Goal: Task Accomplishment & Management: Manage account settings

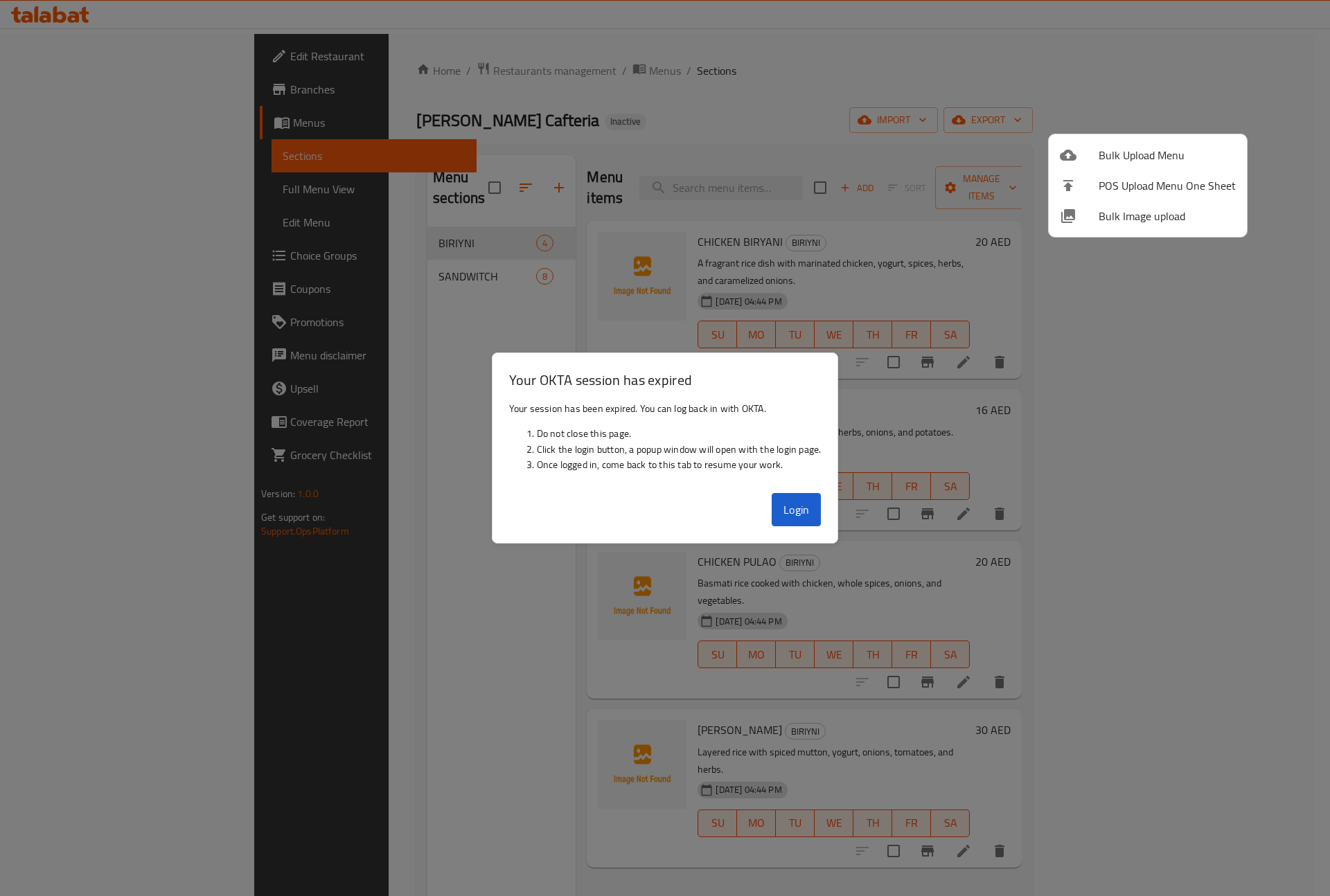
click at [801, 511] on div at bounding box center [665, 448] width 1330 height 896
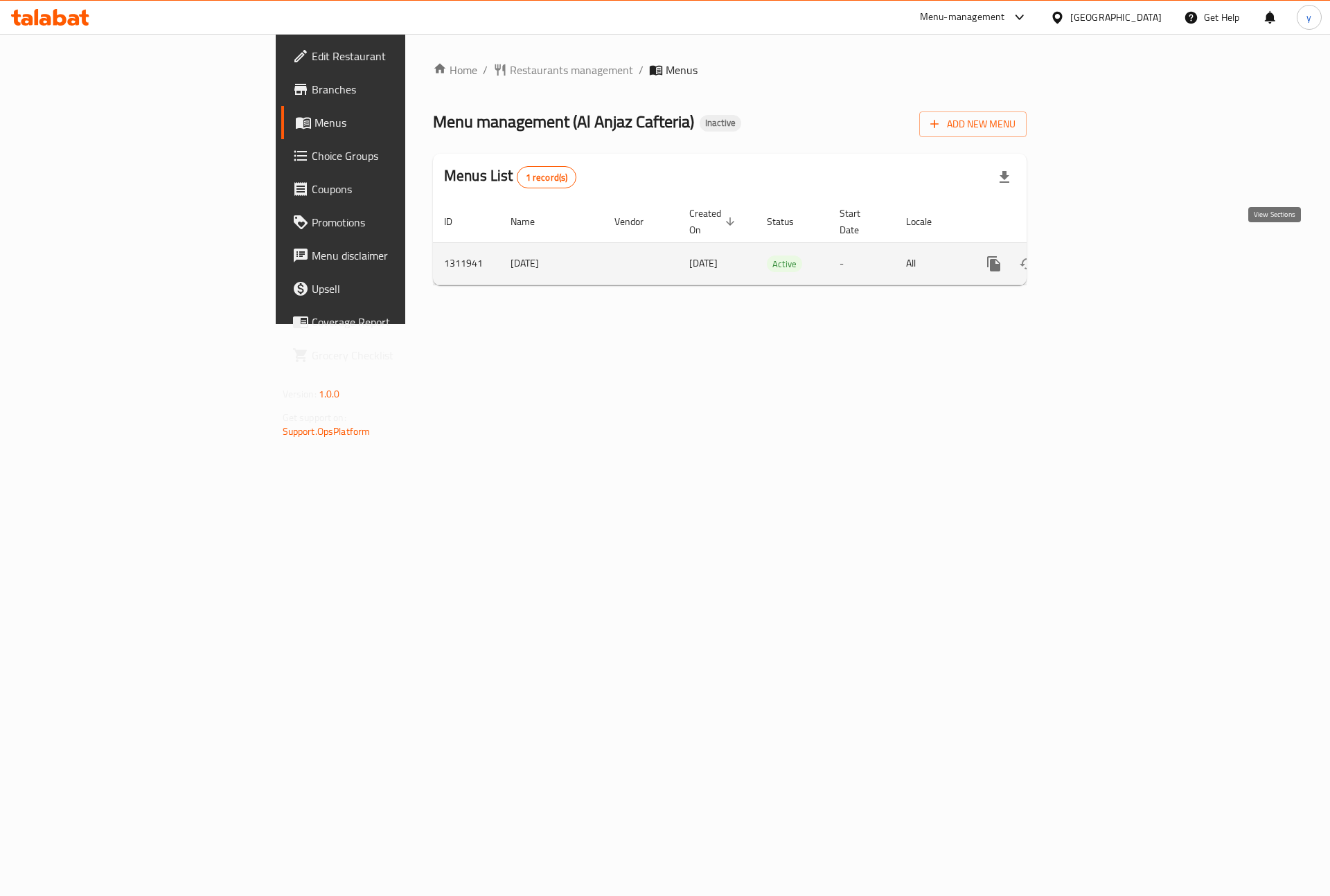
click at [1102, 256] on icon "enhanced table" at bounding box center [1093, 263] width 17 height 17
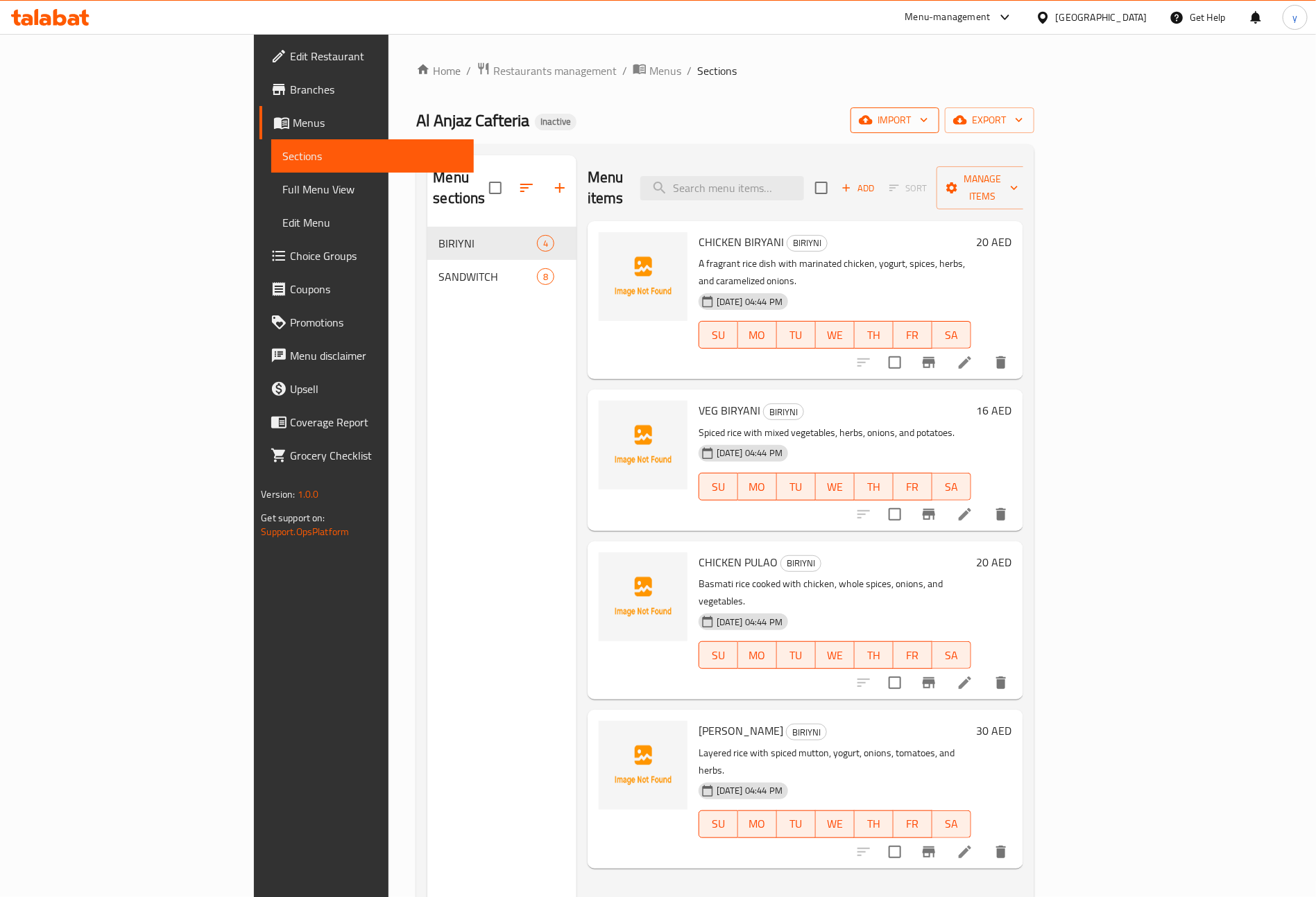
click at [928, 119] on span "import" at bounding box center [895, 120] width 67 height 17
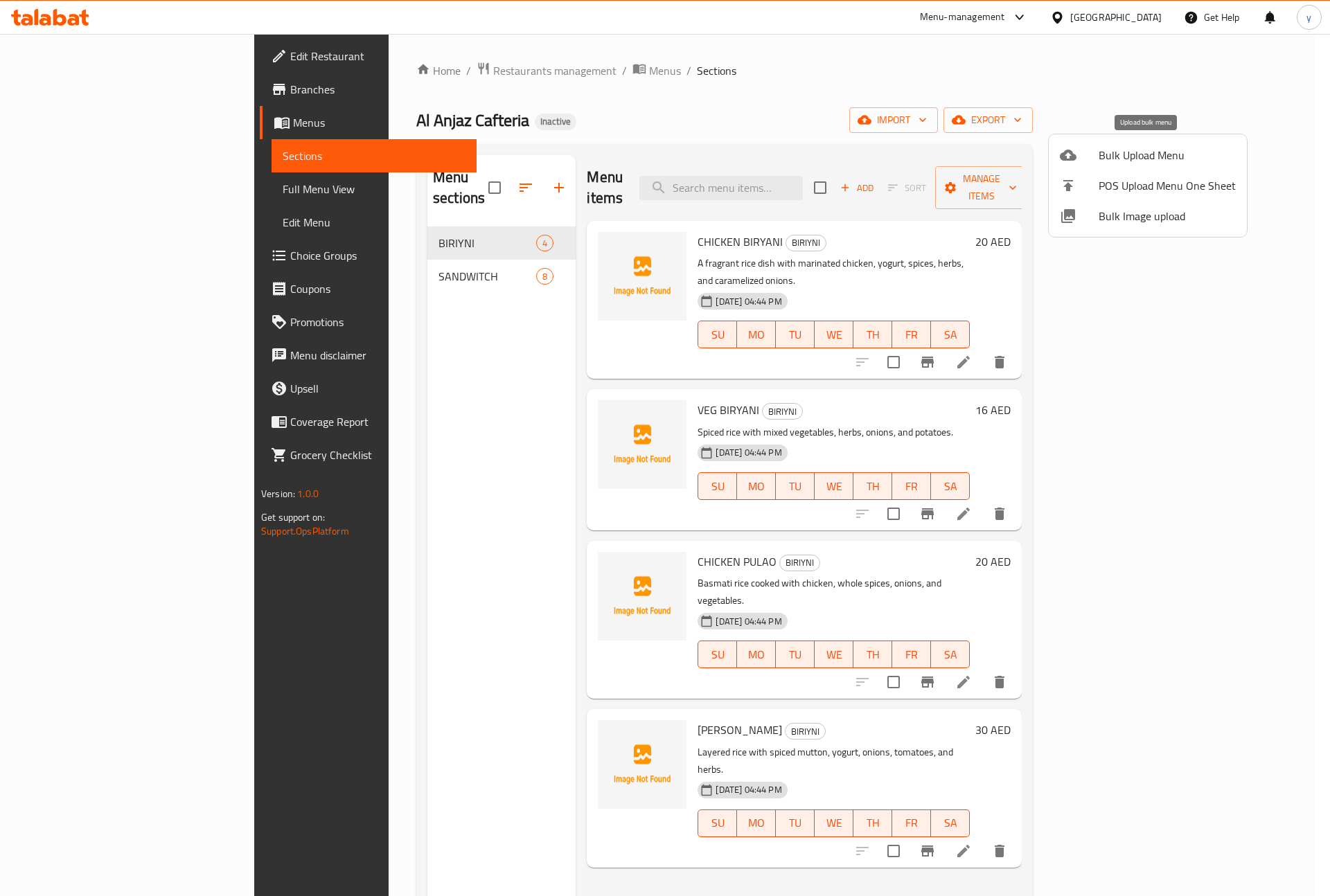
click at [1200, 157] on span "Bulk Upload Menu" at bounding box center [1167, 154] width 137 height 17
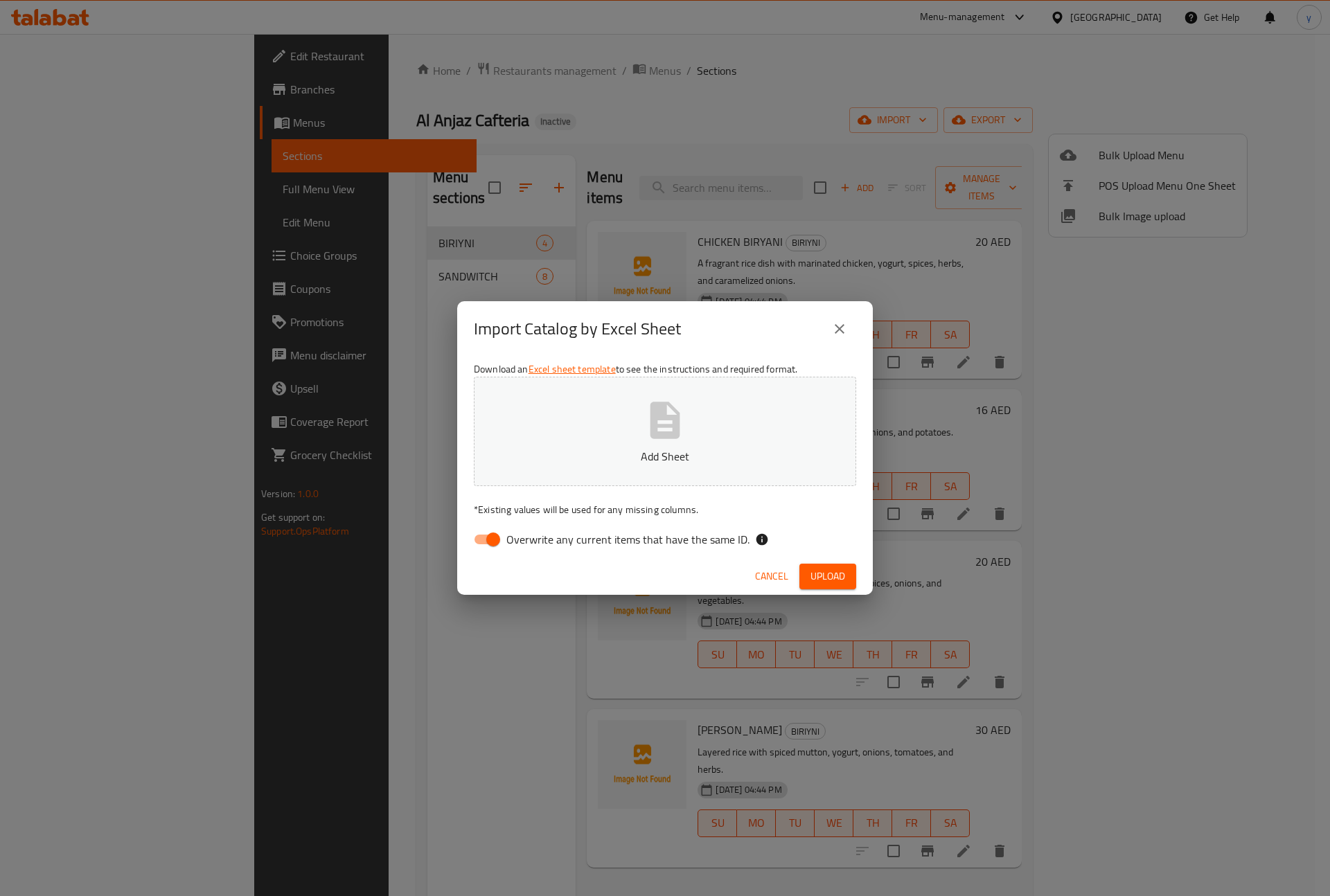
click at [493, 534] on input "Overwrite any current items that have the same ID." at bounding box center [493, 539] width 79 height 27
checkbox input "false"
click at [828, 582] on span "Upload" at bounding box center [827, 577] width 34 height 17
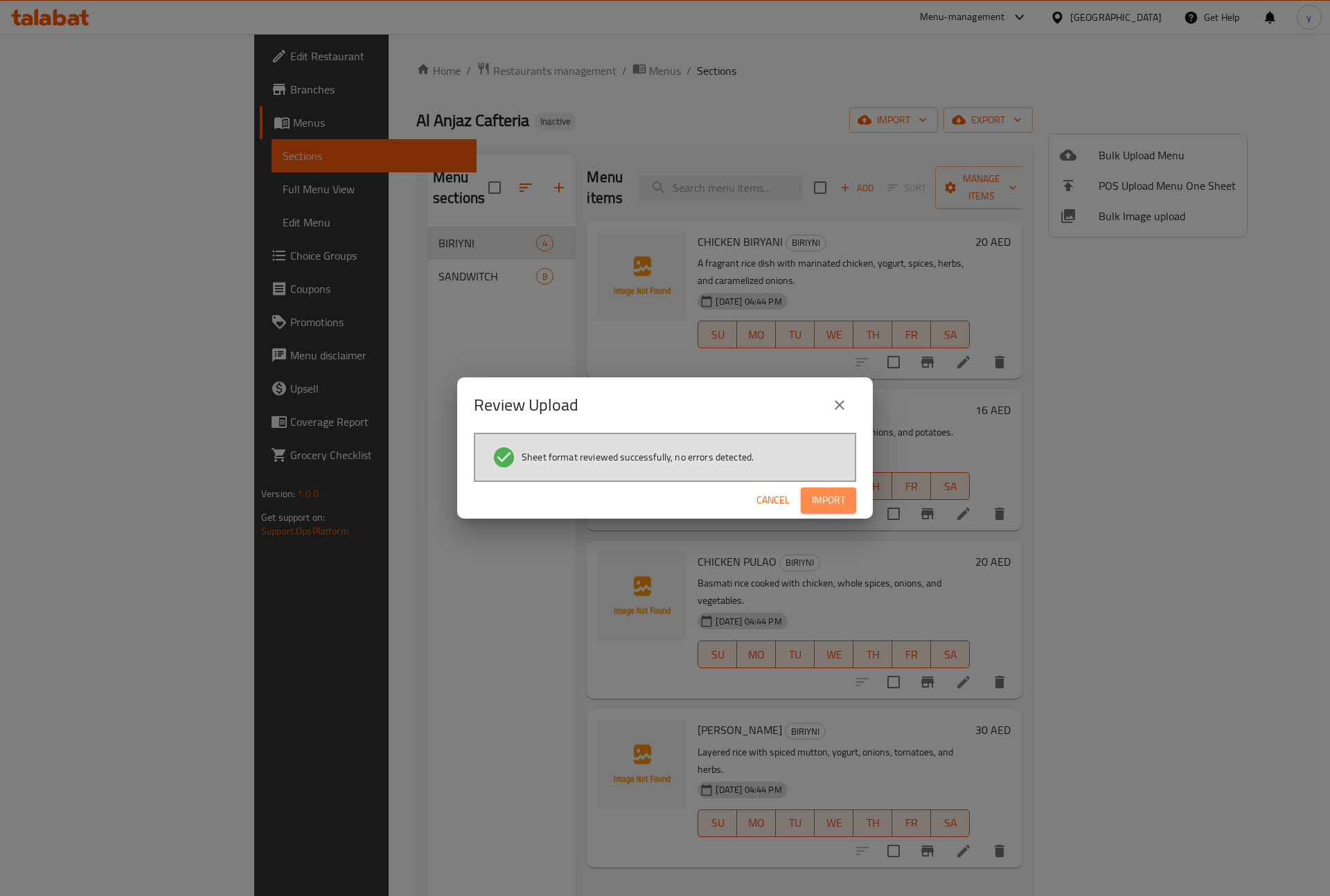
click at [822, 492] on span "Import" at bounding box center [828, 500] width 33 height 17
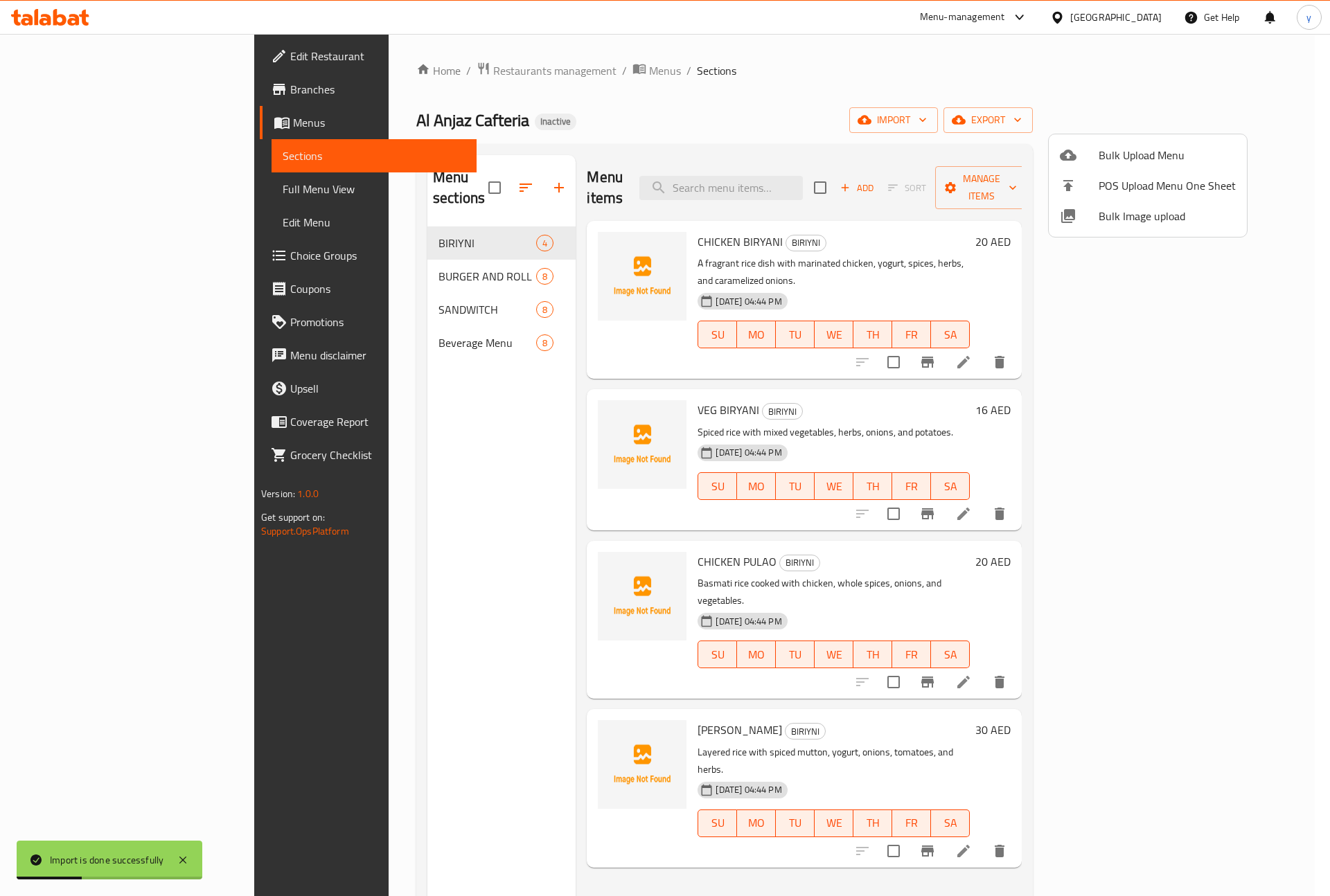
click at [351, 327] on div at bounding box center [665, 448] width 1330 height 896
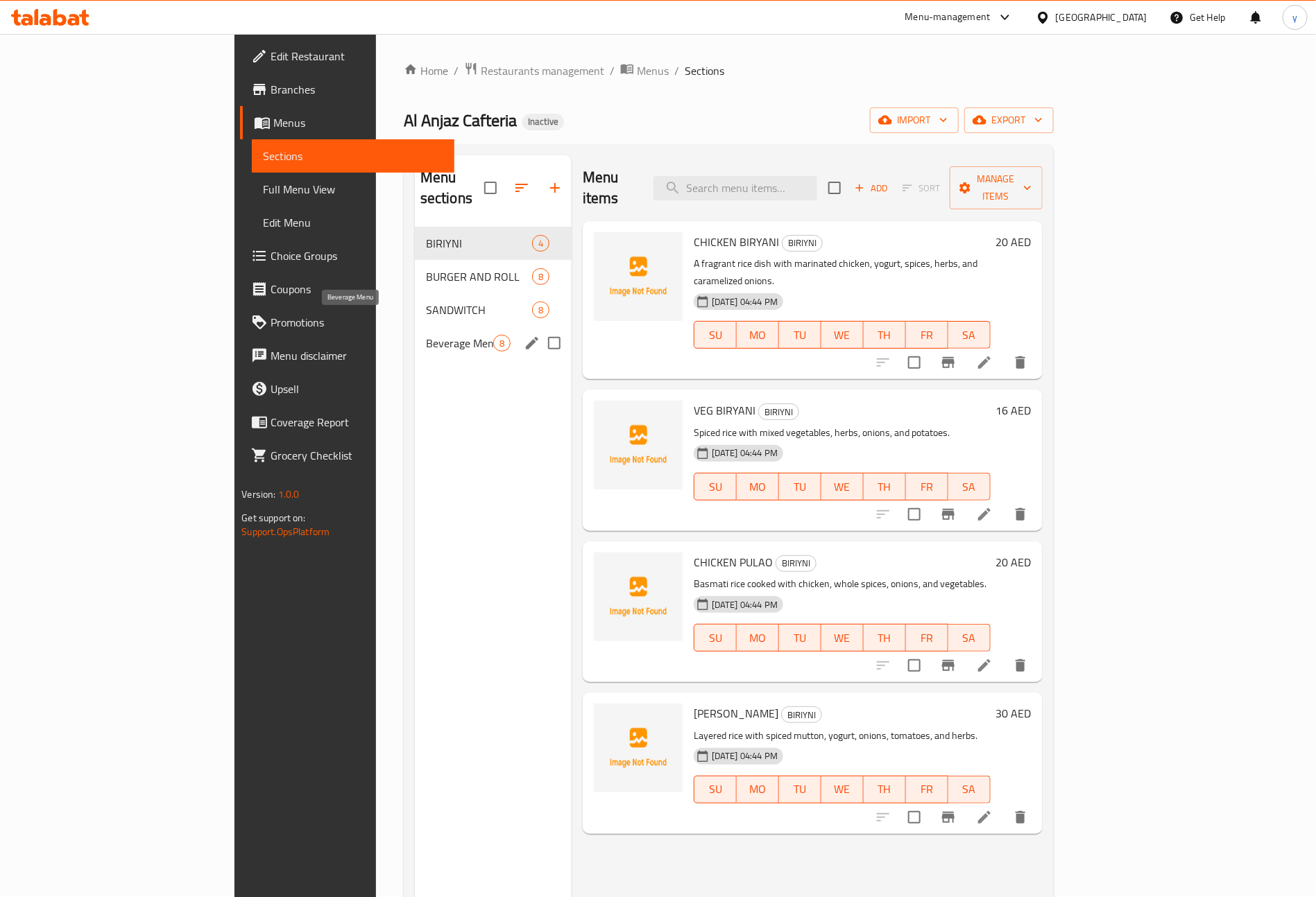
click at [426, 335] on span "Beverage Menu" at bounding box center [460, 343] width 68 height 17
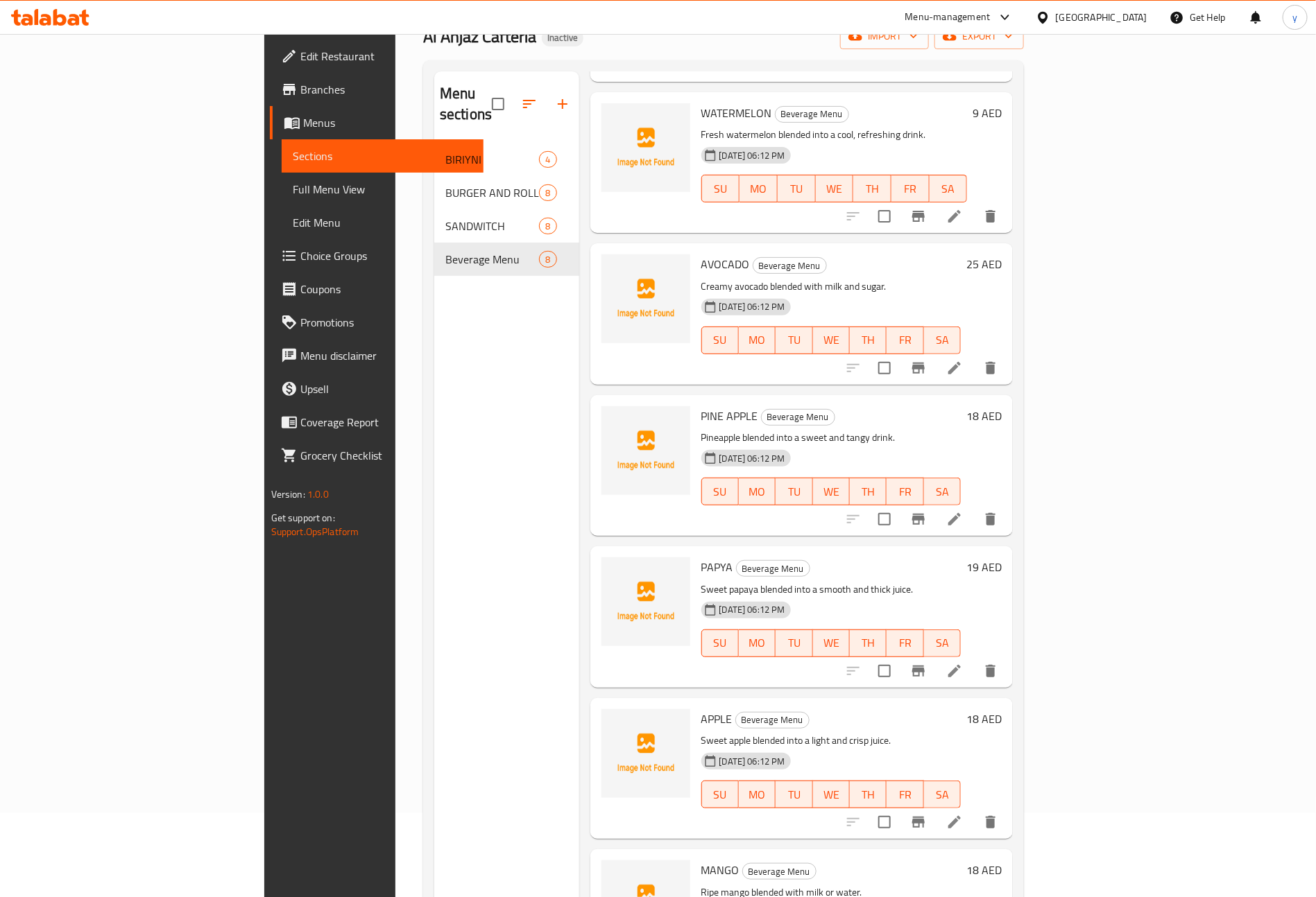
scroll to position [194, 0]
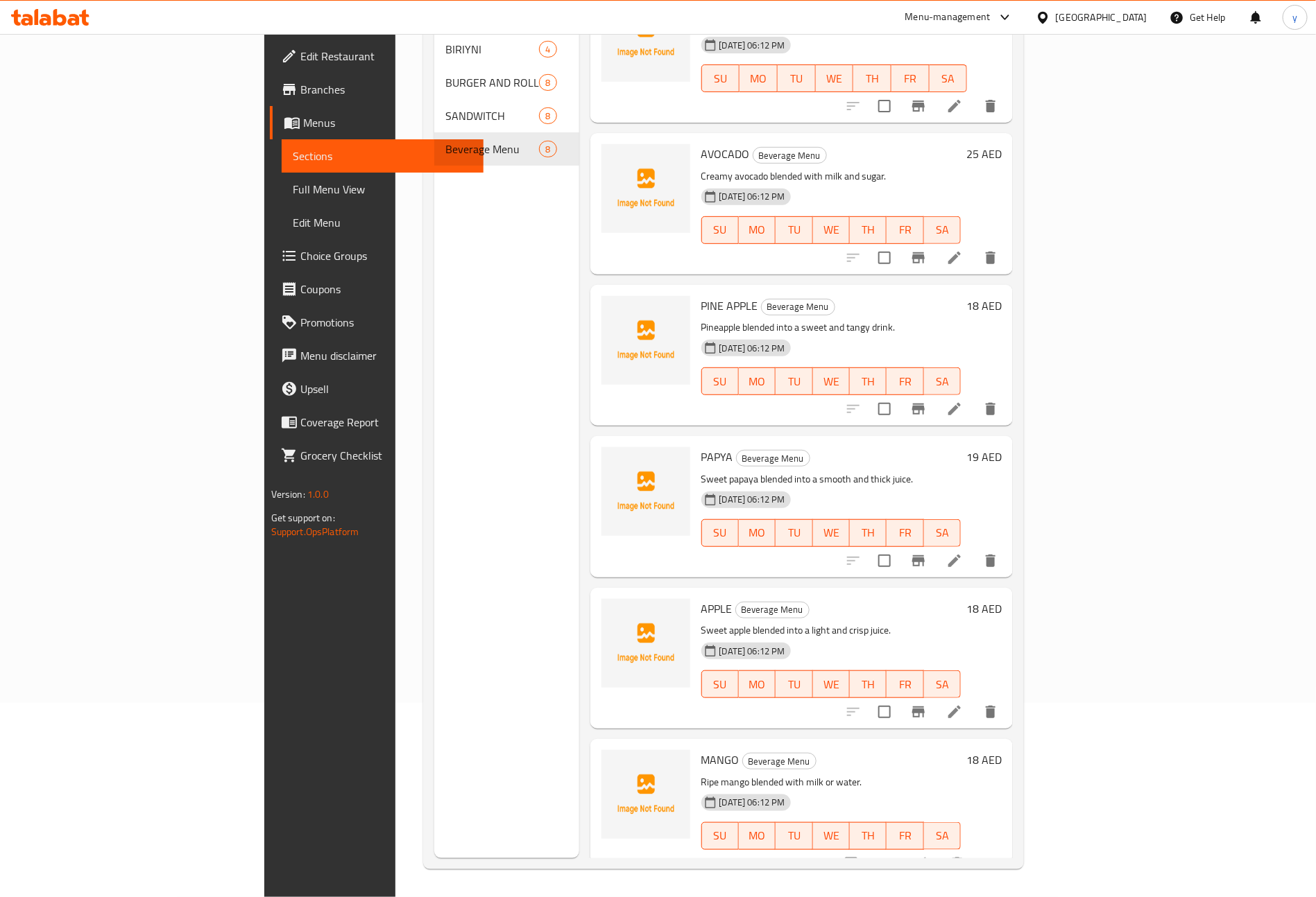
click at [293, 192] on span "Full Menu View" at bounding box center [383, 189] width 181 height 17
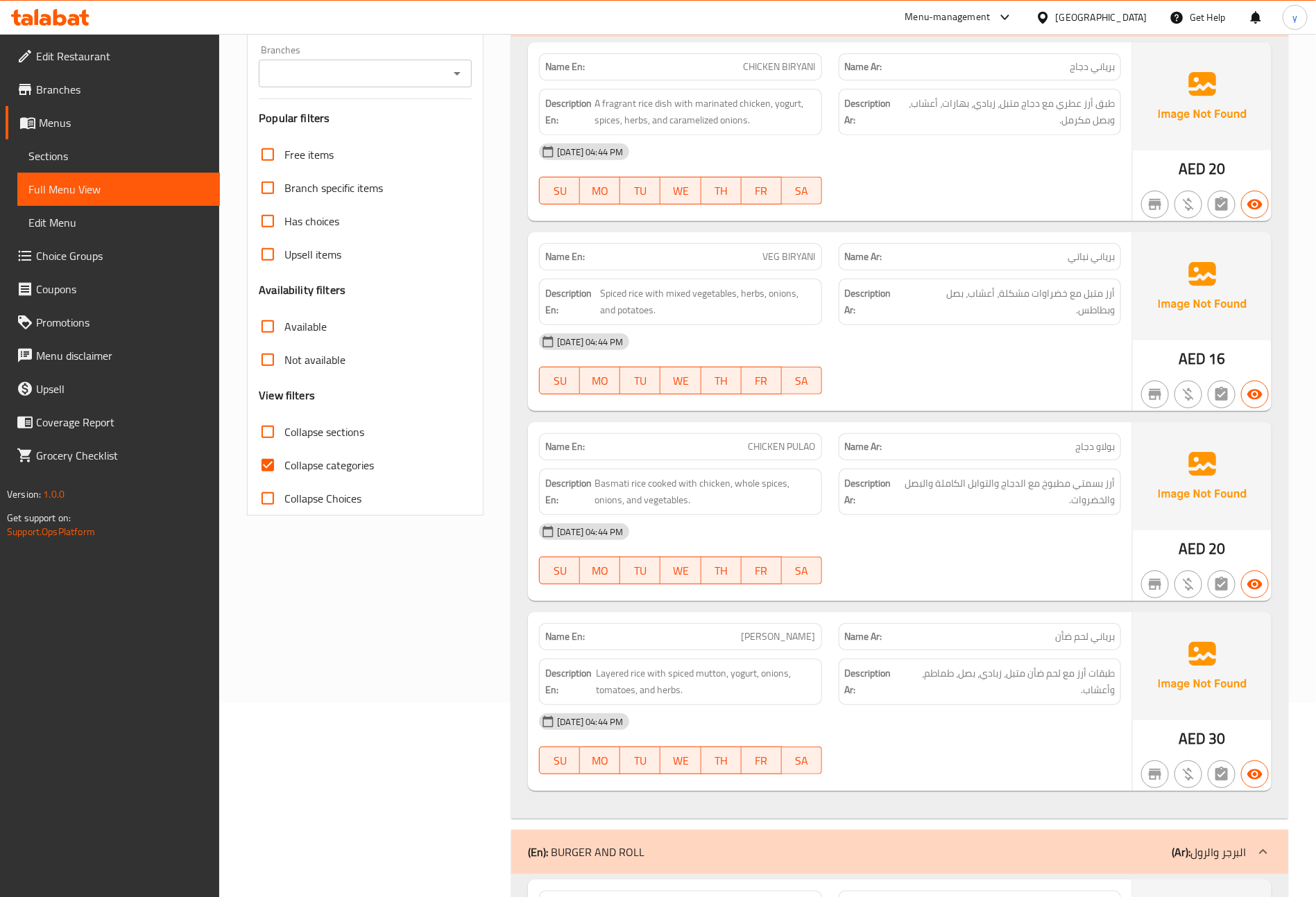
click at [309, 450] on label "Collapse categories" at bounding box center [312, 465] width 123 height 33
click at [284, 450] on input "Collapse categories" at bounding box center [268, 465] width 33 height 33
checkbox input "false"
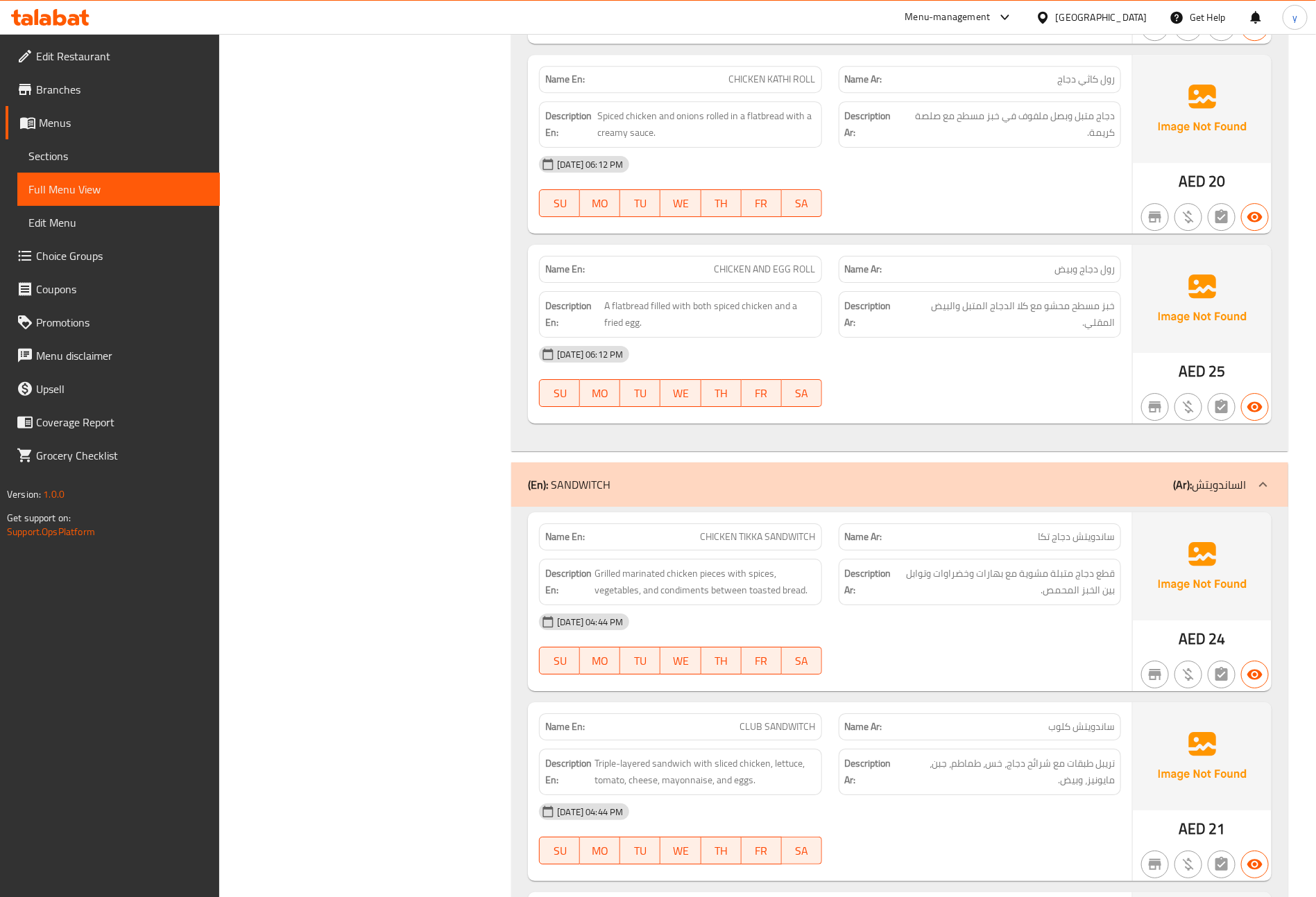
scroll to position [1979, 0]
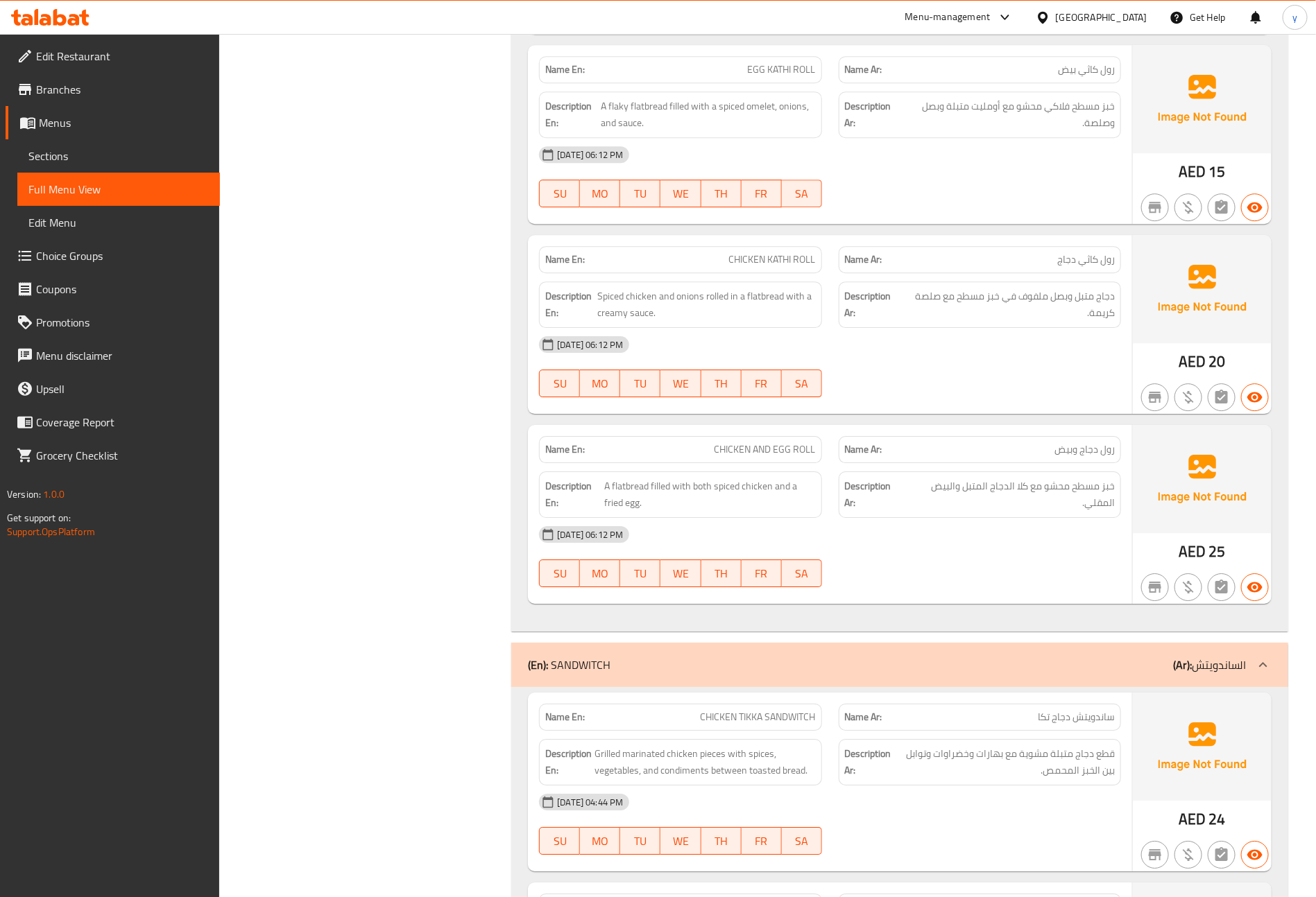
click at [131, 144] on link "Sections" at bounding box center [119, 156] width 203 height 33
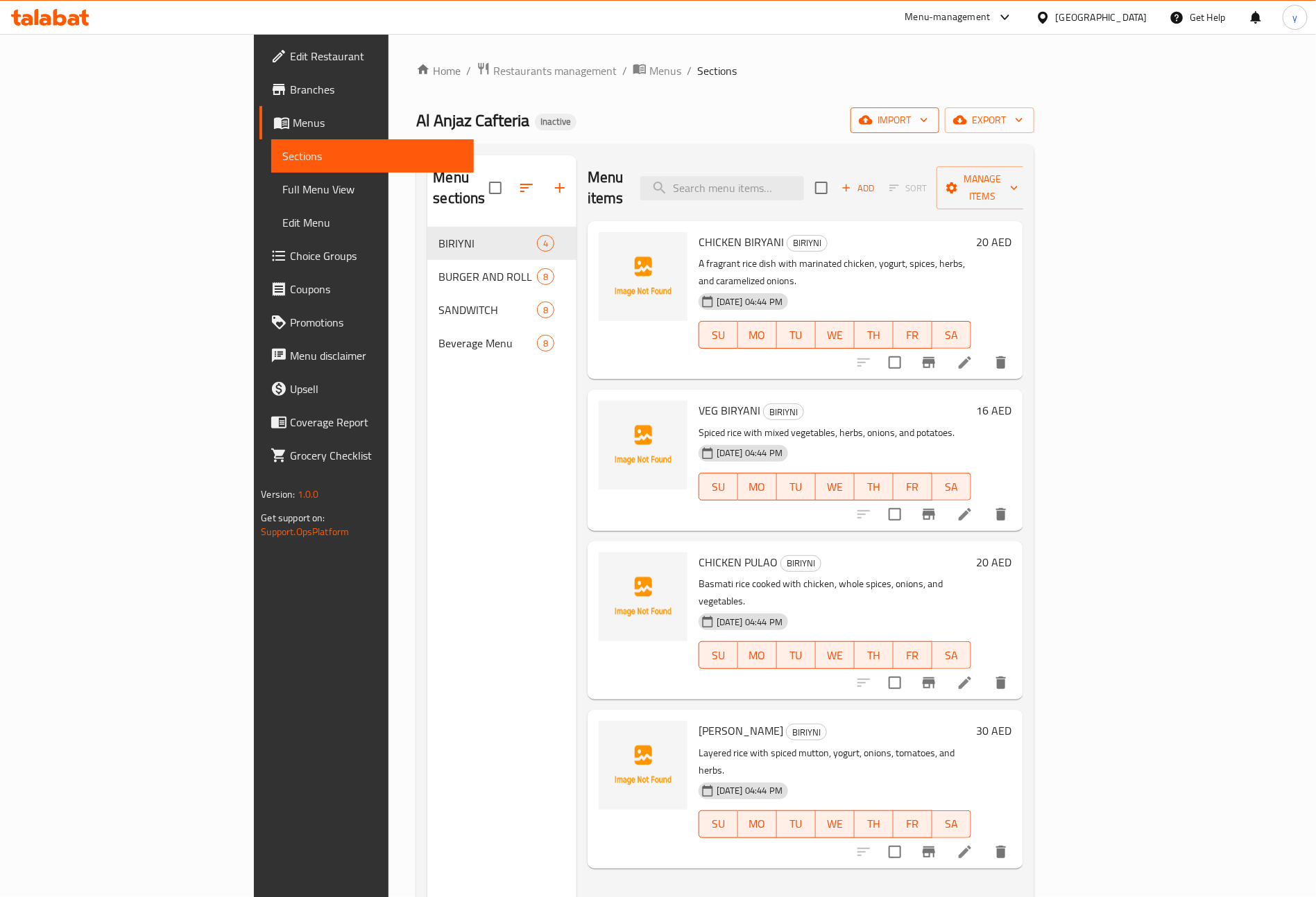
click at [939, 131] on button "import" at bounding box center [895, 121] width 88 height 26
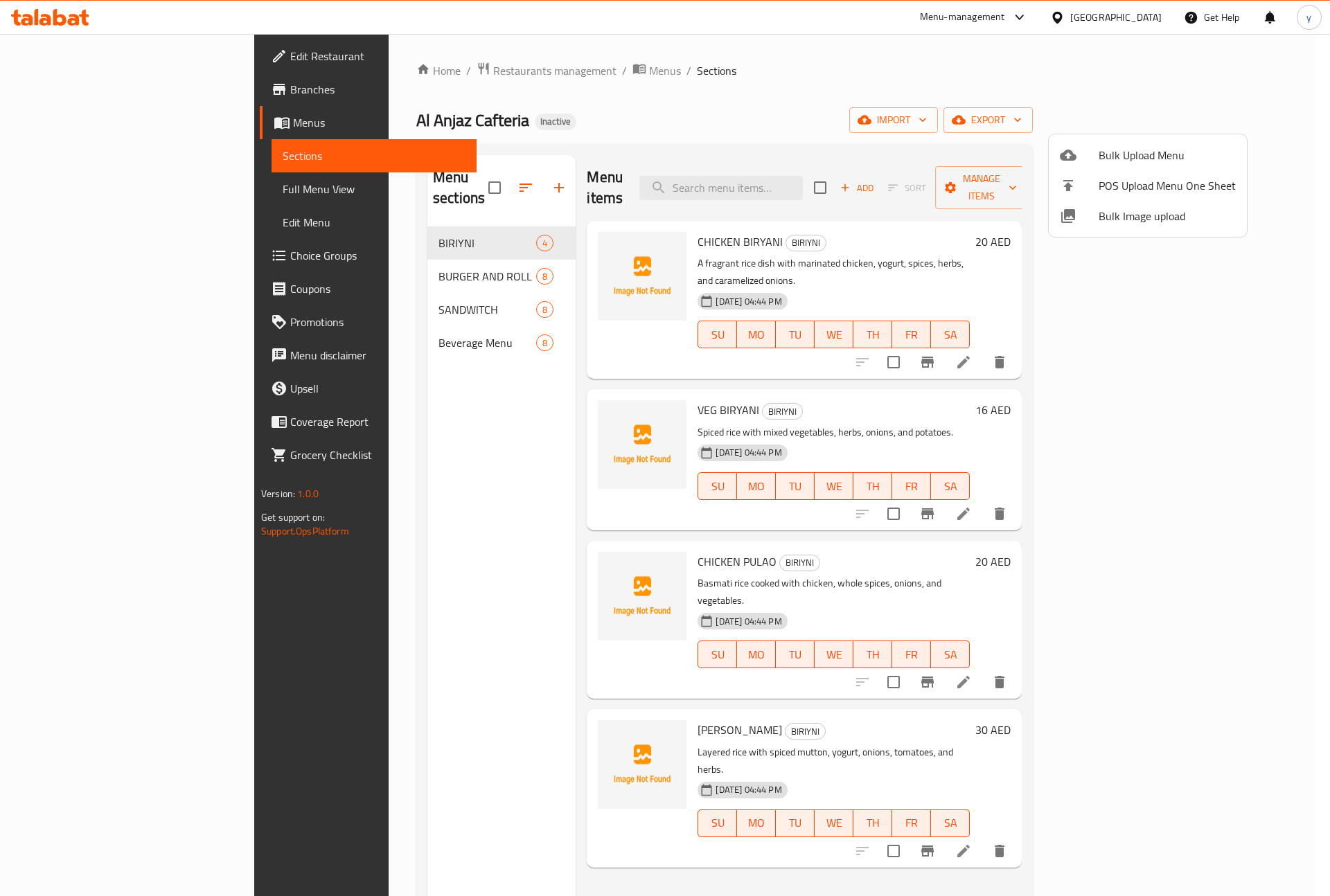
click at [1166, 146] on span "Bulk Upload Menu" at bounding box center [1167, 154] width 137 height 17
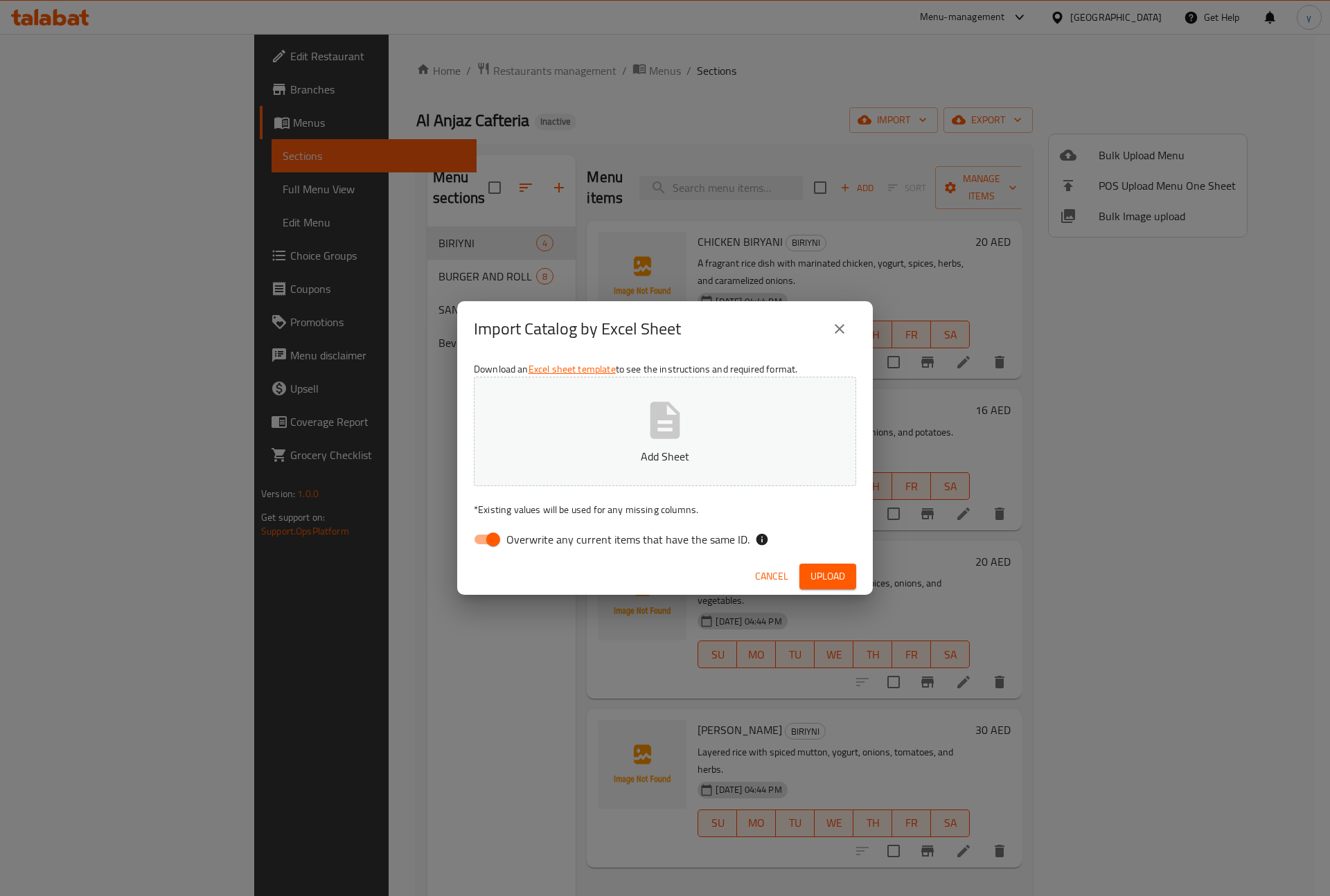
click at [480, 542] on input "Overwrite any current items that have the same ID." at bounding box center [493, 539] width 79 height 27
checkbox input "false"
click at [846, 574] on button "Upload" at bounding box center [827, 577] width 57 height 26
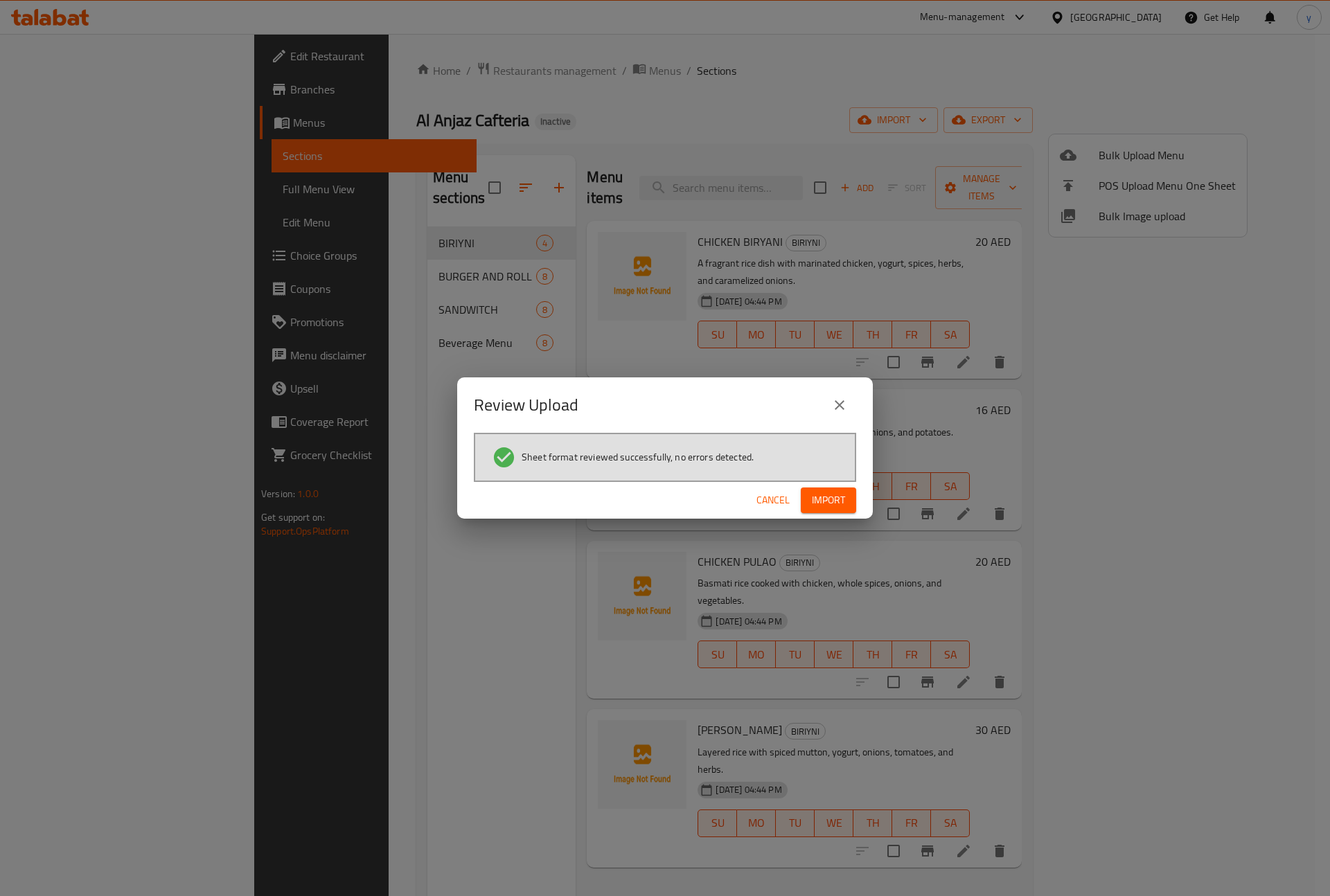
click at [840, 498] on span "Import" at bounding box center [828, 500] width 33 height 17
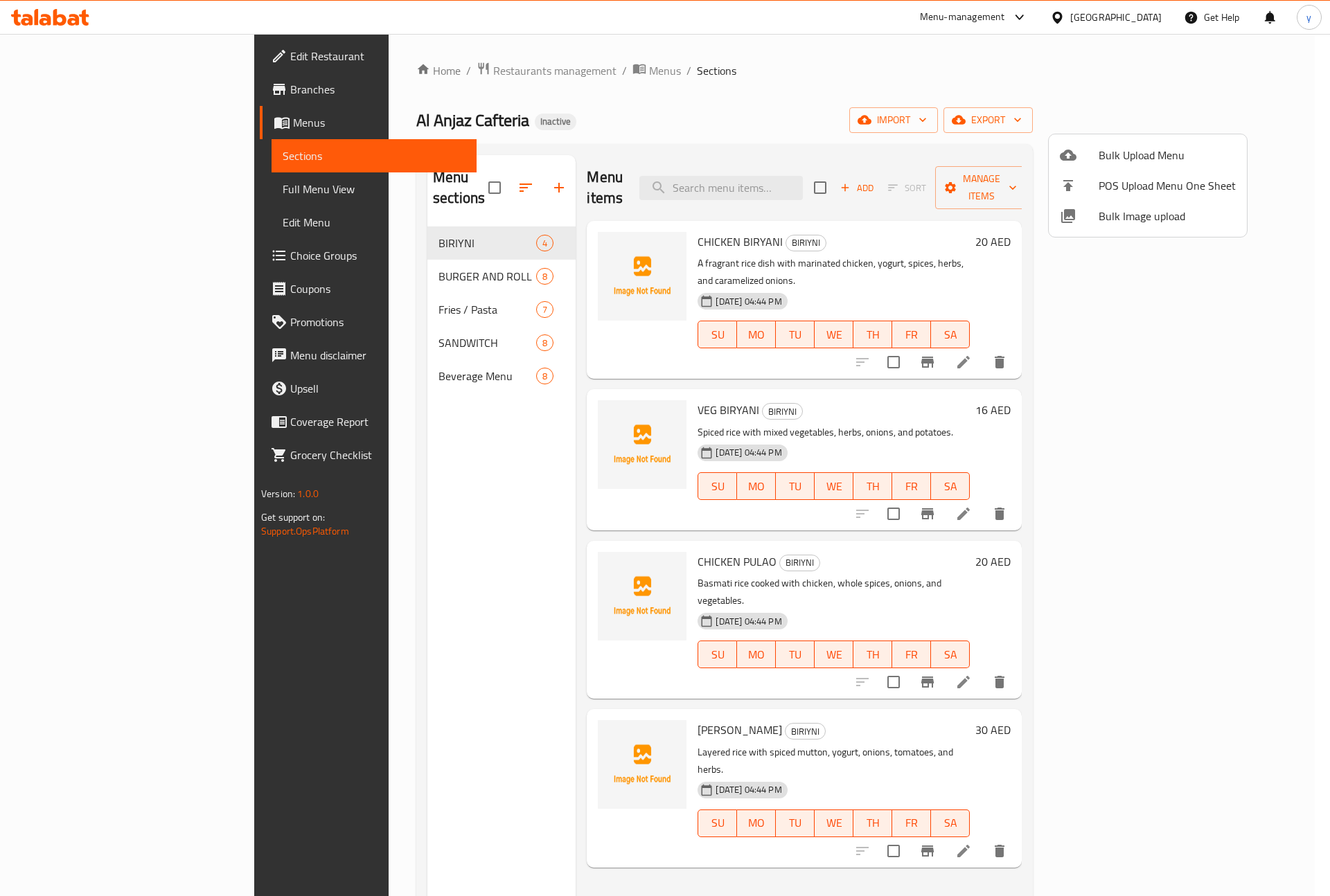
click at [83, 179] on div at bounding box center [665, 448] width 1330 height 896
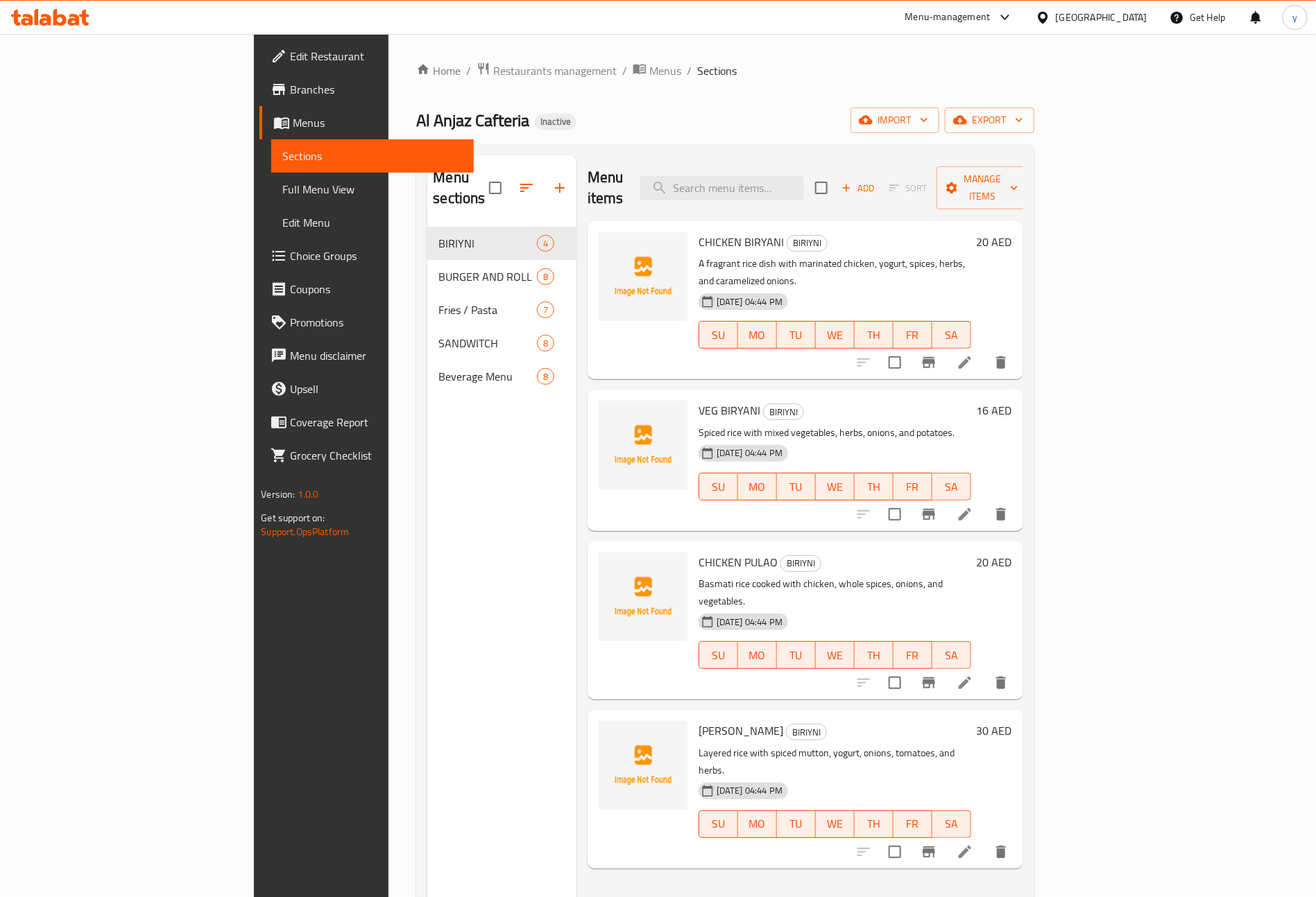
click at [283, 190] on span "Full Menu View" at bounding box center [373, 189] width 181 height 17
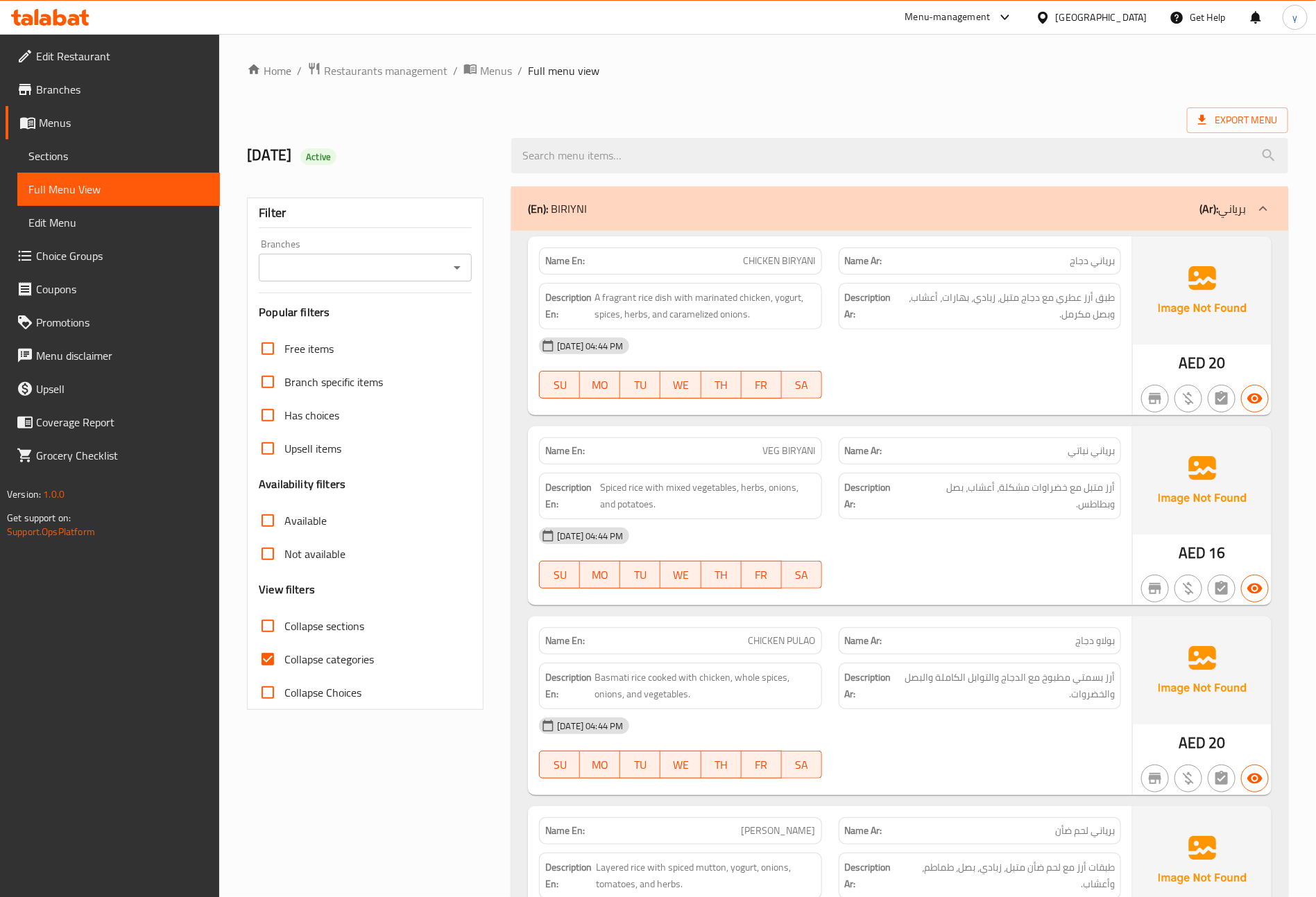
click at [301, 666] on span "Collapse categories" at bounding box center [329, 659] width 89 height 17
click at [284, 666] on input "Collapse categories" at bounding box center [268, 659] width 33 height 33
checkbox input "false"
click at [67, 156] on span "Sections" at bounding box center [119, 155] width 181 height 17
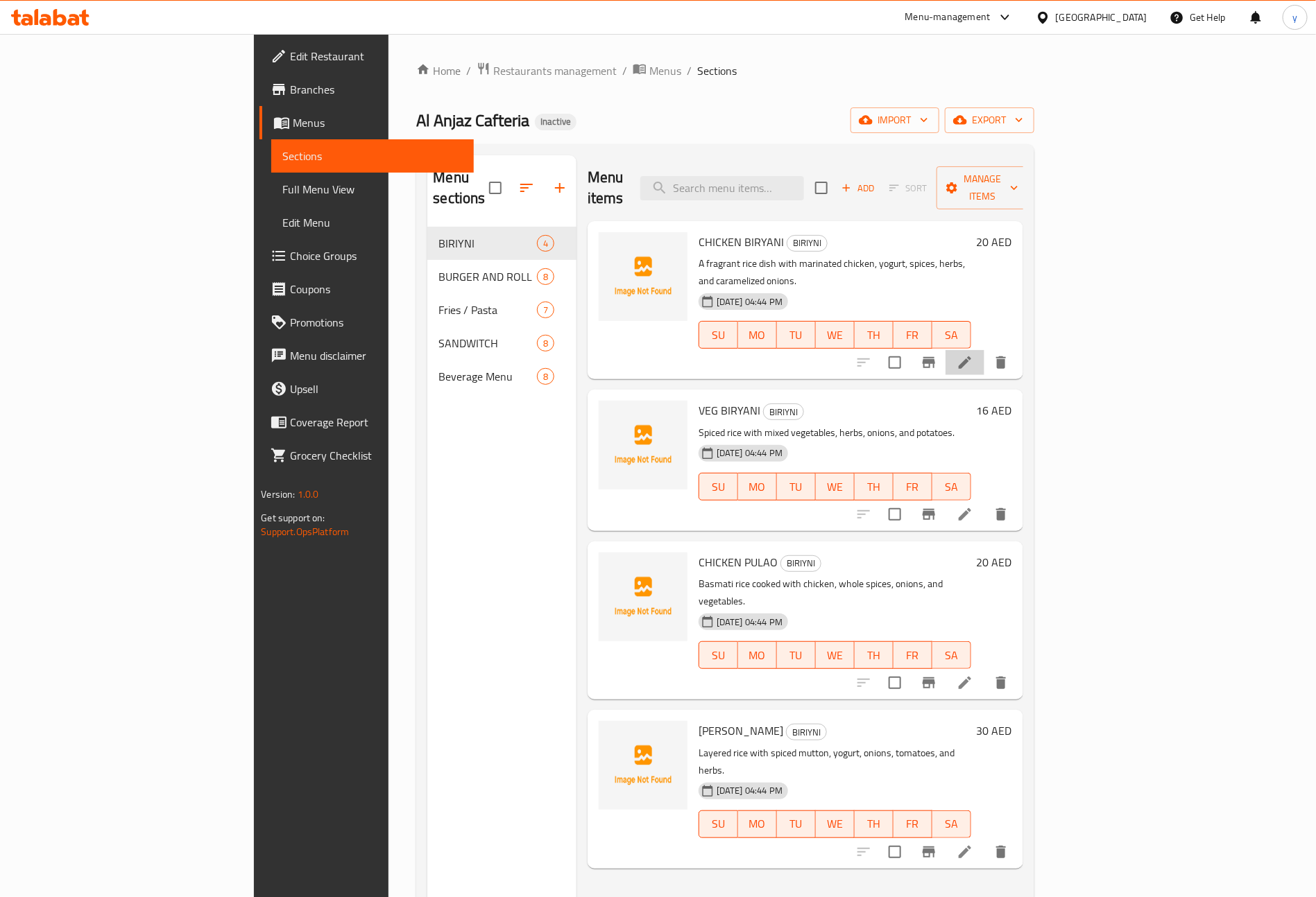
click at [984, 350] on li at bounding box center [965, 362] width 39 height 25
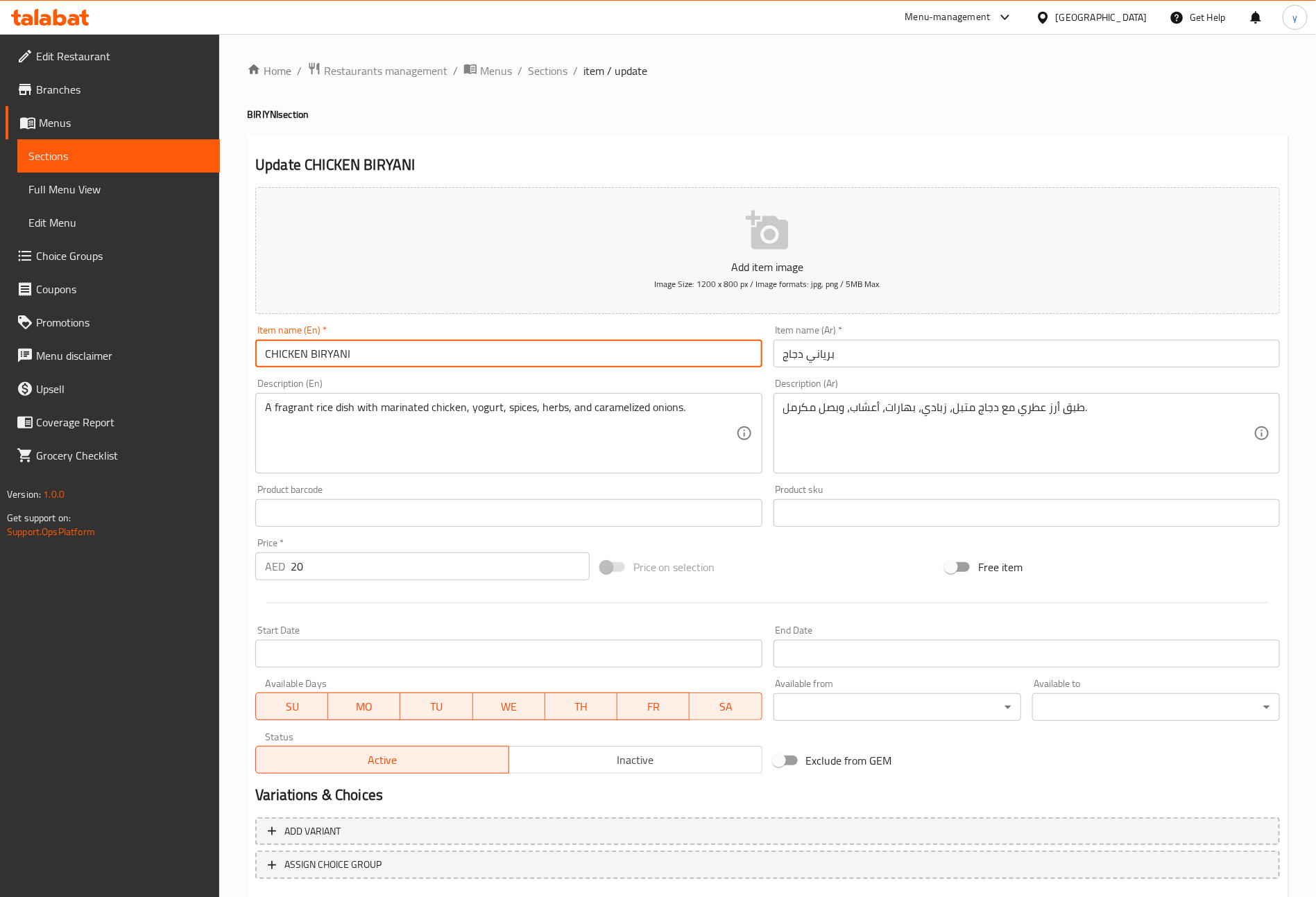
click at [298, 354] on input "CHICKEN BIRYANI" at bounding box center [508, 354] width 506 height 28
type input "Chicken Biryani"
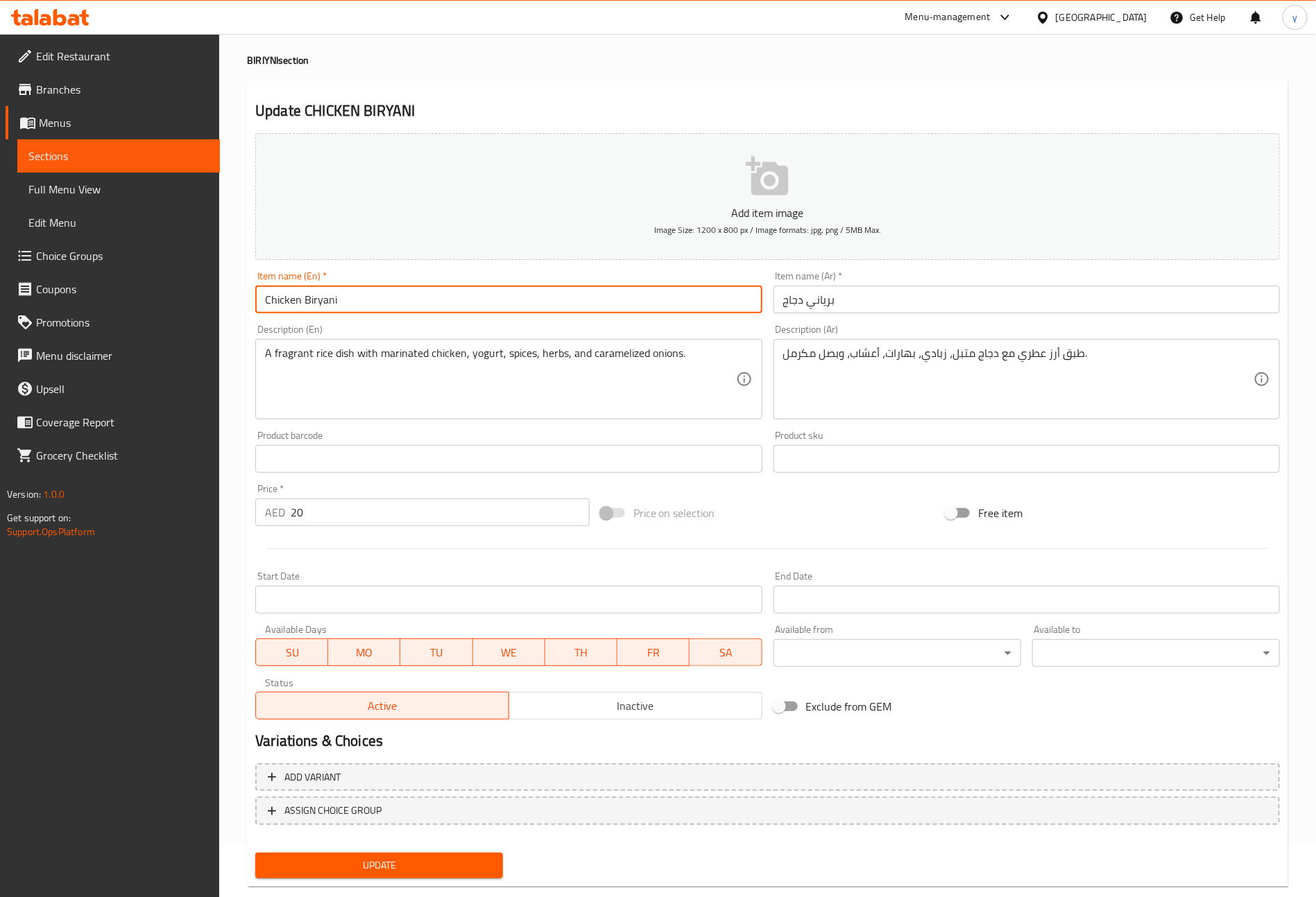
scroll to position [81, 0]
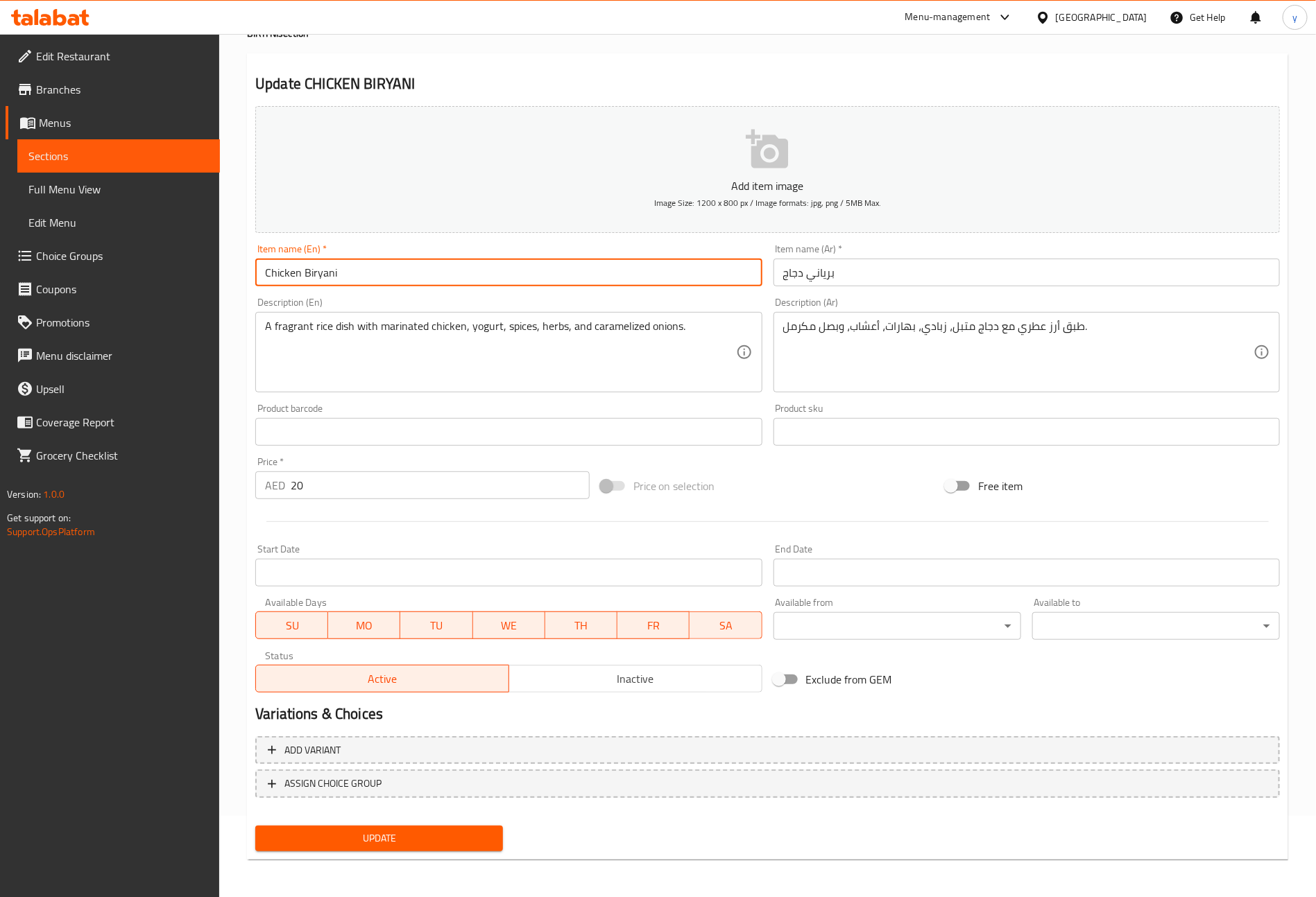
click at [408, 838] on span "Update" at bounding box center [378, 839] width 225 height 17
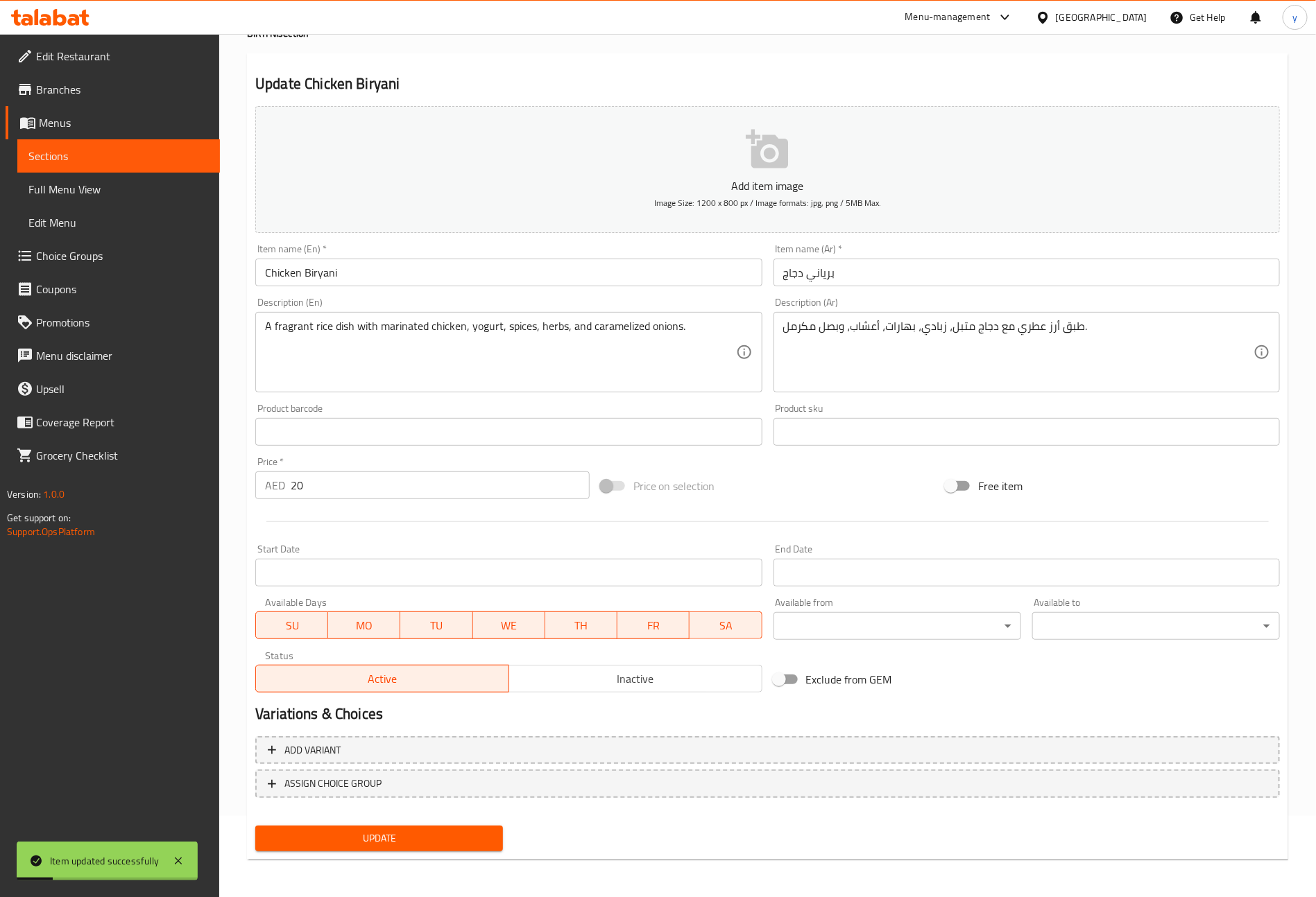
click at [161, 155] on span "Sections" at bounding box center [119, 155] width 181 height 17
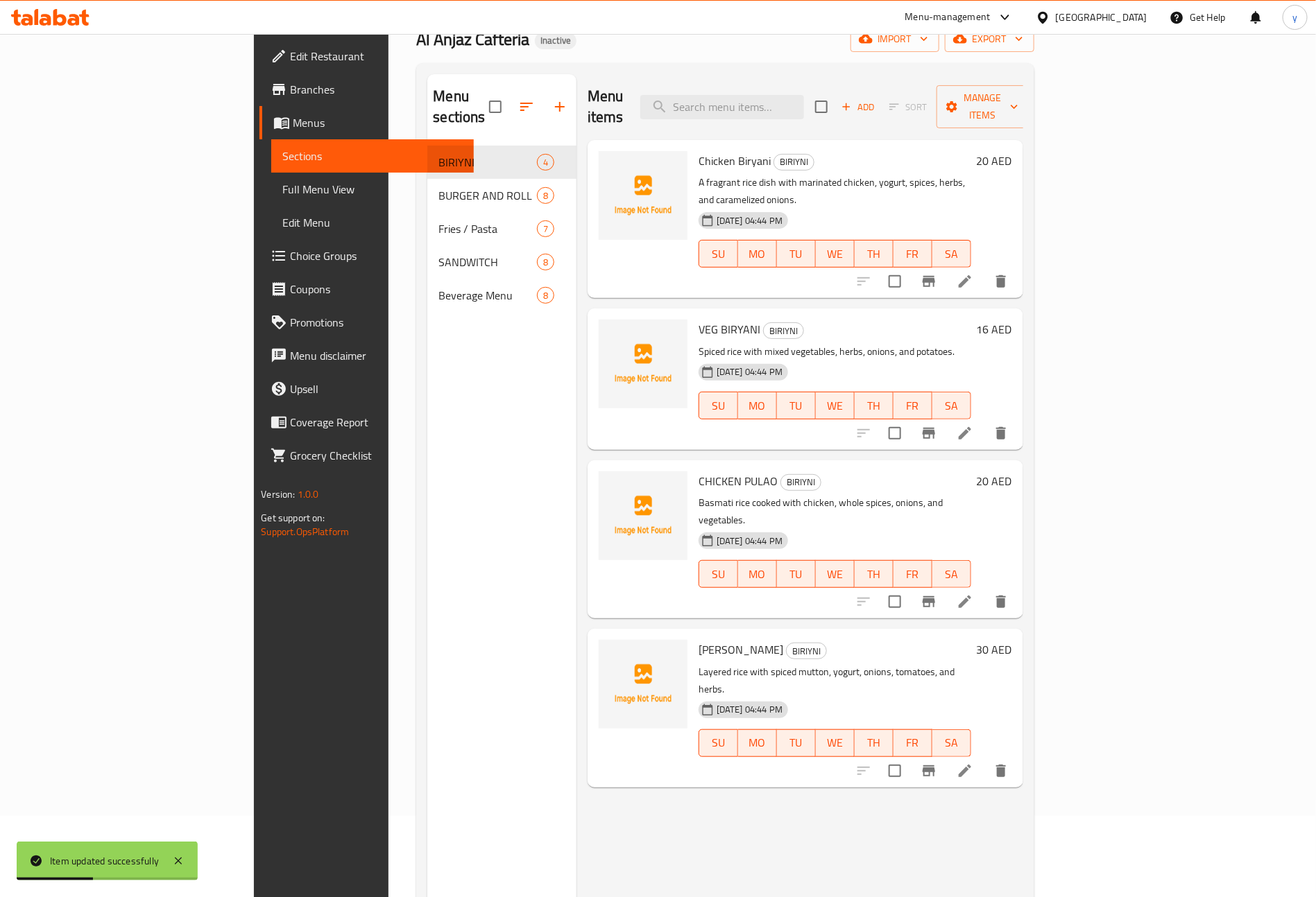
click at [984, 420] on li at bounding box center [965, 433] width 39 height 25
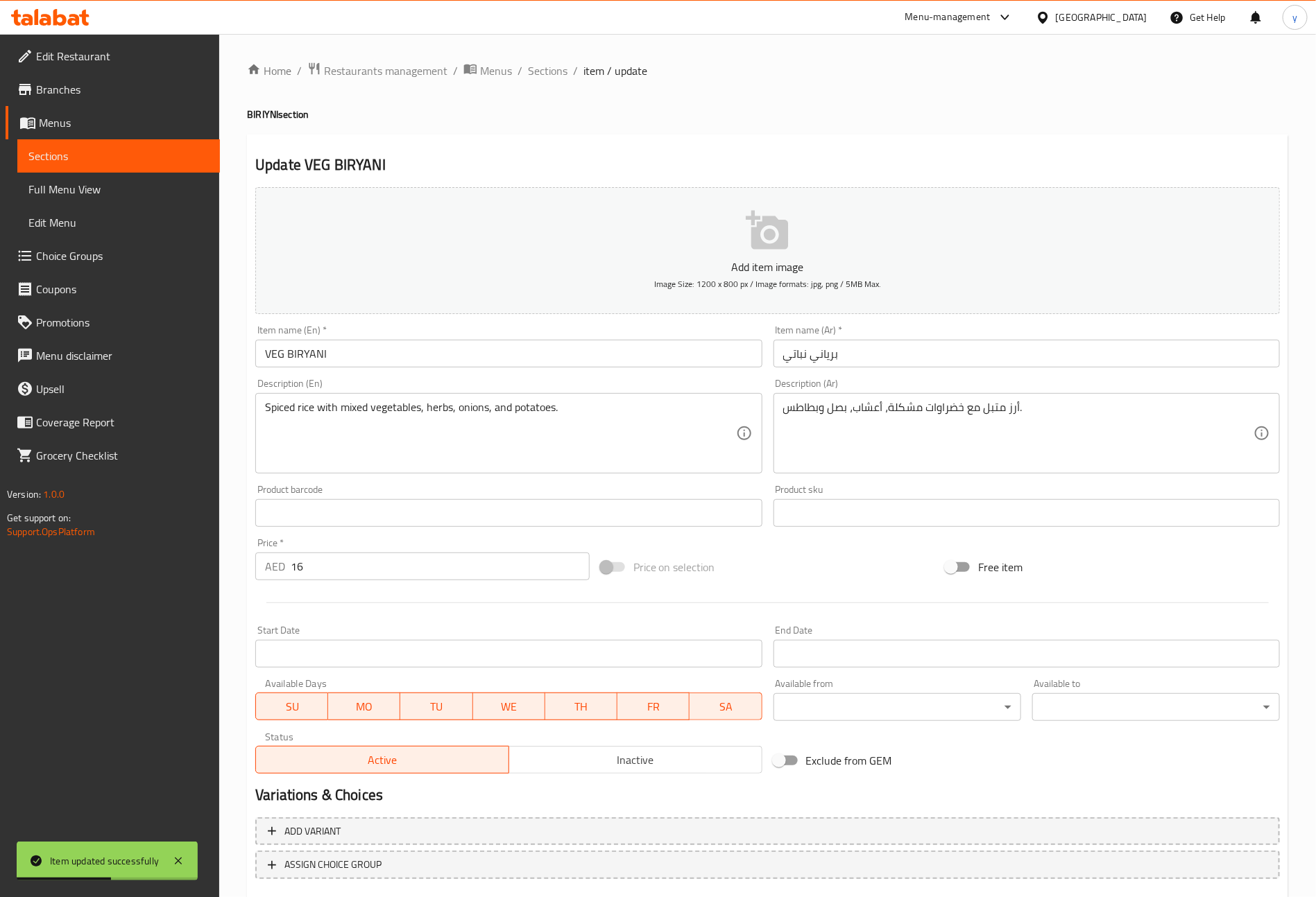
click at [525, 364] on input "VEG BIRYANI" at bounding box center [508, 354] width 506 height 28
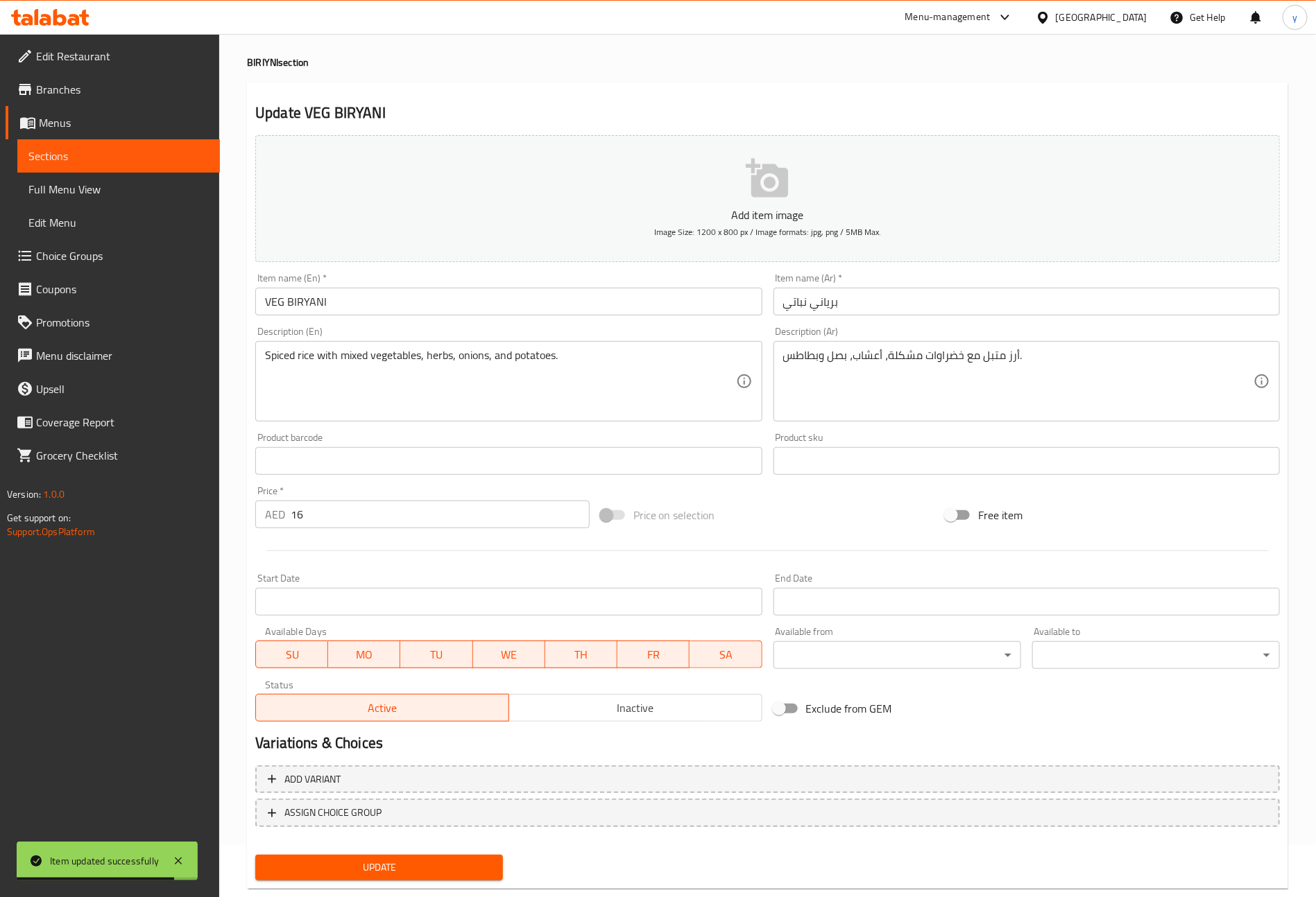
scroll to position [81, 0]
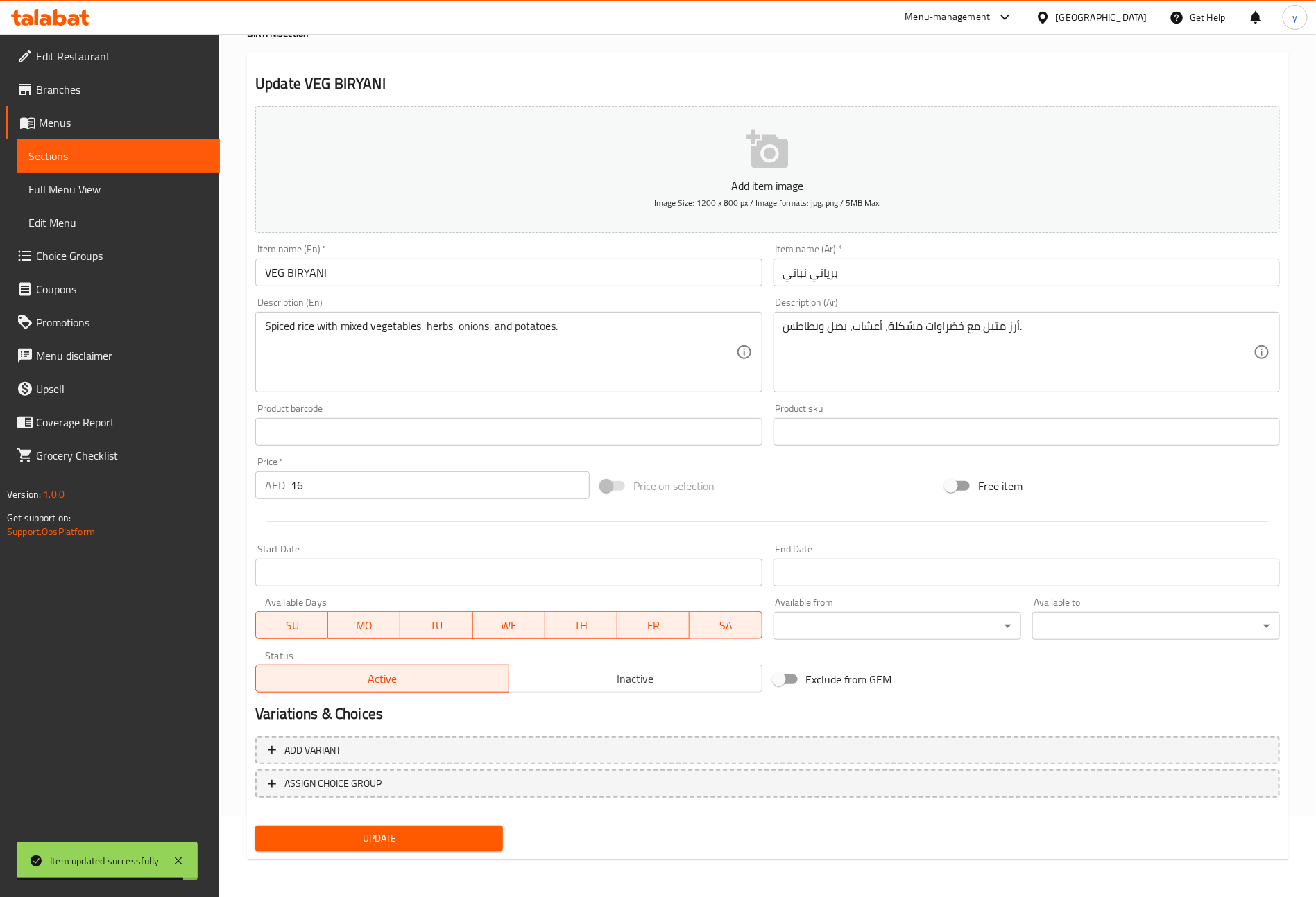
click at [469, 827] on button "Update" at bounding box center [379, 839] width 247 height 26
click at [161, 165] on link "Sections" at bounding box center [119, 156] width 203 height 33
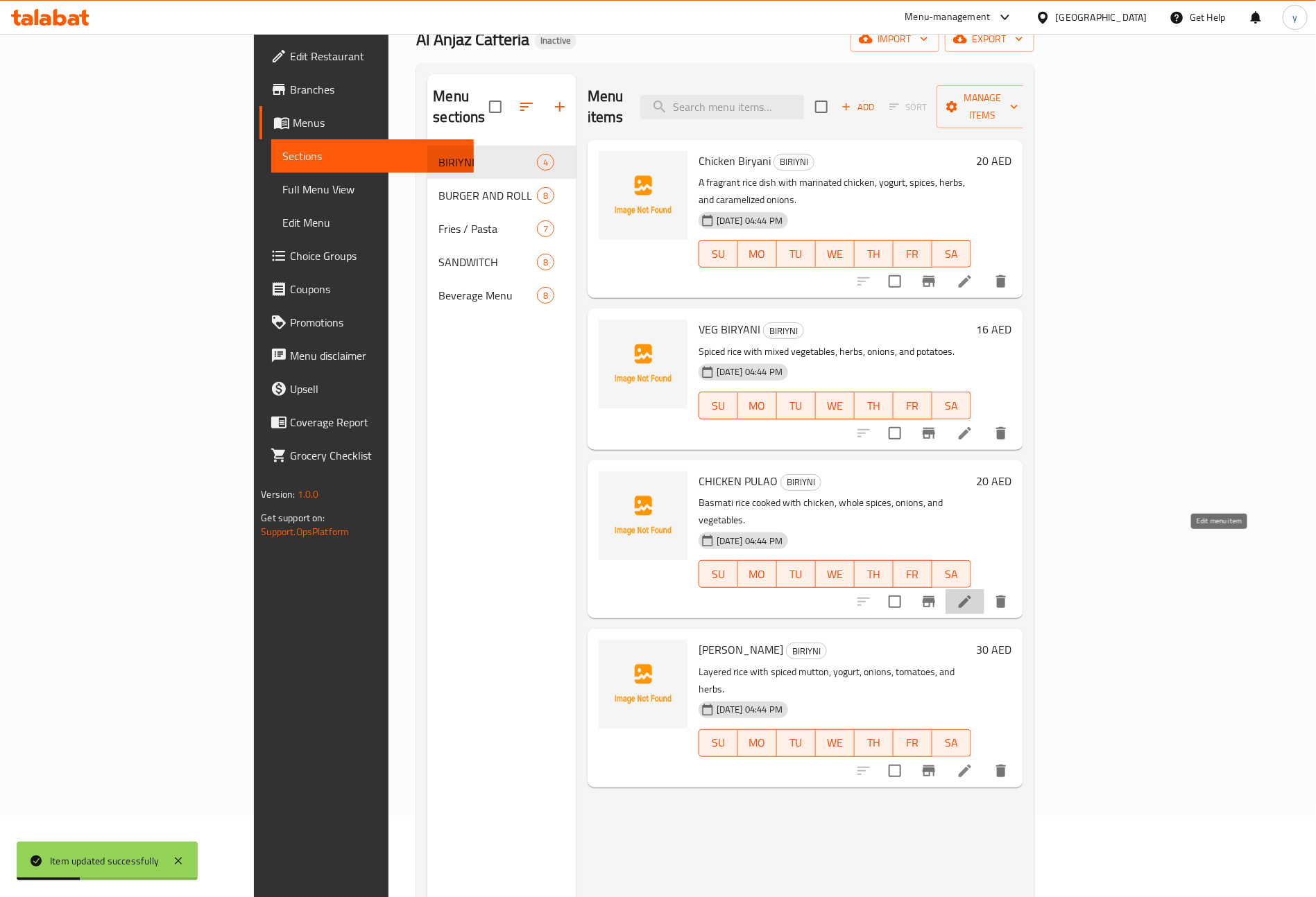
click at [973, 594] on icon at bounding box center [964, 602] width 17 height 17
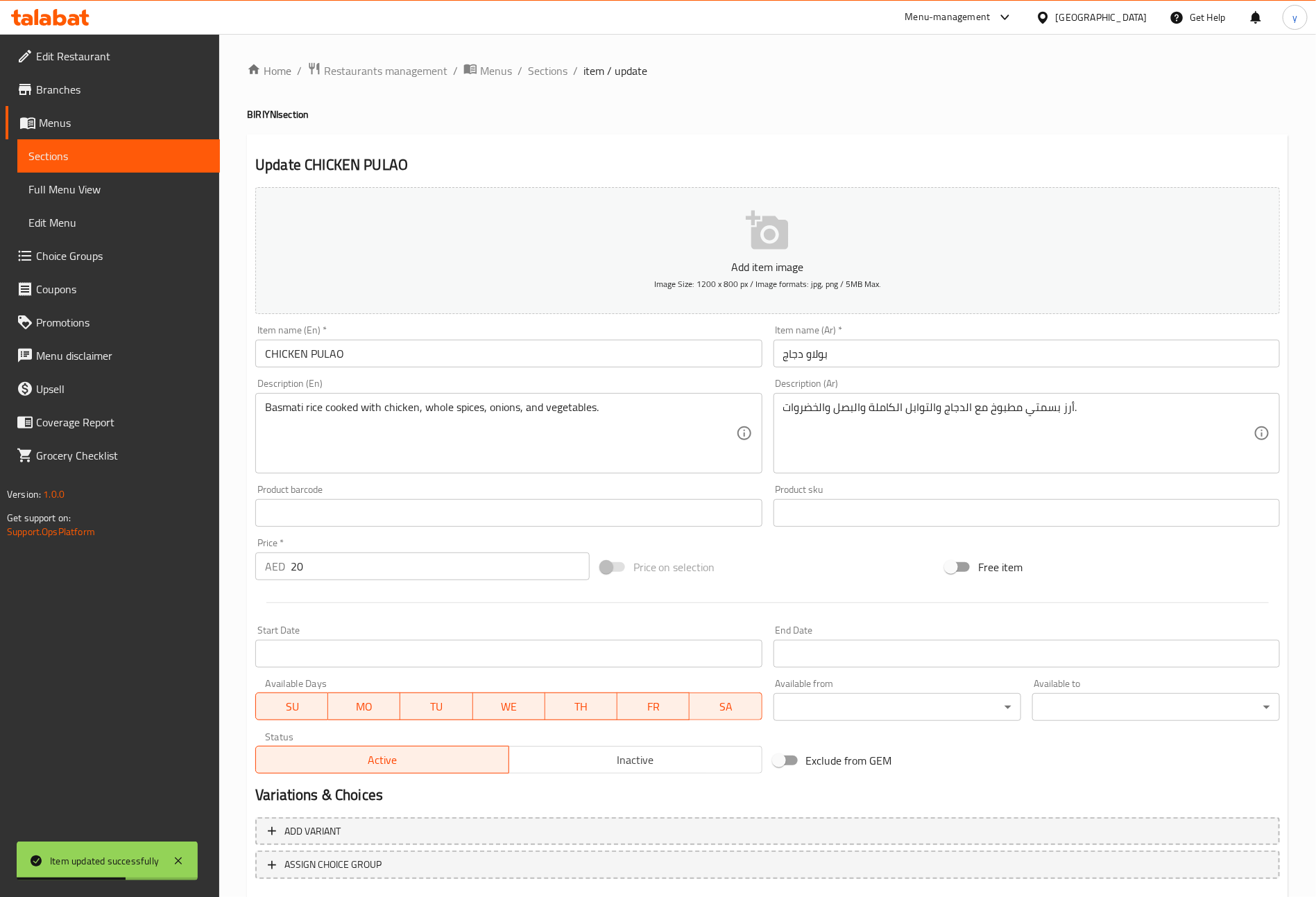
click at [442, 352] on input "CHICKEN PULAO" at bounding box center [508, 354] width 506 height 28
type input "Chicken Pulao"
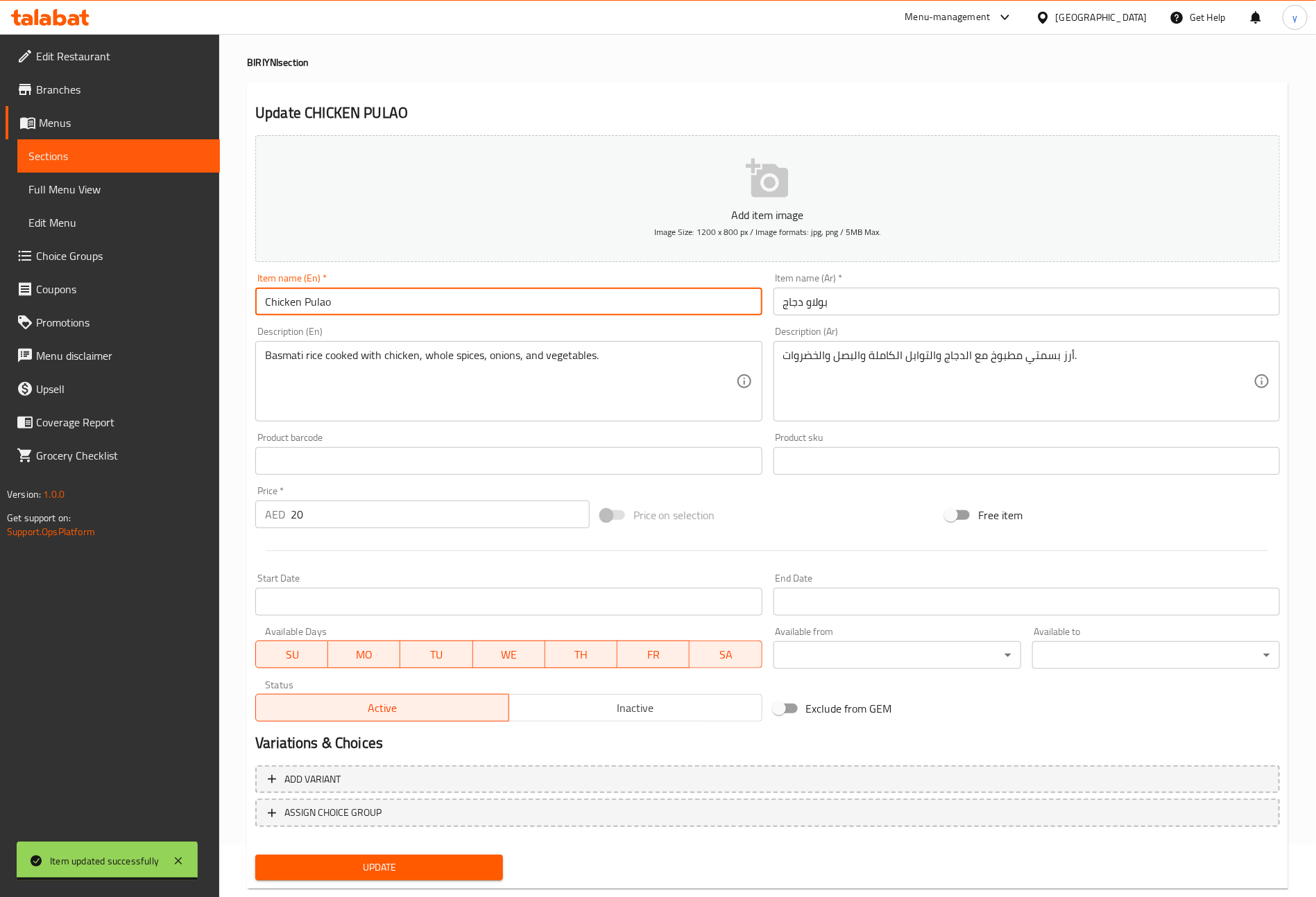
scroll to position [81, 0]
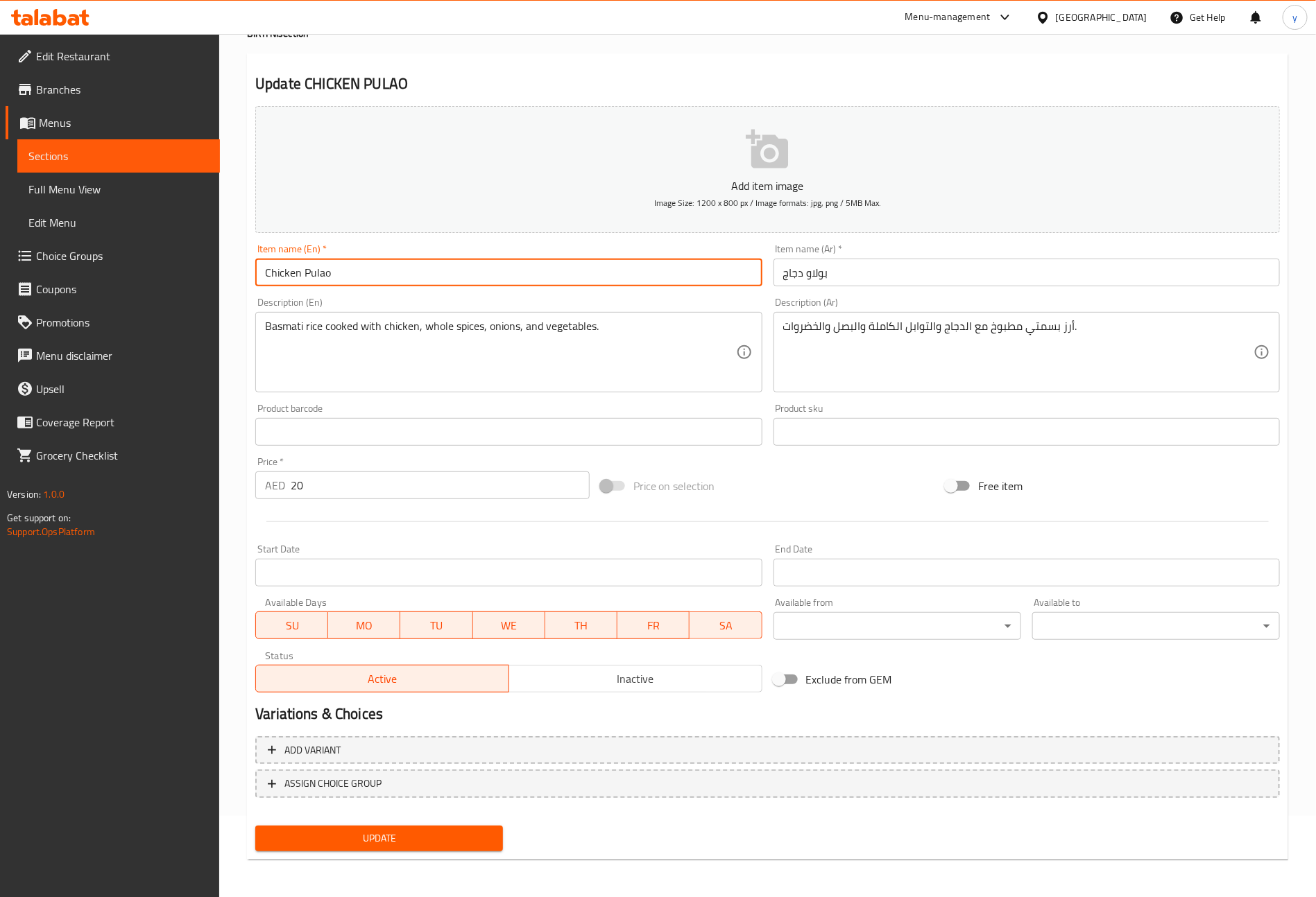
click at [452, 830] on span "Update" at bounding box center [378, 839] width 225 height 17
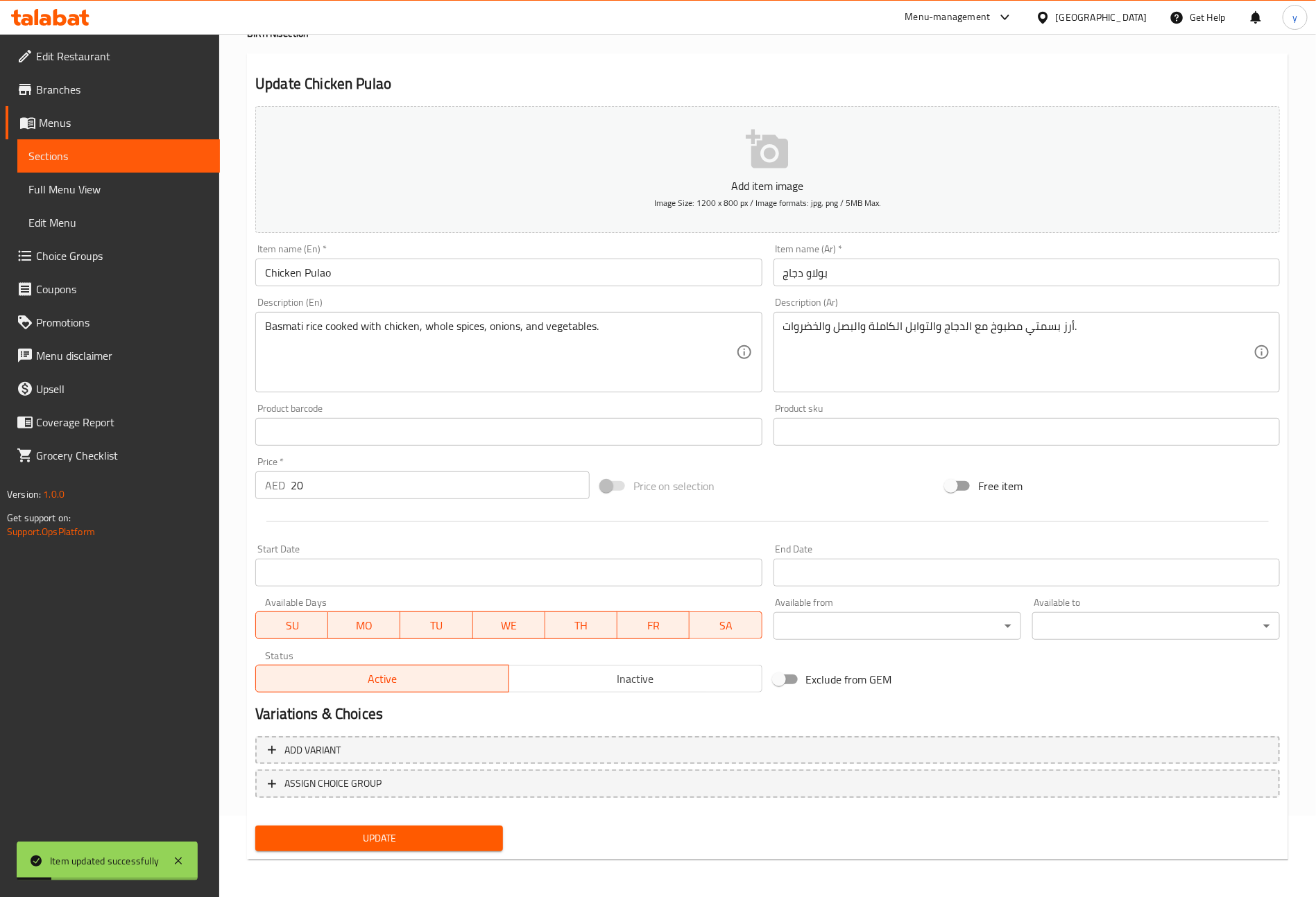
click at [167, 147] on span "Sections" at bounding box center [119, 155] width 181 height 17
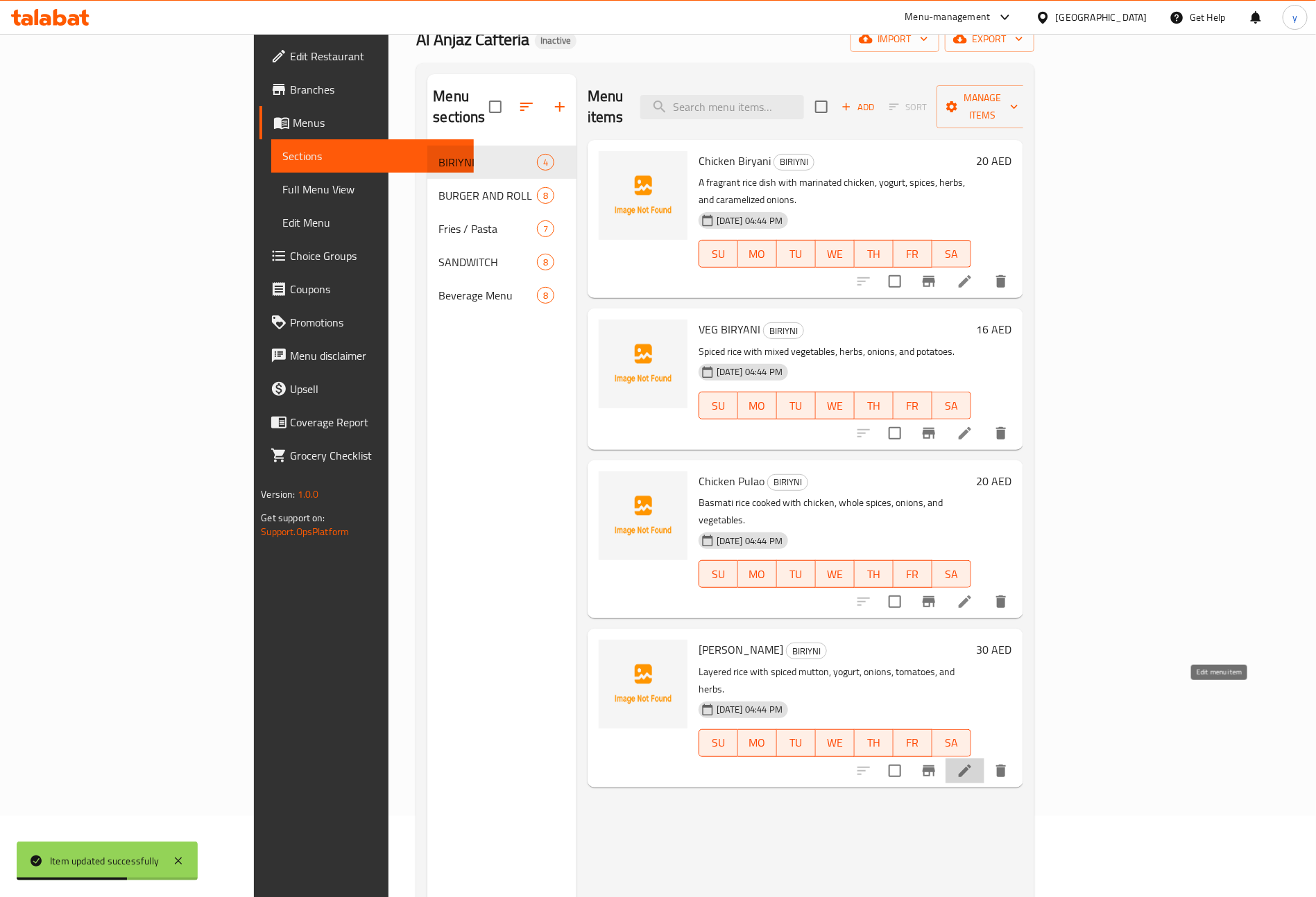
click at [973, 763] on icon at bounding box center [964, 770] width 17 height 17
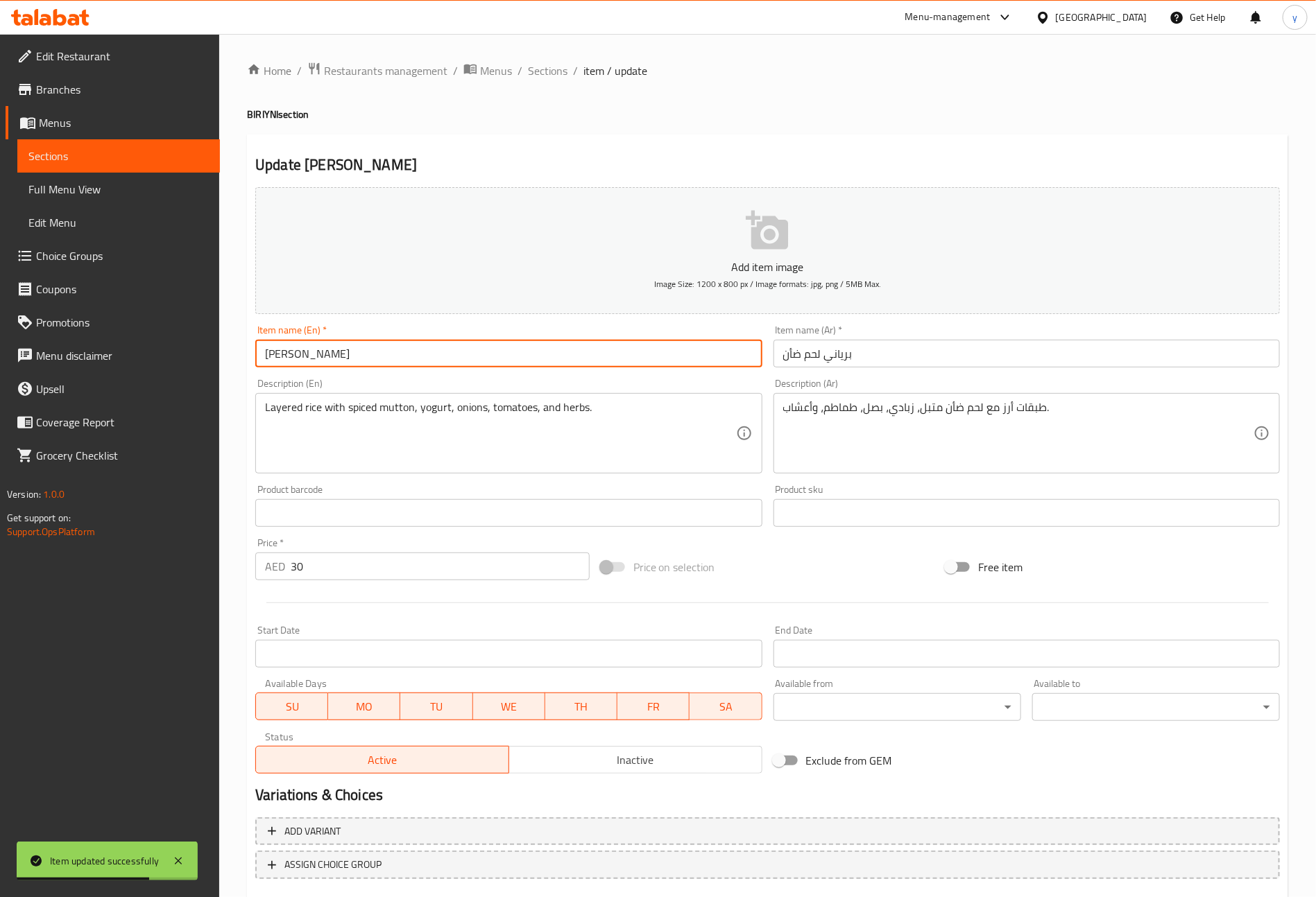
click at [439, 351] on input "[PERSON_NAME]" at bounding box center [508, 354] width 506 height 28
type input "Mutton Biryani"
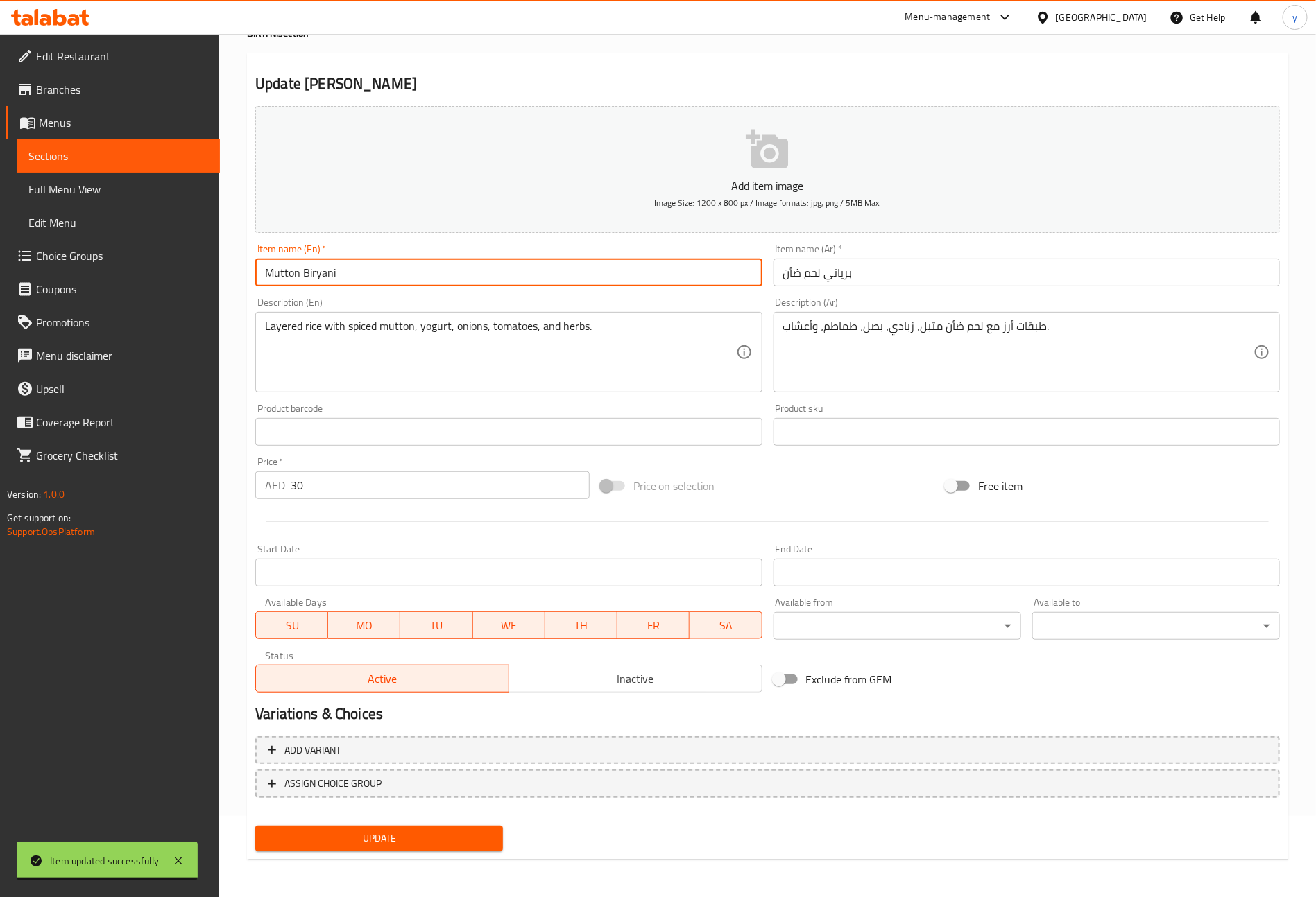
click at [473, 828] on button "Update" at bounding box center [379, 839] width 247 height 26
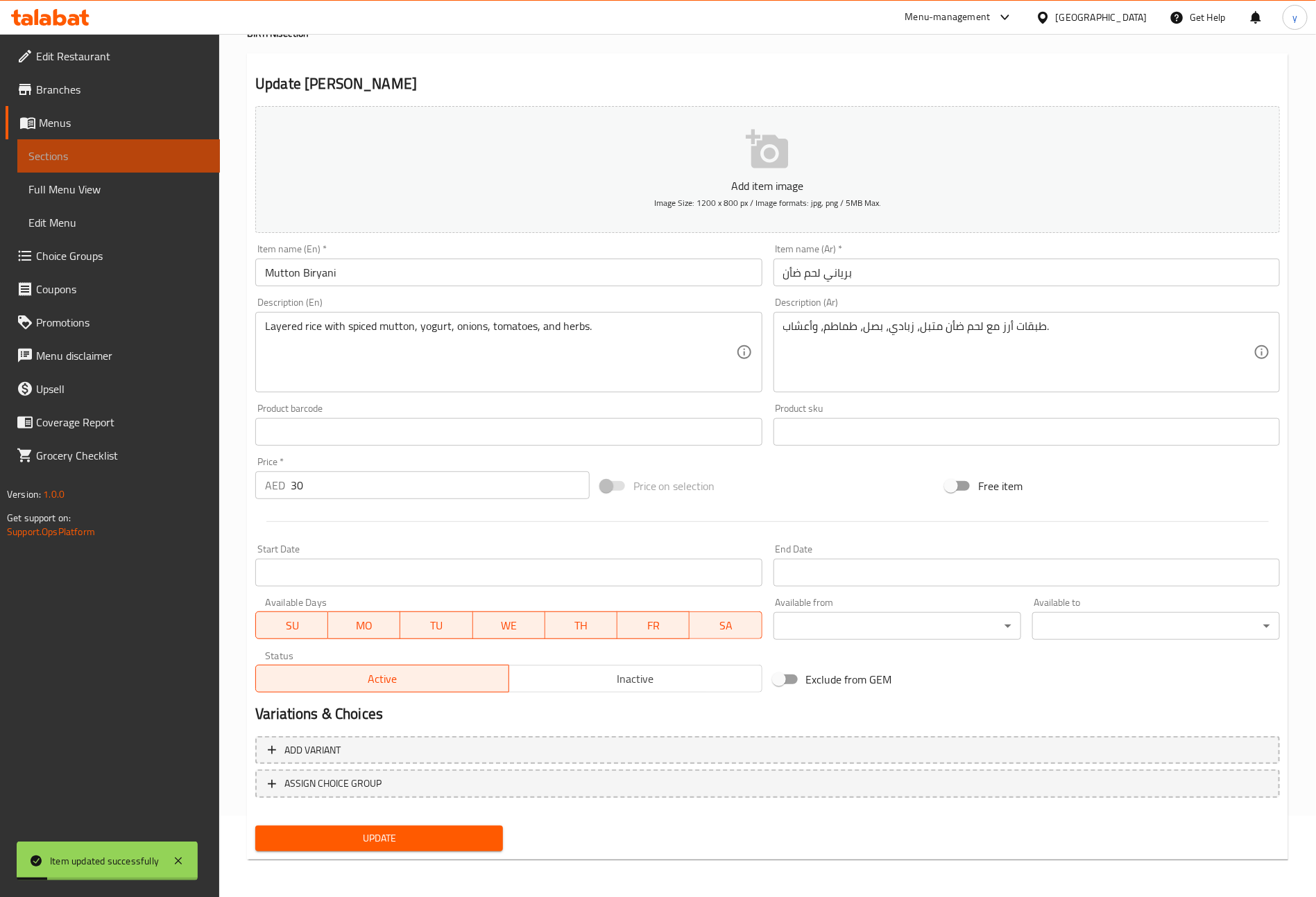
click at [73, 147] on span "Sections" at bounding box center [119, 155] width 181 height 17
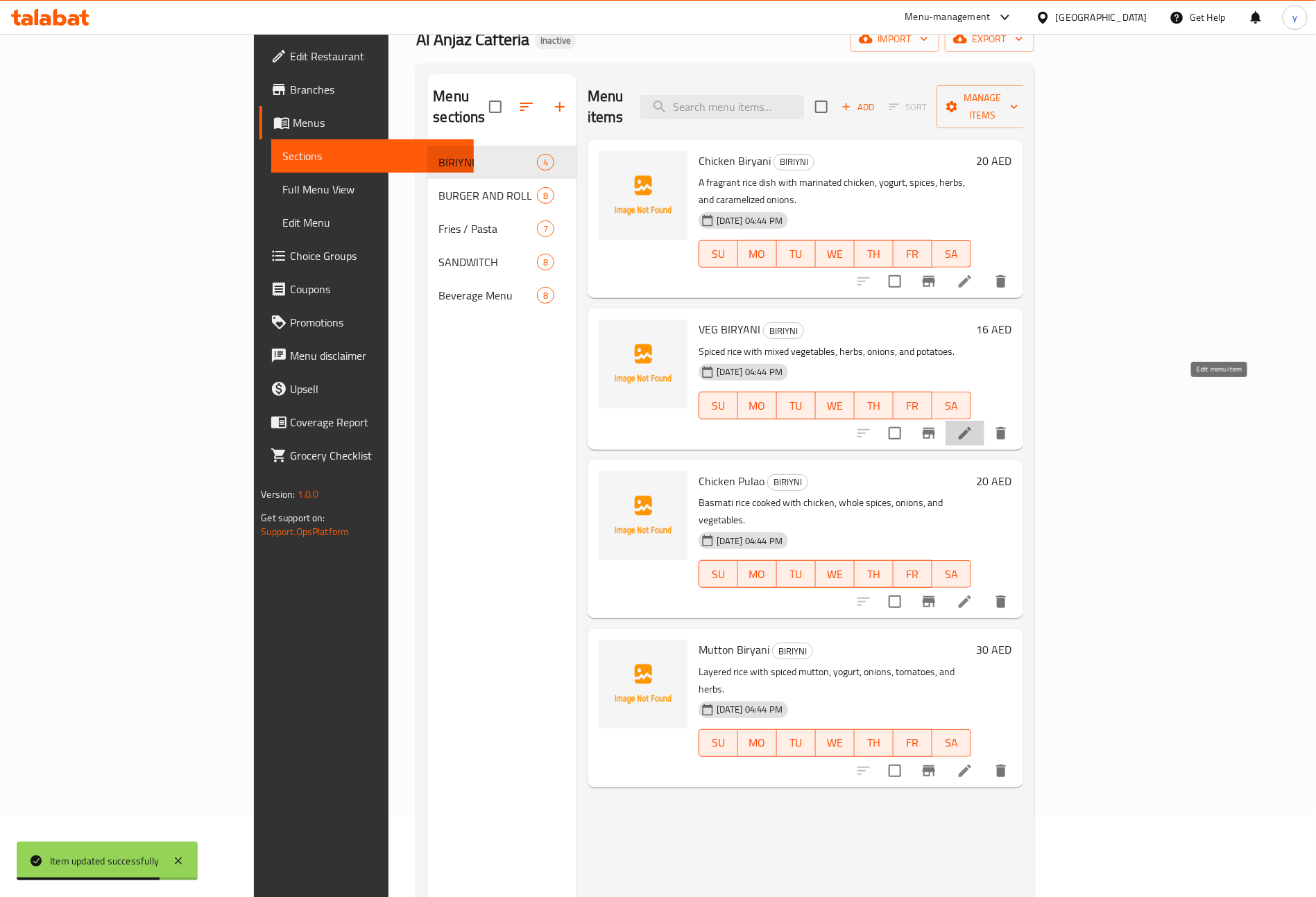
click at [973, 425] on icon at bounding box center [964, 433] width 17 height 17
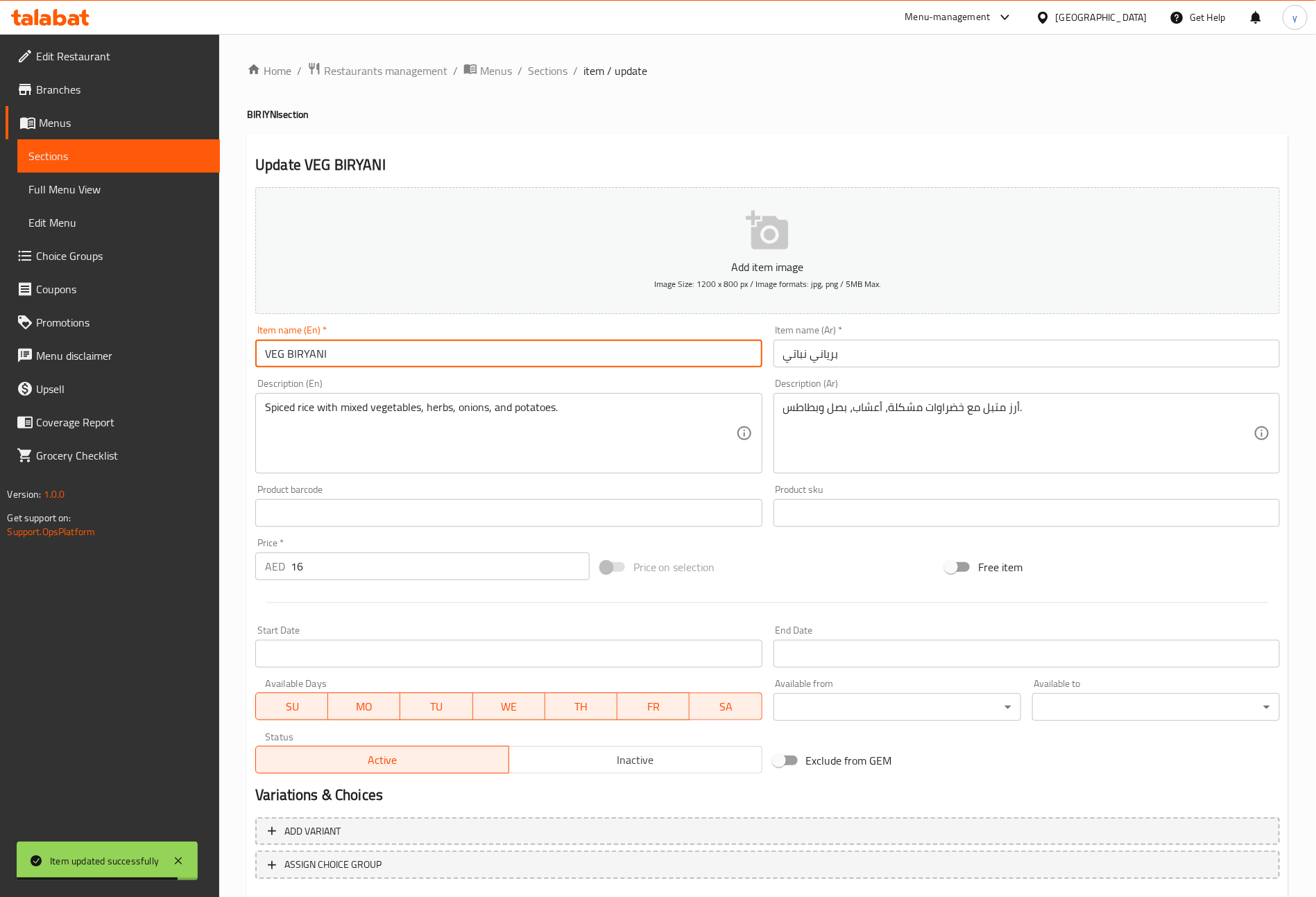
click at [393, 362] on input "VEG BIRYANI" at bounding box center [508, 354] width 506 height 28
type input "Veg Biryani"
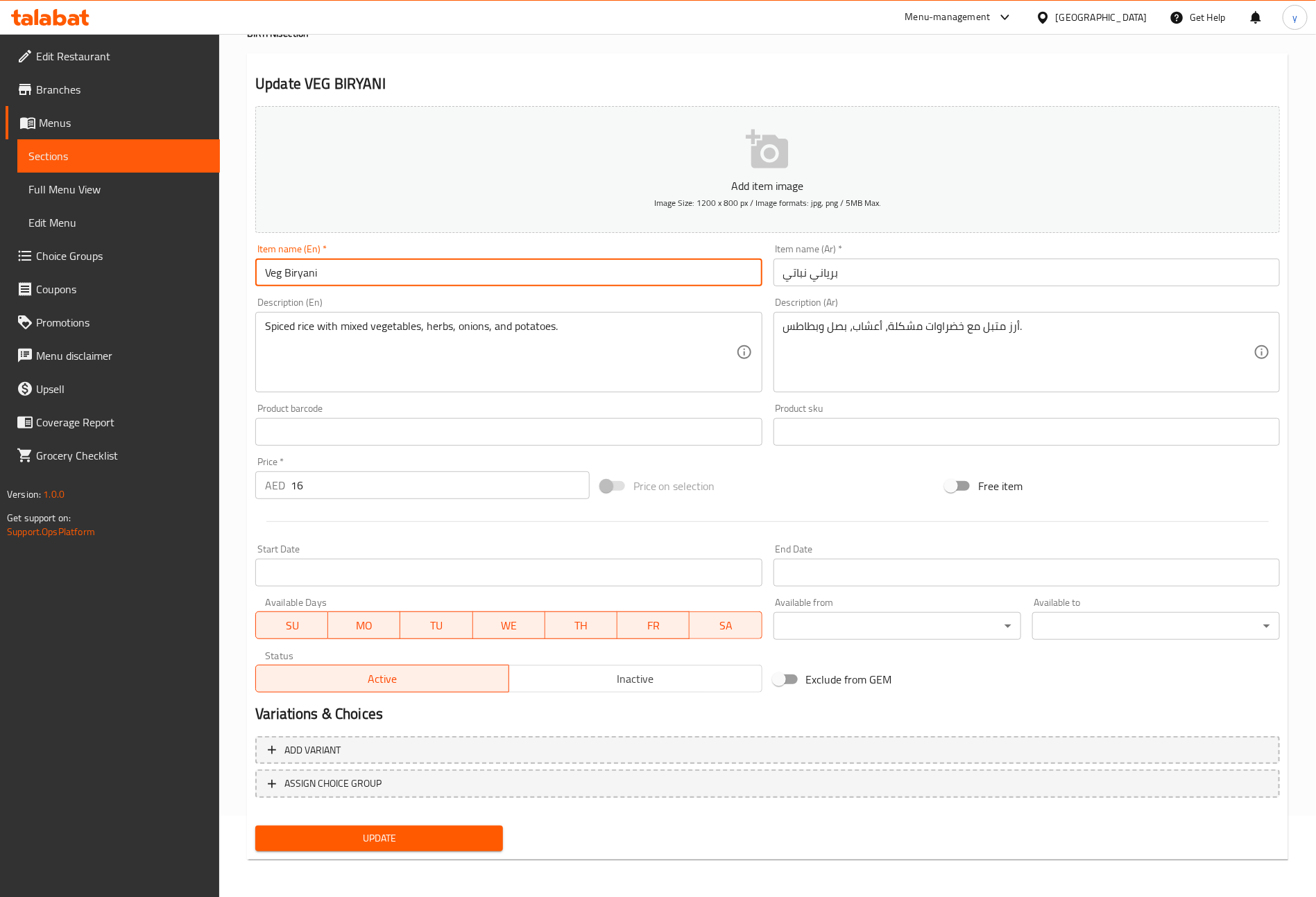
click at [450, 847] on button "Update" at bounding box center [379, 839] width 247 height 26
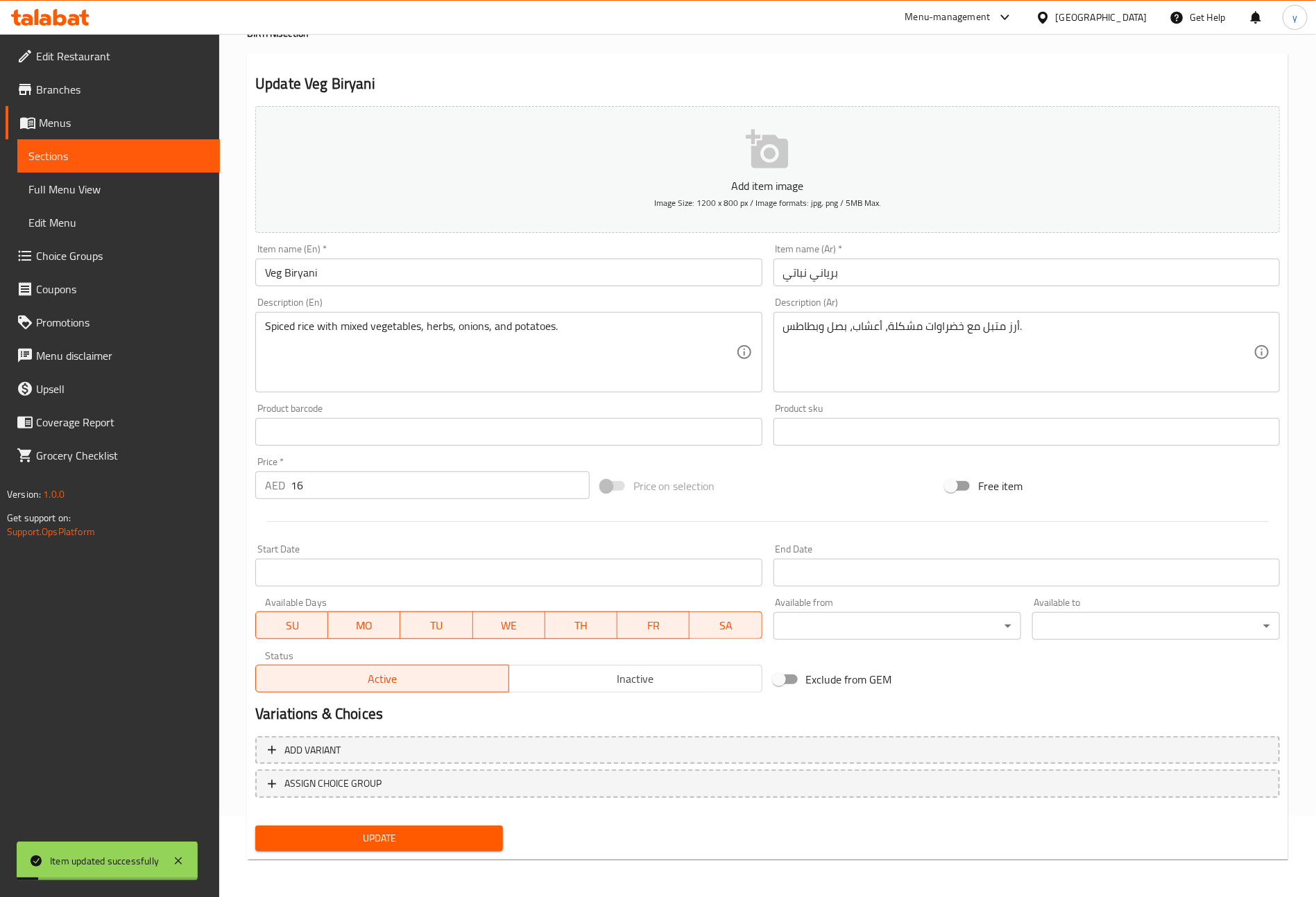
click at [150, 144] on link "Sections" at bounding box center [119, 156] width 203 height 33
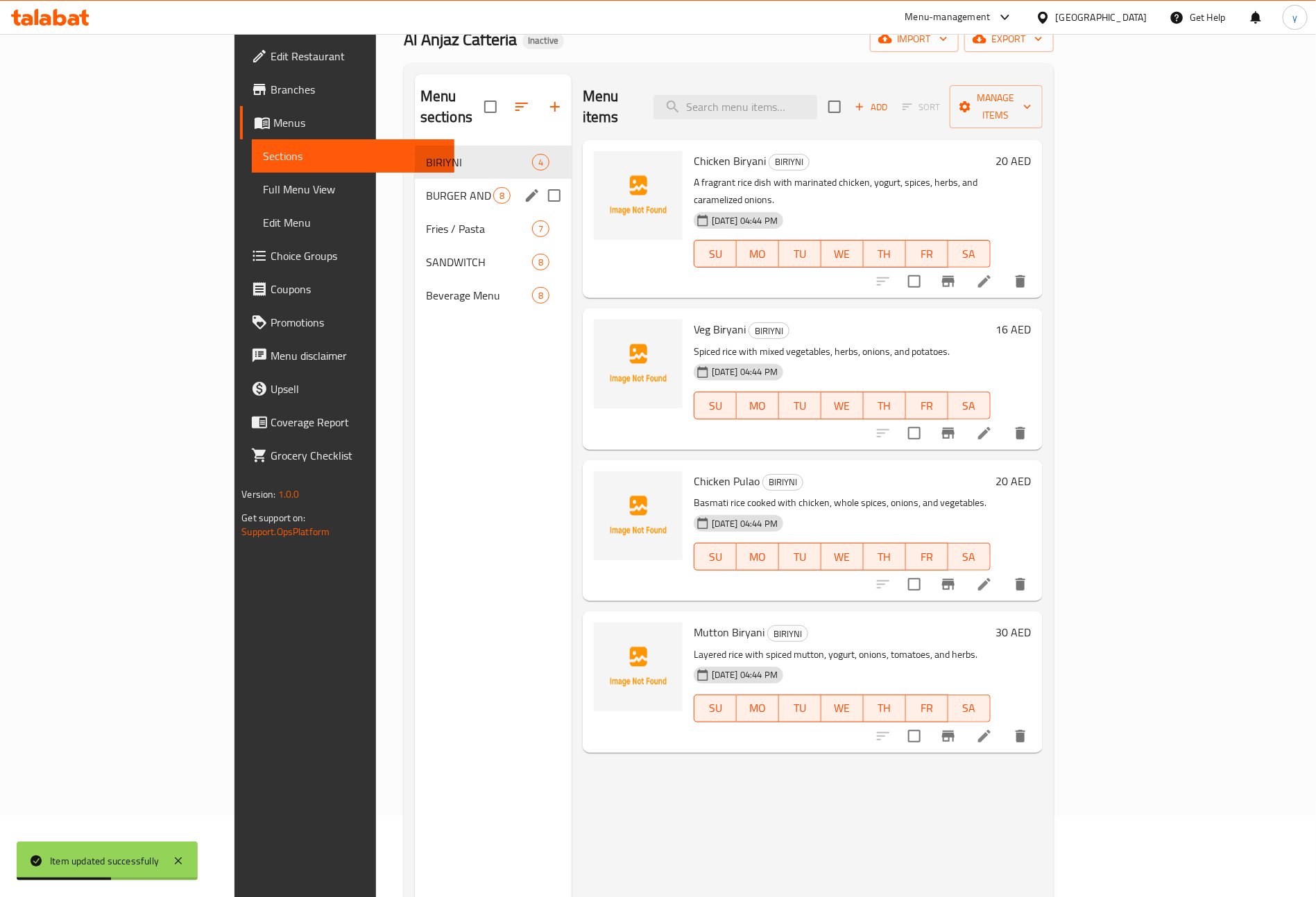
click at [415, 185] on div "BURGER AND ROLL 8" at bounding box center [493, 196] width 157 height 33
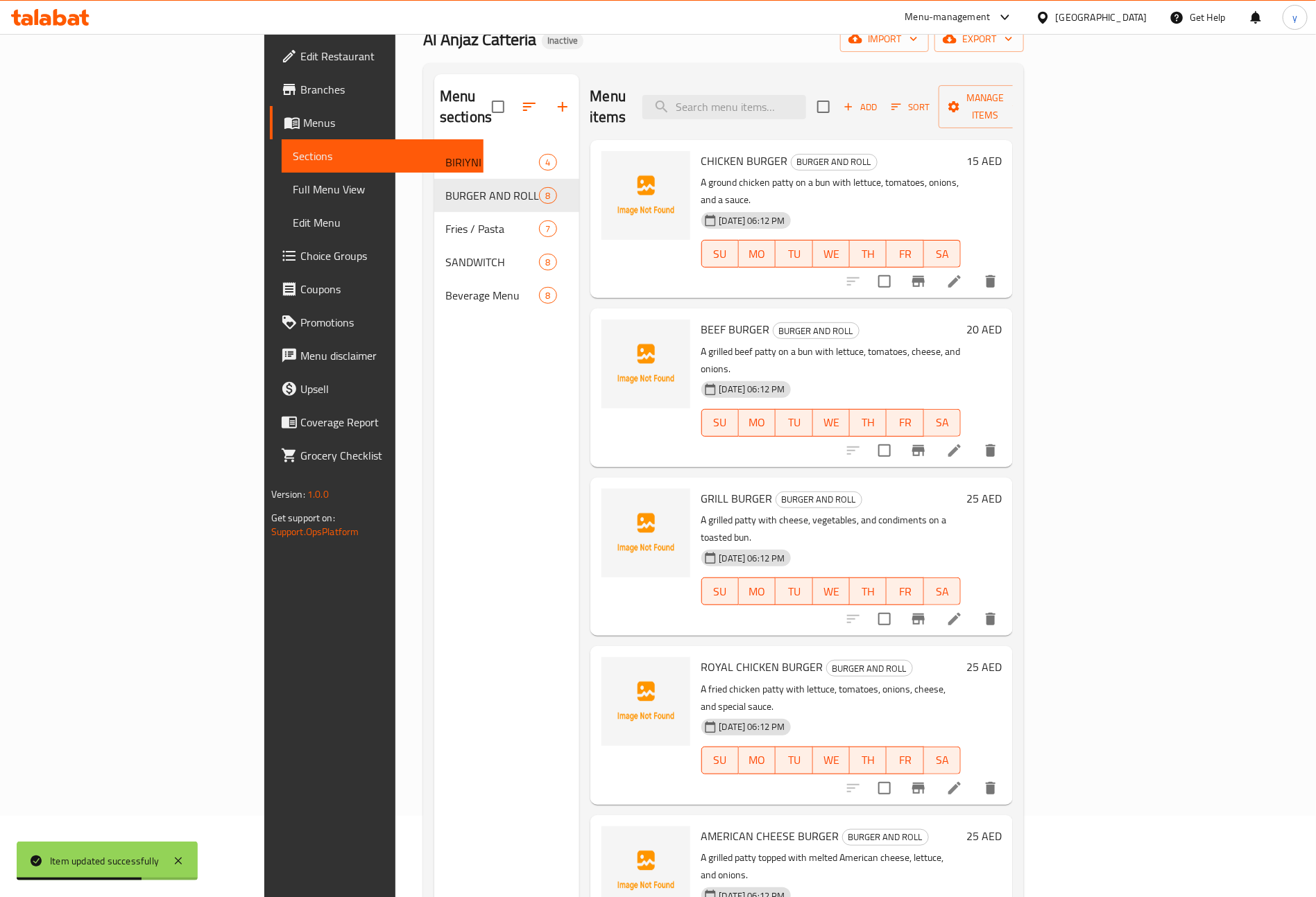
click at [974, 269] on li at bounding box center [954, 281] width 39 height 25
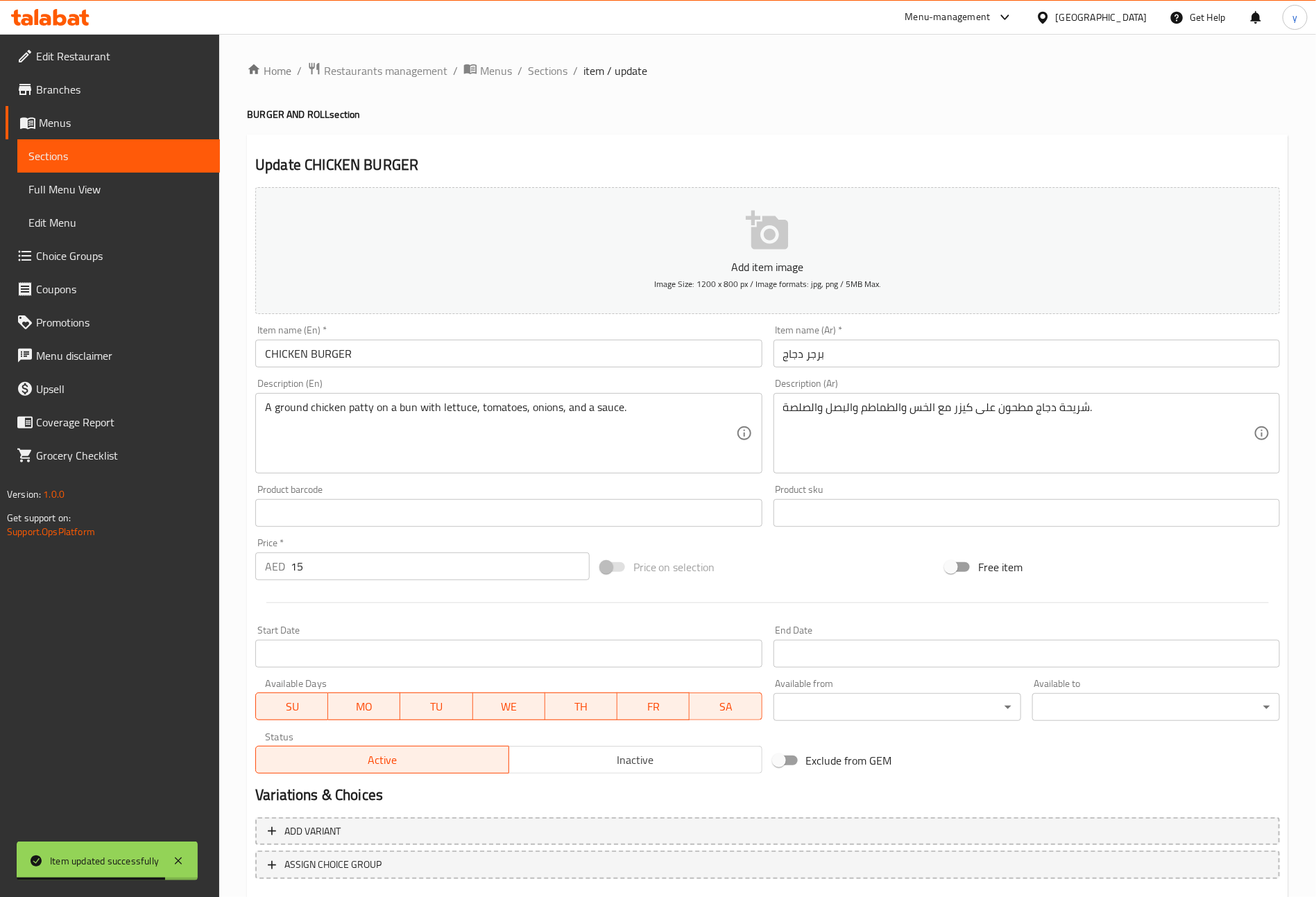
click at [493, 347] on input "CHICKEN BURGER" at bounding box center [508, 354] width 506 height 28
type input "Chicken Burger"
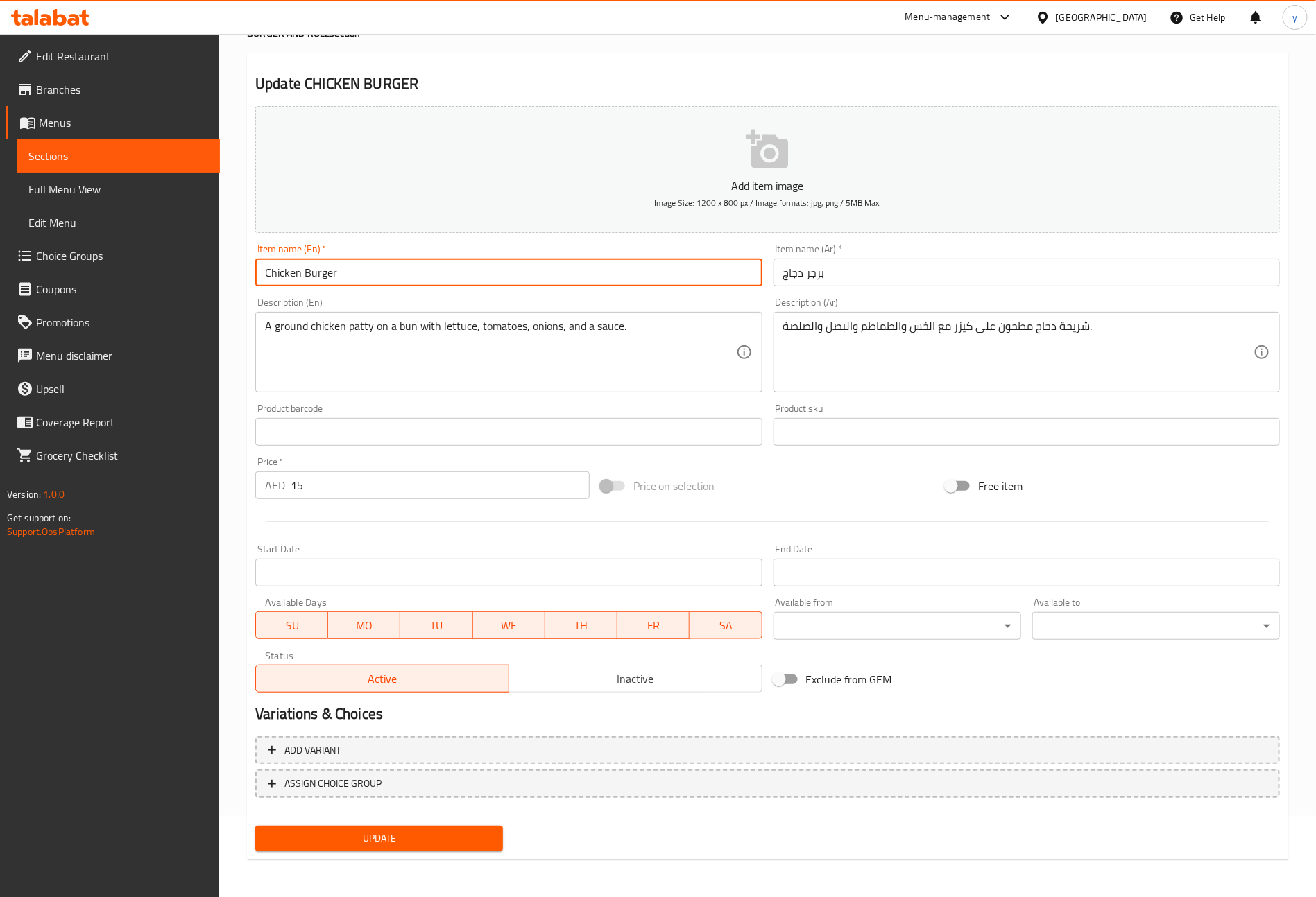
click at [429, 828] on button "Update" at bounding box center [379, 839] width 247 height 26
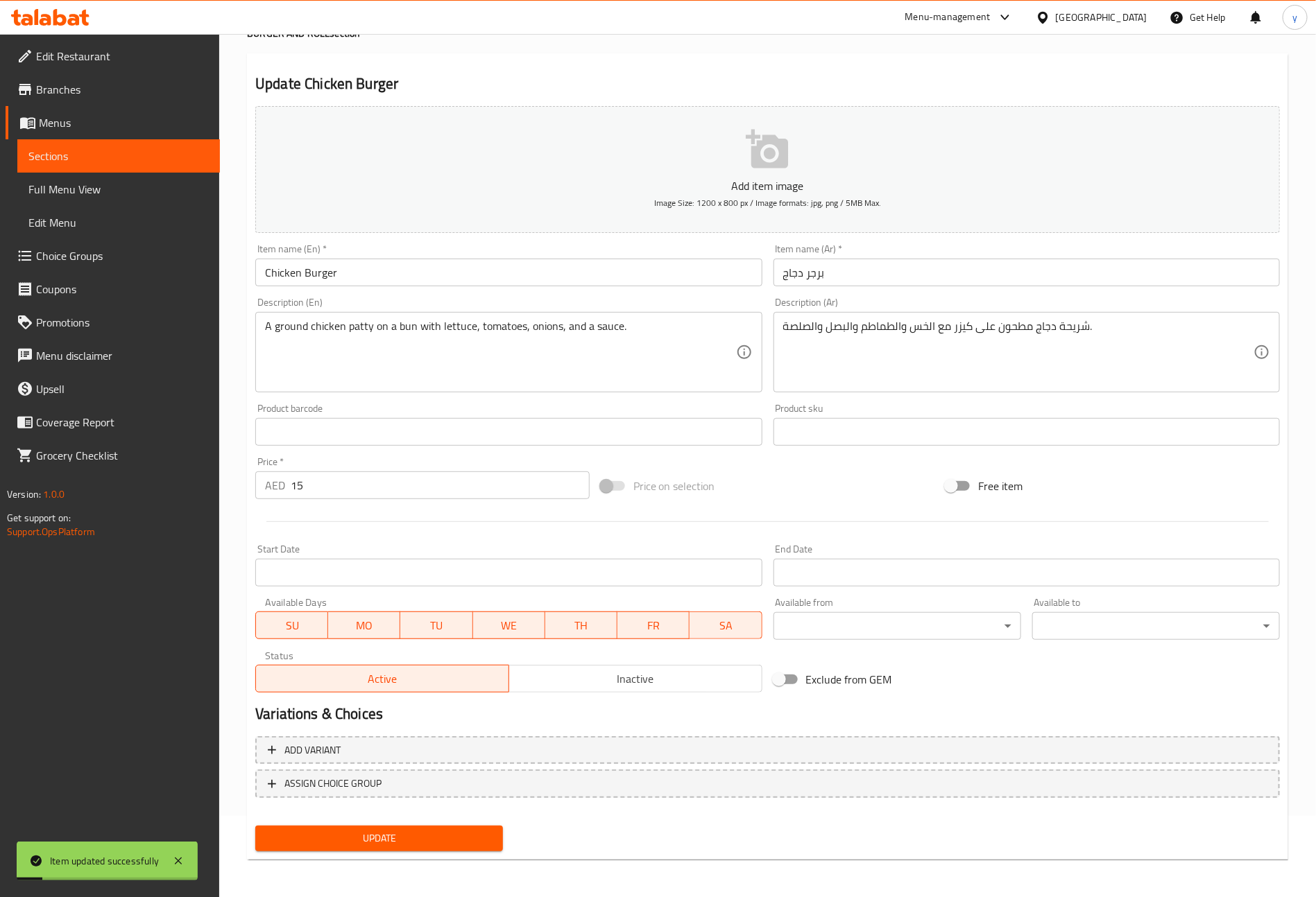
click at [152, 152] on span "Sections" at bounding box center [119, 155] width 181 height 17
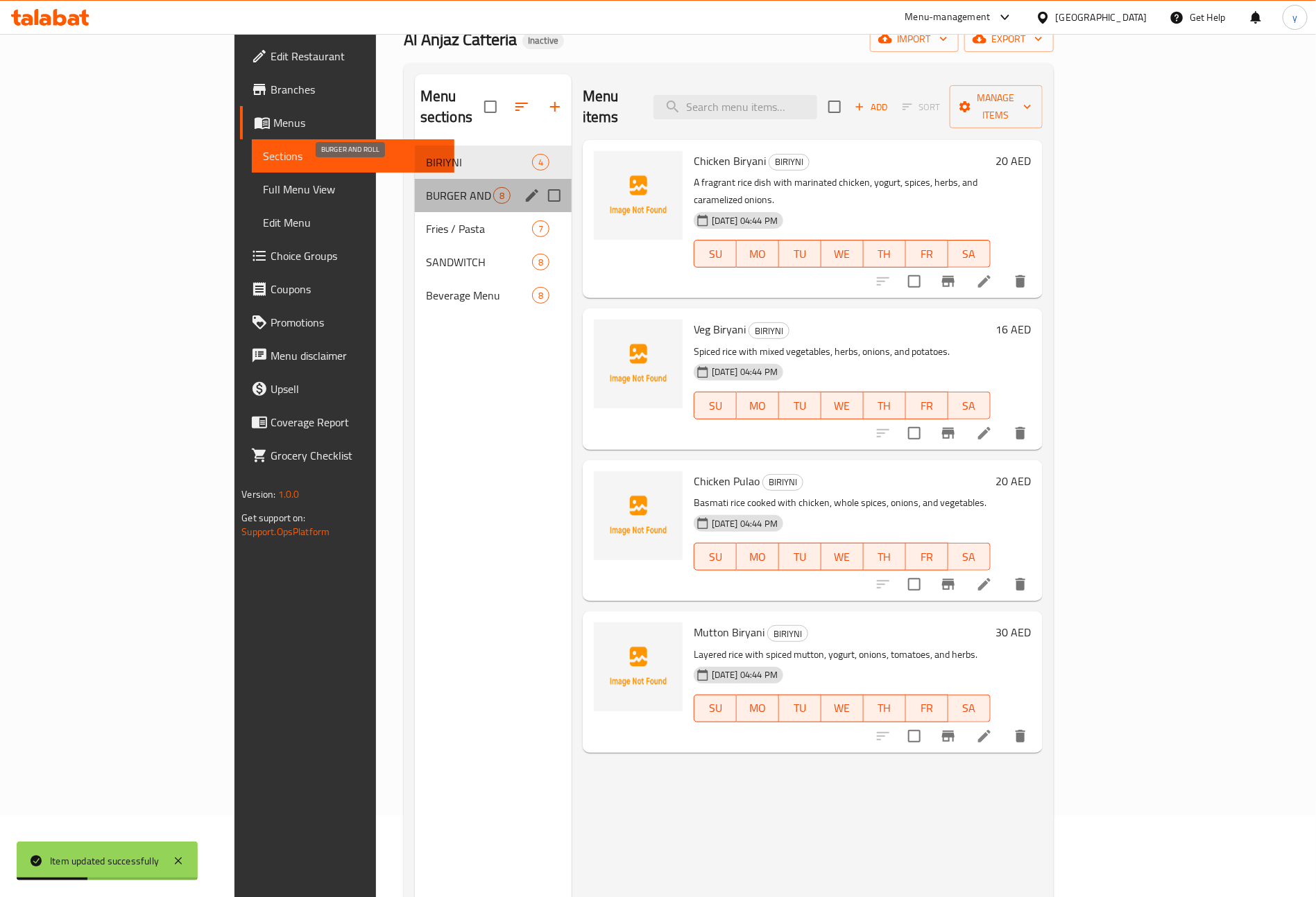
click at [426, 187] on span "BURGER AND ROLL" at bounding box center [460, 195] width 68 height 17
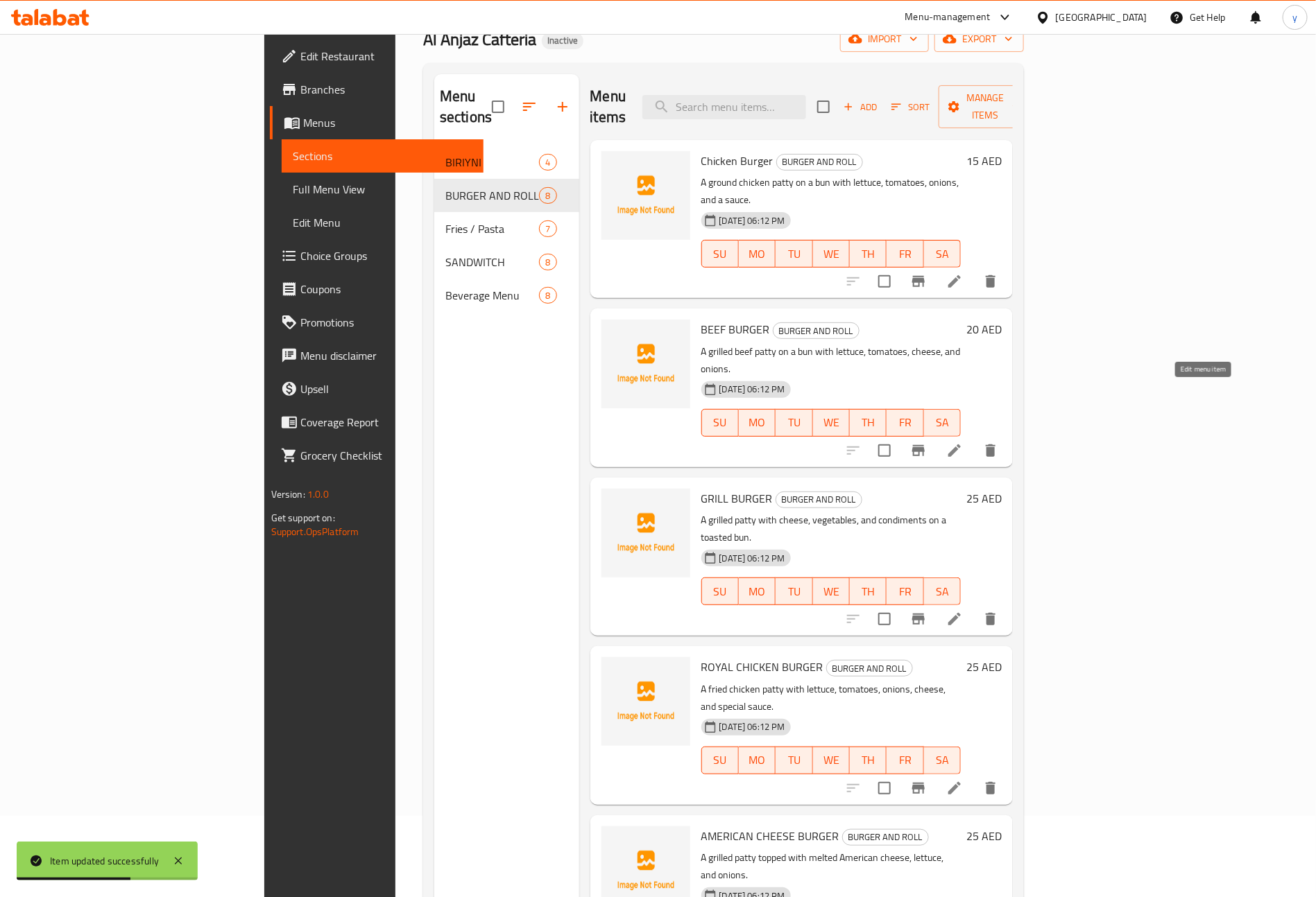
click at [961, 444] on icon at bounding box center [954, 450] width 12 height 12
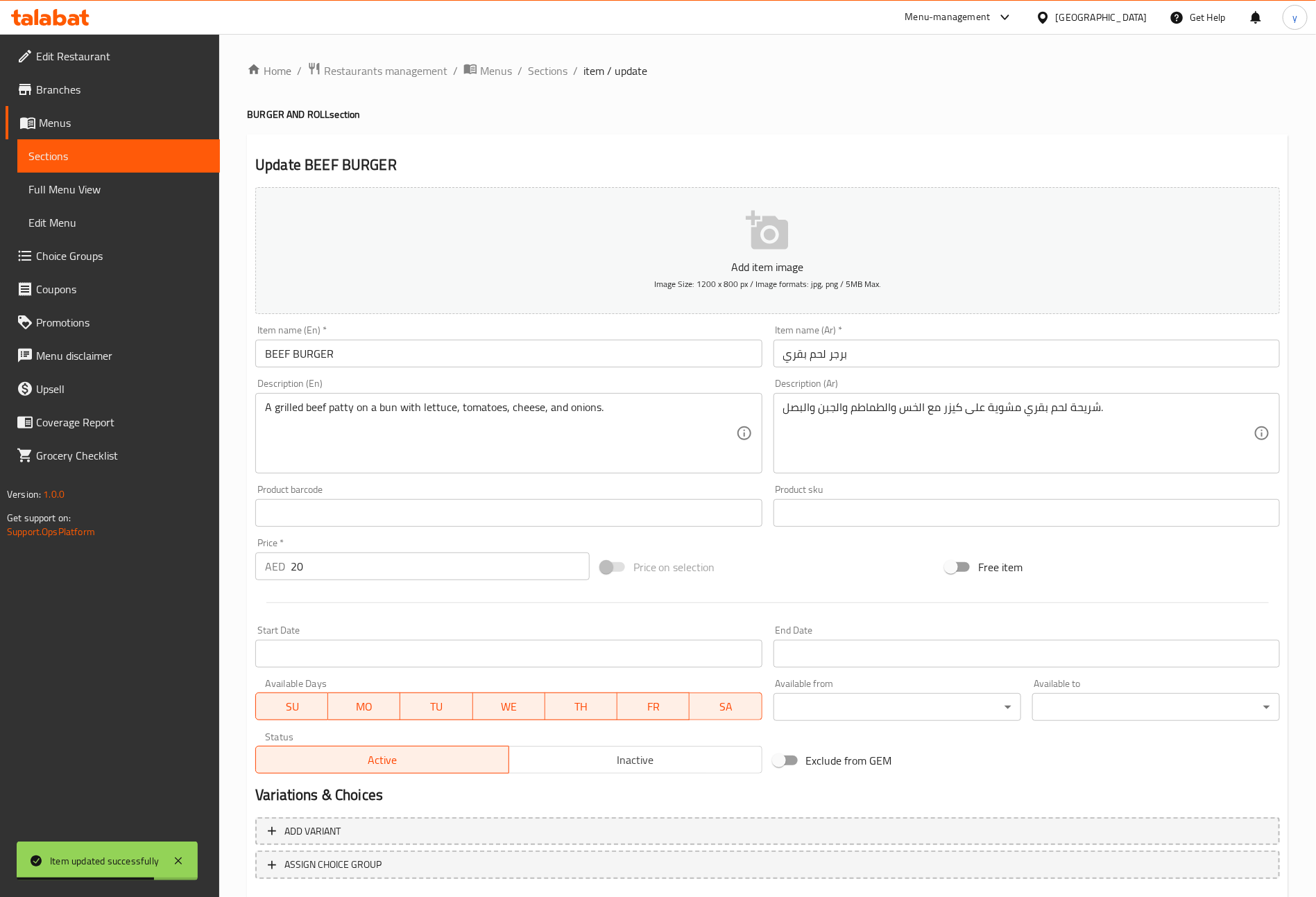
click at [389, 341] on input "BEEF BURGER" at bounding box center [508, 354] width 506 height 28
type input "Beef Burger"
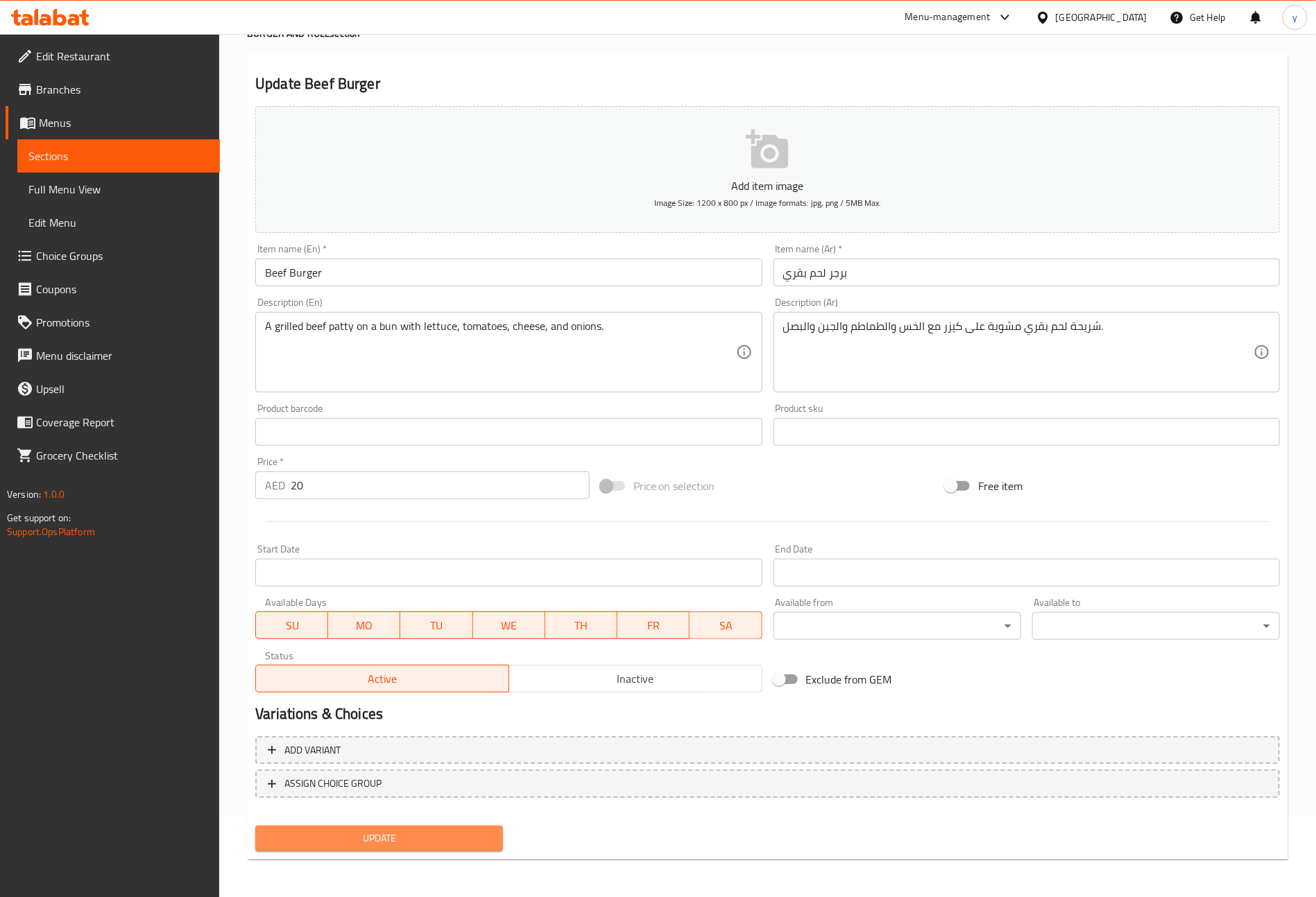
click at [447, 834] on span "Update" at bounding box center [378, 839] width 225 height 17
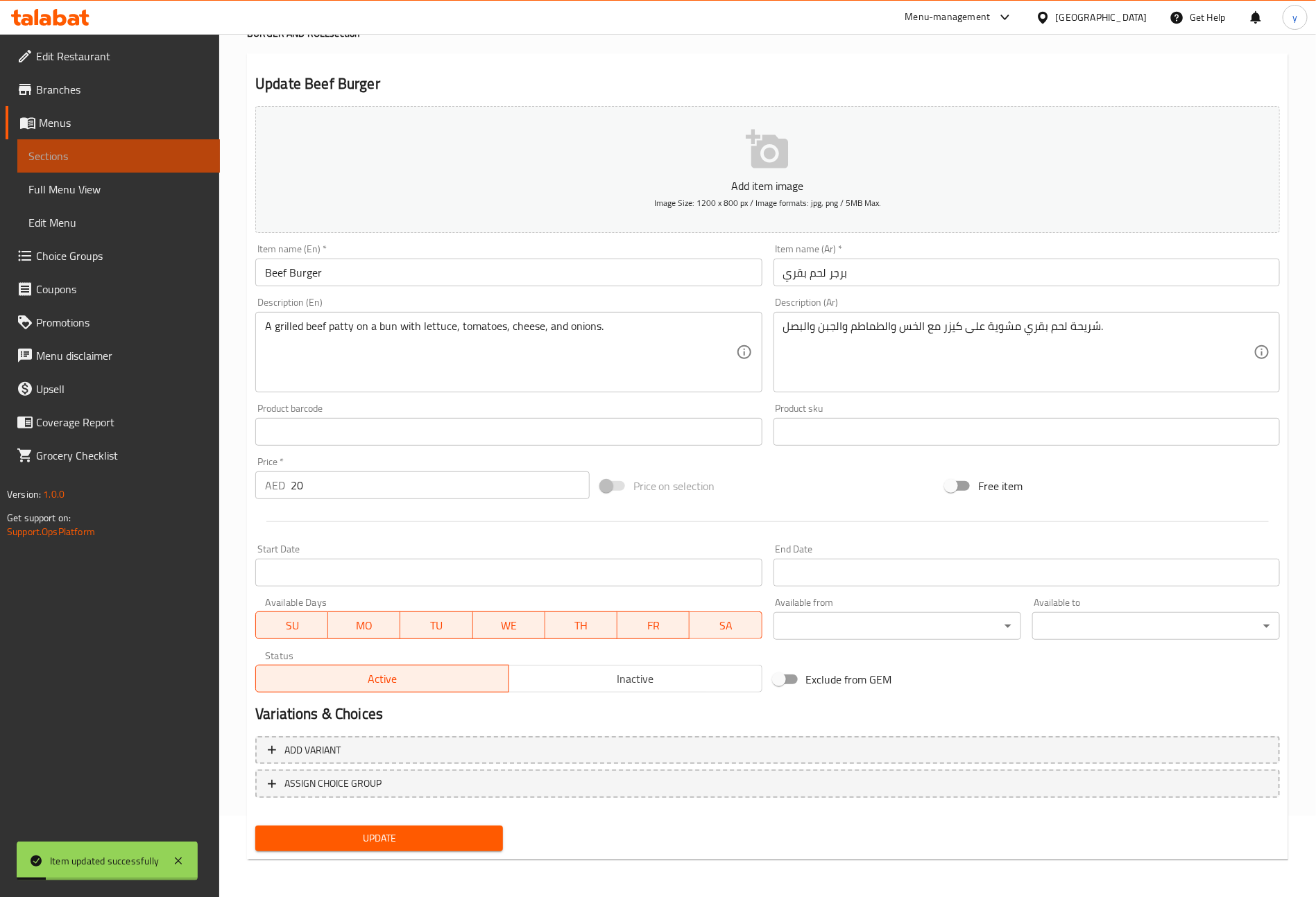
click at [126, 162] on span "Sections" at bounding box center [119, 155] width 181 height 17
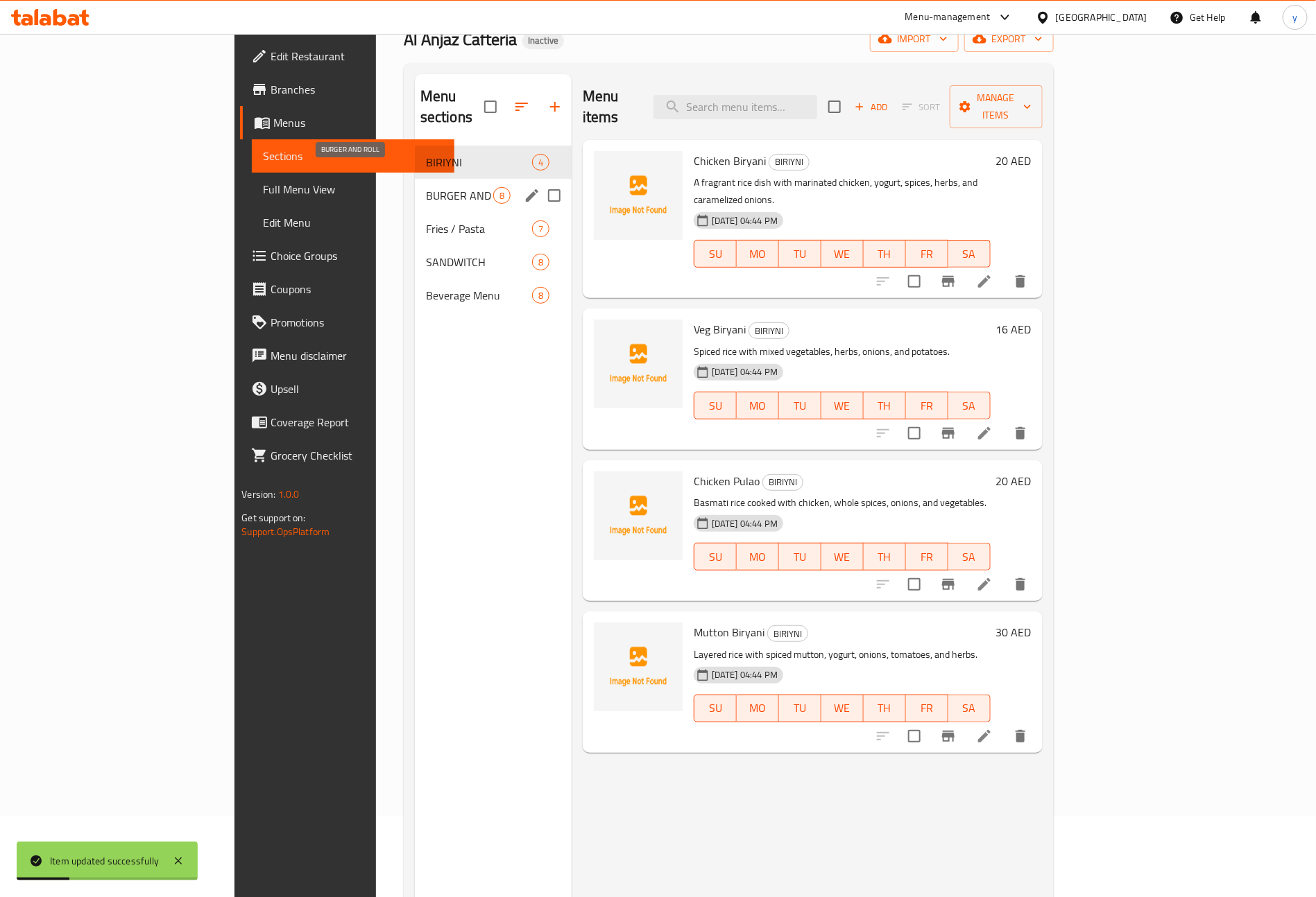
click at [426, 187] on span "BURGER AND ROLL" at bounding box center [460, 195] width 68 height 17
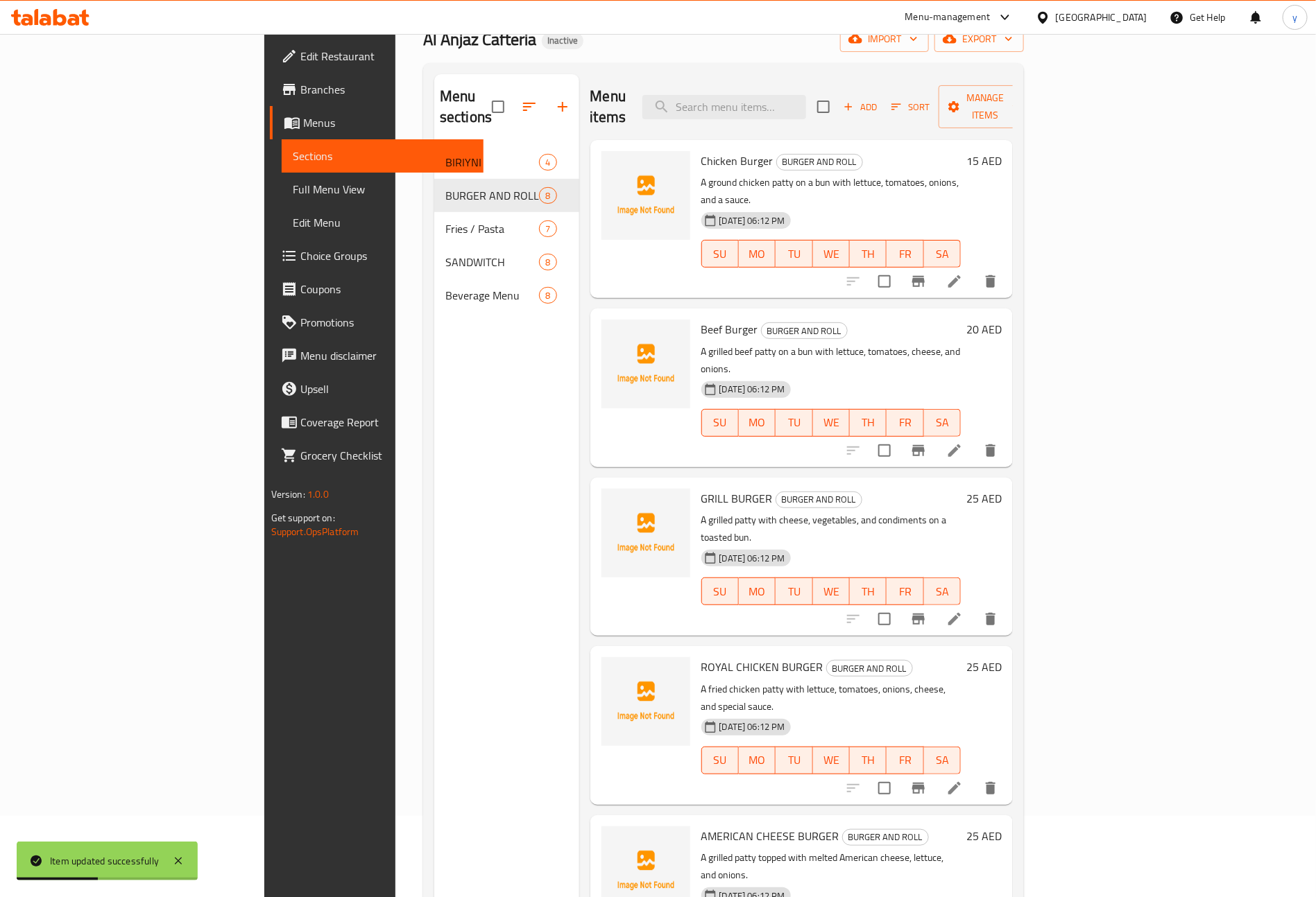
click at [974, 607] on li at bounding box center [954, 619] width 39 height 25
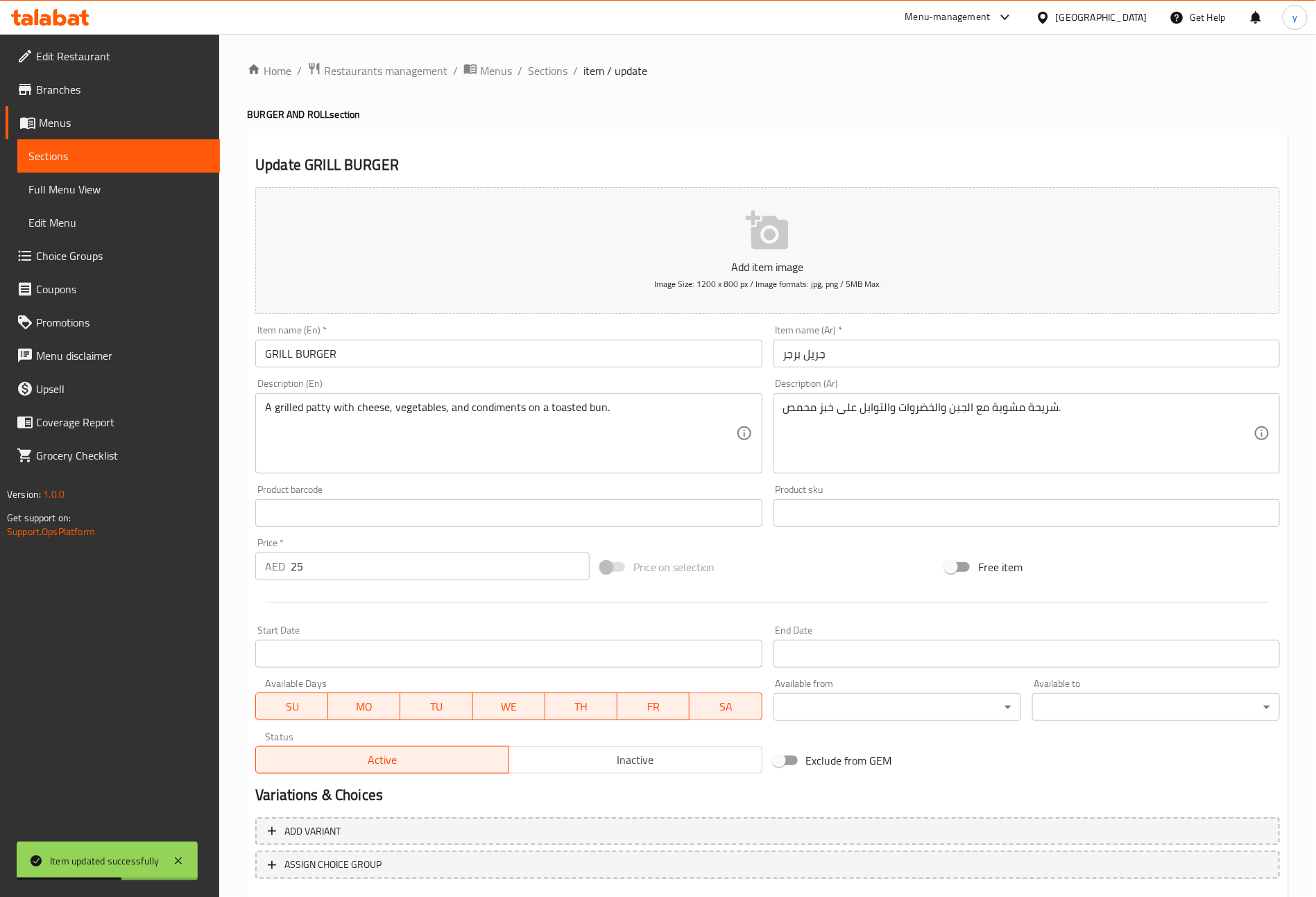
click at [424, 356] on input "GRILL BURGER" at bounding box center [508, 354] width 506 height 28
type input "Grill Burger"
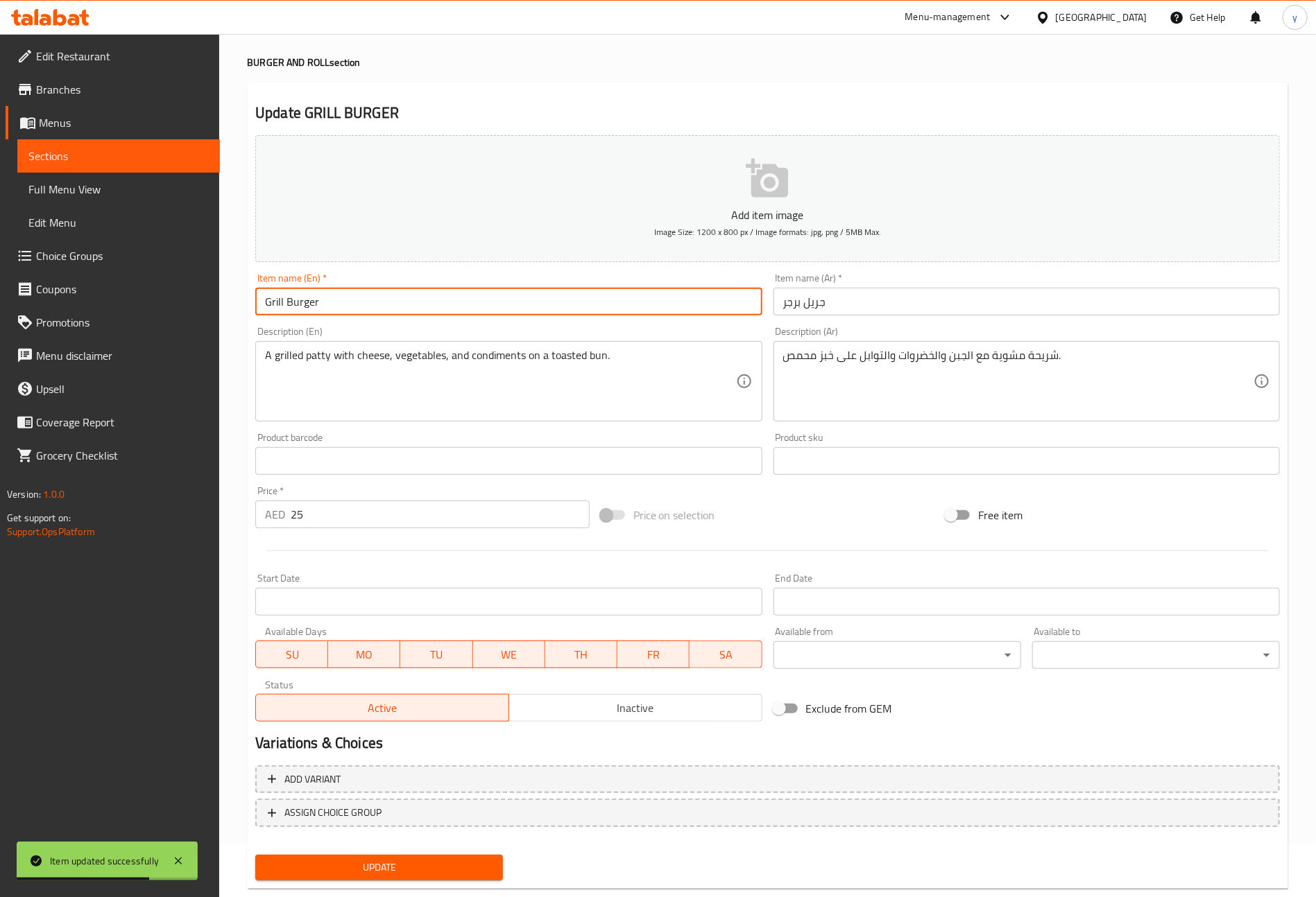
scroll to position [81, 0]
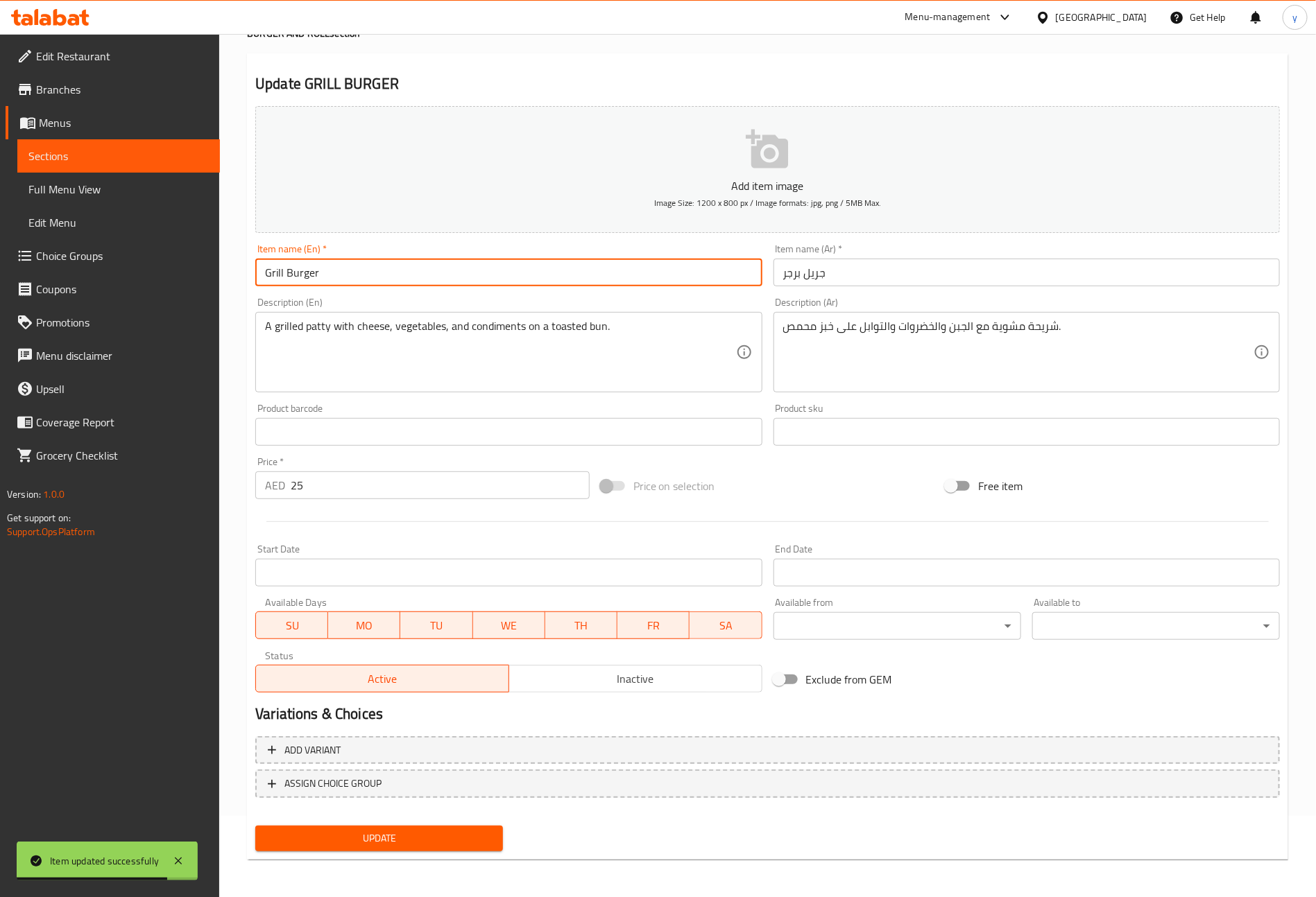
click at [433, 845] on span "Update" at bounding box center [378, 839] width 225 height 17
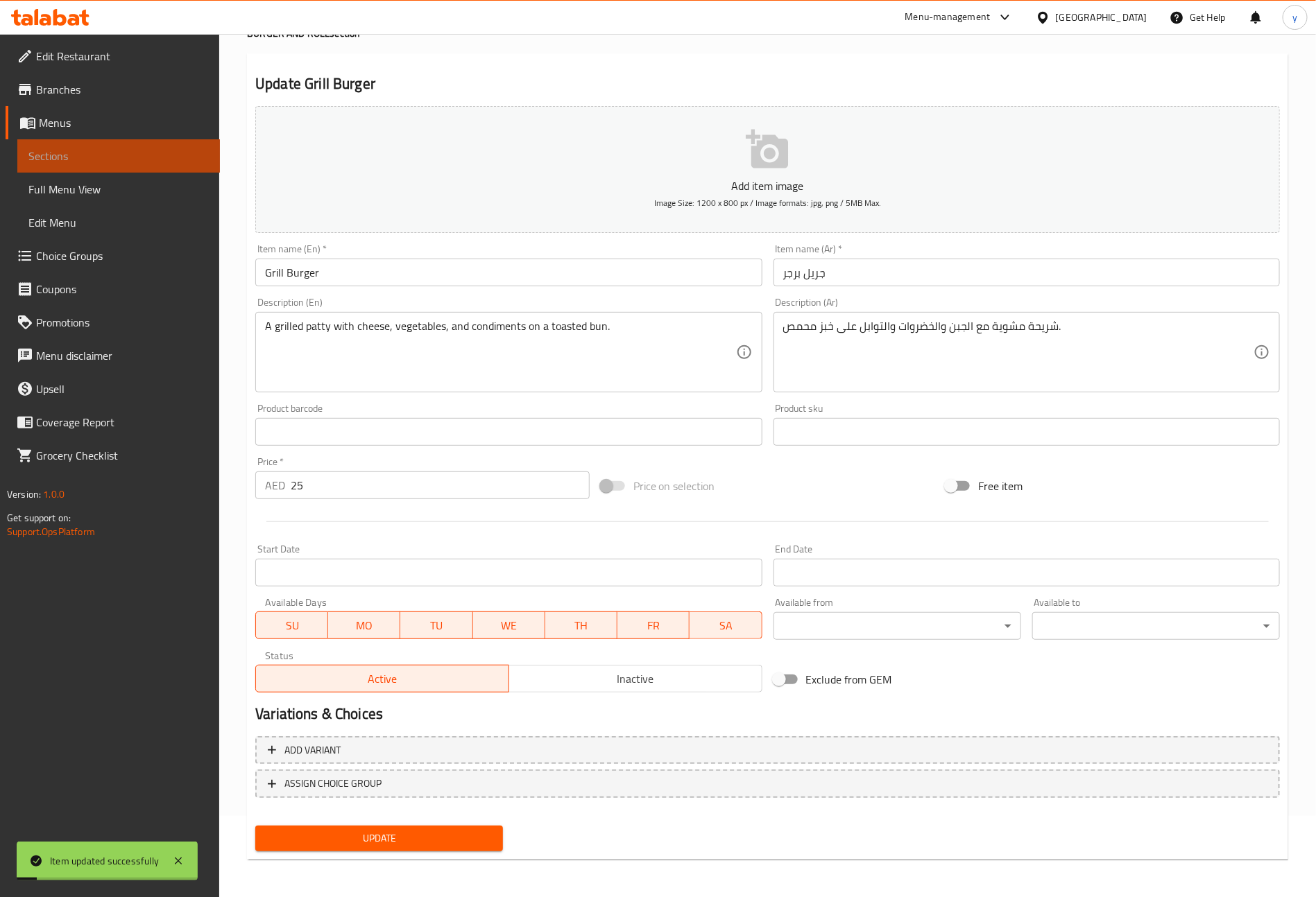
click at [119, 154] on span "Sections" at bounding box center [119, 155] width 181 height 17
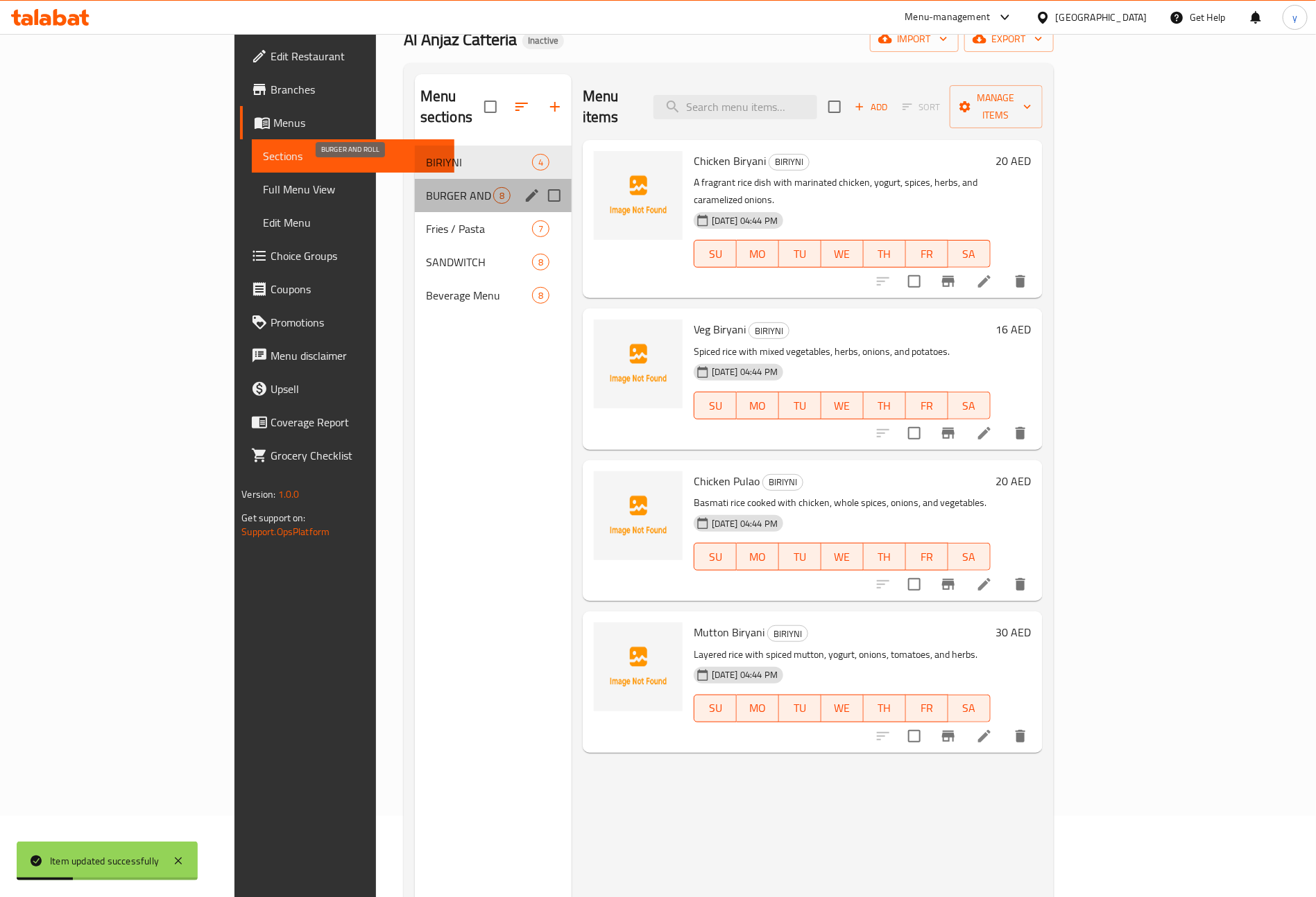
click at [426, 187] on span "BURGER AND ROLL" at bounding box center [460, 195] width 68 height 17
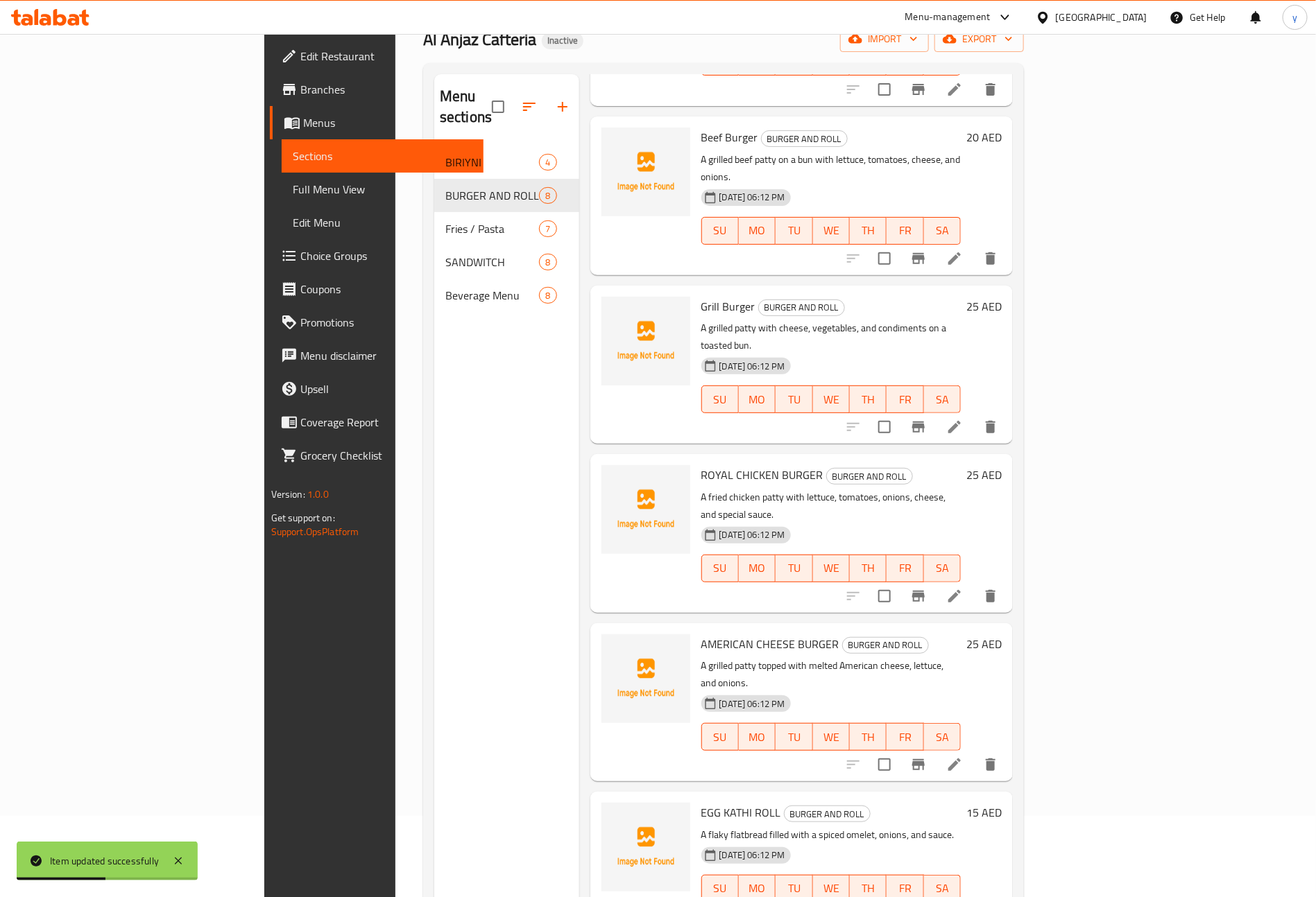
scroll to position [208, 0]
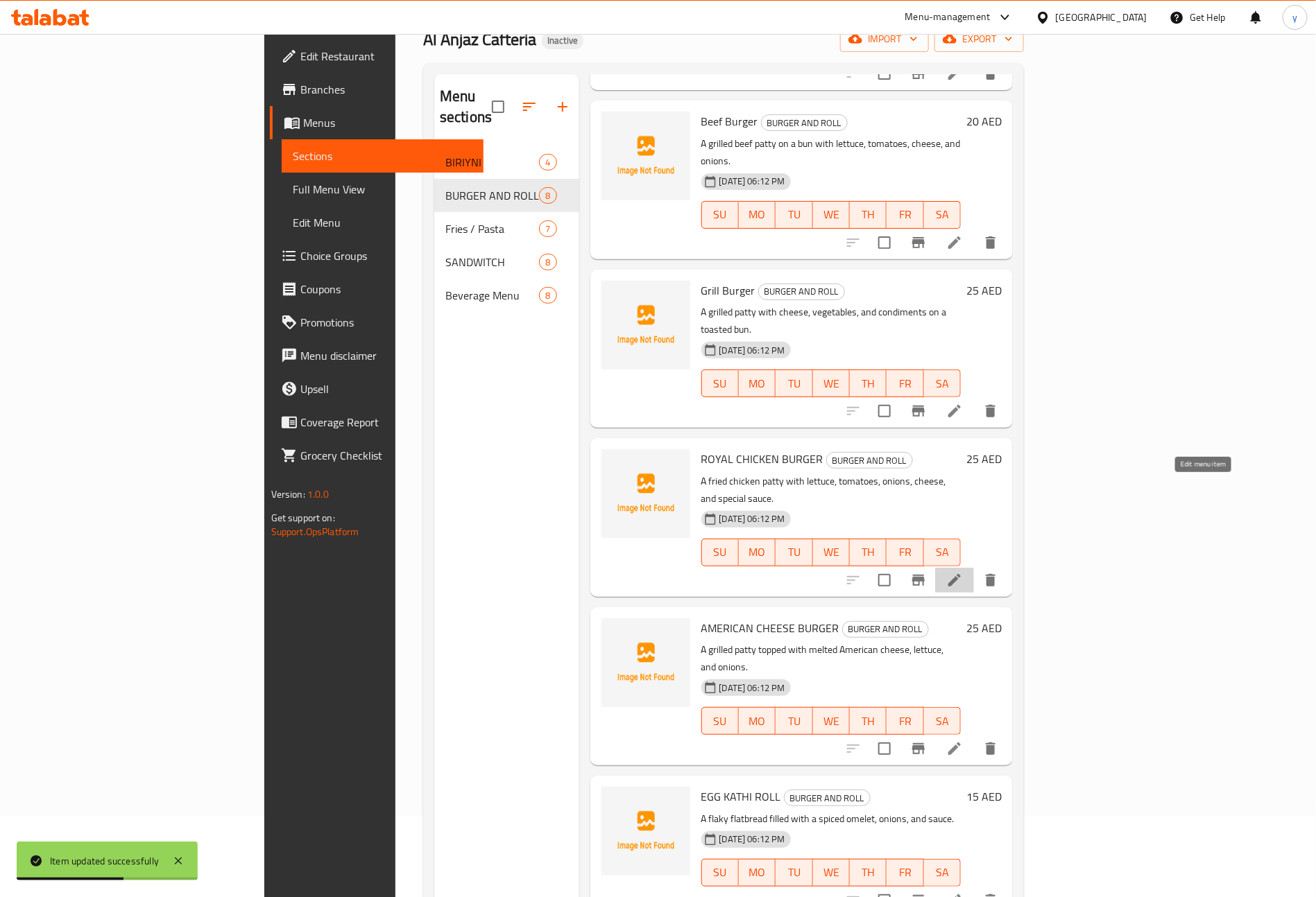
click at [963, 572] on icon at bounding box center [954, 580] width 17 height 17
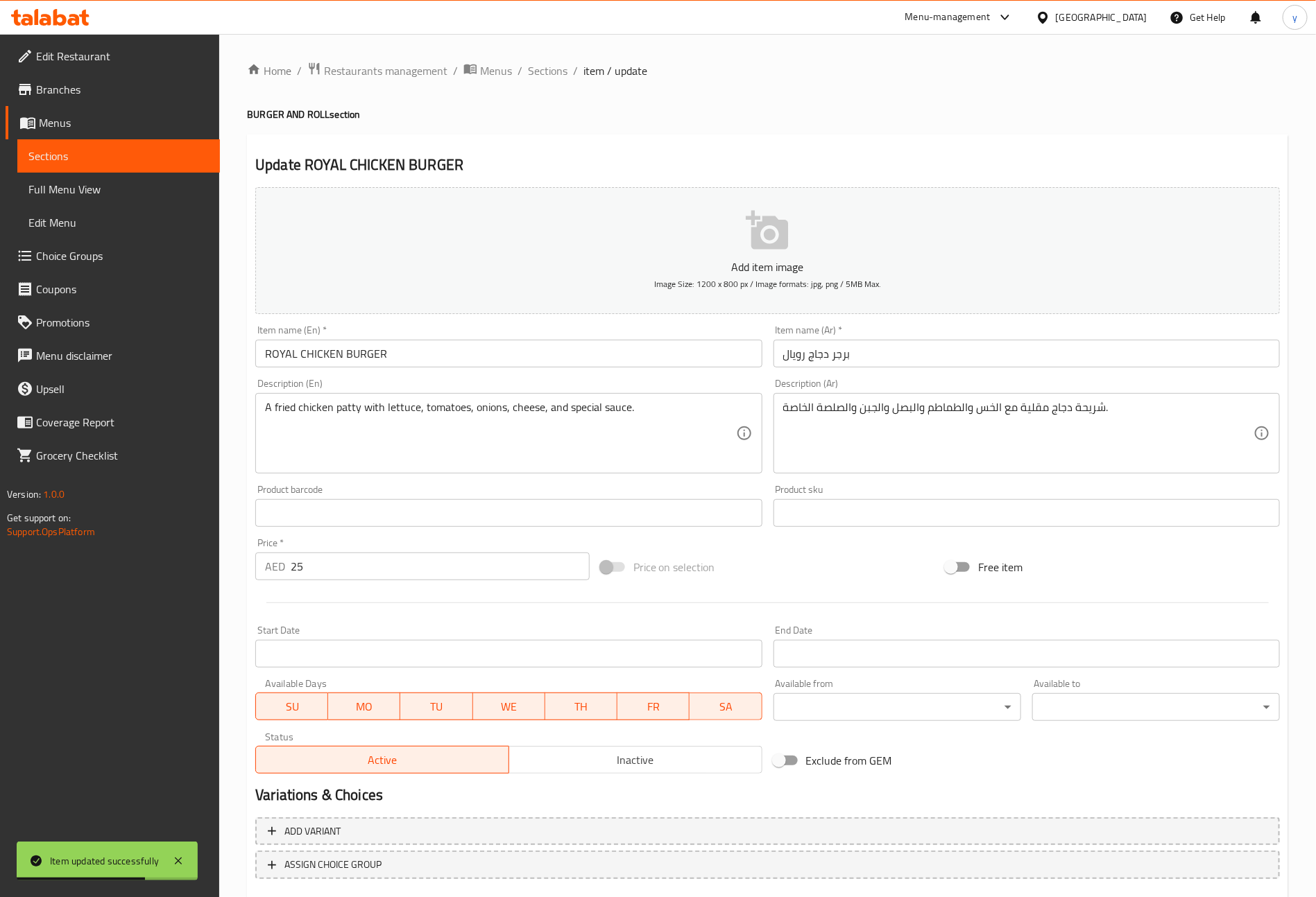
click at [425, 354] on input "ROYAL CHICKEN BURGER" at bounding box center [508, 354] width 506 height 28
type input "Royal Chicken Burger"
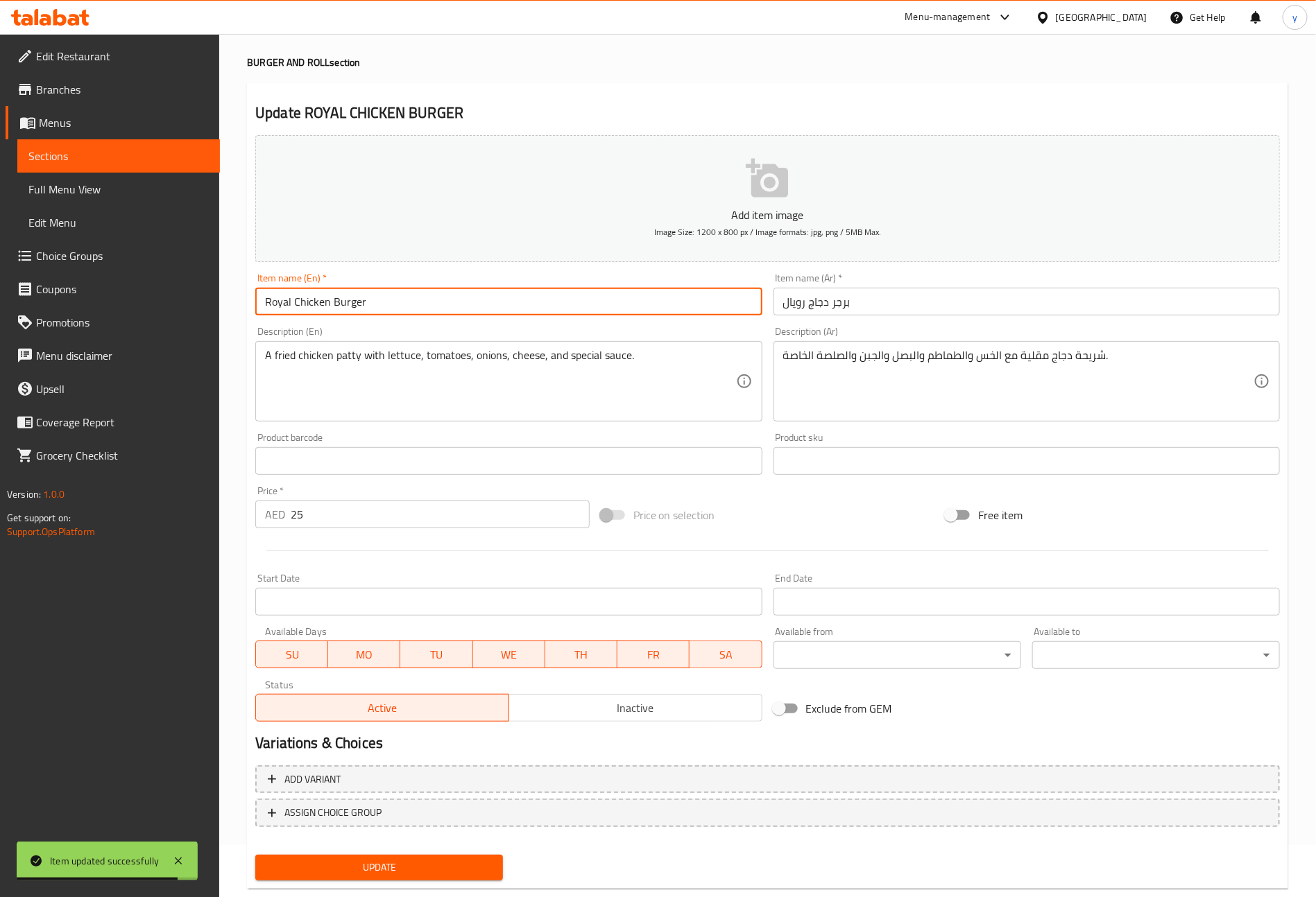
scroll to position [81, 0]
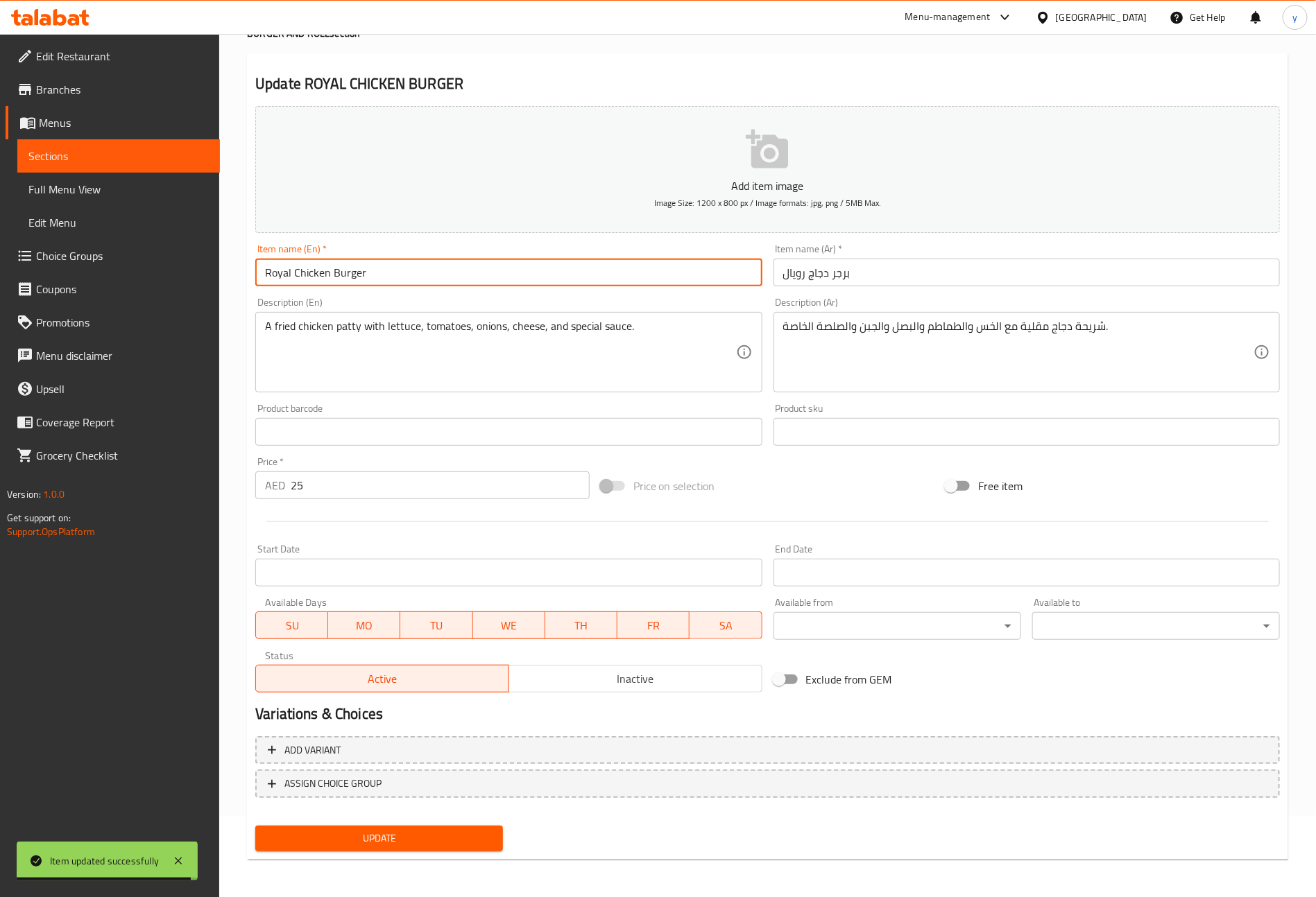
click at [460, 850] on div "Update" at bounding box center [379, 838] width 259 height 37
click at [466, 837] on span "Update" at bounding box center [378, 839] width 225 height 17
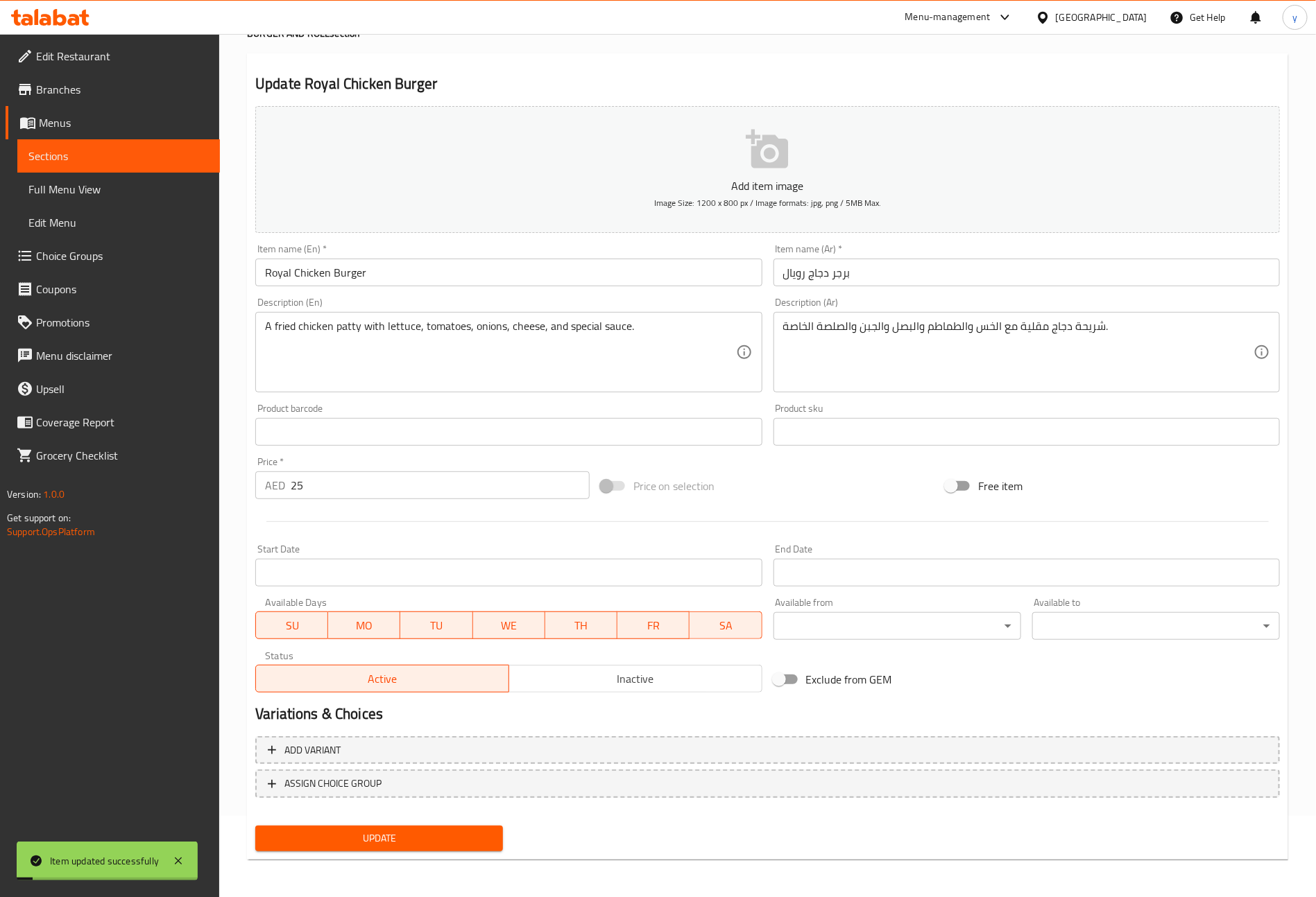
click at [145, 161] on span "Sections" at bounding box center [119, 155] width 181 height 17
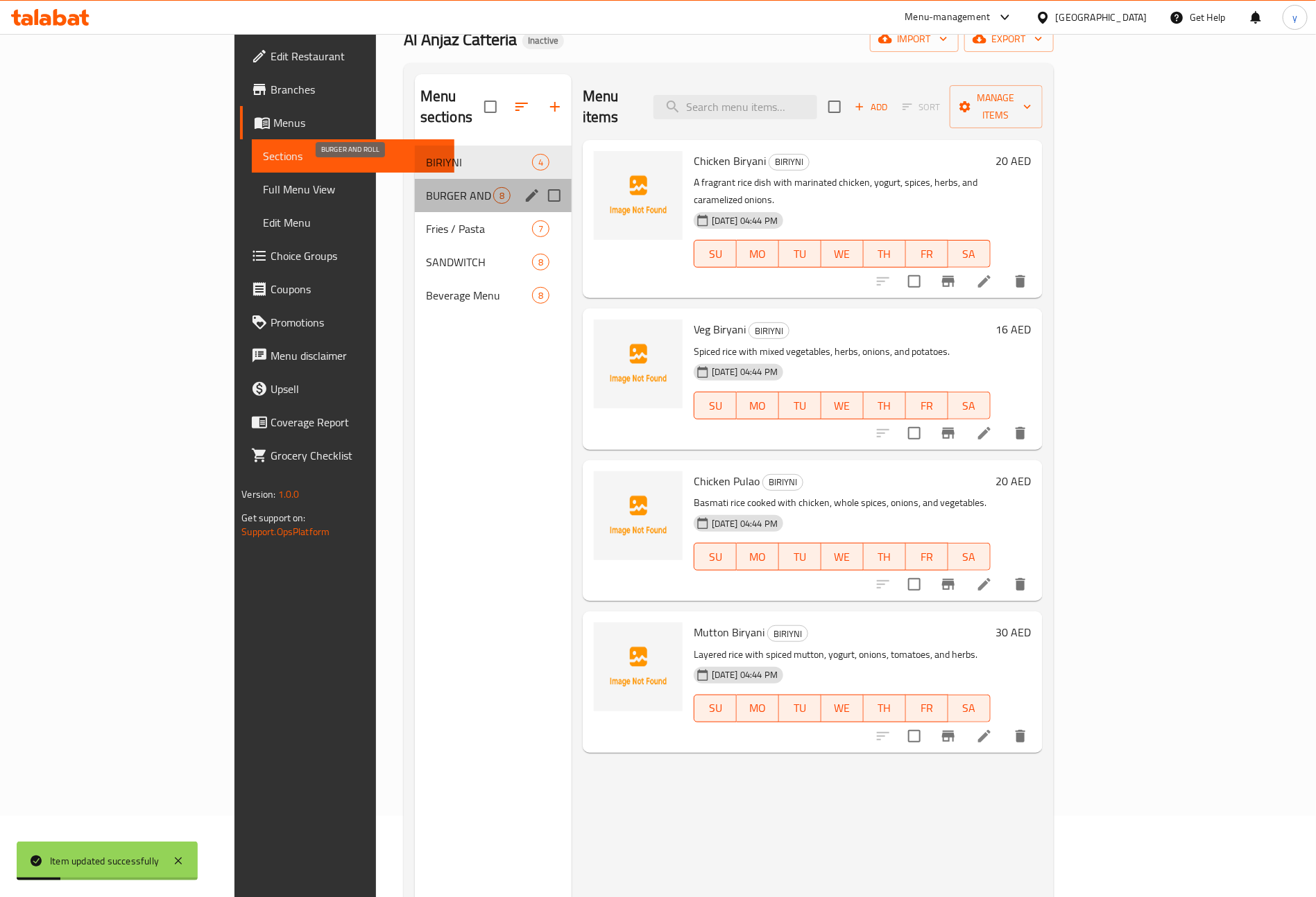
click at [426, 187] on span "BURGER AND ROLL" at bounding box center [460, 195] width 68 height 17
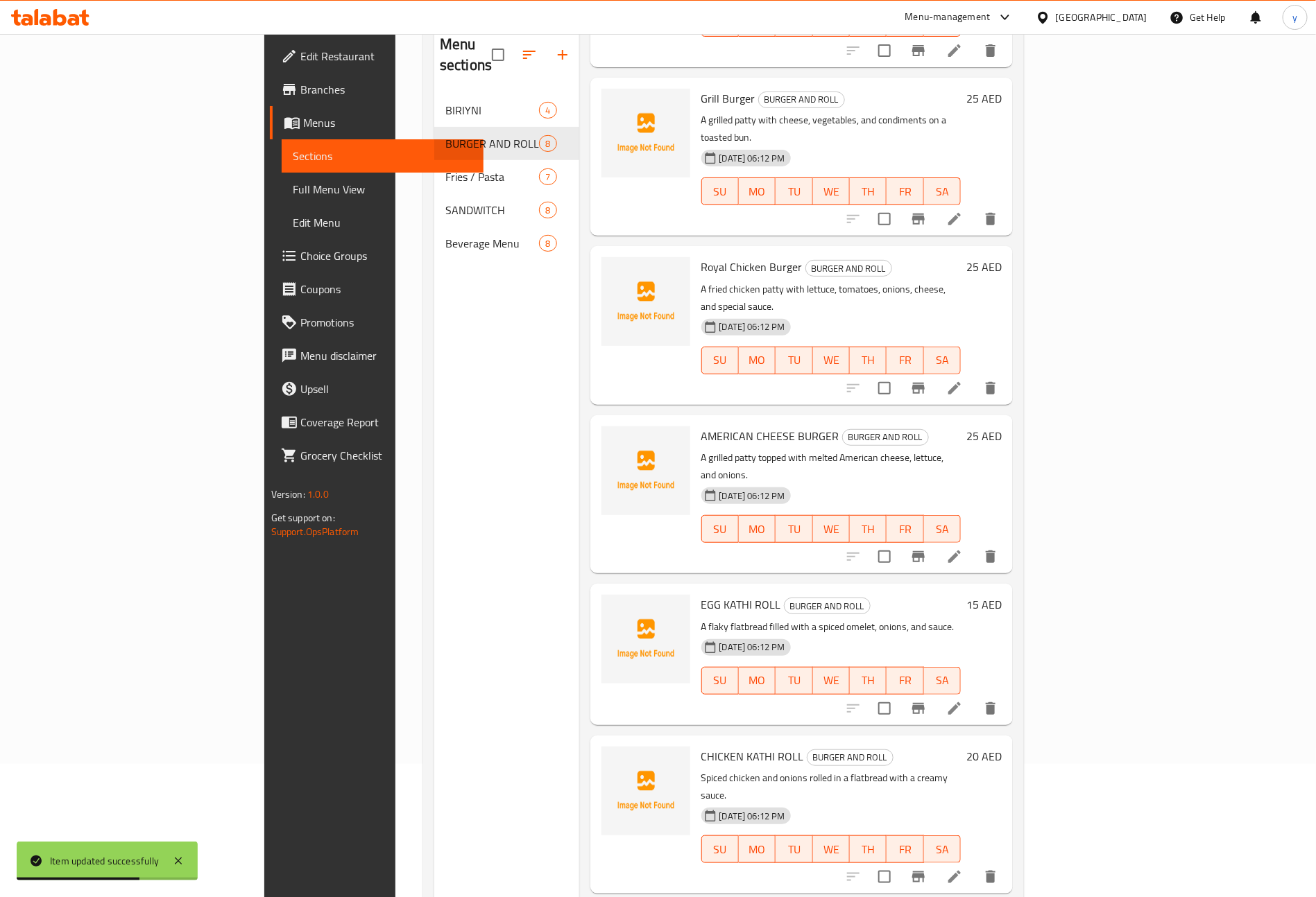
scroll to position [194, 0]
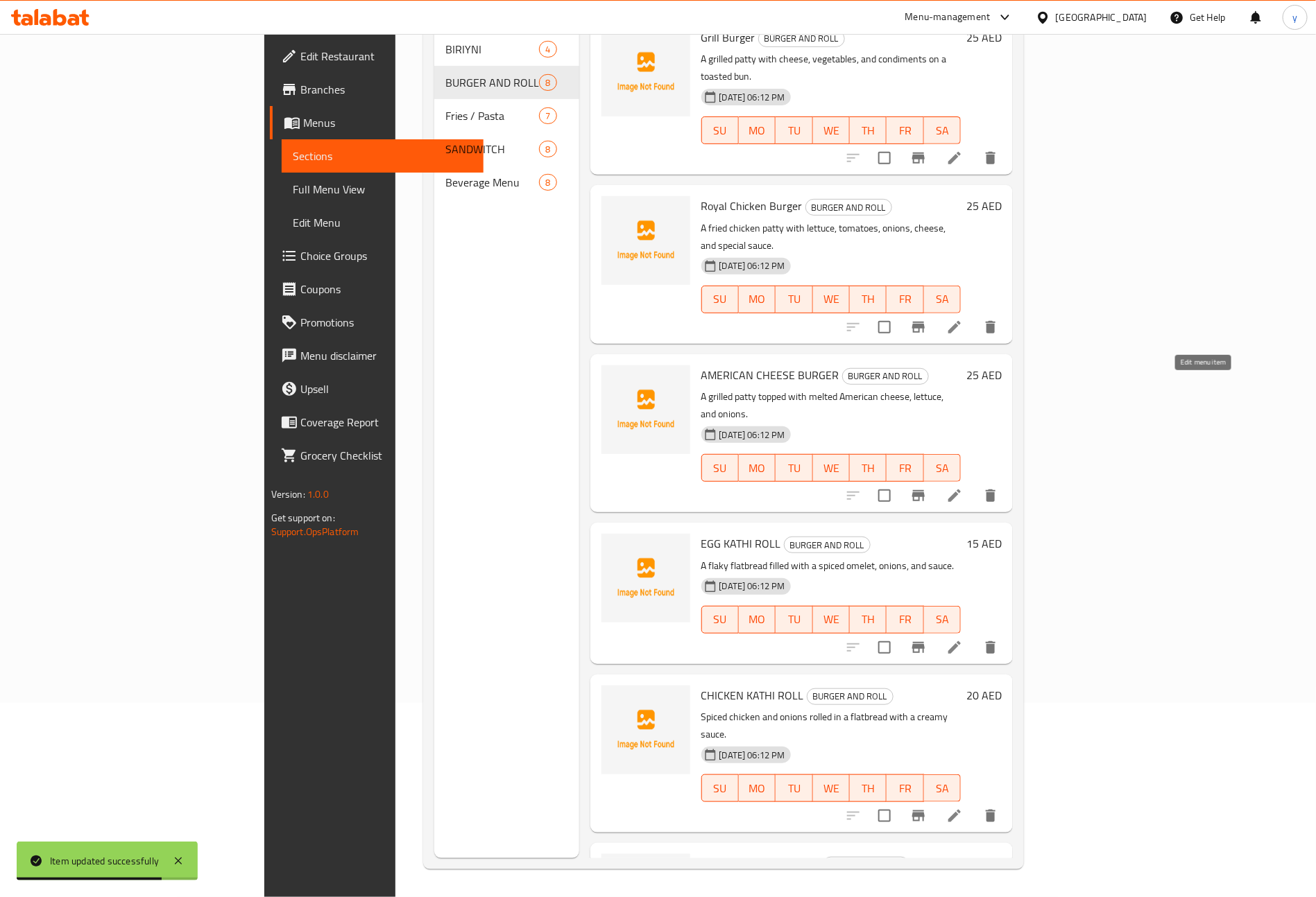
click at [963, 487] on icon at bounding box center [954, 495] width 17 height 17
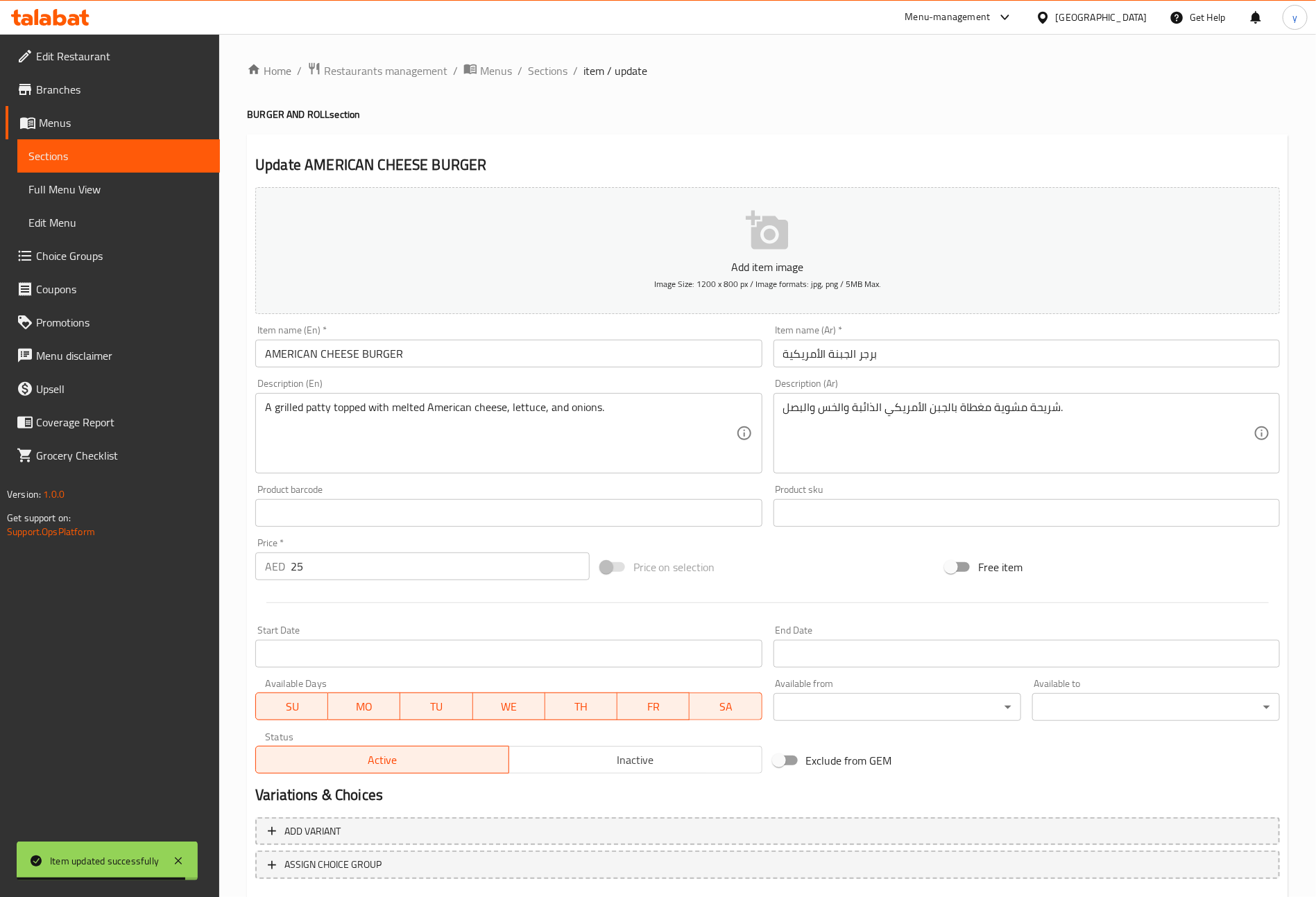
click at [568, 358] on input "AMERICAN CHEESE BURGER" at bounding box center [508, 354] width 506 height 28
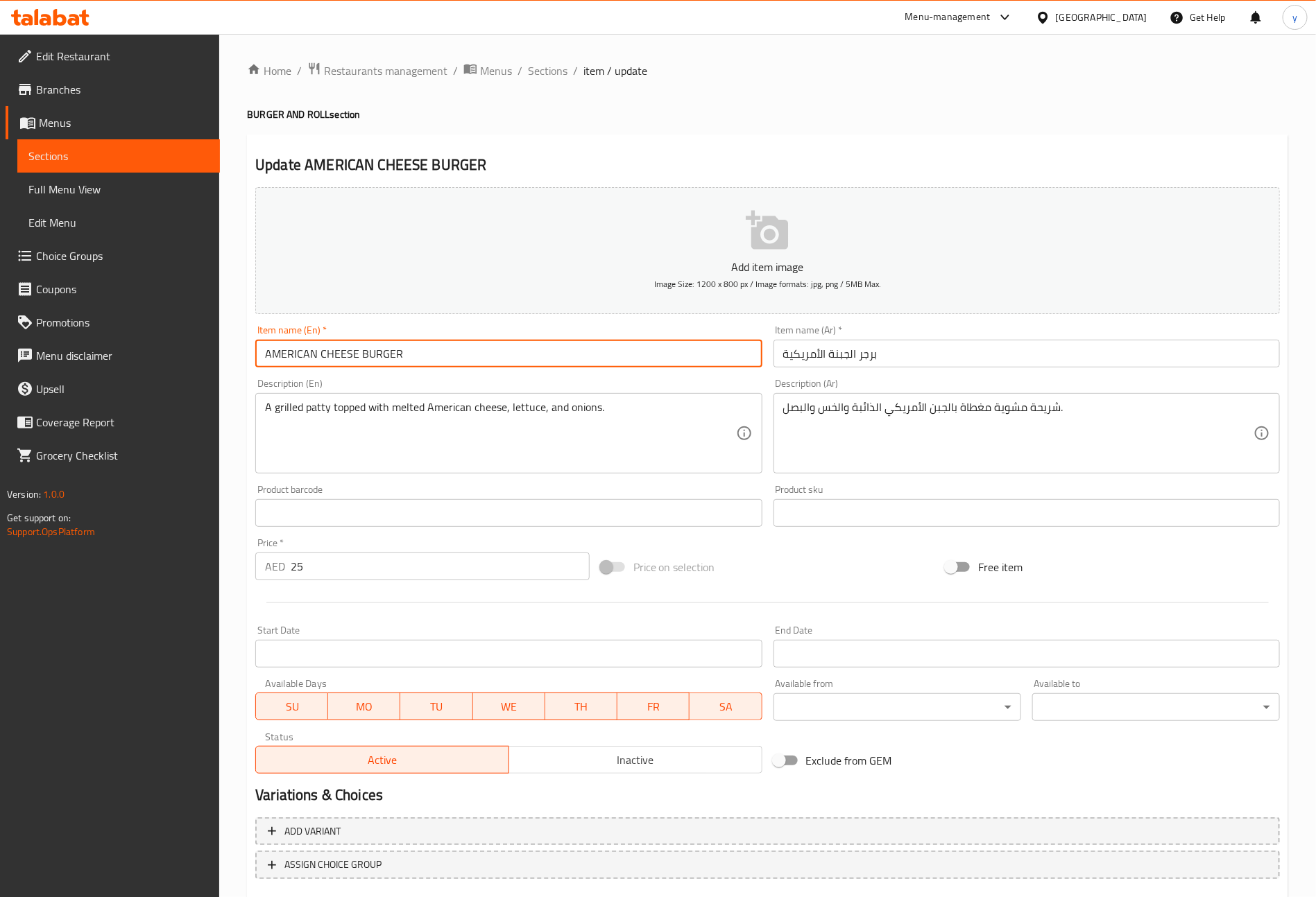
type input "American Cheese Burger"
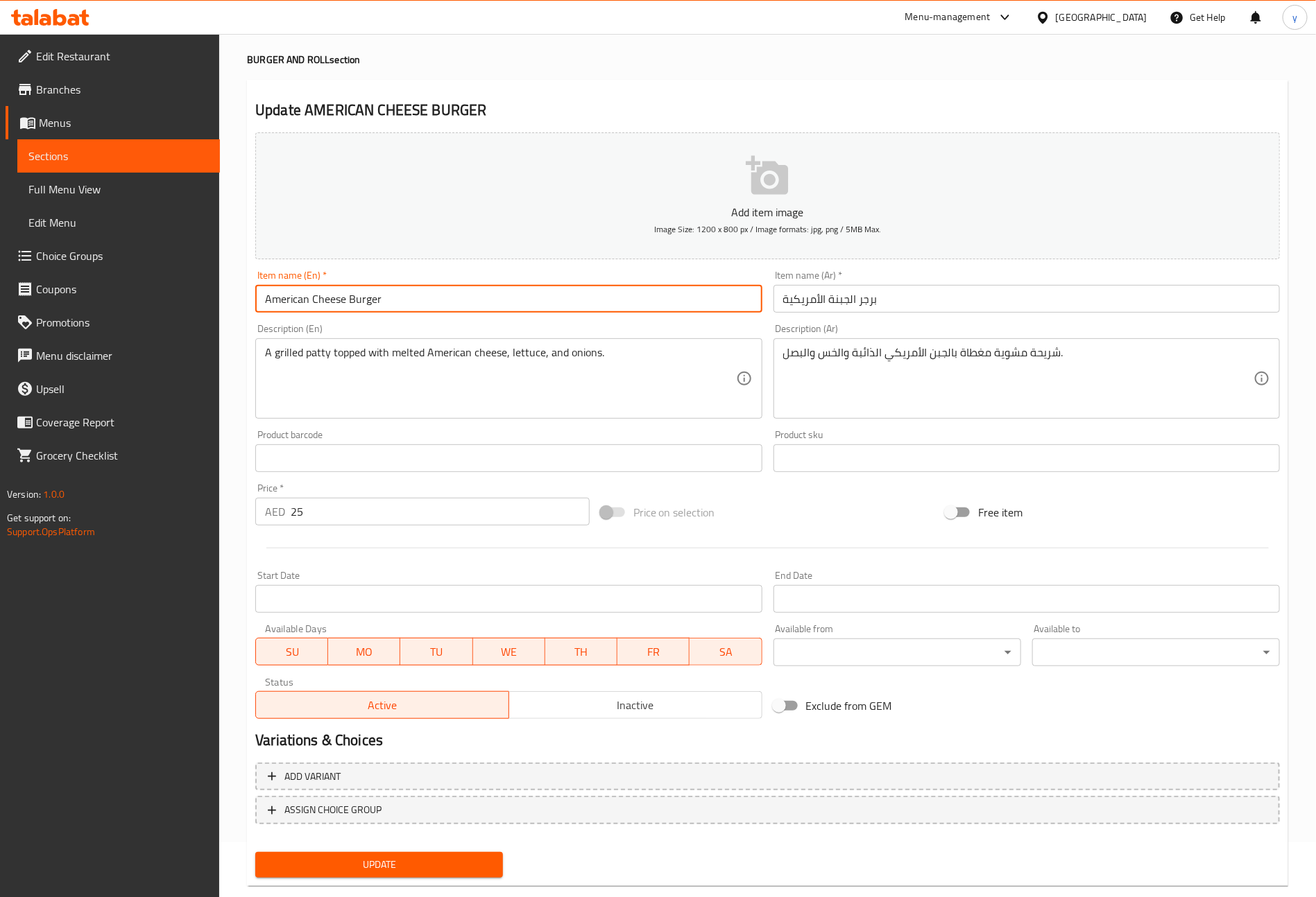
scroll to position [81, 0]
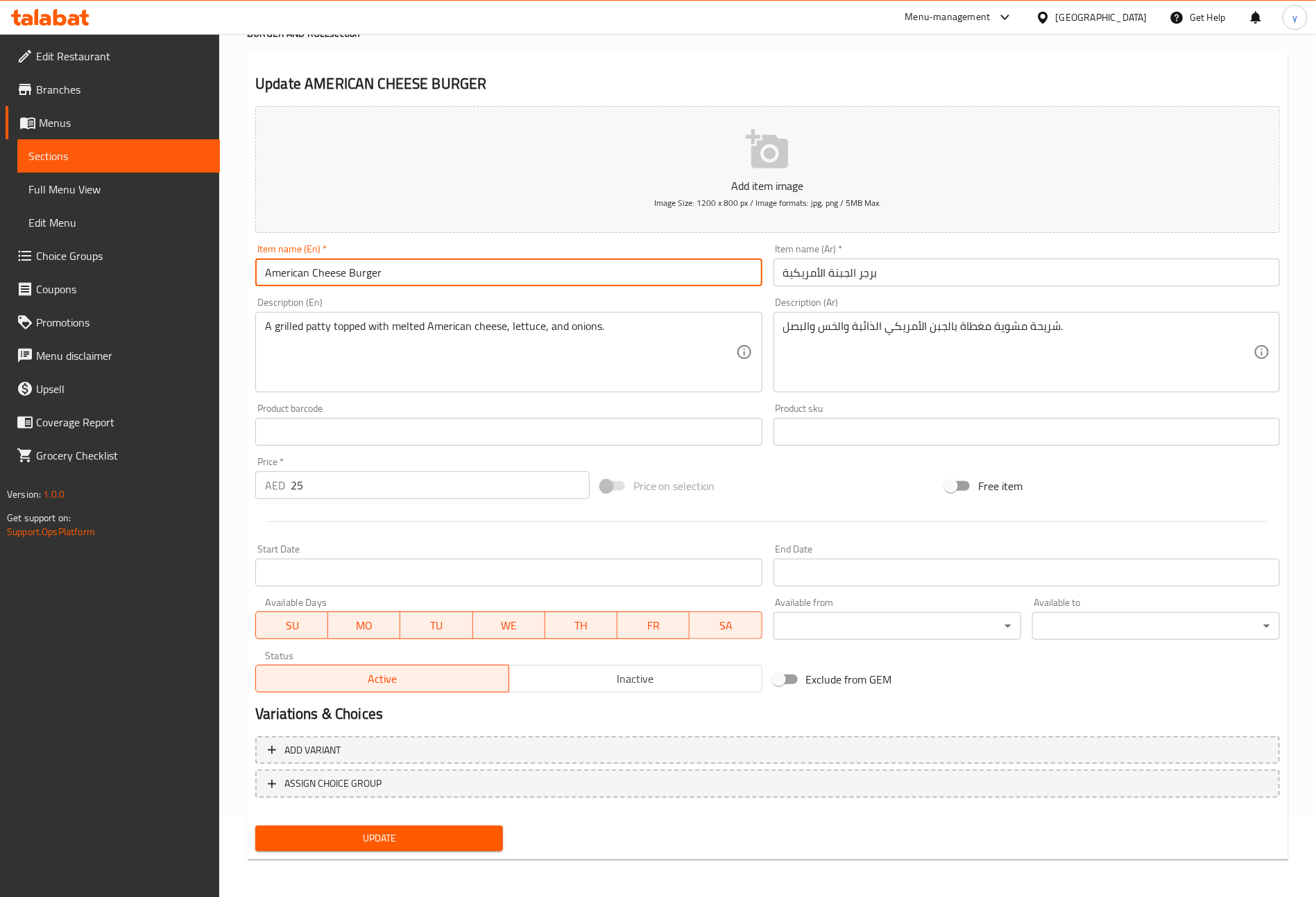
click at [446, 843] on span "Update" at bounding box center [378, 839] width 225 height 17
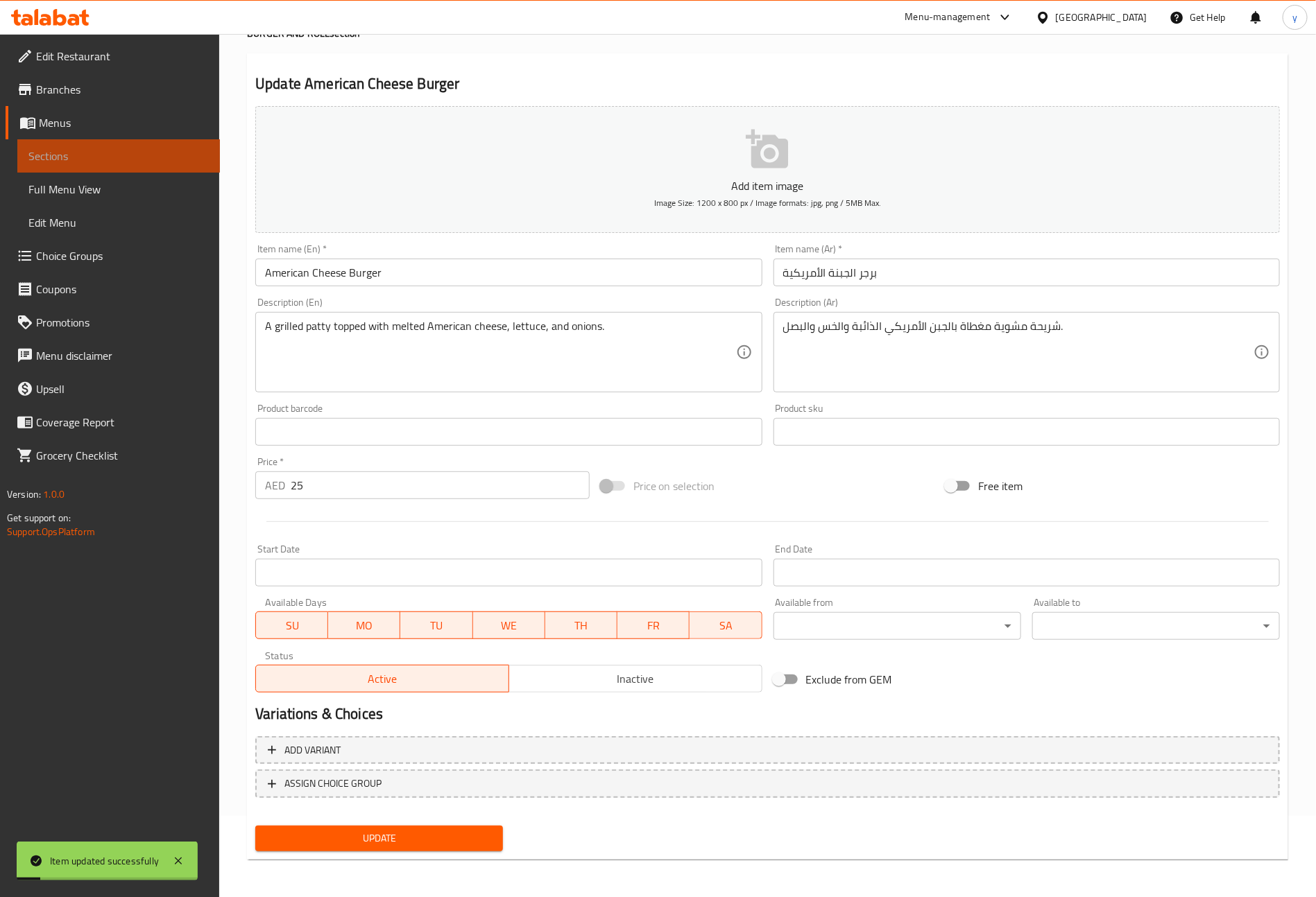
click at [160, 167] on link "Sections" at bounding box center [119, 156] width 203 height 33
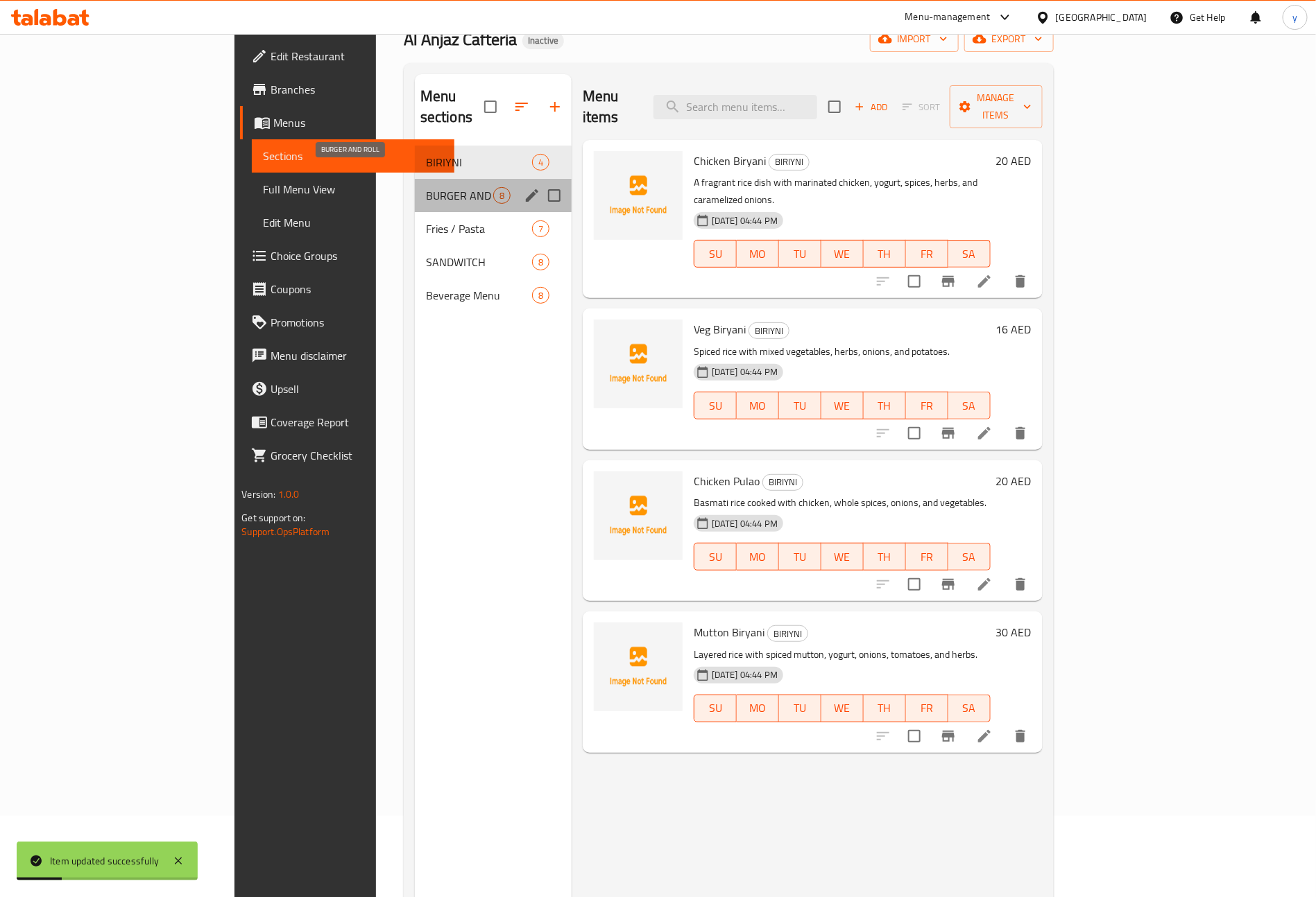
click at [426, 187] on span "BURGER AND ROLL" at bounding box center [460, 195] width 68 height 17
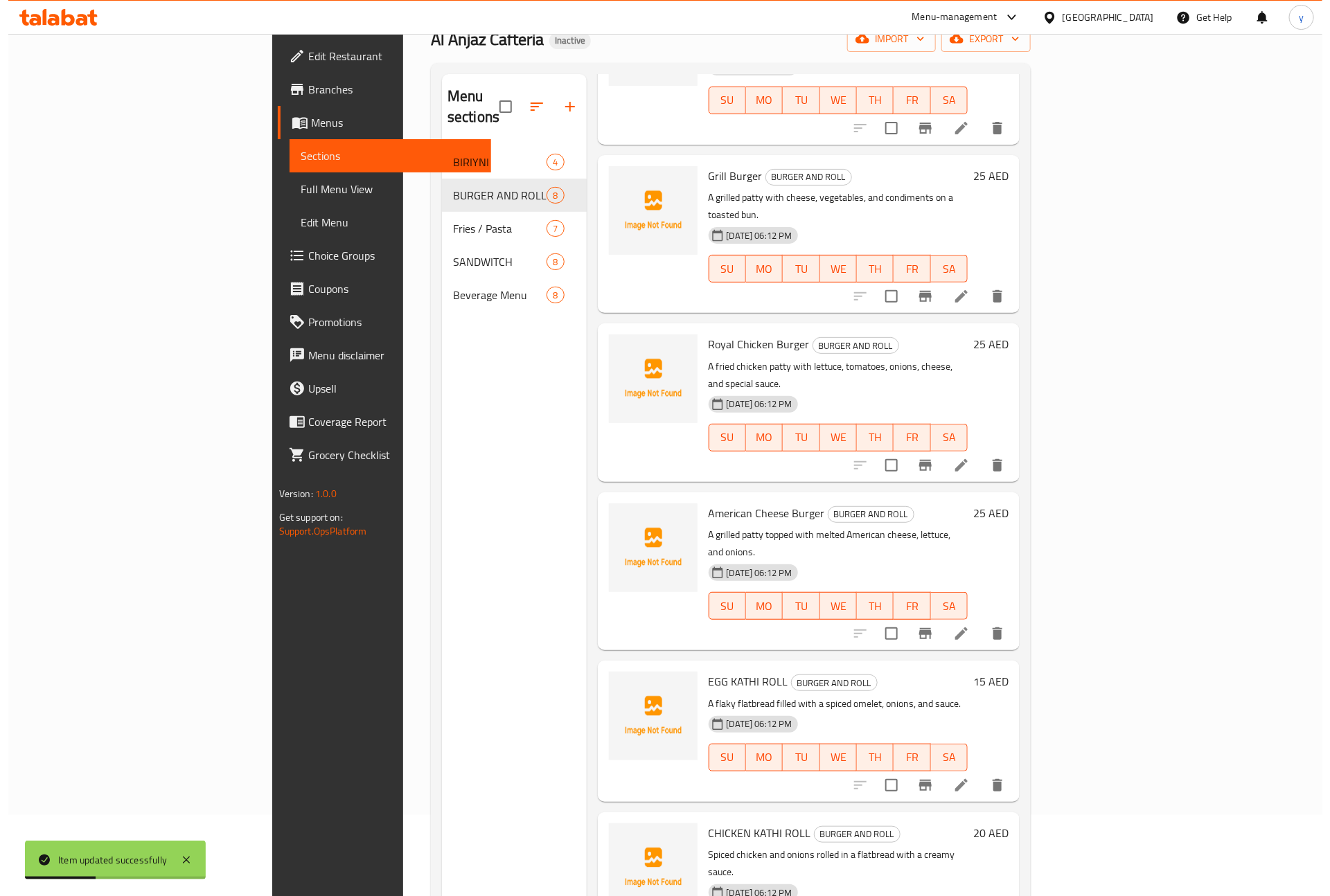
scroll to position [347, 0]
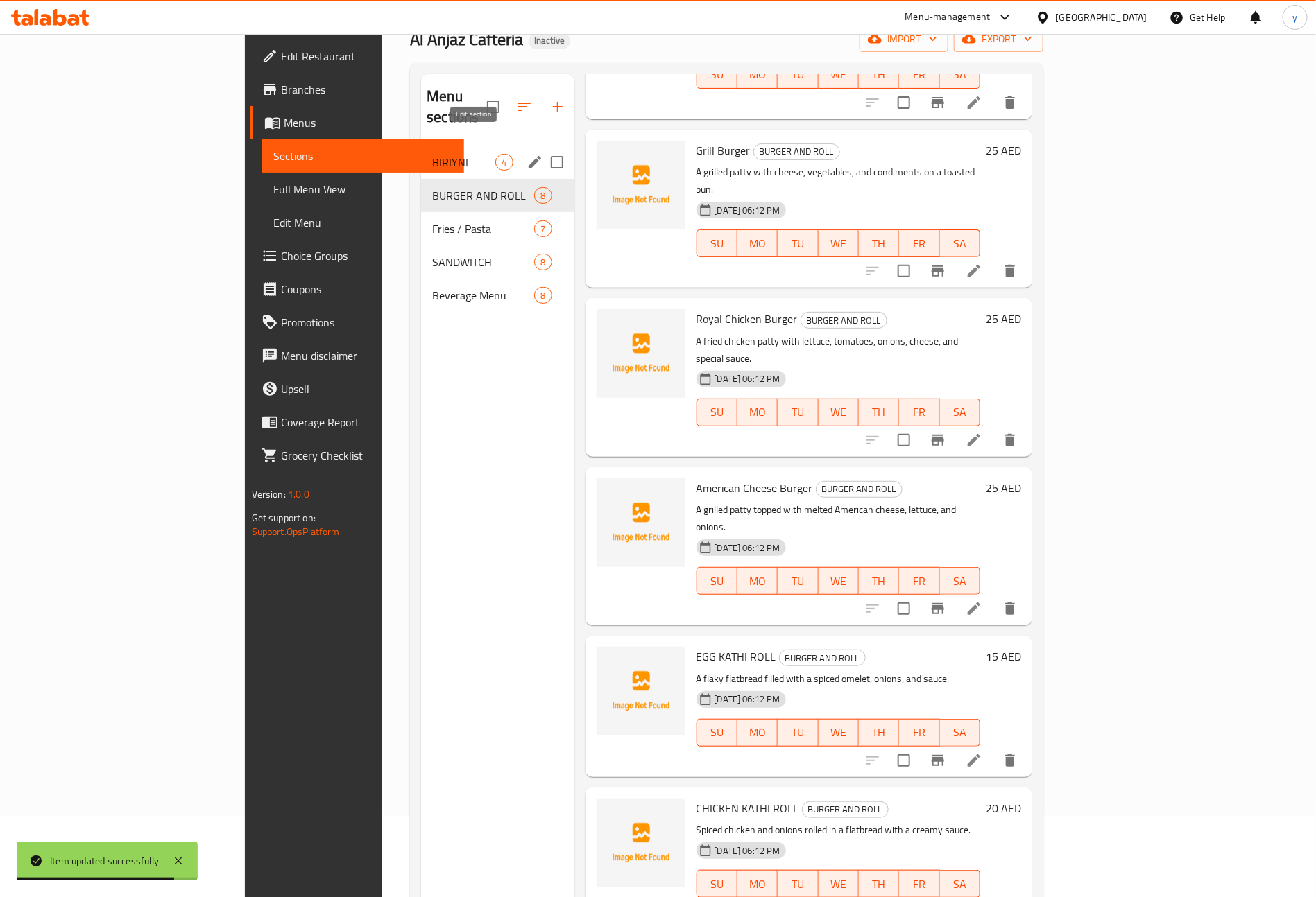
click at [526, 154] on icon "edit" at bounding box center [534, 162] width 17 height 17
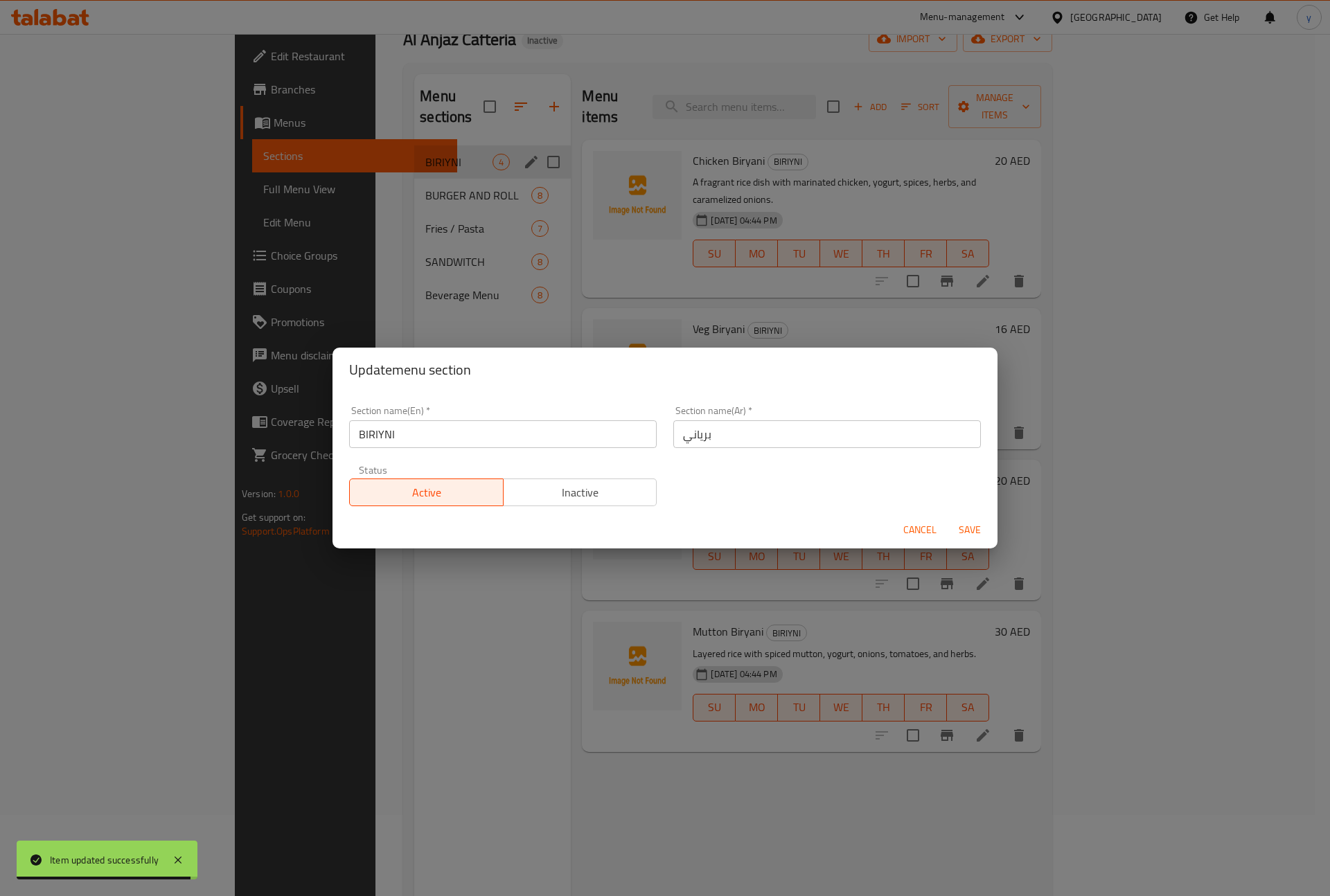
click at [526, 432] on input "BIRIYNI" at bounding box center [503, 434] width 307 height 28
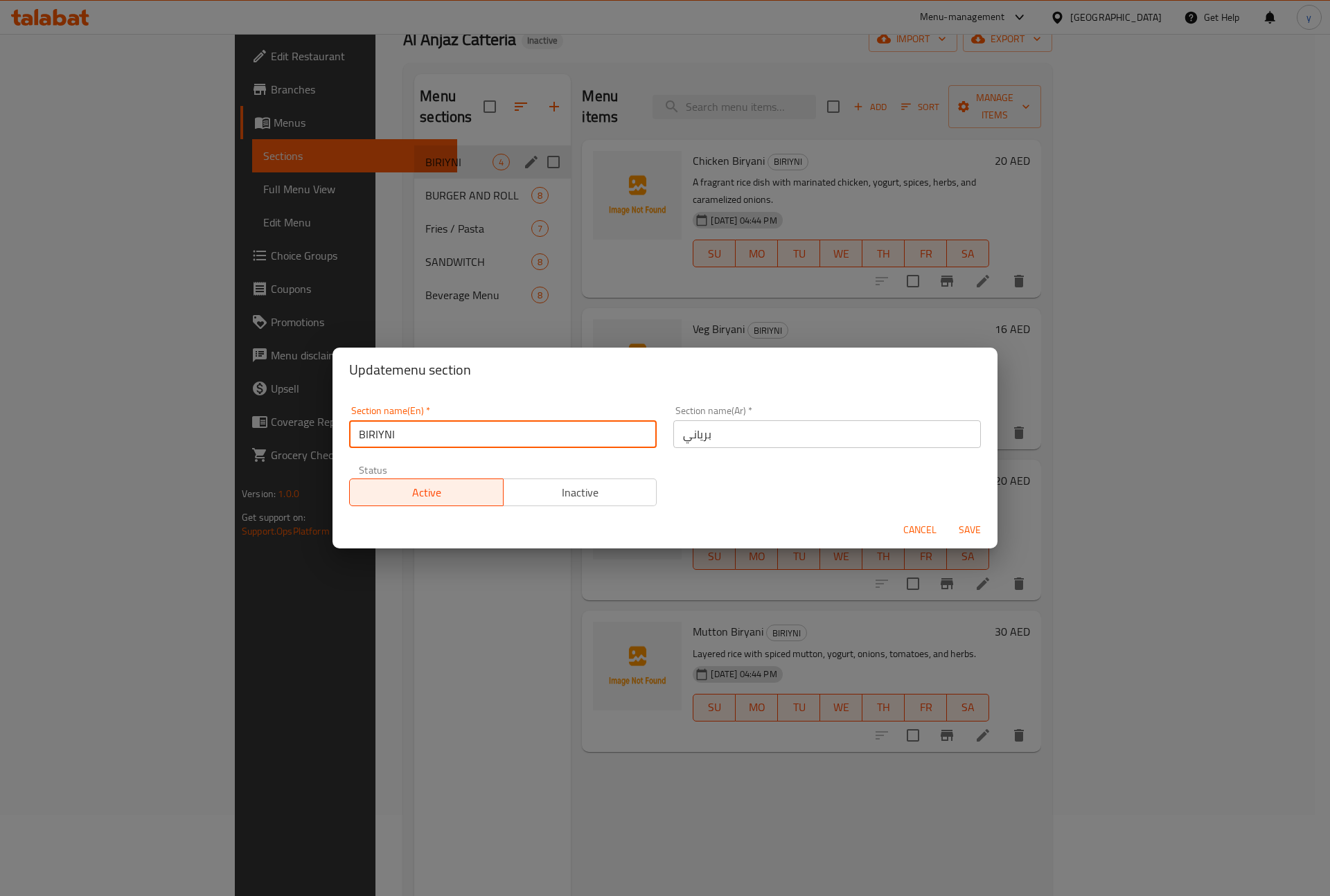
type input "Biriyni"
click at [977, 530] on span "Save" at bounding box center [969, 530] width 33 height 17
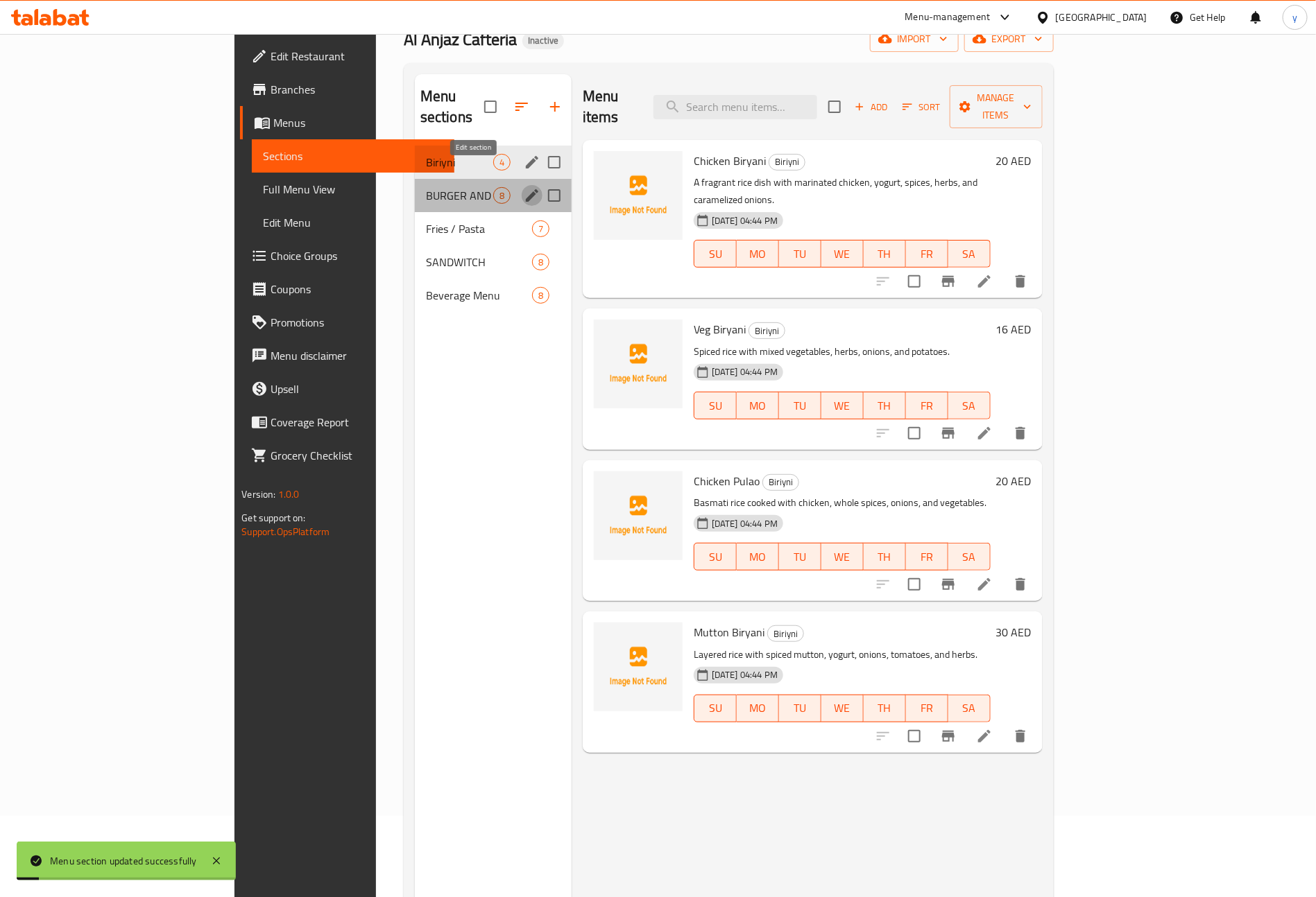
click at [524, 187] on icon "edit" at bounding box center [531, 195] width 17 height 17
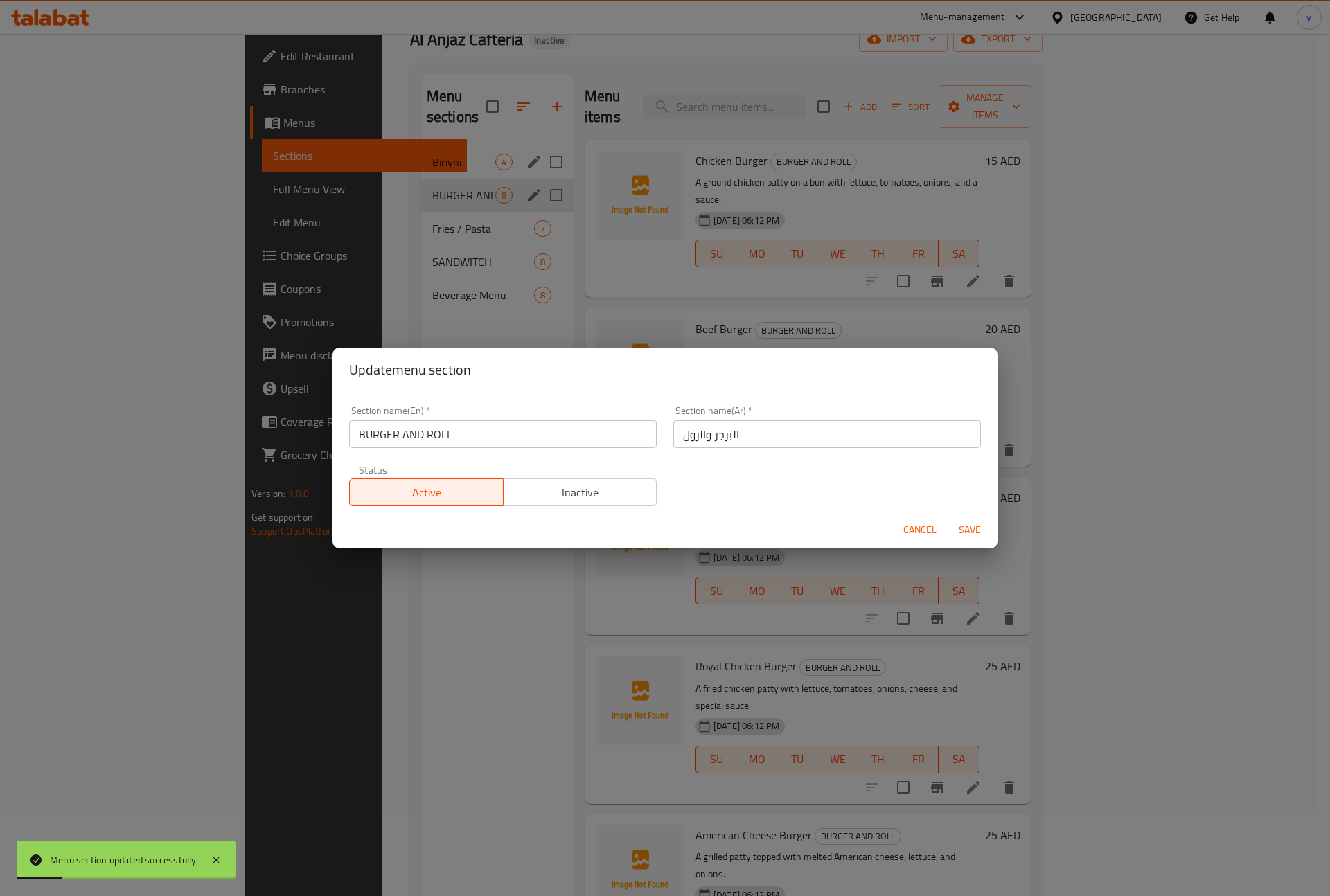
click at [468, 420] on input "BURGER AND ROLL" at bounding box center [503, 434] width 307 height 28
type input "Burger and Roll"
click at [980, 535] on span "Save" at bounding box center [969, 530] width 33 height 17
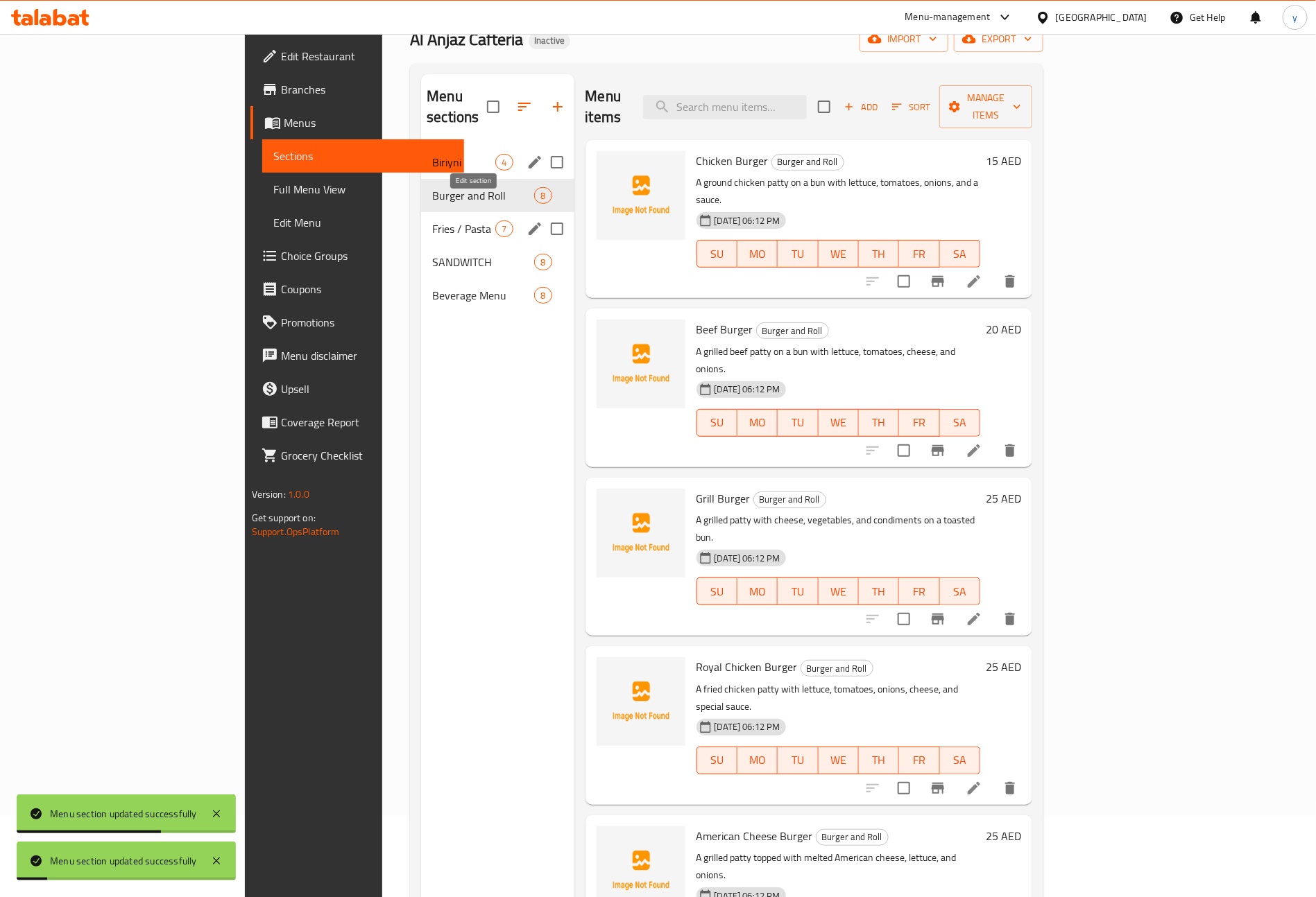
click at [529, 223] on icon "edit" at bounding box center [534, 229] width 12 height 12
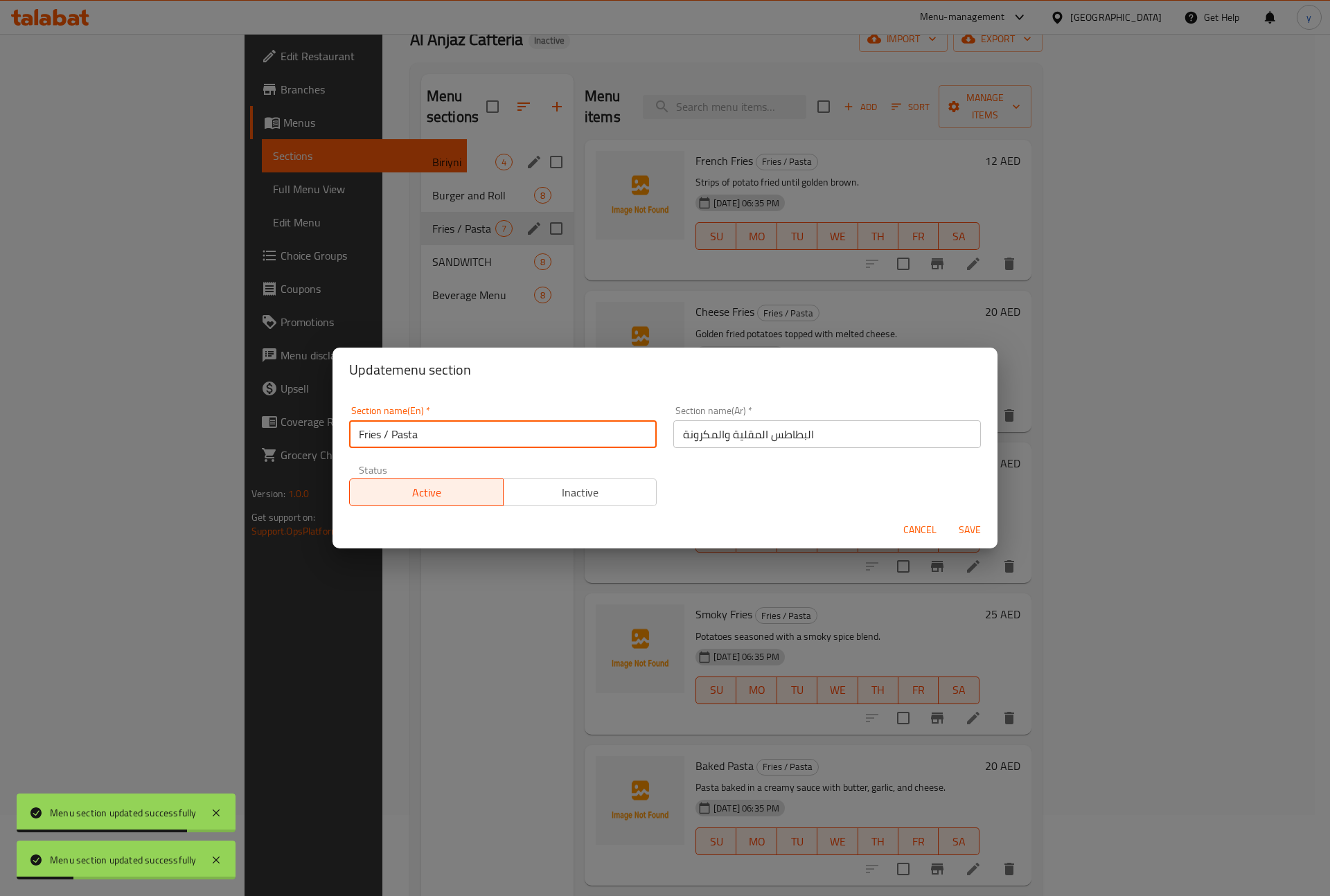
click at [554, 426] on input "Fries / Pasta" at bounding box center [503, 434] width 307 height 28
click at [980, 522] on span "Save" at bounding box center [969, 530] width 33 height 17
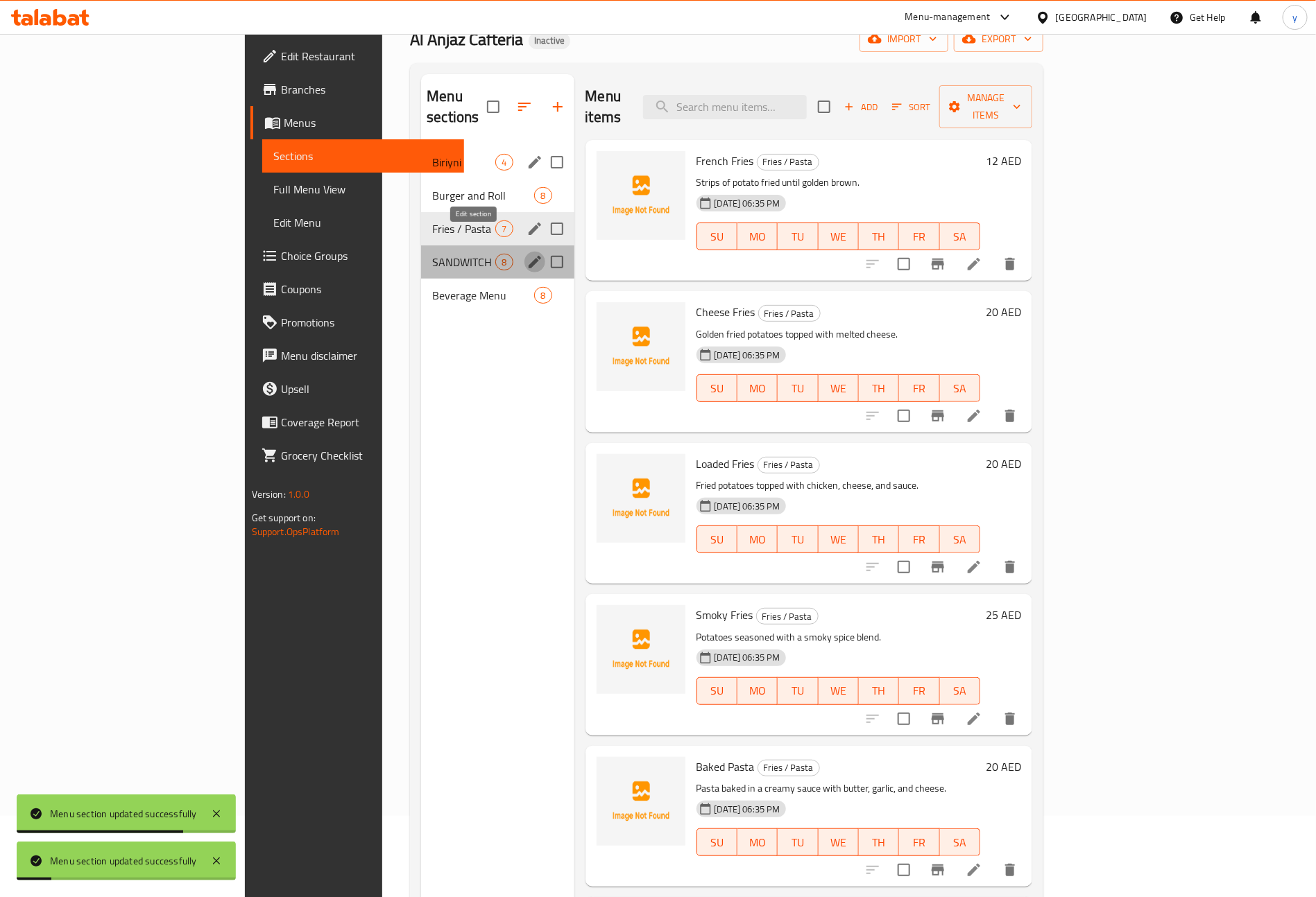
click at [529, 256] on icon "edit" at bounding box center [534, 262] width 12 height 12
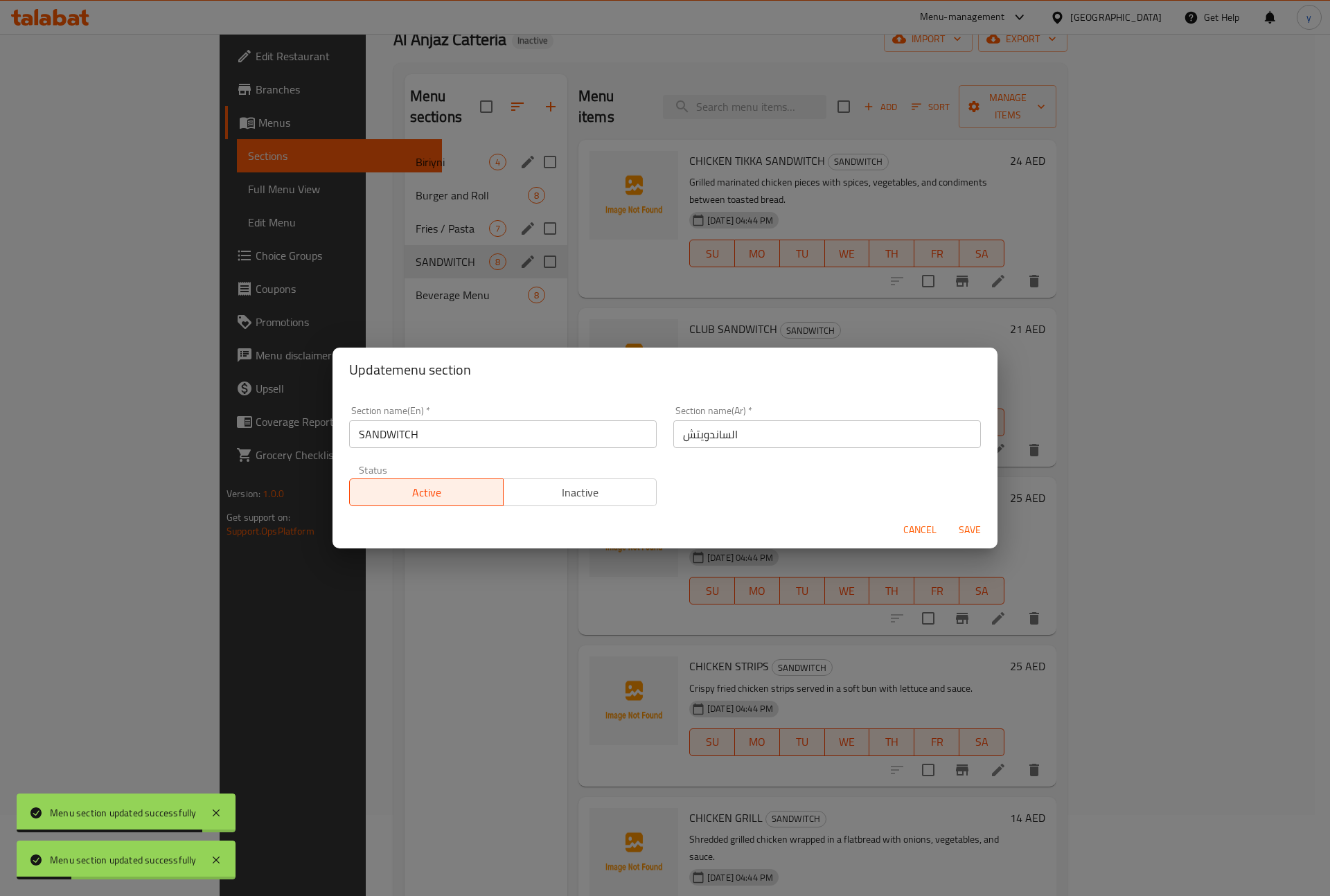
click at [591, 437] on input "SANDWITCH" at bounding box center [503, 434] width 307 height 28
type input "Sandwitch"
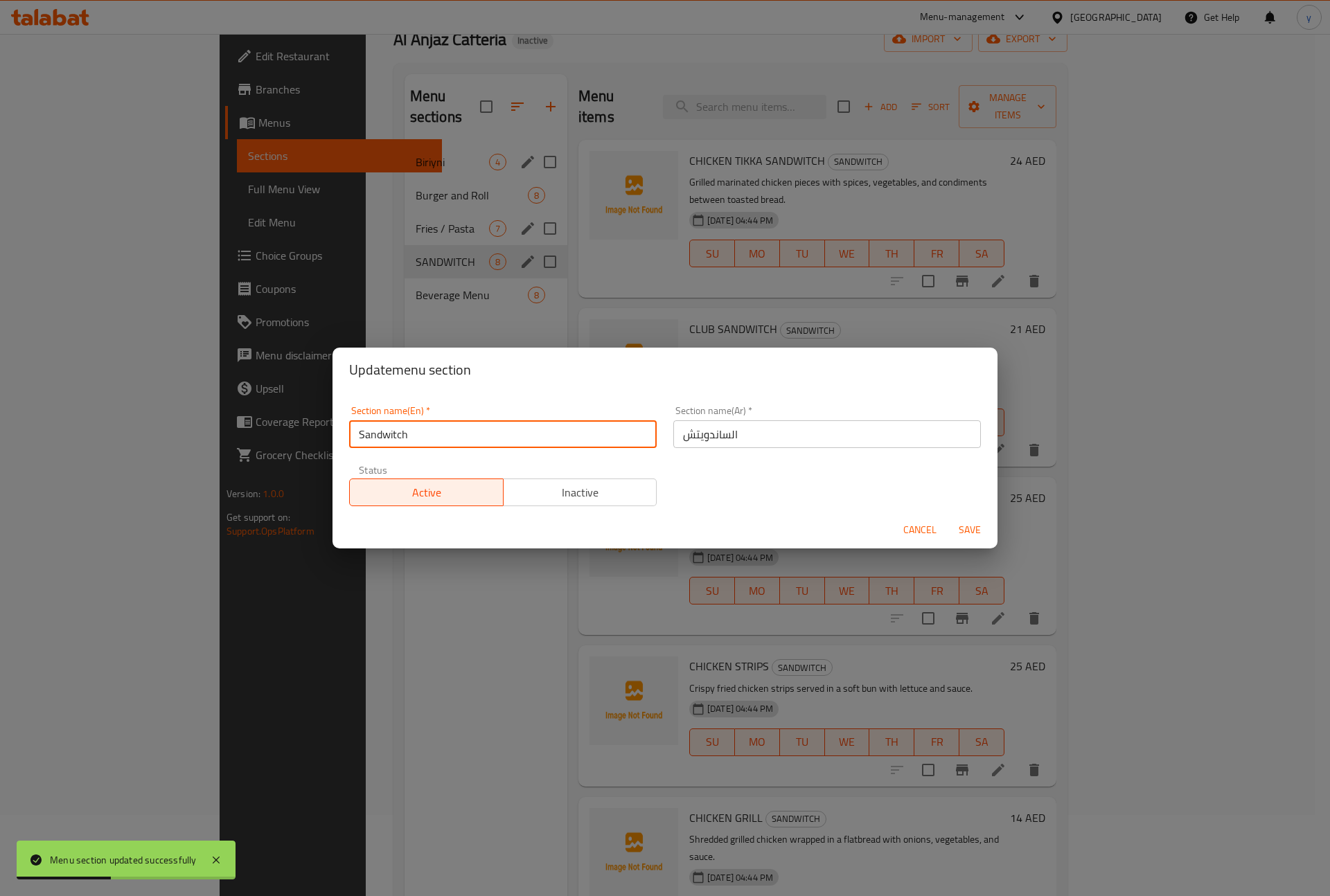
click at [970, 536] on span "Save" at bounding box center [969, 530] width 33 height 17
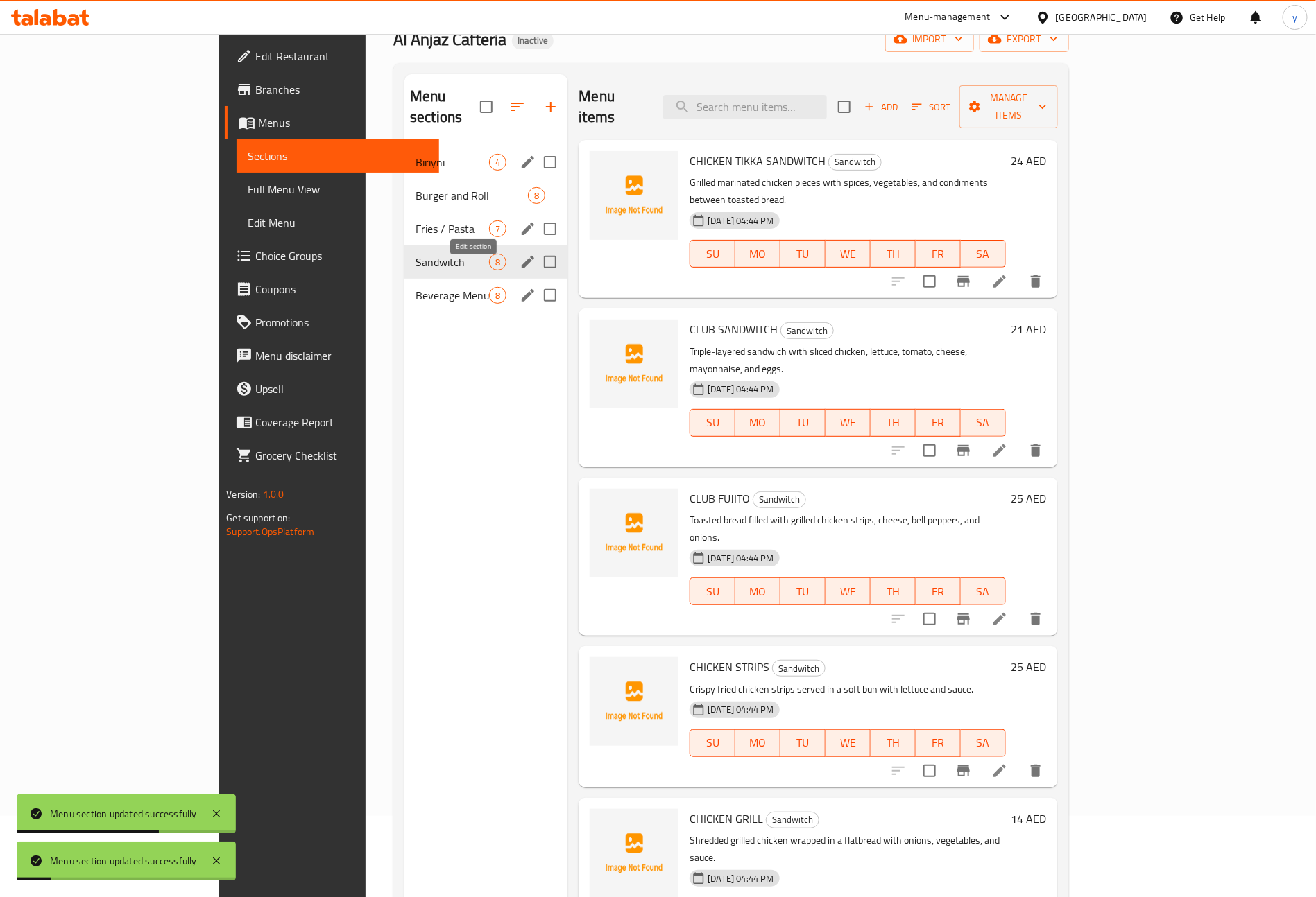
click at [519, 287] on icon "edit" at bounding box center [527, 295] width 17 height 17
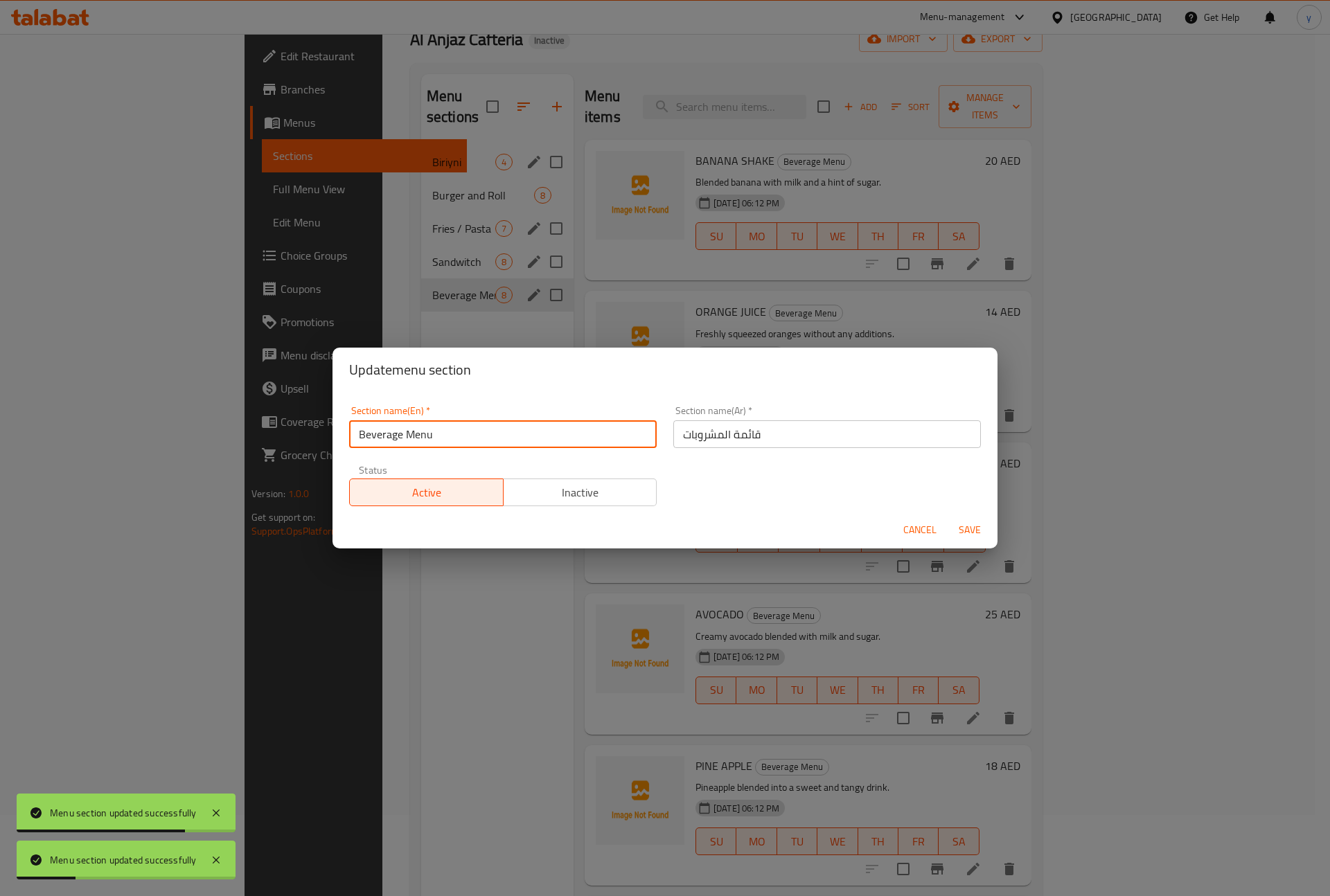
click at [547, 434] on input "Beverage Menu" at bounding box center [503, 434] width 307 height 28
click at [983, 530] on span "Save" at bounding box center [969, 530] width 33 height 17
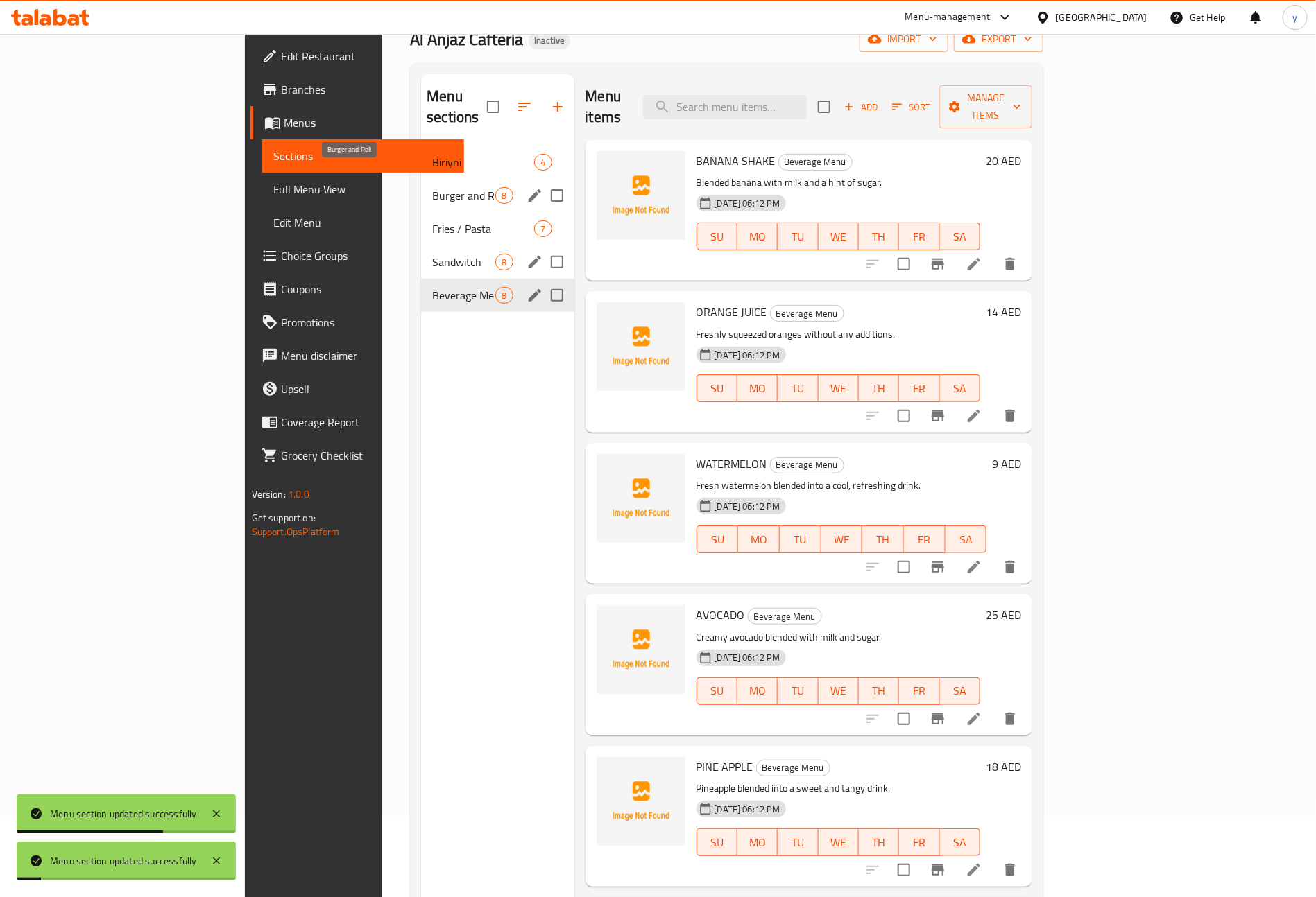
click at [432, 187] on span "Burger and Roll" at bounding box center [464, 195] width 63 height 17
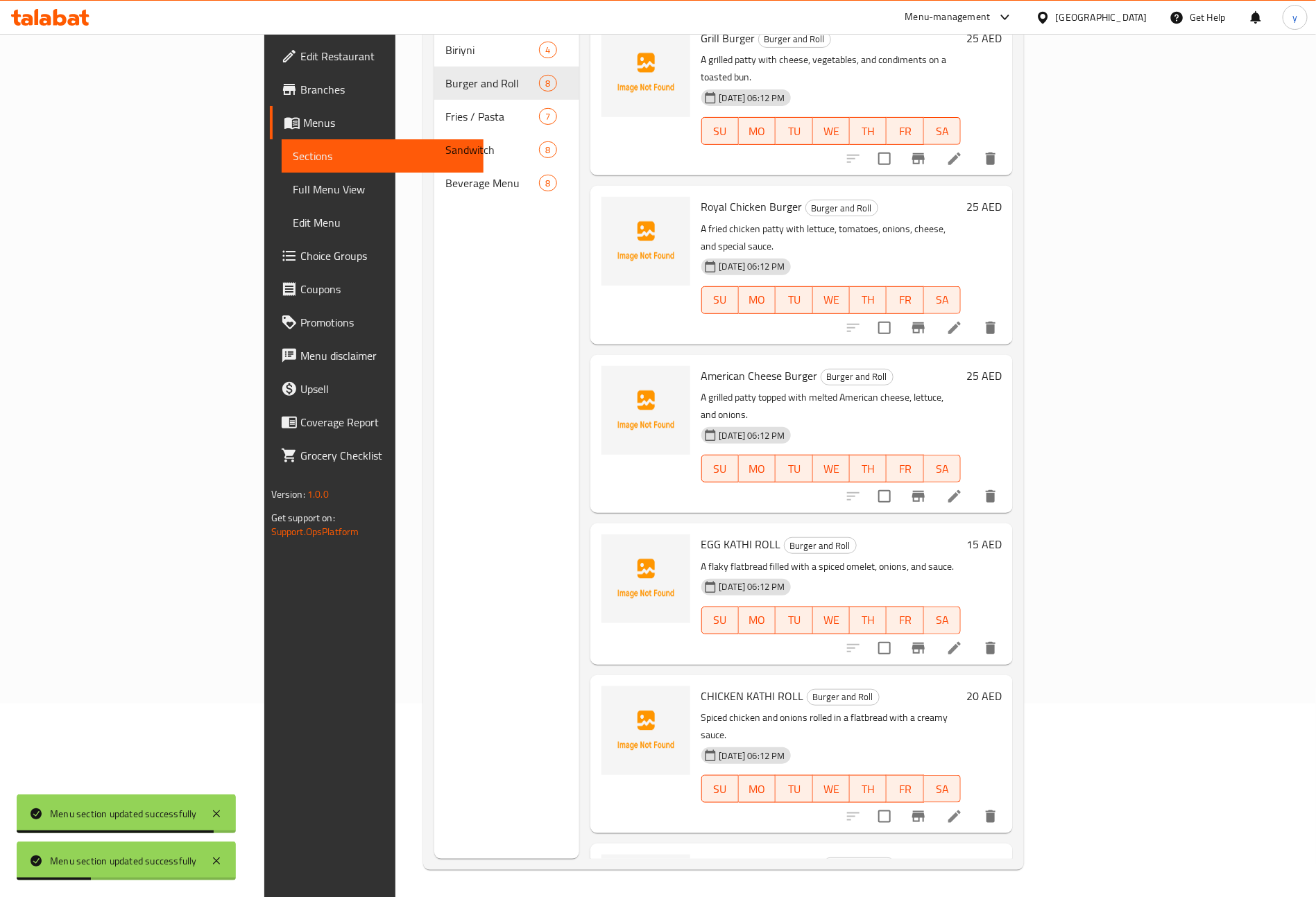
scroll to position [194, 0]
click at [974, 635] on li at bounding box center [954, 648] width 39 height 25
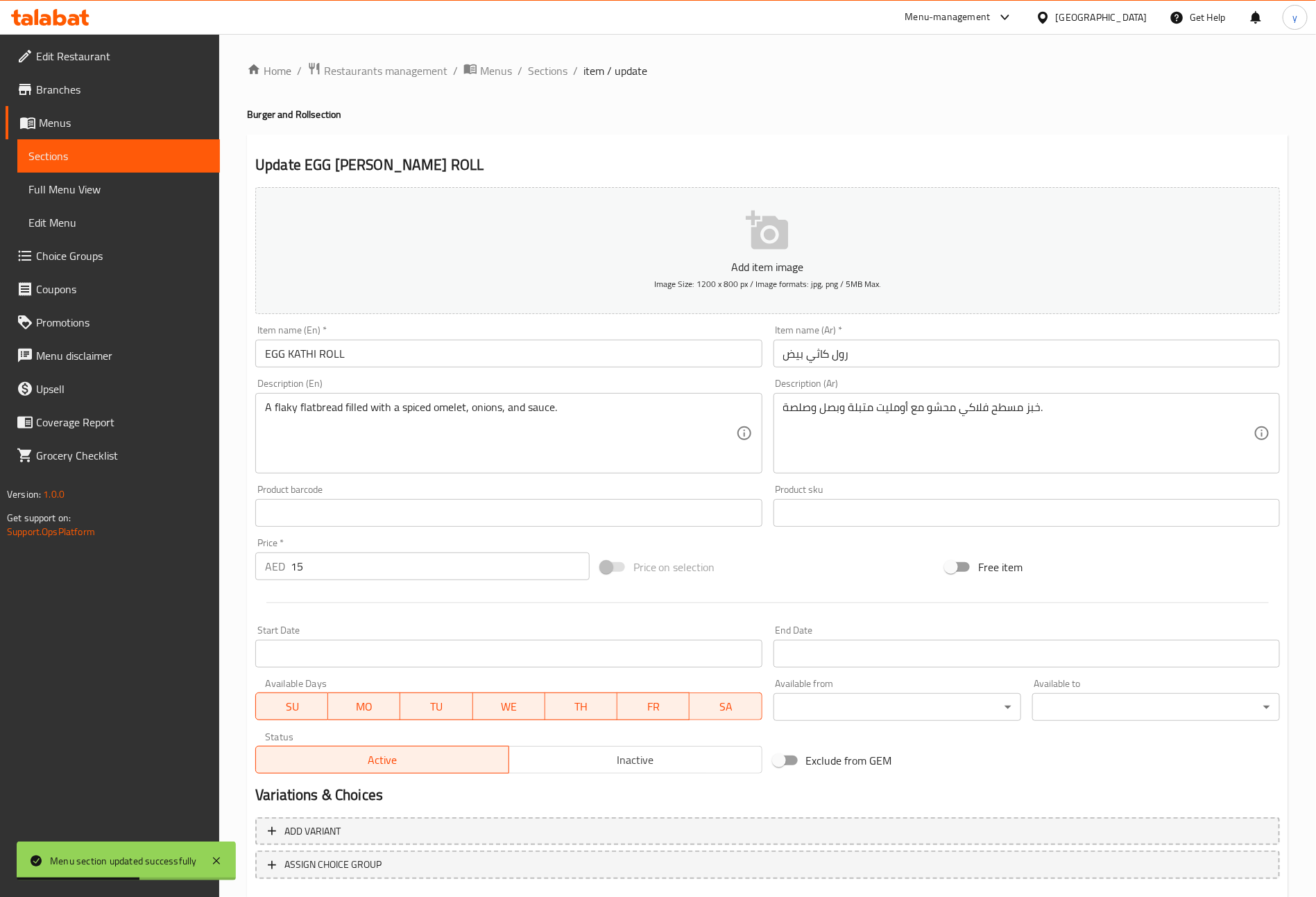
click at [416, 347] on input "EGG KATHI ROLL" at bounding box center [508, 354] width 506 height 28
type input "Egg [PERSON_NAME] Roll"
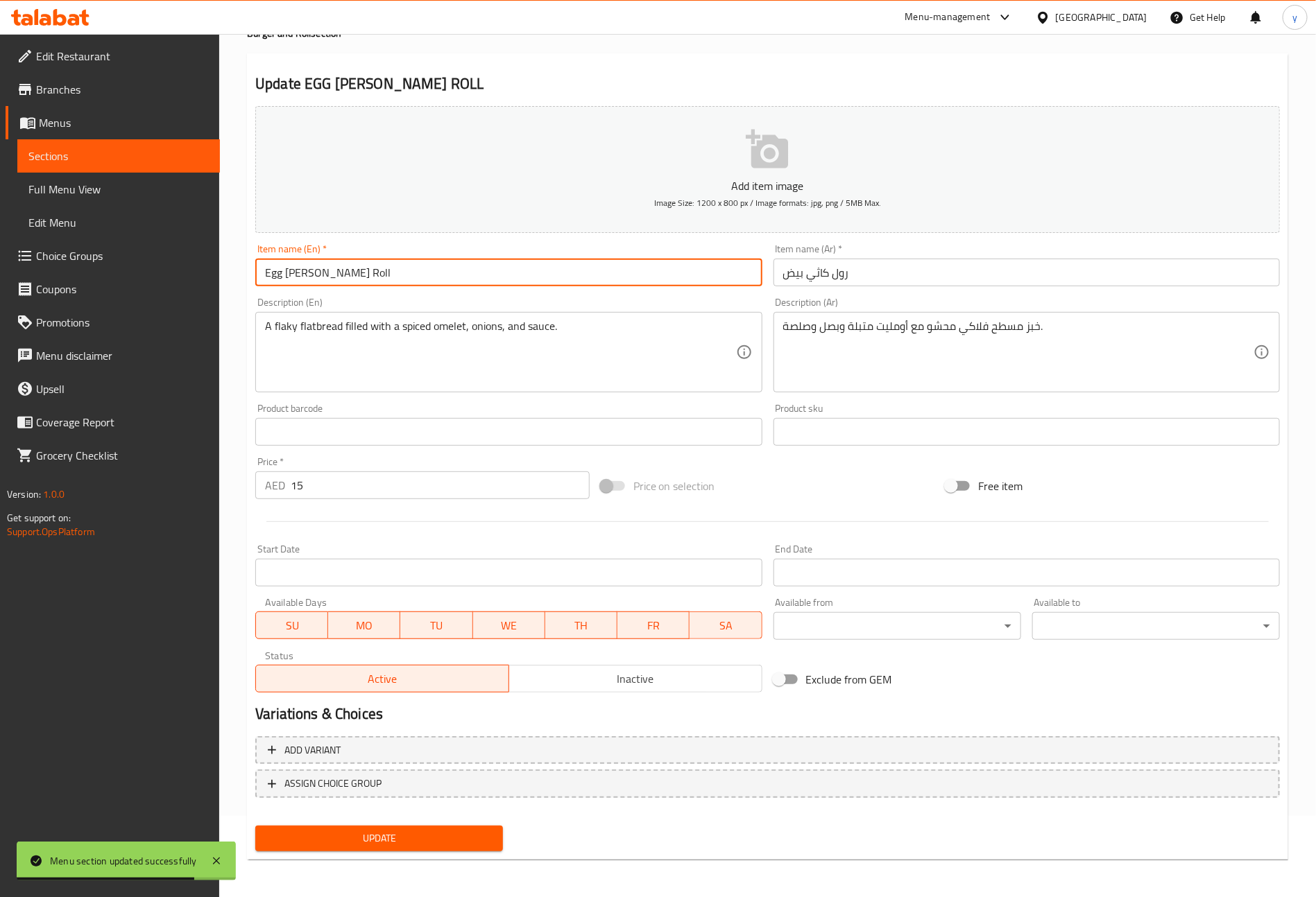
click at [460, 834] on span "Update" at bounding box center [378, 839] width 225 height 17
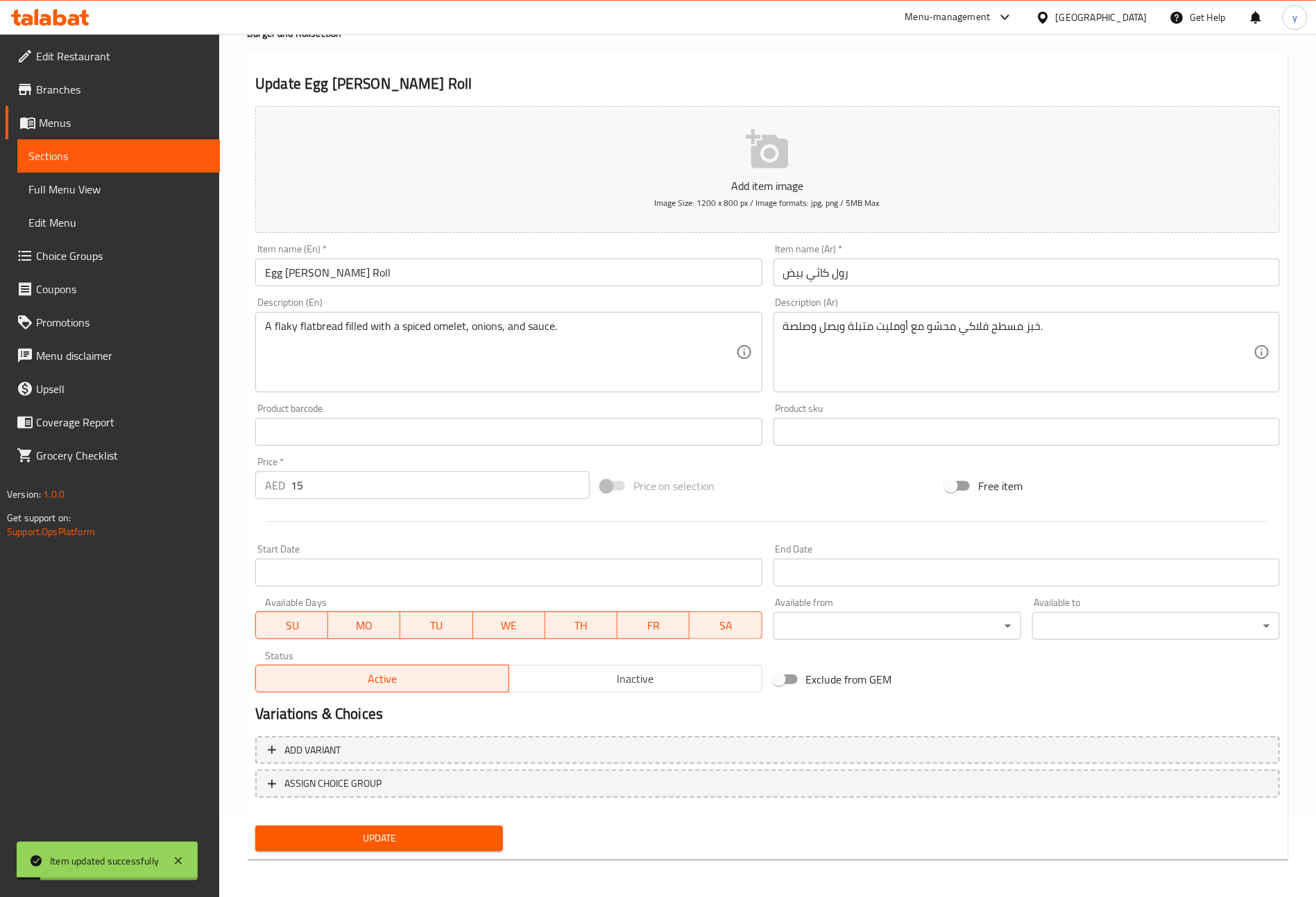
click at [166, 156] on span "Sections" at bounding box center [119, 155] width 181 height 17
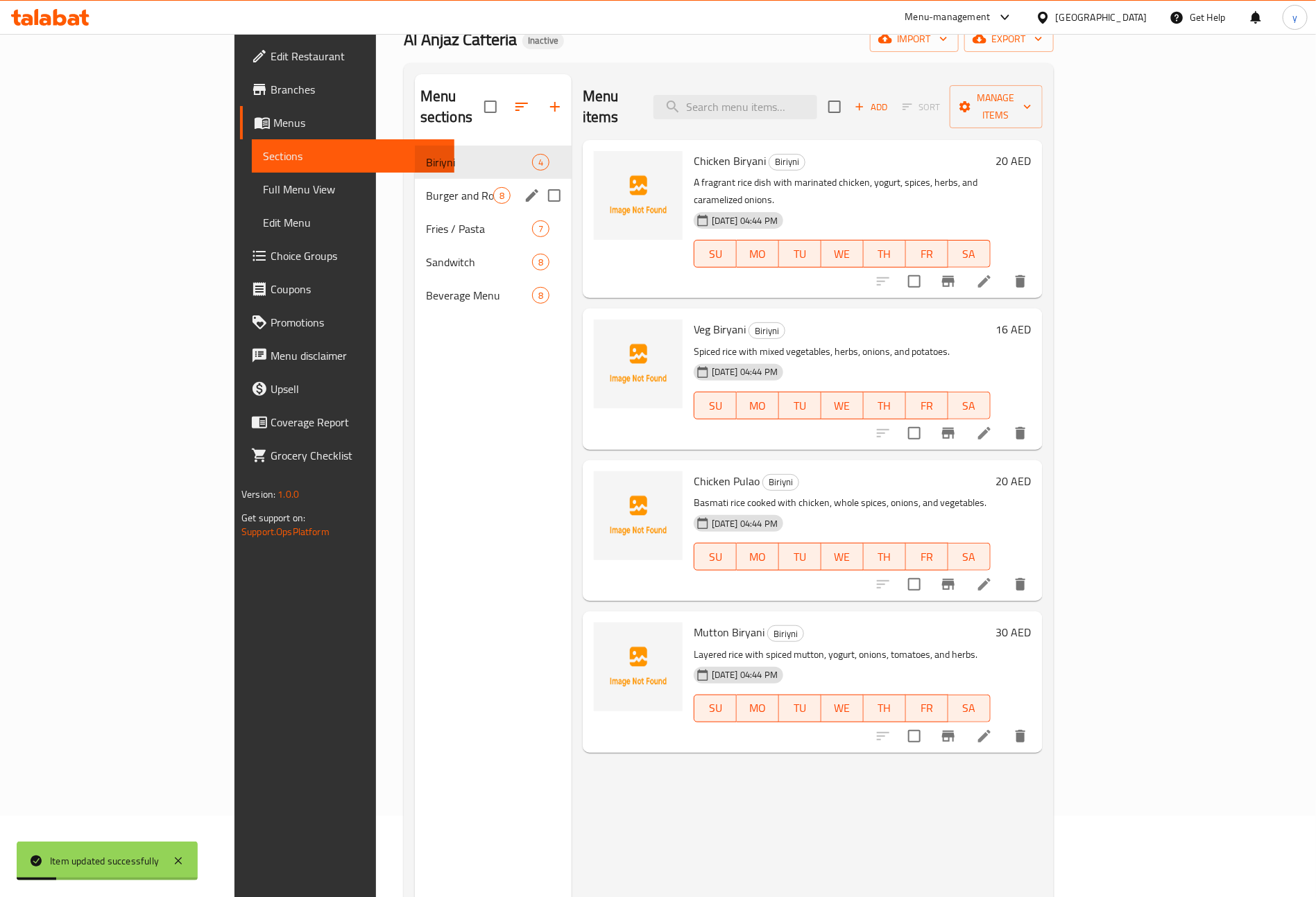
click at [426, 187] on span "Burger and Roll" at bounding box center [460, 195] width 68 height 17
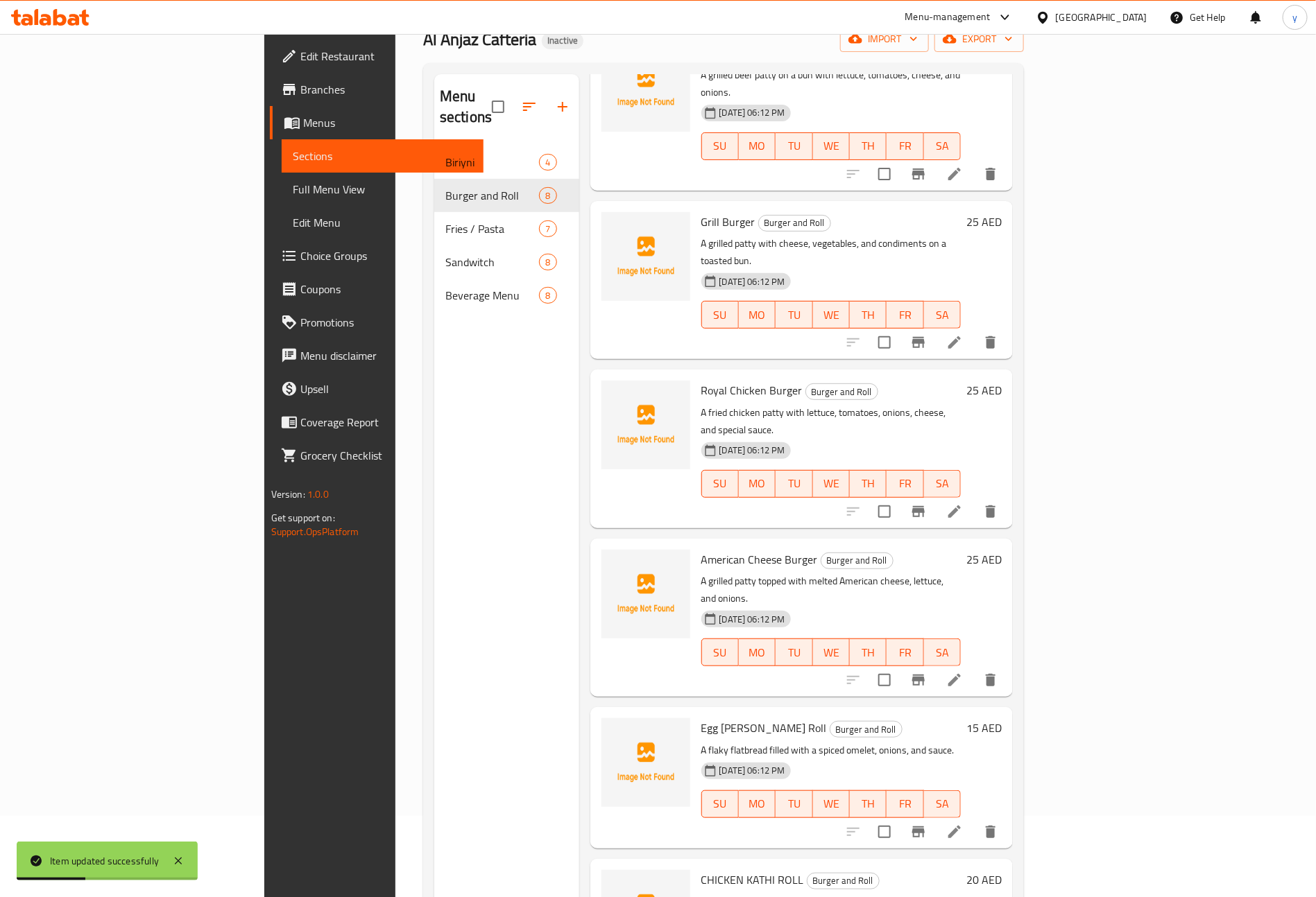
scroll to position [348, 0]
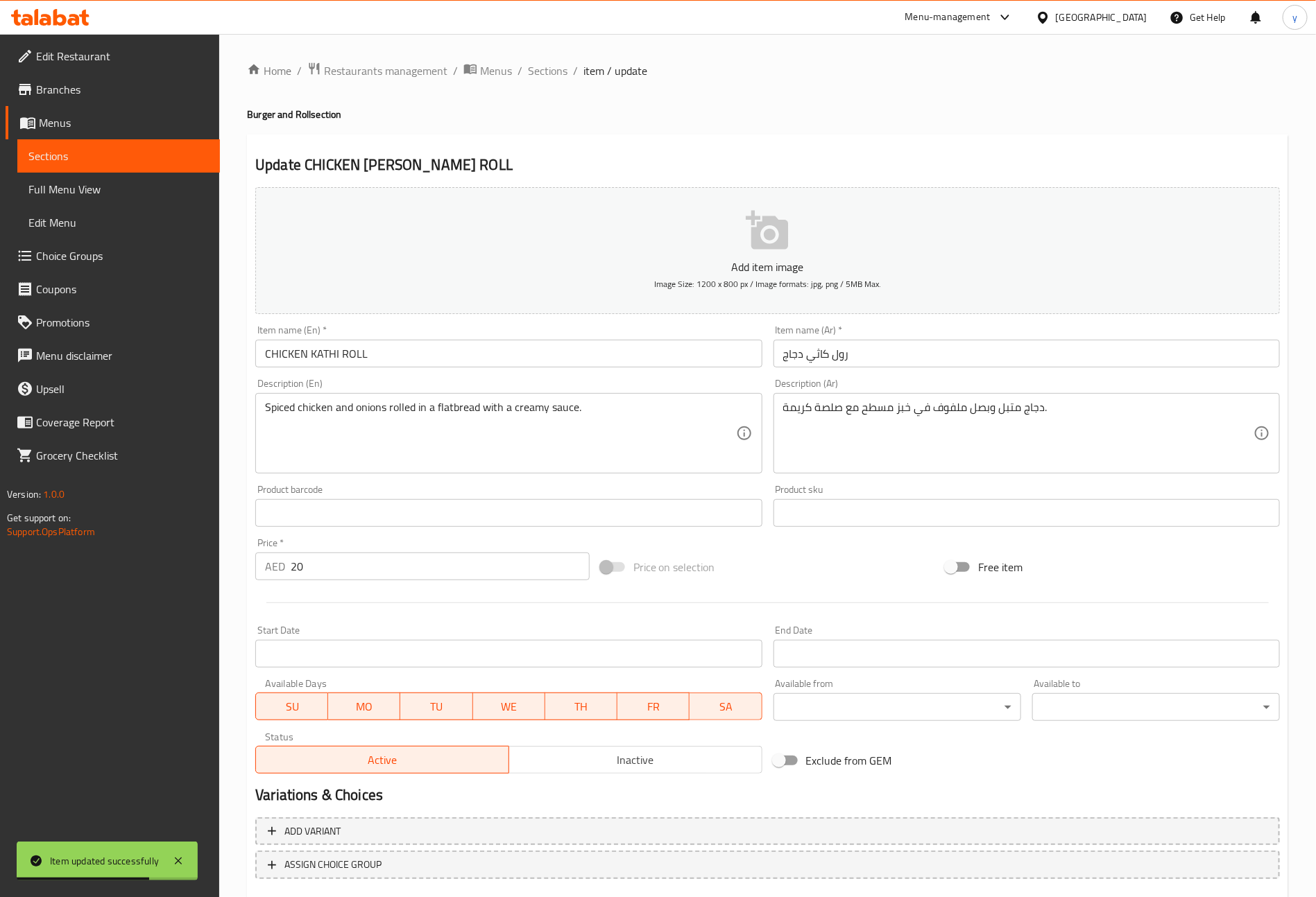
click at [373, 351] on input "CHICKEN KATHI ROLL" at bounding box center [508, 354] width 506 height 28
type input "Chicken Kathi Roll"
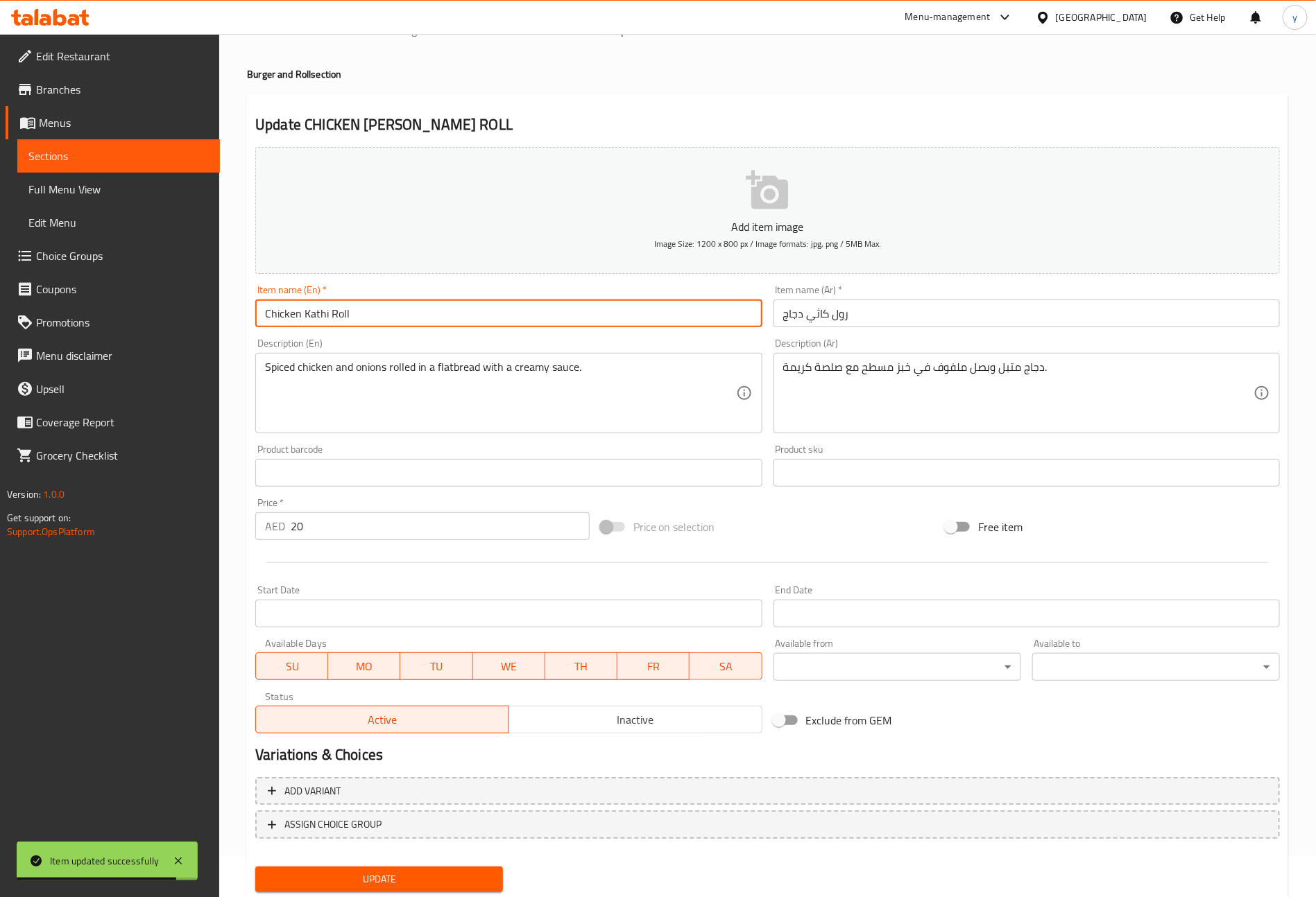
scroll to position [81, 0]
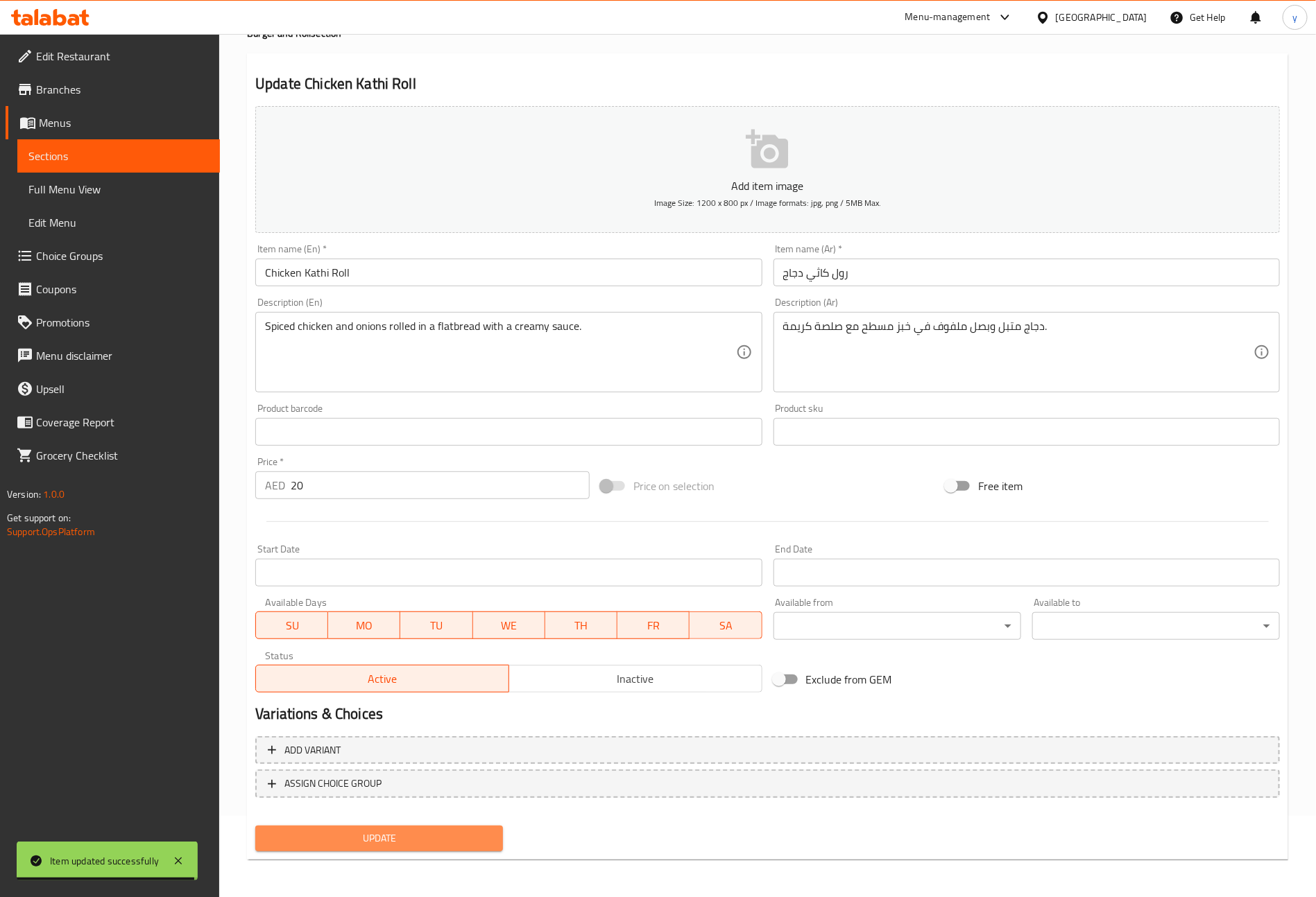
click at [459, 830] on span "Update" at bounding box center [378, 839] width 225 height 17
click at [102, 148] on span "Sections" at bounding box center [119, 155] width 181 height 17
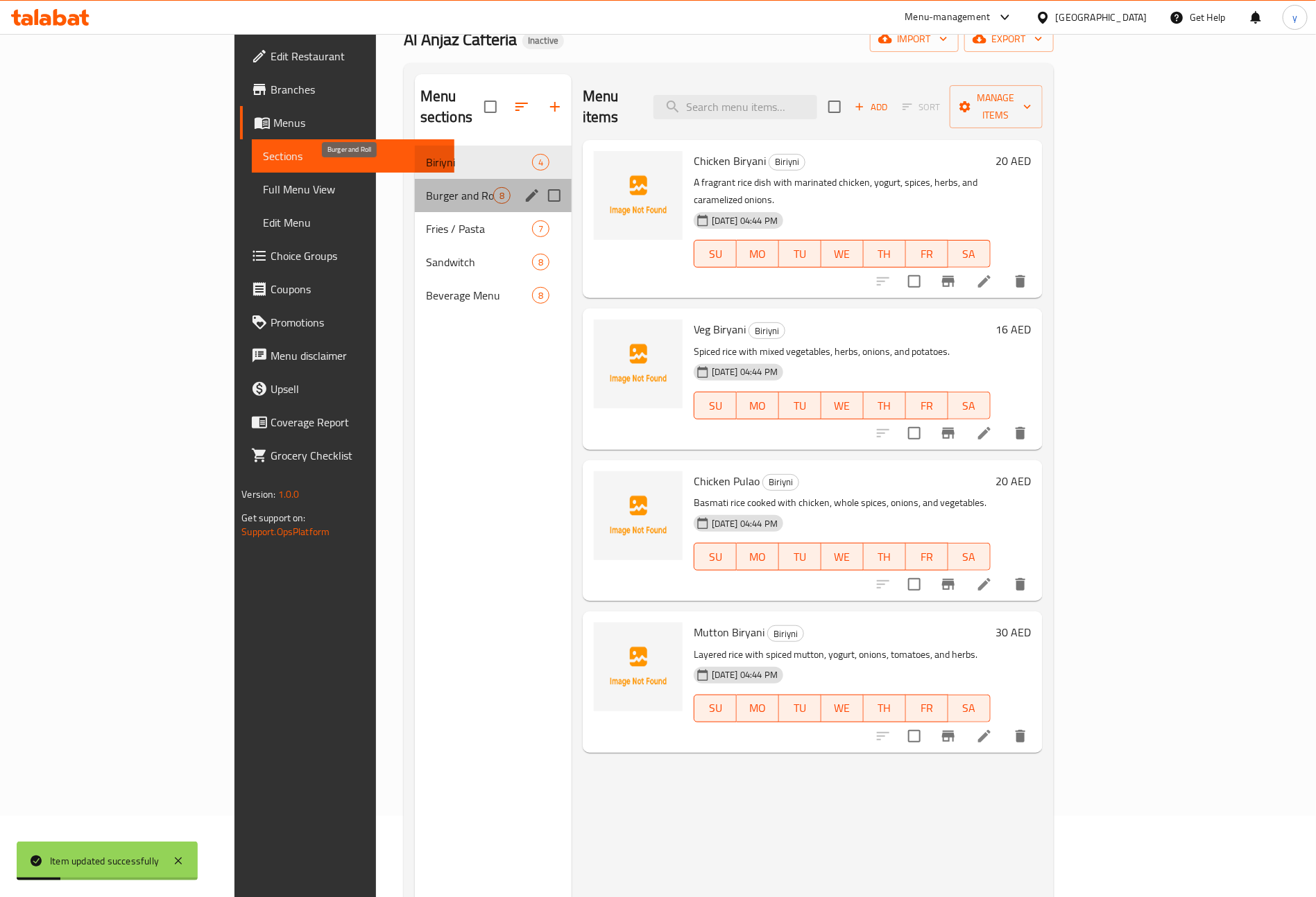
click at [426, 187] on span "Burger and Roll" at bounding box center [460, 195] width 68 height 17
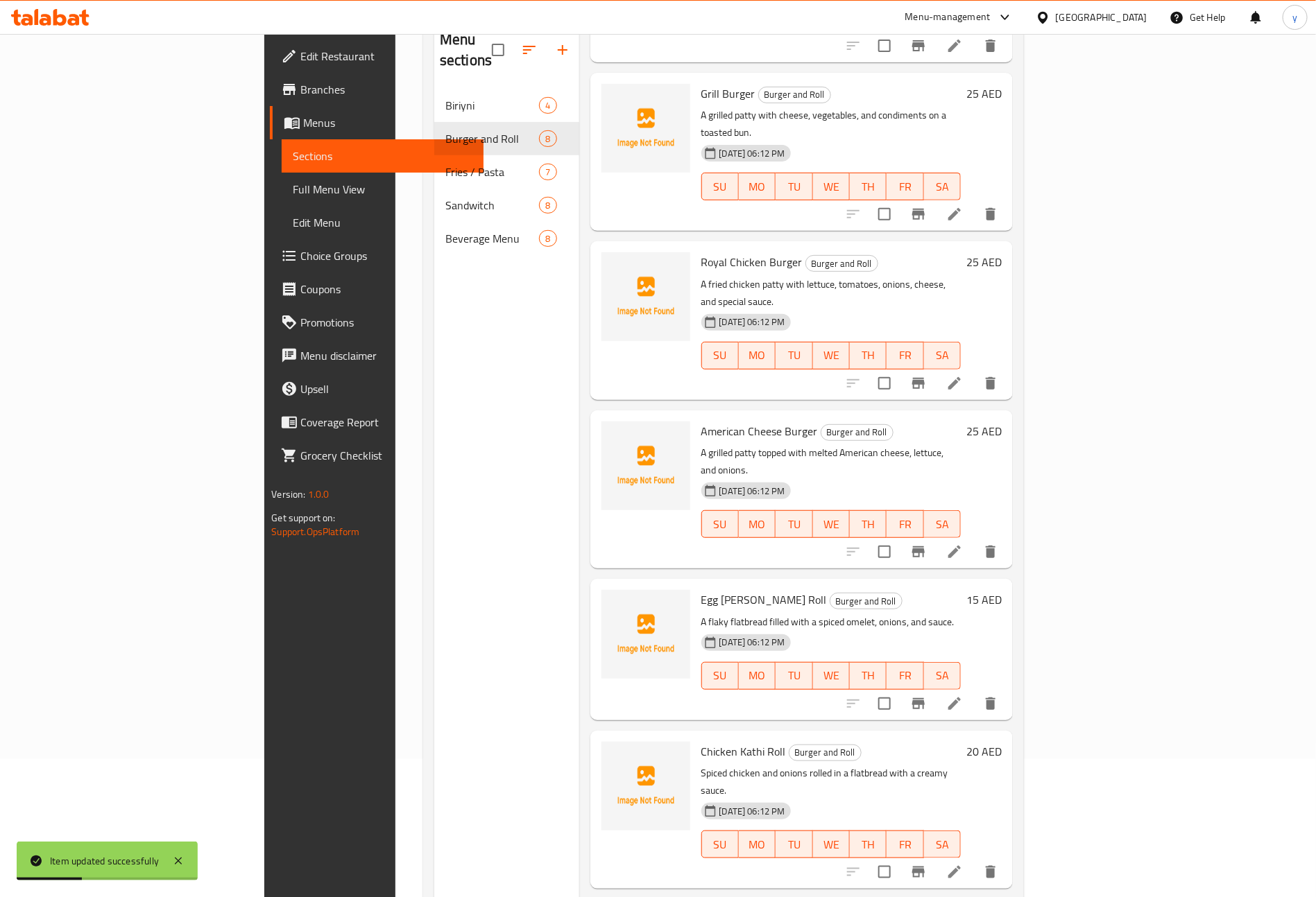
scroll to position [194, 0]
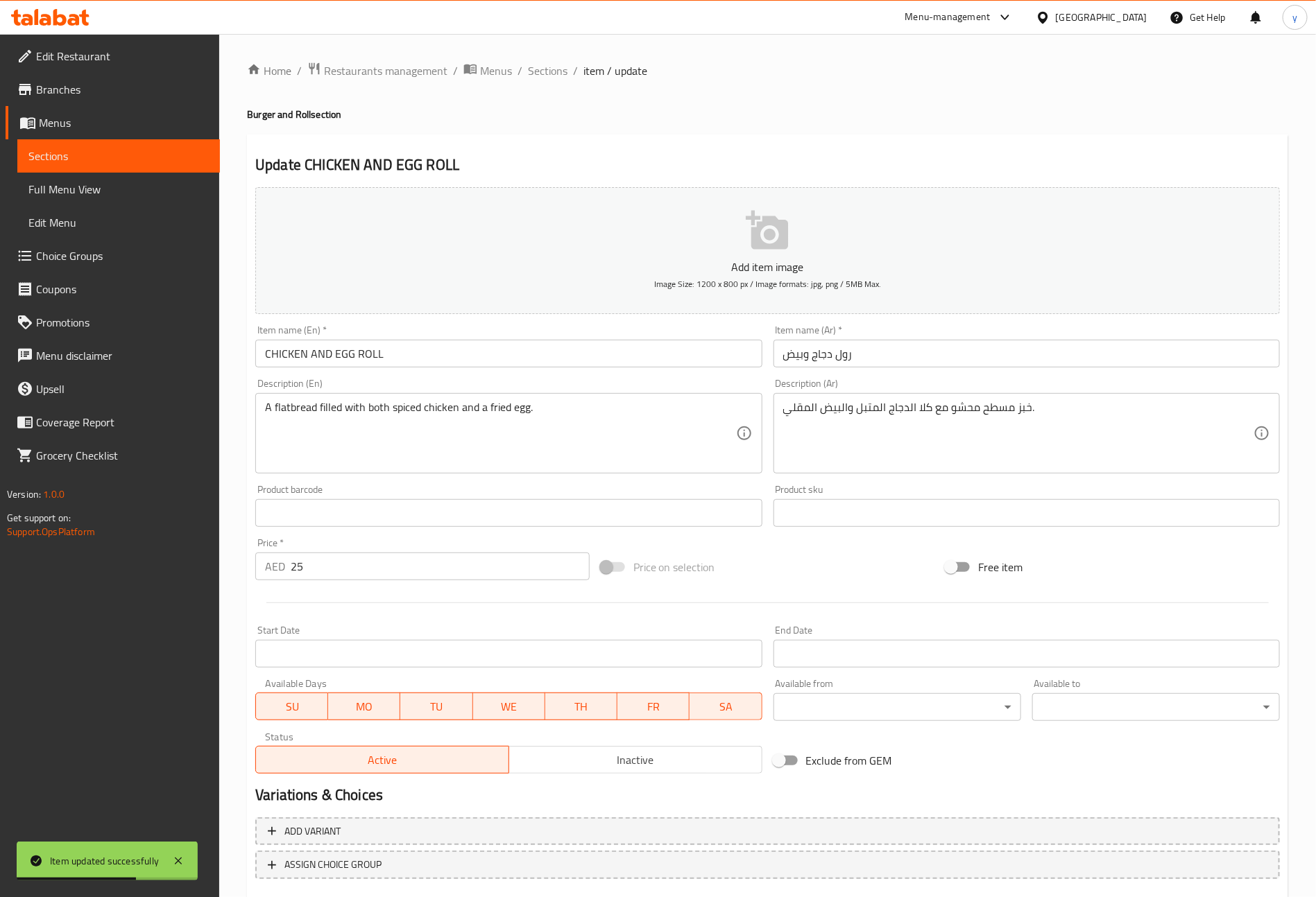
click at [457, 361] on input "CHICKEN AND EGG ROLL" at bounding box center [508, 354] width 506 height 28
type input "Chicken and Egg Roll"
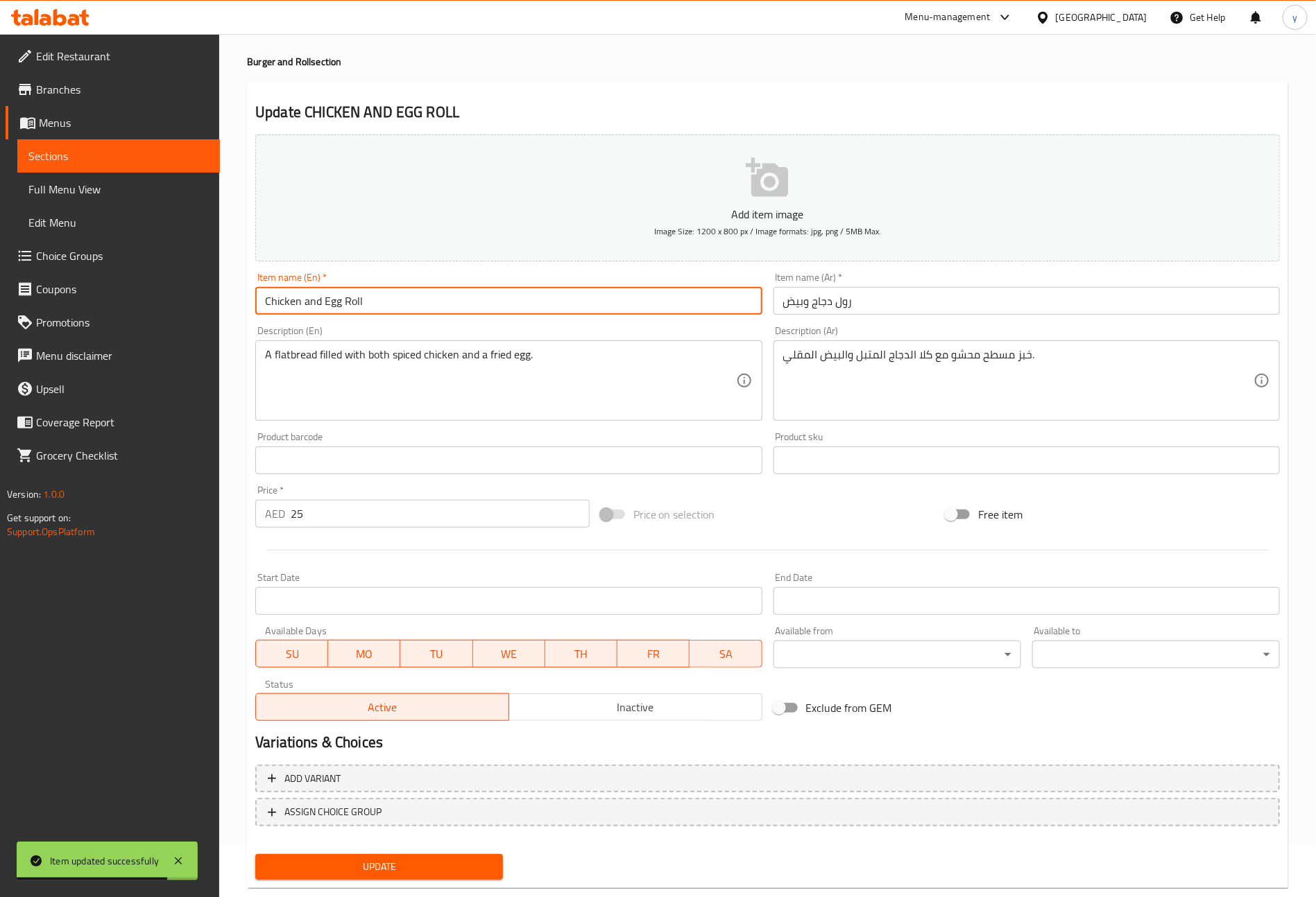
scroll to position [81, 0]
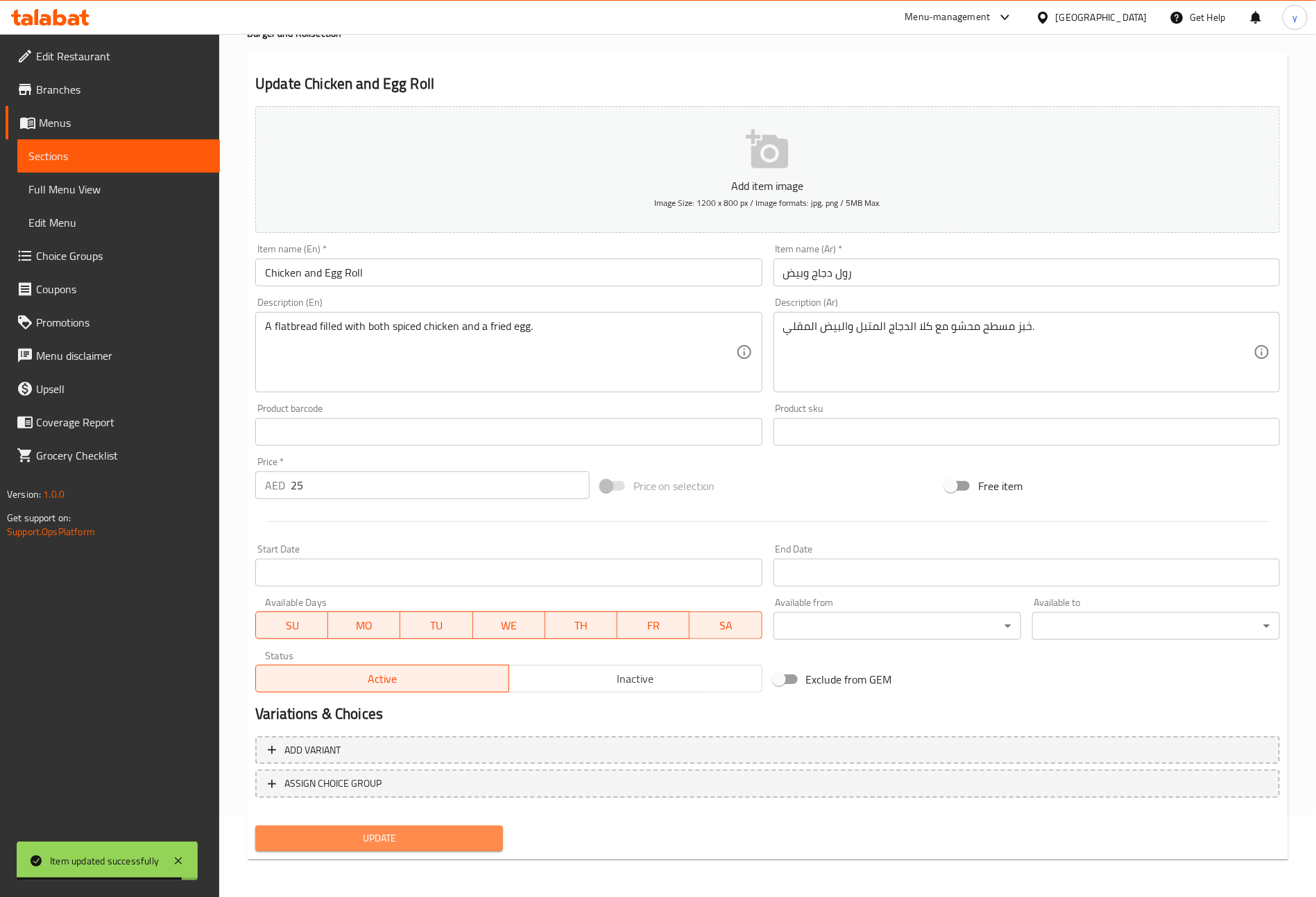
click at [469, 843] on span "Update" at bounding box center [378, 839] width 225 height 17
click at [173, 150] on span "Sections" at bounding box center [119, 155] width 181 height 17
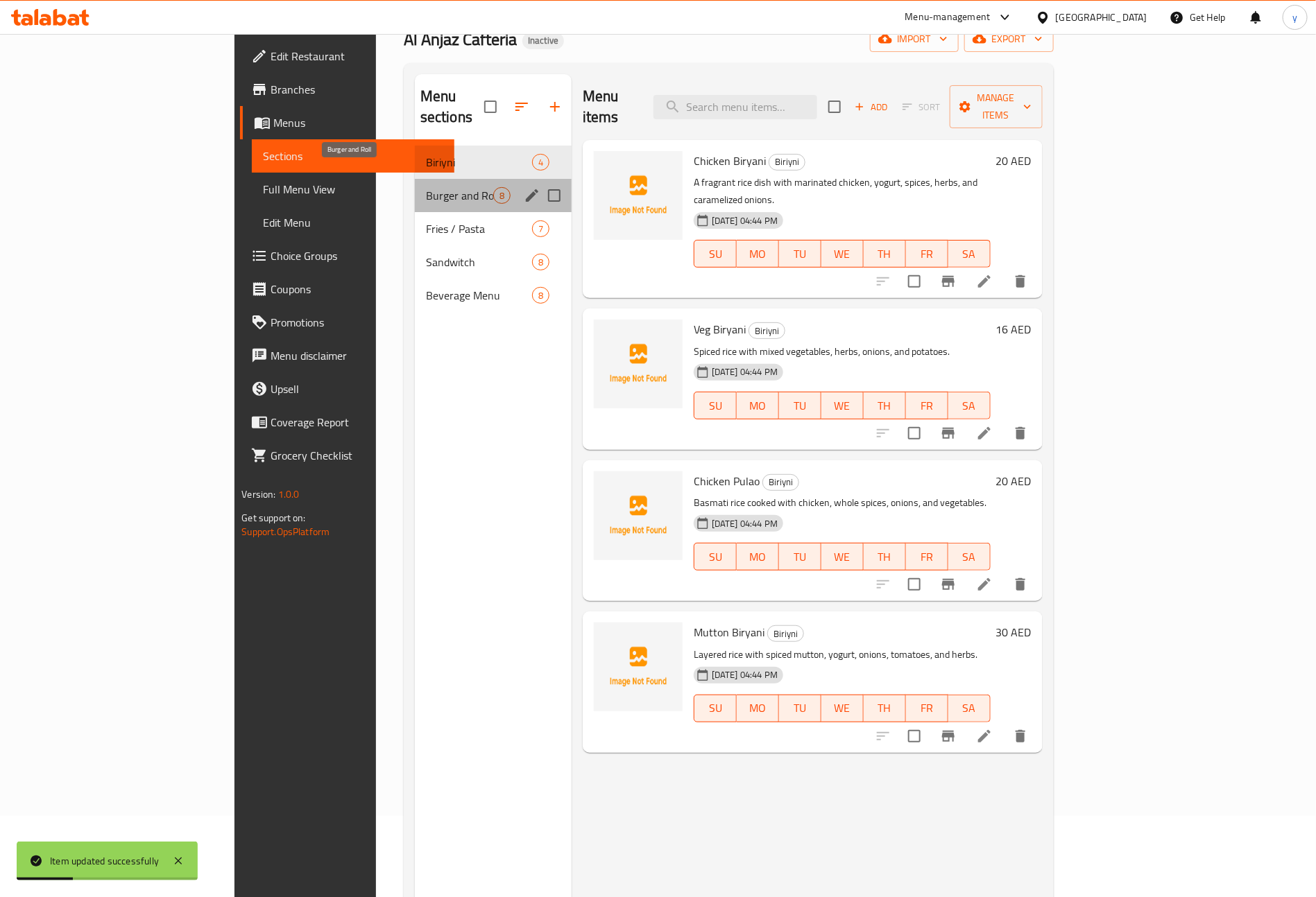
click at [426, 187] on span "Burger and Roll" at bounding box center [460, 195] width 68 height 17
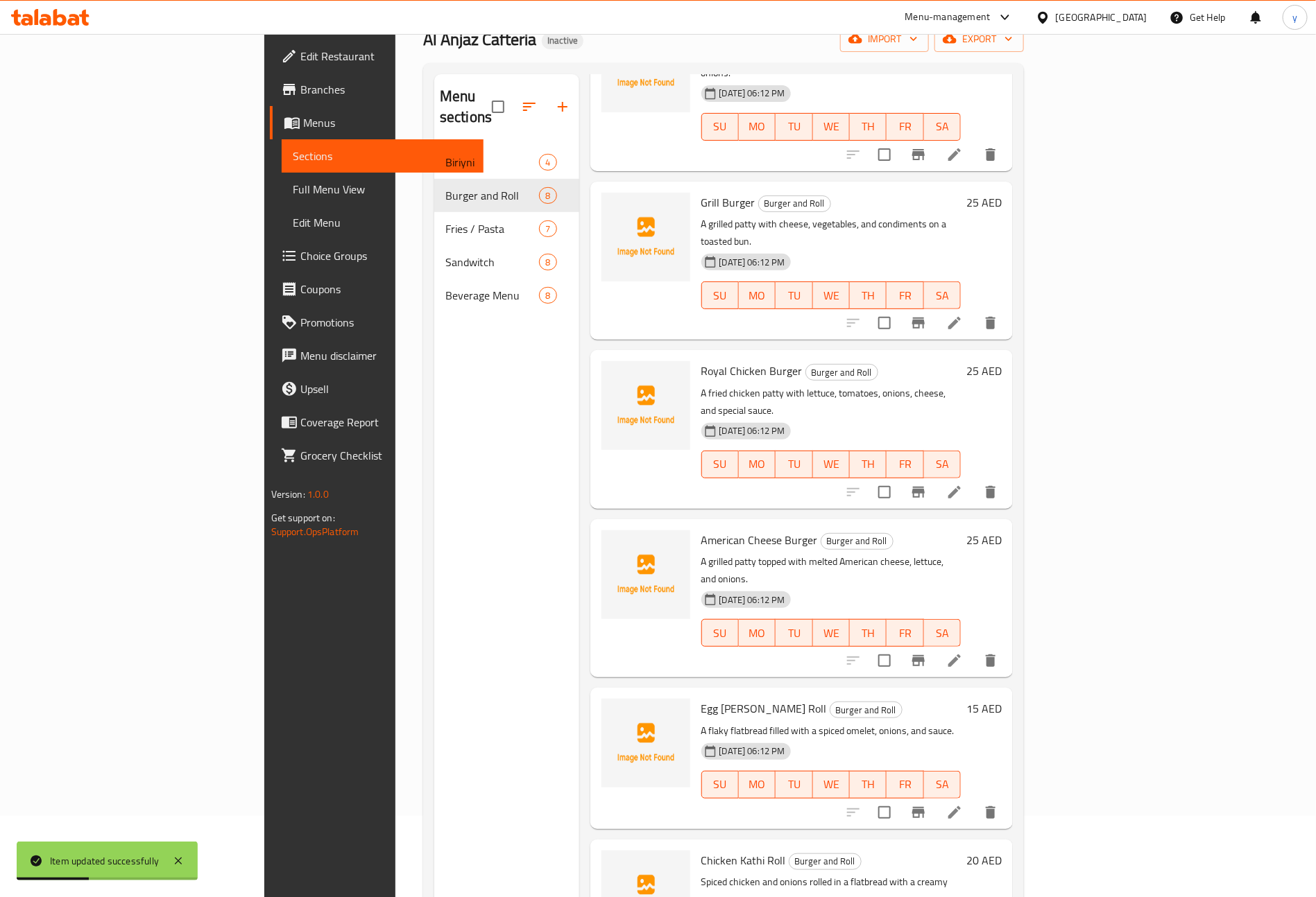
scroll to position [348, 0]
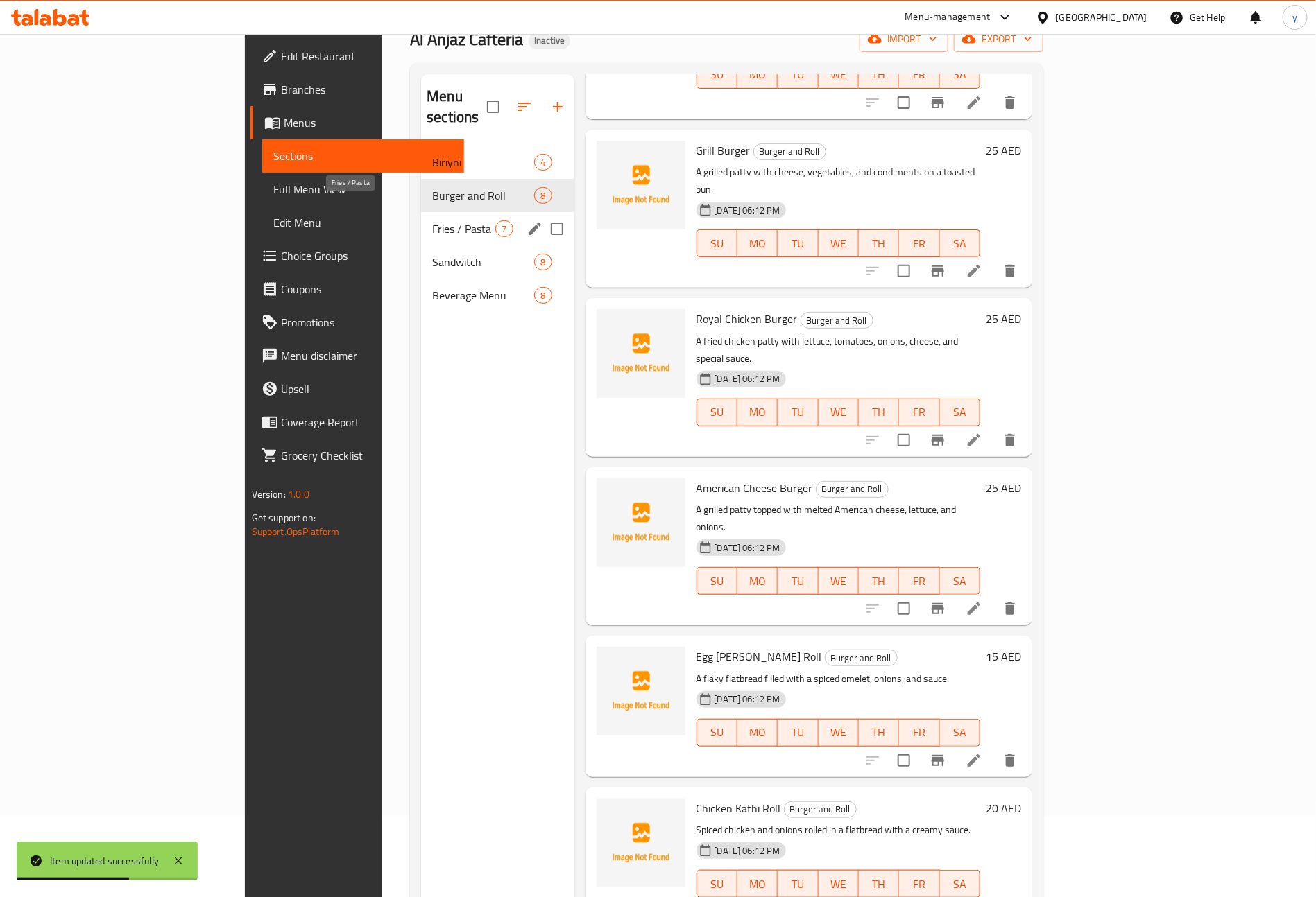
click at [432, 221] on span "Fries / Pasta" at bounding box center [464, 229] width 63 height 17
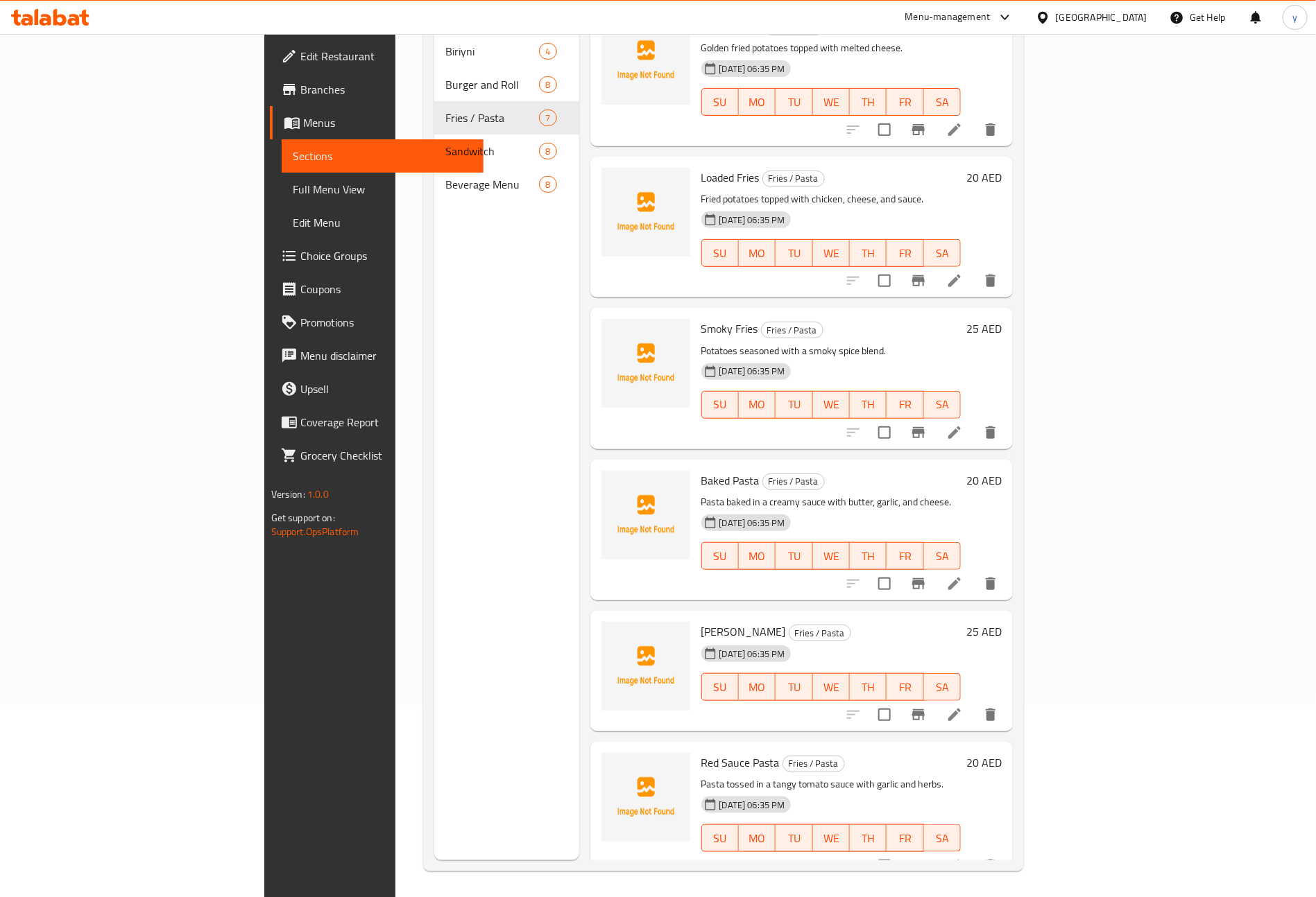
scroll to position [194, 0]
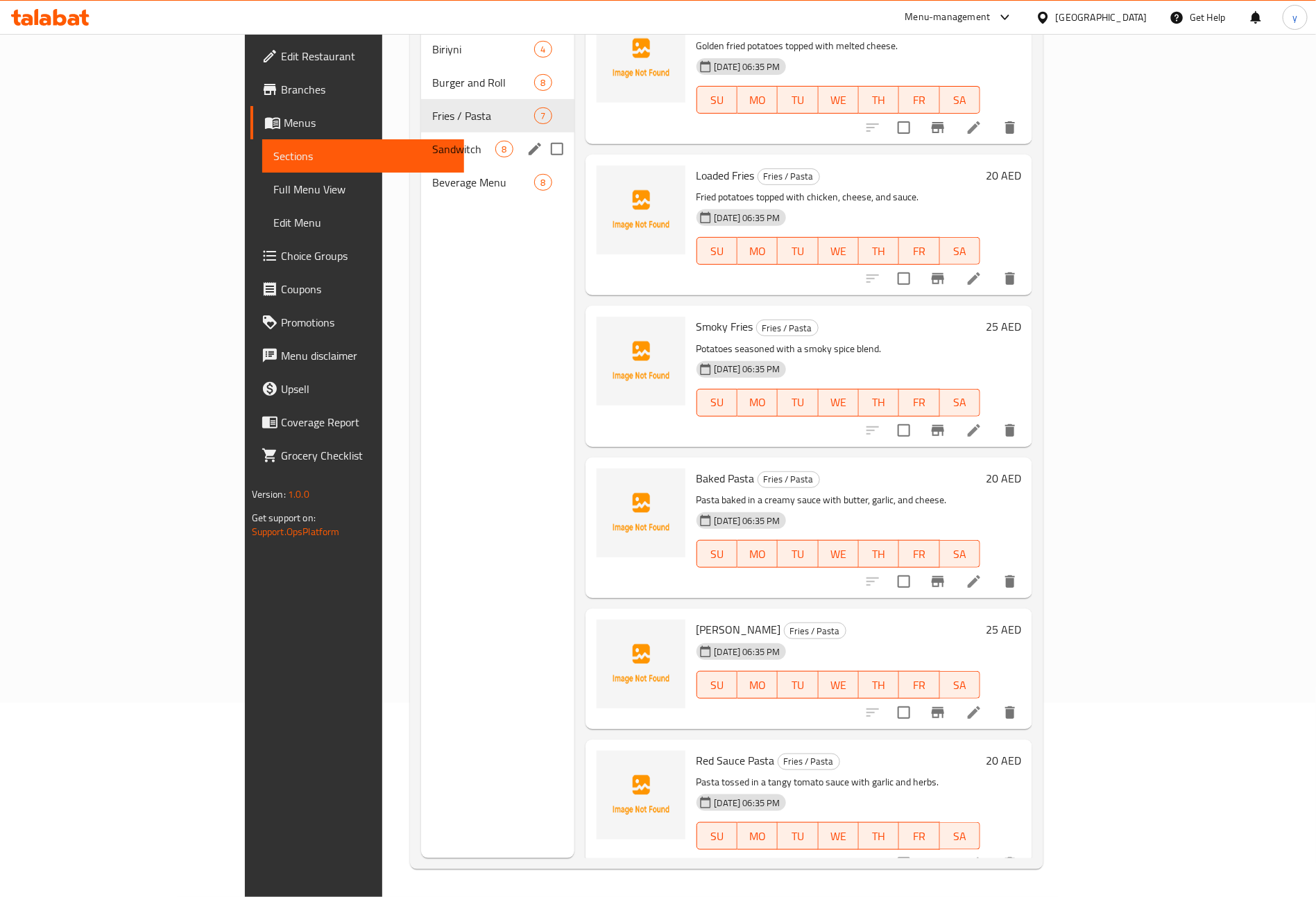
click at [432, 141] on span "Sandwitch" at bounding box center [464, 149] width 63 height 17
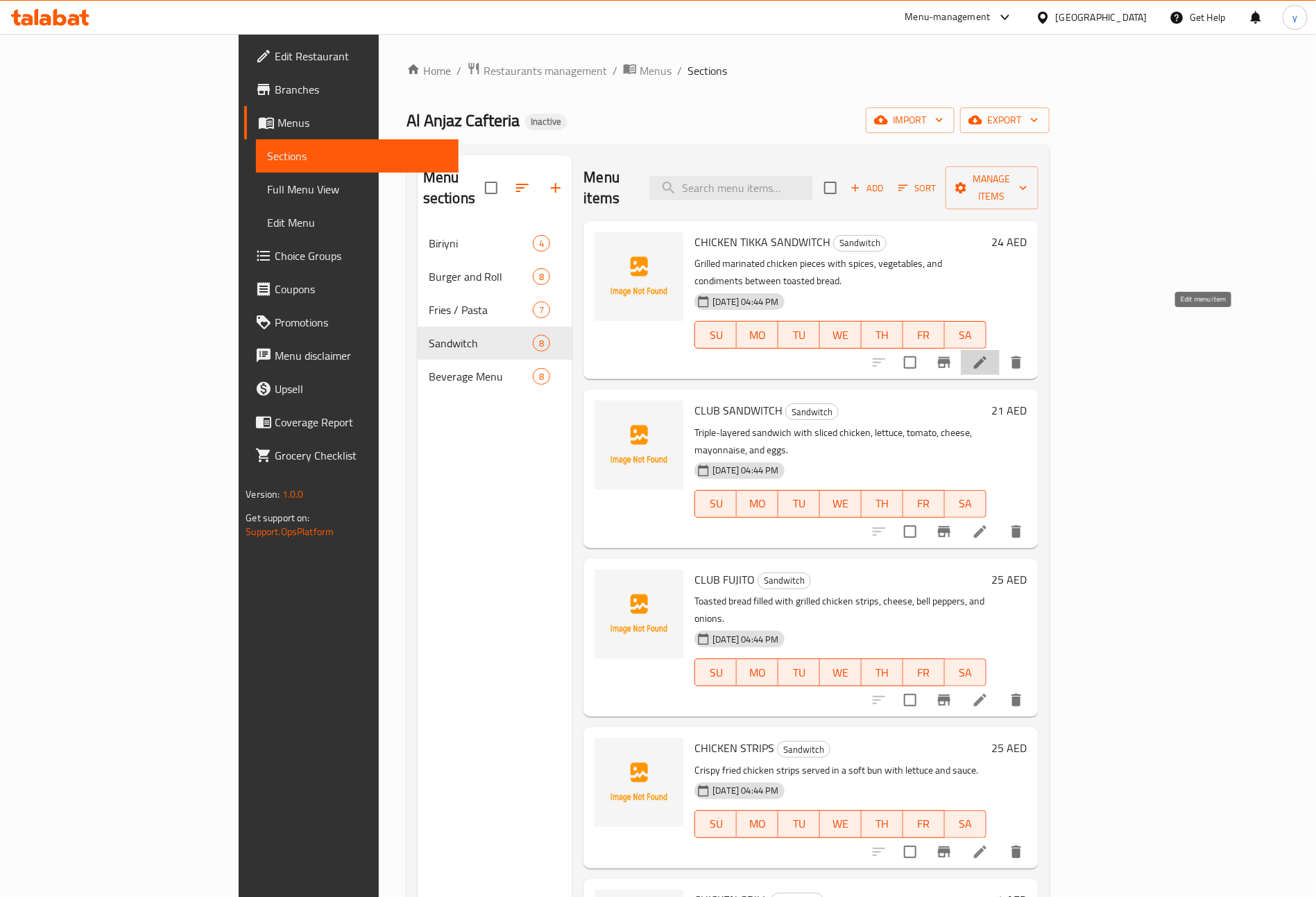
click at [988, 354] on icon at bounding box center [979, 362] width 17 height 17
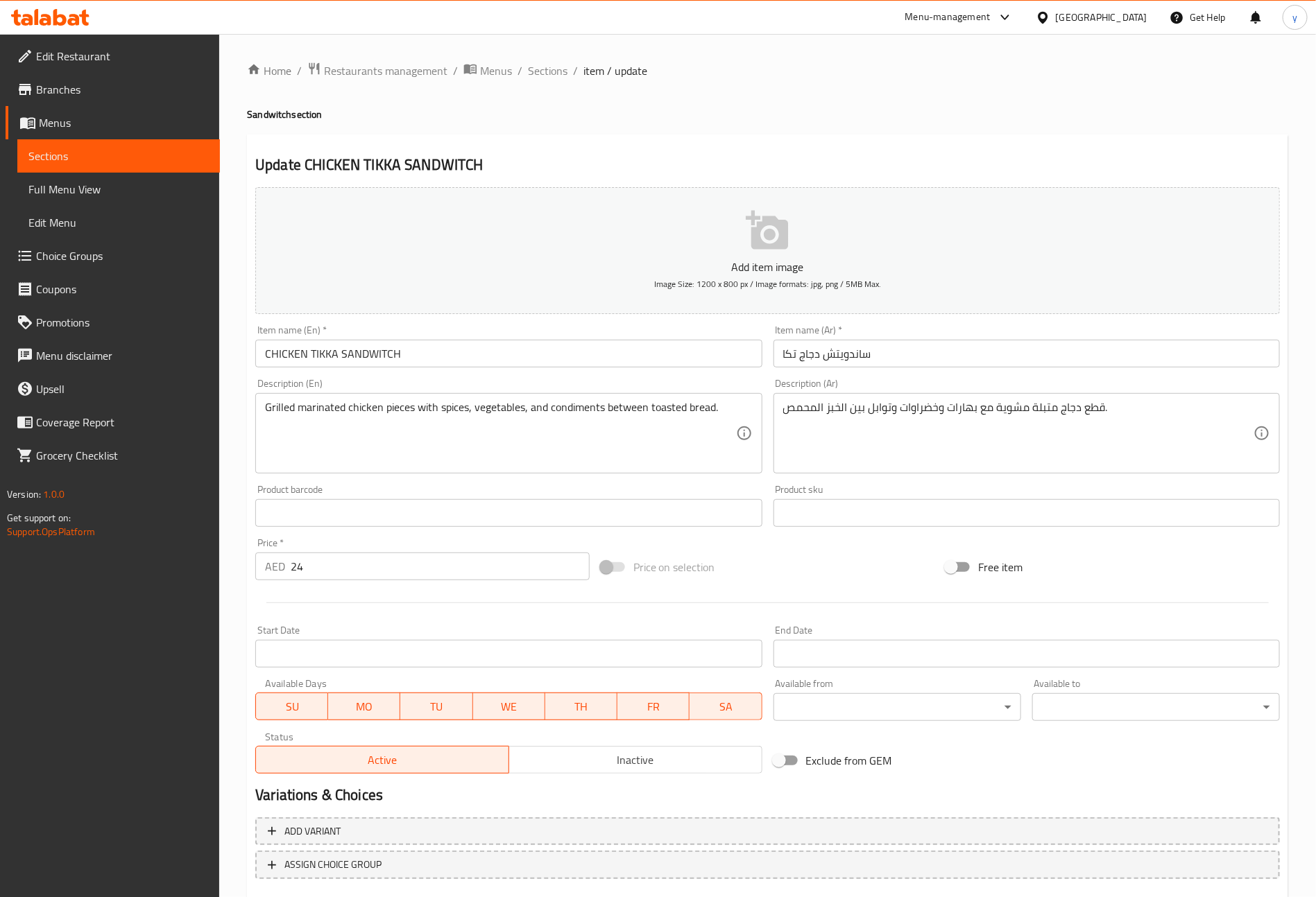
click at [462, 354] on input "CHICKEN TIKKA SANDWITCH" at bounding box center [508, 354] width 506 height 28
type input "Chicken Tikka Sandwitch"
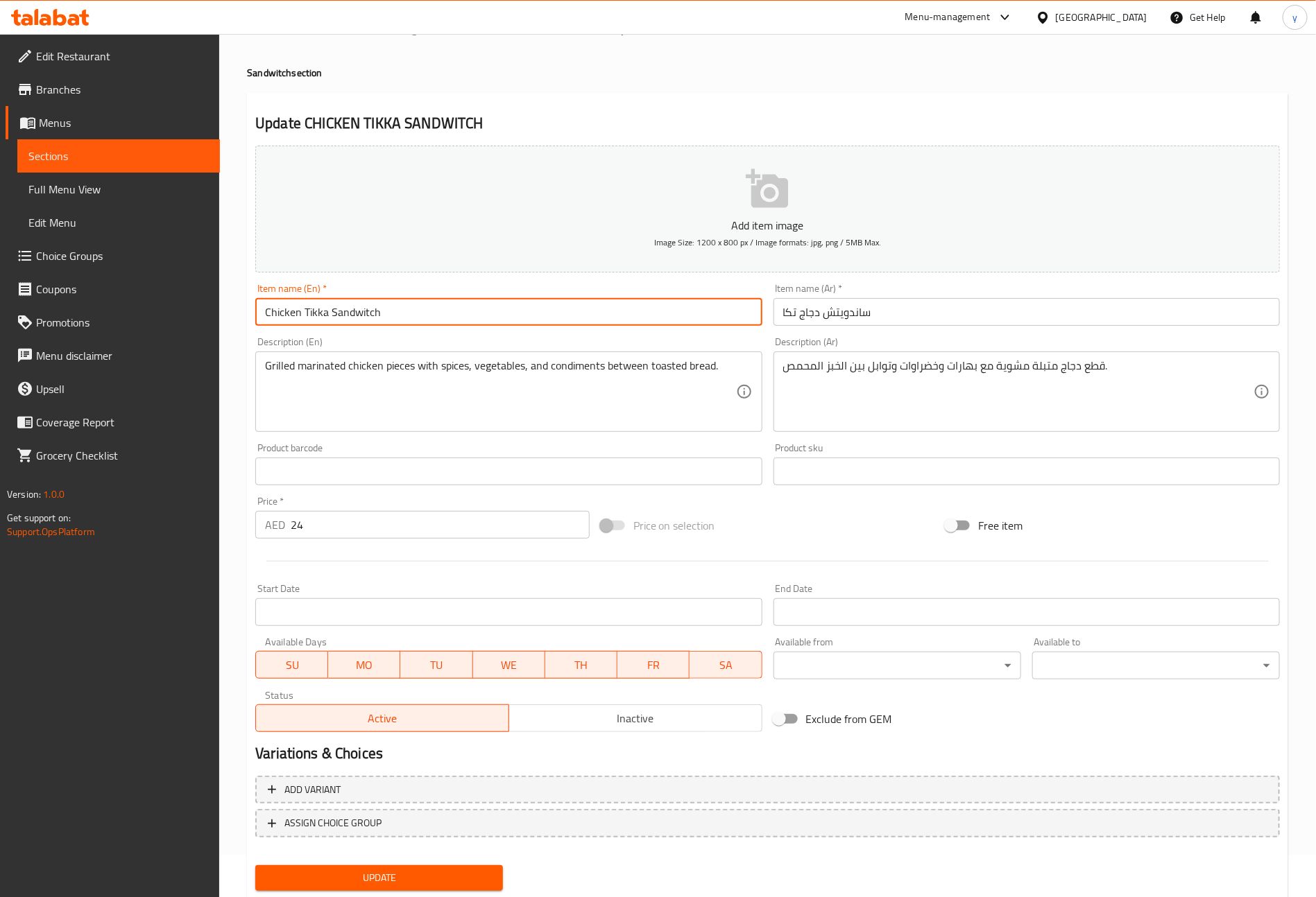
scroll to position [81, 0]
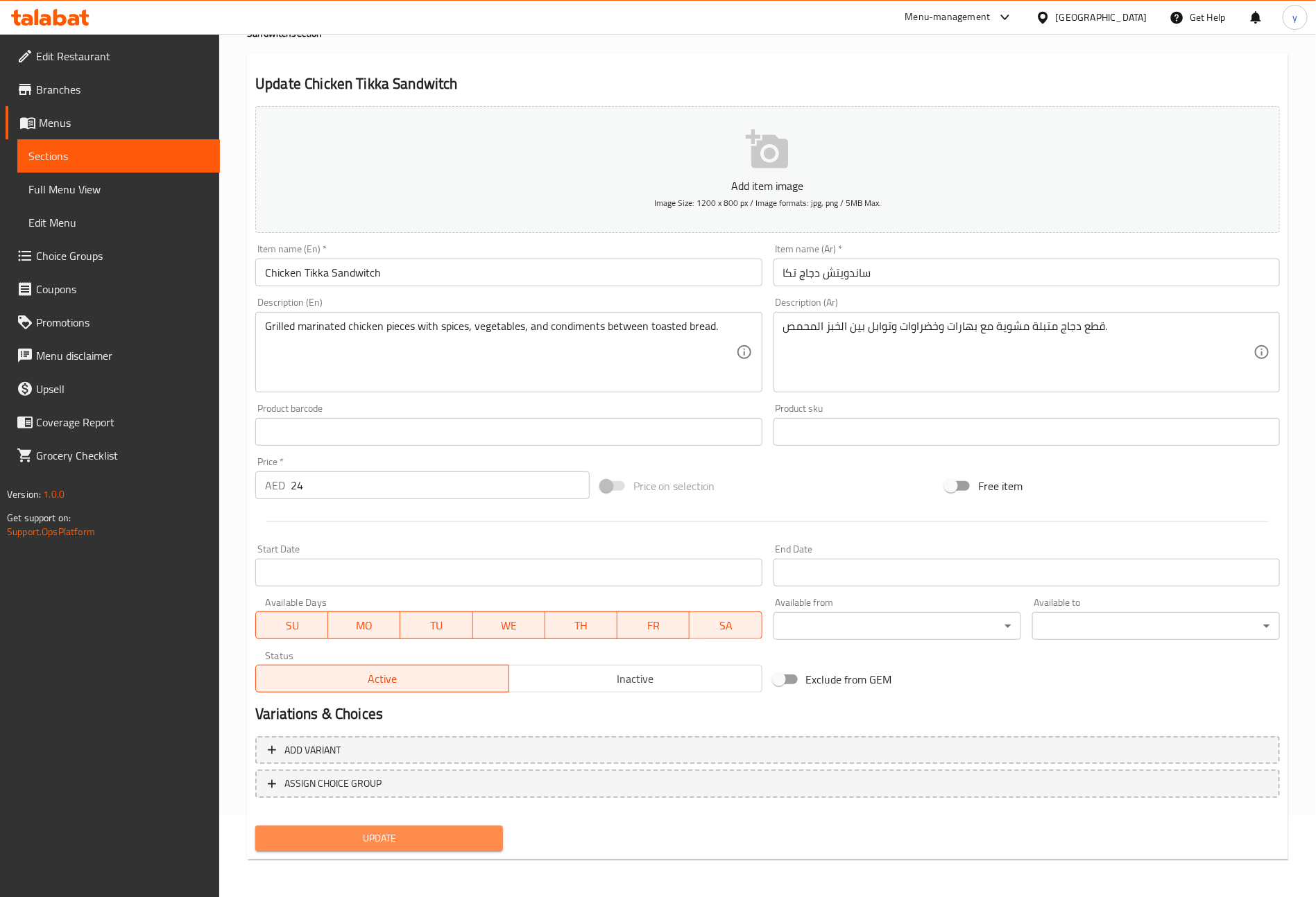
click at [437, 827] on button "Update" at bounding box center [379, 839] width 247 height 26
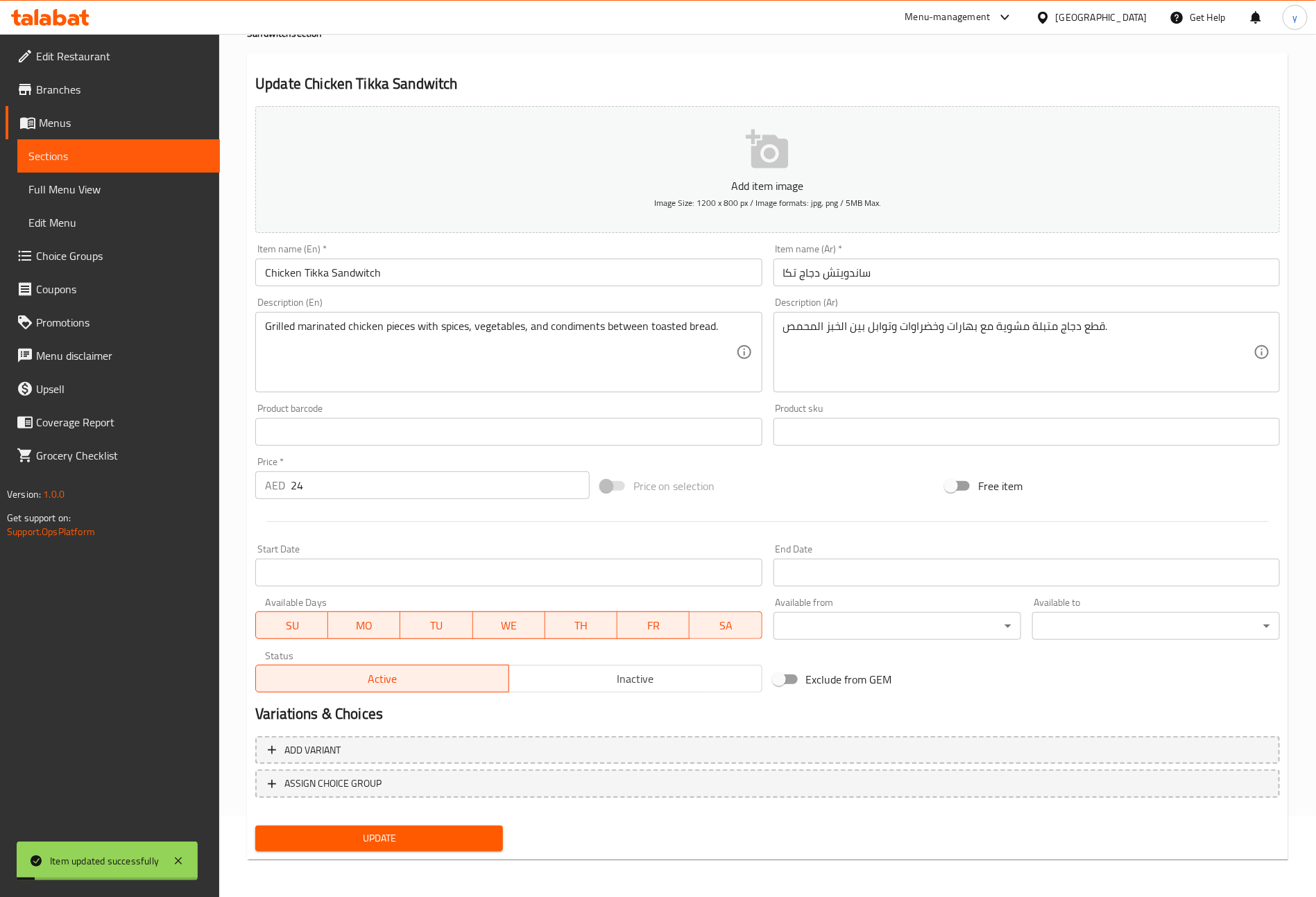
click at [113, 159] on span "Sections" at bounding box center [119, 155] width 181 height 17
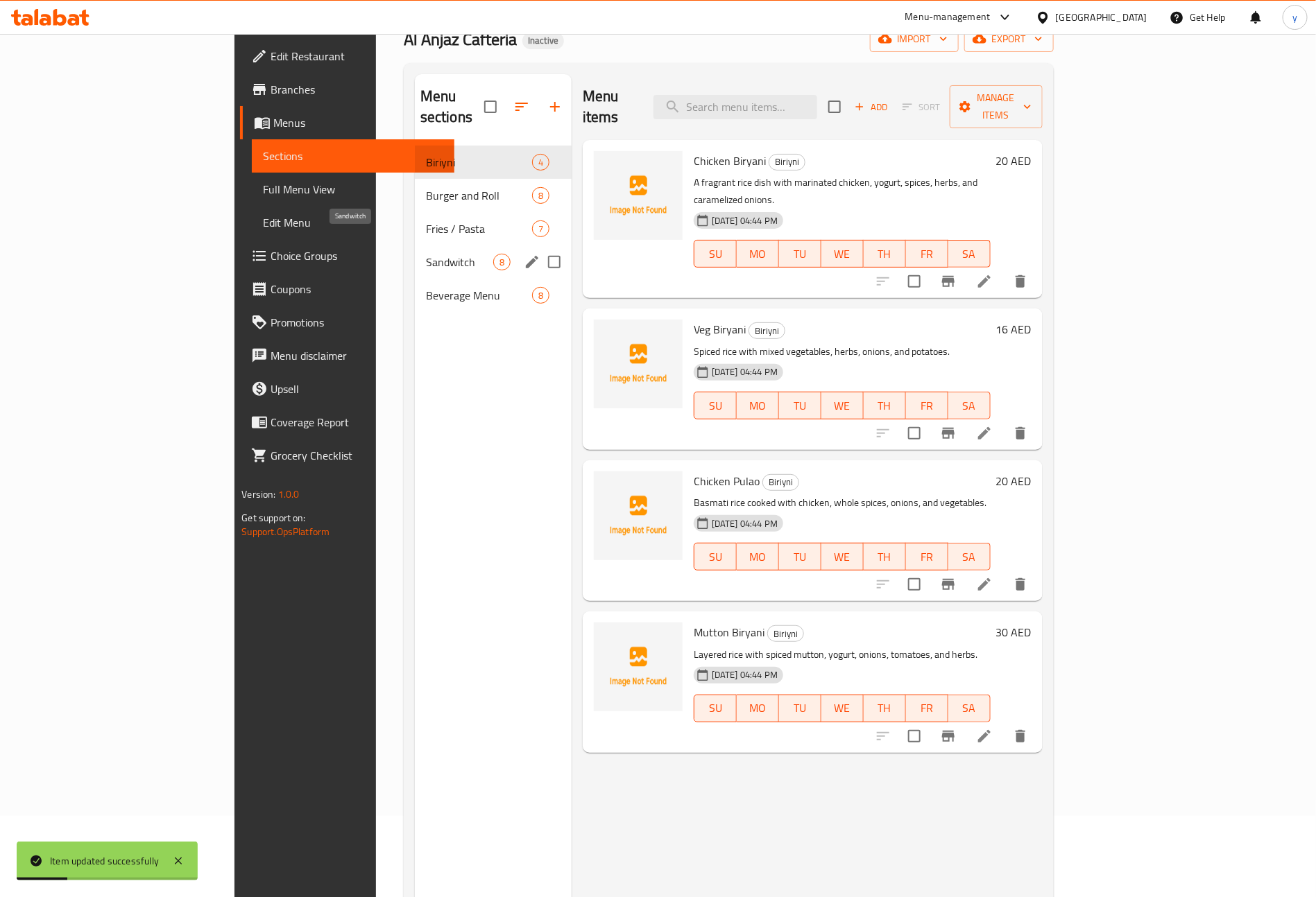
click at [426, 254] on span "Sandwitch" at bounding box center [460, 262] width 68 height 17
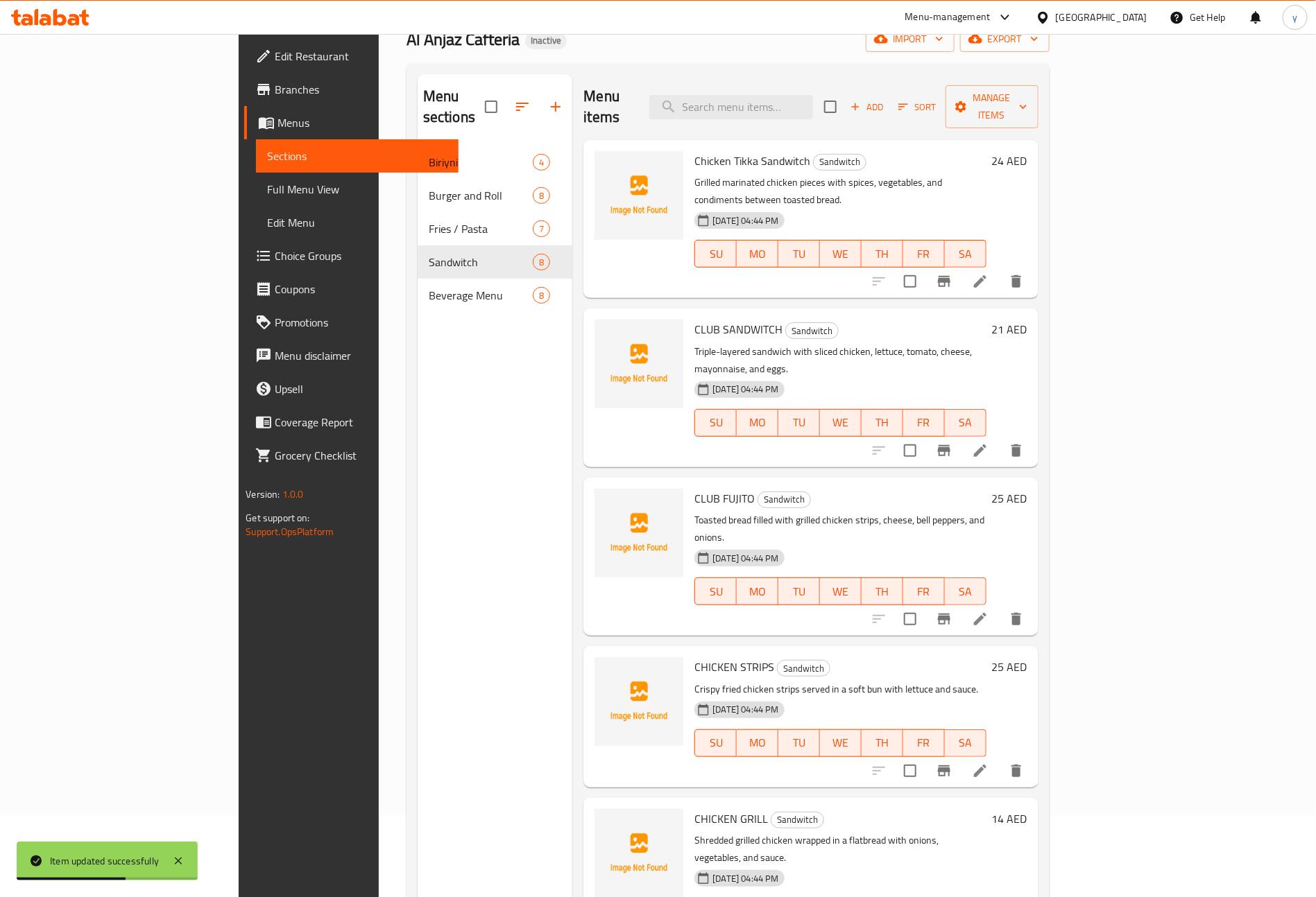
click at [988, 442] on icon at bounding box center [979, 450] width 17 height 17
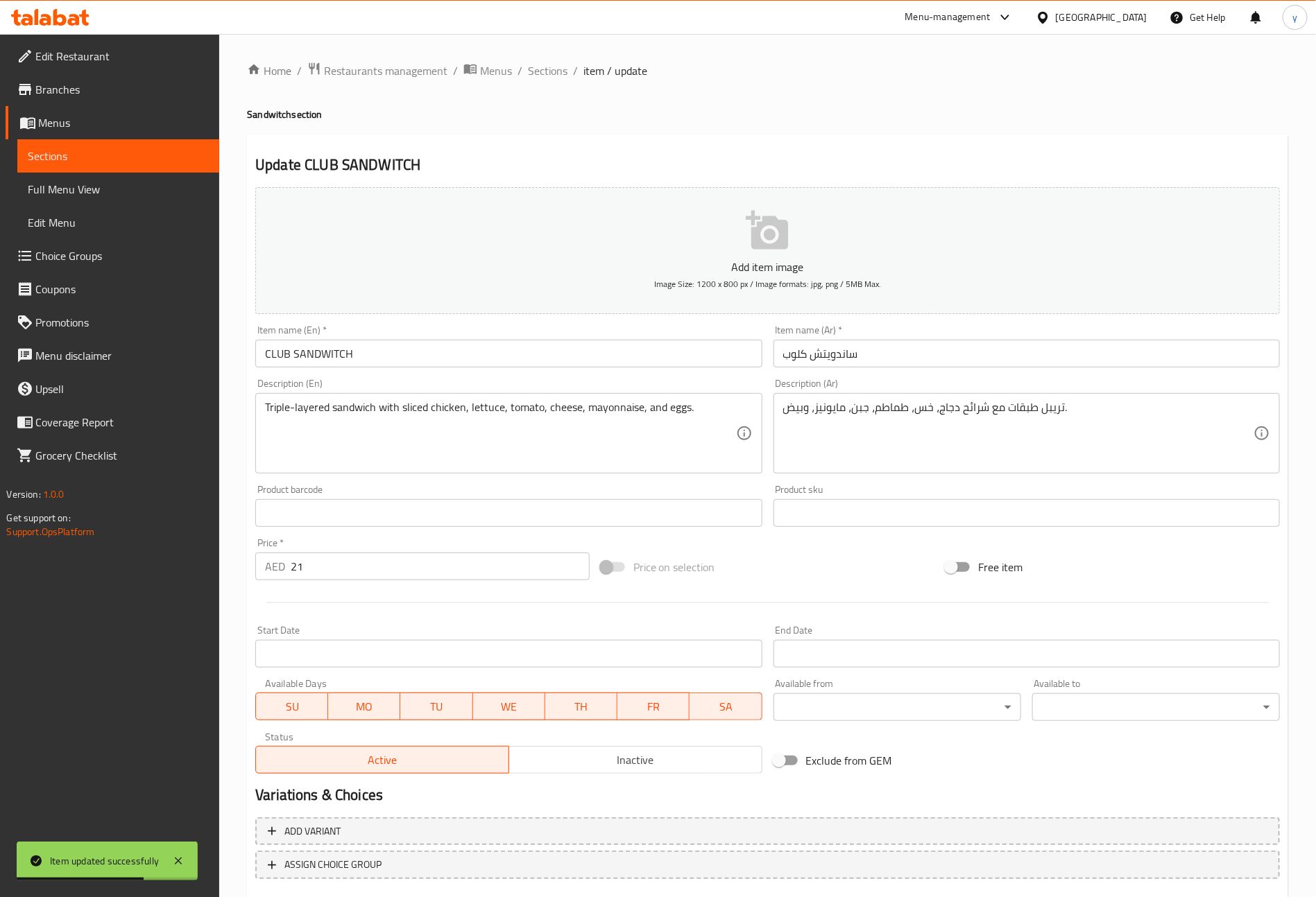
click at [466, 348] on input "CLUB SANDWITCH" at bounding box center [508, 354] width 506 height 28
type input "Club Sandwitch"
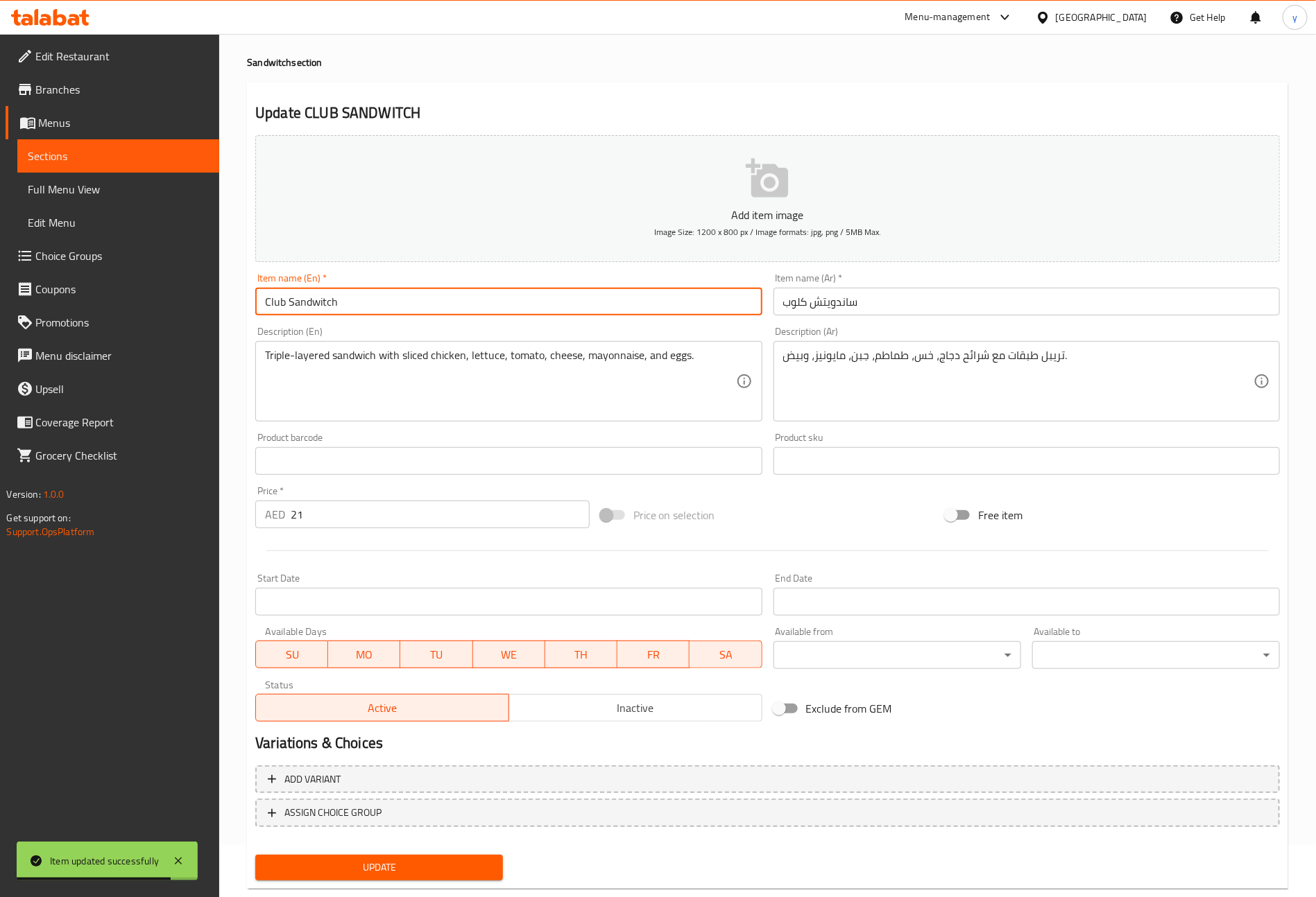
scroll to position [81, 0]
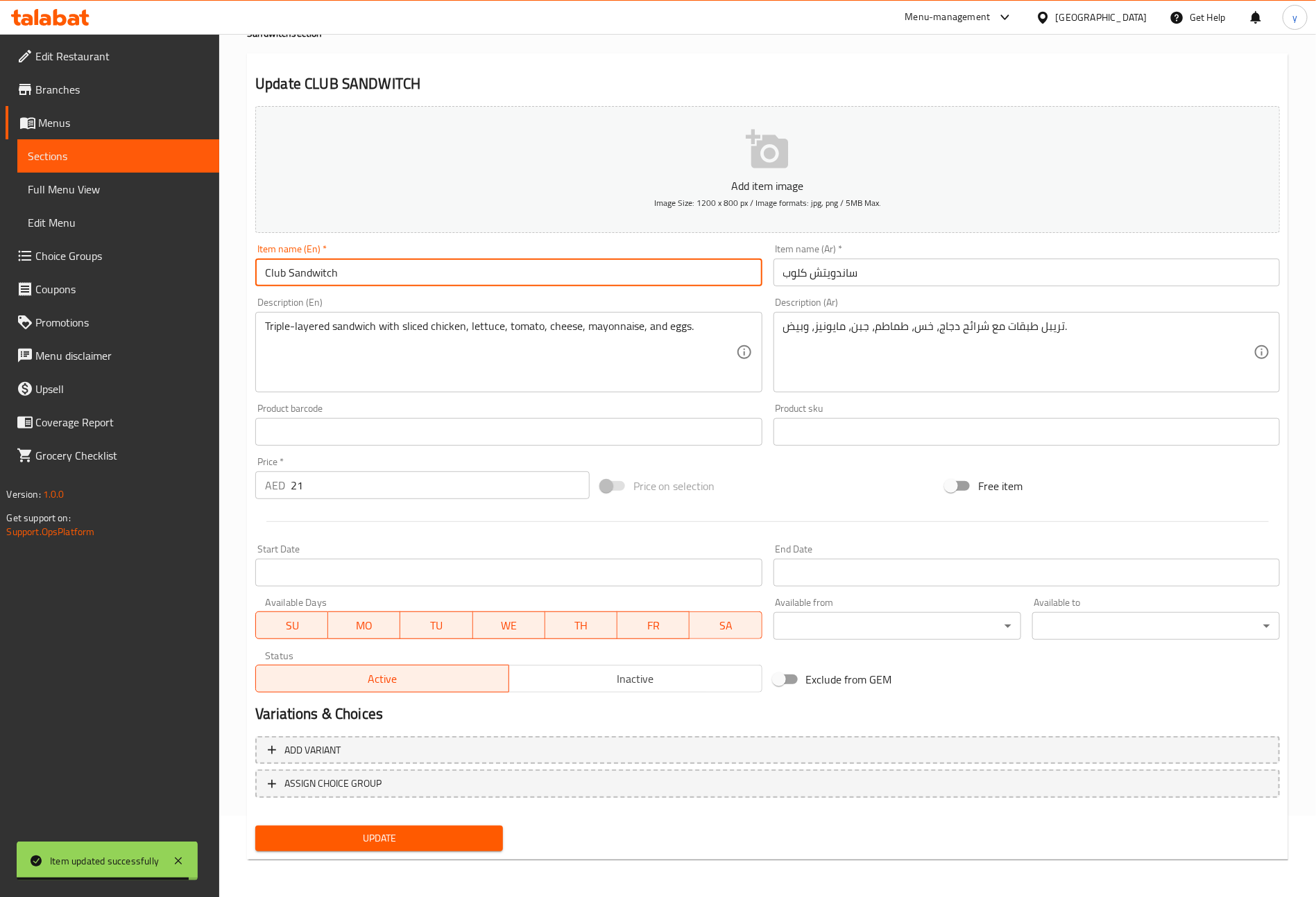
click at [435, 832] on span "Update" at bounding box center [378, 839] width 225 height 17
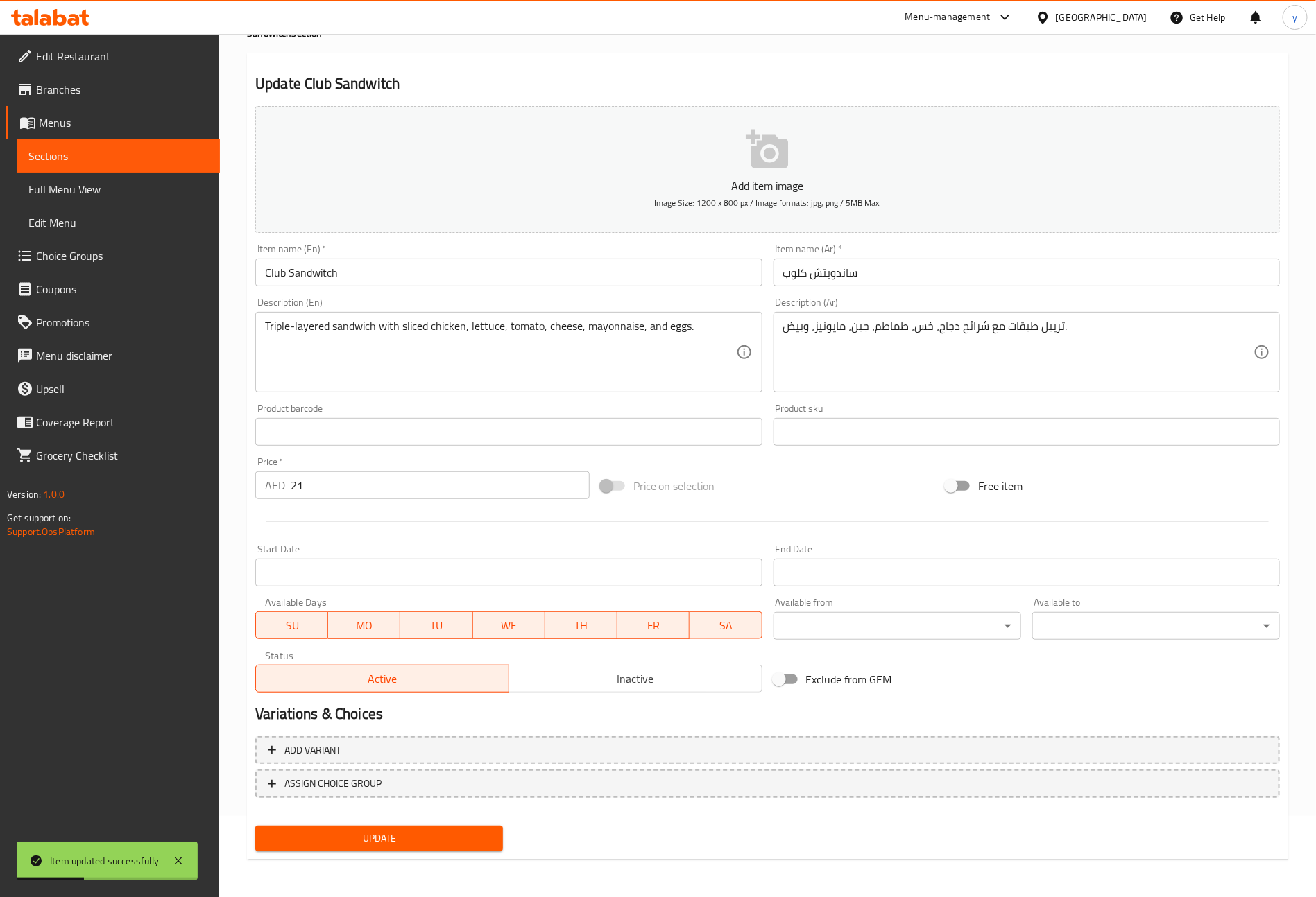
click at [119, 152] on span "Sections" at bounding box center [119, 155] width 181 height 17
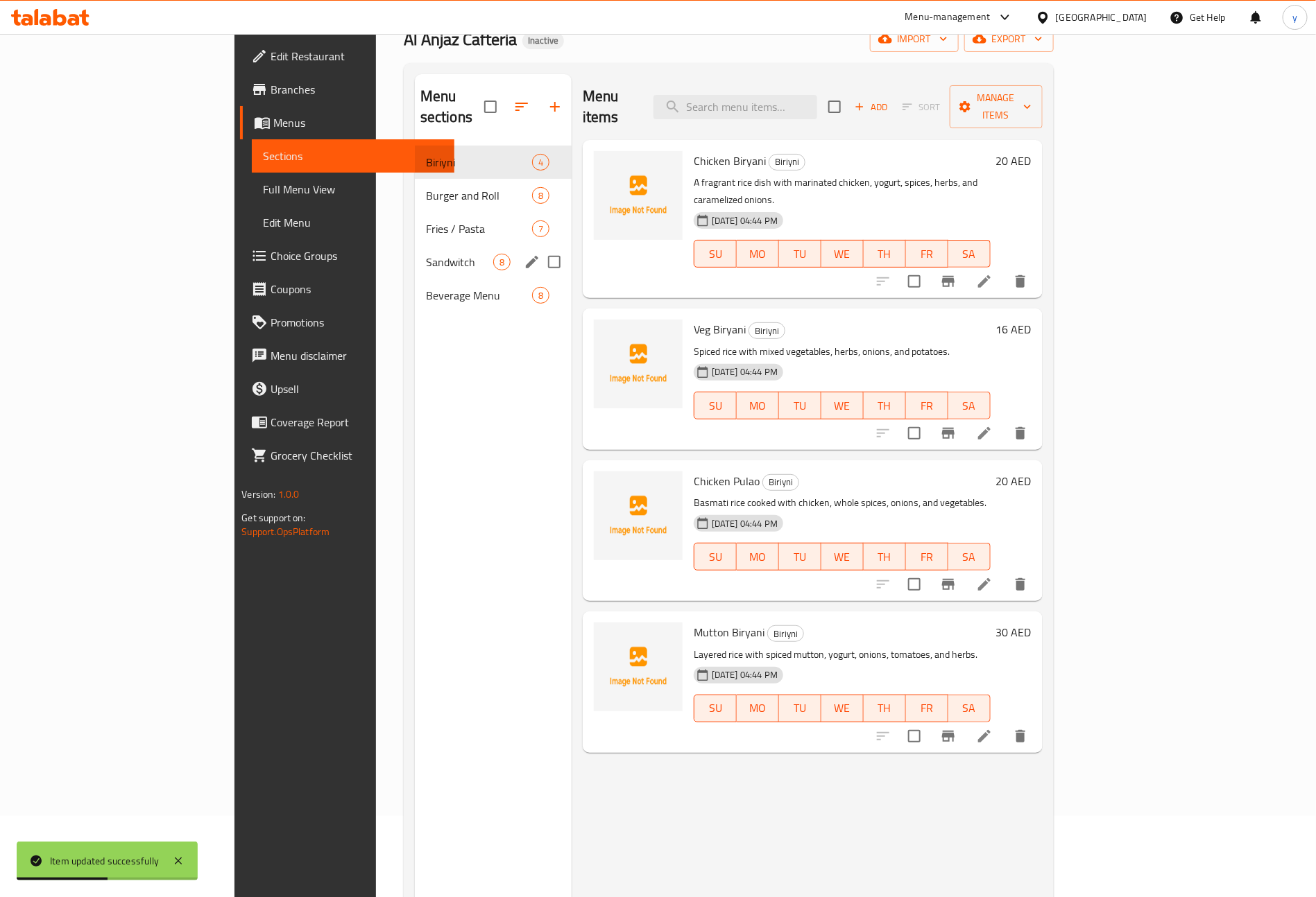
click at [415, 256] on div "Sandwitch 8" at bounding box center [493, 262] width 157 height 33
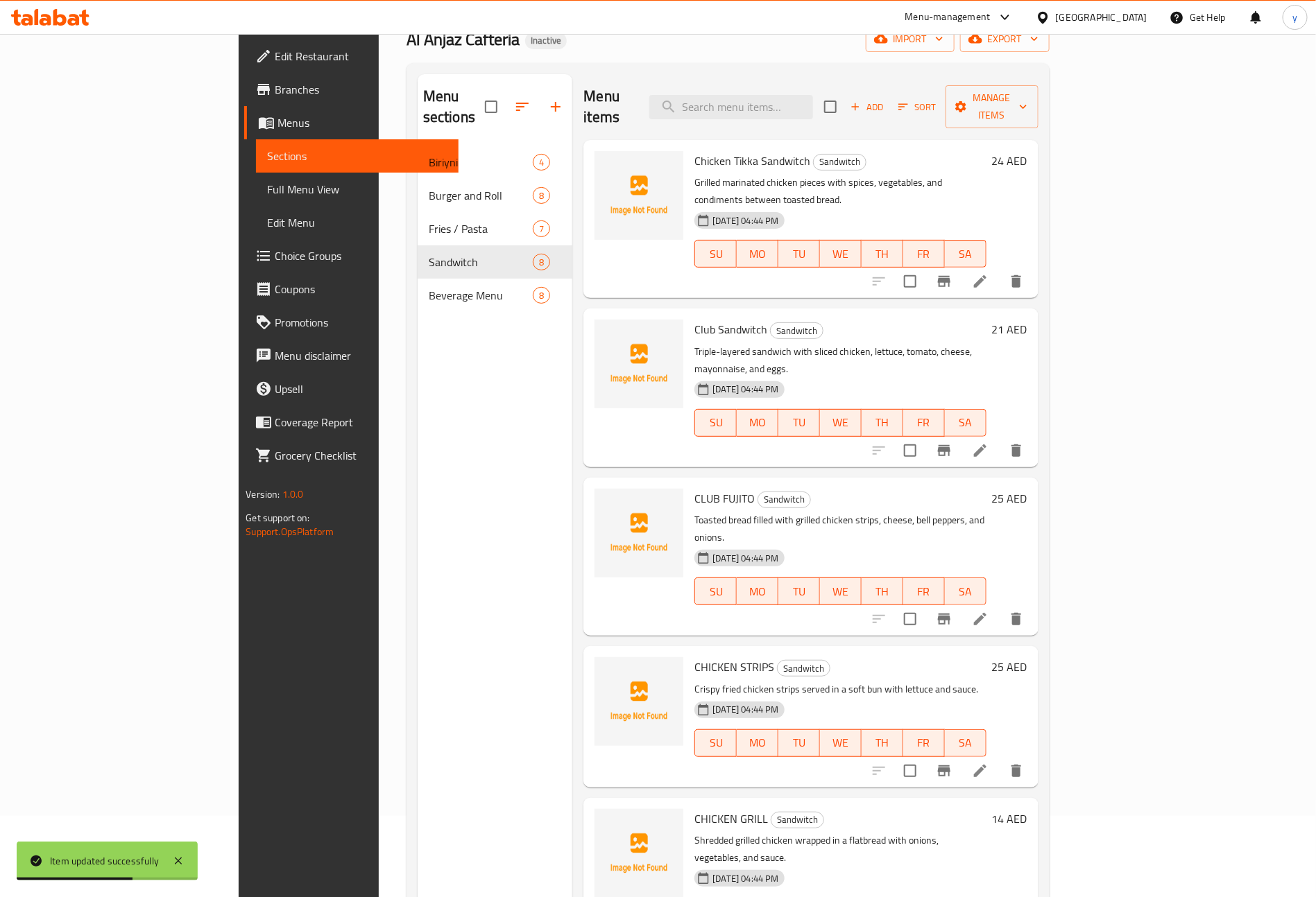
scroll to position [312, 0]
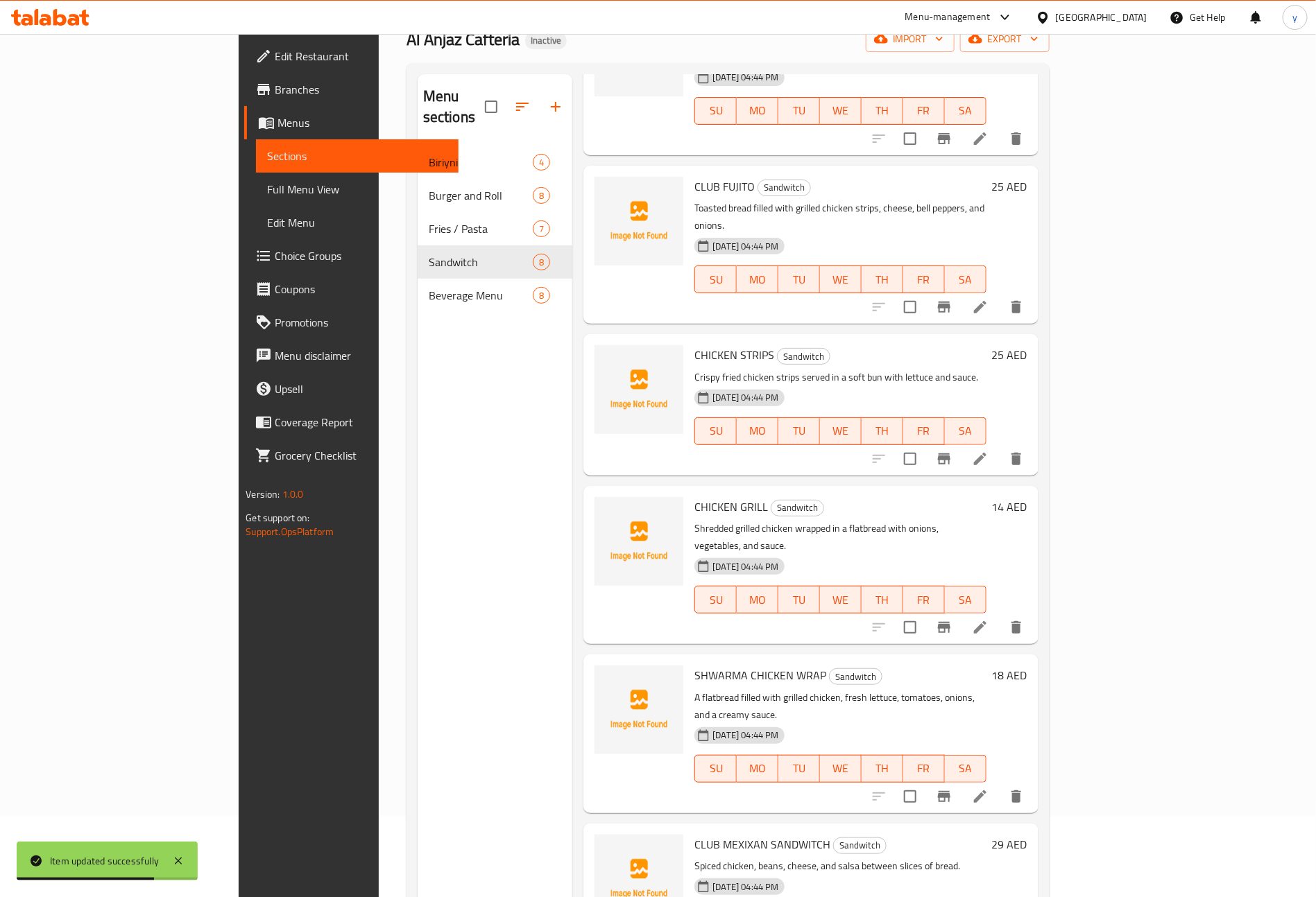
click at [987, 301] on icon at bounding box center [979, 307] width 12 height 12
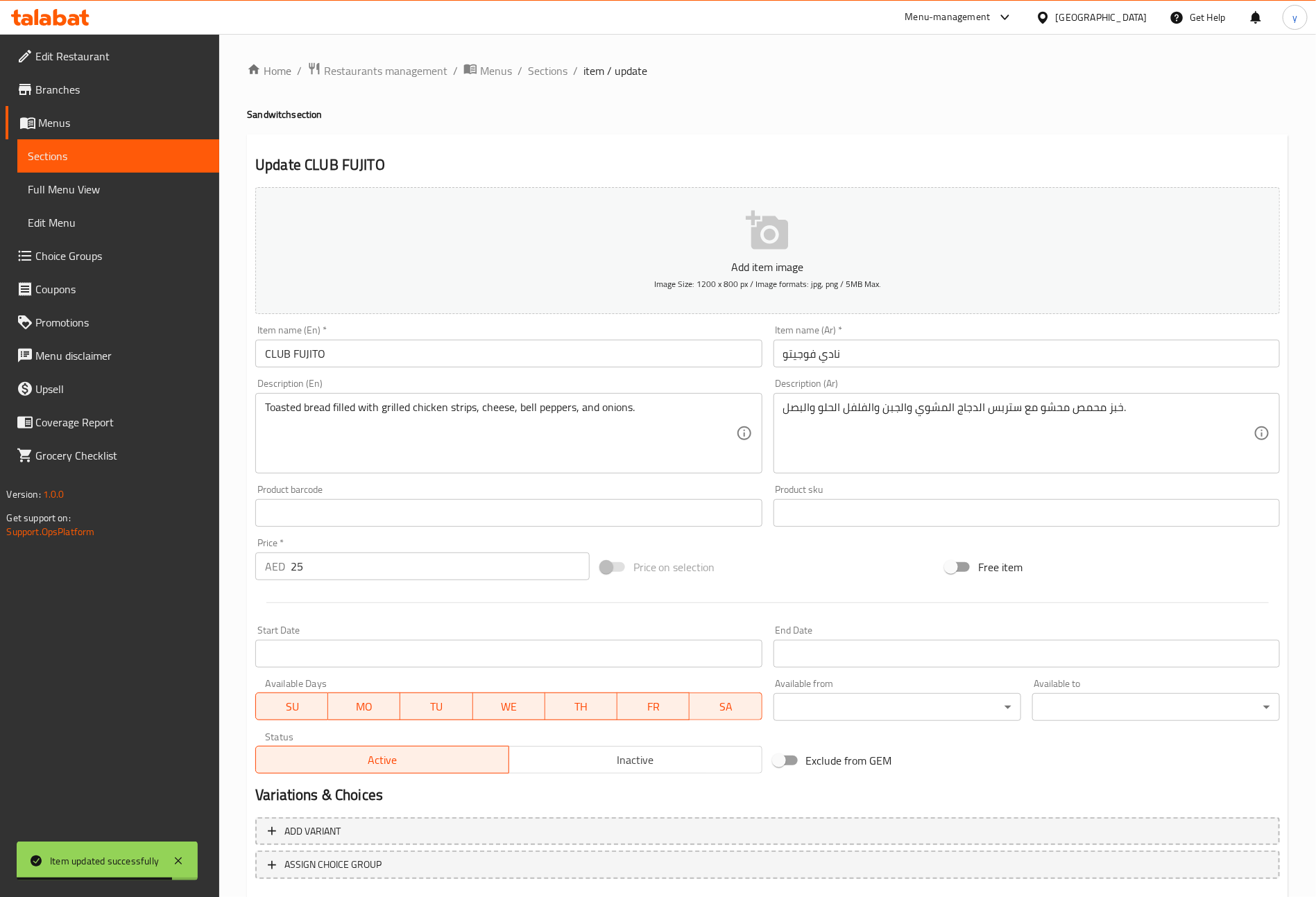
click at [518, 361] on input "CLUB FUJITO" at bounding box center [508, 354] width 506 height 28
type input "Club Fujito"
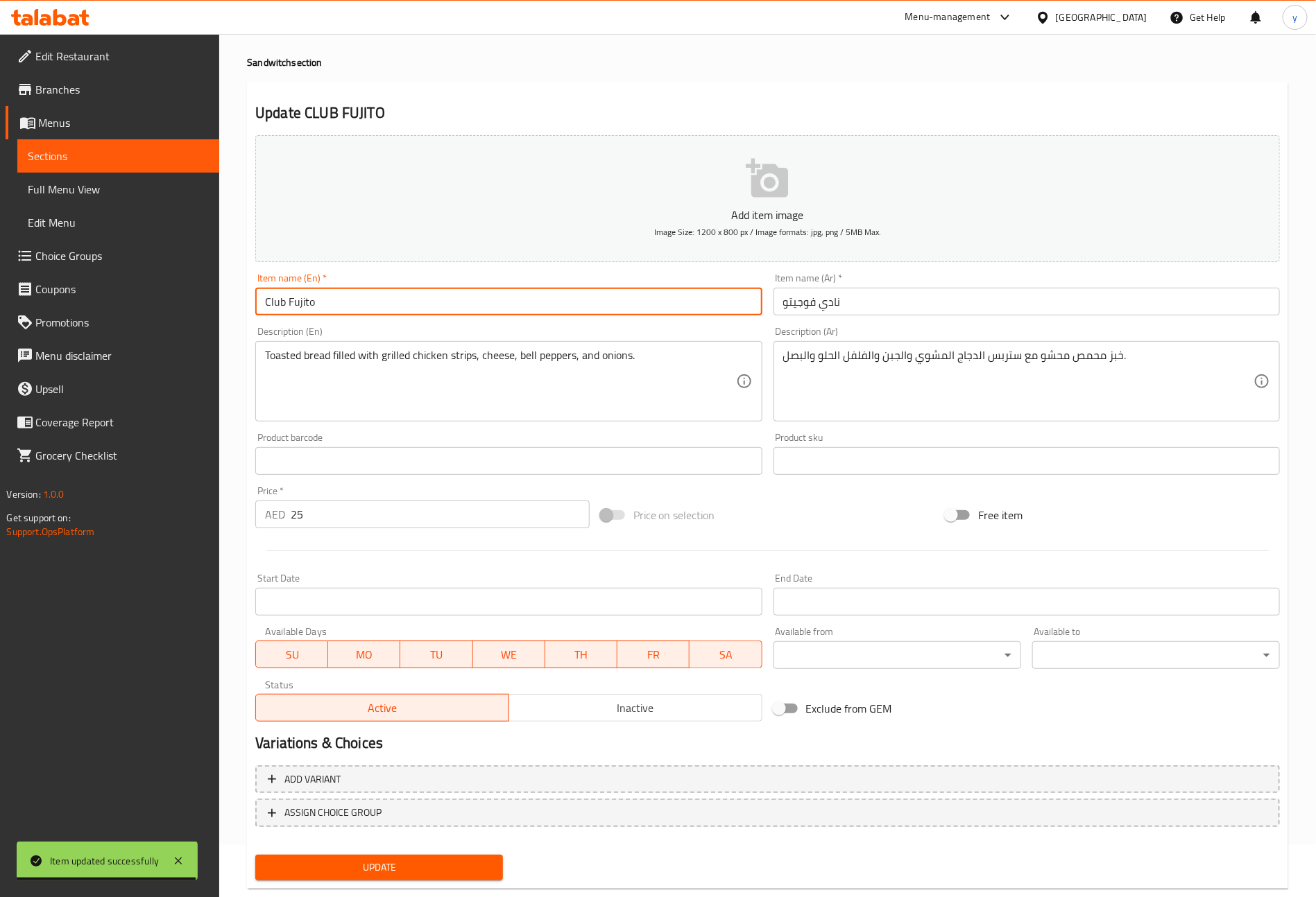
scroll to position [81, 0]
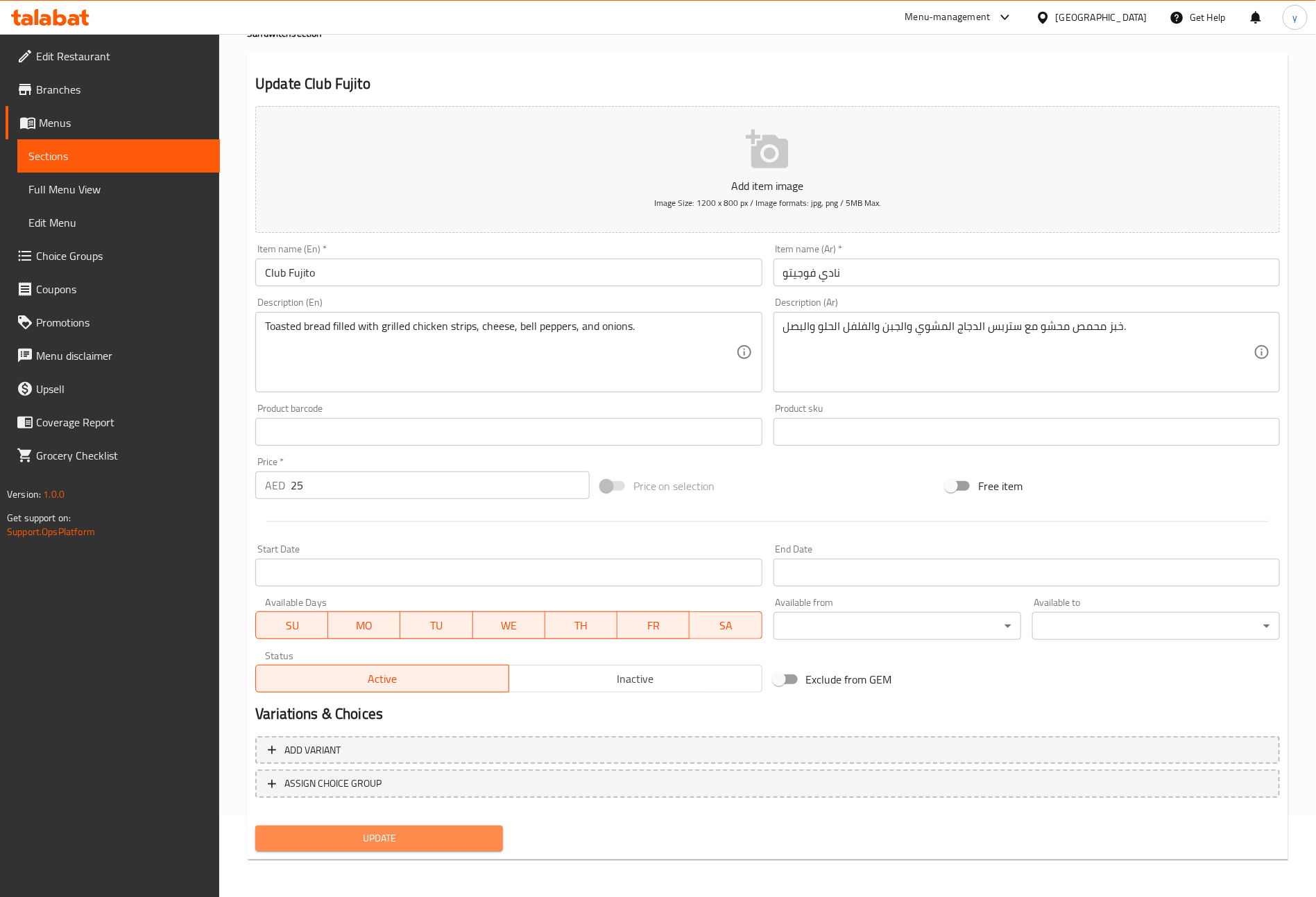
click at [448, 845] on button "Update" at bounding box center [379, 839] width 247 height 26
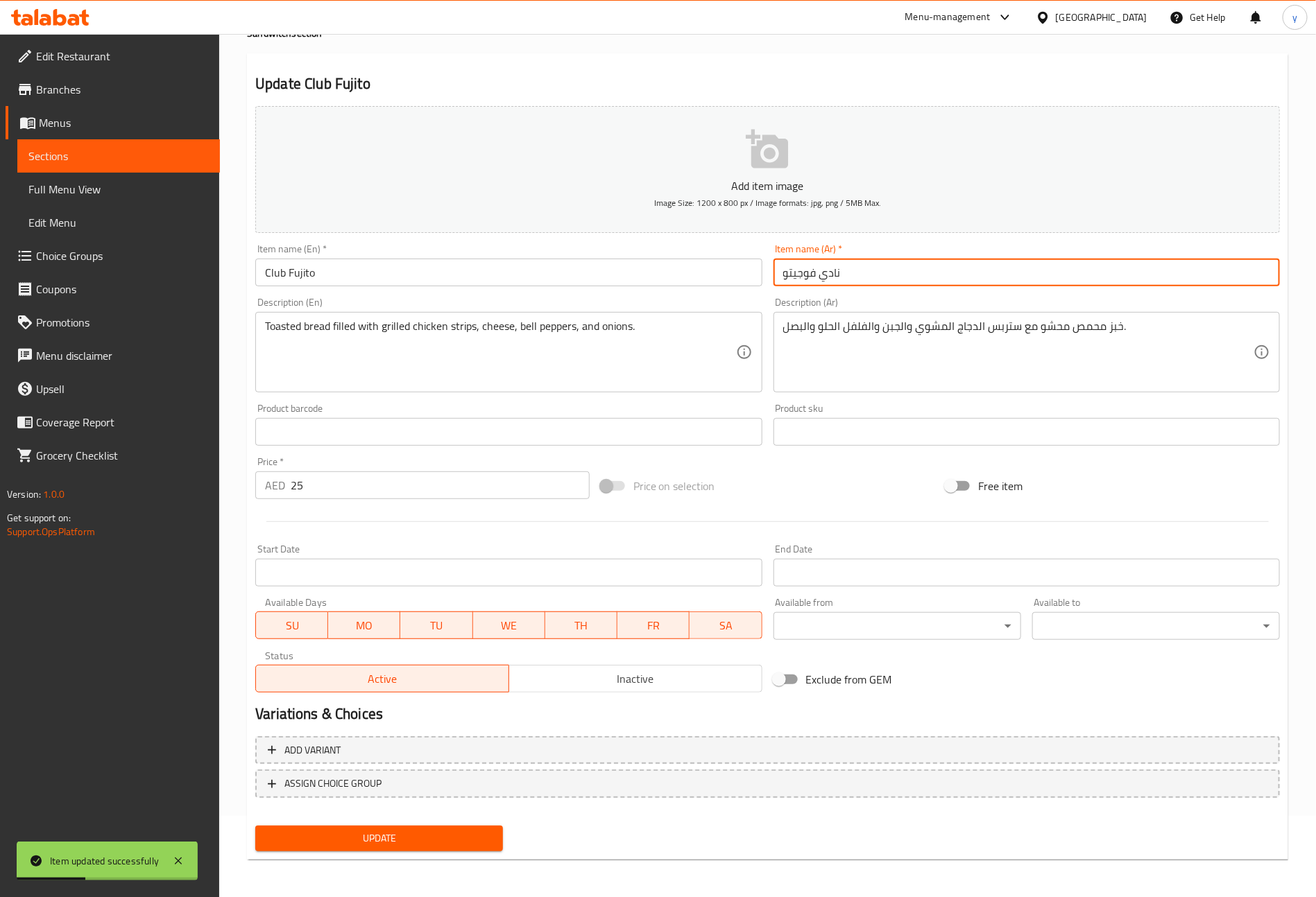
drag, startPoint x: 841, startPoint y: 275, endPoint x: 818, endPoint y: 277, distance: 23.1
click at [818, 277] on input "نادي فوجيتو" at bounding box center [1026, 272] width 506 height 28
type input "كلوب فوجيتو"
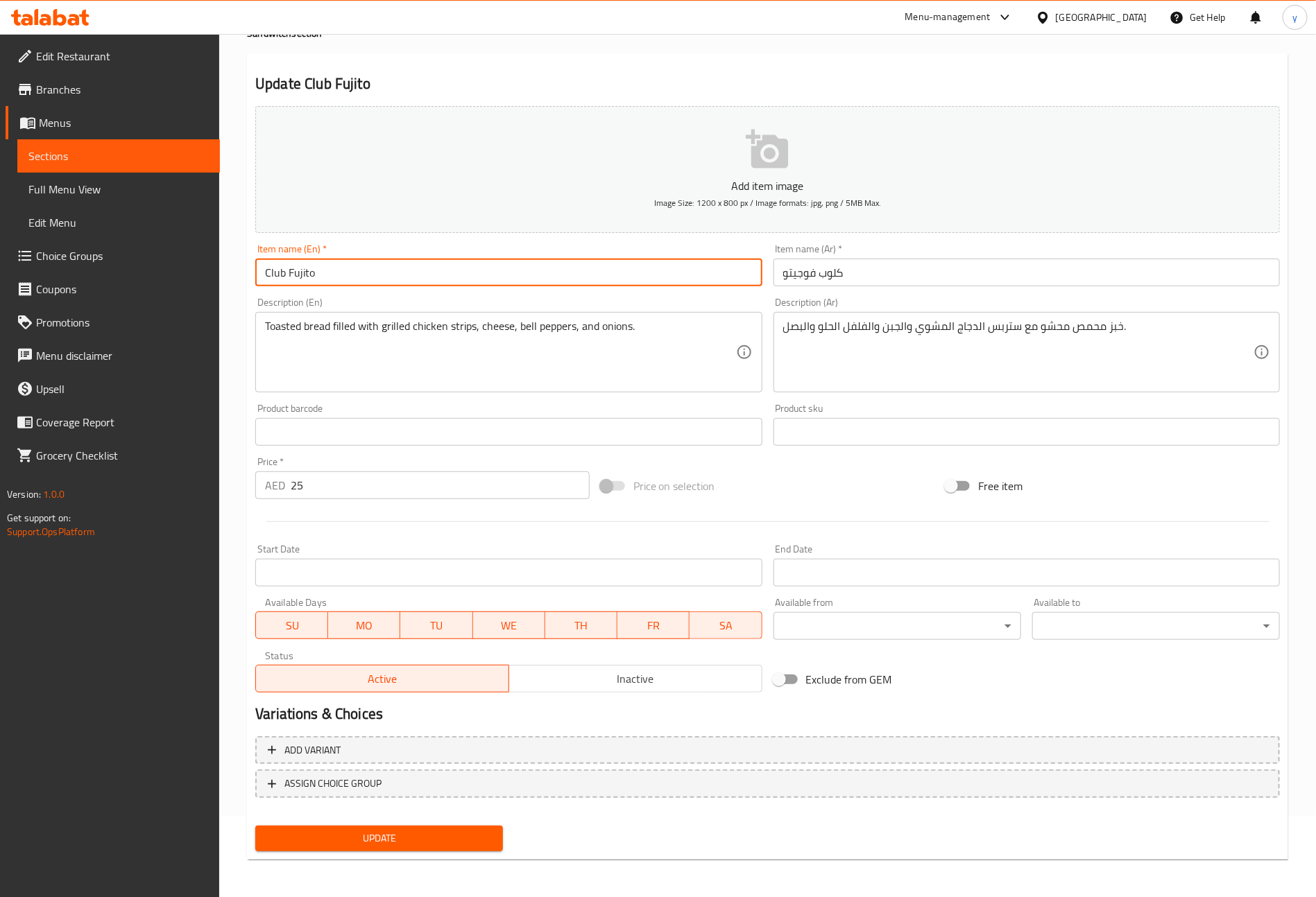
drag, startPoint x: 312, startPoint y: 270, endPoint x: 289, endPoint y: 271, distance: 23.0
click at [289, 271] on input "Club Fujito" at bounding box center [508, 272] width 506 height 28
click at [431, 826] on button "Update" at bounding box center [379, 839] width 247 height 26
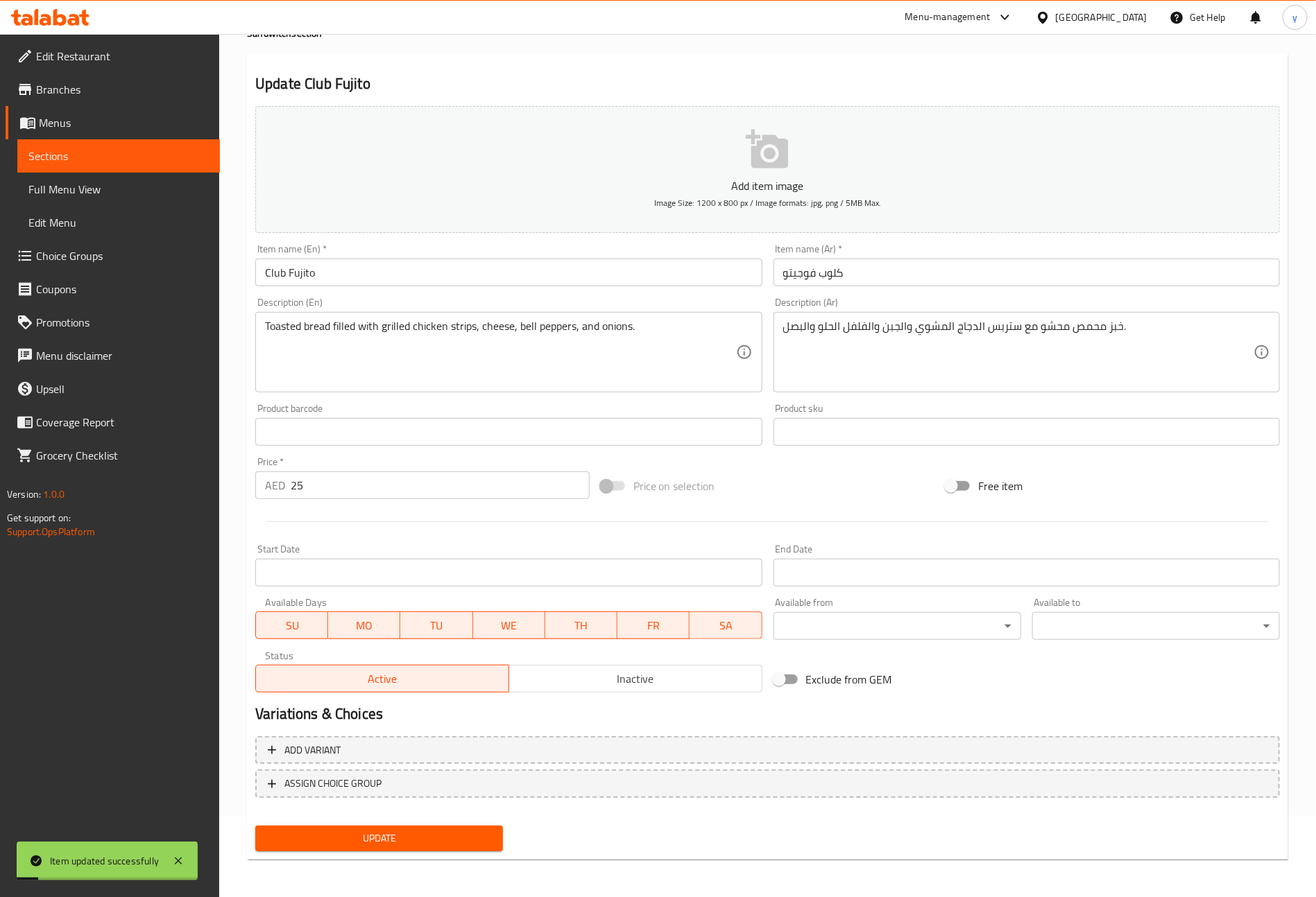
click at [165, 160] on span "Sections" at bounding box center [119, 155] width 181 height 17
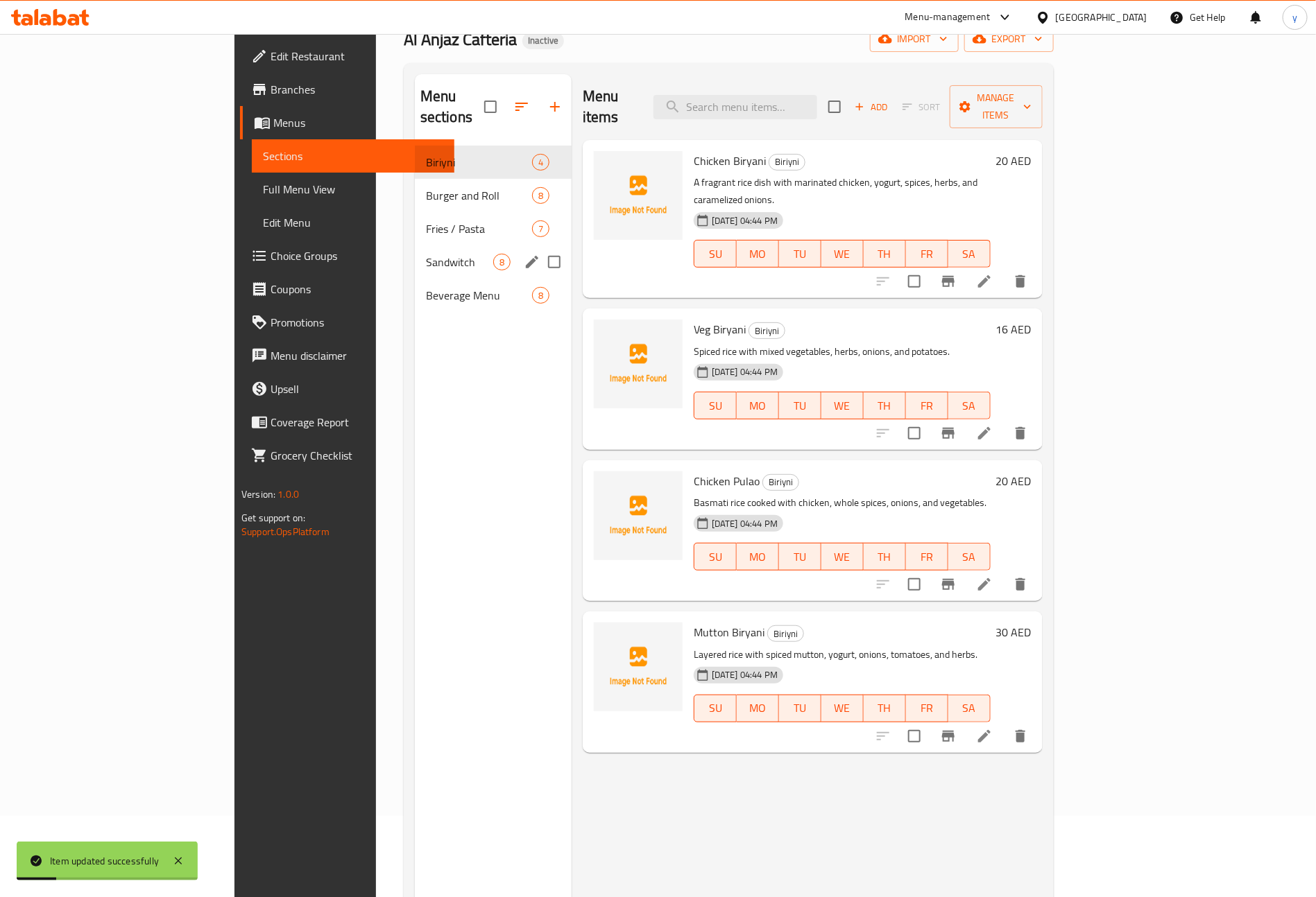
click at [415, 252] on div "Sandwitch 8" at bounding box center [493, 262] width 157 height 33
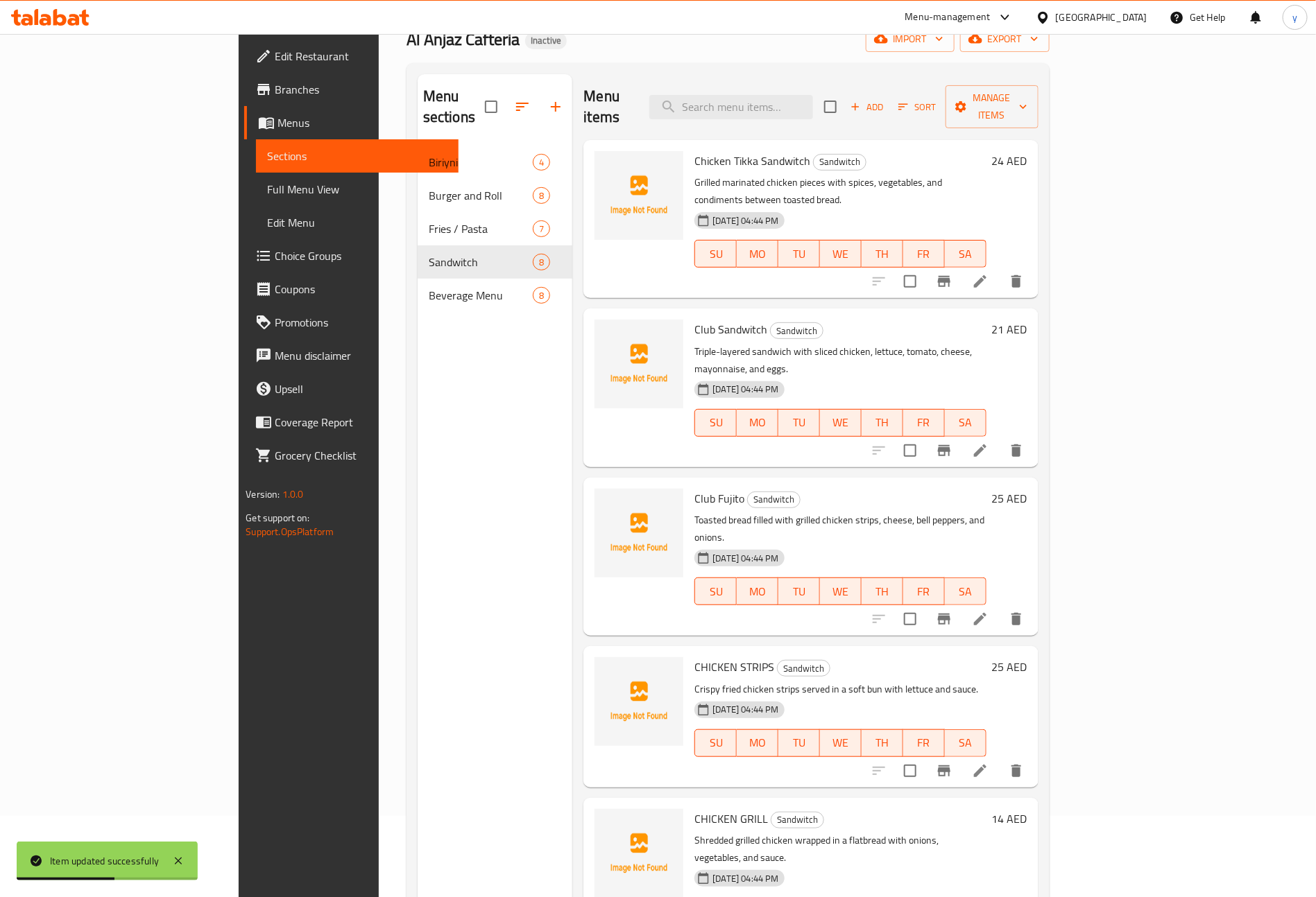
click at [1000, 438] on li at bounding box center [980, 451] width 39 height 25
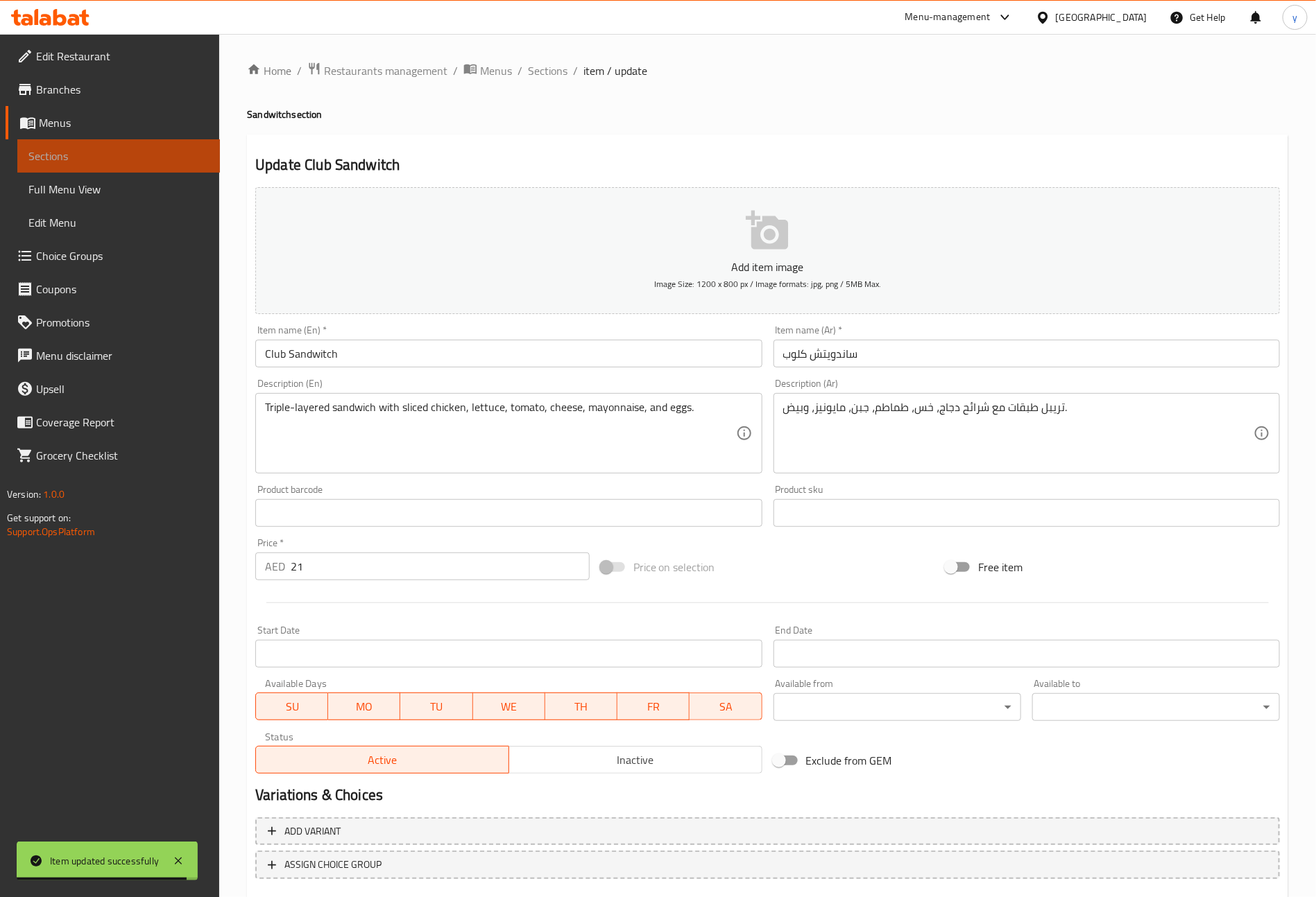
click at [108, 148] on span "Sections" at bounding box center [119, 155] width 181 height 17
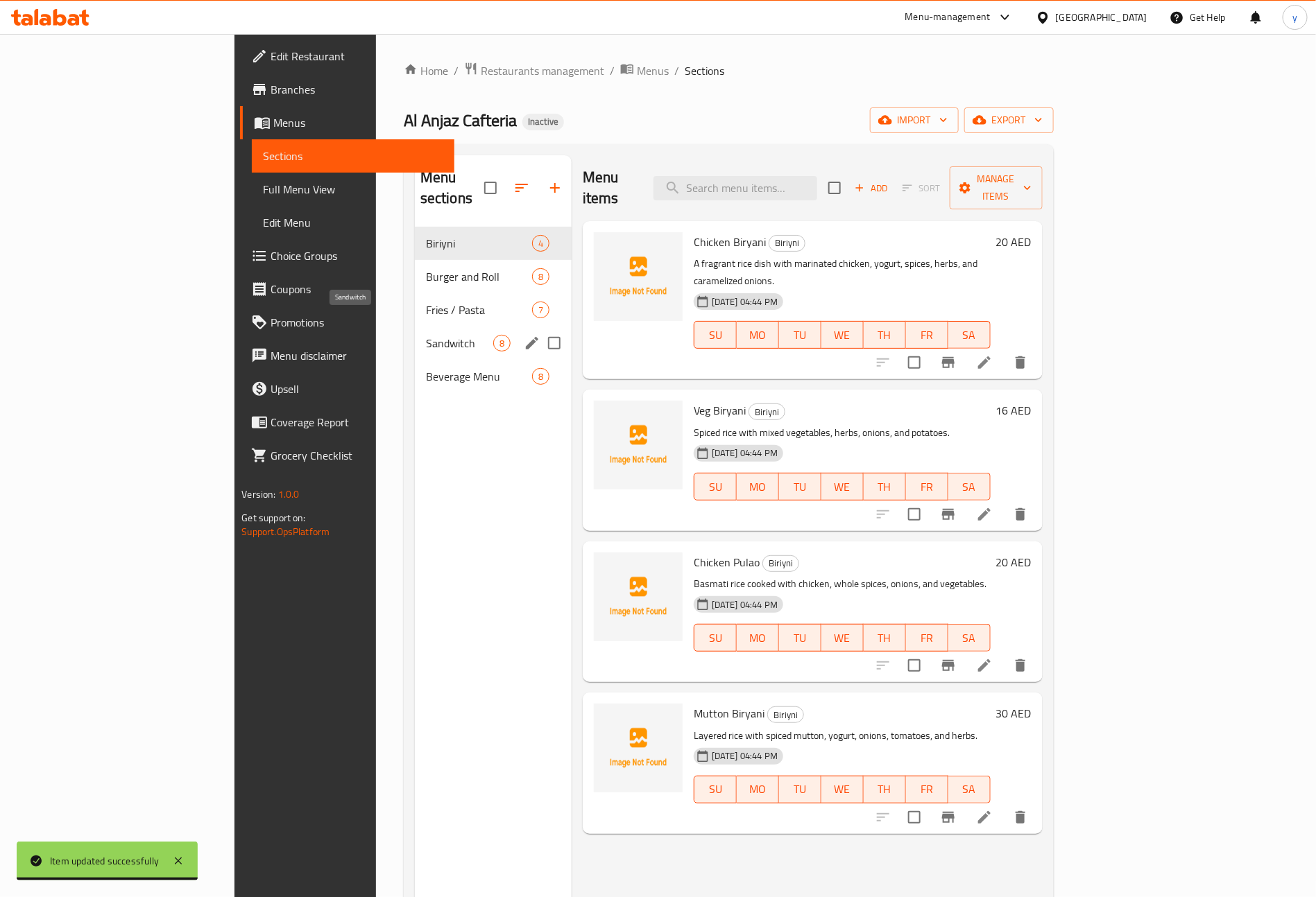
click at [426, 335] on span "Sandwitch" at bounding box center [460, 343] width 68 height 17
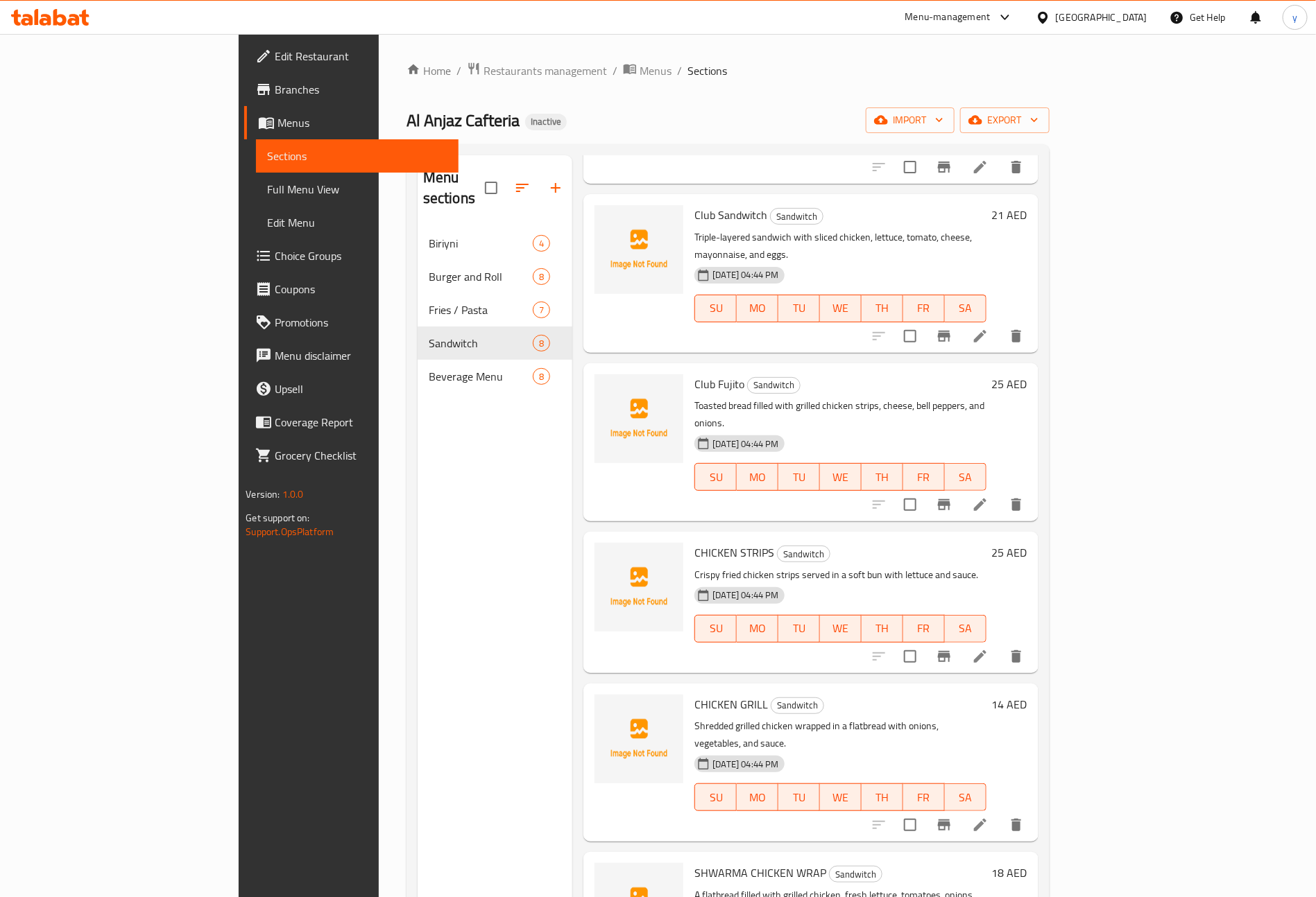
scroll to position [208, 0]
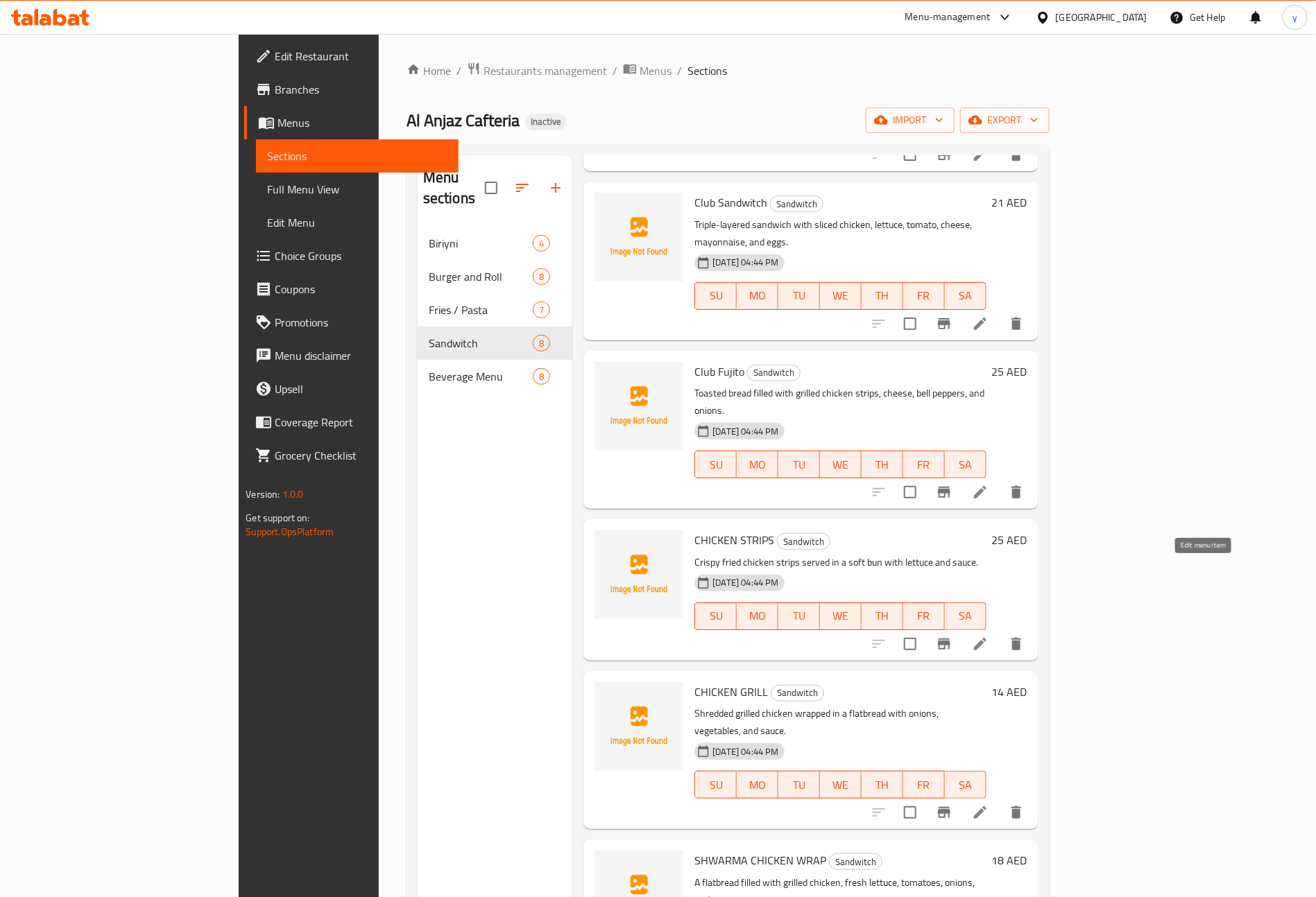
click at [988, 635] on icon at bounding box center [979, 643] width 17 height 17
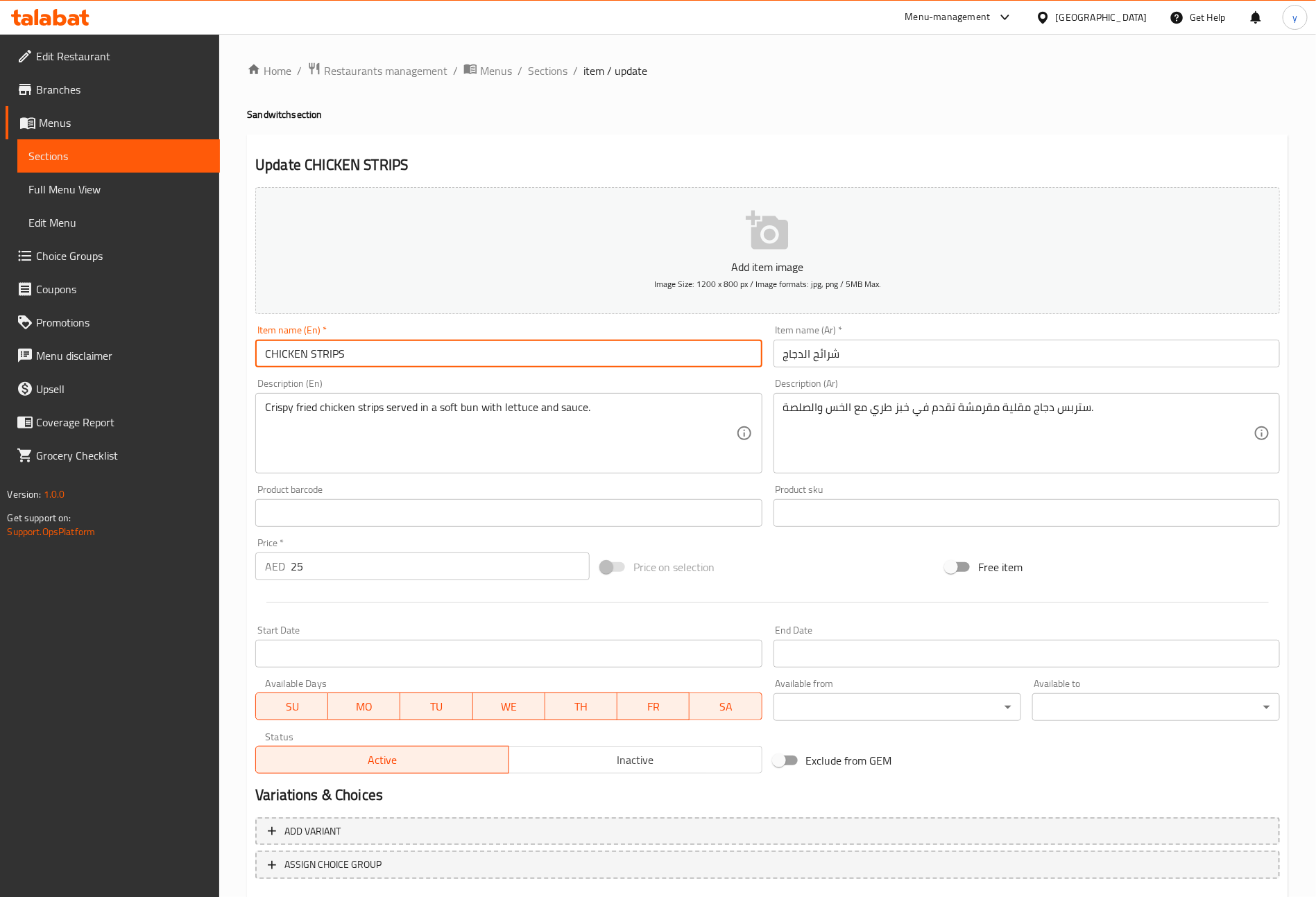
click at [373, 346] on input "CHICKEN STRIPS" at bounding box center [508, 354] width 506 height 28
type input "Chicken Strips"
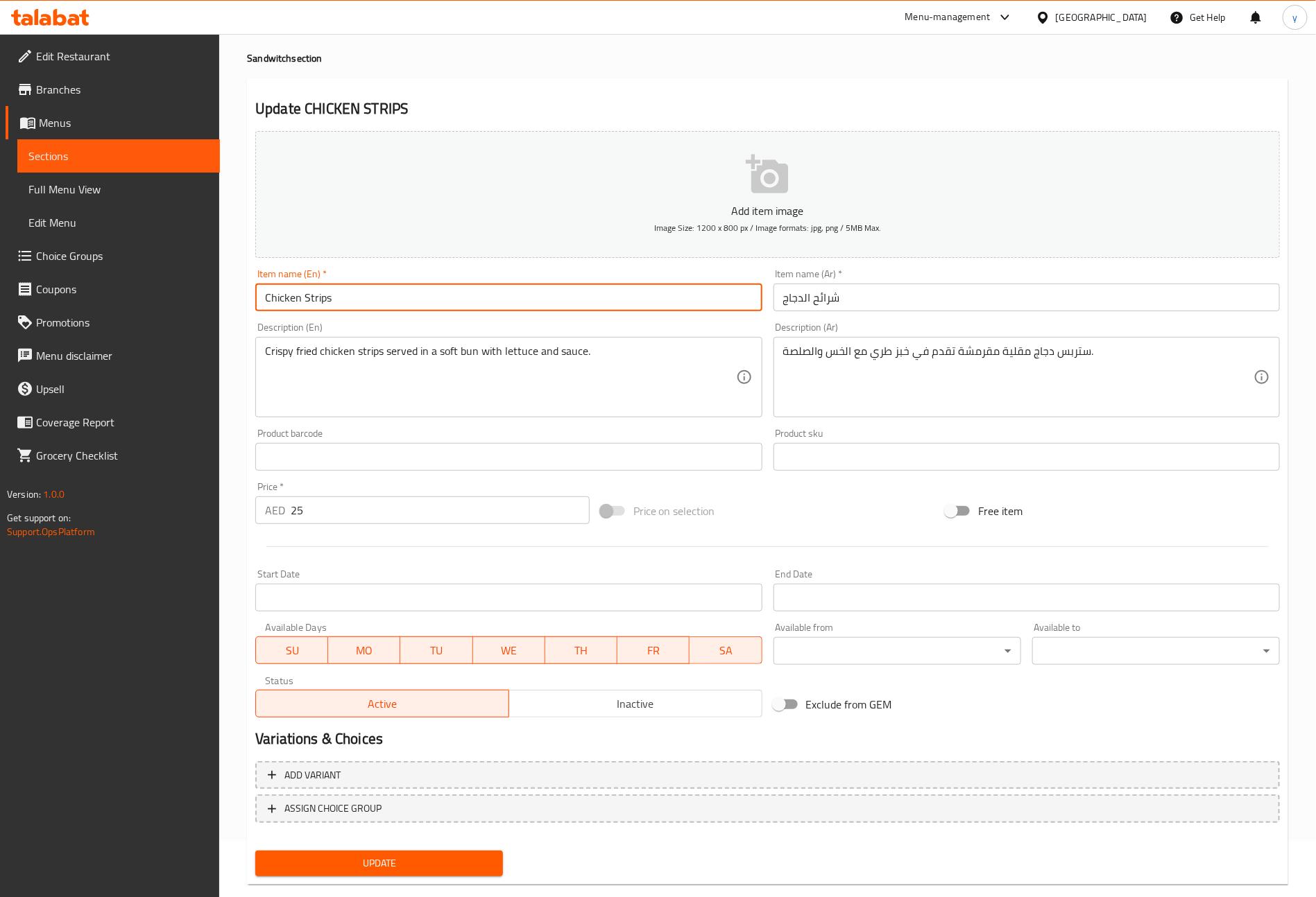
scroll to position [81, 0]
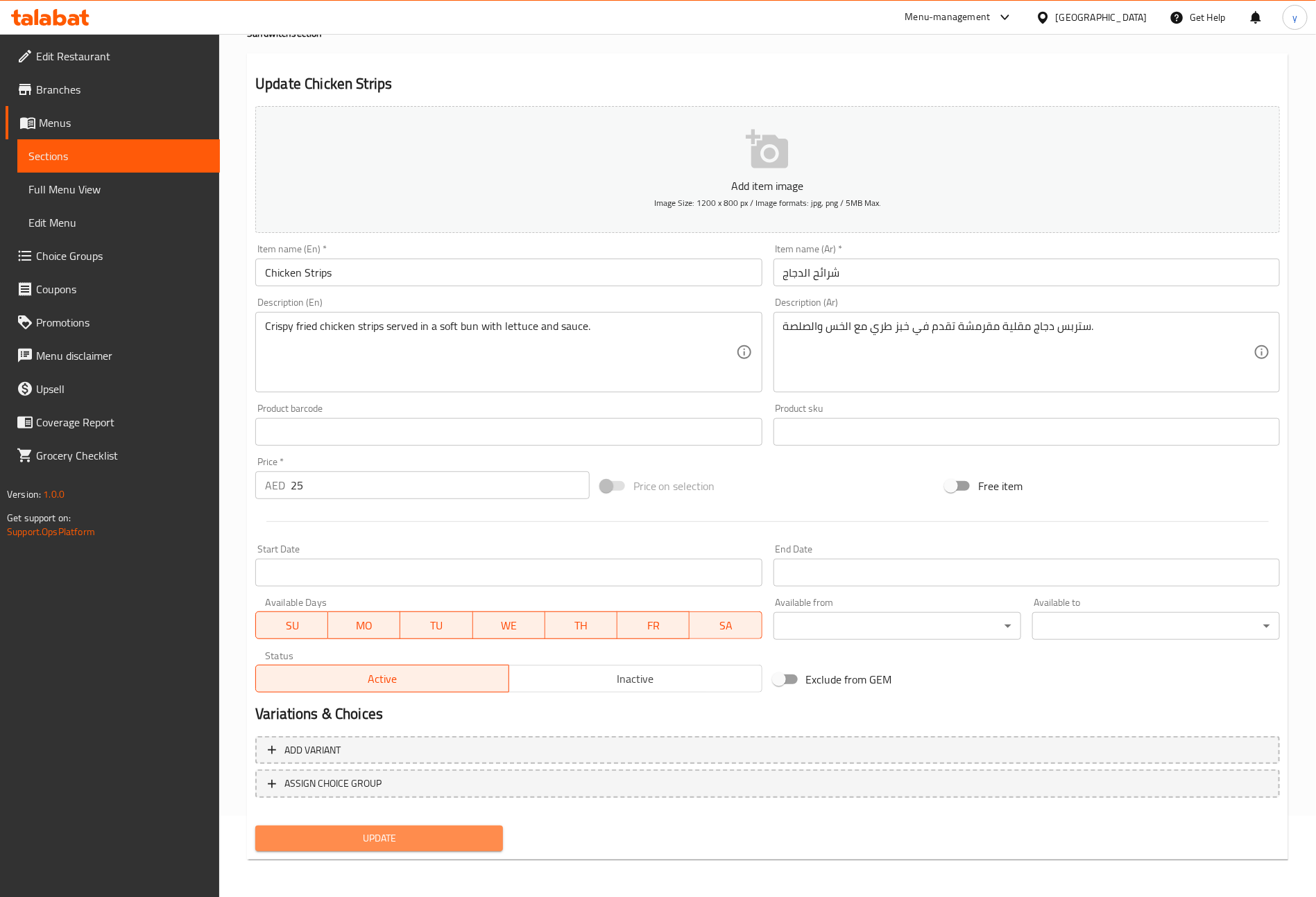
click at [402, 828] on button "Update" at bounding box center [379, 839] width 247 height 26
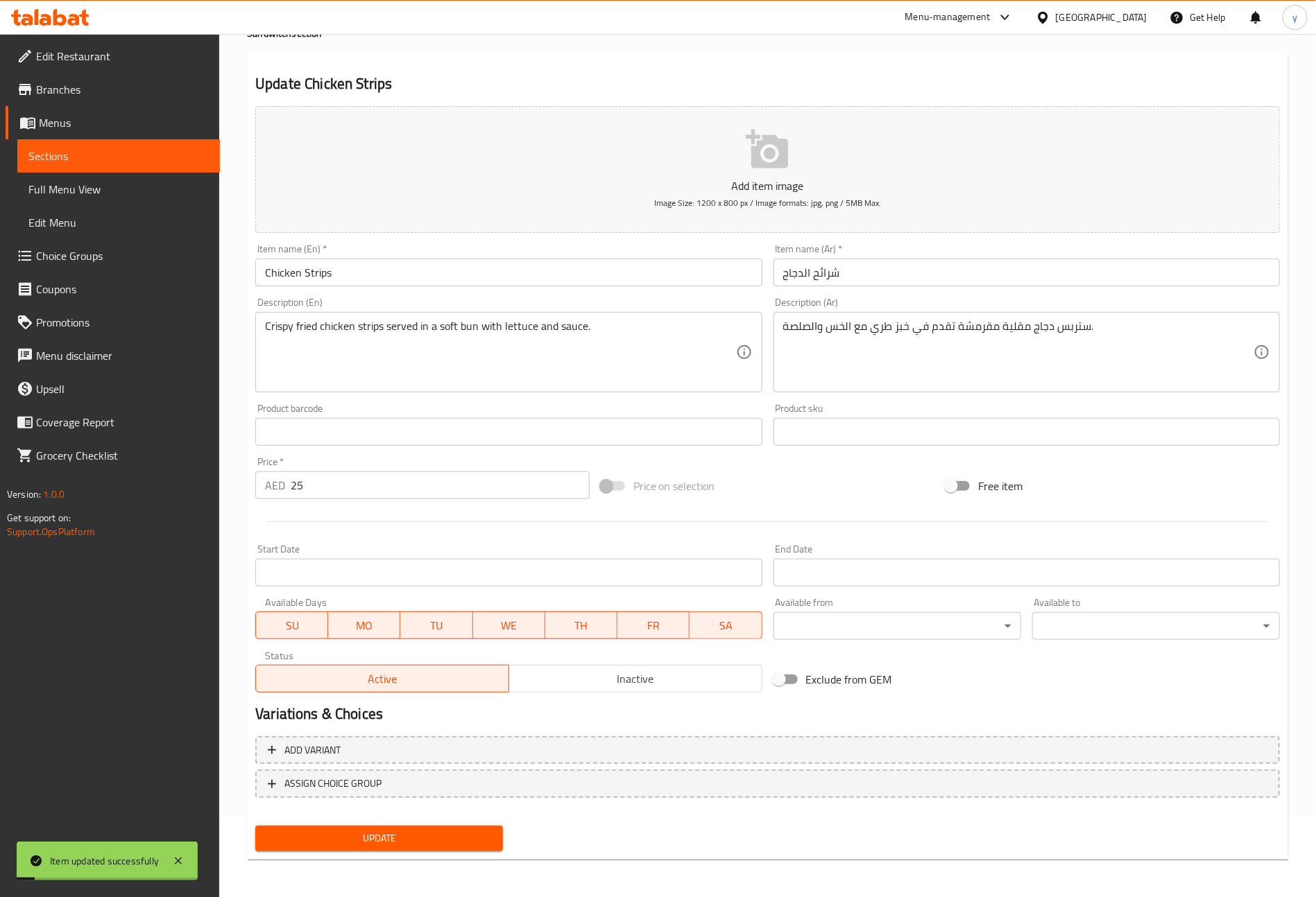
click at [79, 165] on link "Sections" at bounding box center [119, 156] width 203 height 33
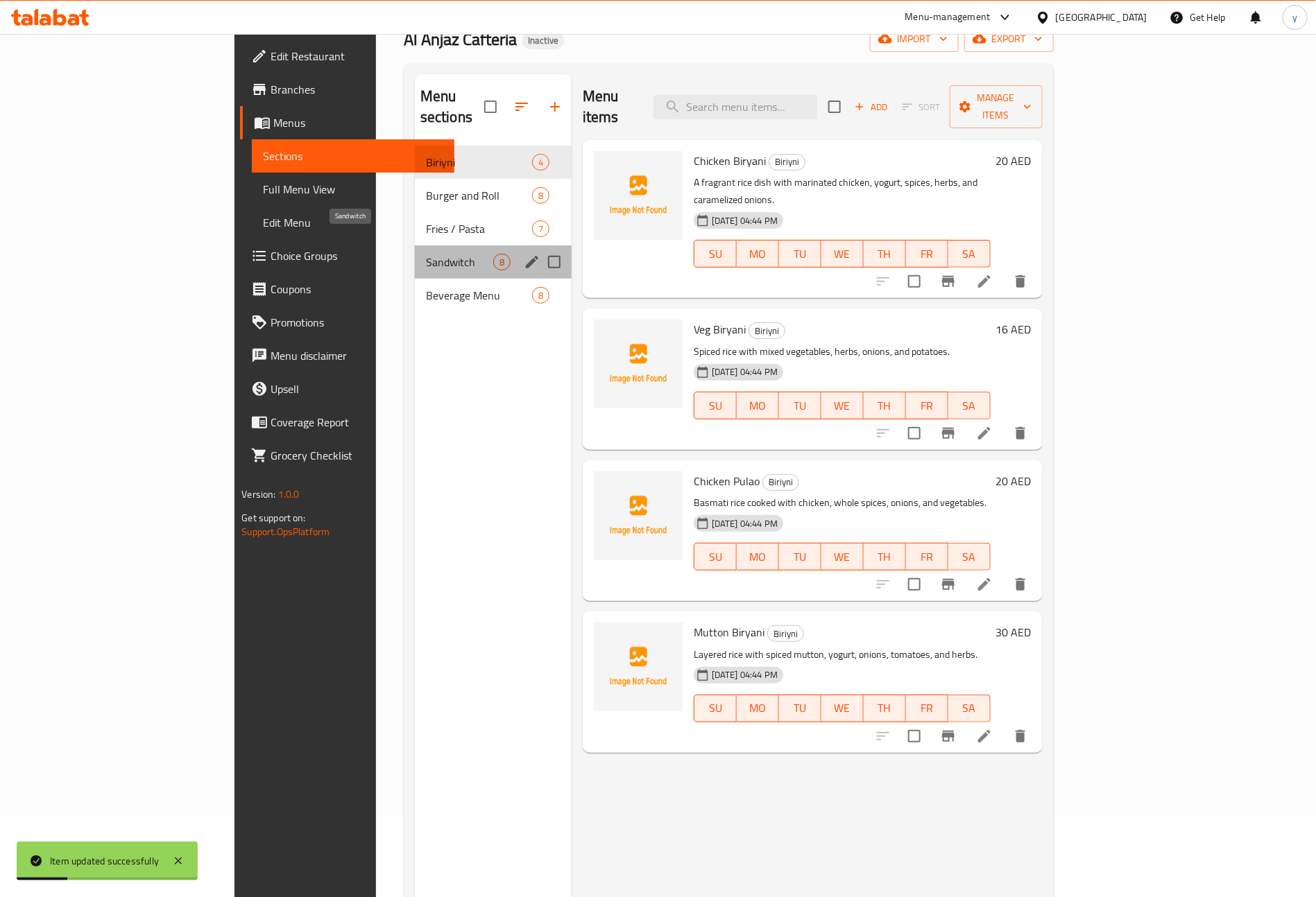
click at [426, 254] on span "Sandwitch" at bounding box center [460, 262] width 68 height 17
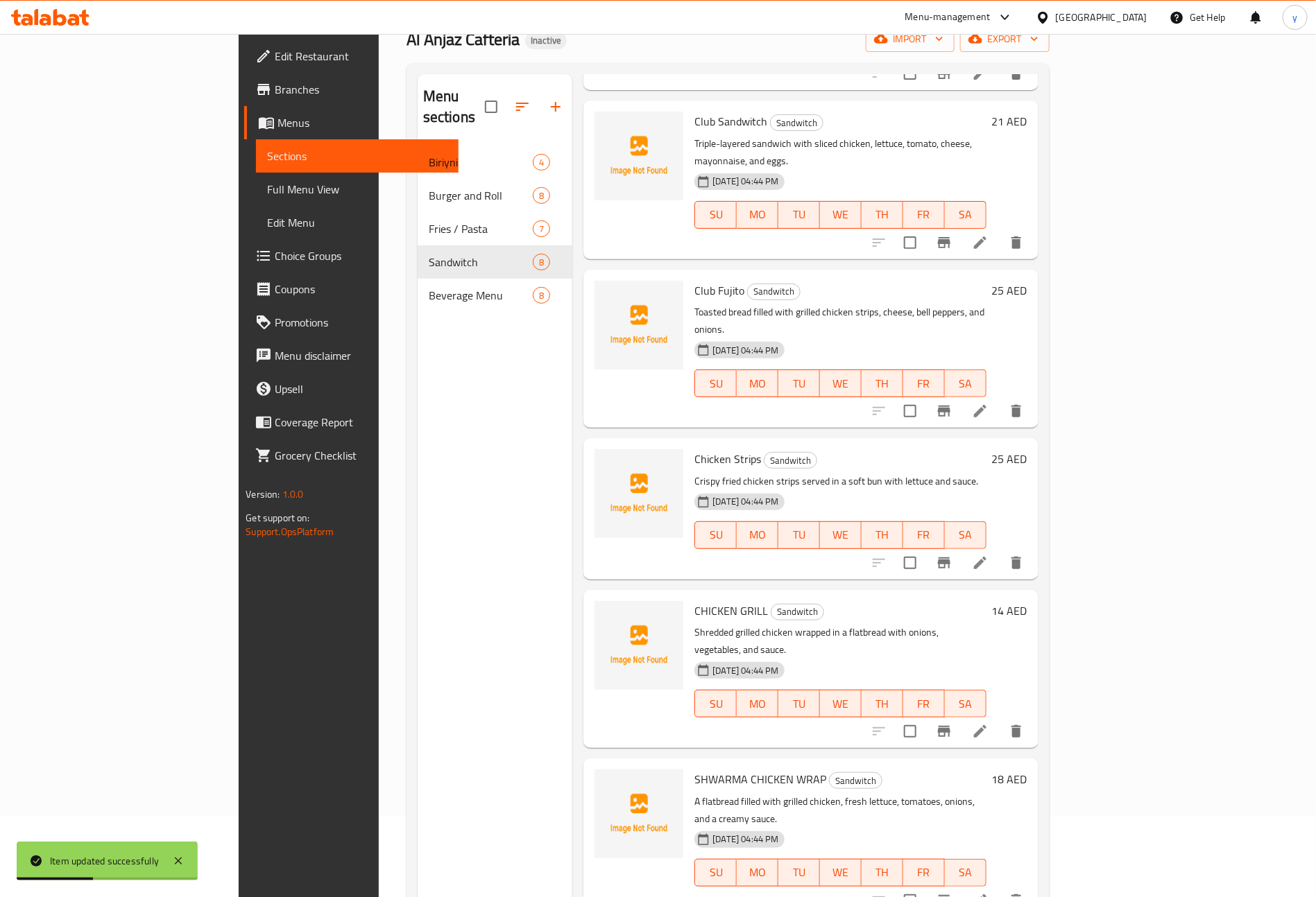
scroll to position [312, 0]
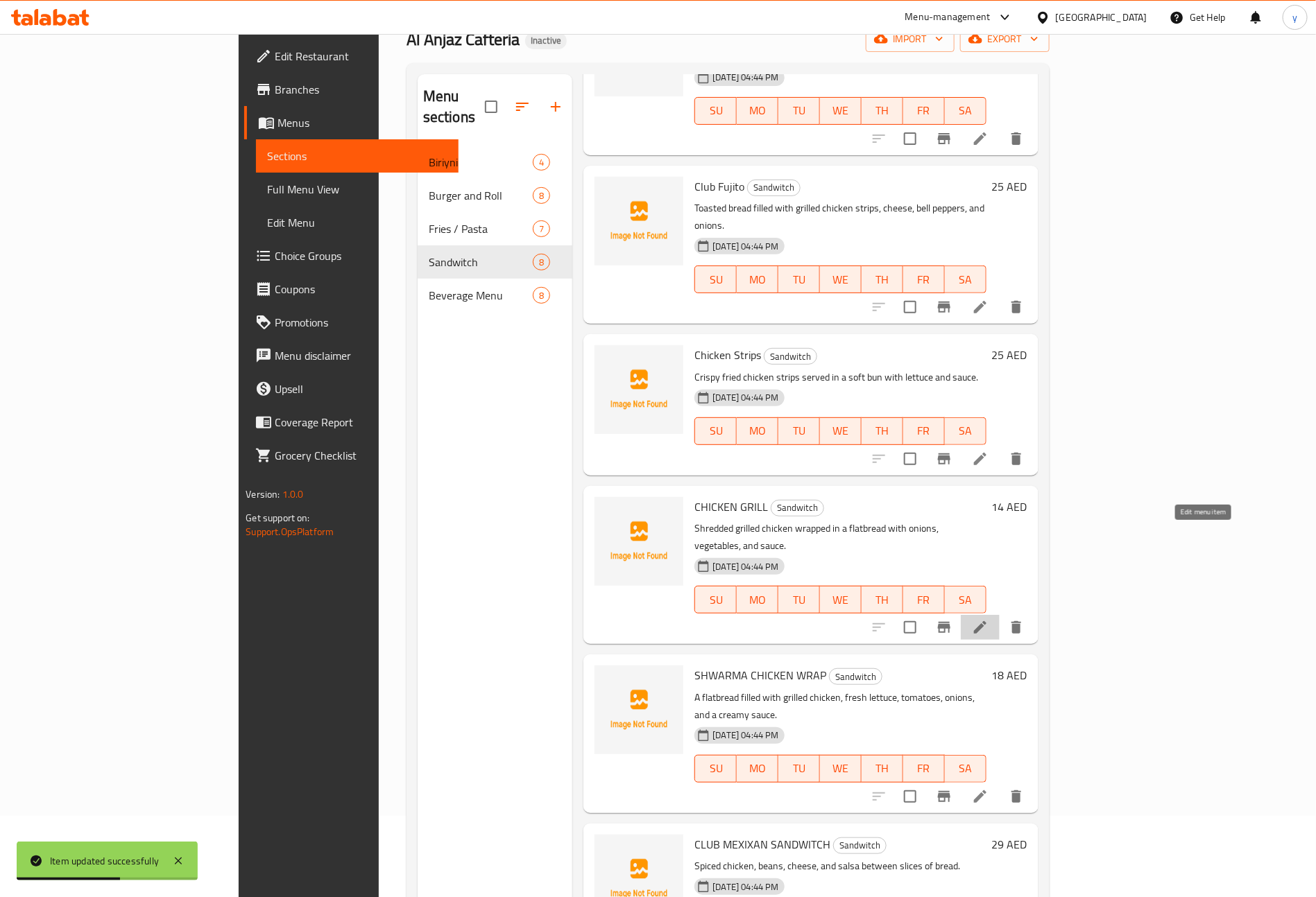
click at [988, 619] on icon at bounding box center [979, 627] width 17 height 17
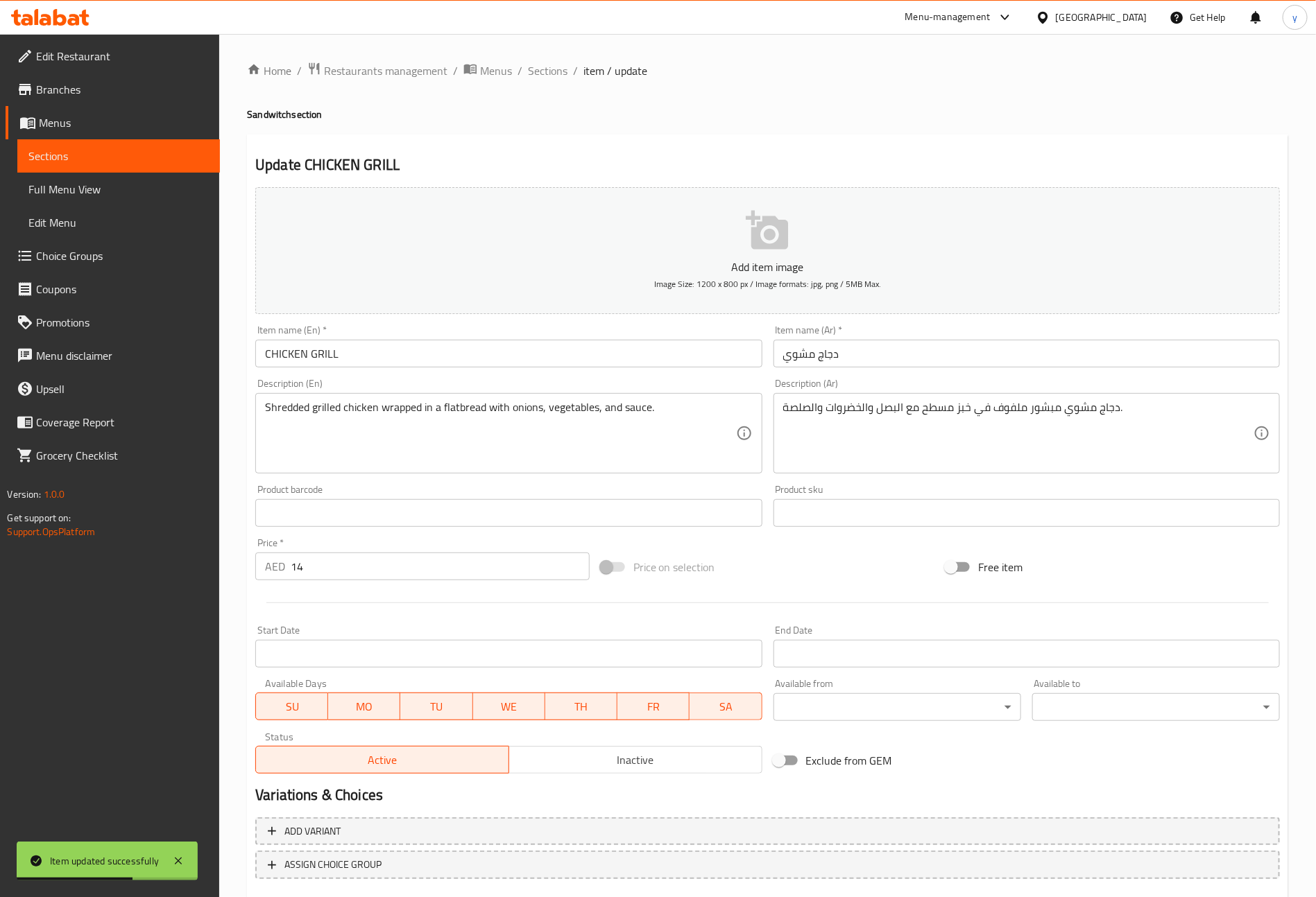
click at [398, 348] on input "CHICKEN GRILL" at bounding box center [508, 354] width 506 height 28
type input "Chicken Grill"
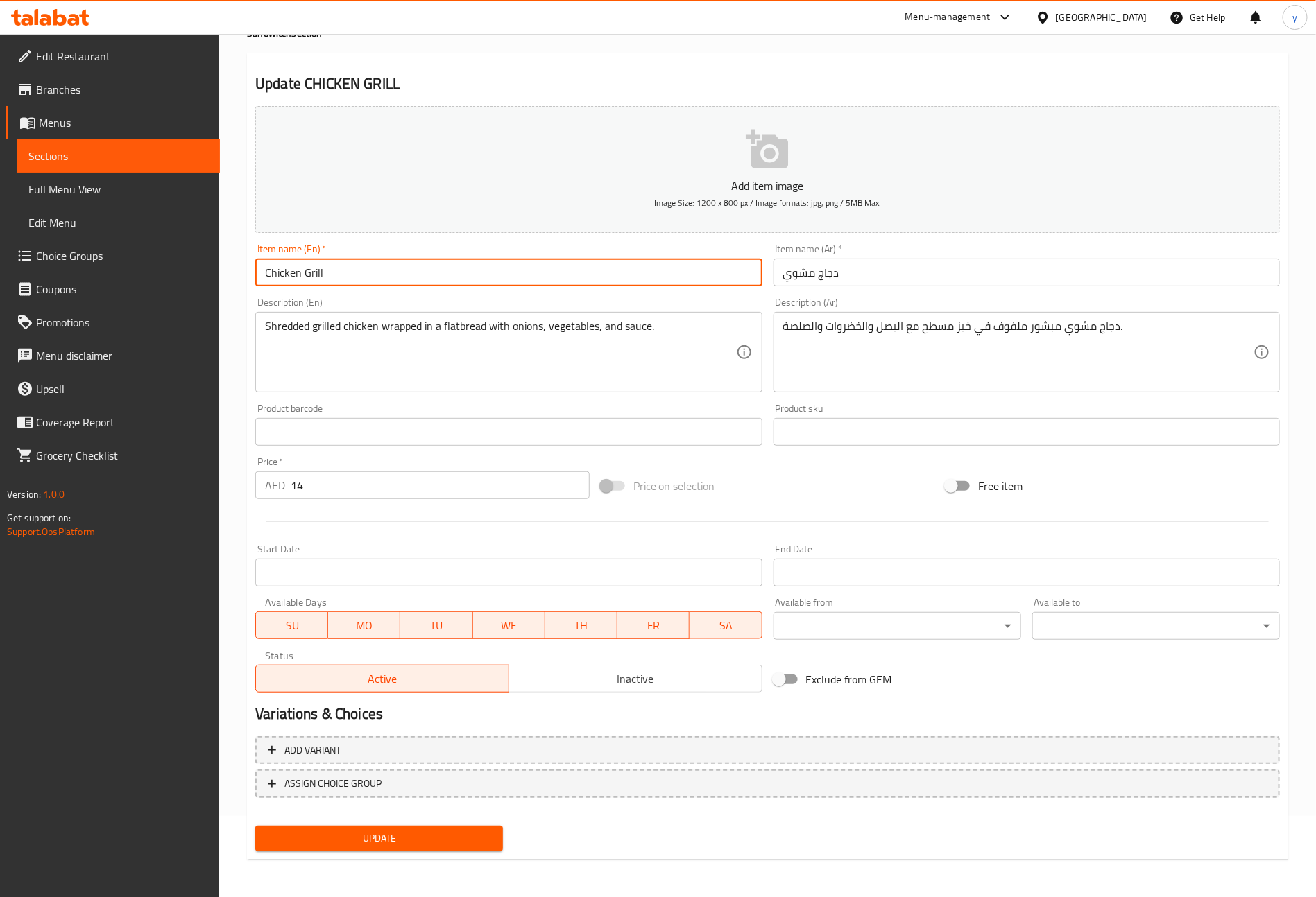
click at [485, 845] on span "Update" at bounding box center [378, 839] width 225 height 17
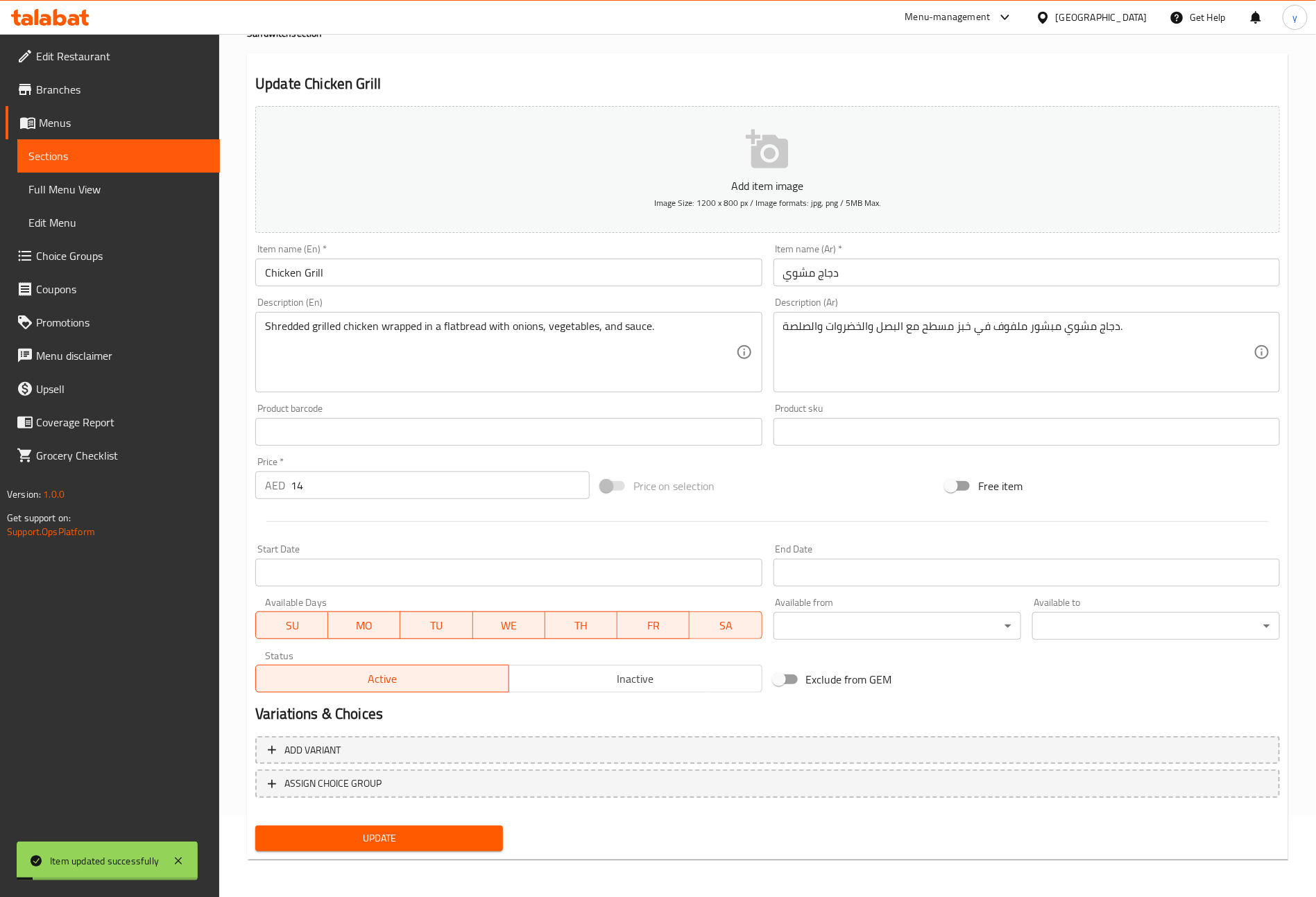
click at [86, 154] on span "Sections" at bounding box center [119, 155] width 181 height 17
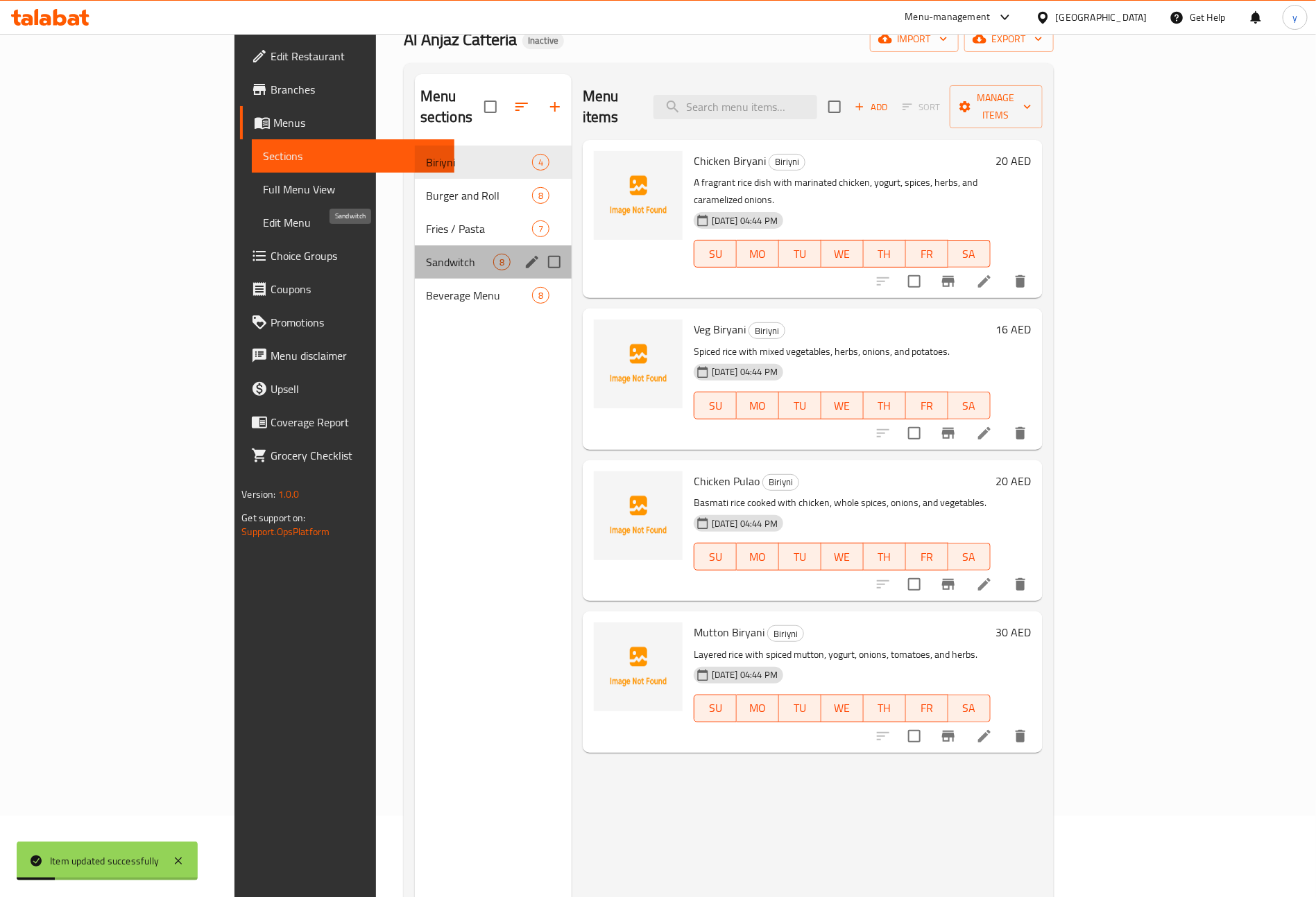
click at [426, 254] on span "Sandwitch" at bounding box center [460, 262] width 68 height 17
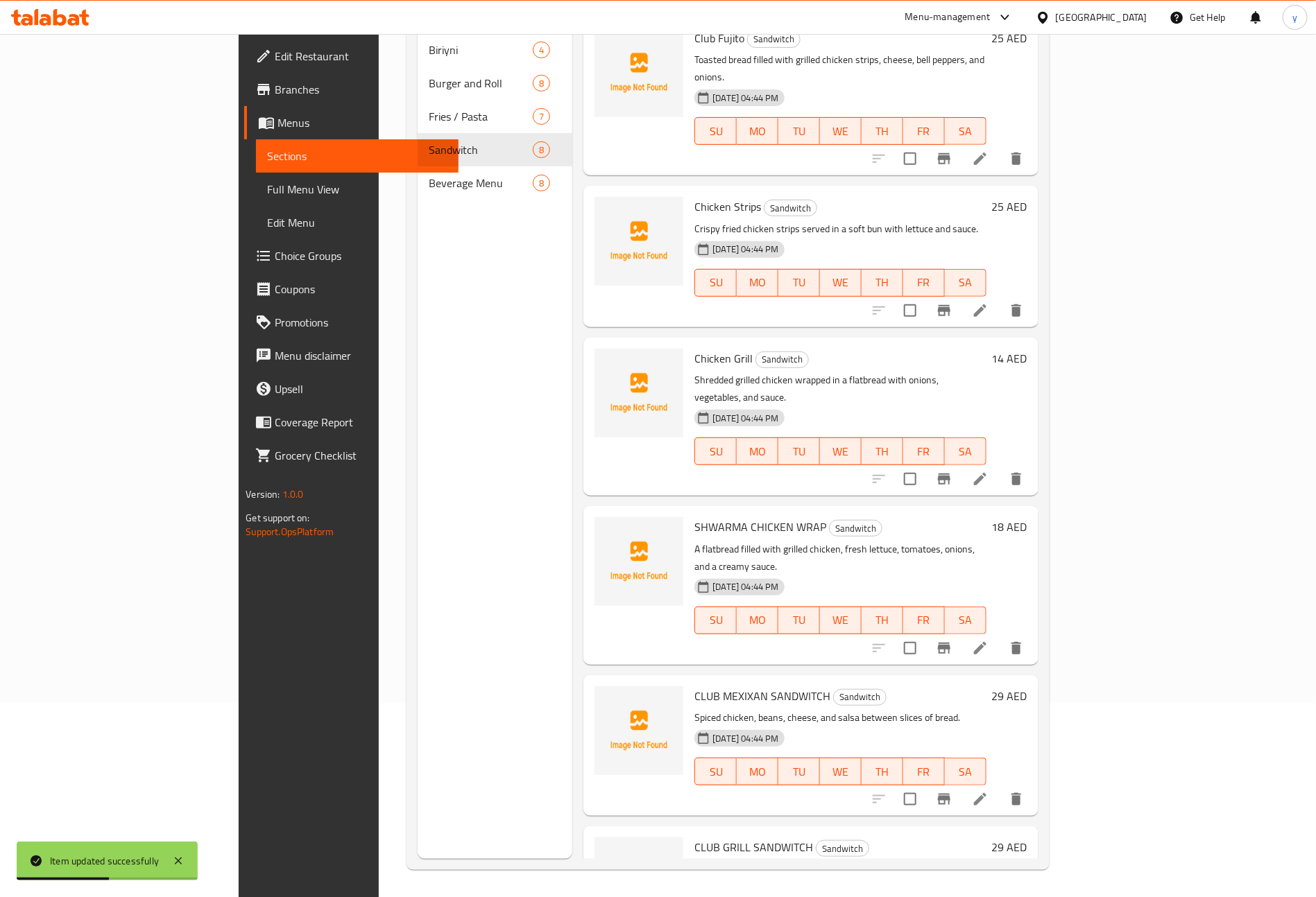
scroll to position [194, 0]
click at [988, 639] on icon at bounding box center [979, 647] width 17 height 17
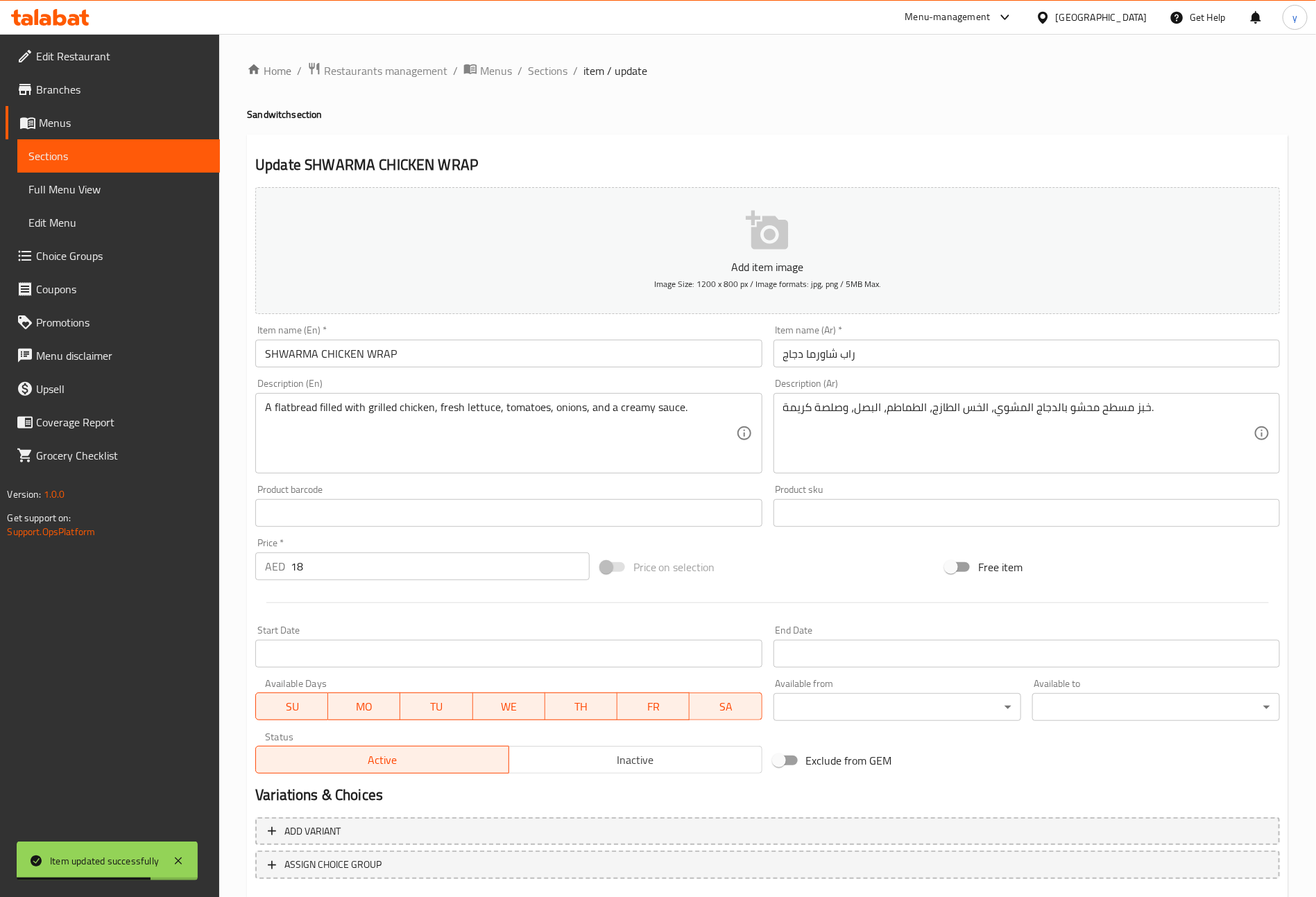
click at [424, 349] on input "SHWARMA CHICKEN WRAP" at bounding box center [508, 354] width 506 height 28
type input "Shwarma Chicken Wrap"
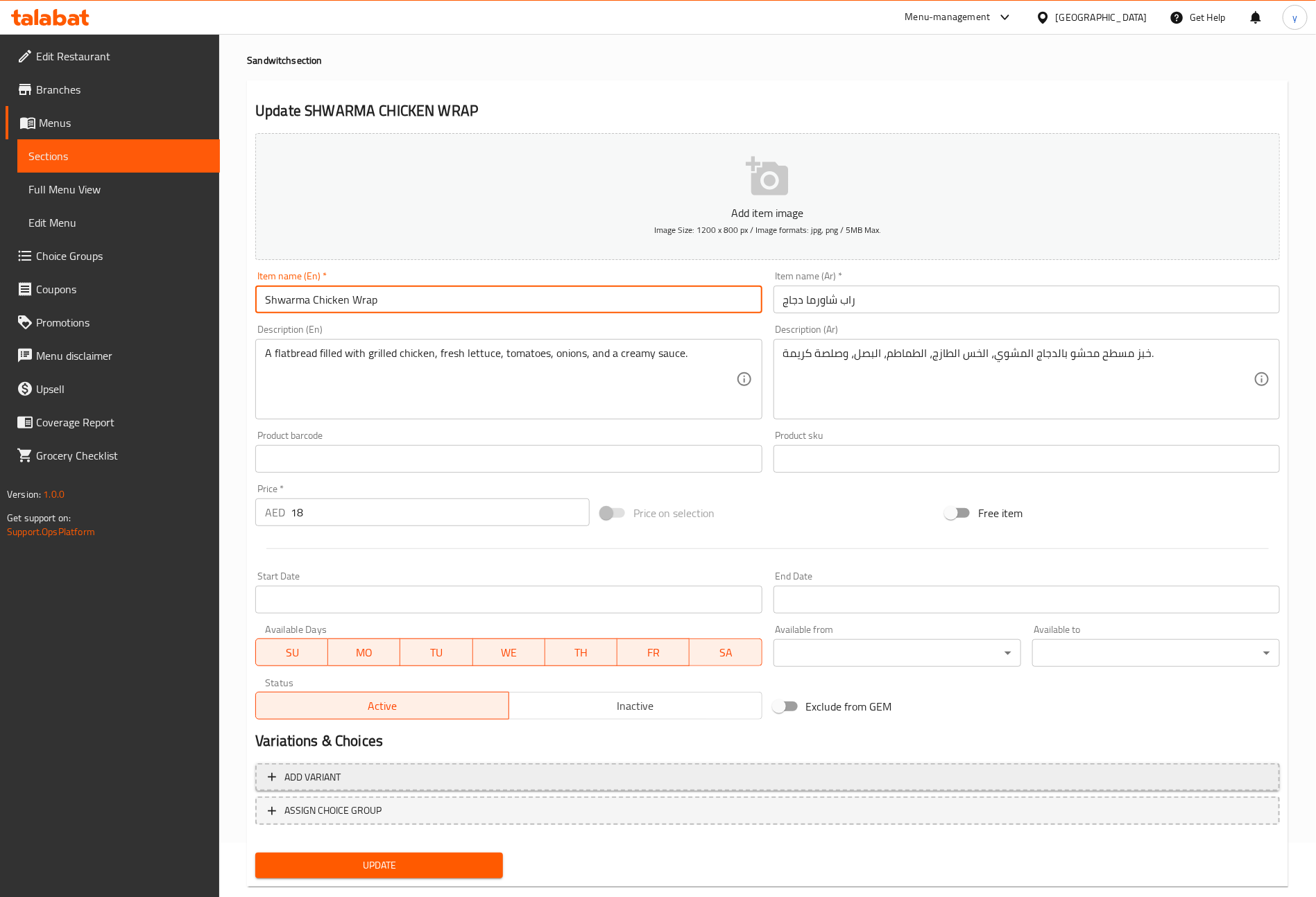
scroll to position [81, 0]
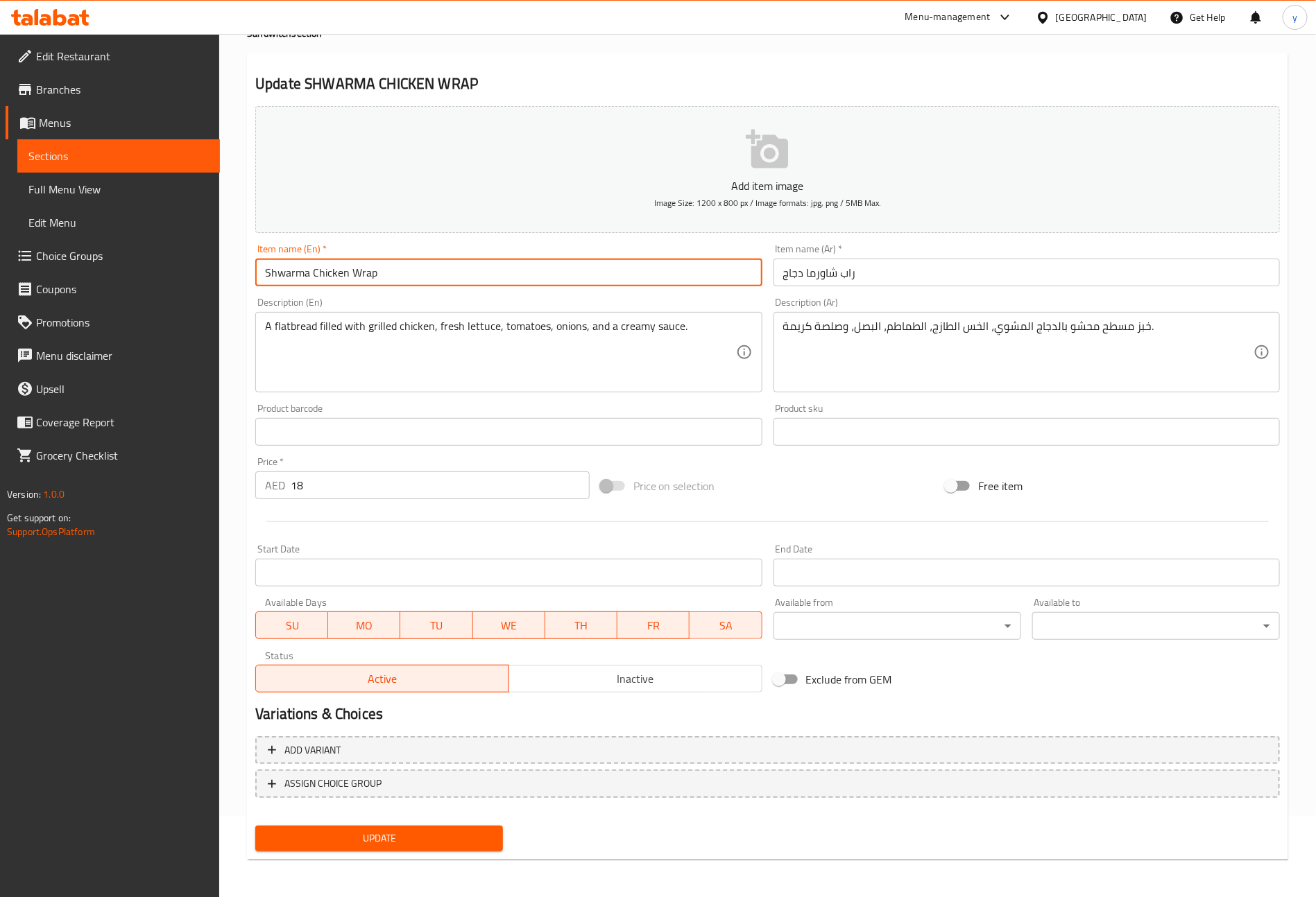
click at [439, 834] on span "Update" at bounding box center [378, 839] width 225 height 17
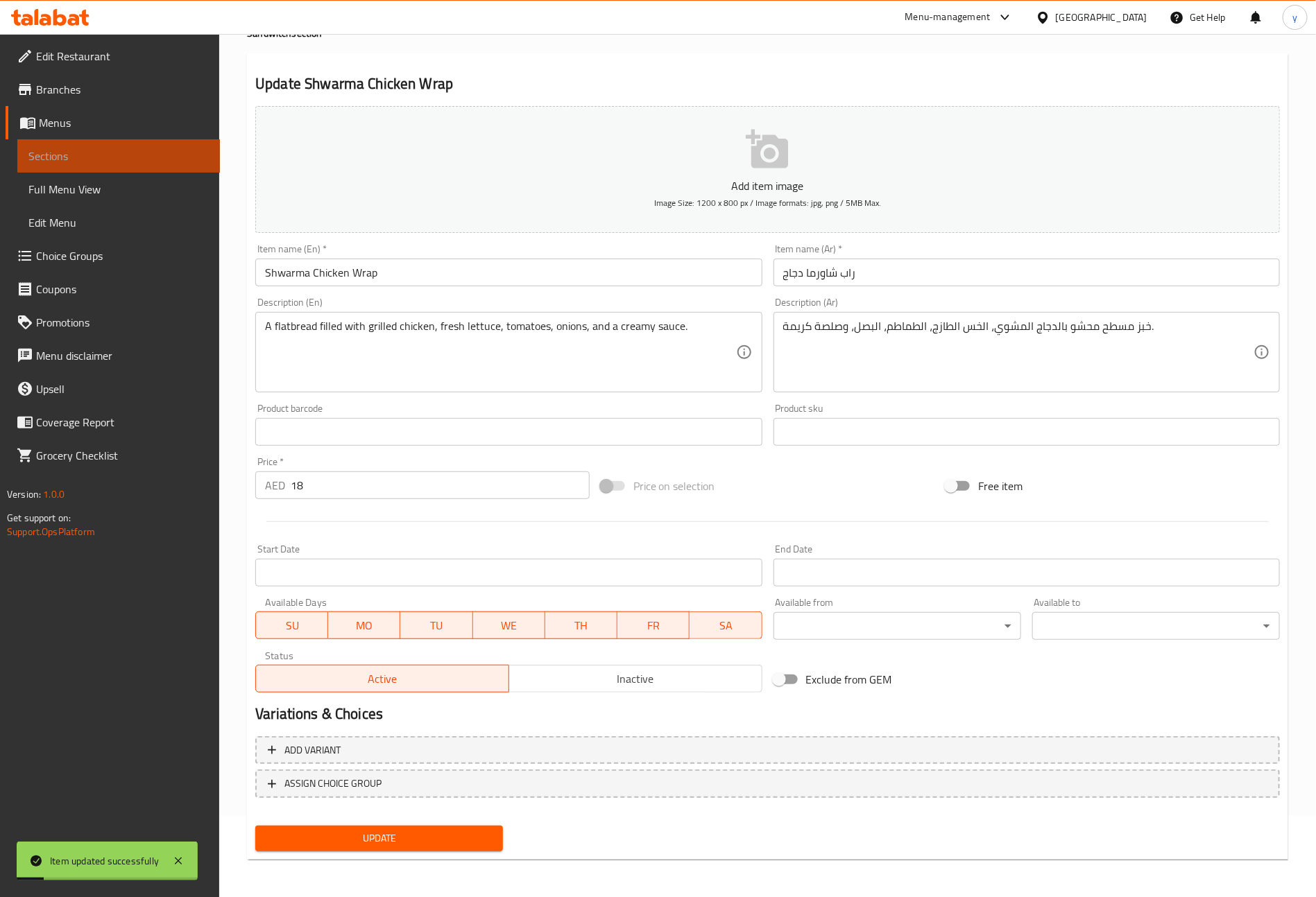
click at [78, 170] on link "Sections" at bounding box center [119, 156] width 203 height 33
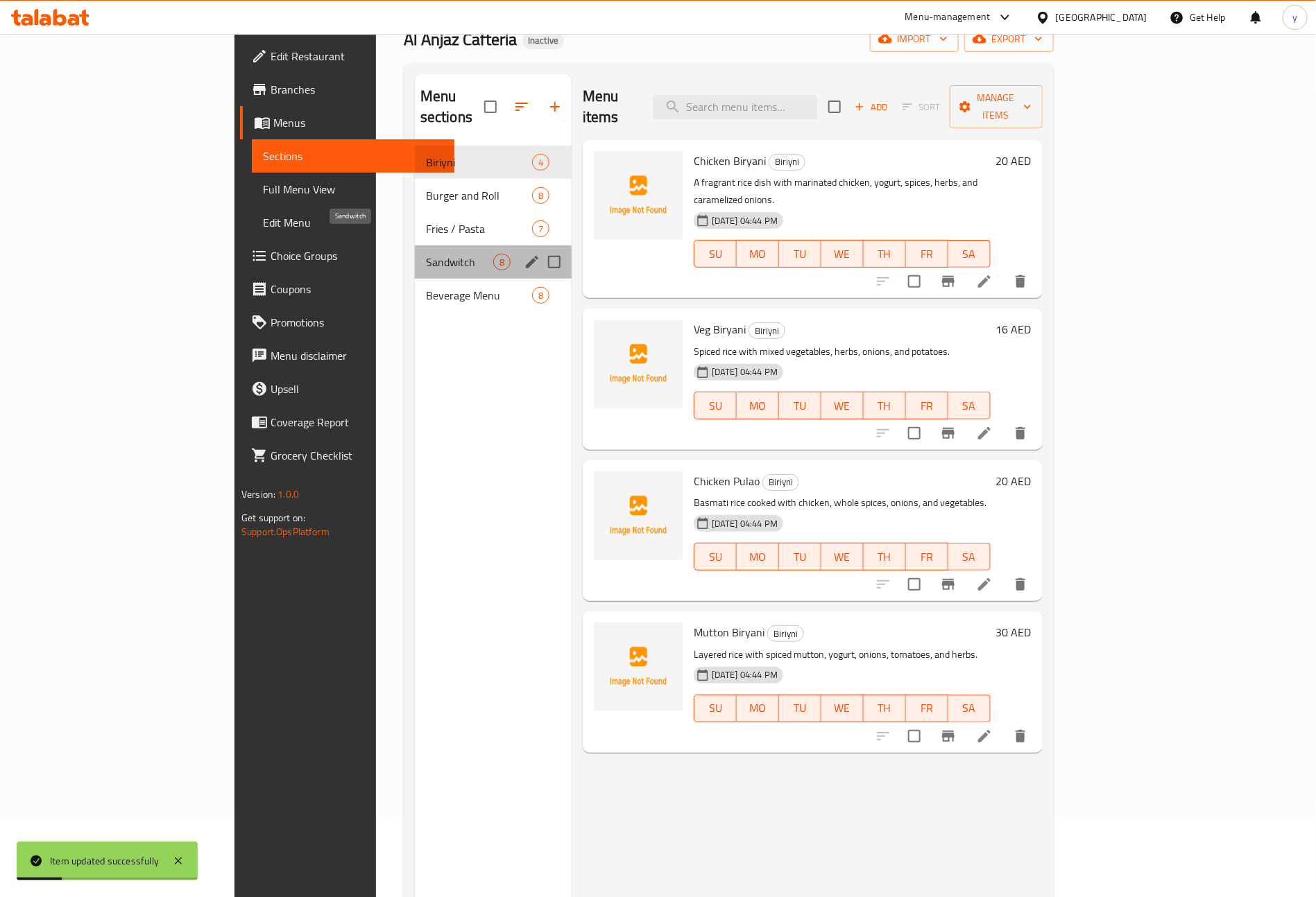
click at [426, 254] on span "Sandwitch" at bounding box center [460, 262] width 68 height 17
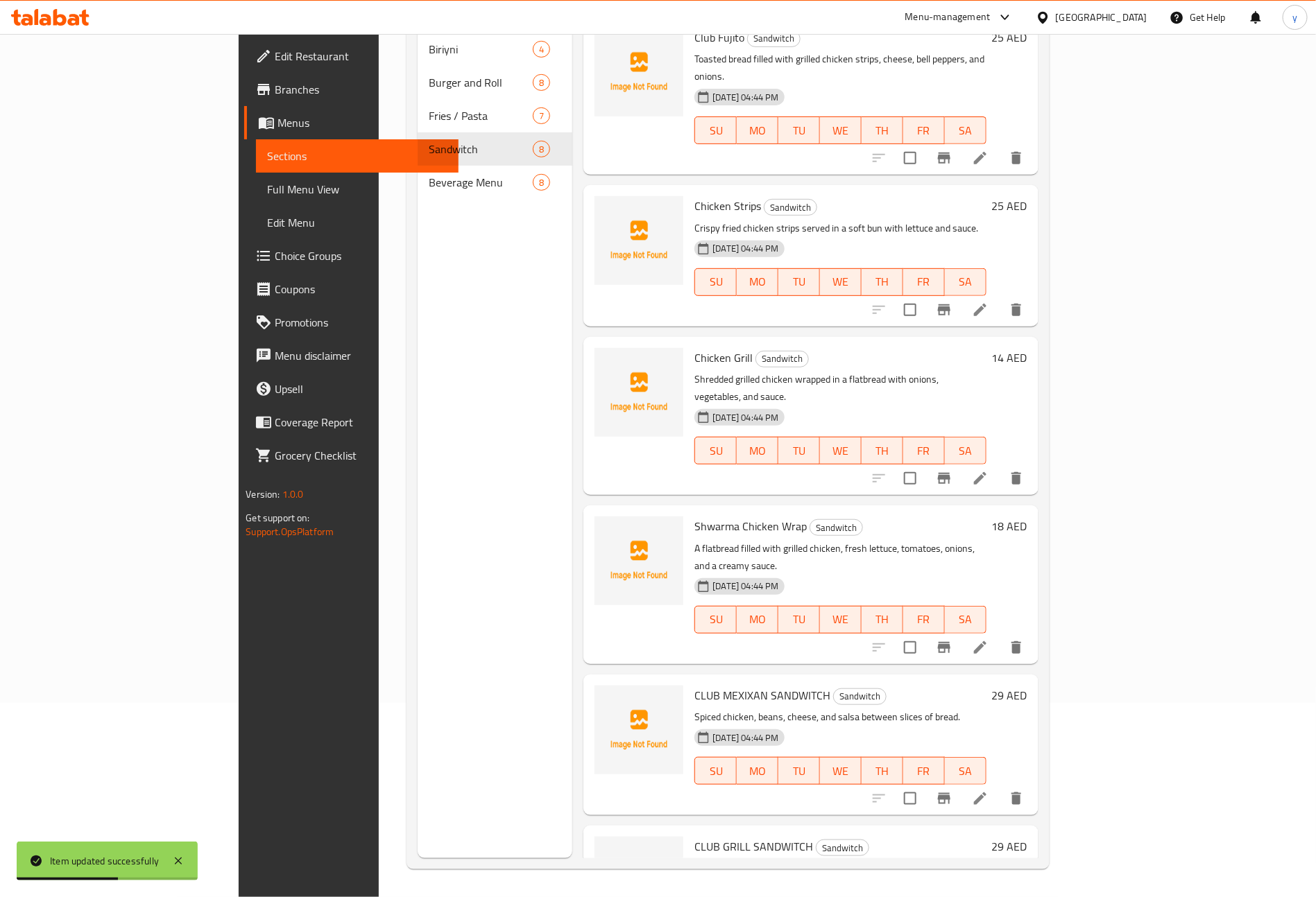
scroll to position [194, 0]
click at [1000, 786] on li at bounding box center [980, 799] width 39 height 25
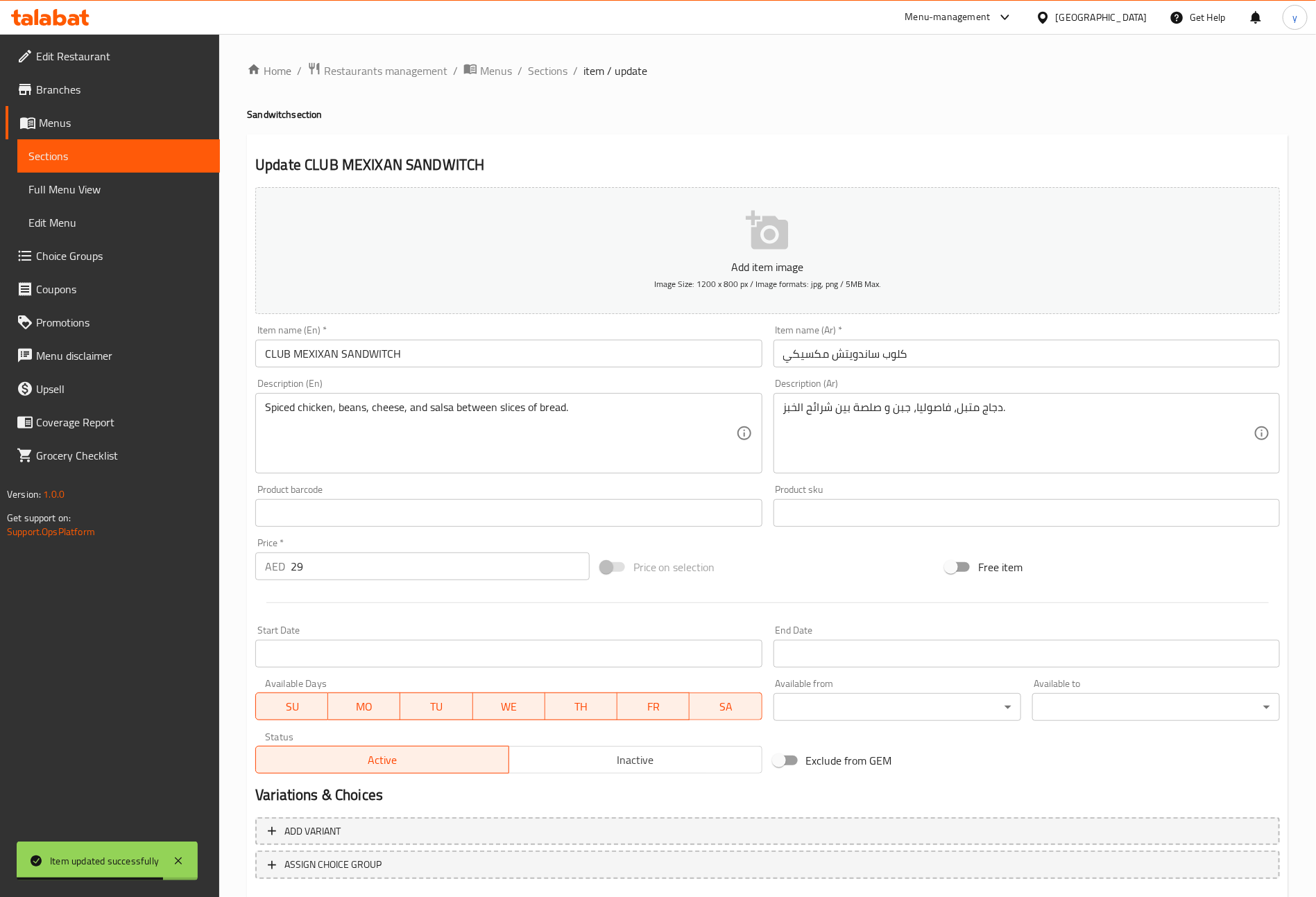
click at [448, 349] on input "CLUB MEXIXAN SANDWITCH" at bounding box center [508, 354] width 506 height 28
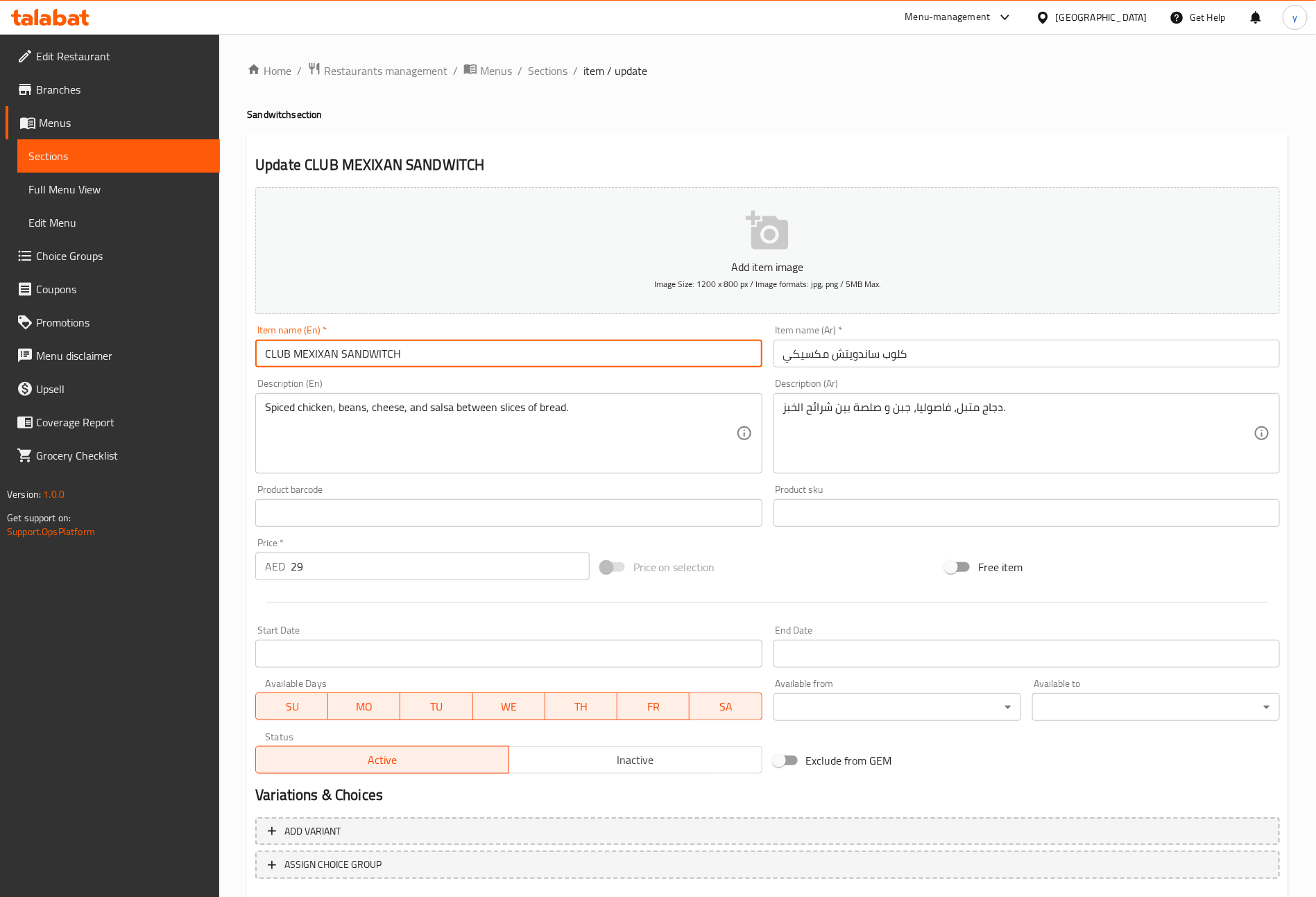
type input "Club Mexixan Sandwitch"
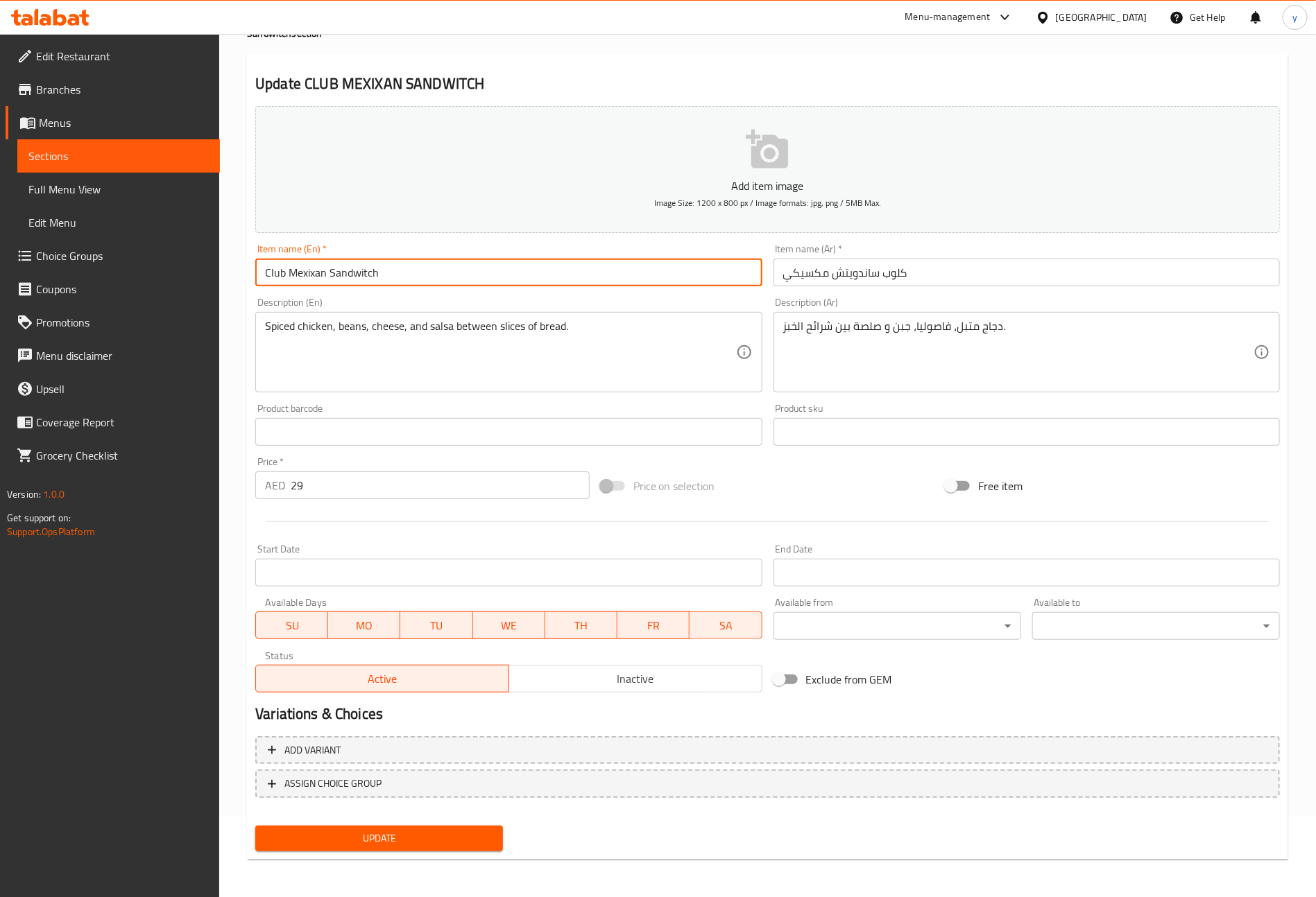
click at [448, 832] on span "Update" at bounding box center [378, 839] width 225 height 17
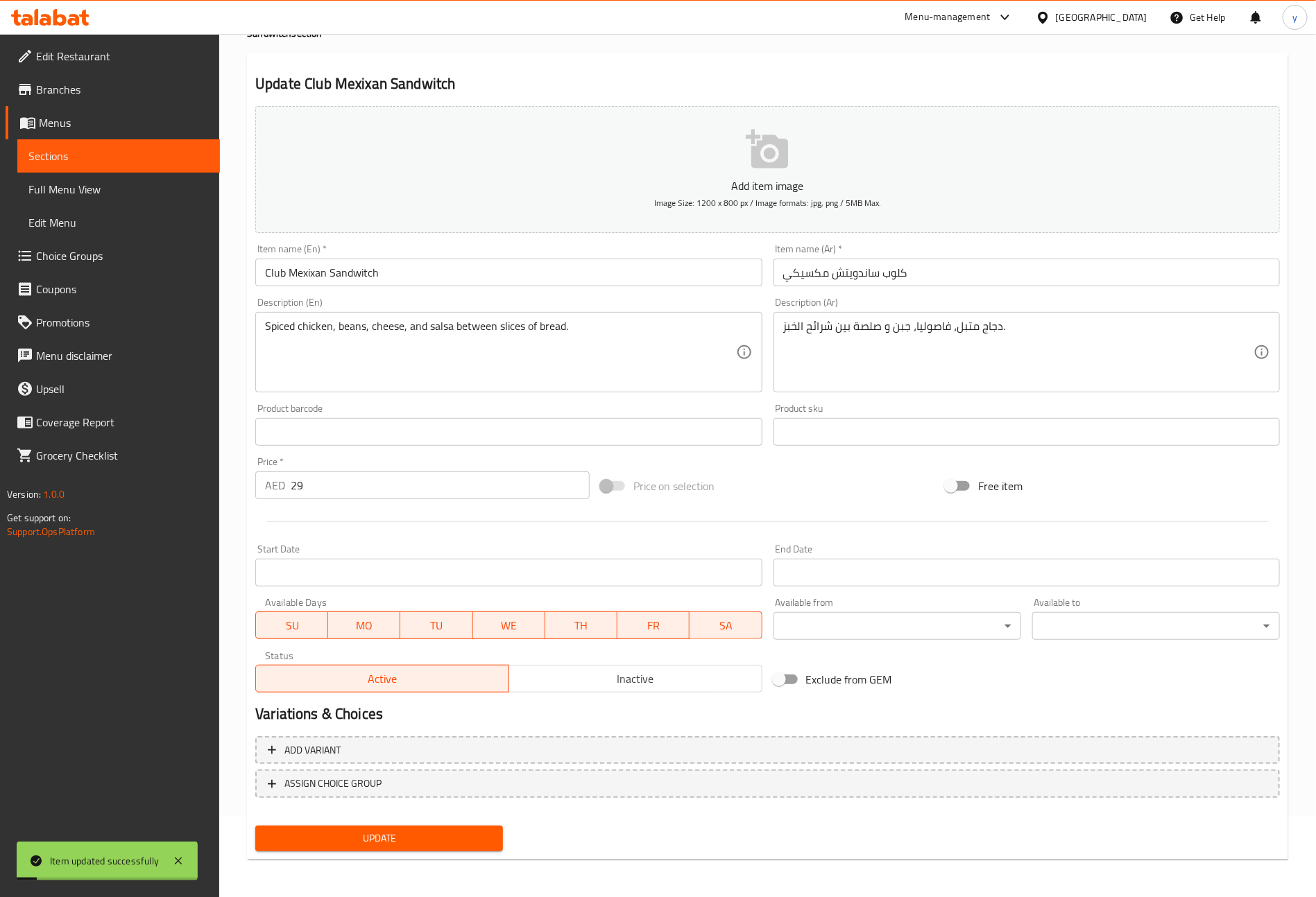
click at [148, 148] on span "Sections" at bounding box center [119, 155] width 181 height 17
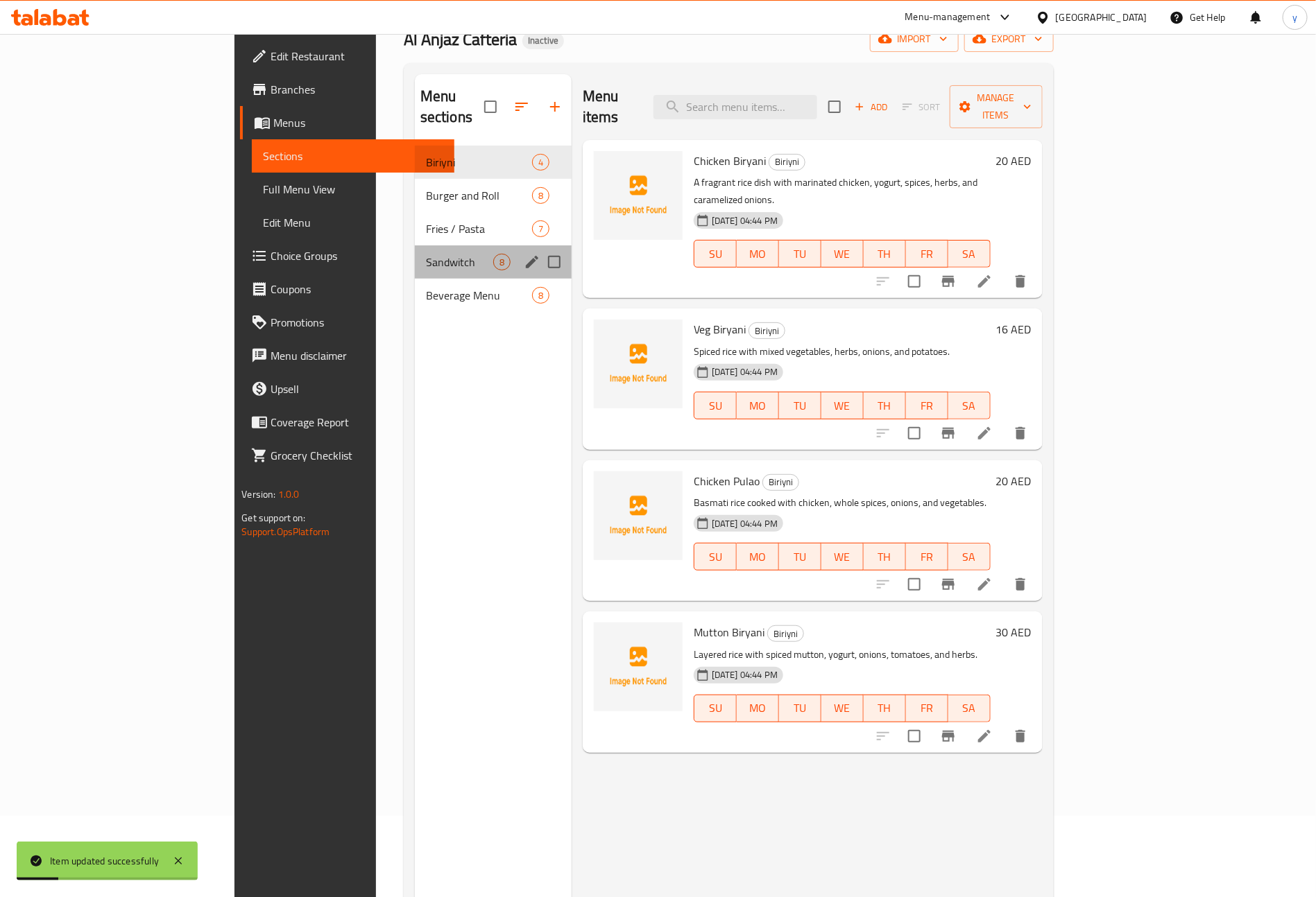
click at [415, 245] on div "Sandwitch 8" at bounding box center [493, 262] width 157 height 33
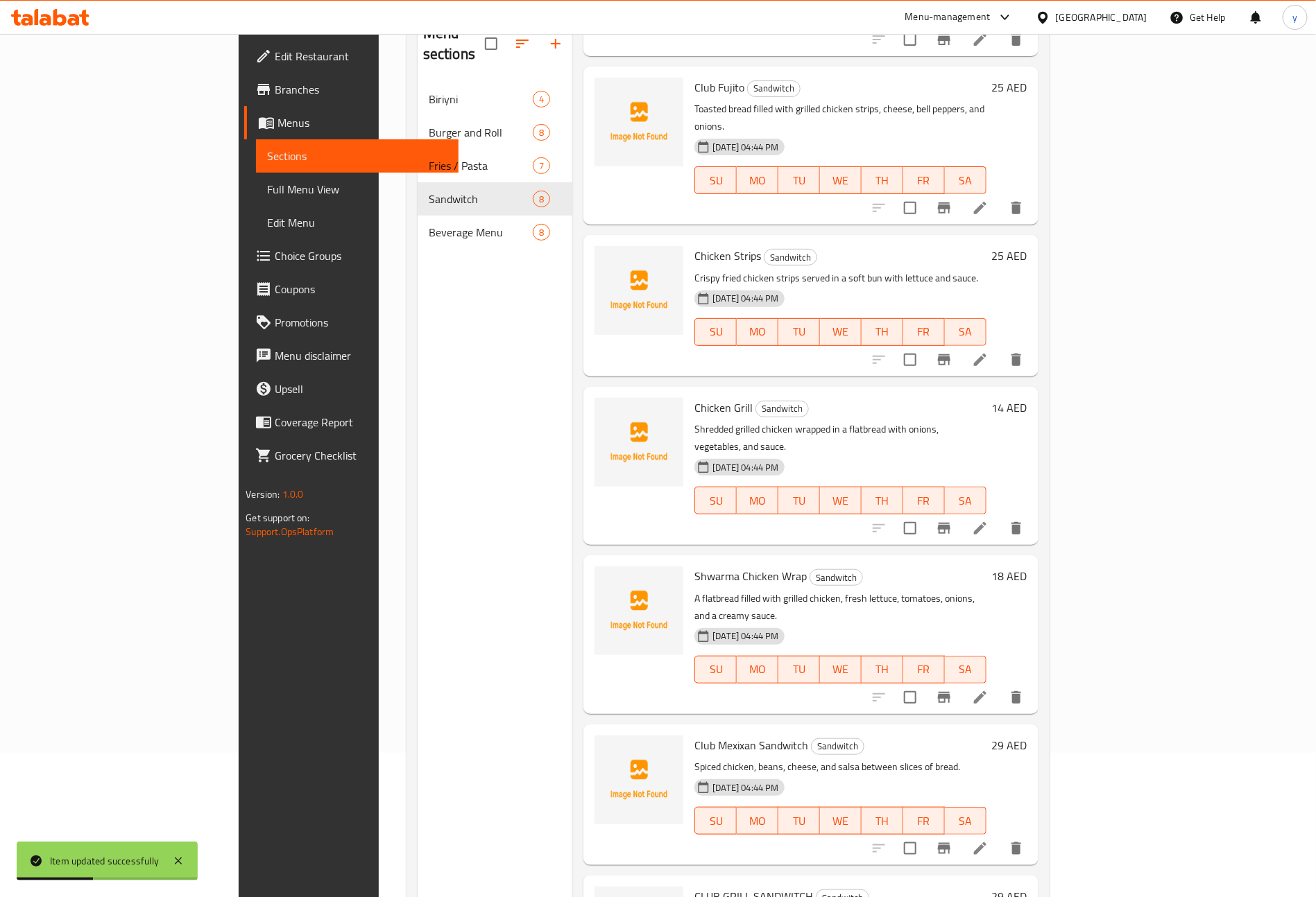
scroll to position [194, 0]
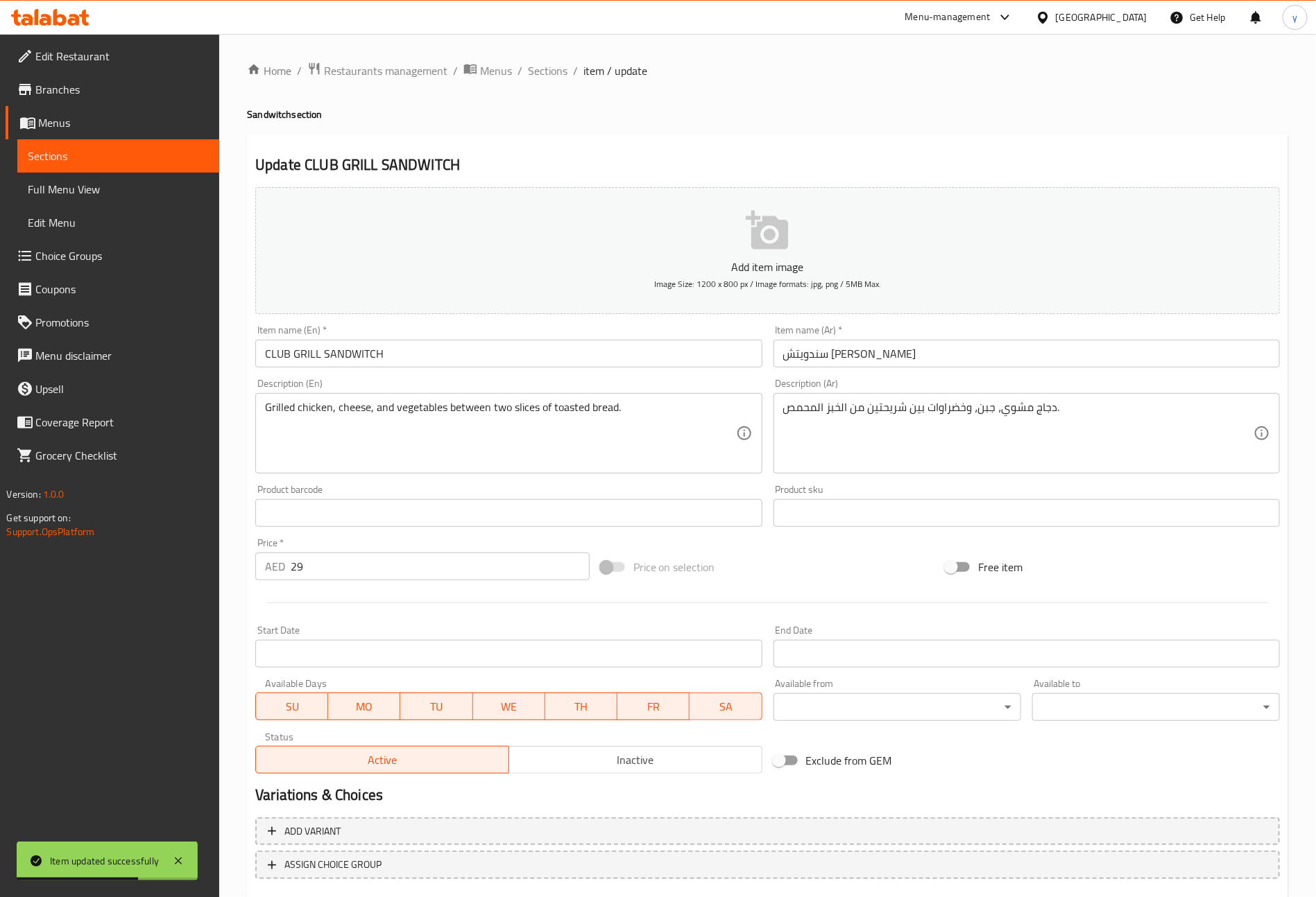
click at [404, 360] on input "CLUB GRILL SANDWITCH" at bounding box center [508, 354] width 506 height 28
click at [403, 360] on input "CLUB GRILL SANDWITCH" at bounding box center [508, 354] width 506 height 28
type input "Club Grill Sandwitch"
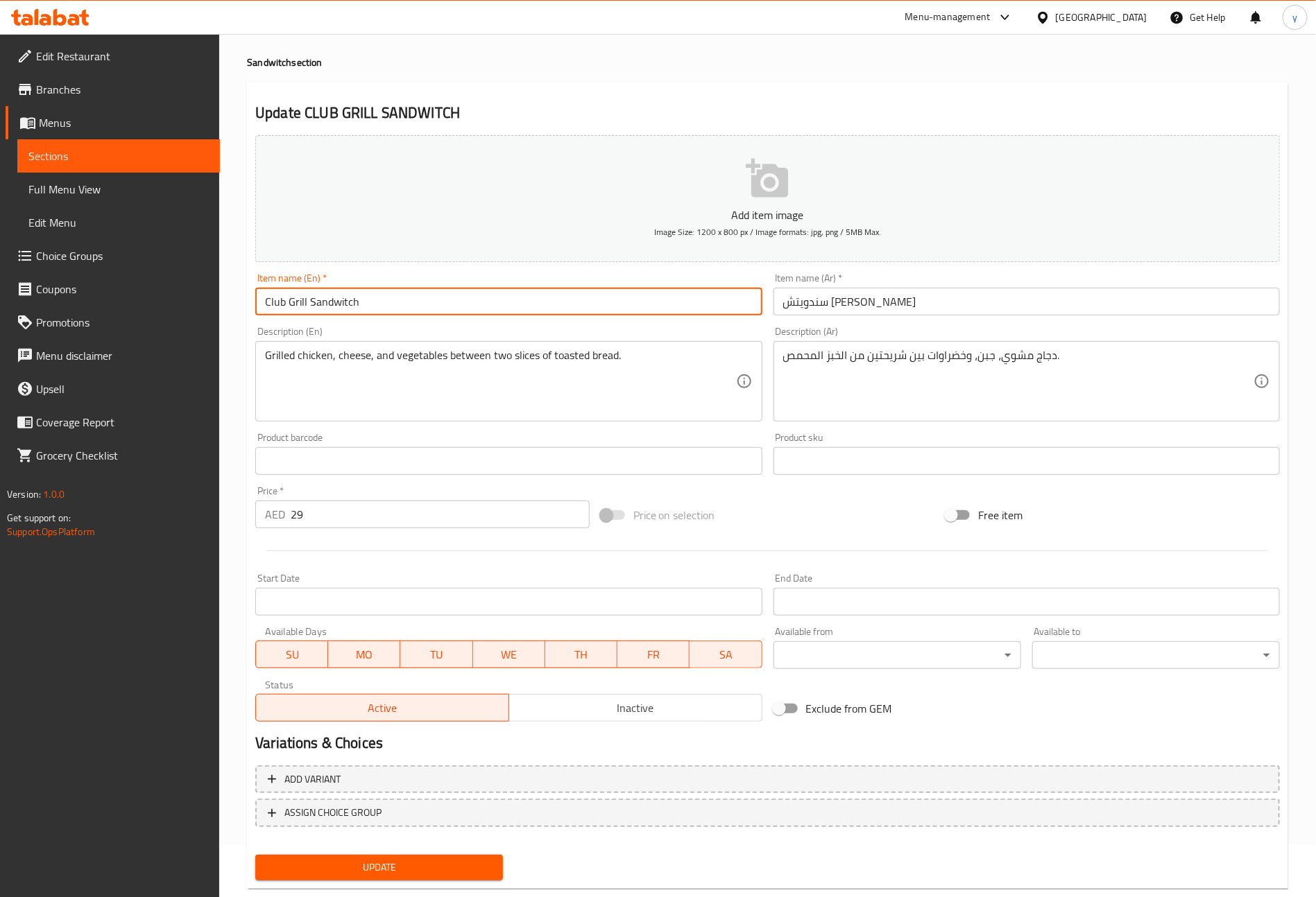
scroll to position [81, 0]
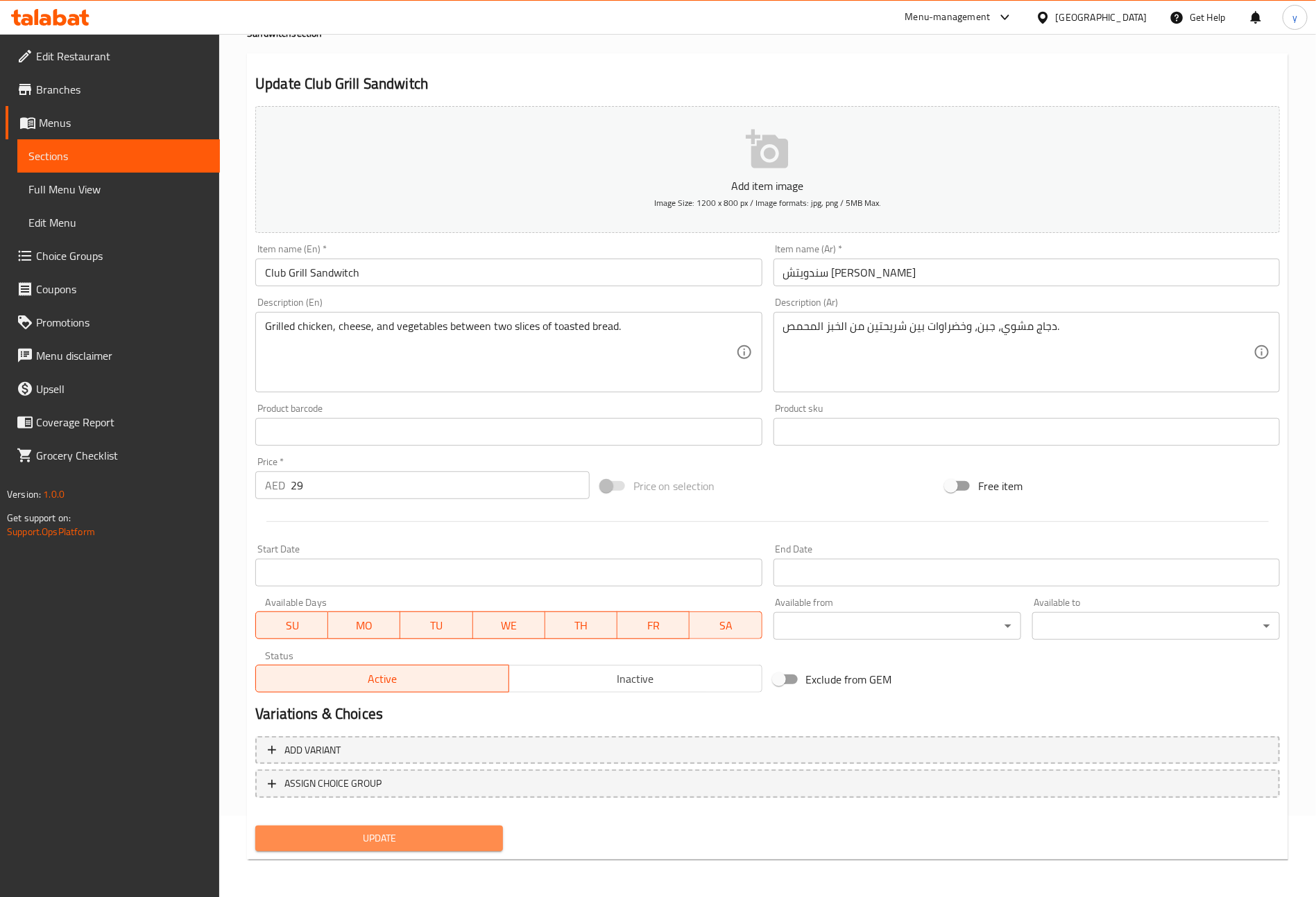
click at [425, 842] on span "Update" at bounding box center [378, 839] width 225 height 17
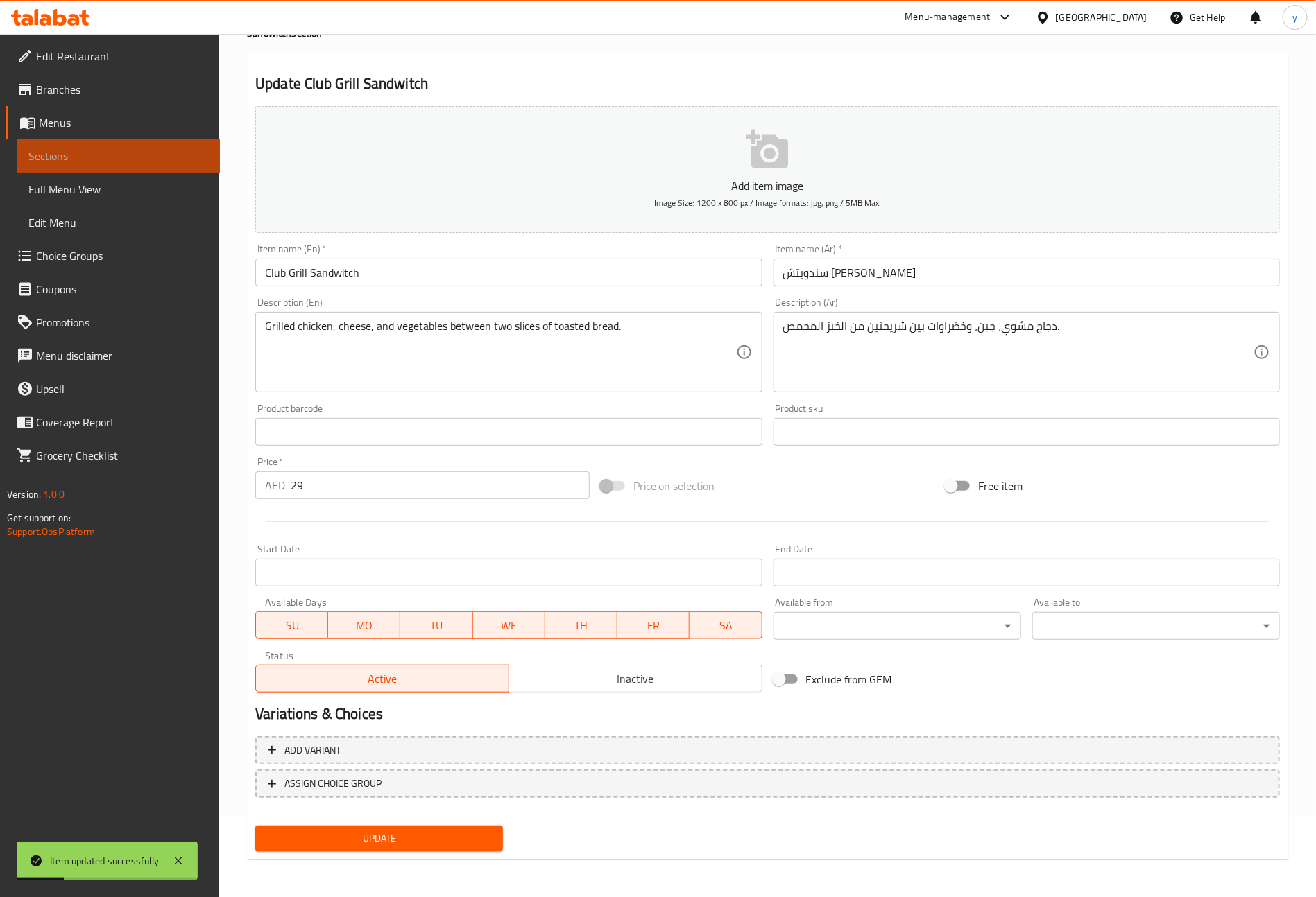
click at [119, 157] on span "Sections" at bounding box center [119, 155] width 181 height 17
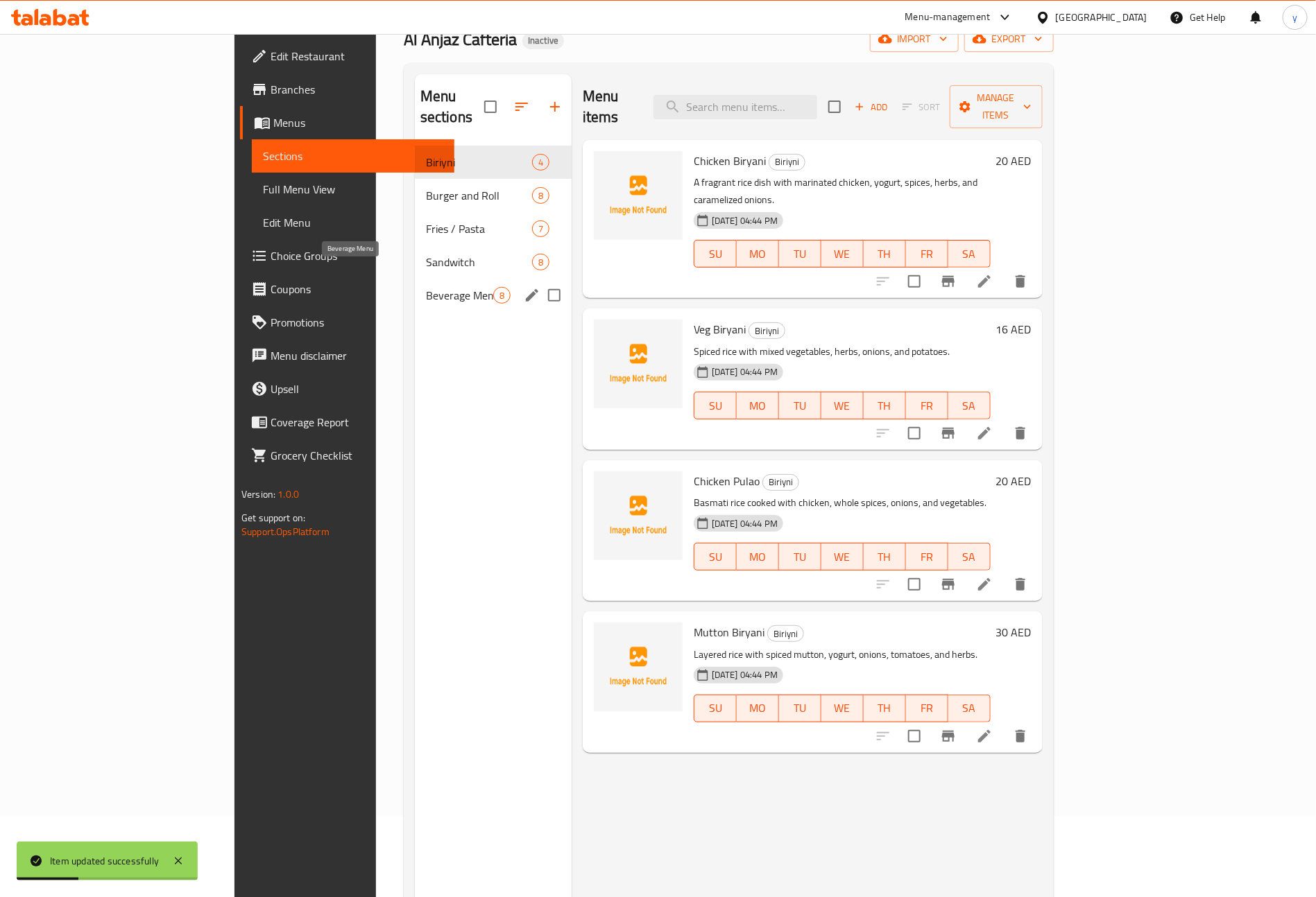
click at [426, 287] on span "Beverage Menu" at bounding box center [460, 295] width 68 height 17
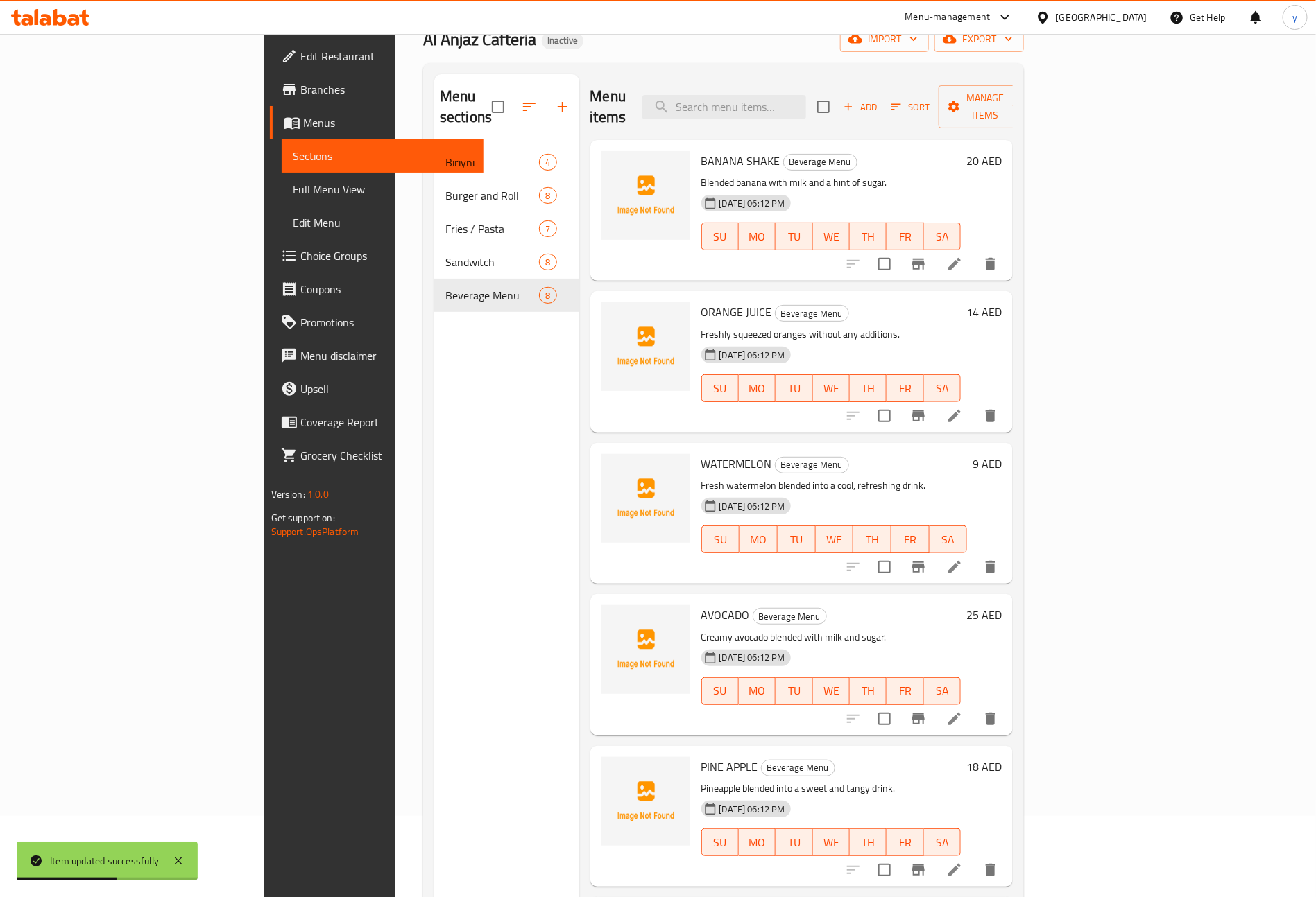
click at [974, 252] on li at bounding box center [954, 264] width 39 height 25
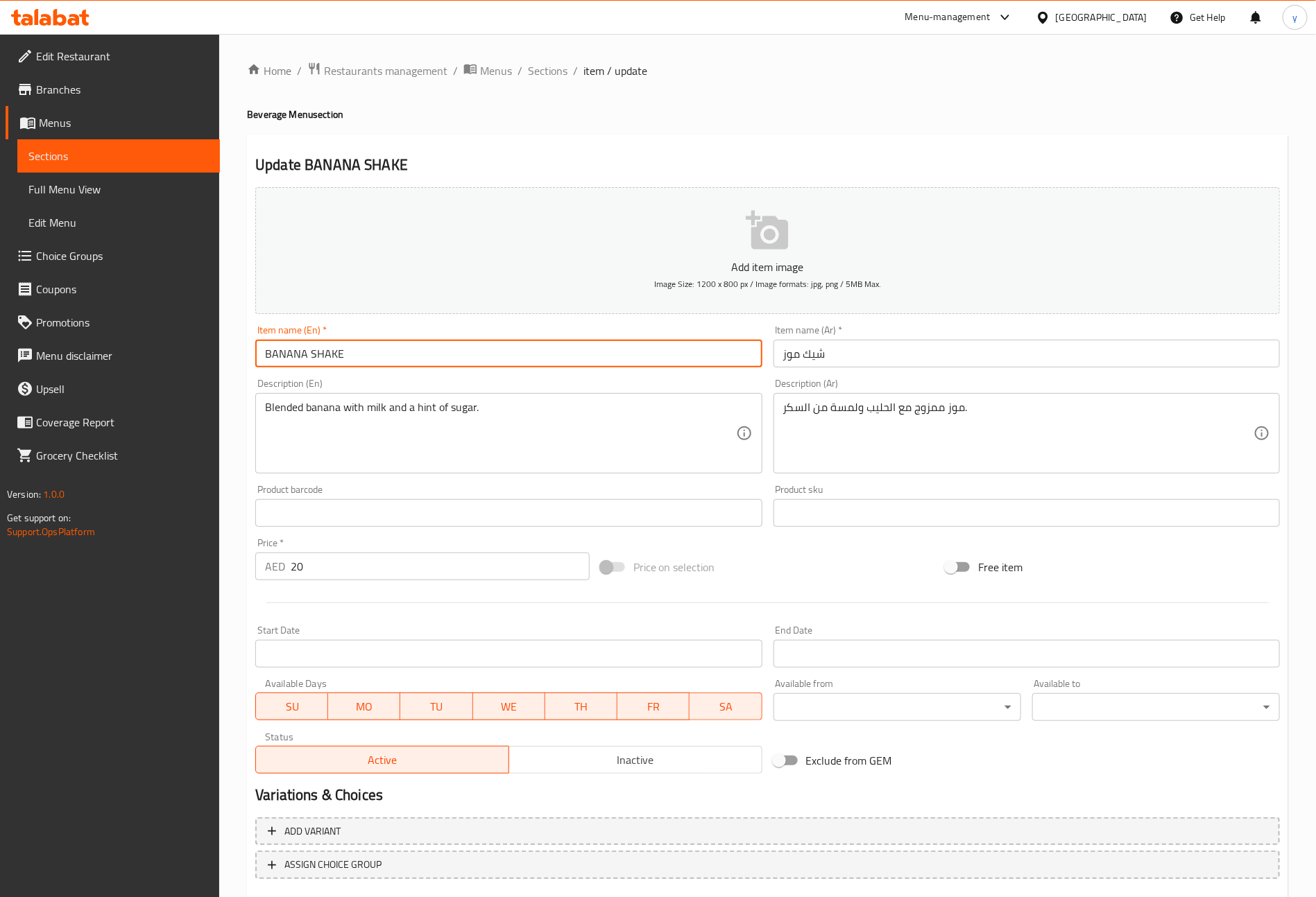
click at [416, 341] on input "BANANA SHAKE" at bounding box center [508, 354] width 506 height 28
type input "Banana Shake"
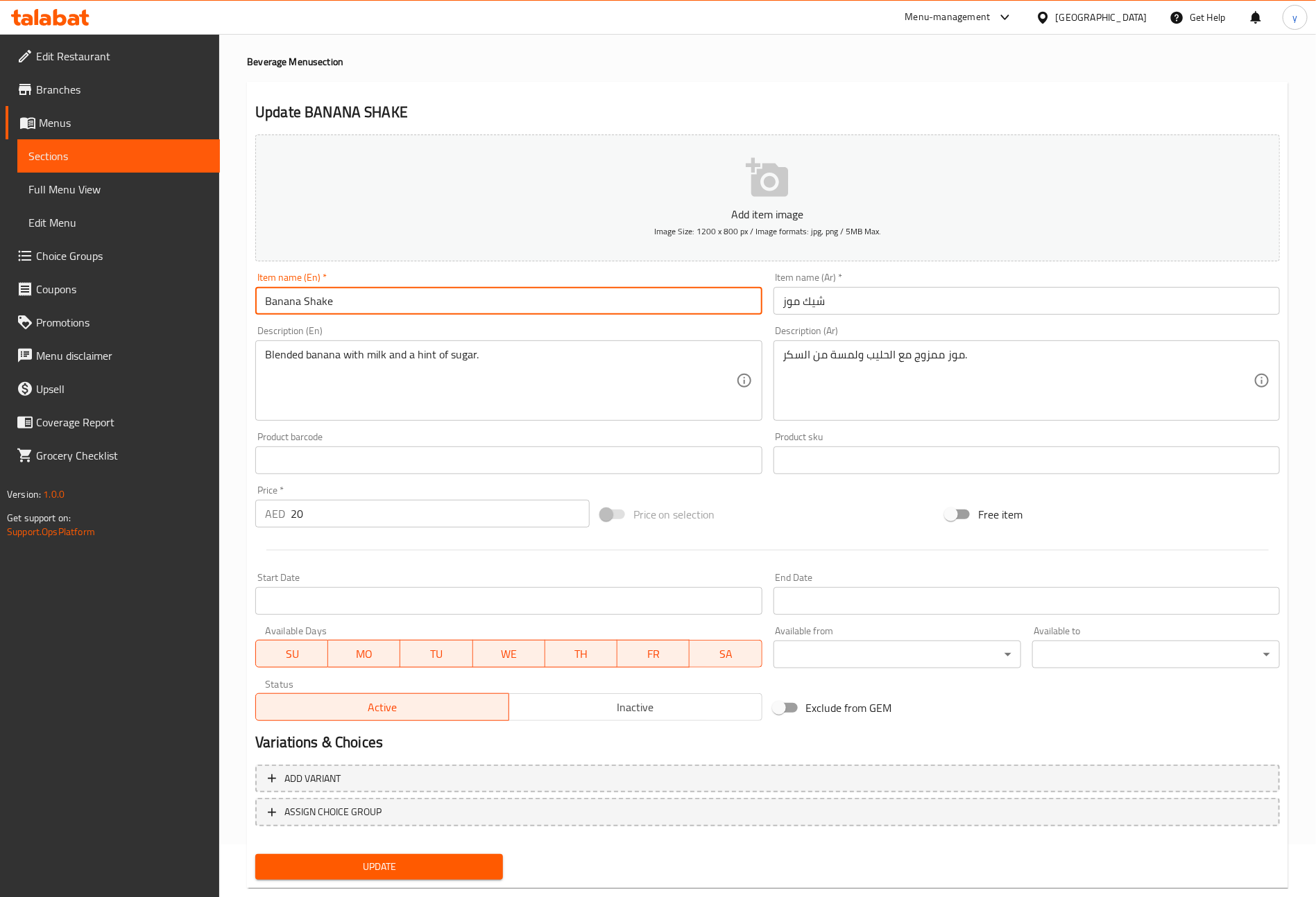
scroll to position [81, 0]
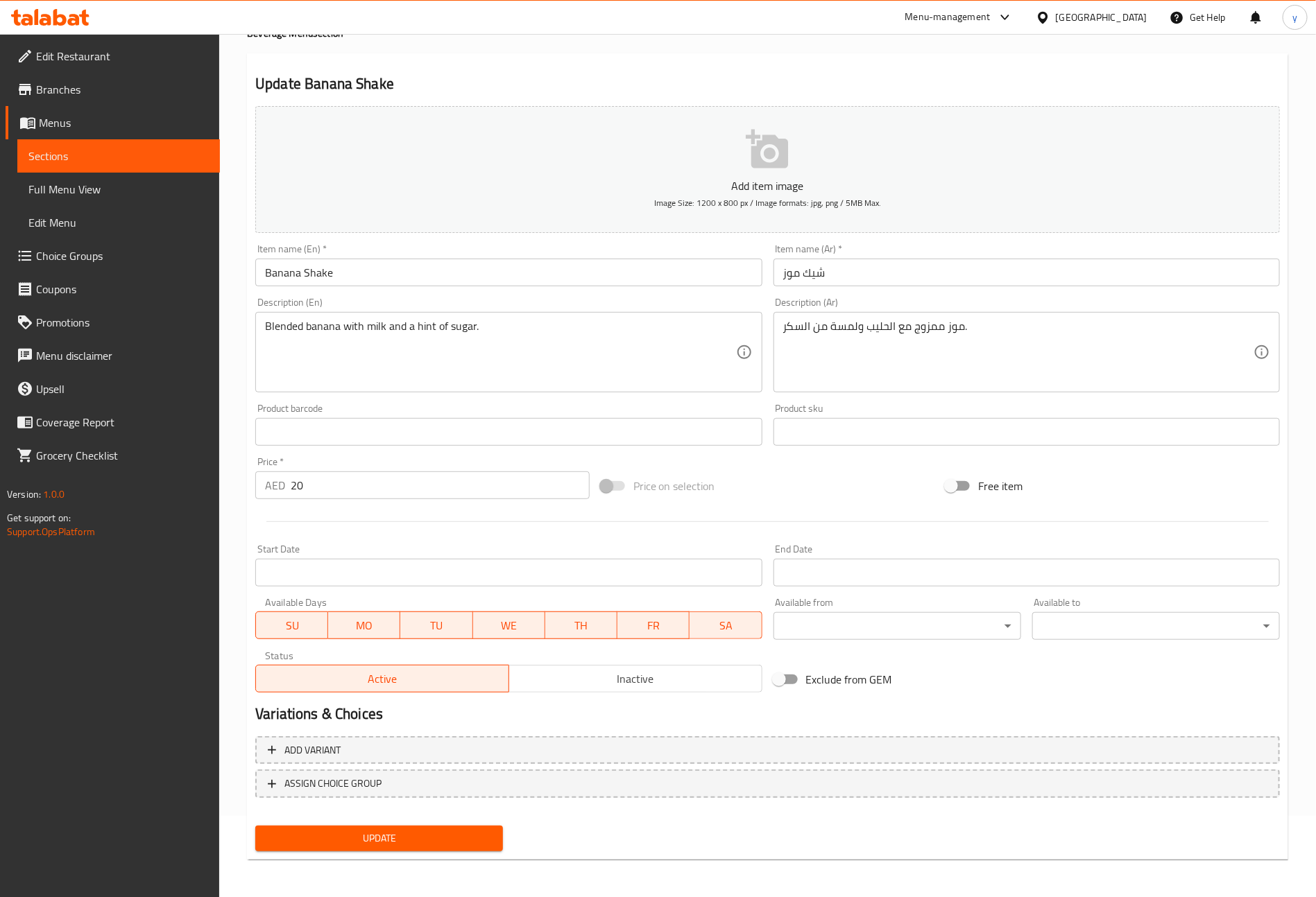
click at [406, 841] on span "Update" at bounding box center [378, 839] width 225 height 17
click at [111, 157] on span "Sections" at bounding box center [119, 155] width 181 height 17
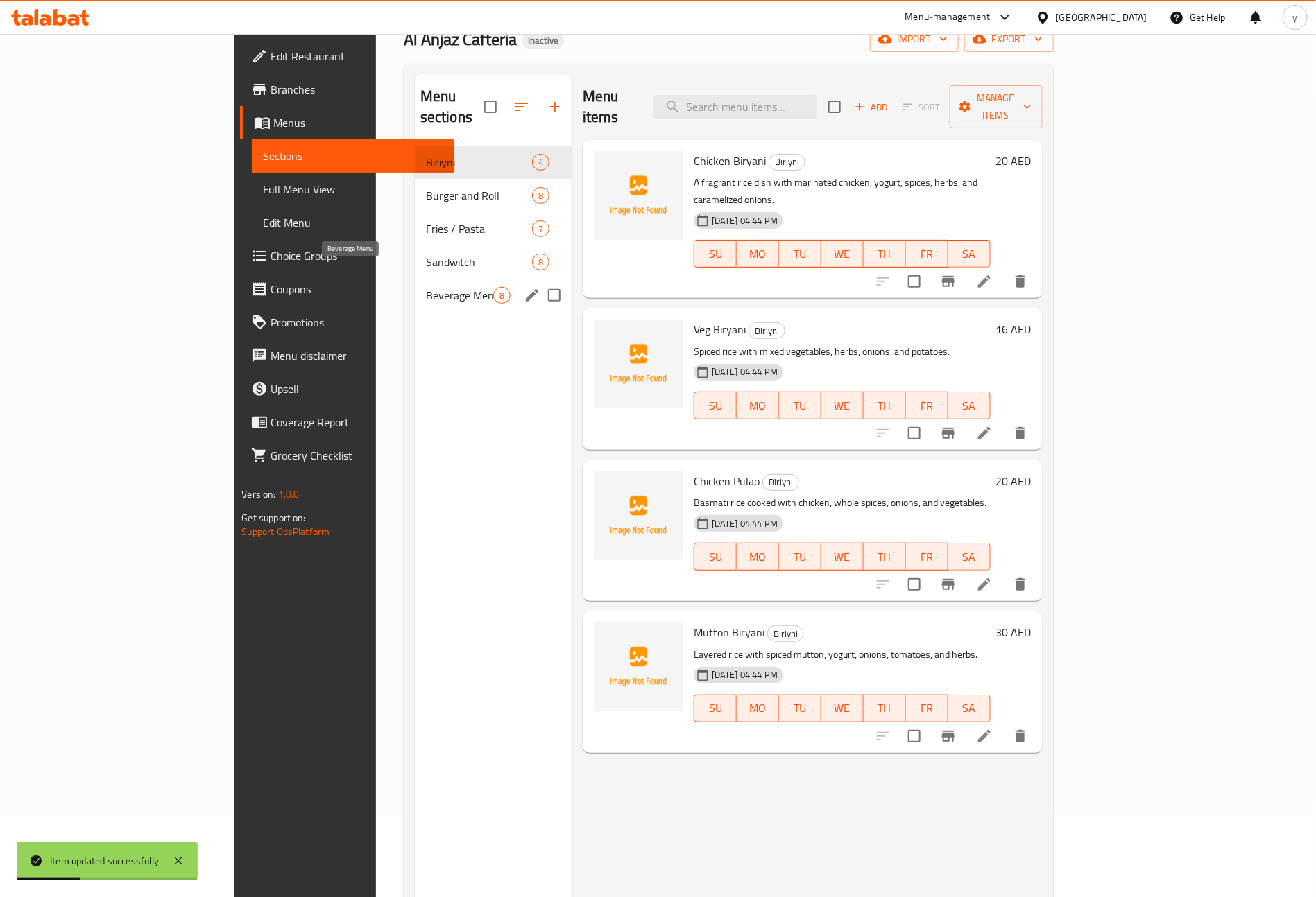
click at [426, 287] on span "Beverage Menu" at bounding box center [460, 295] width 68 height 17
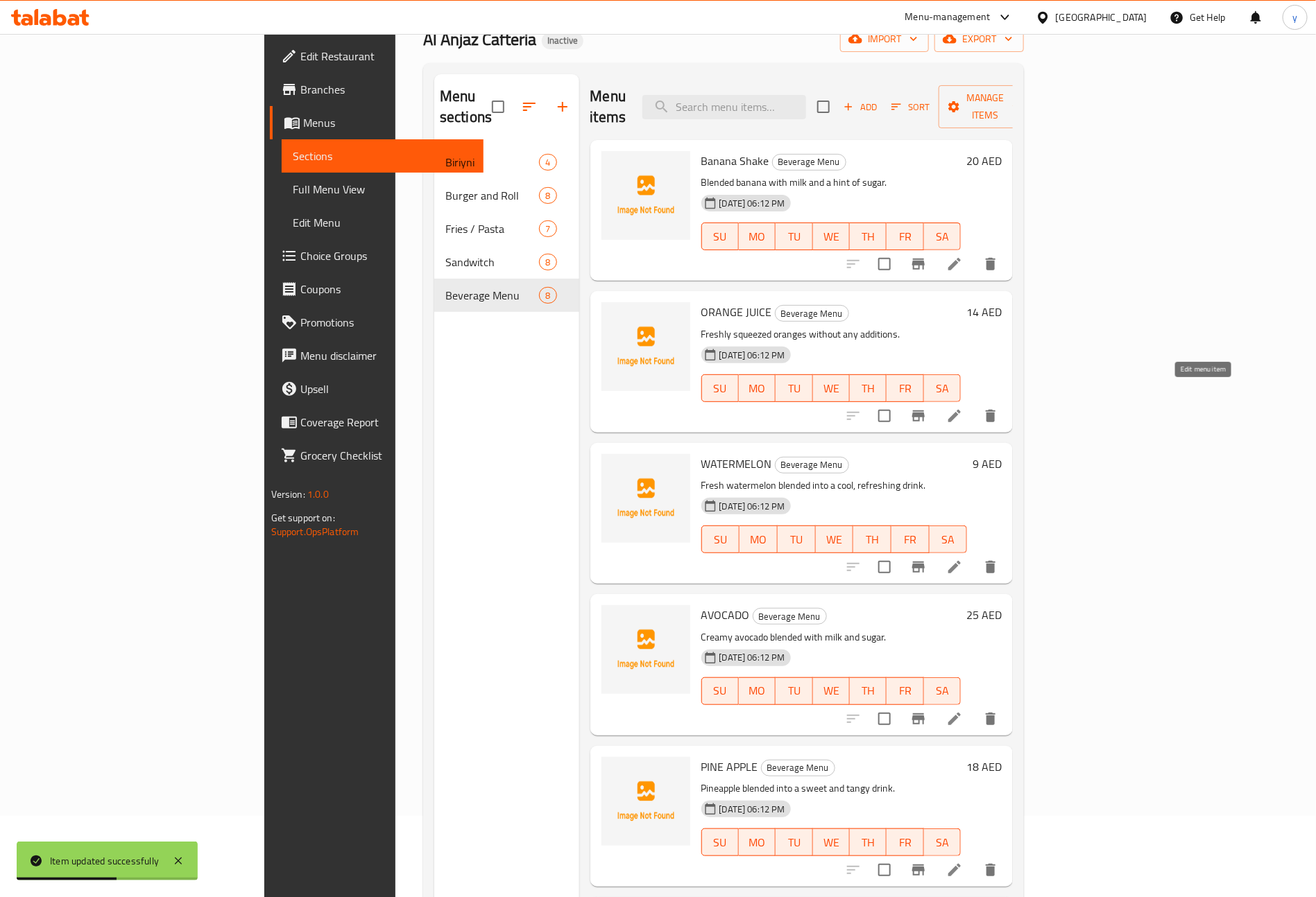
click at [963, 408] on icon at bounding box center [954, 415] width 17 height 17
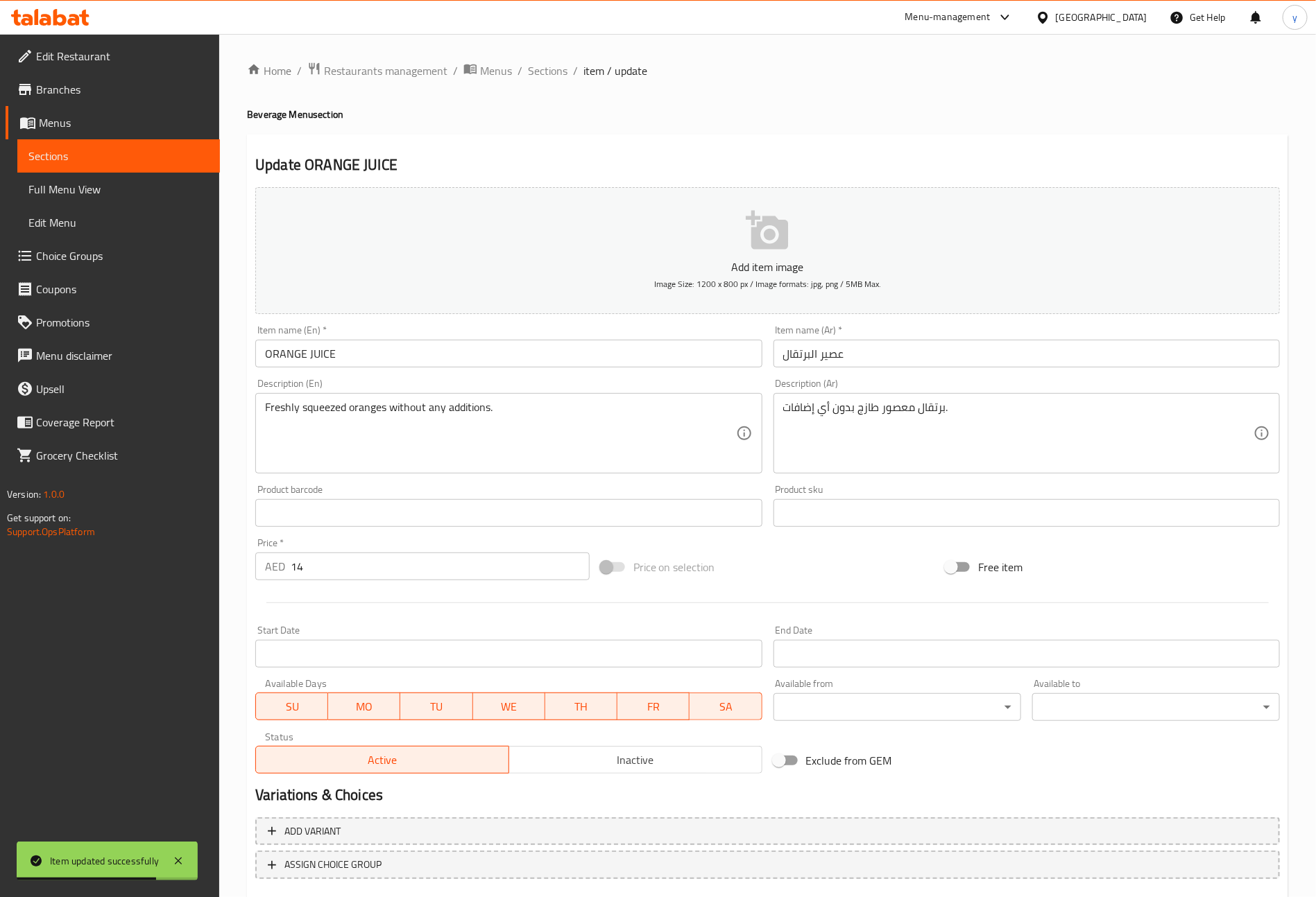
click at [465, 347] on input "ORANGE JUICE" at bounding box center [508, 354] width 506 height 28
type input "Orange Juice"
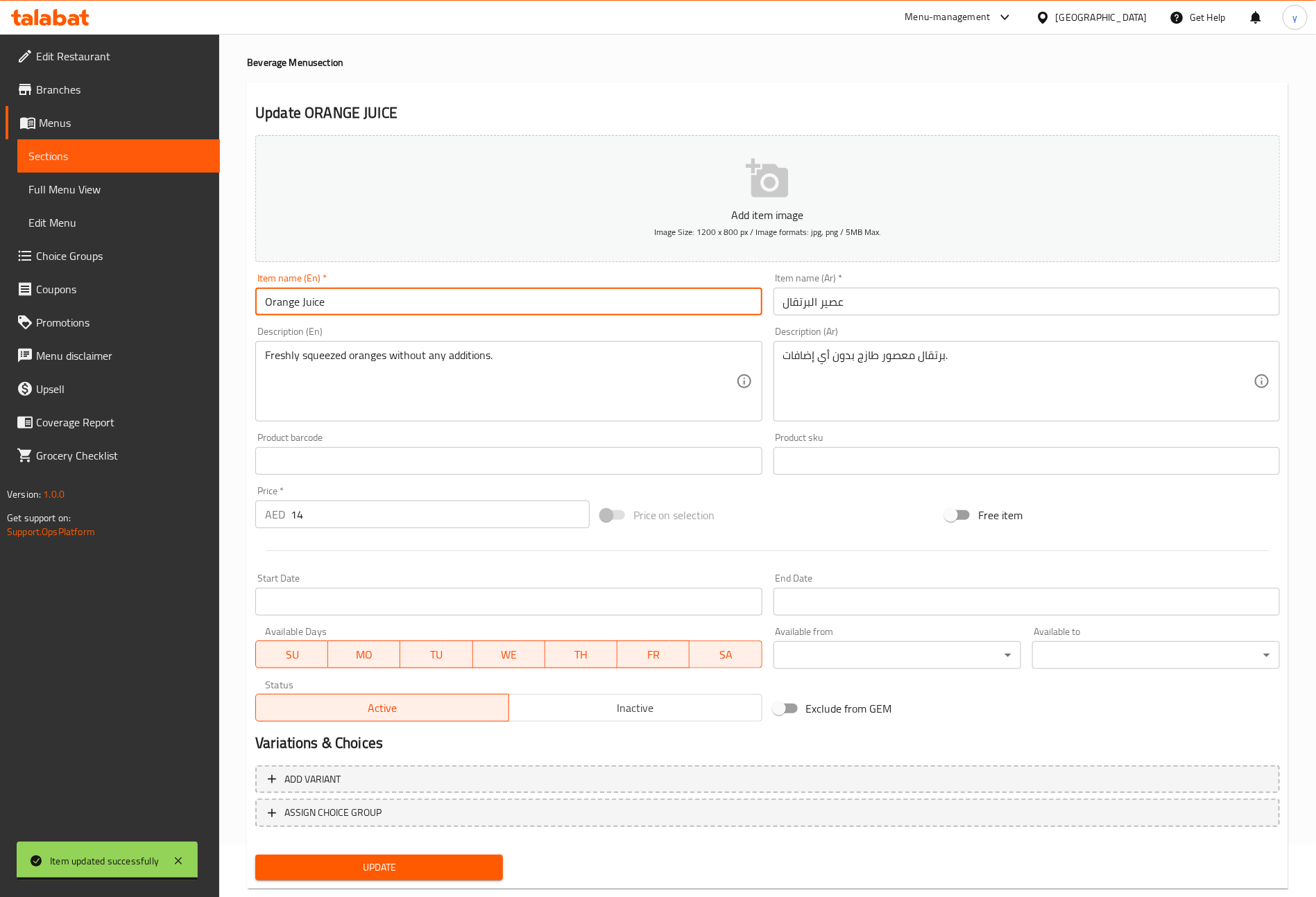
scroll to position [81, 0]
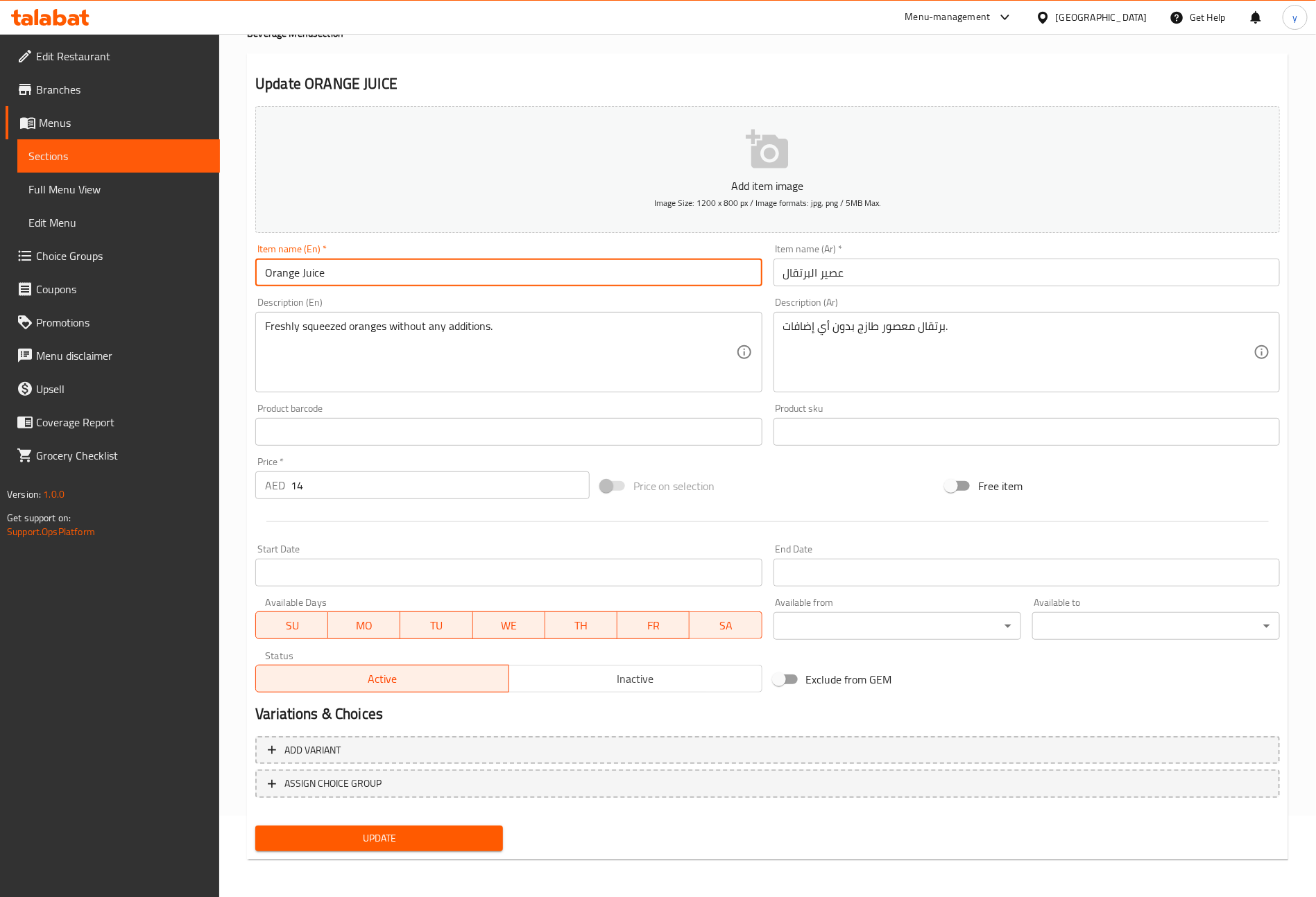
click at [425, 843] on span "Update" at bounding box center [378, 839] width 225 height 17
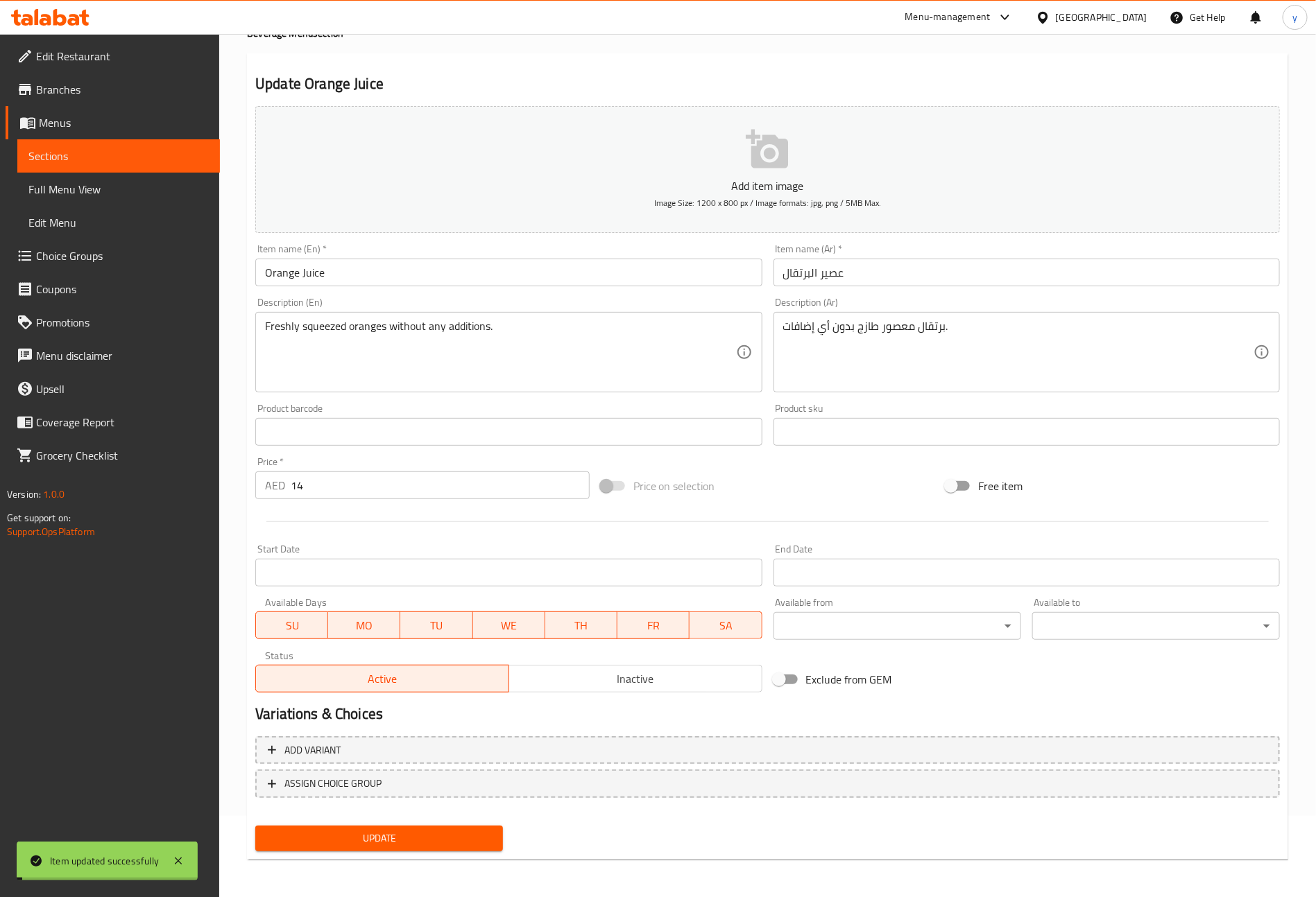
click at [116, 147] on span "Sections" at bounding box center [119, 155] width 181 height 17
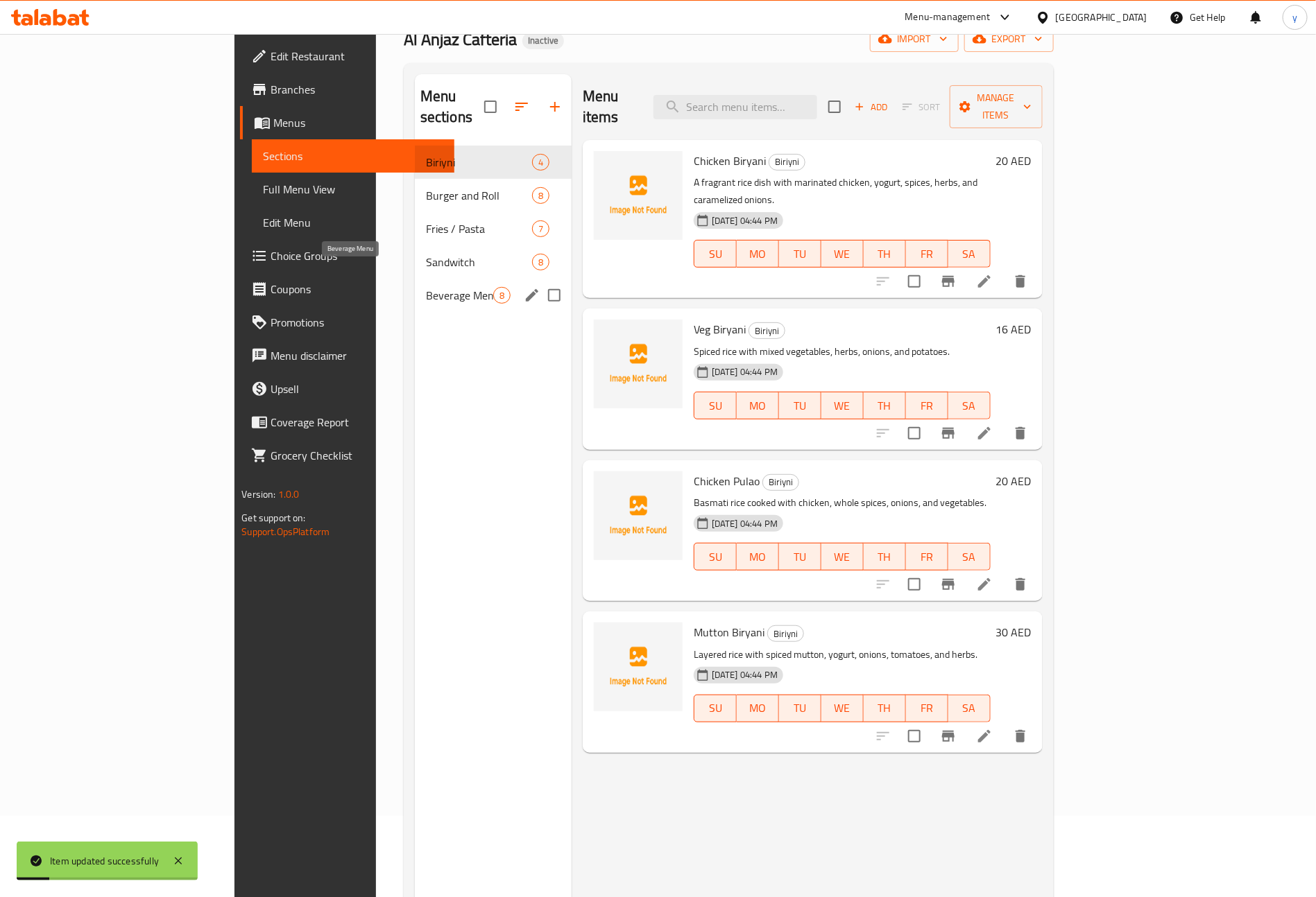
click at [426, 287] on span "Beverage Menu" at bounding box center [460, 295] width 68 height 17
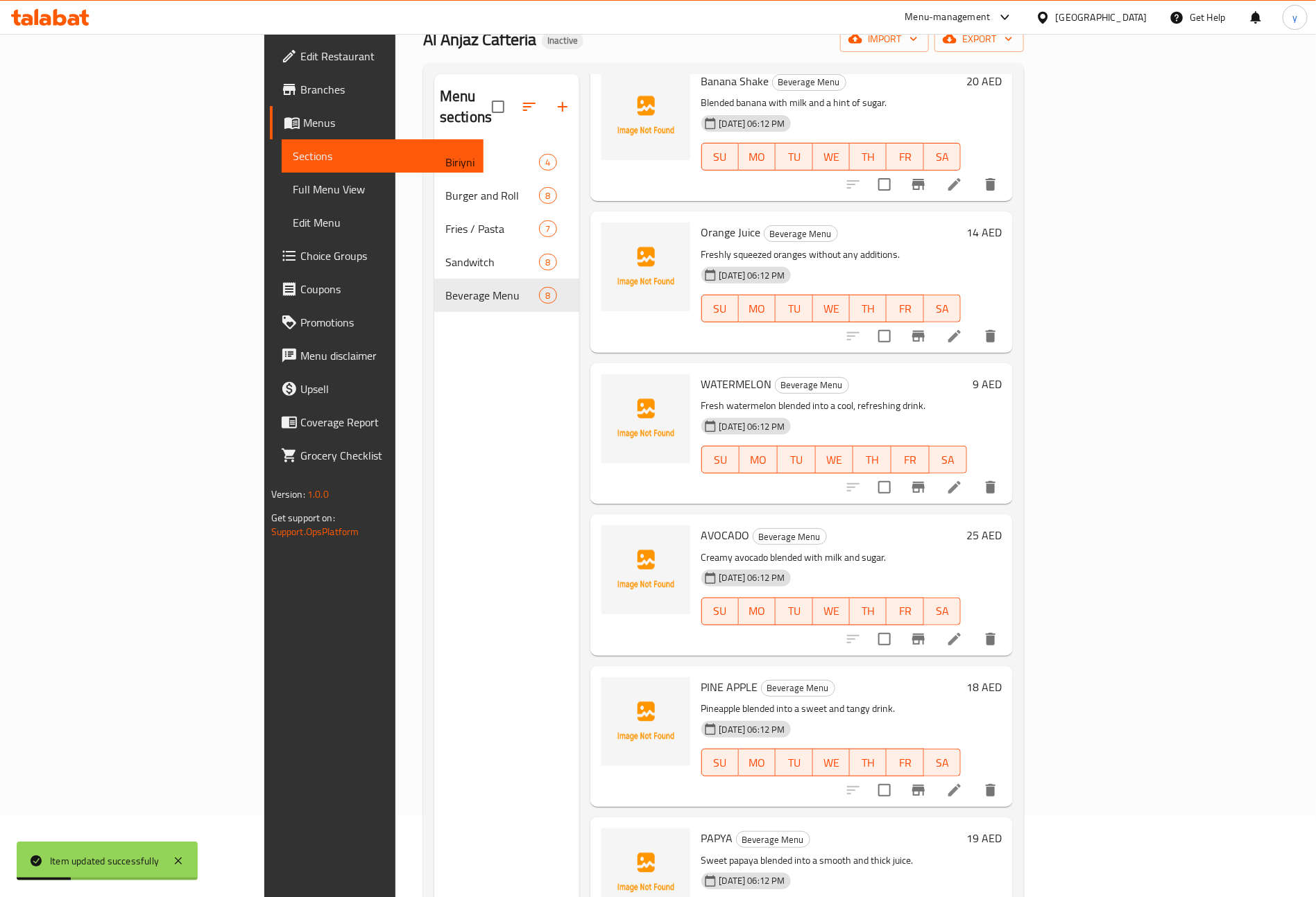
scroll to position [104, 0]
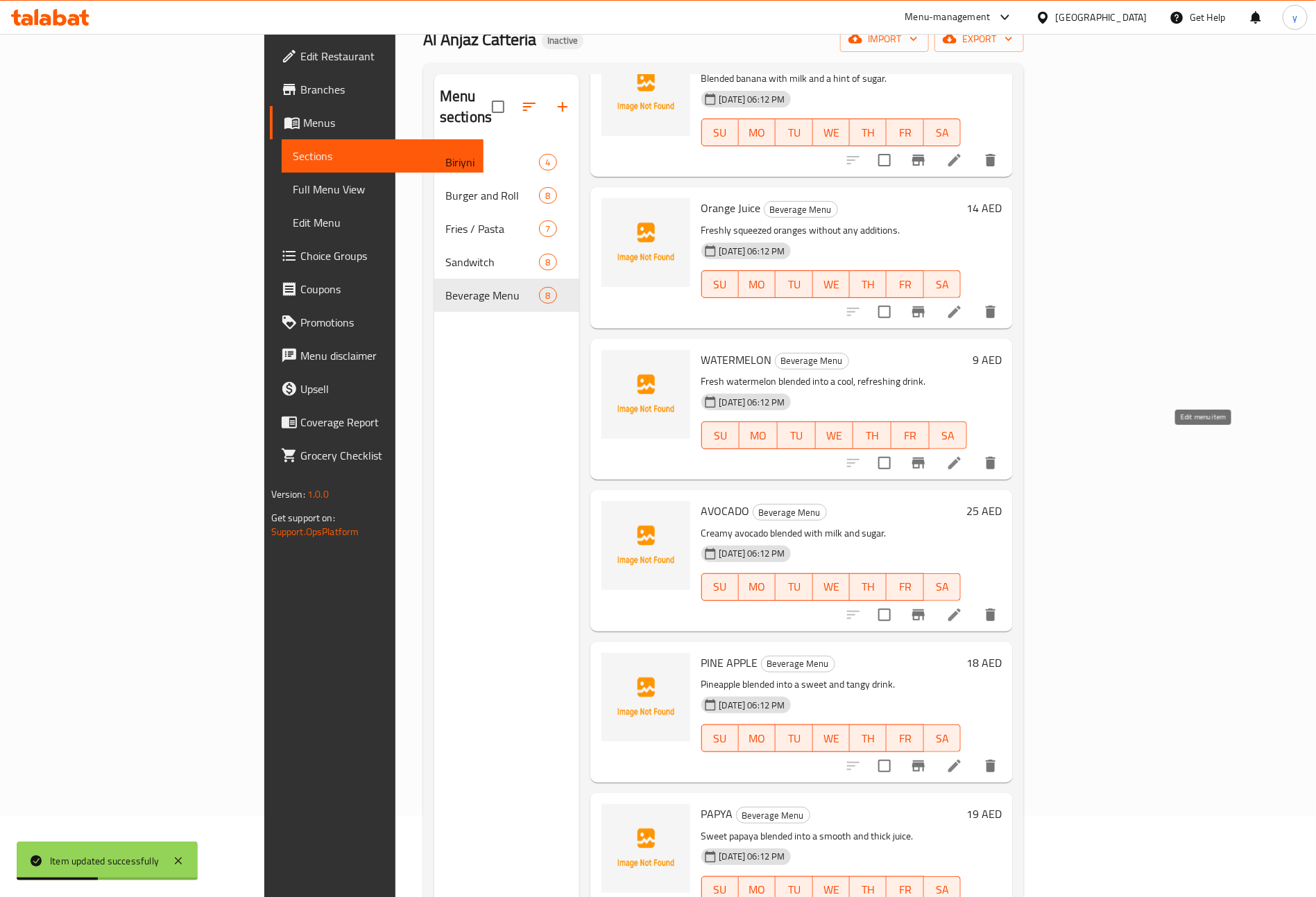
click at [963, 455] on icon at bounding box center [954, 463] width 17 height 17
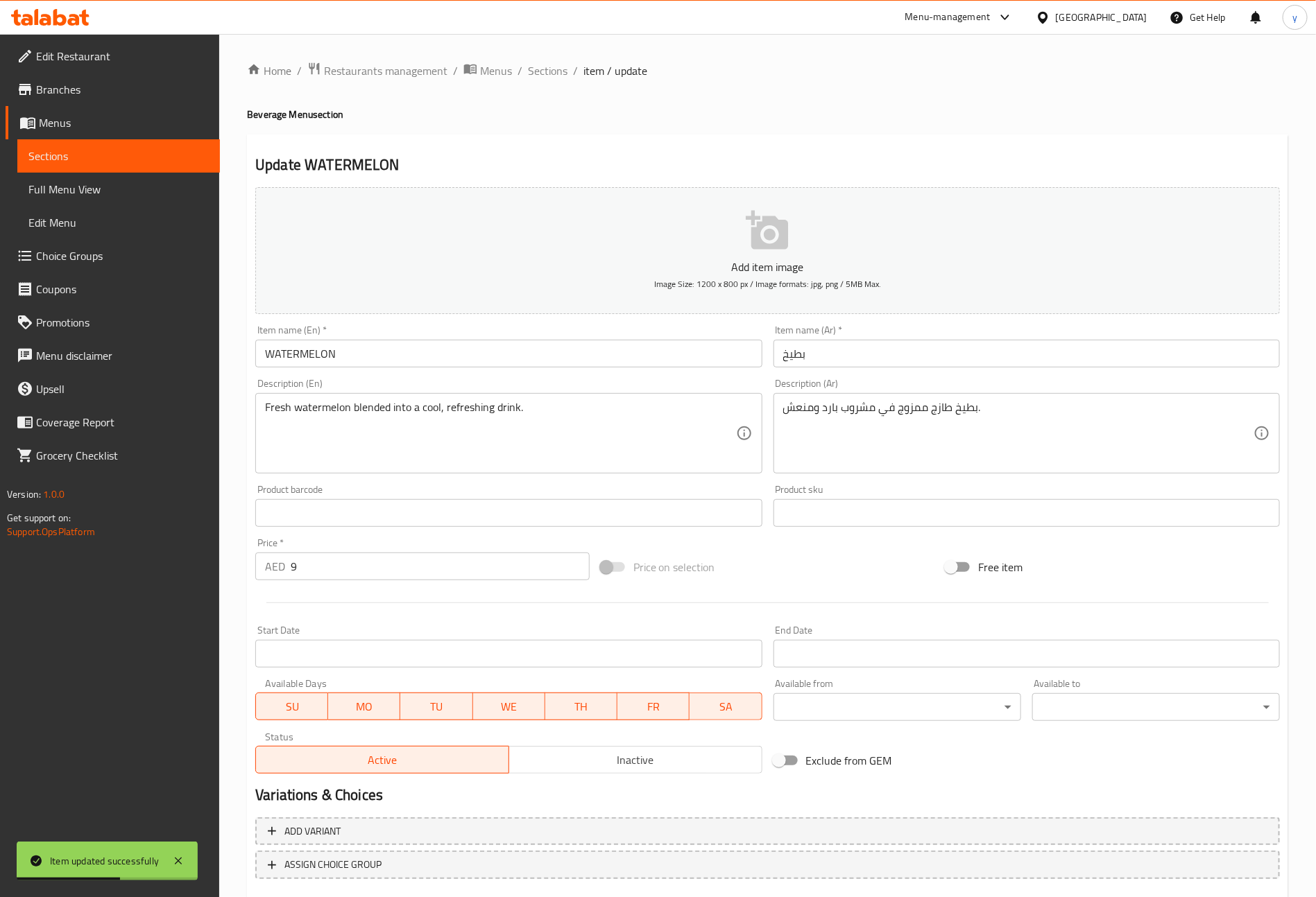
click at [350, 350] on input "WATERMELON" at bounding box center [508, 354] width 506 height 28
type input "Watermelon"
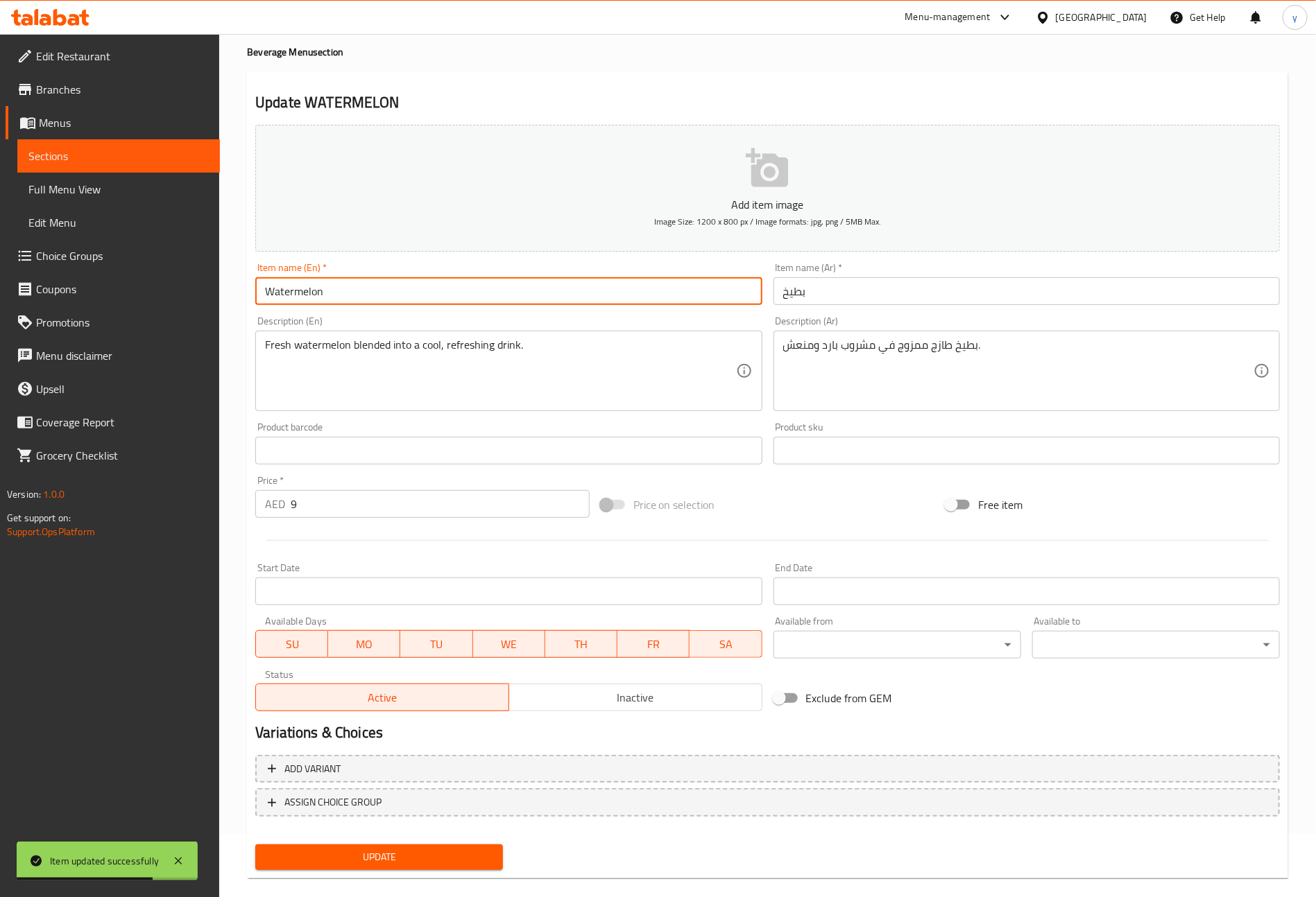
scroll to position [81, 0]
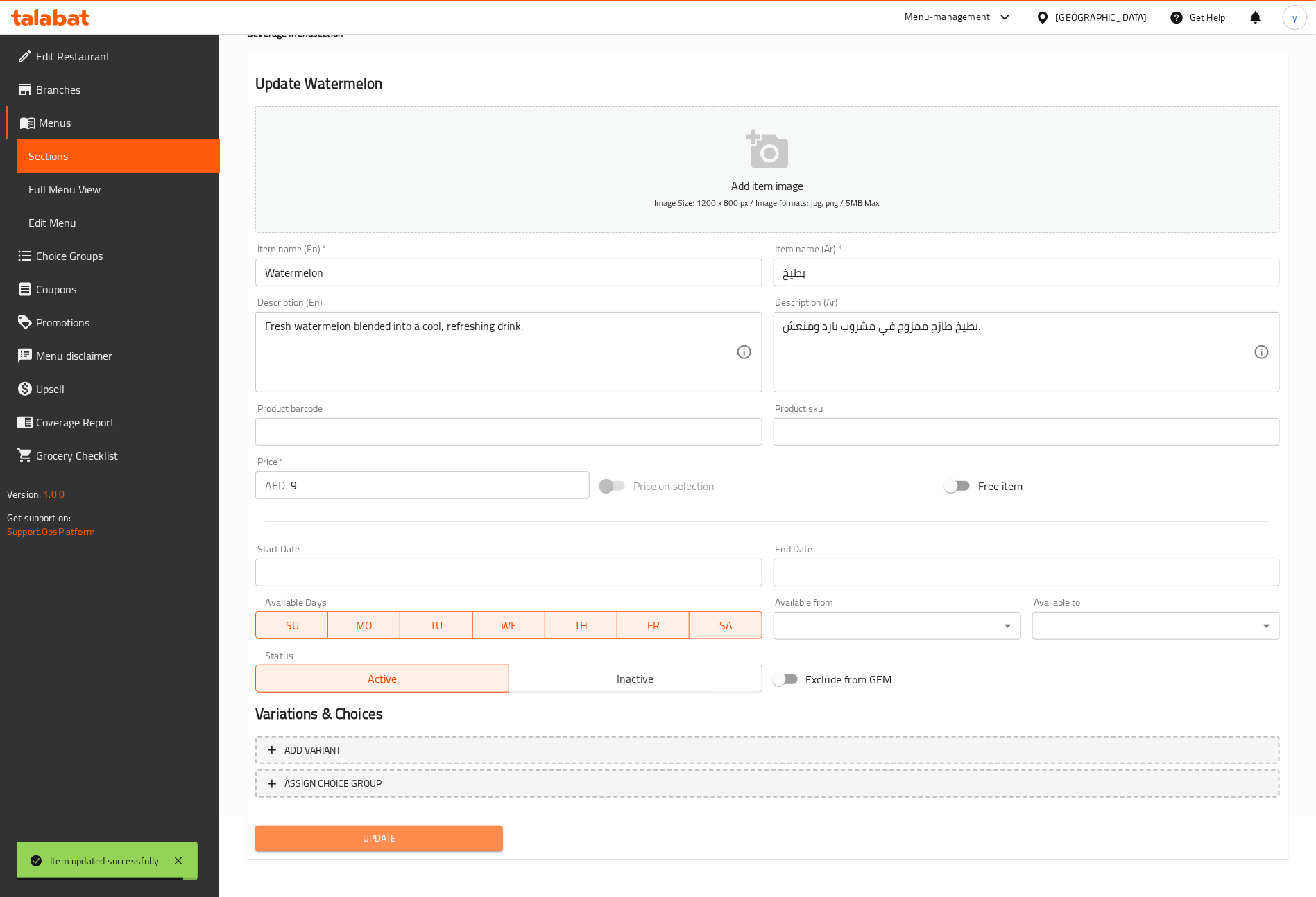
click at [364, 834] on span "Update" at bounding box center [378, 839] width 225 height 17
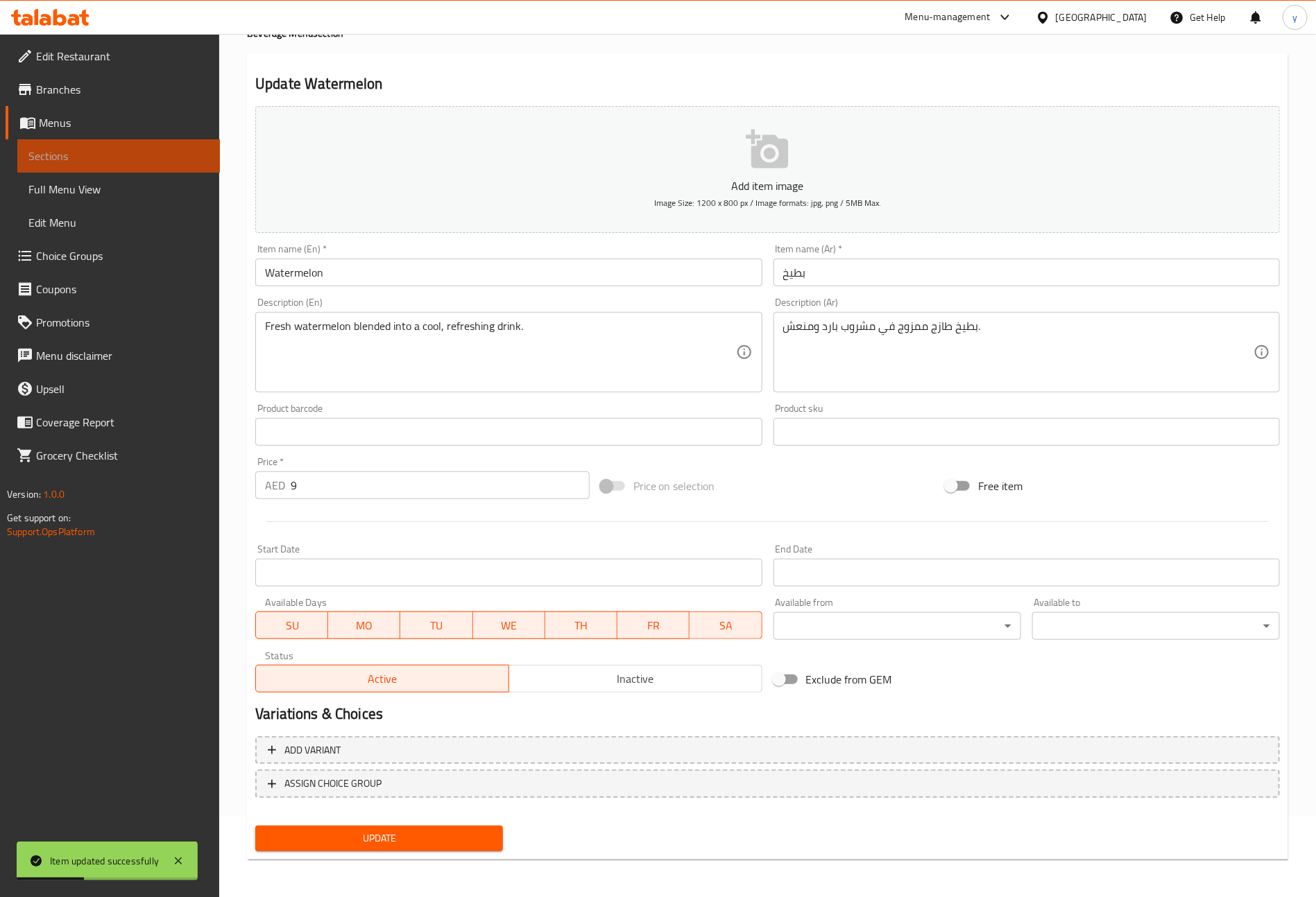
click at [84, 152] on span "Sections" at bounding box center [119, 155] width 181 height 17
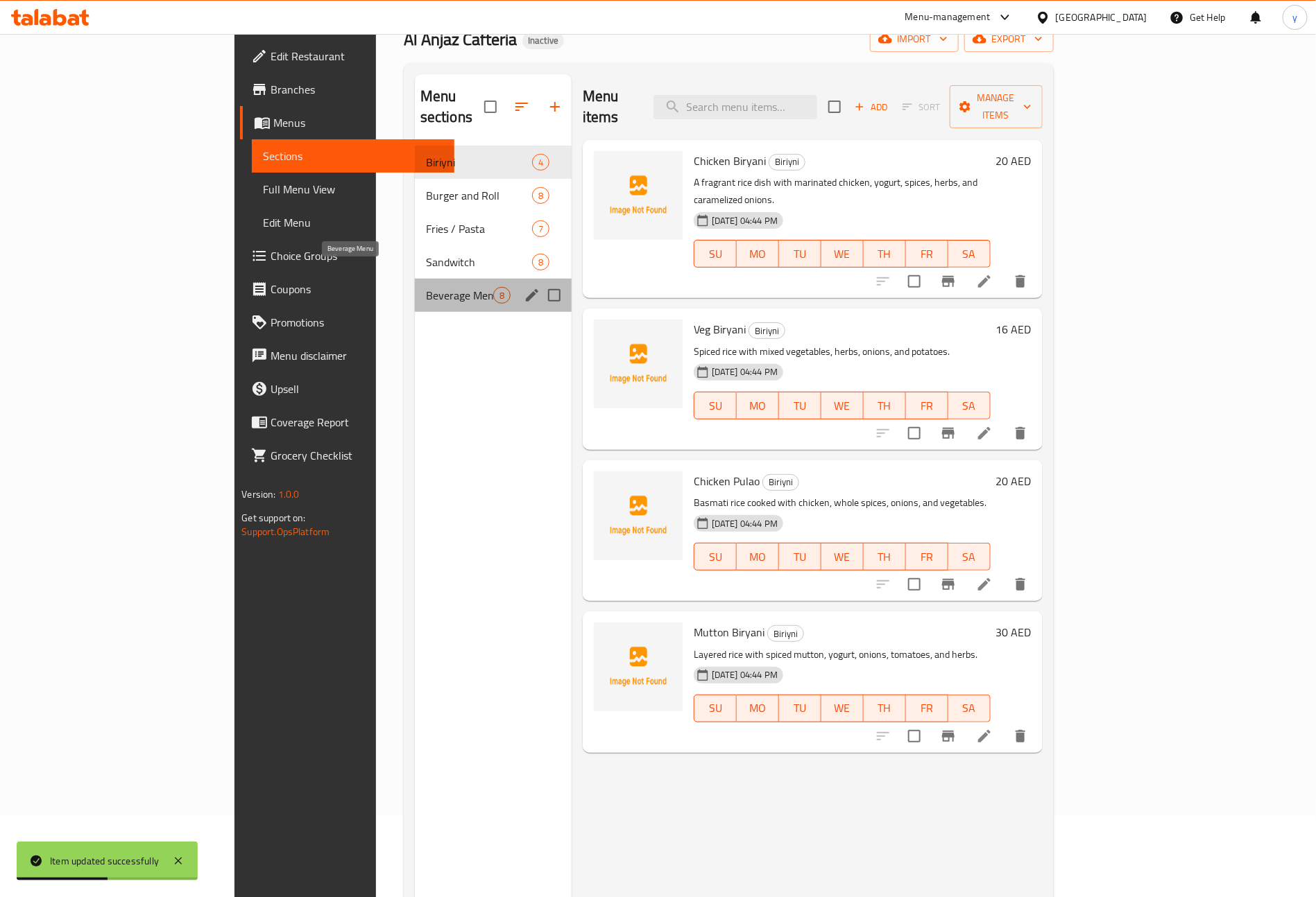
click at [426, 287] on span "Beverage Menu" at bounding box center [460, 295] width 68 height 17
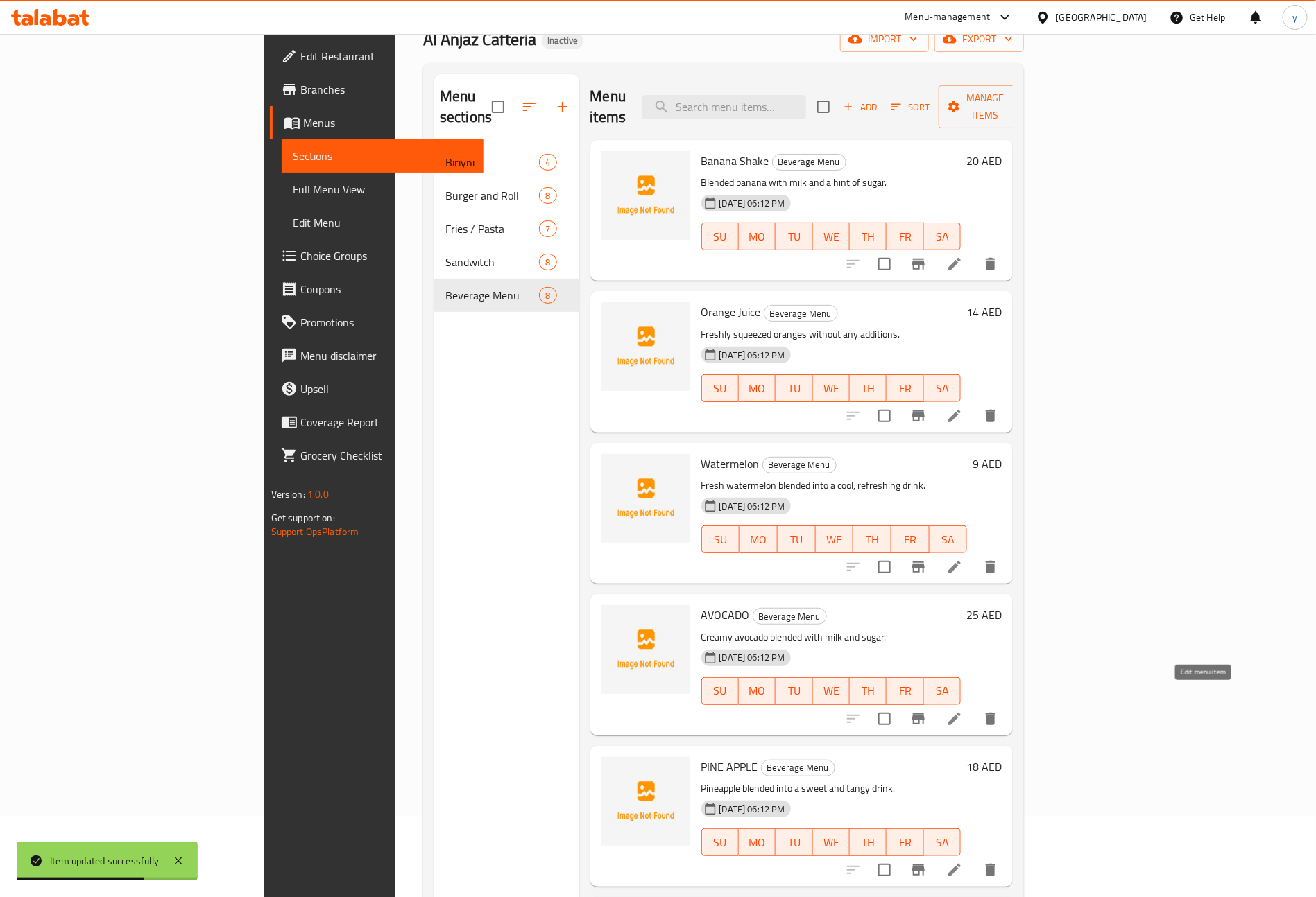
click at [961, 713] on icon at bounding box center [954, 719] width 12 height 12
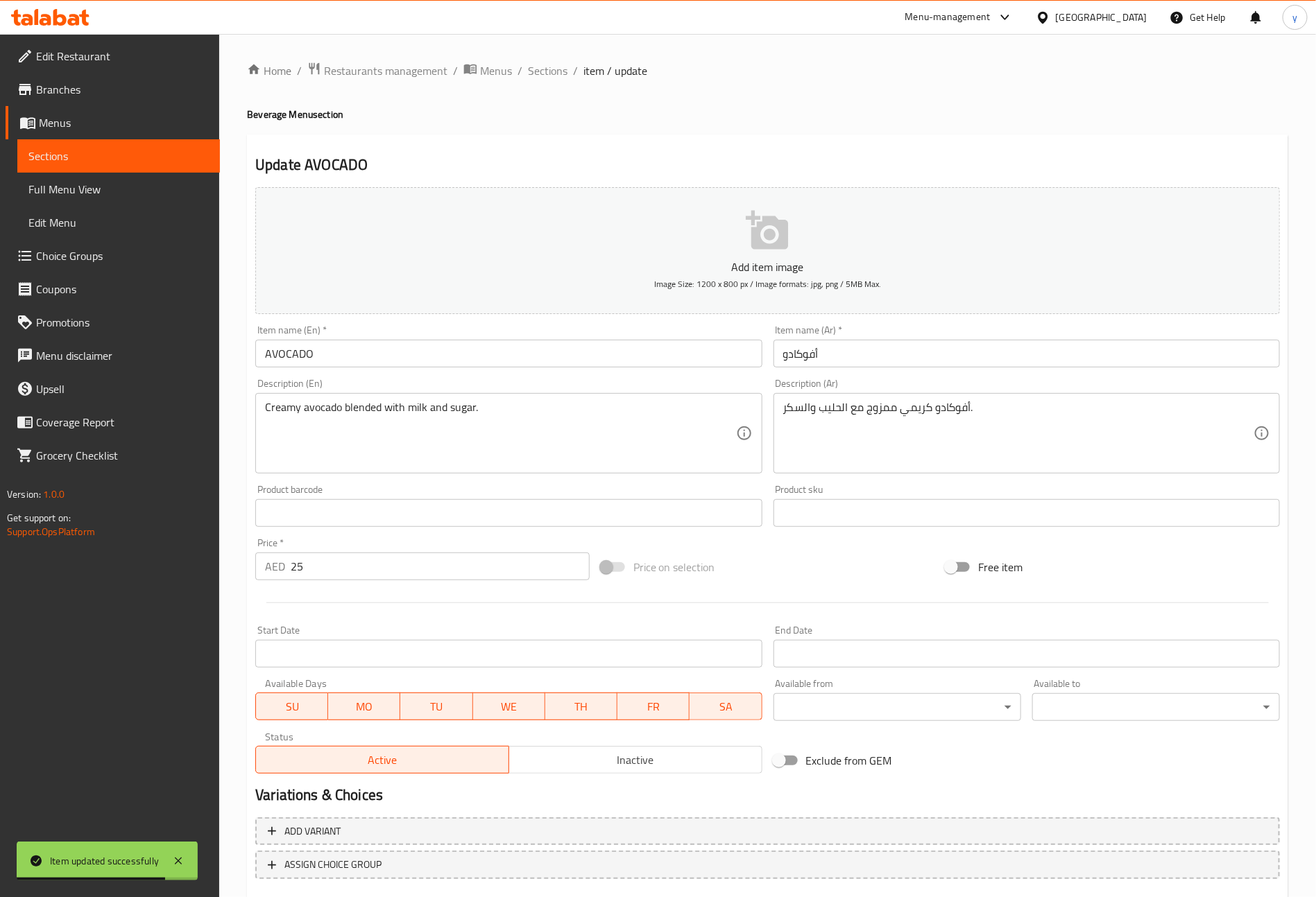
click at [441, 351] on input "AVOCADO" at bounding box center [508, 354] width 506 height 28
type input "Avocado"
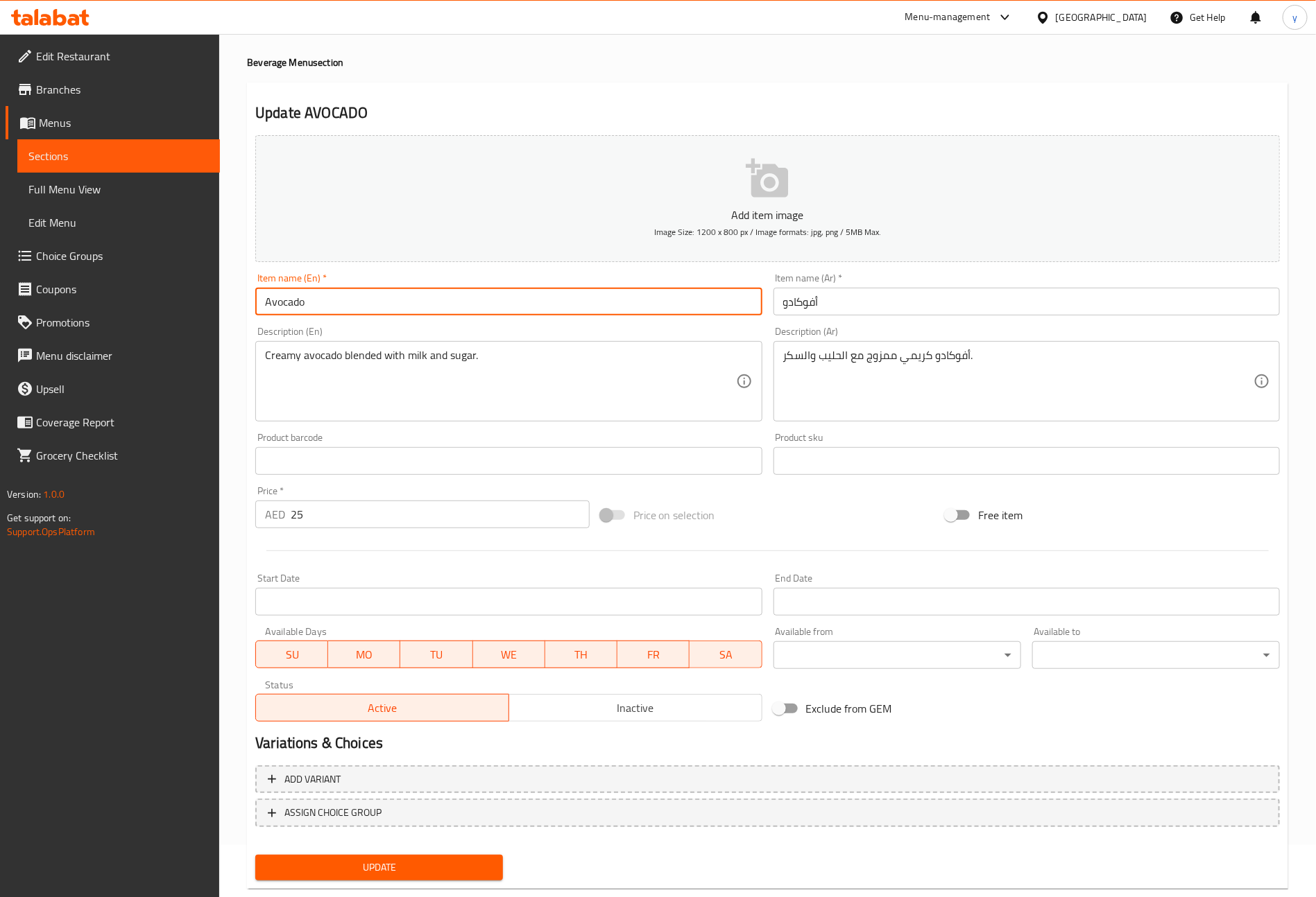
scroll to position [81, 0]
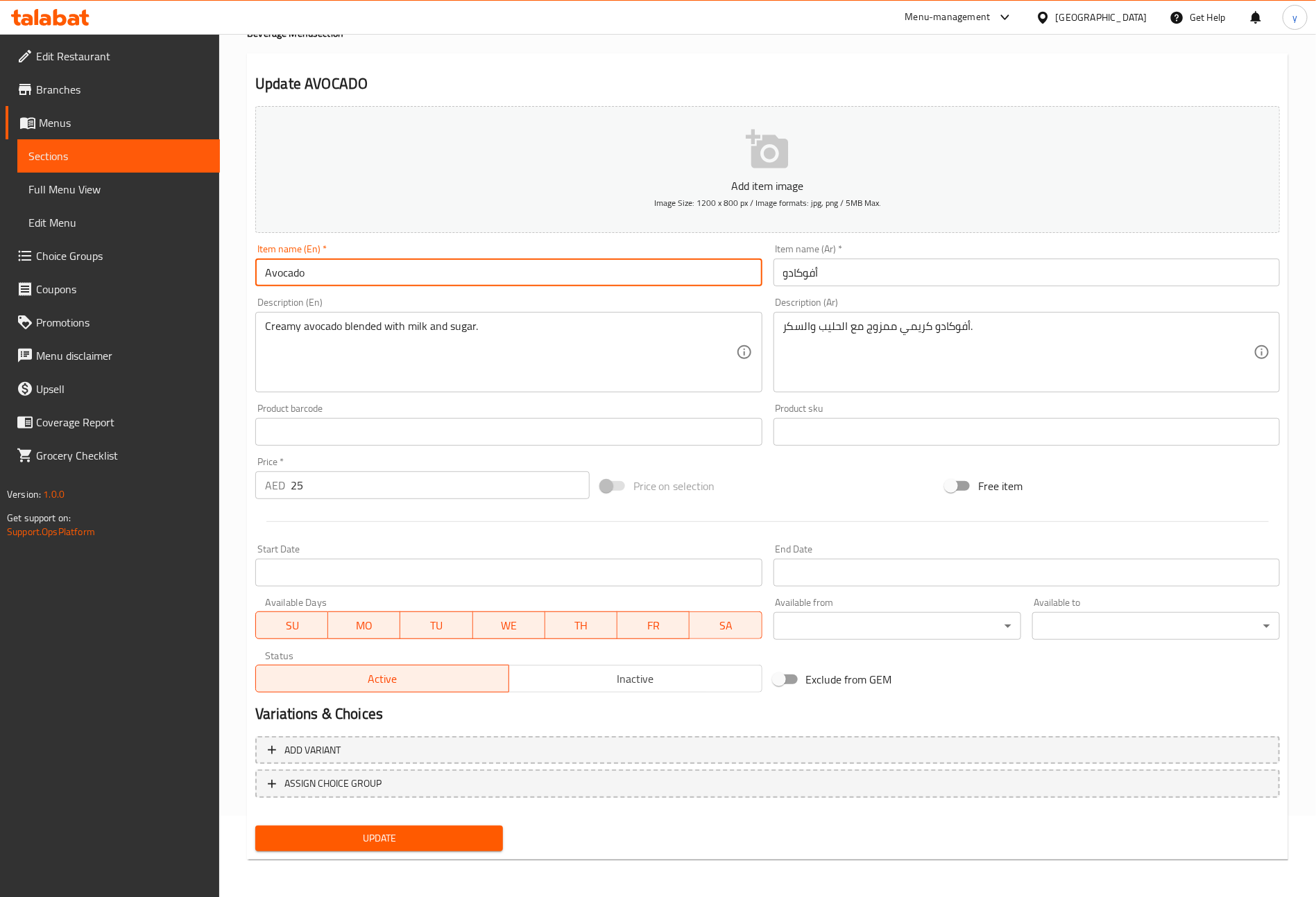
click at [459, 845] on span "Update" at bounding box center [378, 839] width 225 height 17
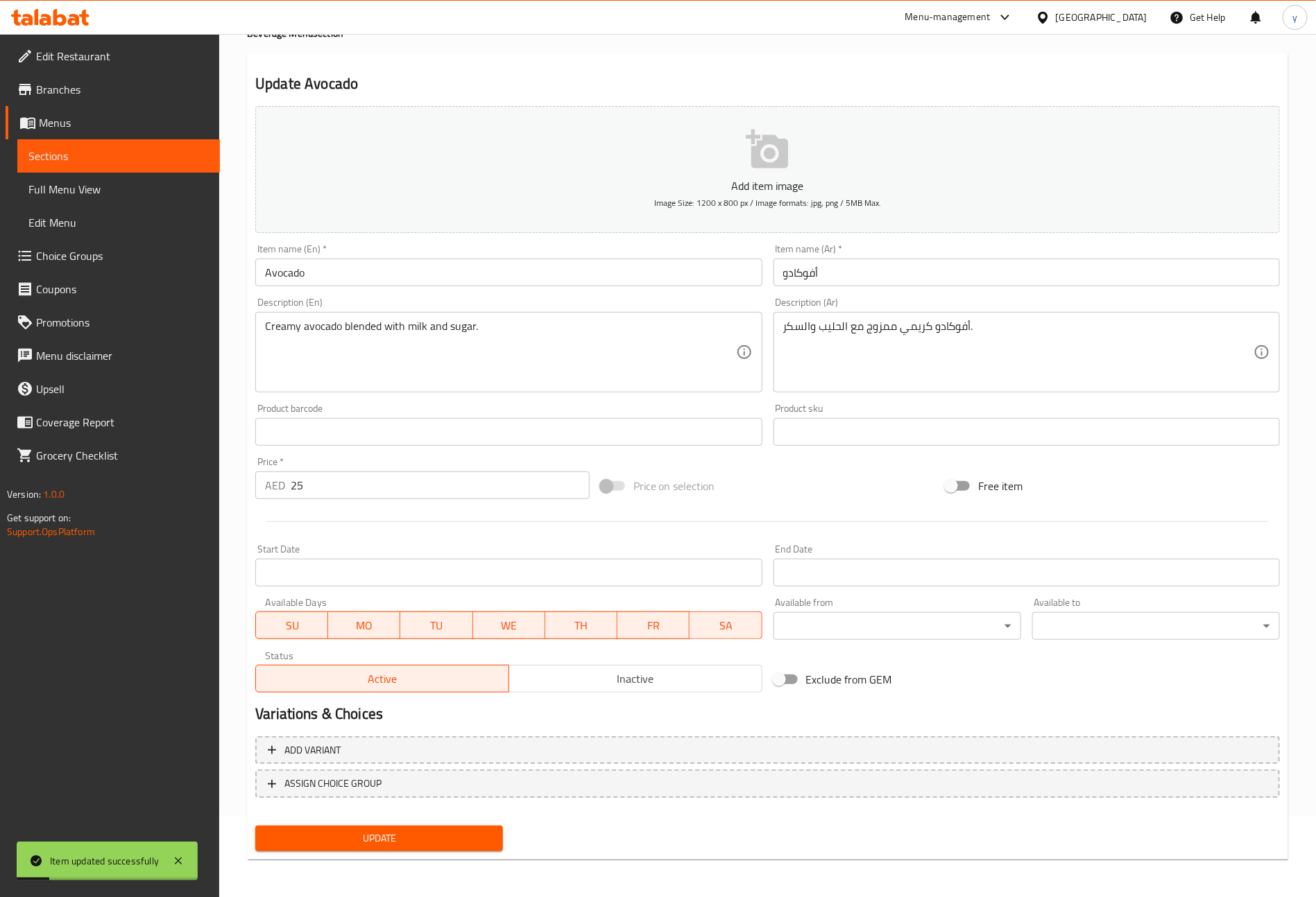
click at [184, 157] on span "Sections" at bounding box center [119, 155] width 181 height 17
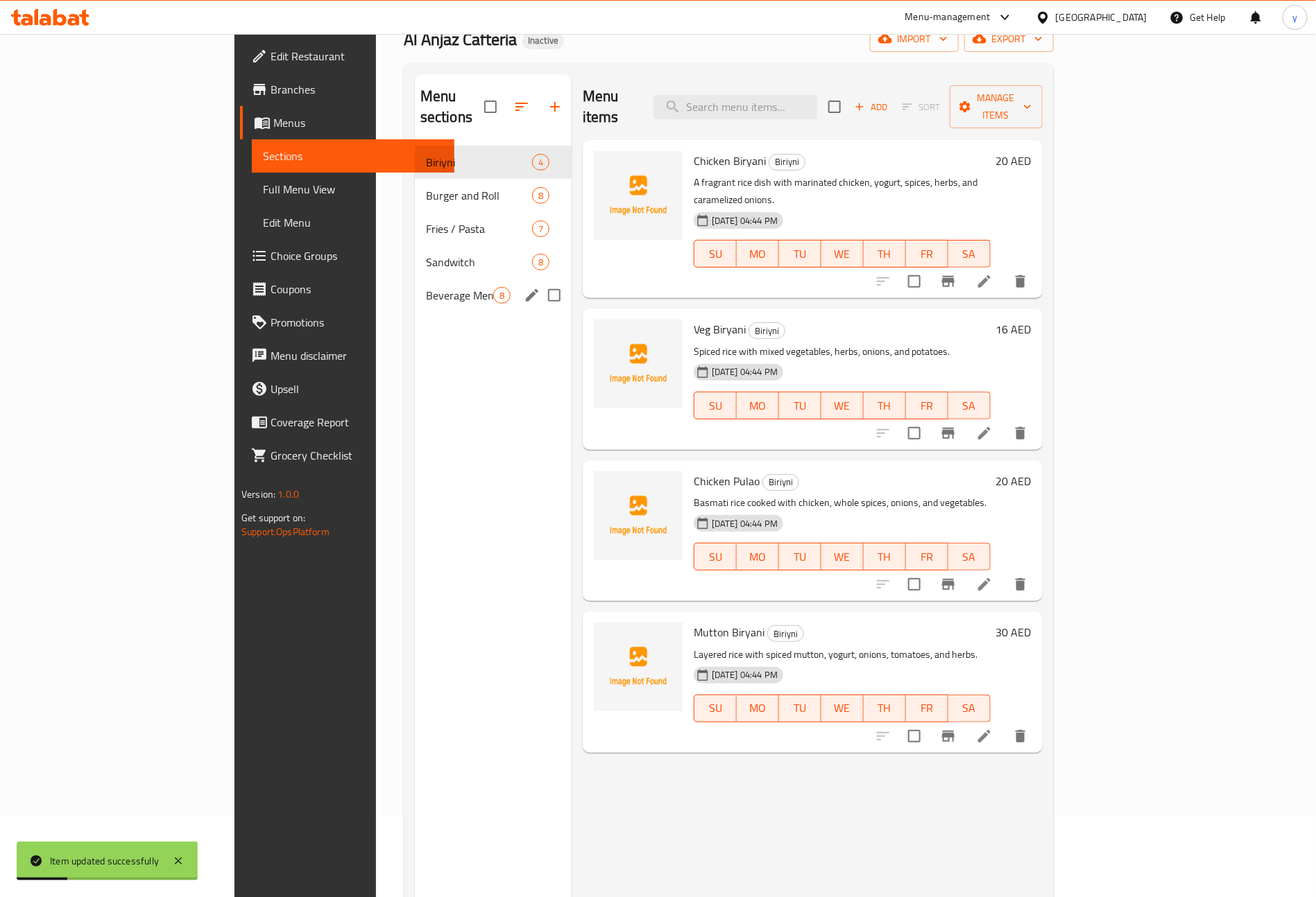
click at [415, 290] on div "Beverage Menu 8" at bounding box center [493, 295] width 157 height 33
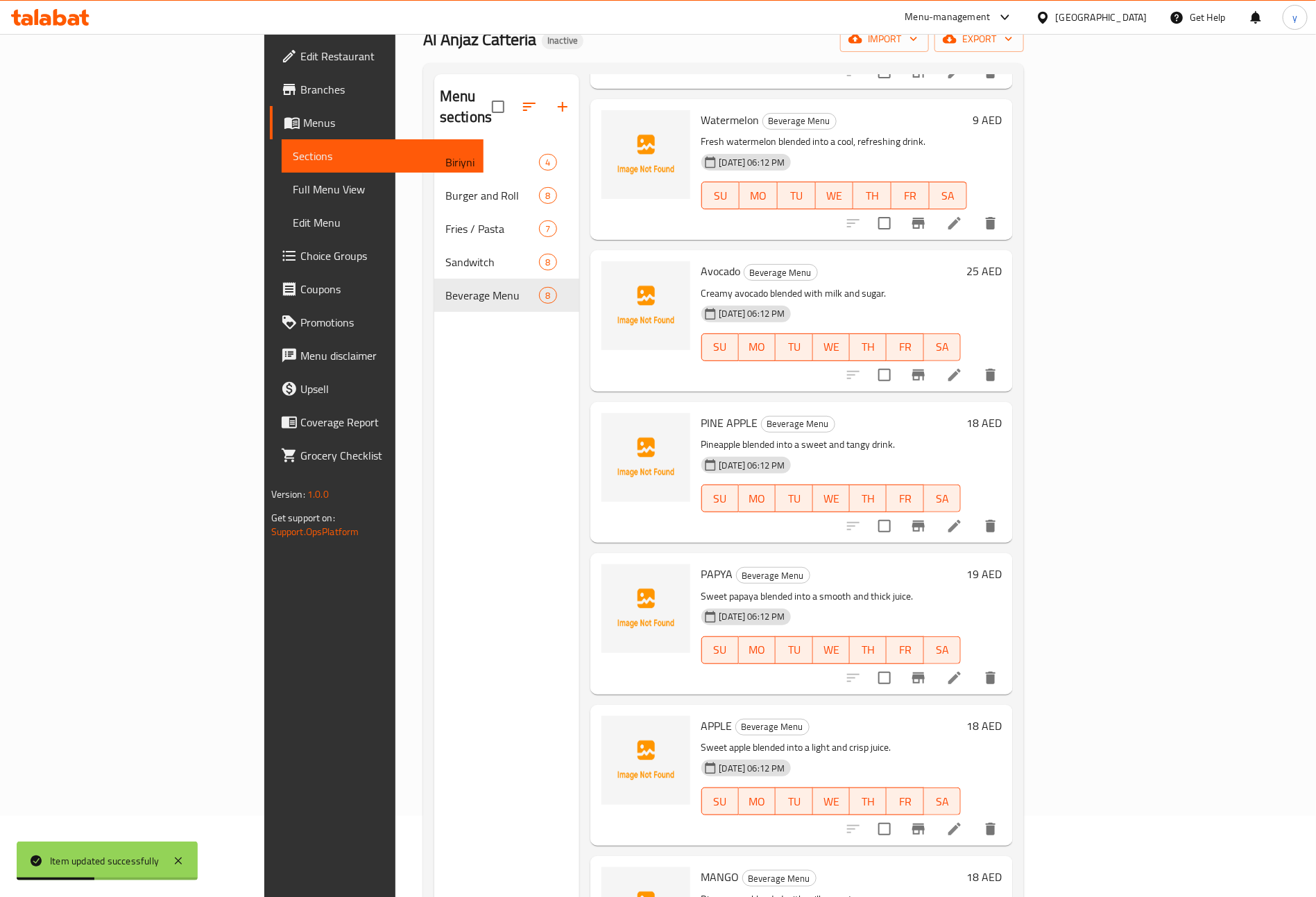
scroll to position [348, 0]
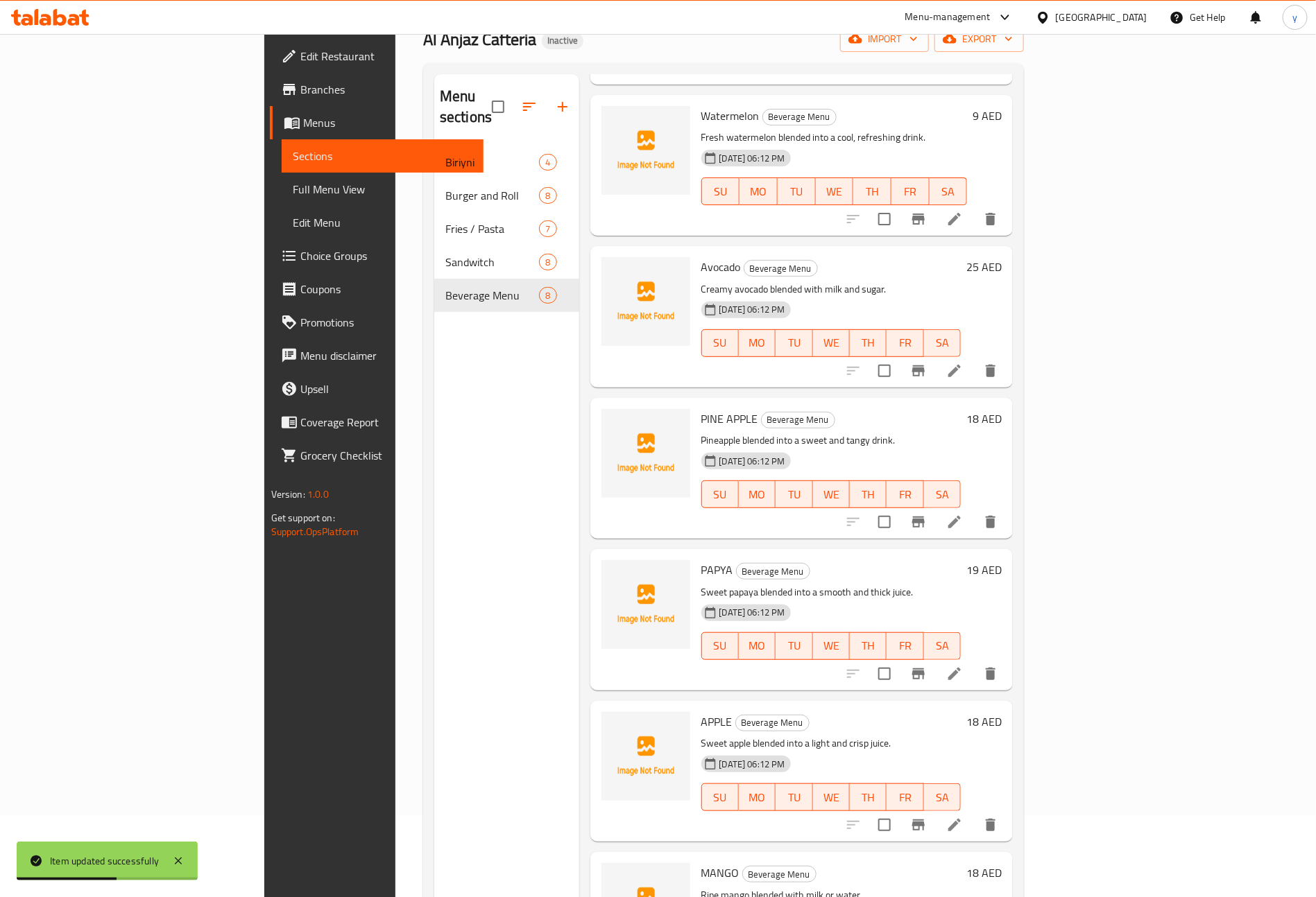
click at [961, 516] on icon at bounding box center [954, 522] width 12 height 12
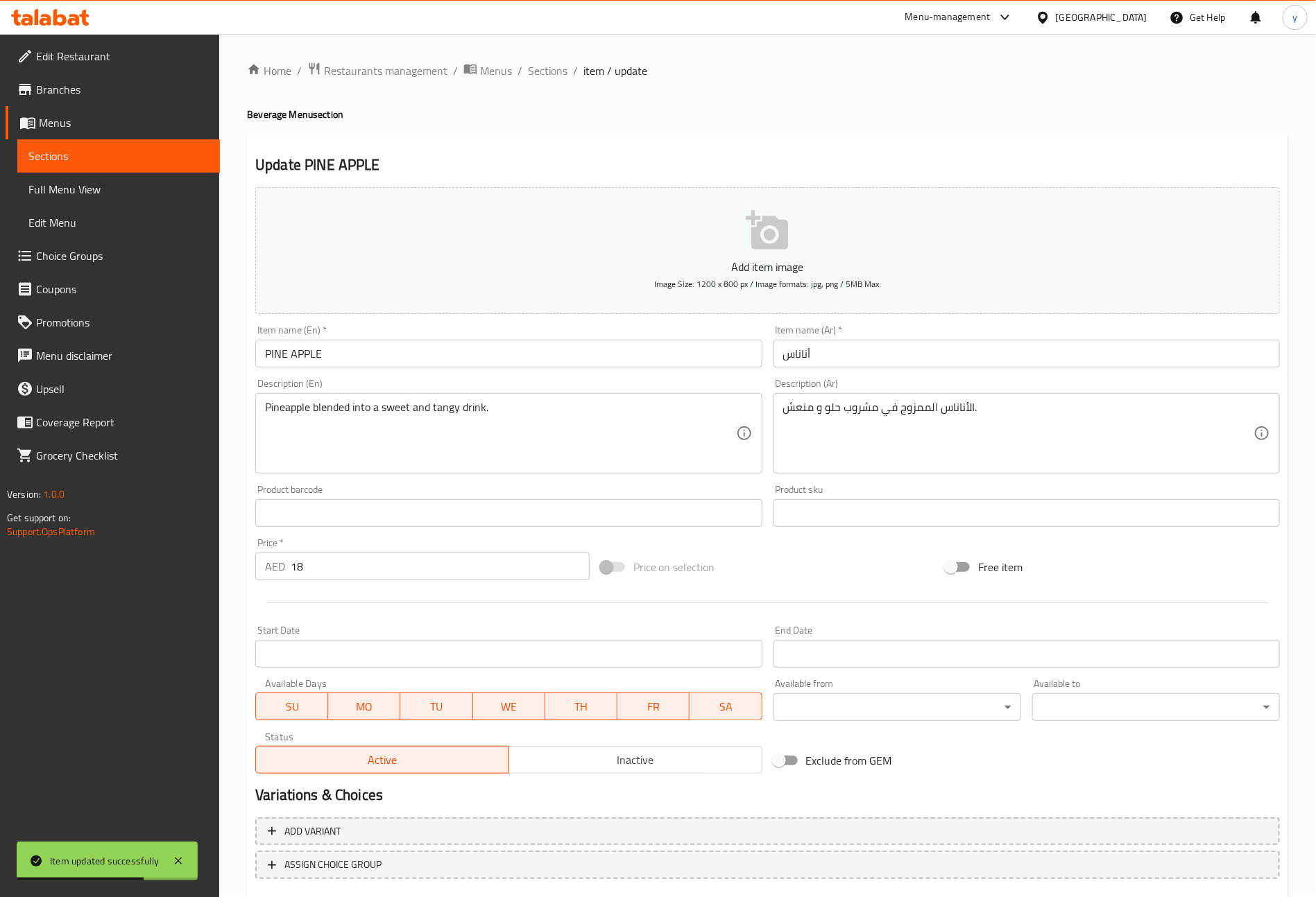
click at [564, 348] on input "PINE APPLE" at bounding box center [508, 354] width 506 height 28
type input "Pine Apple"
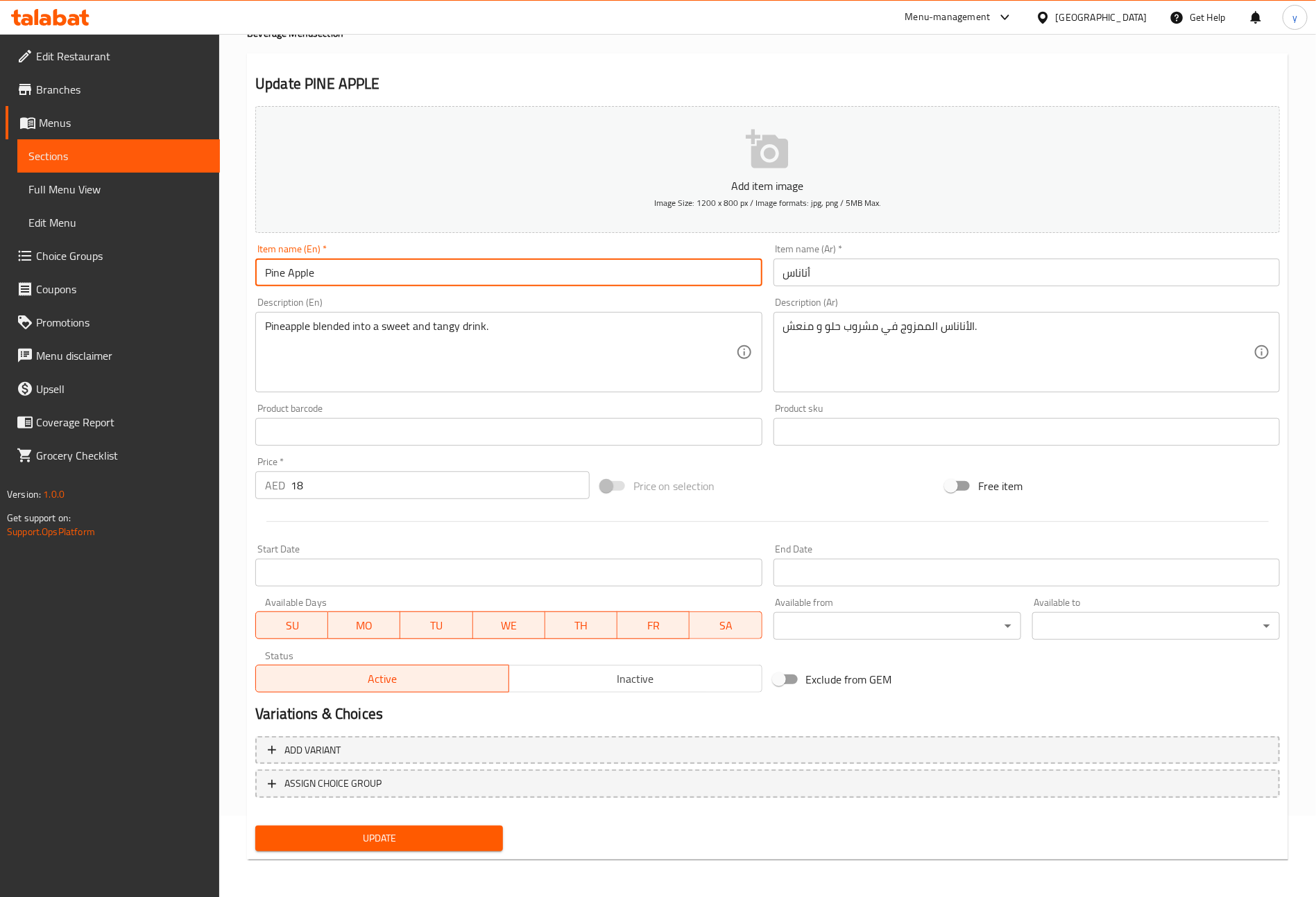
click at [427, 842] on span "Update" at bounding box center [378, 839] width 225 height 17
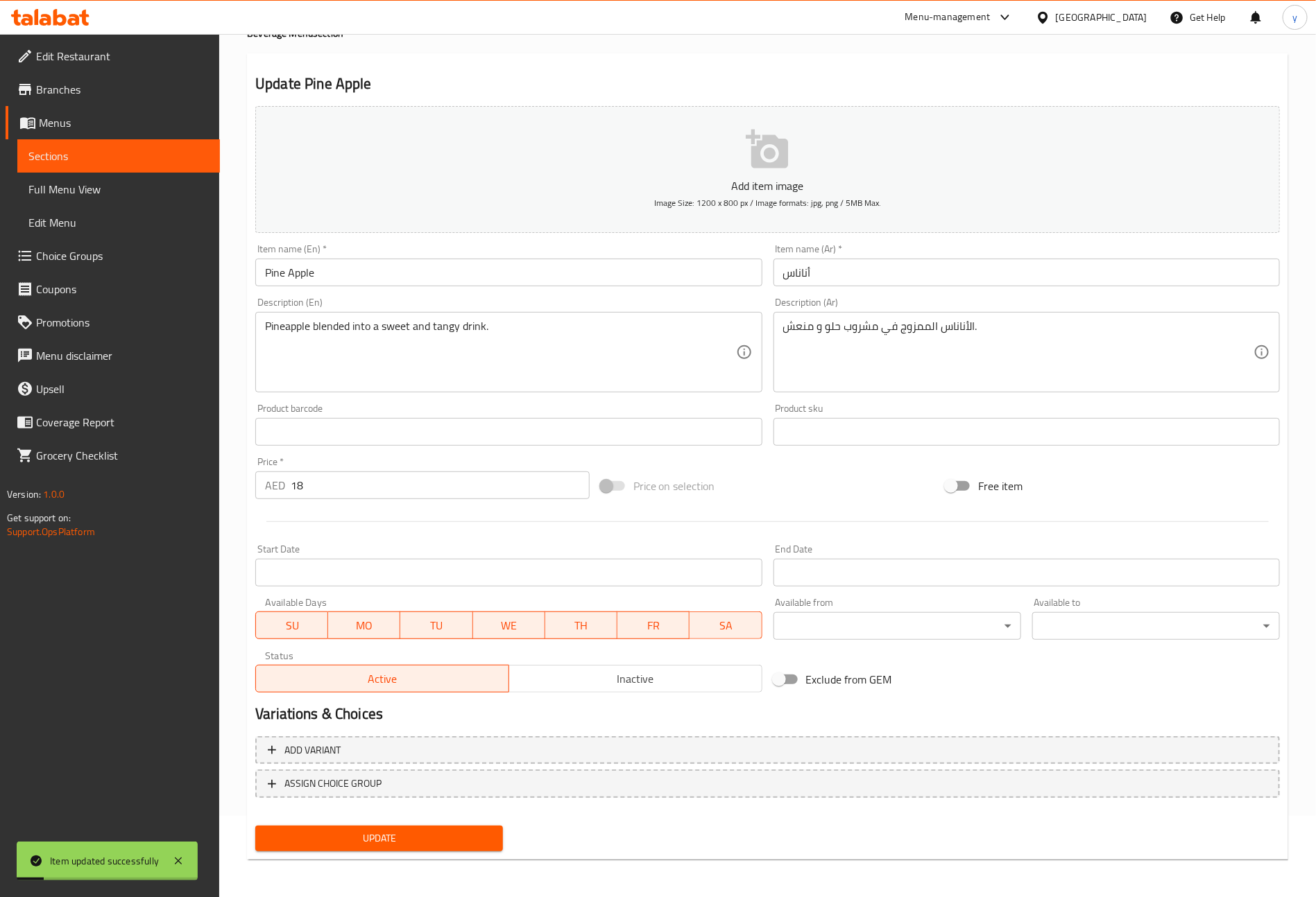
click at [124, 159] on span "Sections" at bounding box center [119, 155] width 181 height 17
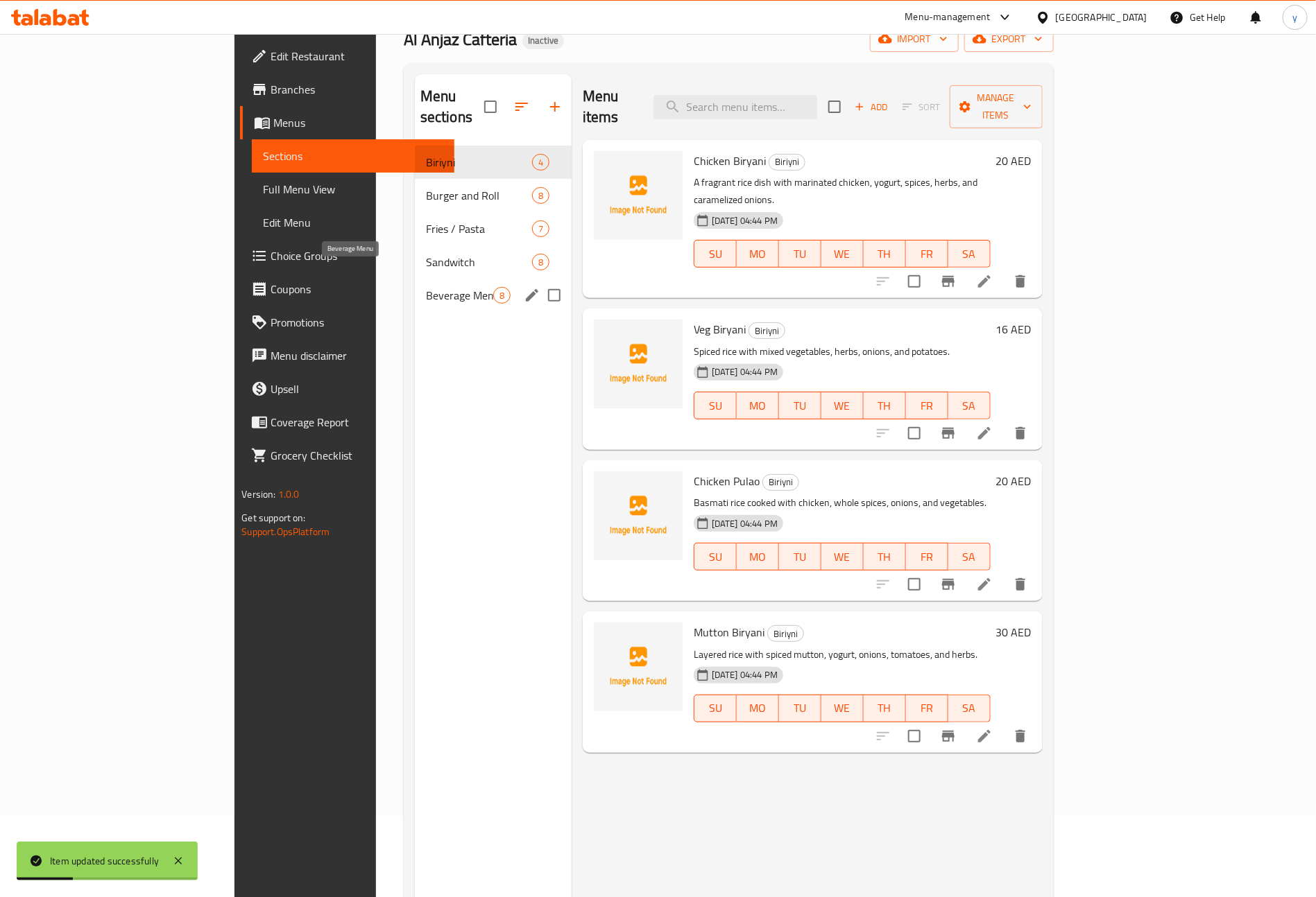
click at [426, 287] on span "Beverage Menu" at bounding box center [460, 295] width 68 height 17
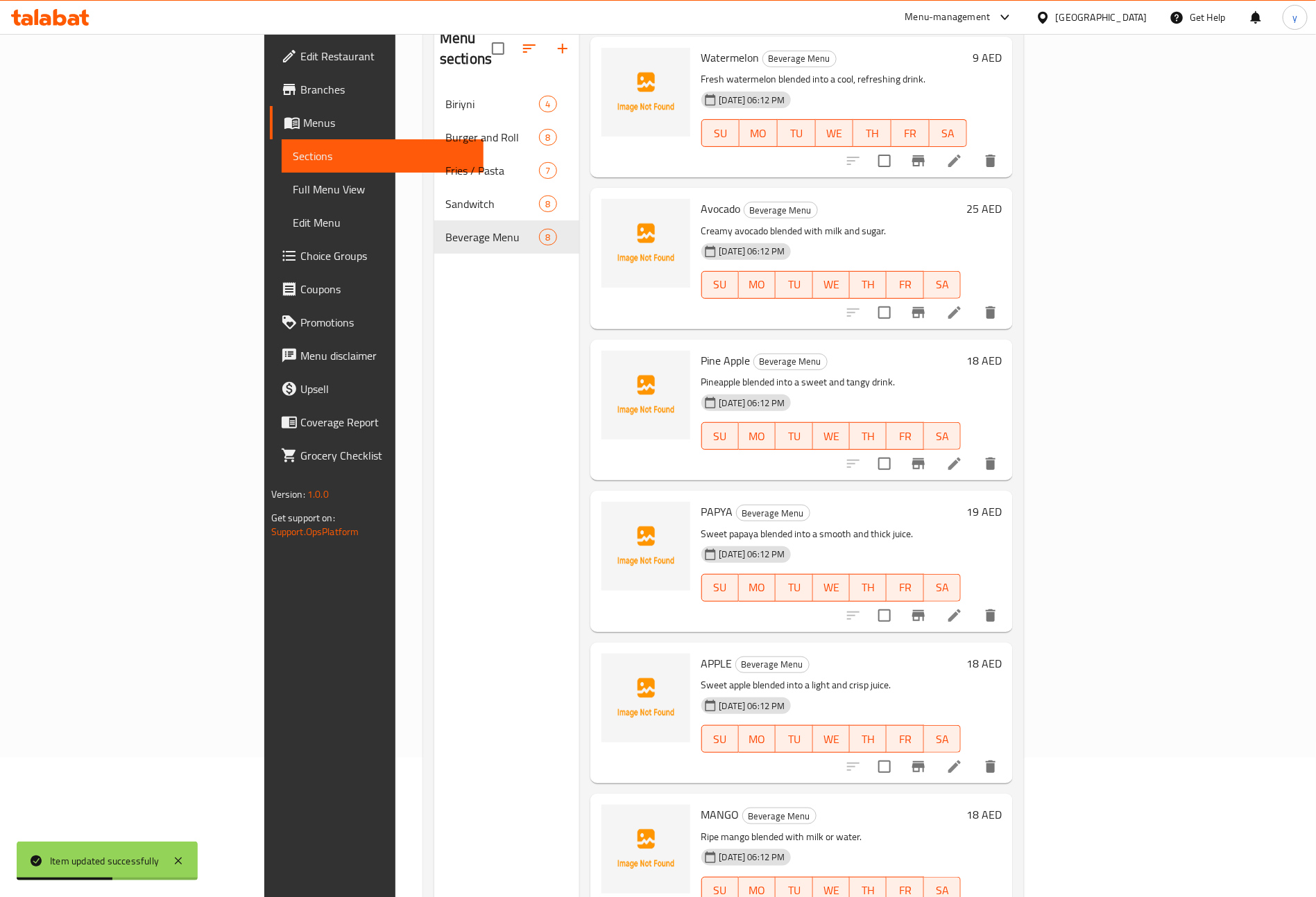
scroll to position [194, 0]
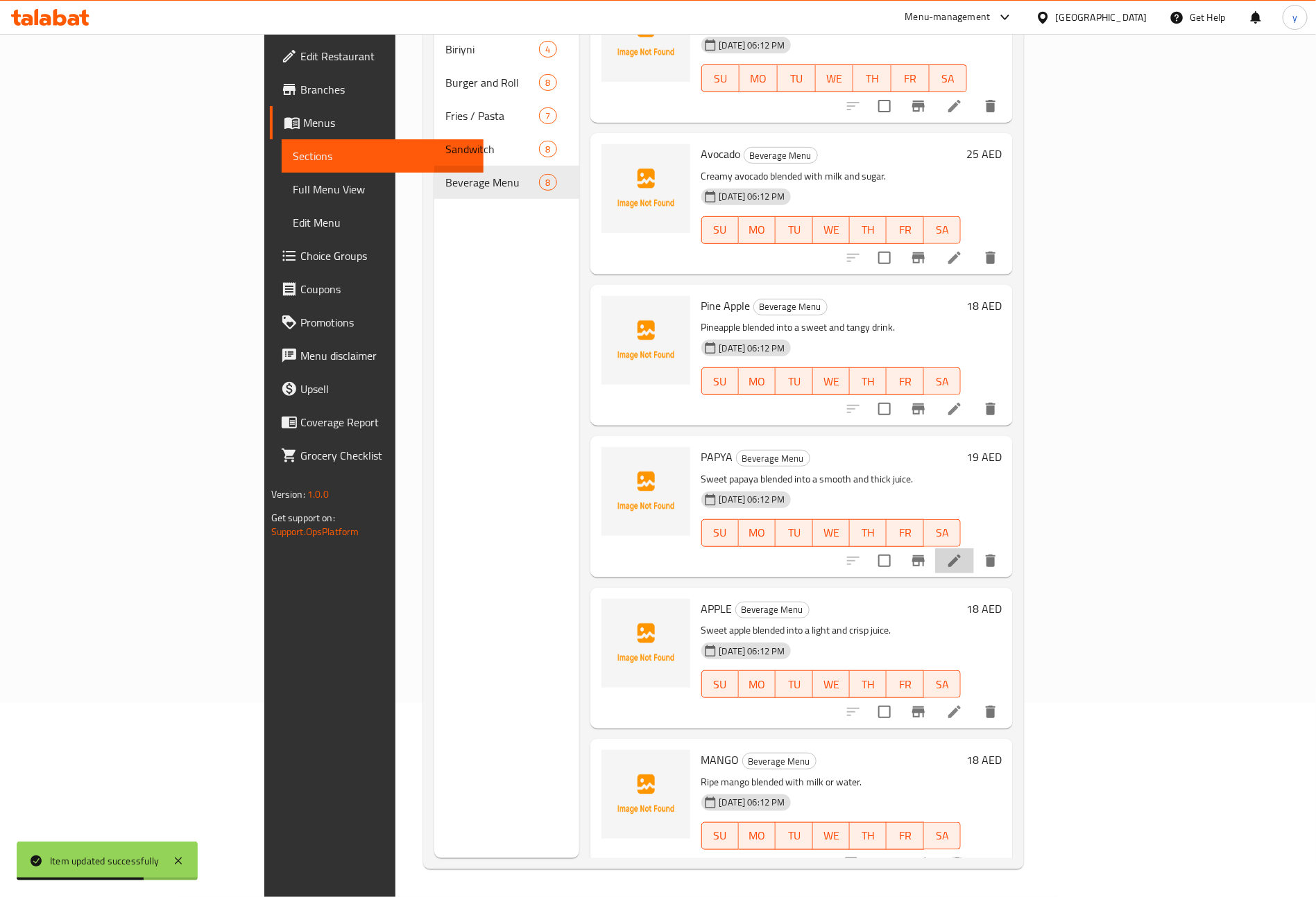
click at [974, 548] on li at bounding box center [954, 561] width 39 height 25
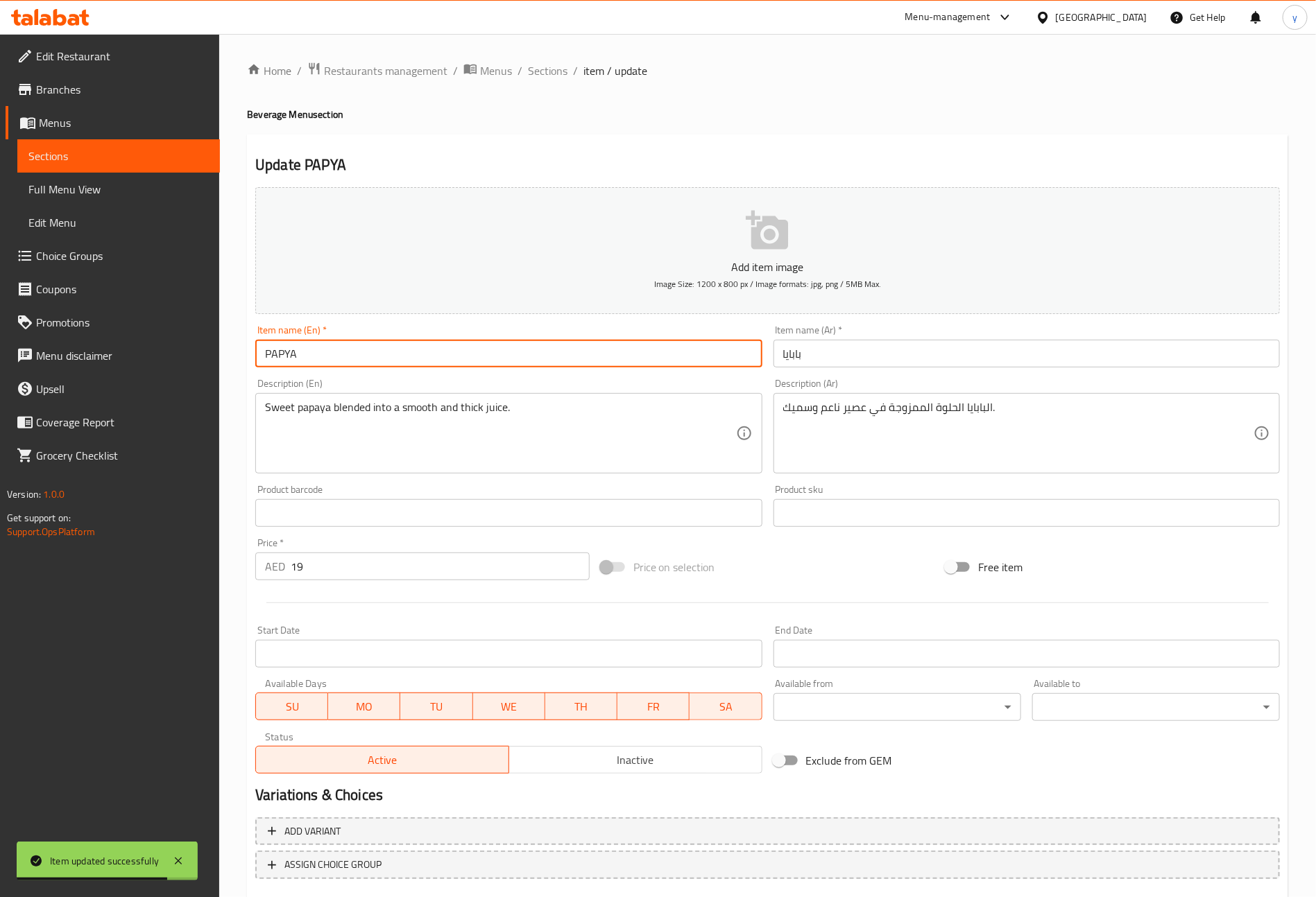
click at [385, 354] on input "PAPYA" at bounding box center [508, 354] width 506 height 28
type input "Papya"
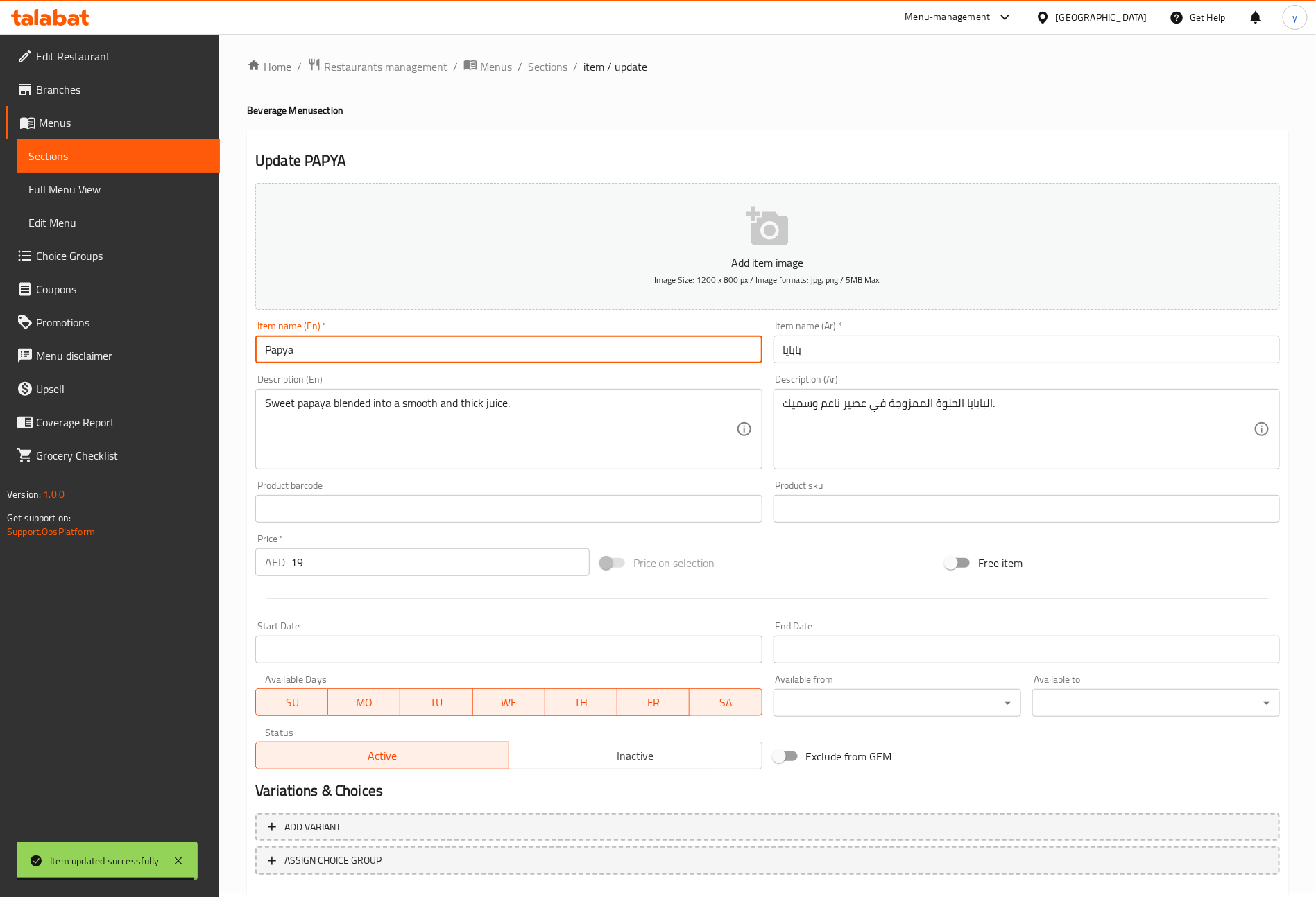
scroll to position [81, 0]
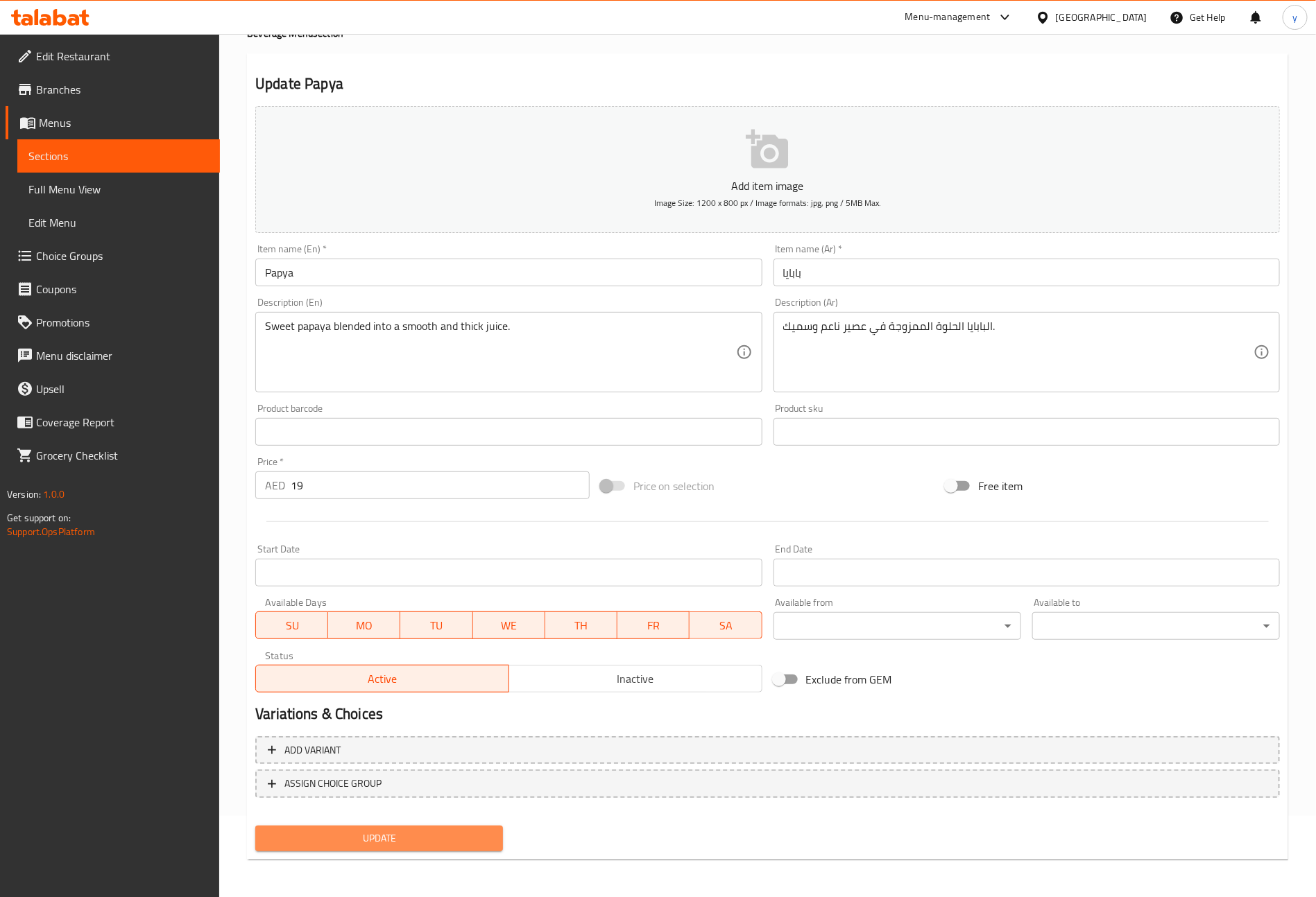
click at [480, 834] on span "Update" at bounding box center [378, 839] width 225 height 17
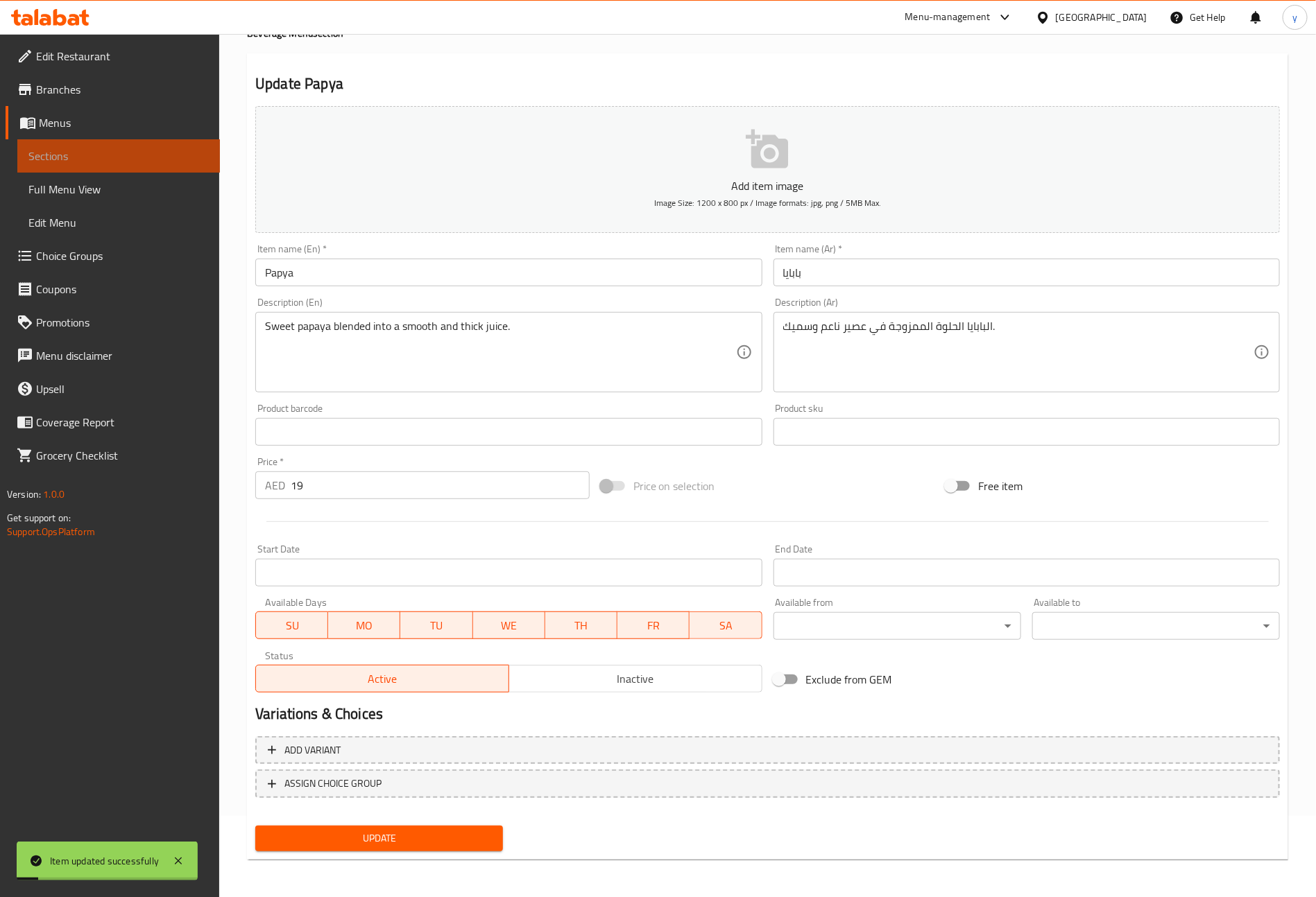
click at [103, 148] on span "Sections" at bounding box center [119, 155] width 181 height 17
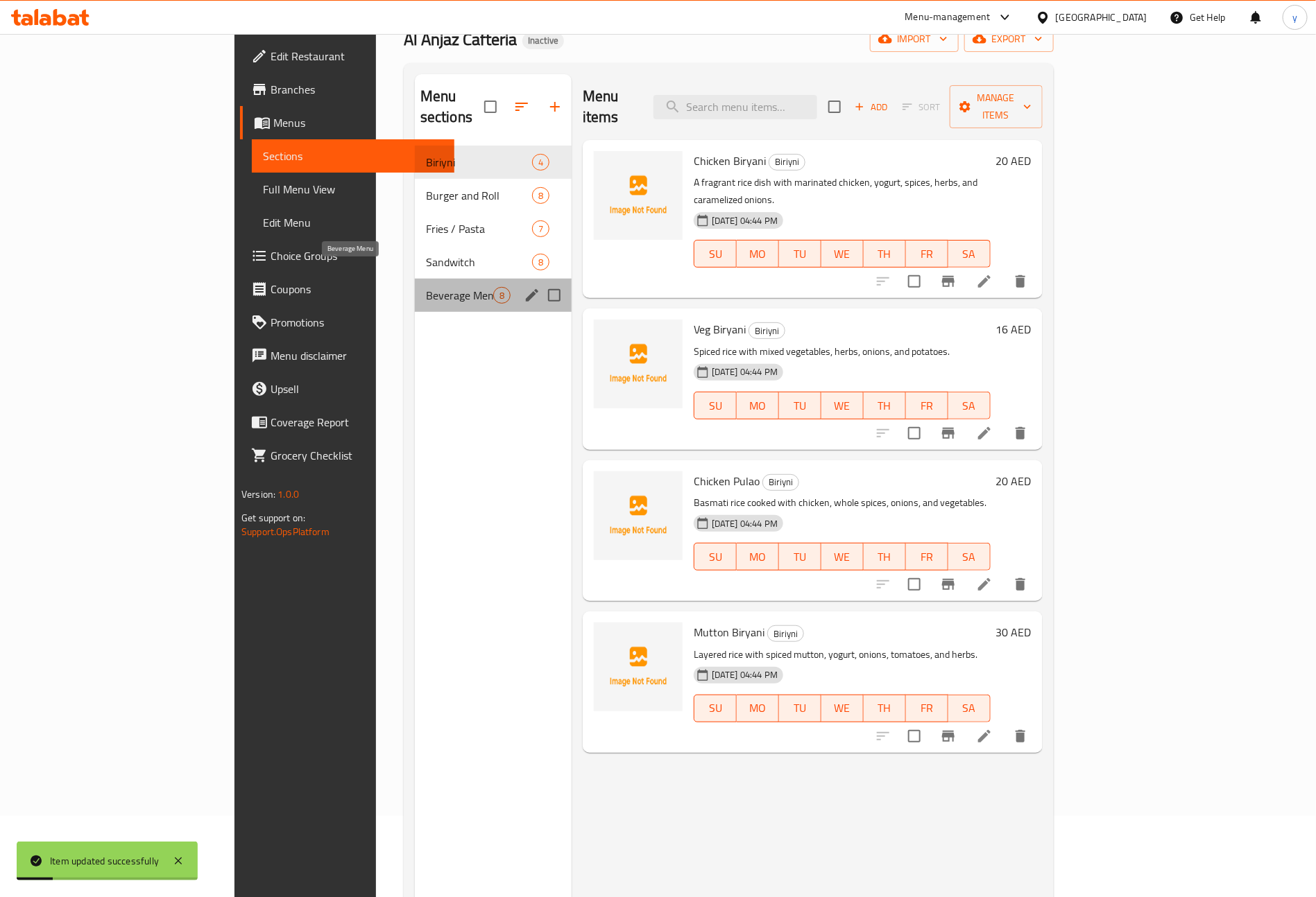
click at [426, 287] on span "Beverage Menu" at bounding box center [460, 295] width 68 height 17
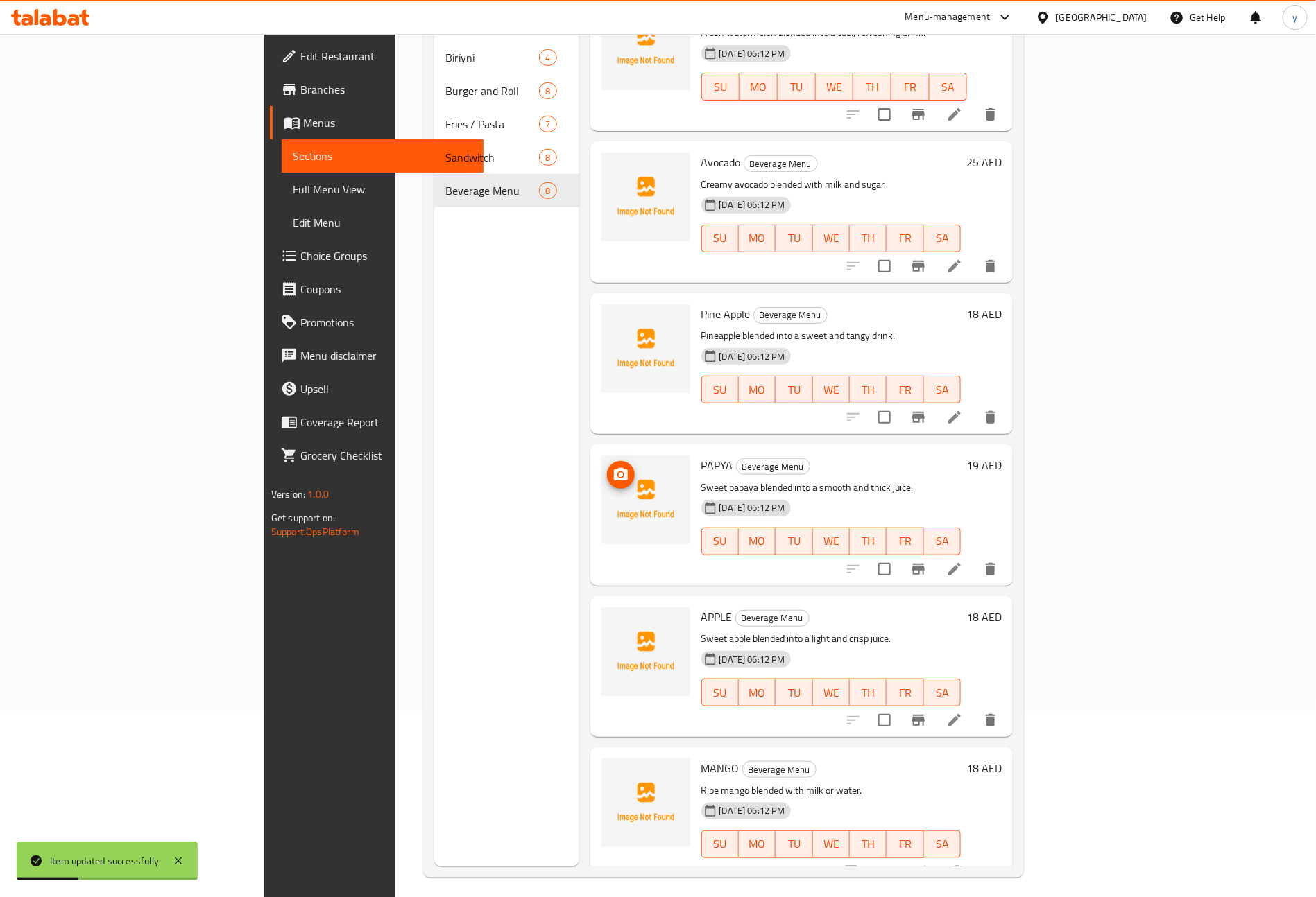
scroll to position [194, 0]
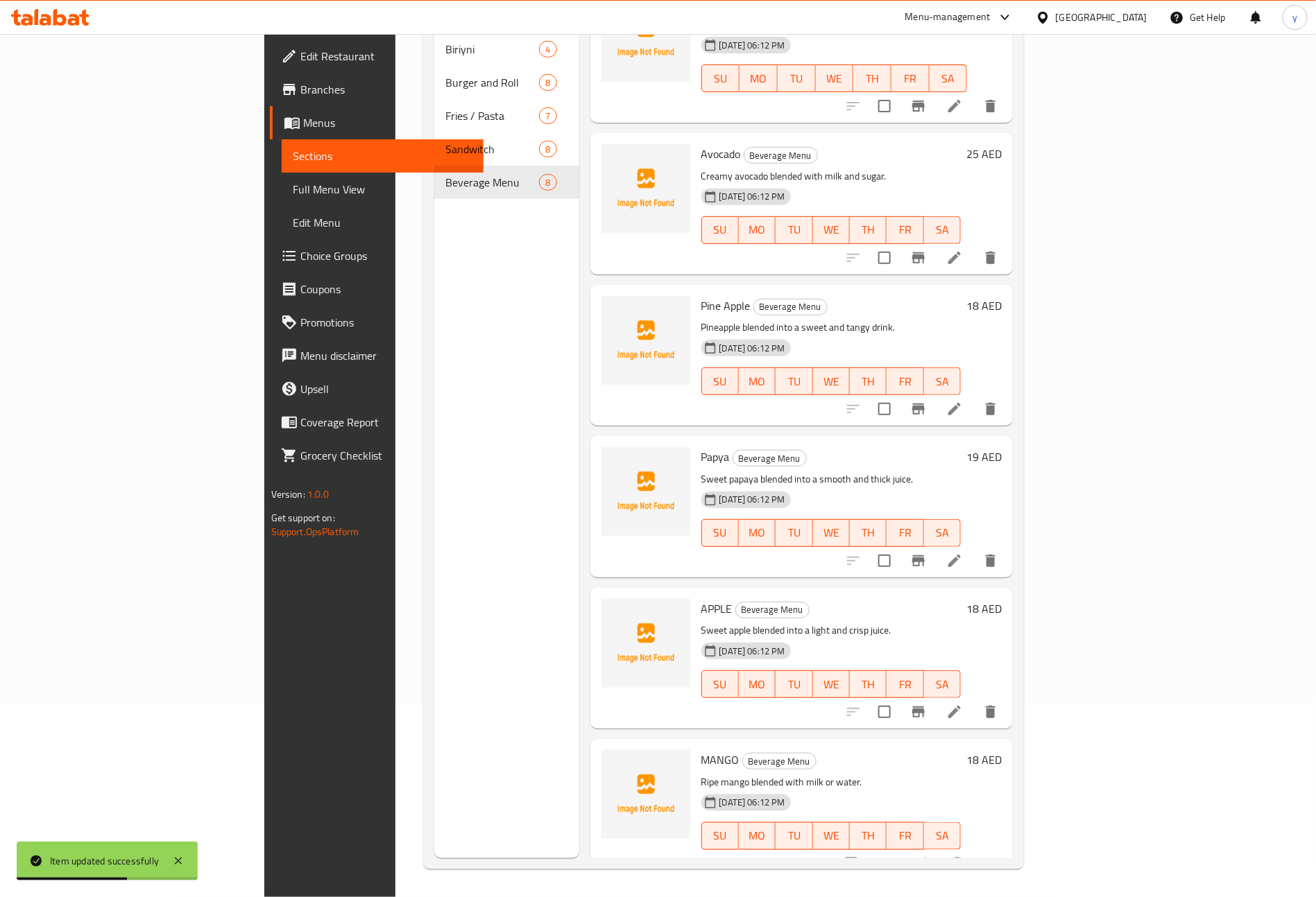
click at [974, 548] on li at bounding box center [954, 561] width 39 height 25
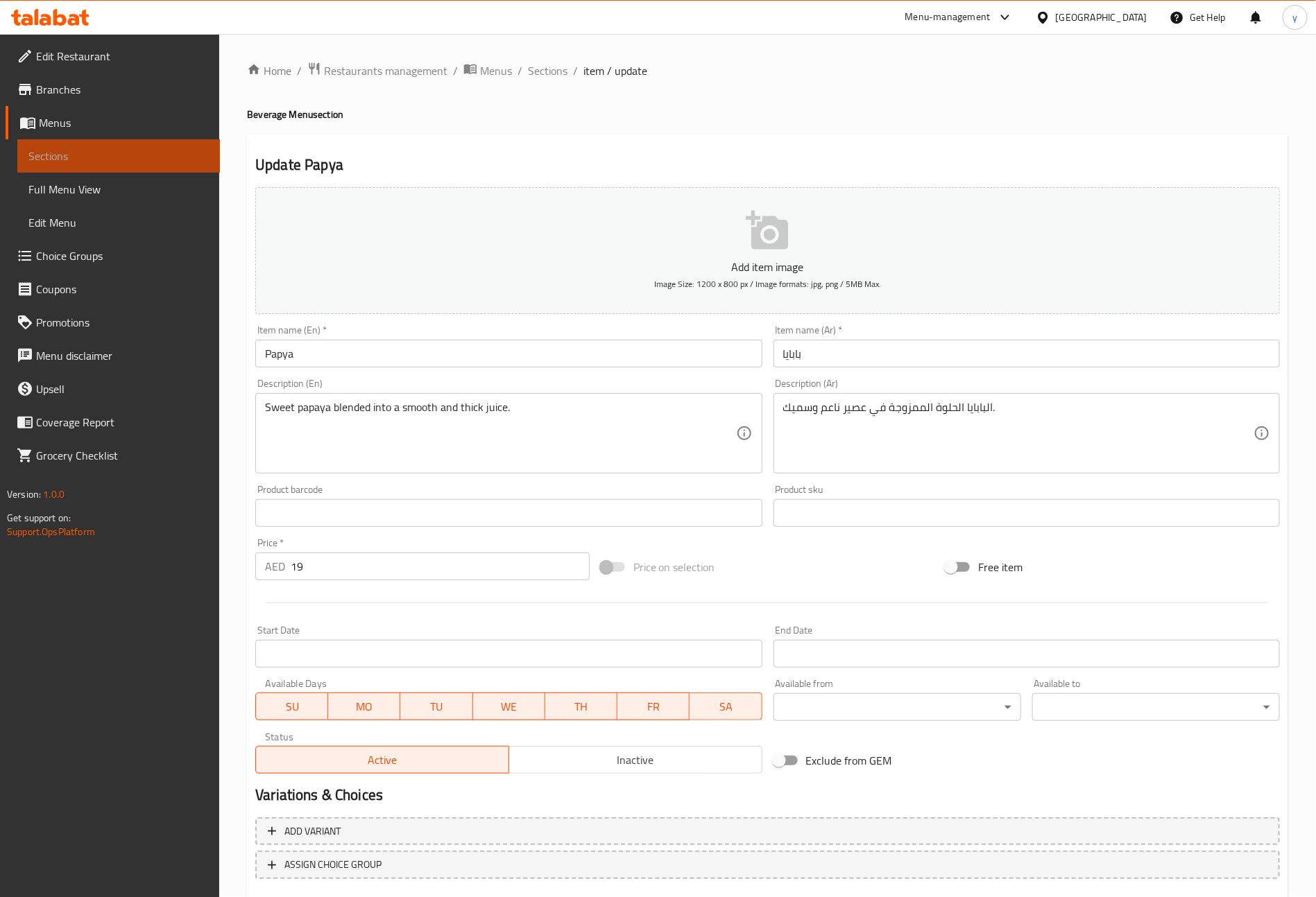
click at [144, 160] on span "Sections" at bounding box center [119, 155] width 181 height 17
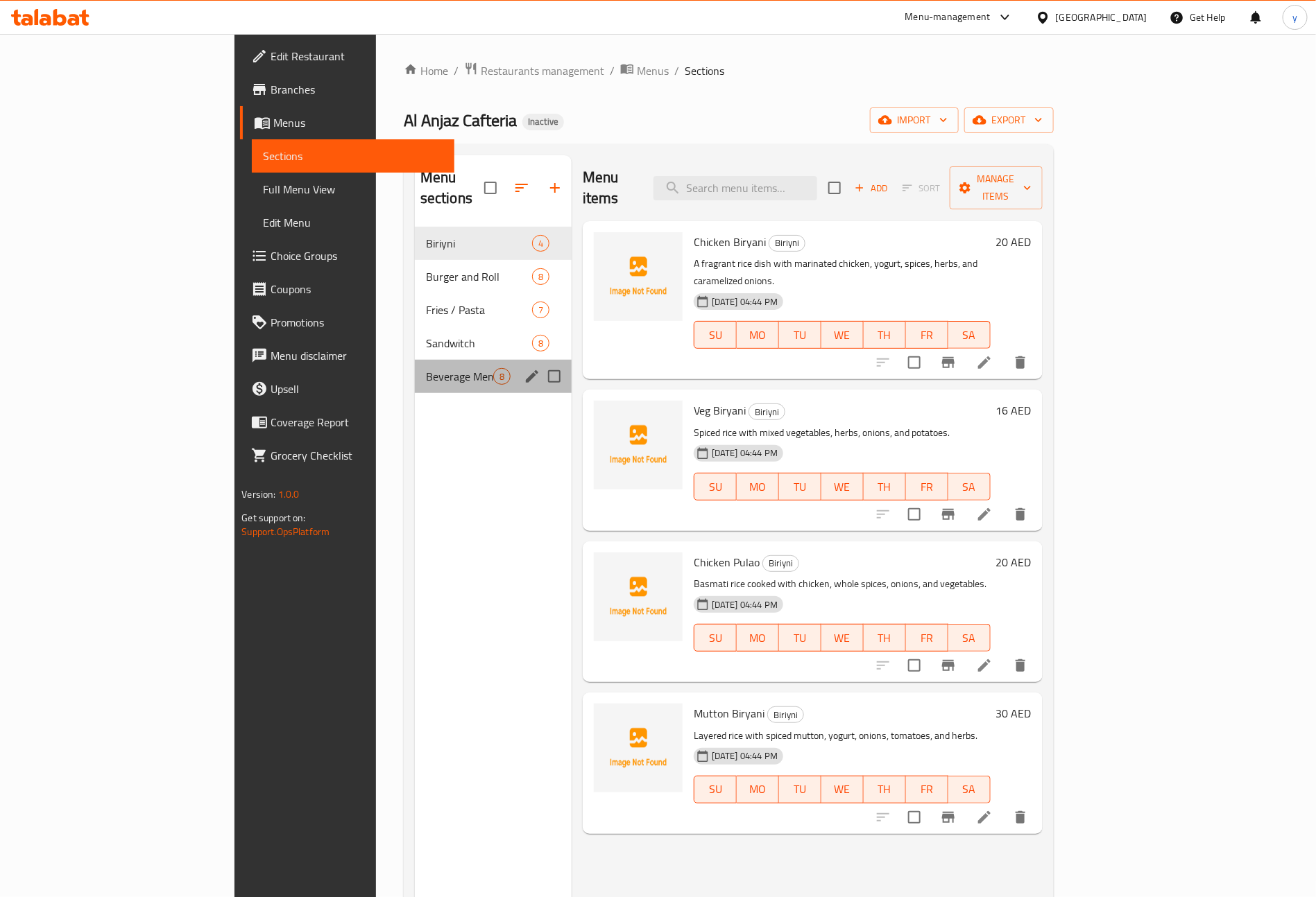
click at [415, 371] on div "Beverage Menu 8" at bounding box center [493, 377] width 157 height 33
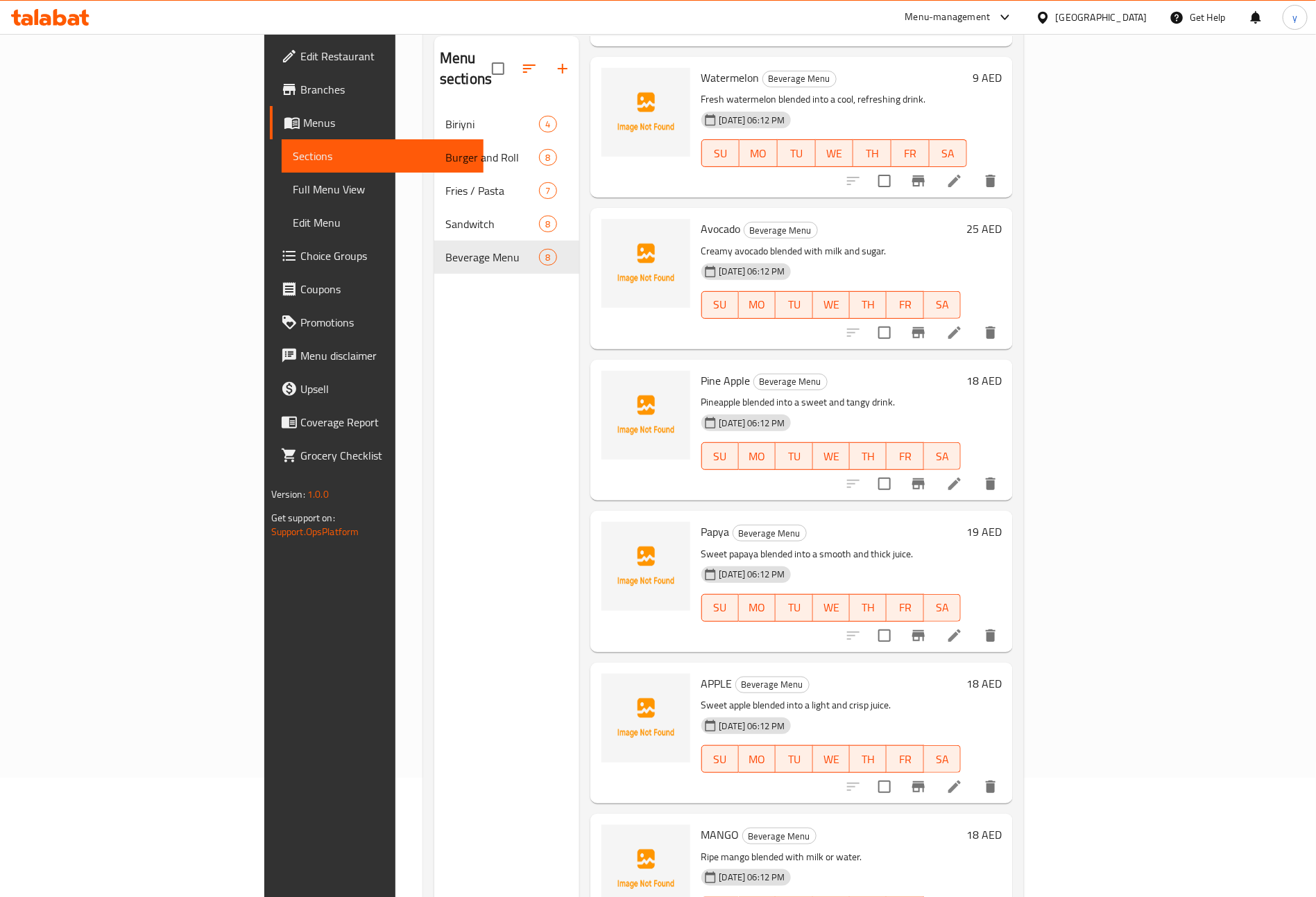
scroll to position [194, 0]
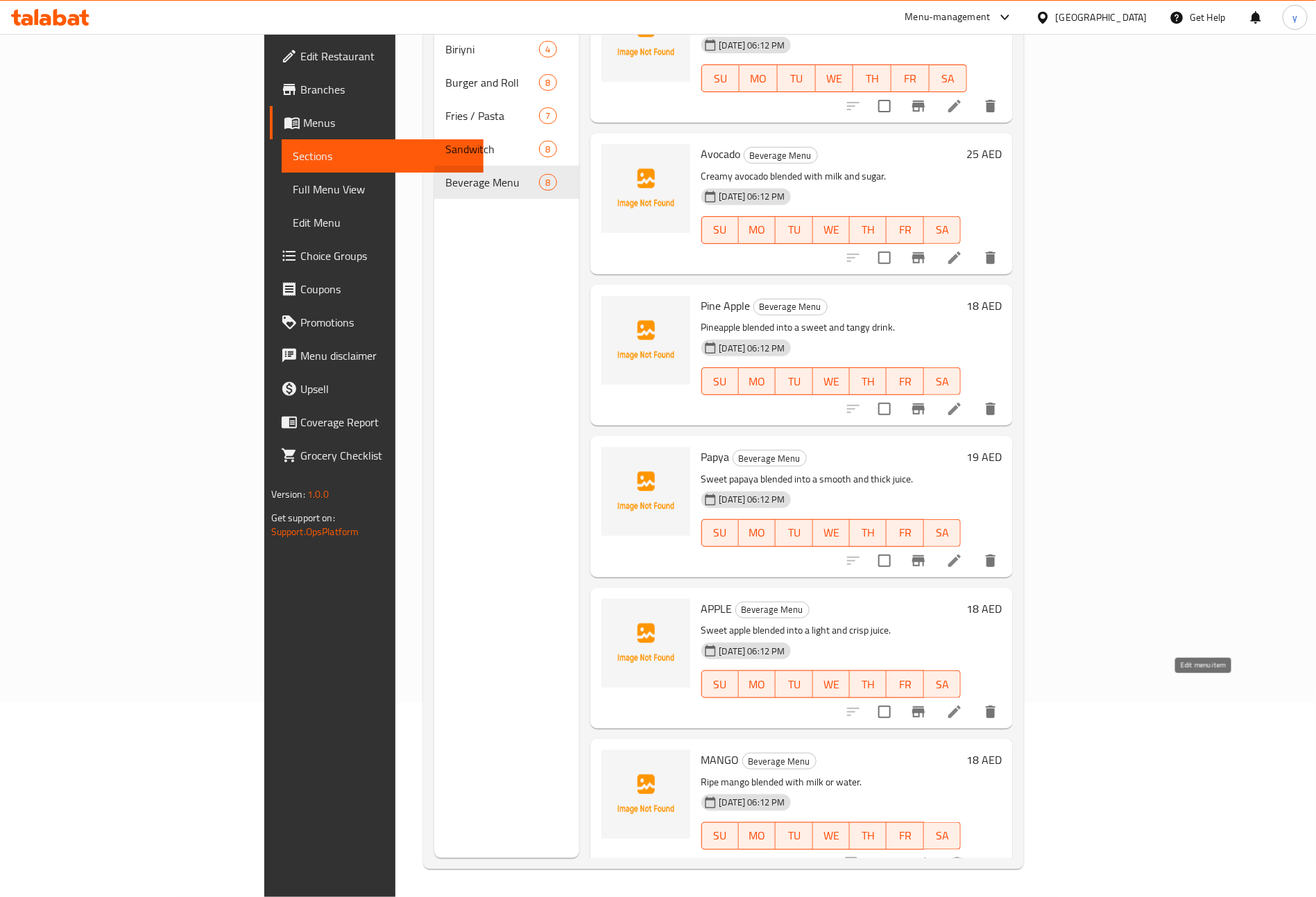
click at [963, 704] on icon at bounding box center [954, 712] width 17 height 17
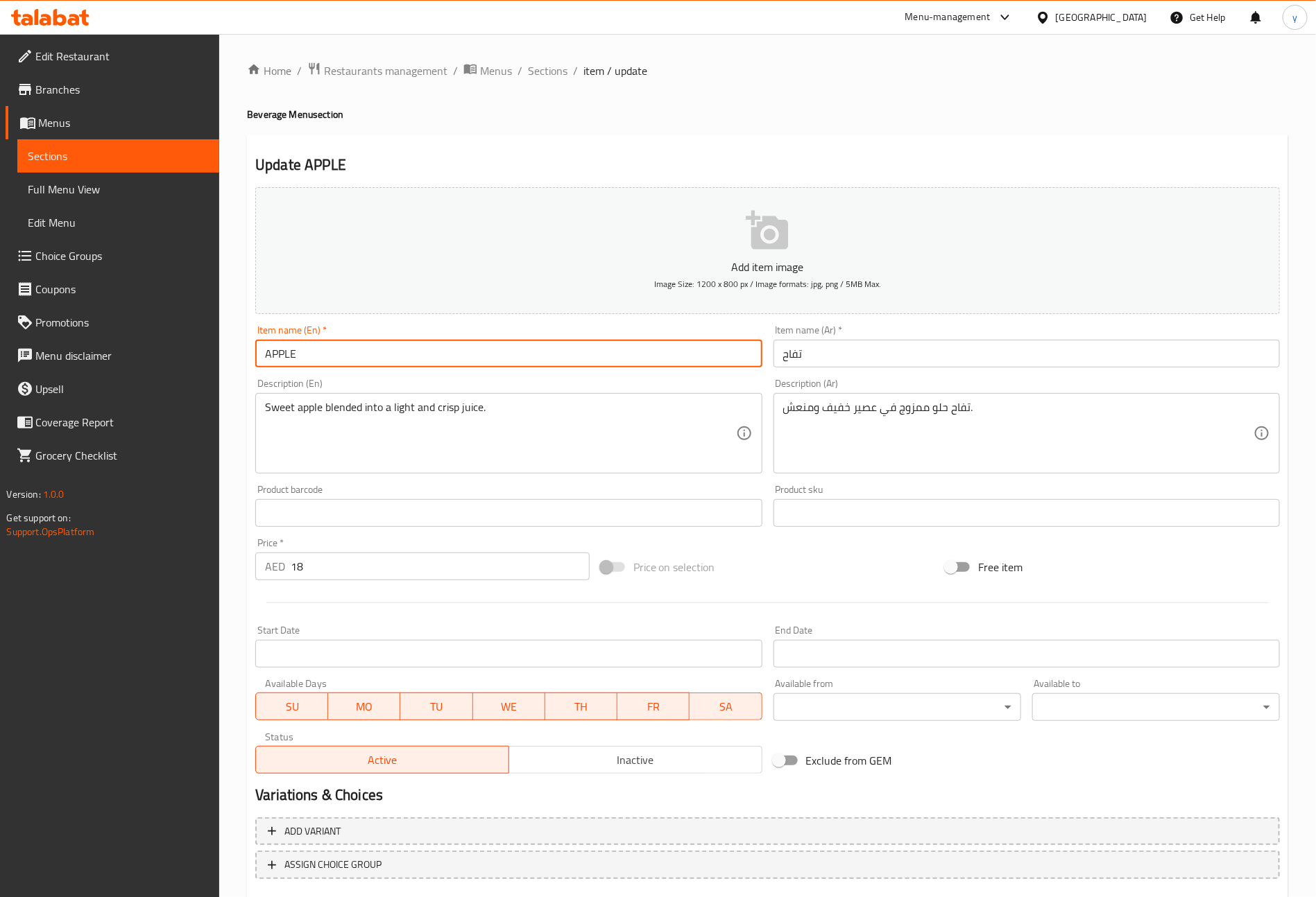
click at [479, 356] on input "APPLE" at bounding box center [508, 354] width 506 height 28
type input "Apple"
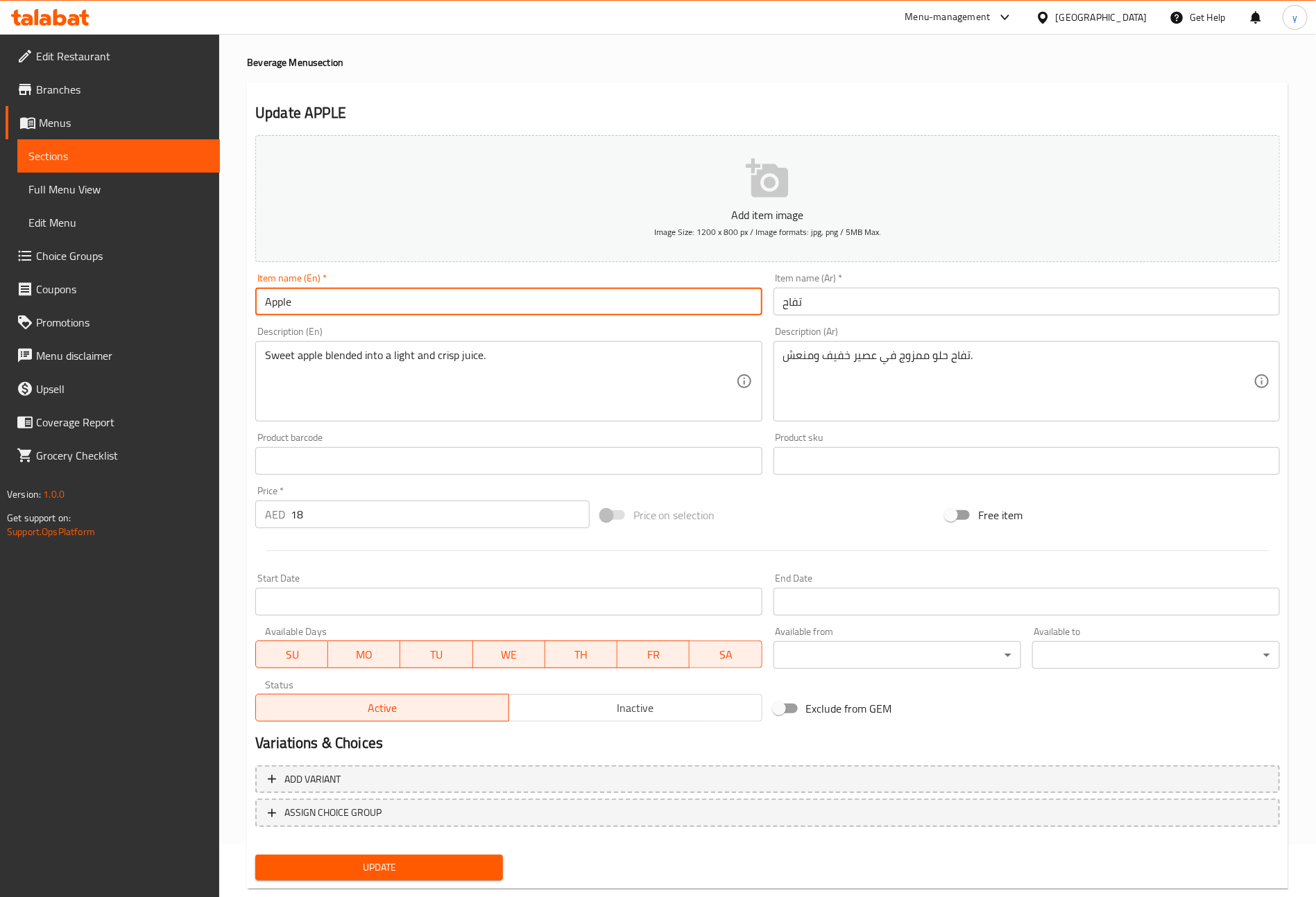
scroll to position [81, 0]
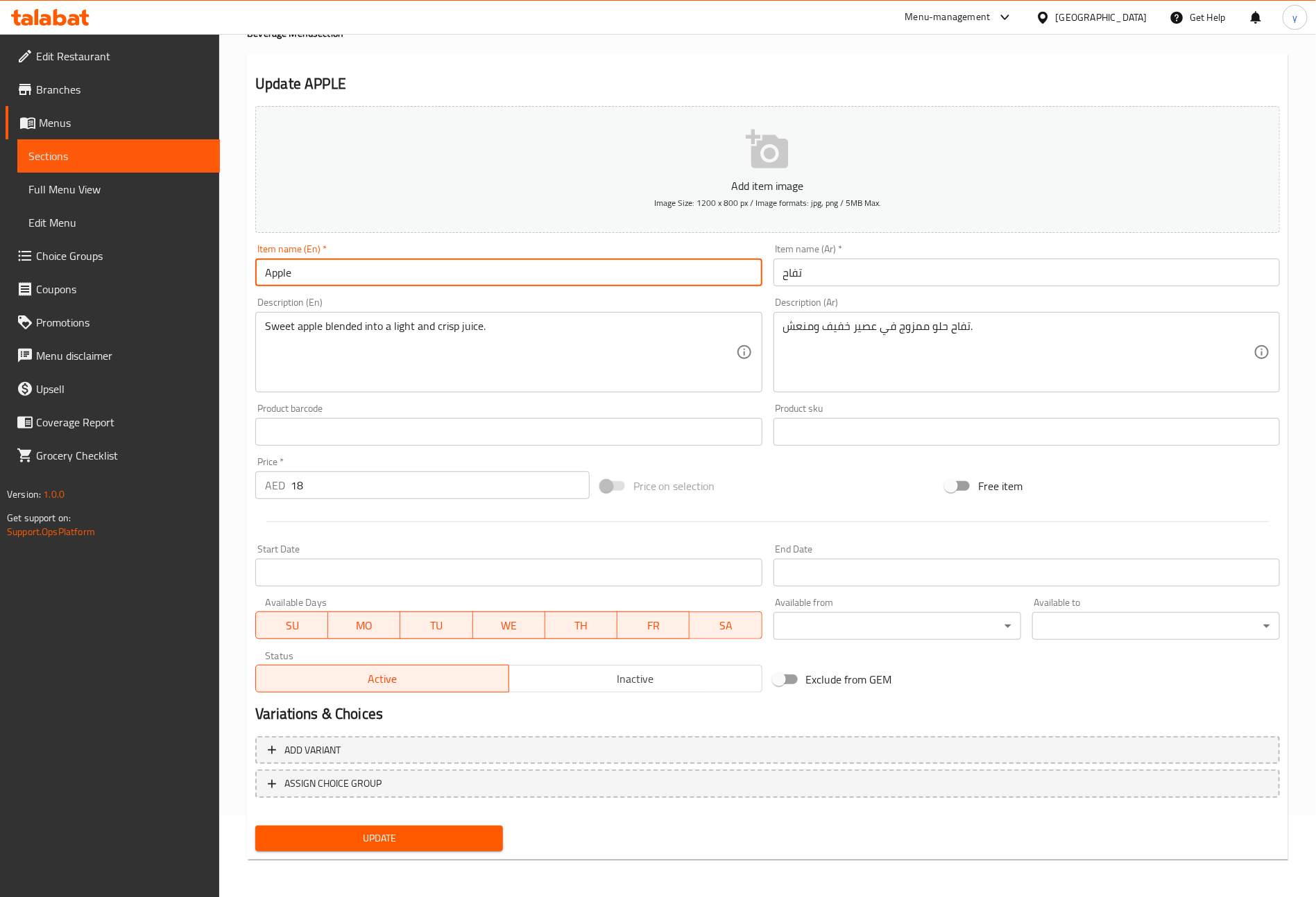
click at [417, 845] on span "Update" at bounding box center [378, 839] width 225 height 17
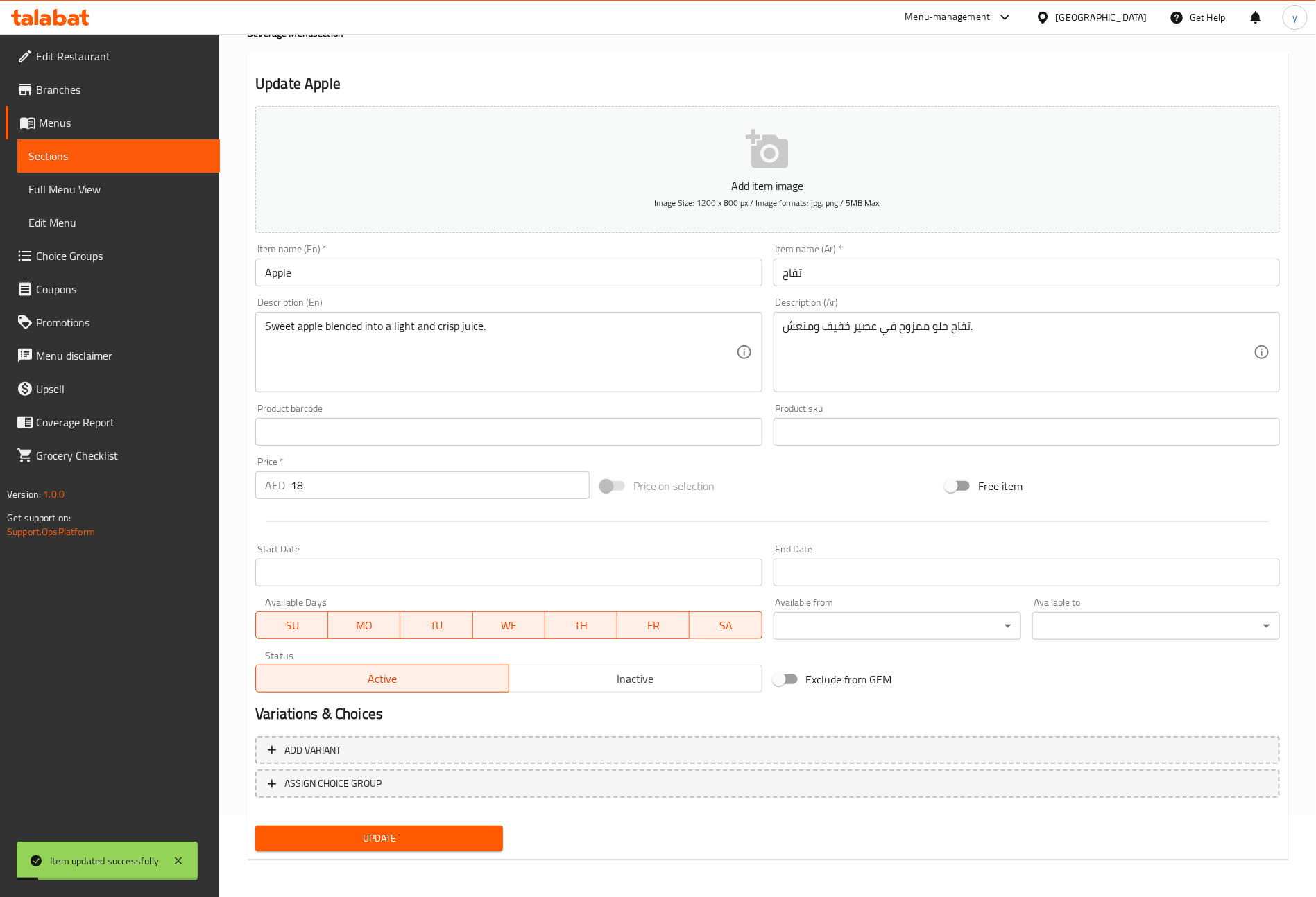
click at [104, 159] on span "Sections" at bounding box center [119, 155] width 181 height 17
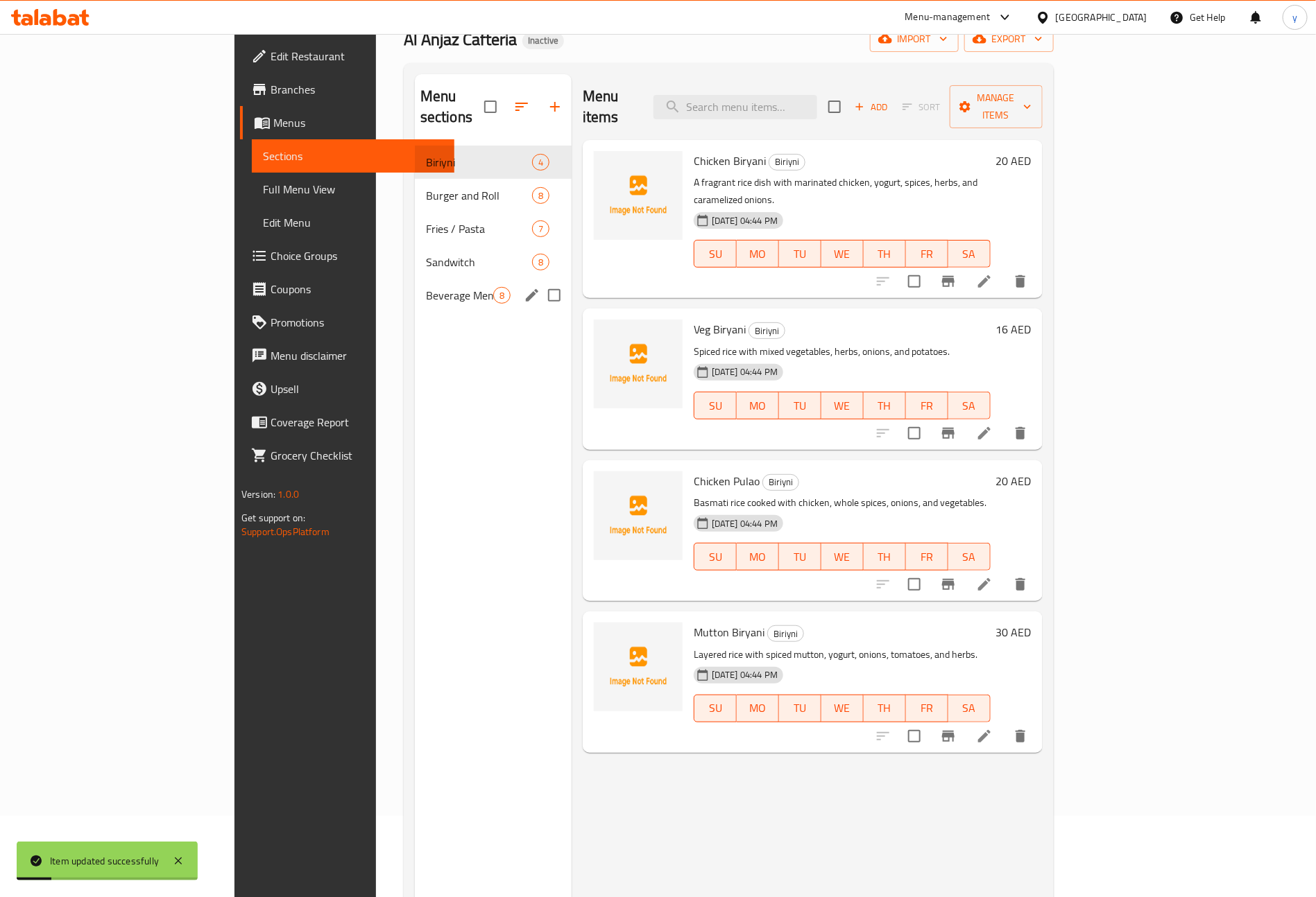
click at [415, 288] on div "Beverage Menu 8" at bounding box center [493, 295] width 157 height 33
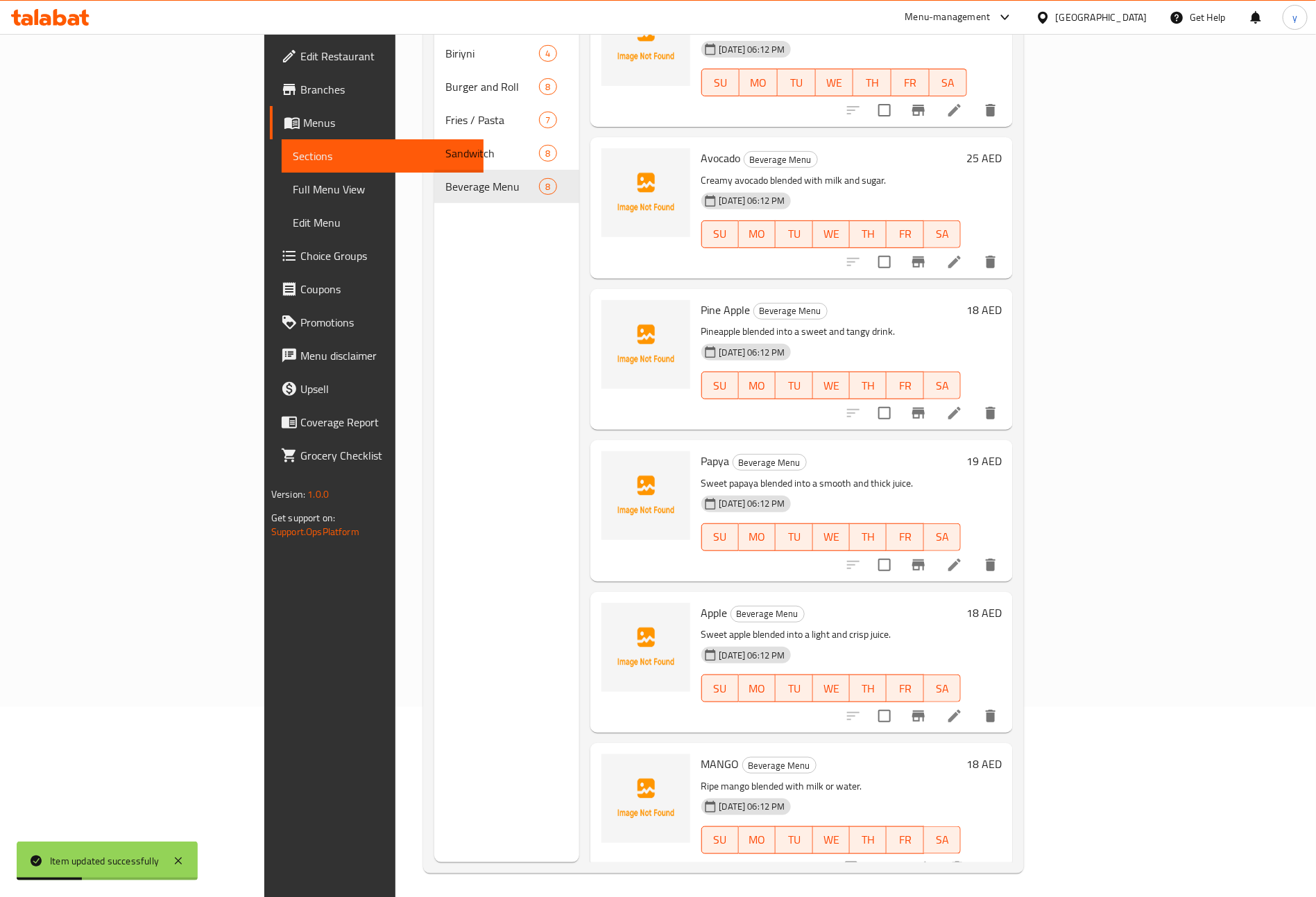
scroll to position [194, 0]
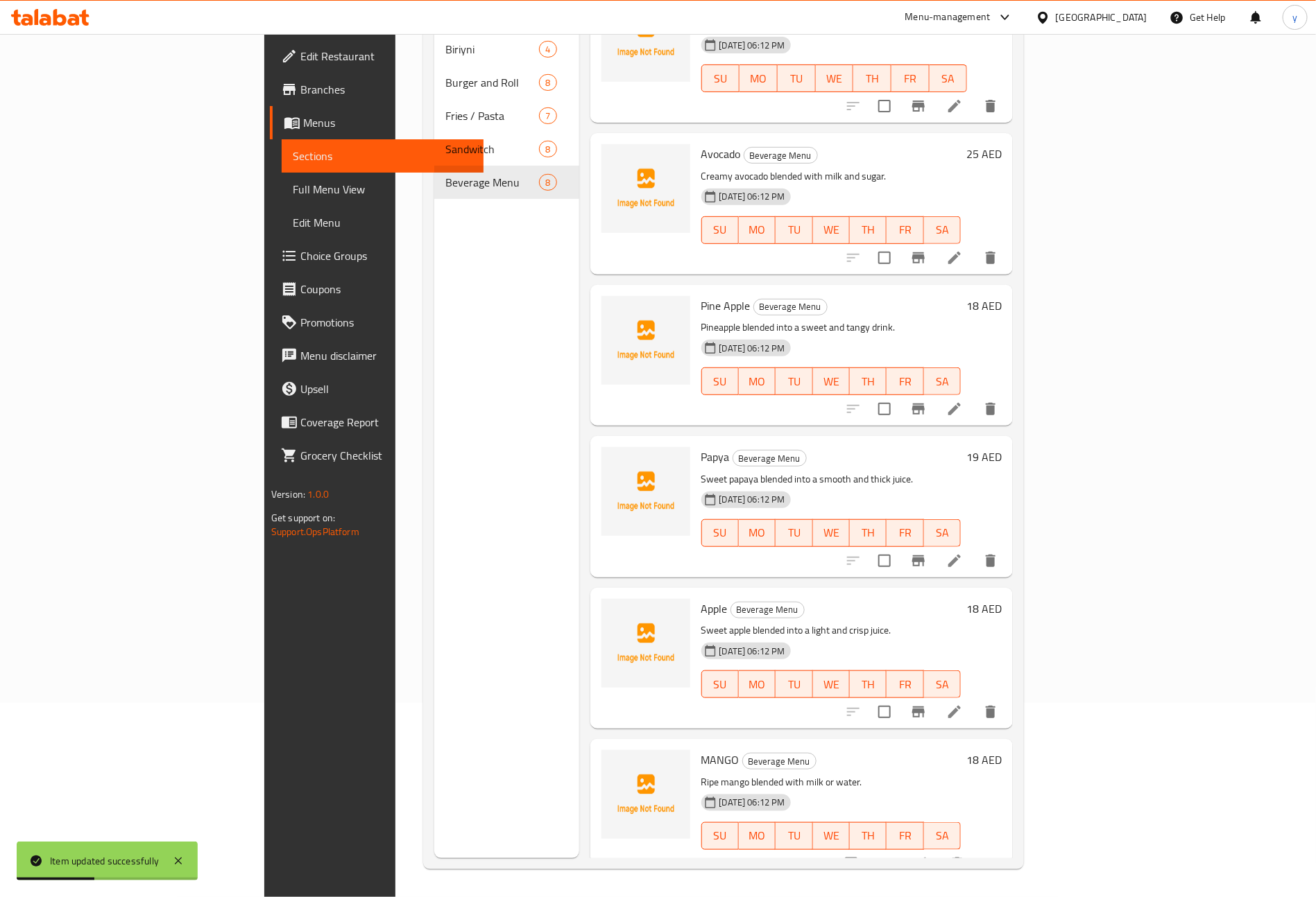
click at [929, 855] on icon at bounding box center [920, 863] width 17 height 17
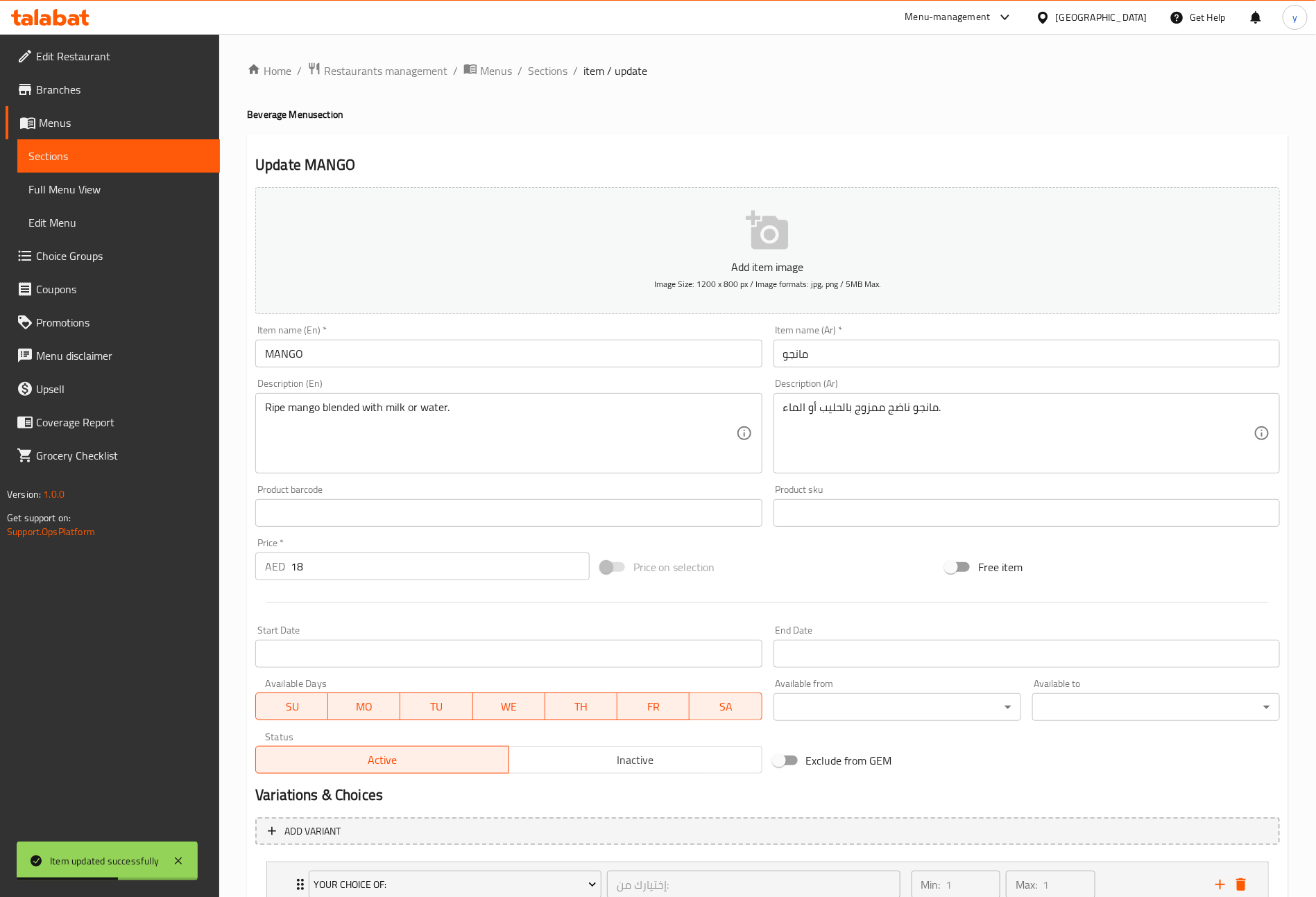
click at [417, 347] on input "MANGO" at bounding box center [508, 354] width 506 height 28
type input "Mango"
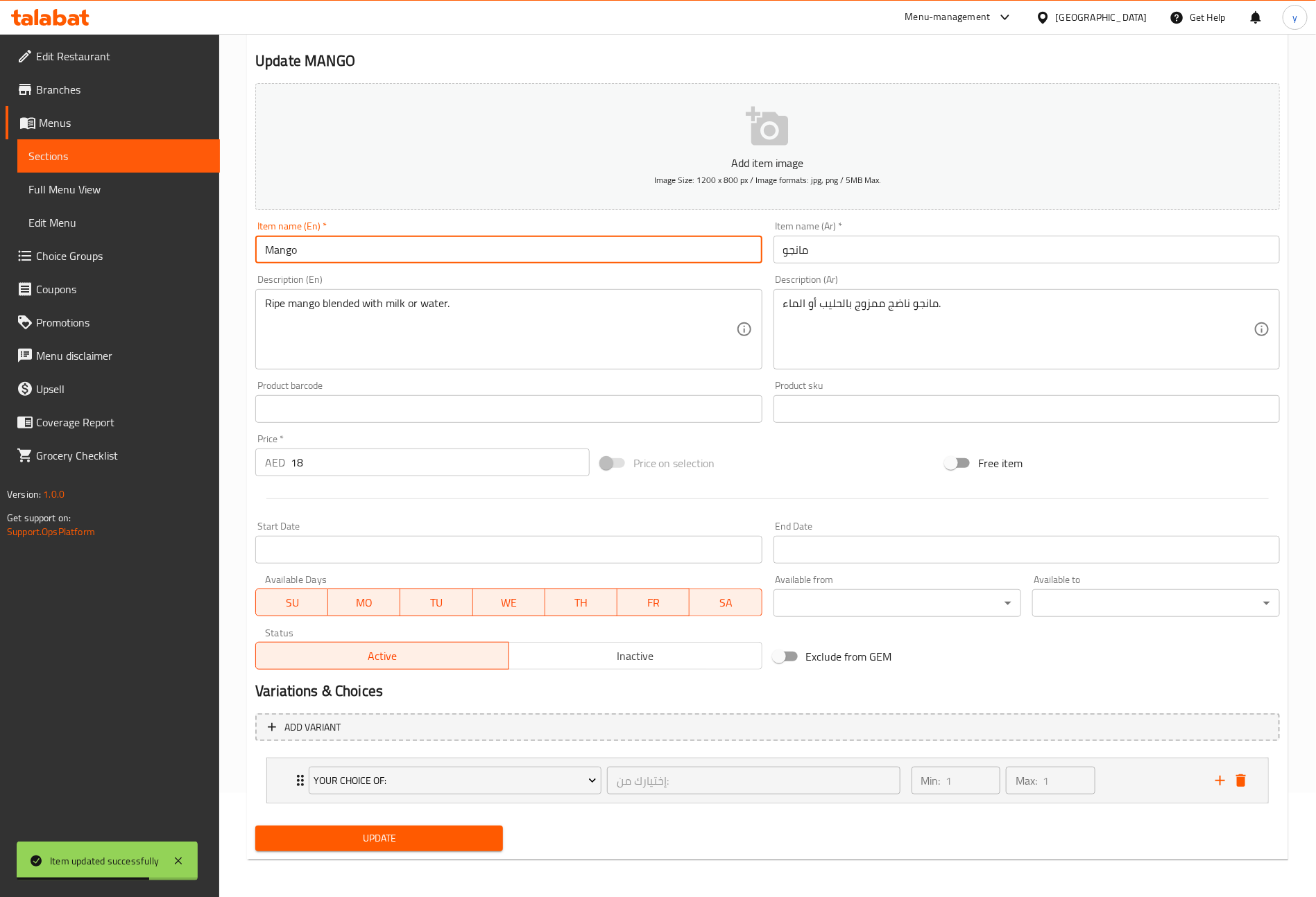
scroll to position [106, 0]
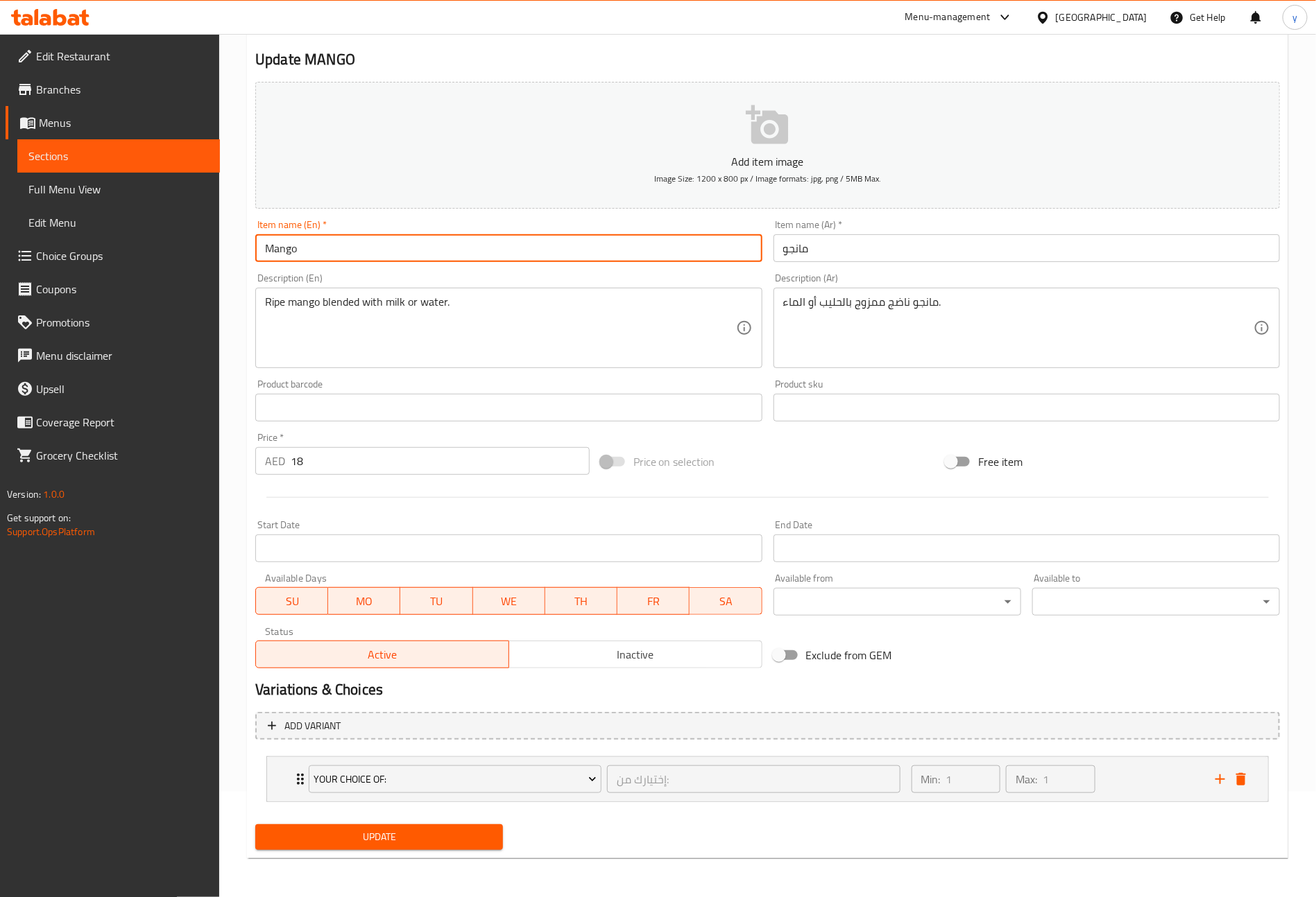
click at [403, 839] on span "Update" at bounding box center [378, 837] width 225 height 17
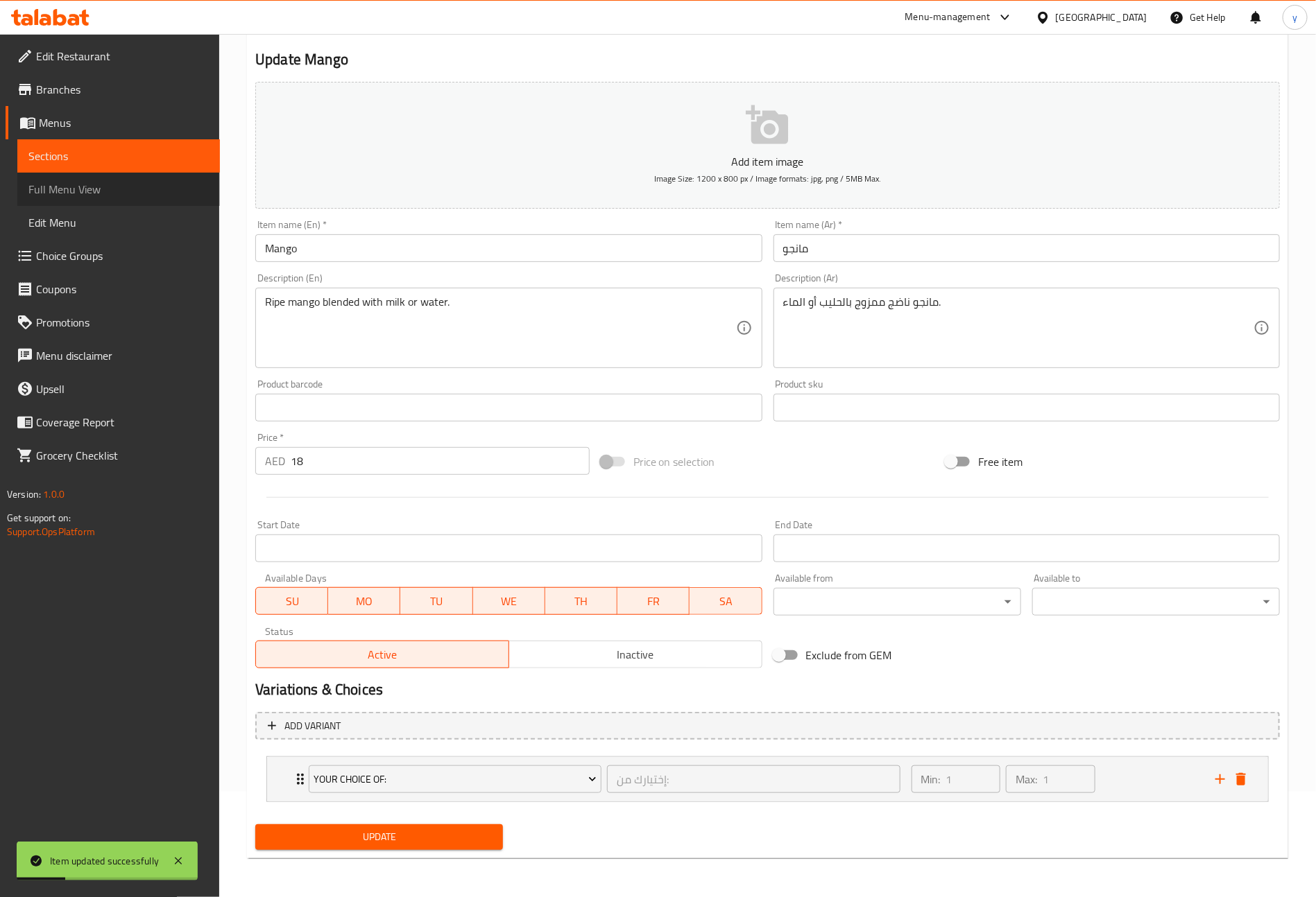
click at [133, 192] on span "Full Menu View" at bounding box center [119, 189] width 181 height 17
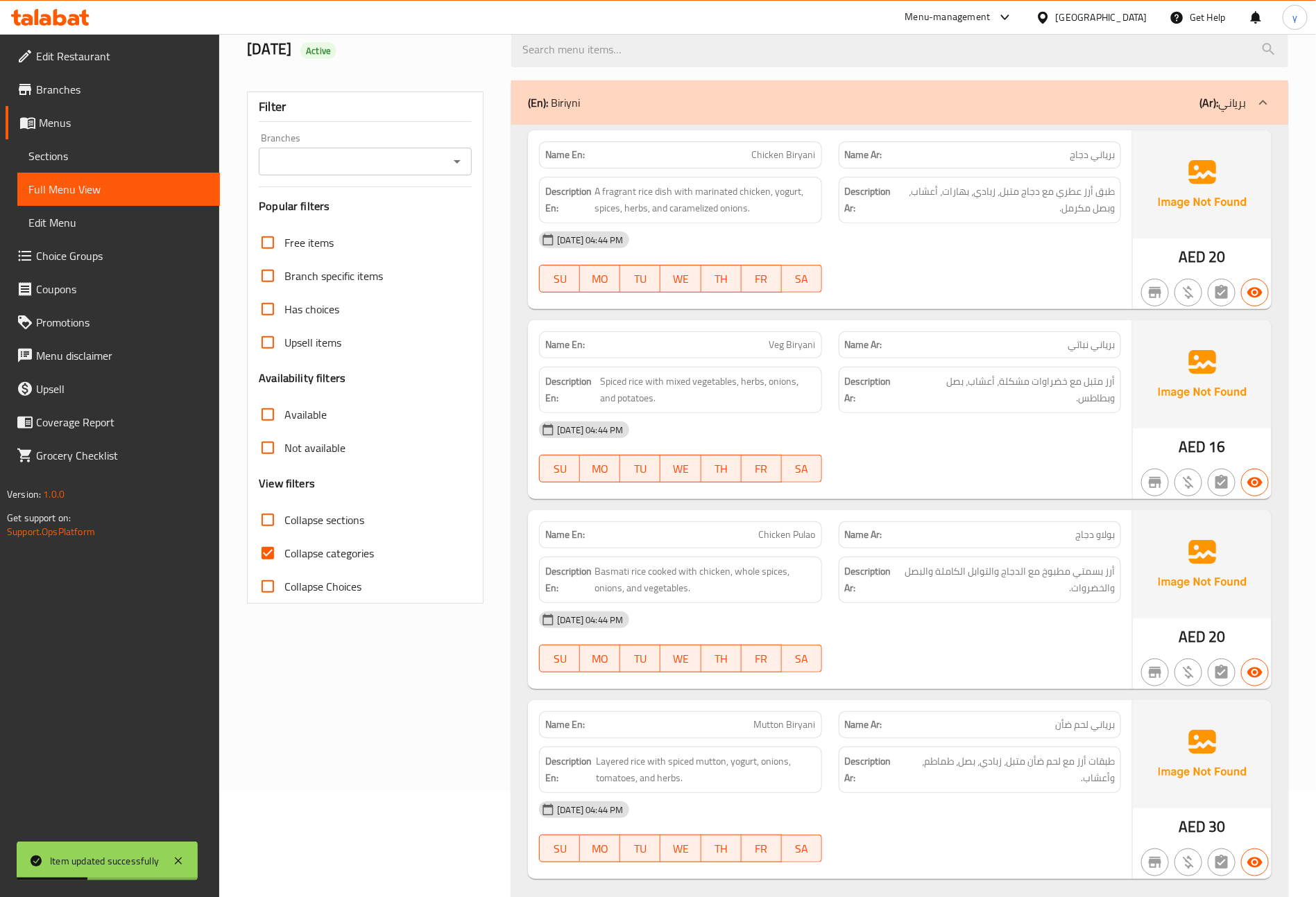
click at [283, 560] on input "Collapse categories" at bounding box center [268, 553] width 33 height 33
checkbox input "false"
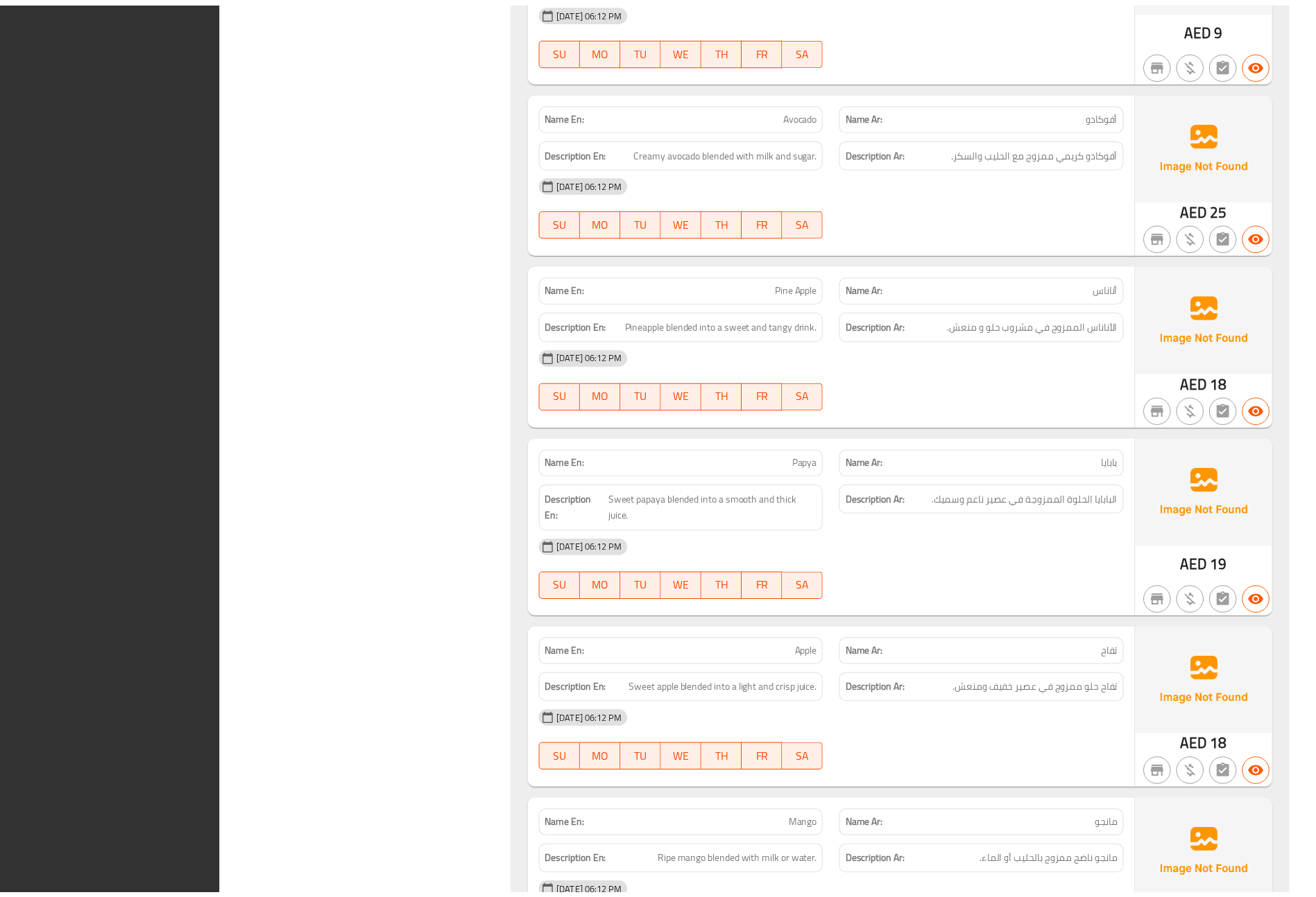
scroll to position [6446, 0]
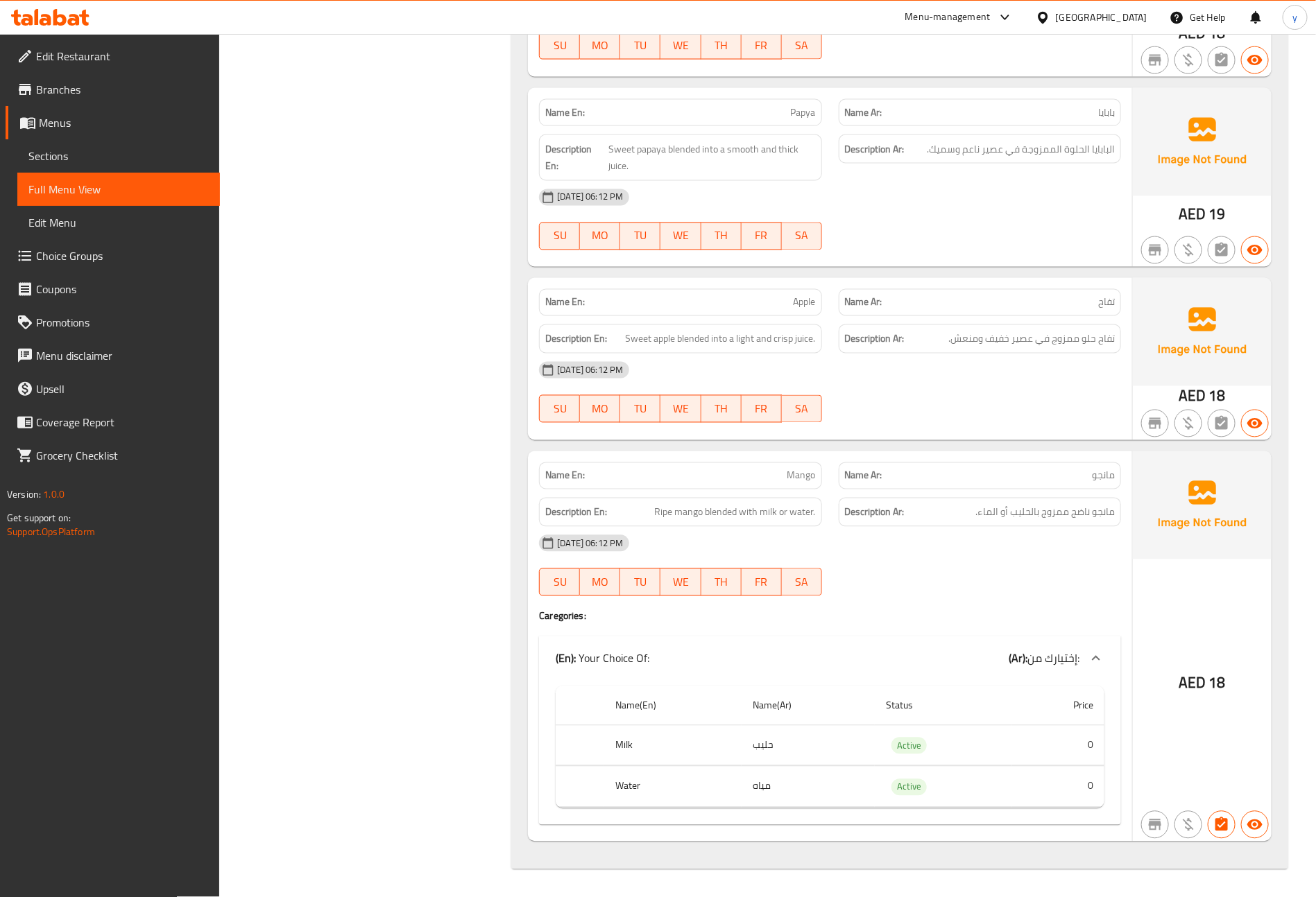
click at [79, 155] on span "Sections" at bounding box center [119, 155] width 181 height 17
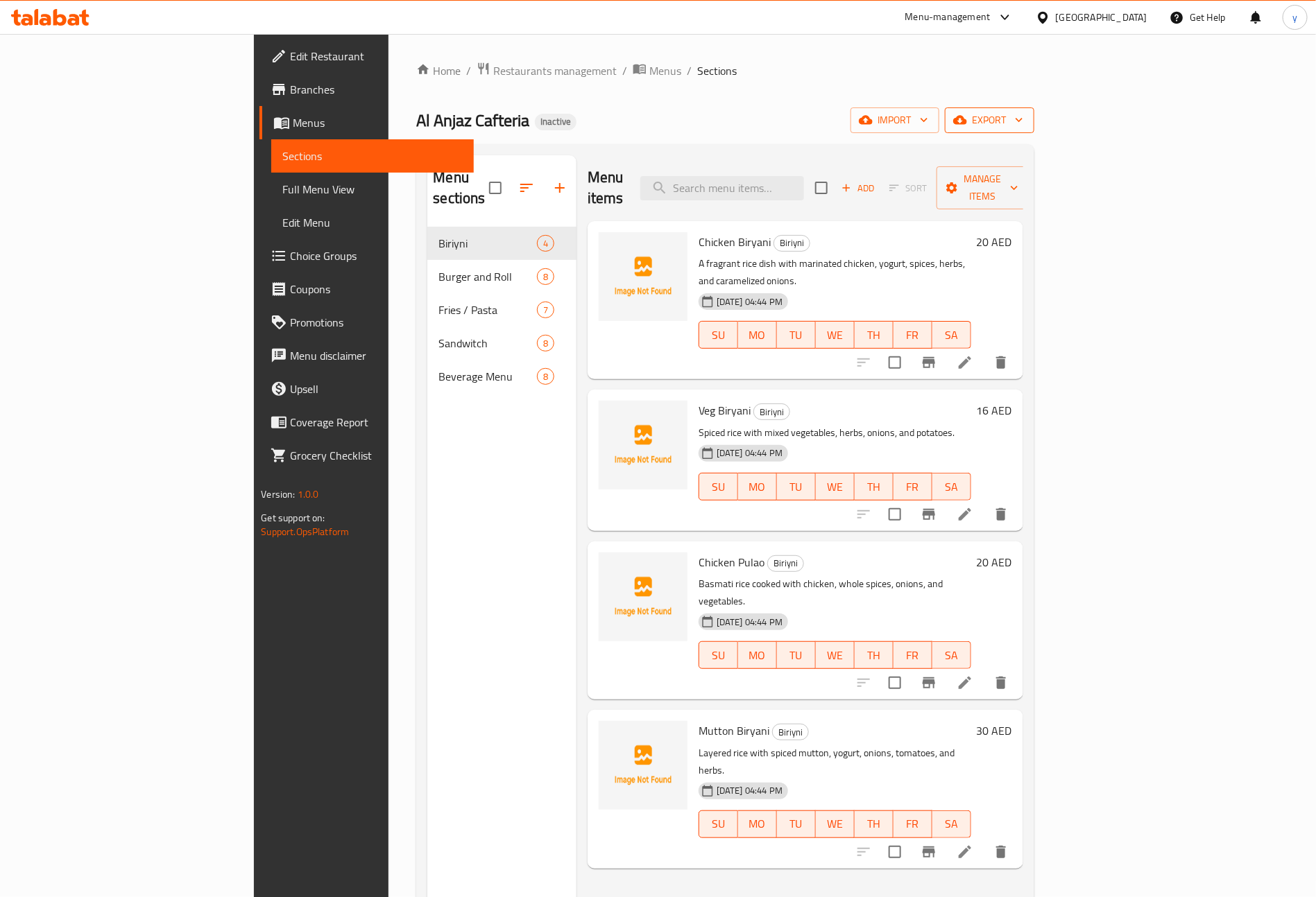
click at [1034, 108] on button "export" at bounding box center [990, 121] width 89 height 26
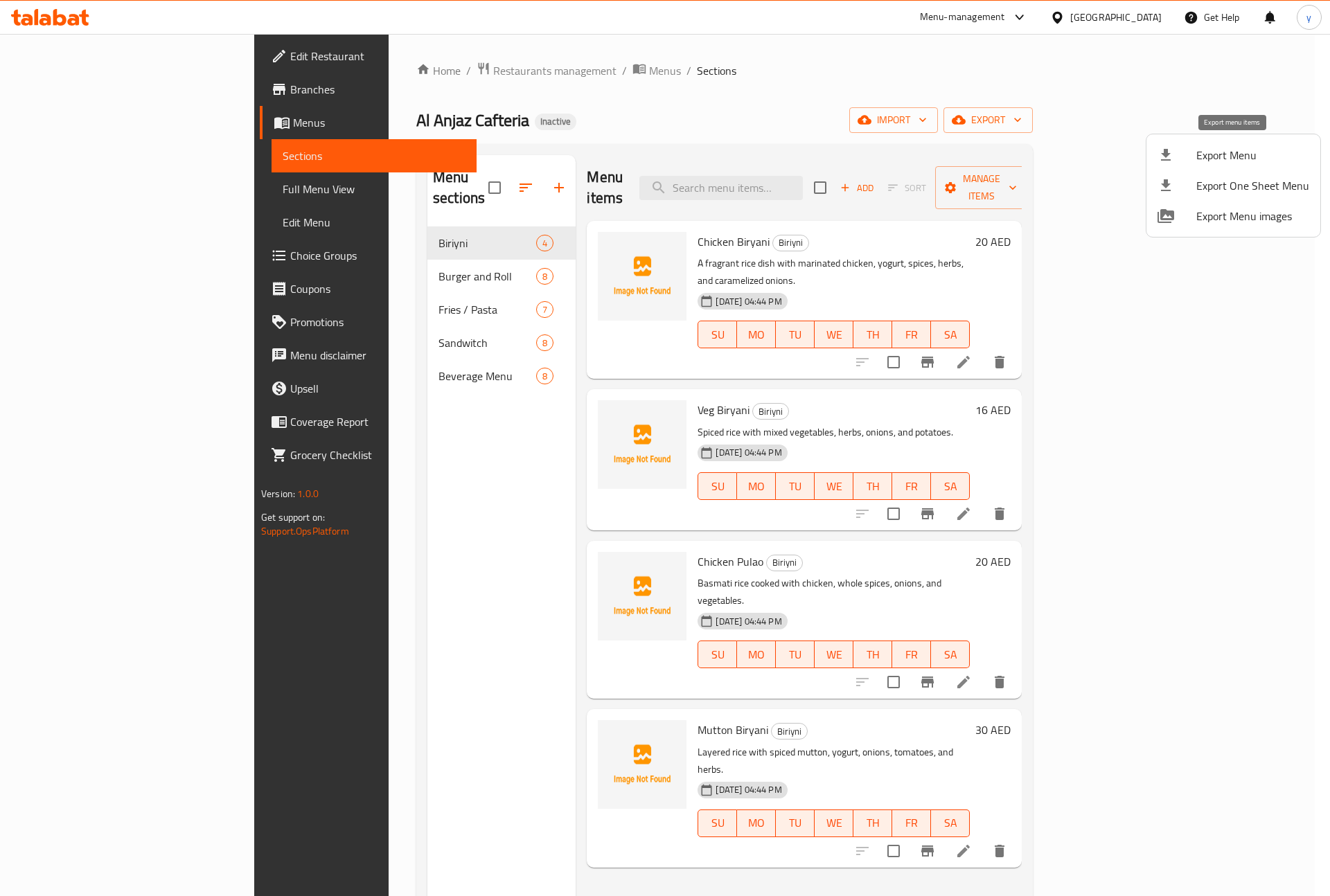
click at [1268, 146] on li "Export Menu" at bounding box center [1233, 155] width 174 height 30
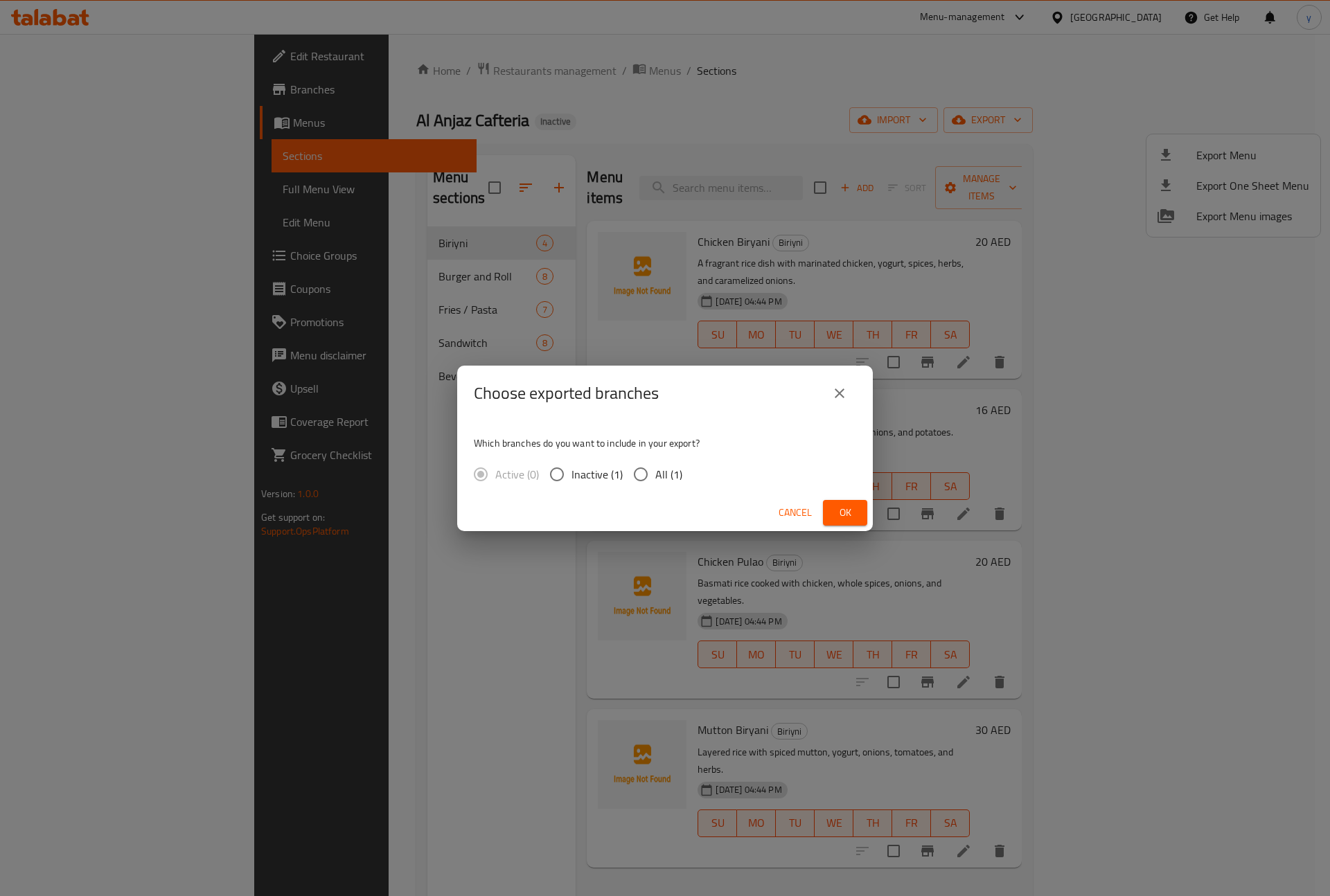
click at [643, 468] on input "All (1)" at bounding box center [641, 474] width 29 height 29
radio input "true"
click at [859, 514] on button "Ok" at bounding box center [845, 513] width 45 height 26
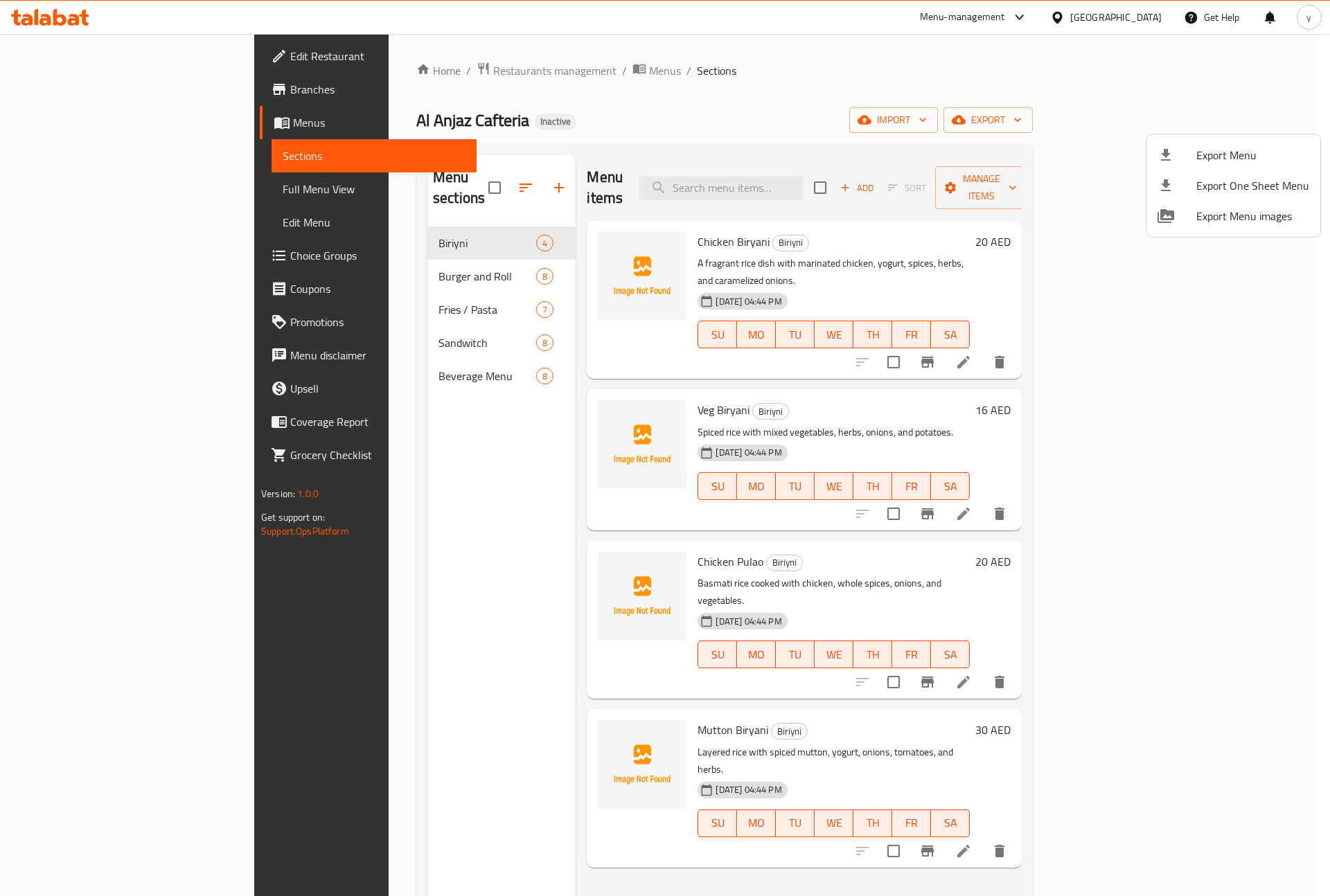
click at [1143, 116] on div at bounding box center [665, 448] width 1330 height 896
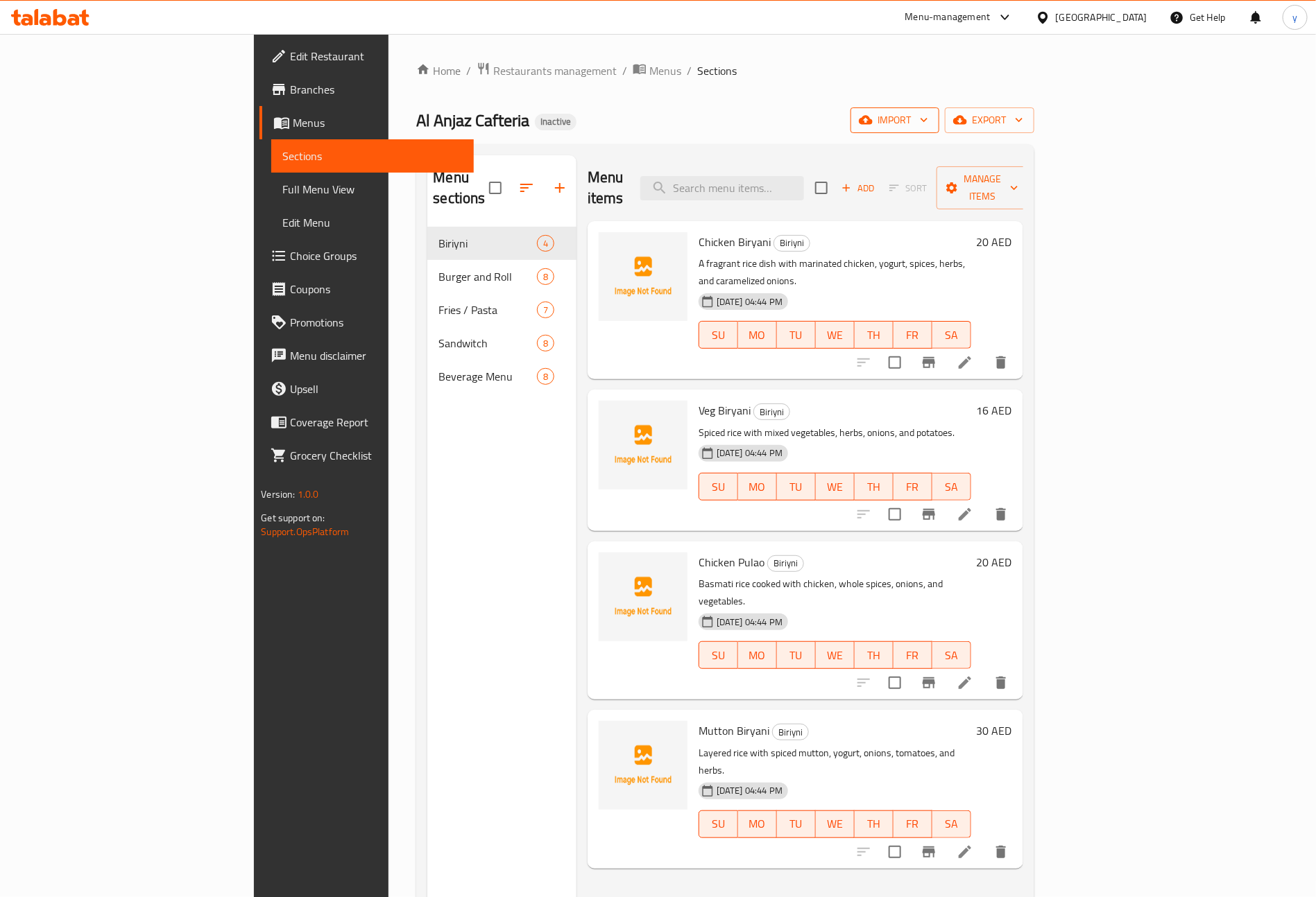
click at [872, 121] on icon "button" at bounding box center [865, 120] width 14 height 9
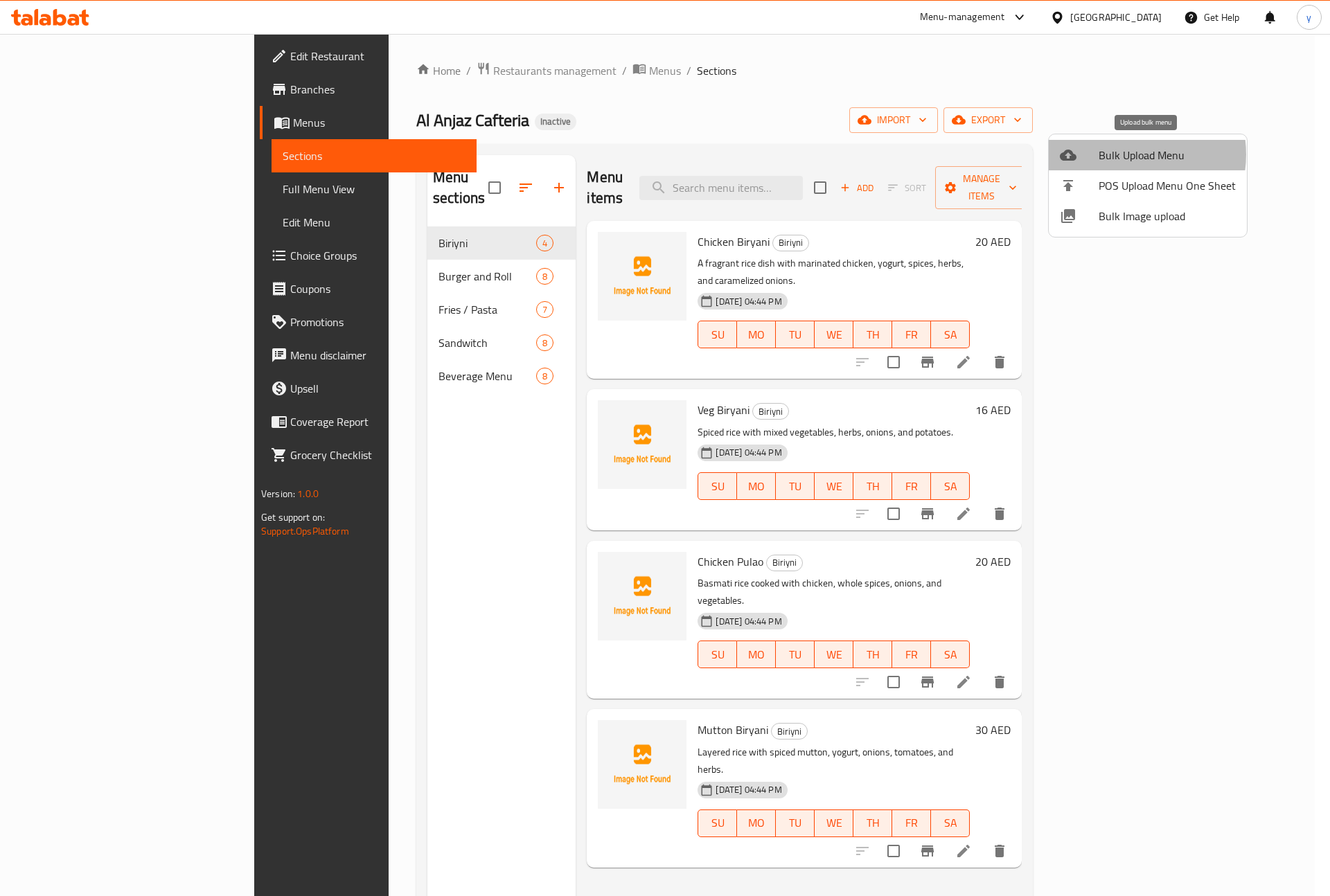
click at [1127, 154] on span "Bulk Upload Menu" at bounding box center [1167, 154] width 137 height 17
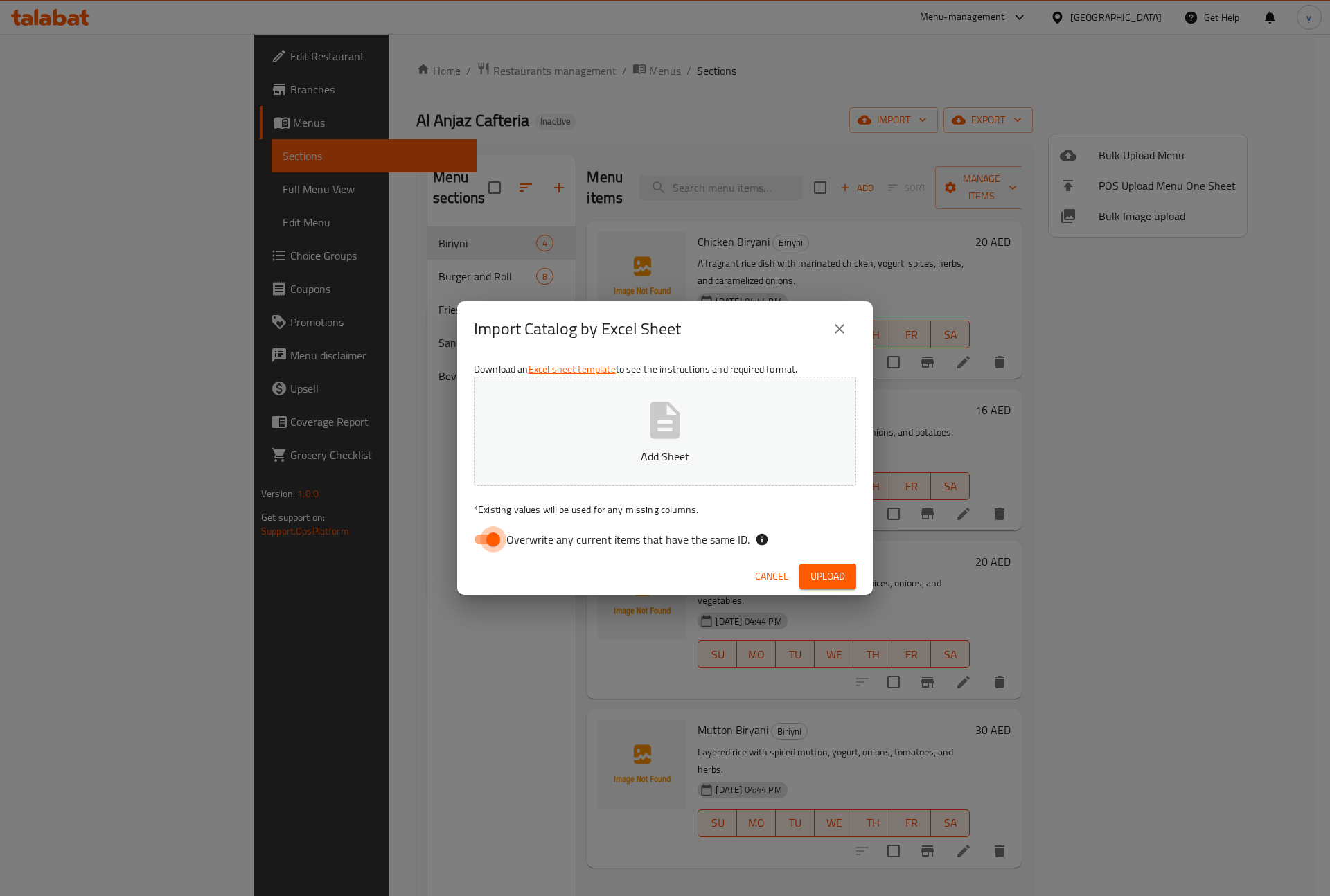
click at [482, 538] on input "Overwrite any current items that have the same ID." at bounding box center [493, 539] width 79 height 27
checkbox input "false"
click at [817, 578] on span "Upload" at bounding box center [827, 577] width 34 height 17
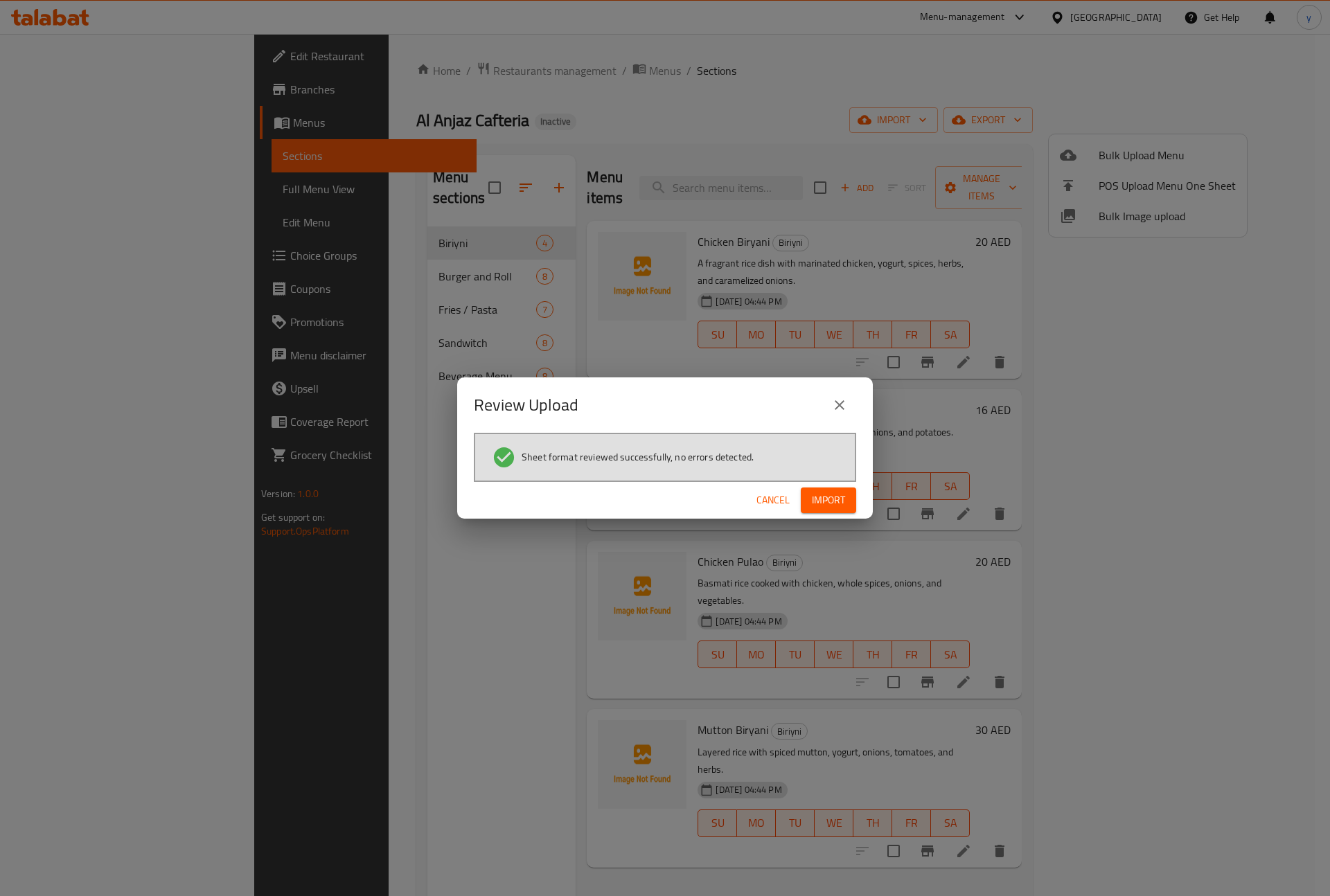
click at [824, 507] on span "Import" at bounding box center [828, 500] width 33 height 17
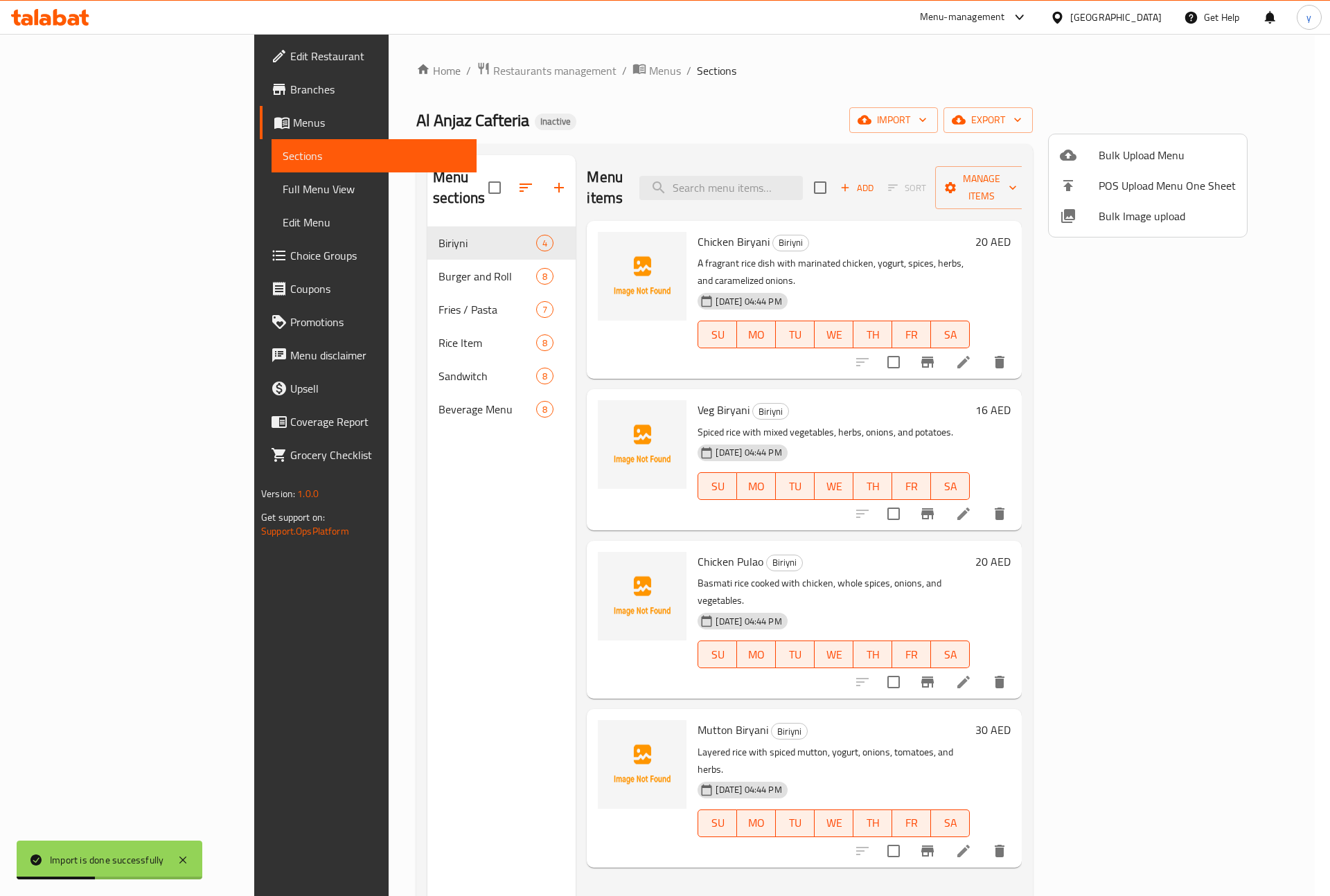
click at [361, 316] on div at bounding box center [665, 448] width 1330 height 896
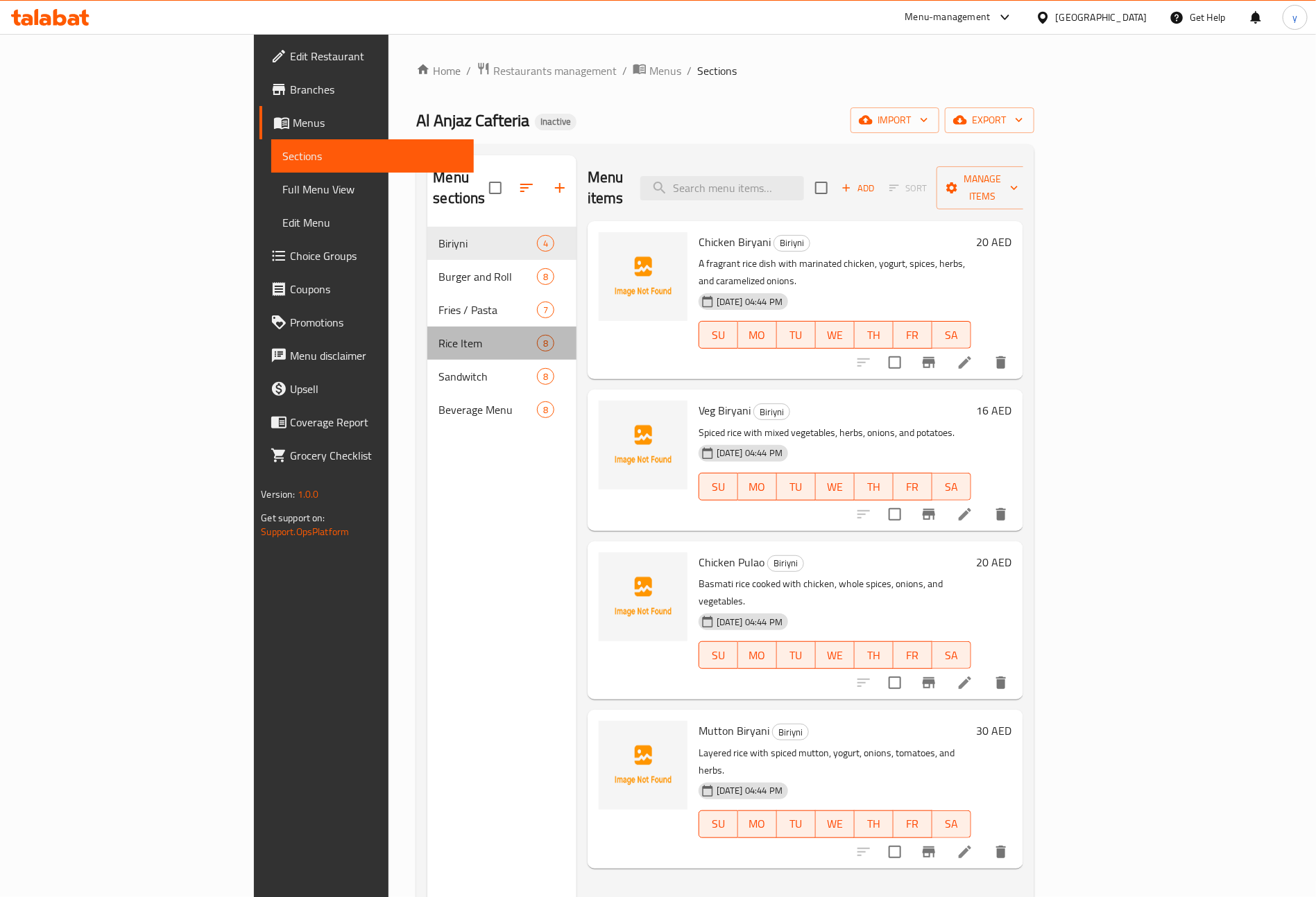
click at [442, 334] on div "Rice Item 8" at bounding box center [501, 343] width 149 height 33
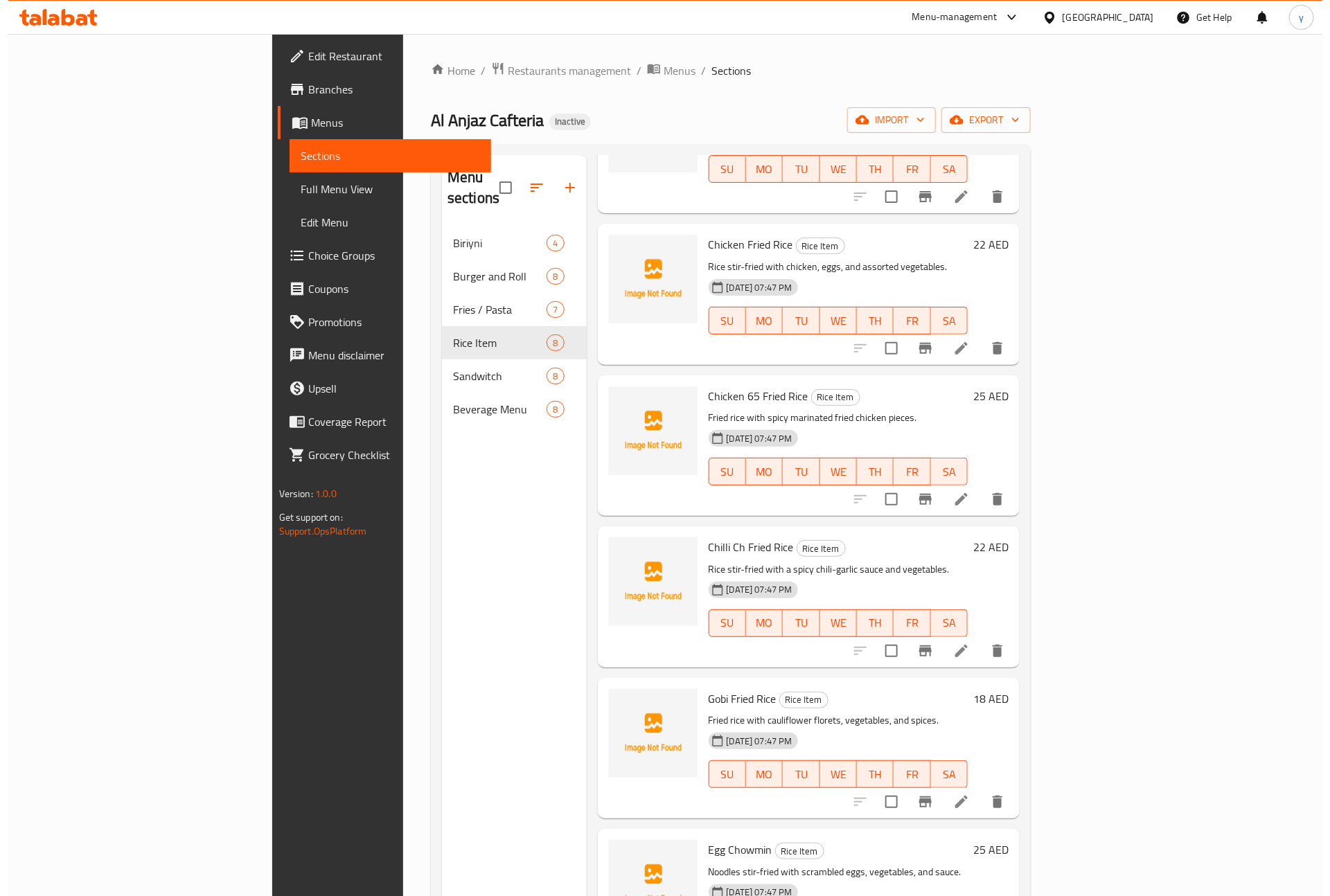
scroll to position [140, 0]
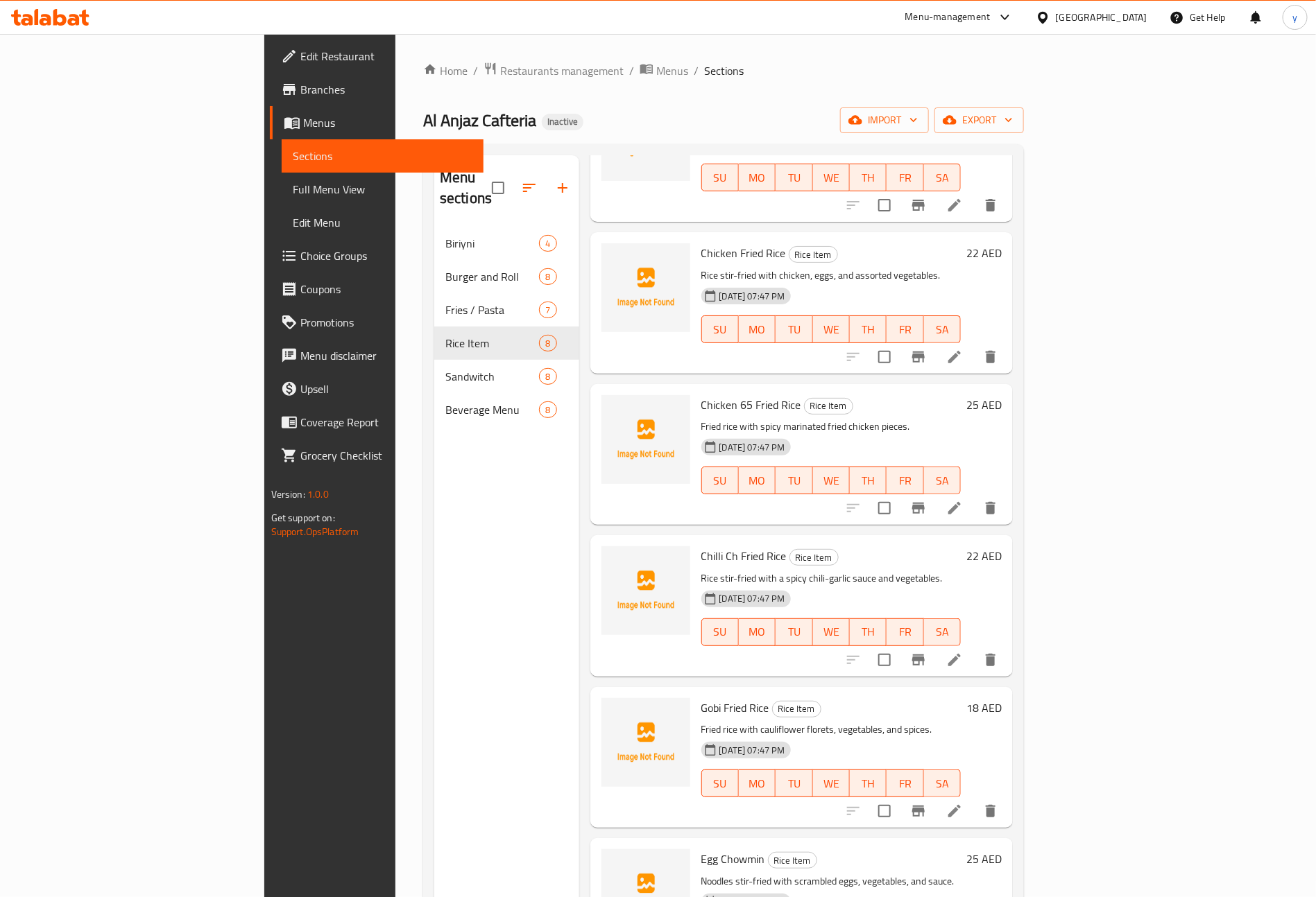
click at [282, 198] on link "Full Menu View" at bounding box center [383, 189] width 203 height 33
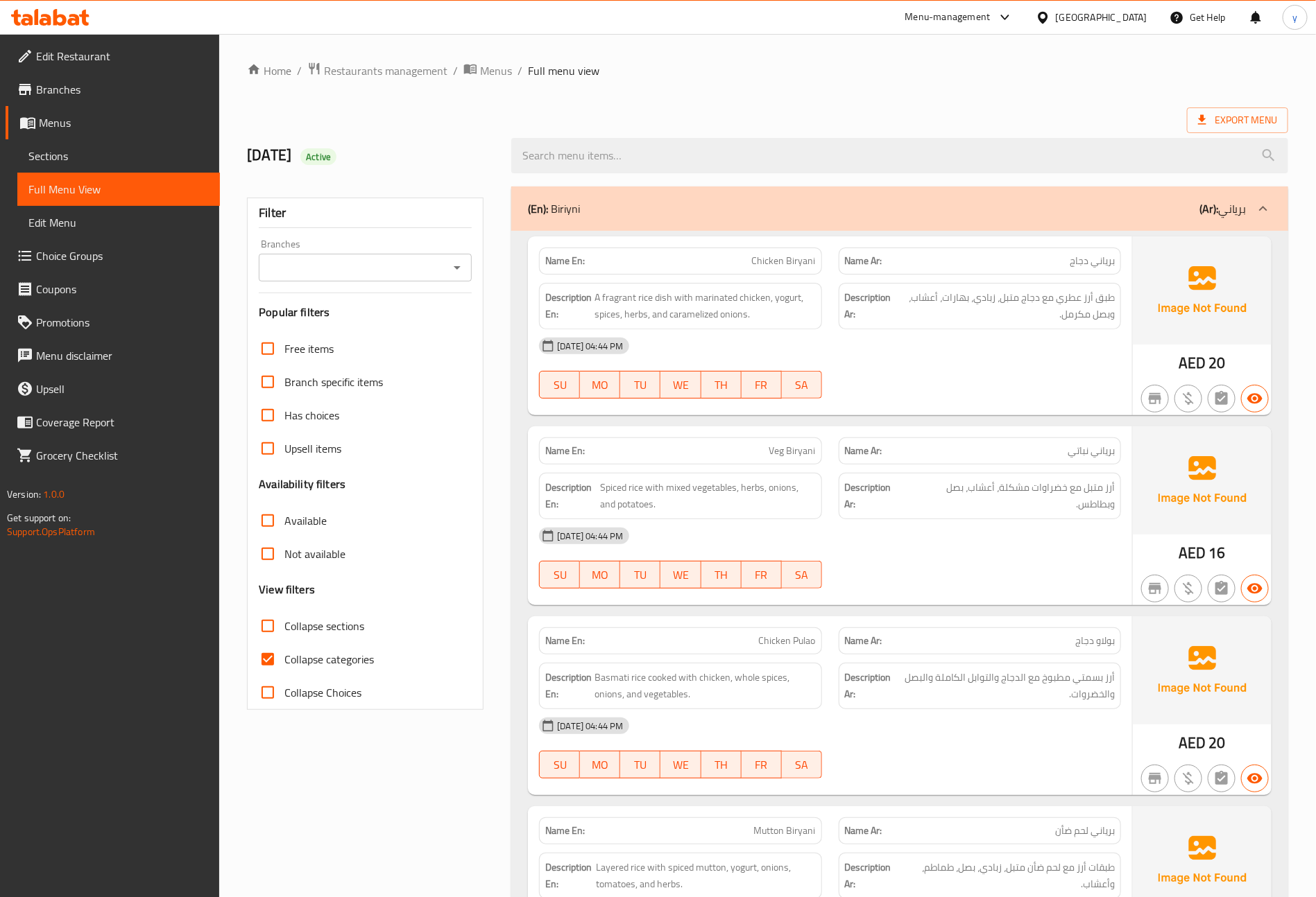
click at [280, 629] on input "Collapse sections" at bounding box center [268, 626] width 33 height 33
checkbox input "true"
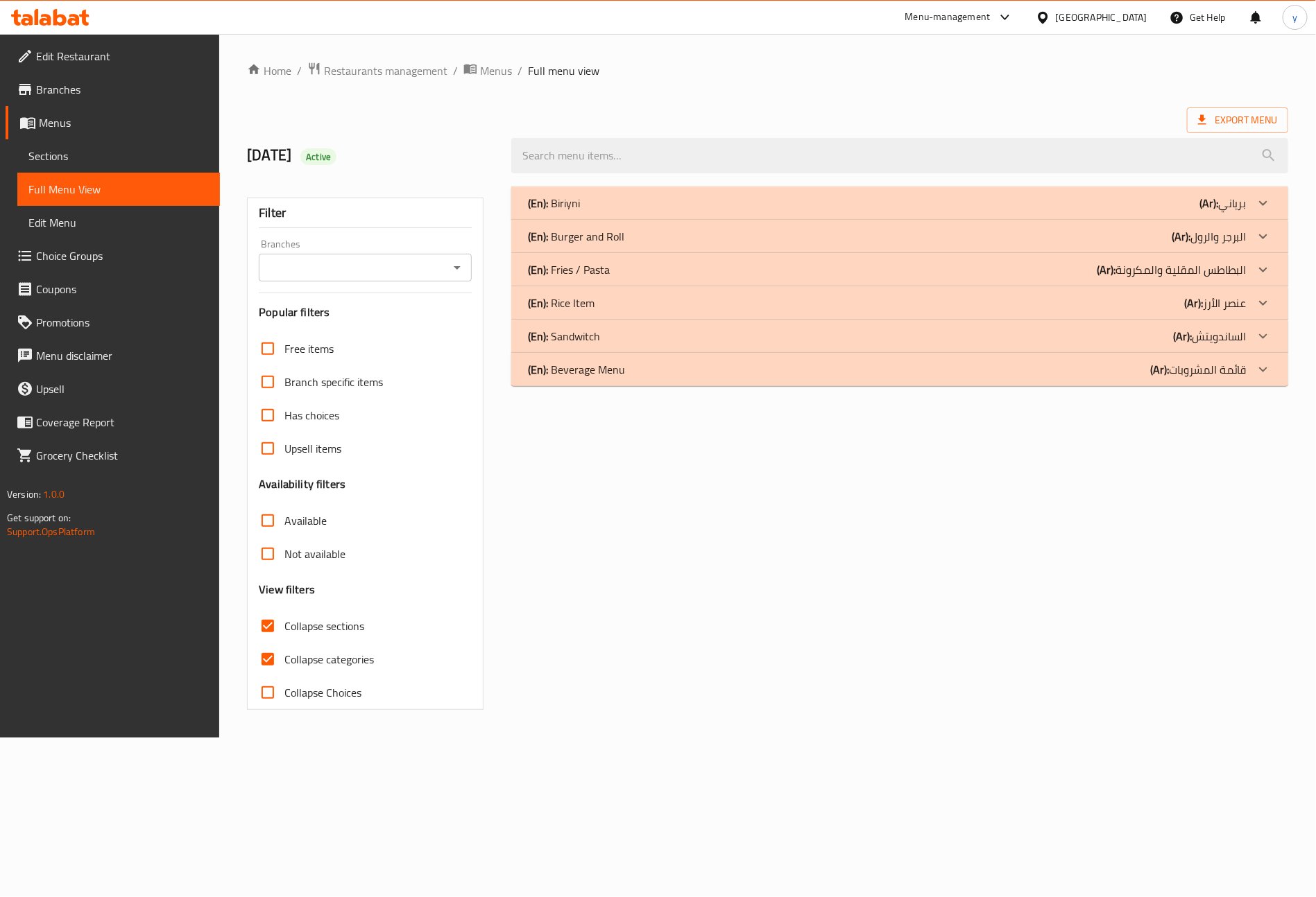
click at [273, 647] on input "Collapse categories" at bounding box center [268, 659] width 33 height 33
checkbox input "false"
click at [668, 310] on div "(En): Rice Item (Ar): عنصر الأرز" at bounding box center [898, 303] width 728 height 17
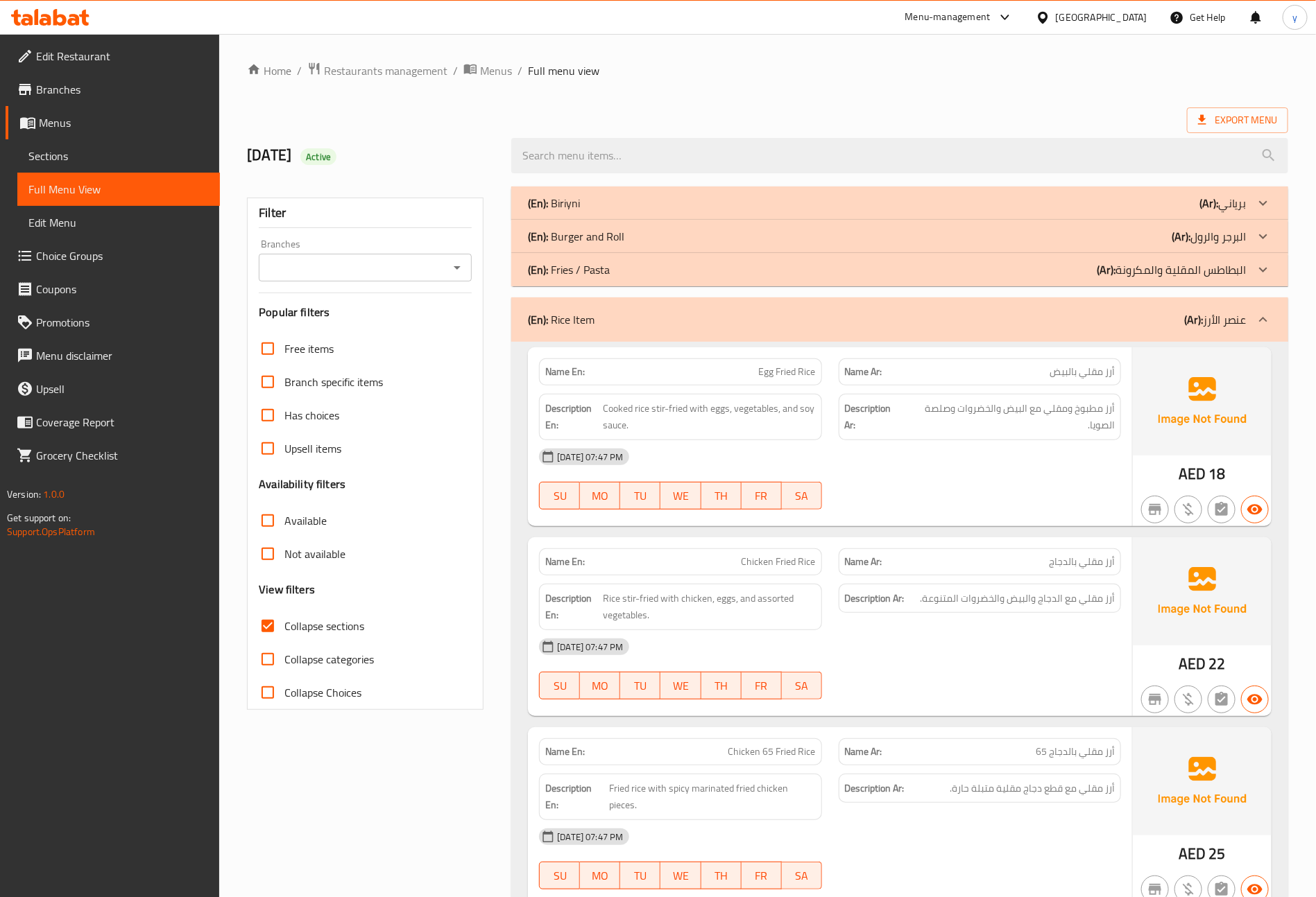
click at [300, 629] on span "Collapse sections" at bounding box center [324, 625] width 80 height 17
click at [284, 629] on input "Collapse sections" at bounding box center [268, 626] width 33 height 33
checkbox input "false"
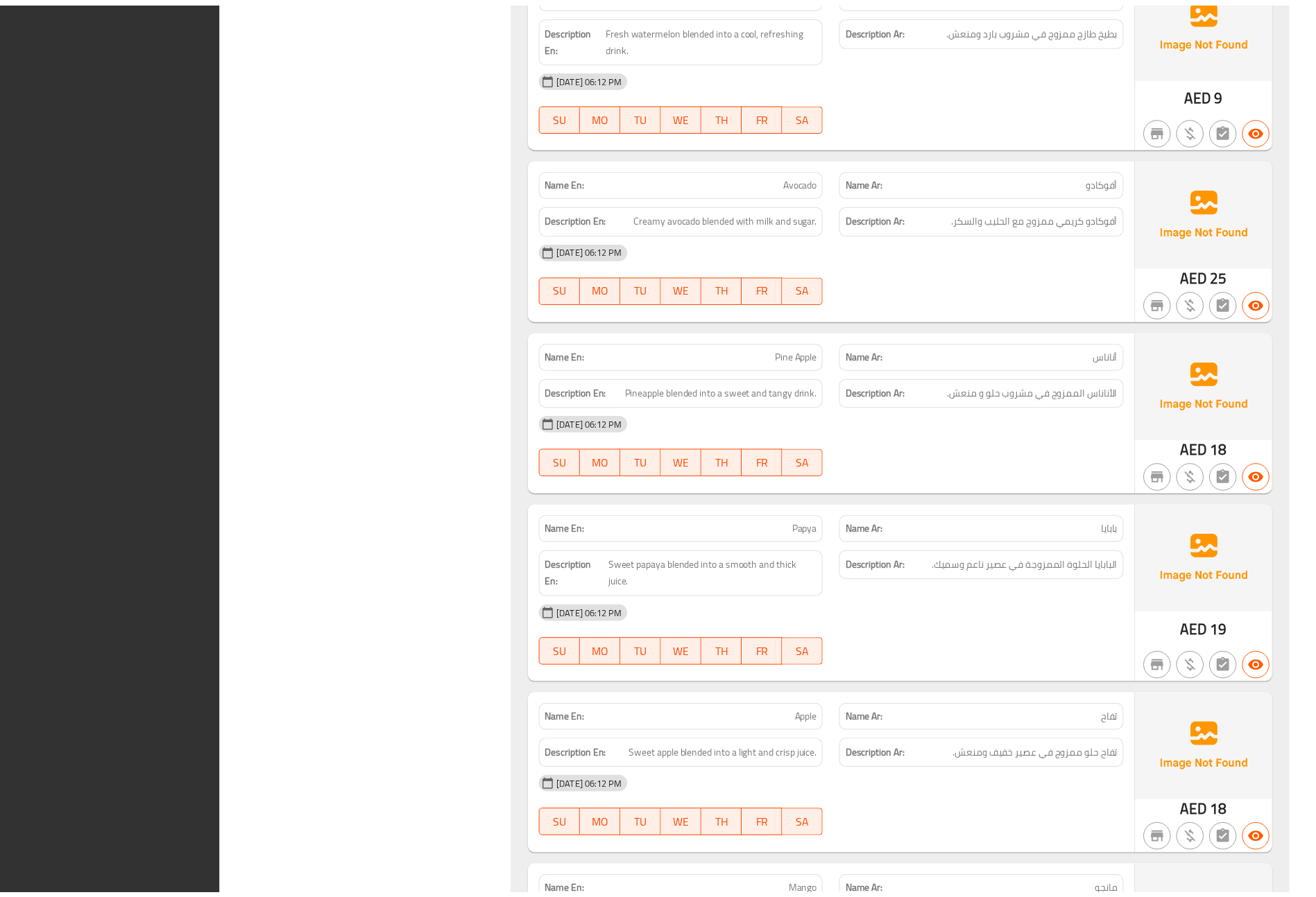
scroll to position [8037, 0]
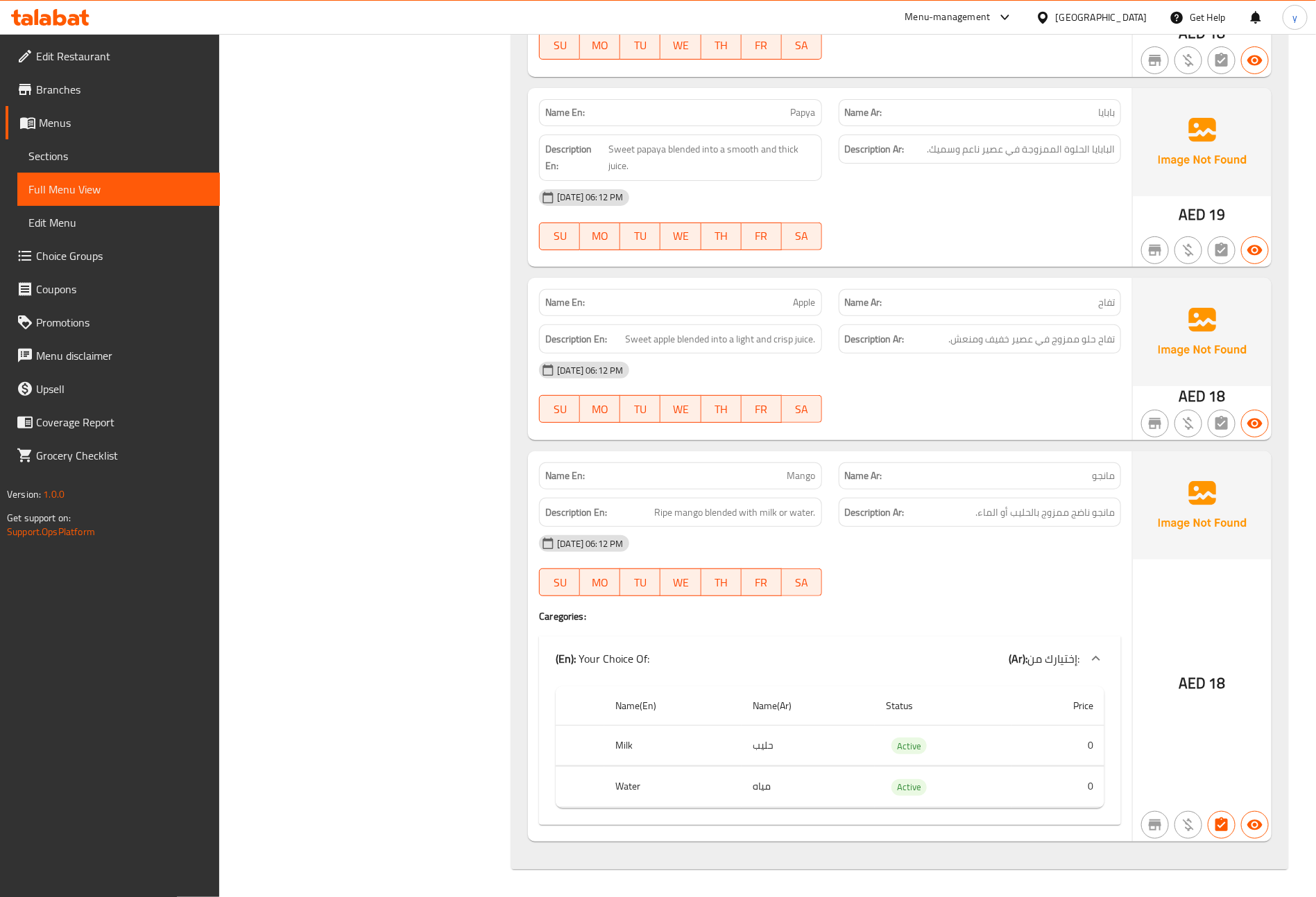
click at [91, 152] on span "Sections" at bounding box center [119, 155] width 181 height 17
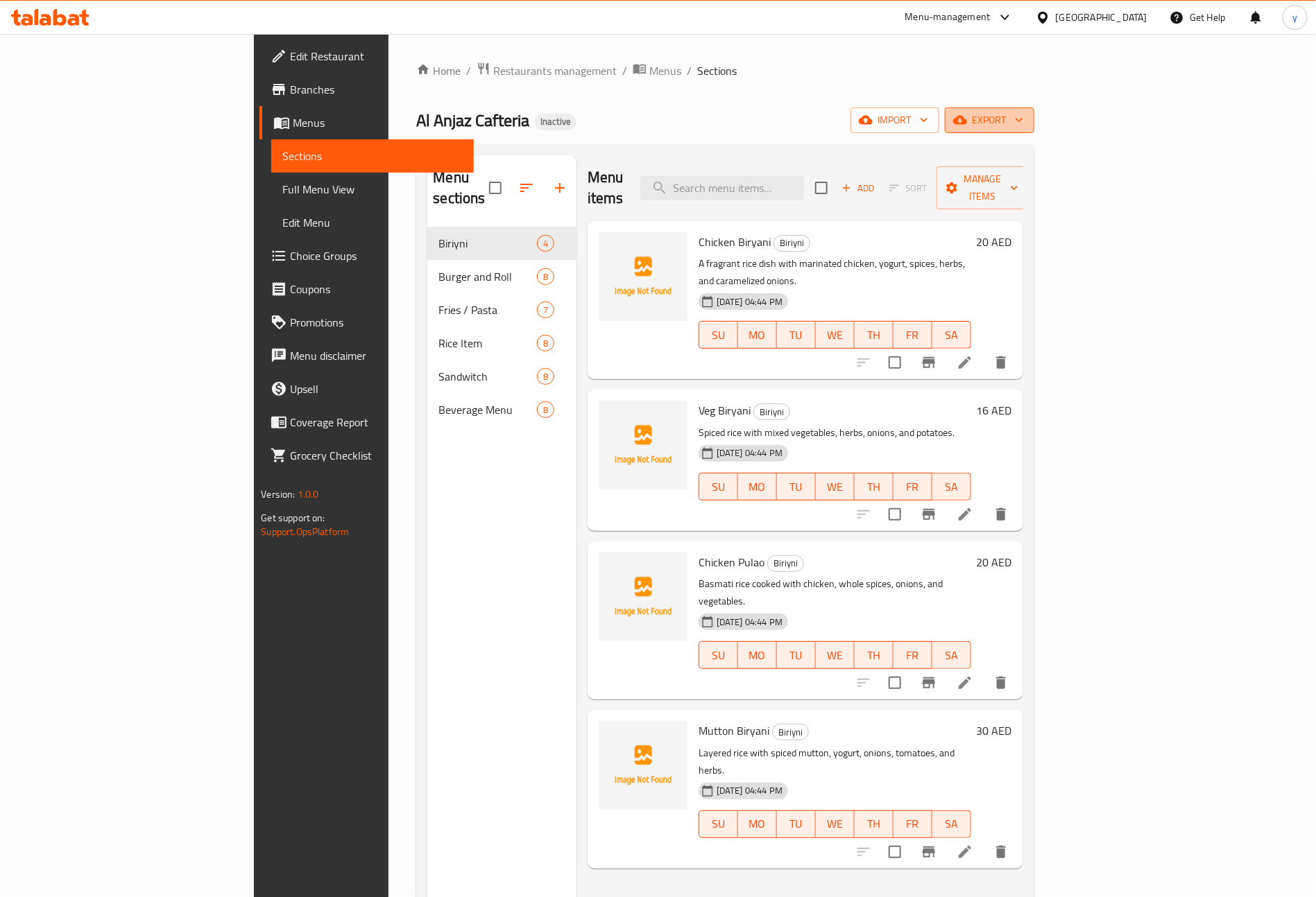
click at [1023, 119] on span "export" at bounding box center [990, 120] width 68 height 17
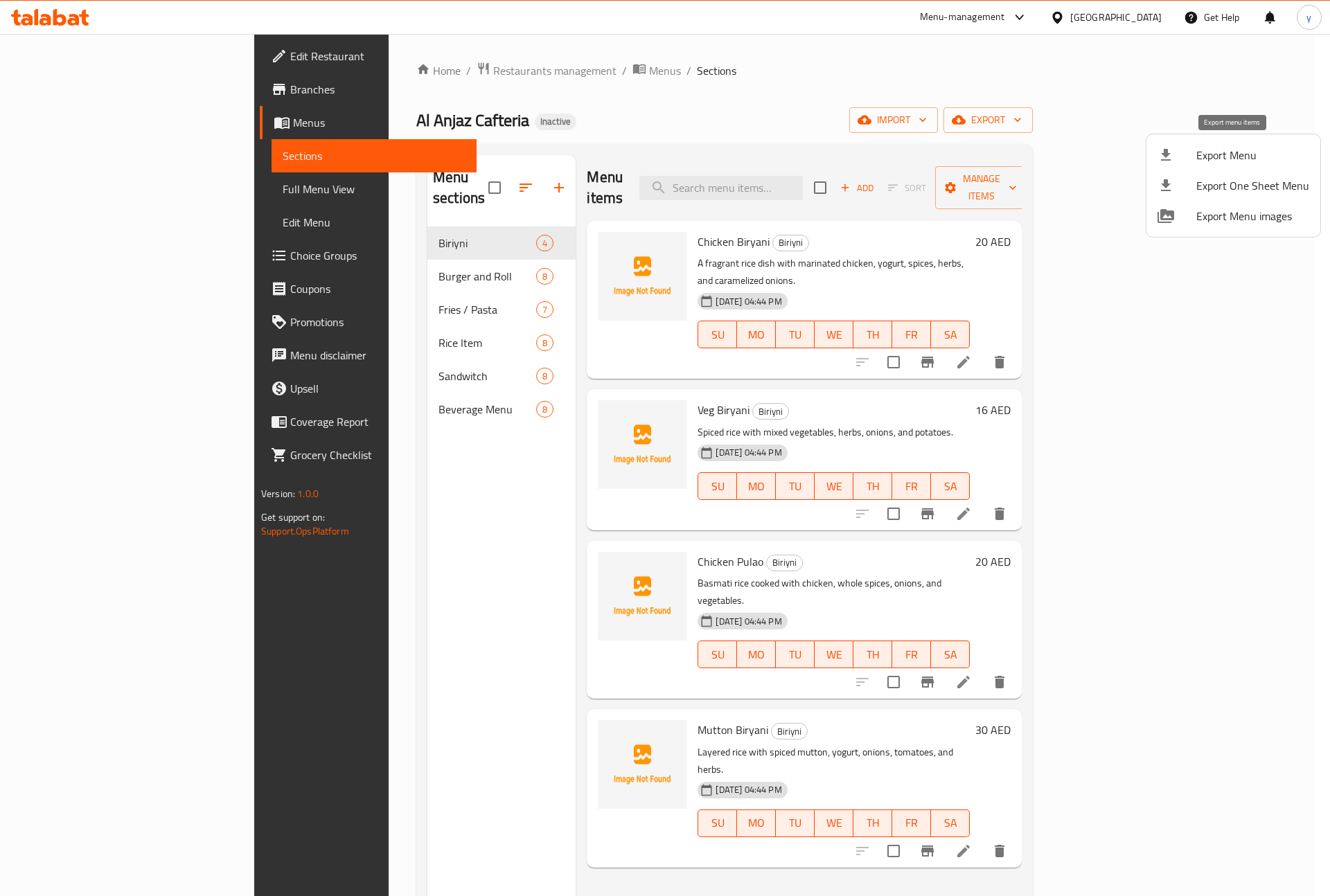
click at [1217, 151] on span "Export Menu" at bounding box center [1252, 154] width 113 height 17
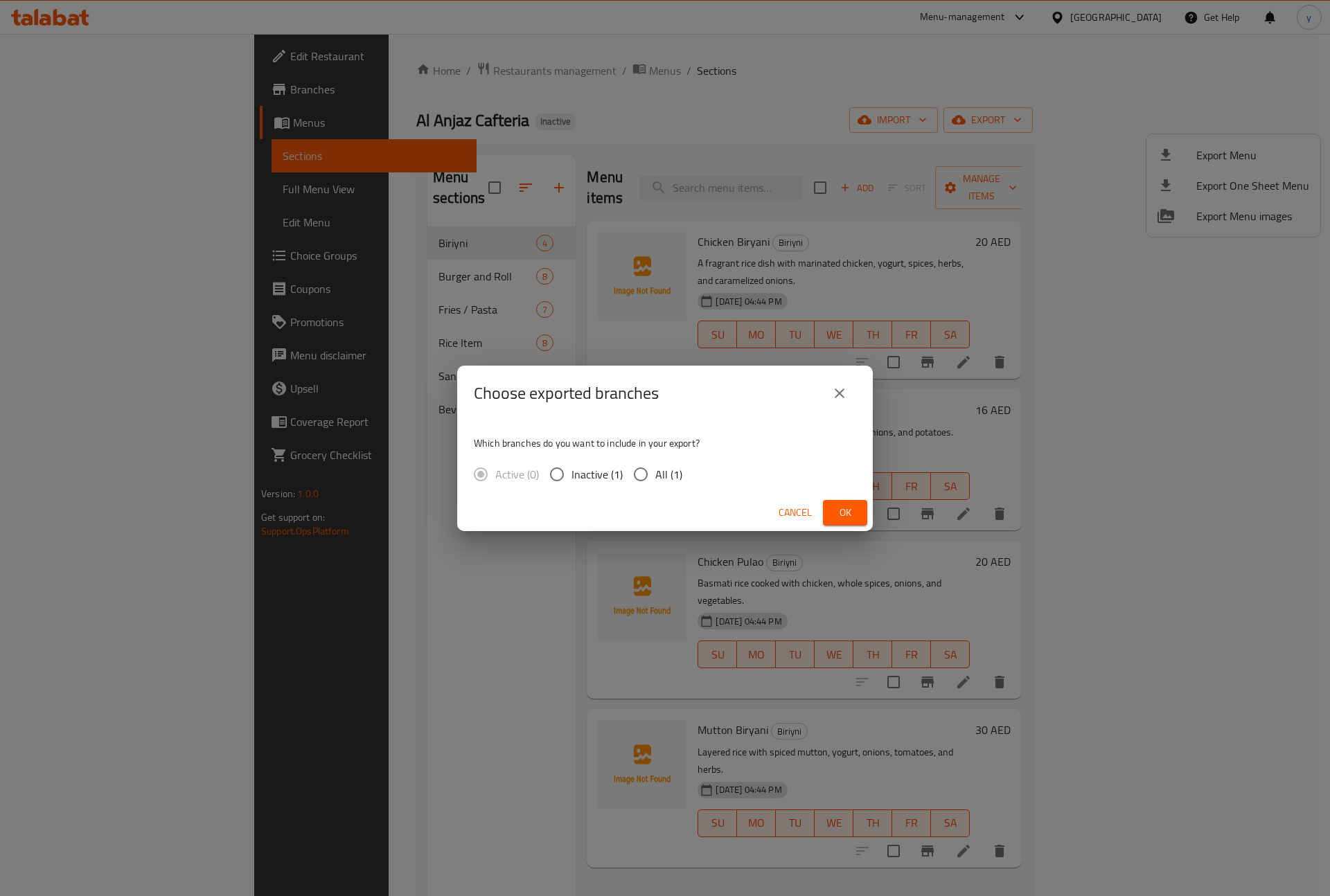
click at [646, 474] on input "All (1)" at bounding box center [641, 474] width 29 height 29
radio input "true"
click at [840, 510] on span "Ok" at bounding box center [845, 513] width 22 height 17
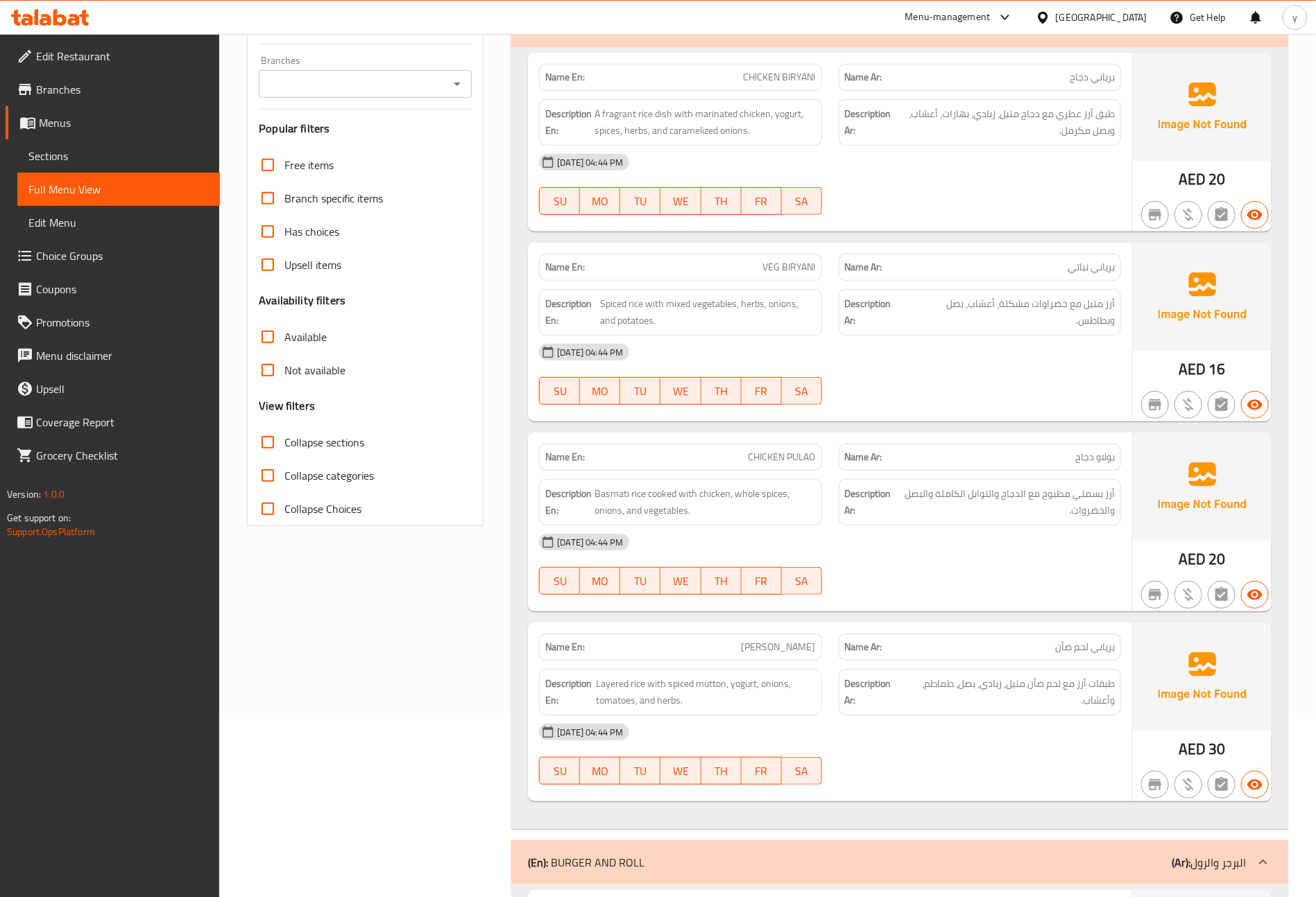
scroll to position [520, 0]
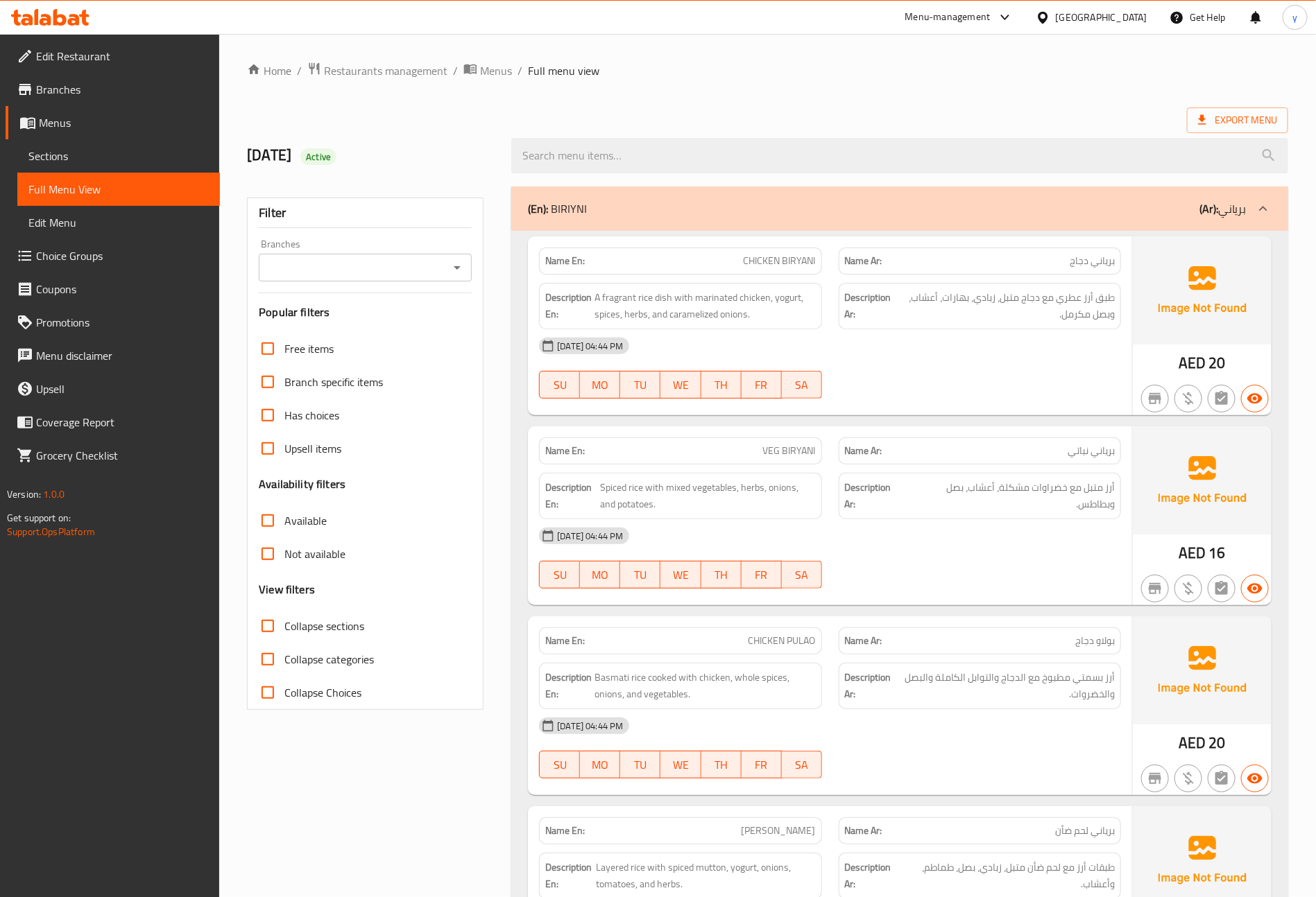
click at [110, 165] on link "Sections" at bounding box center [119, 156] width 203 height 33
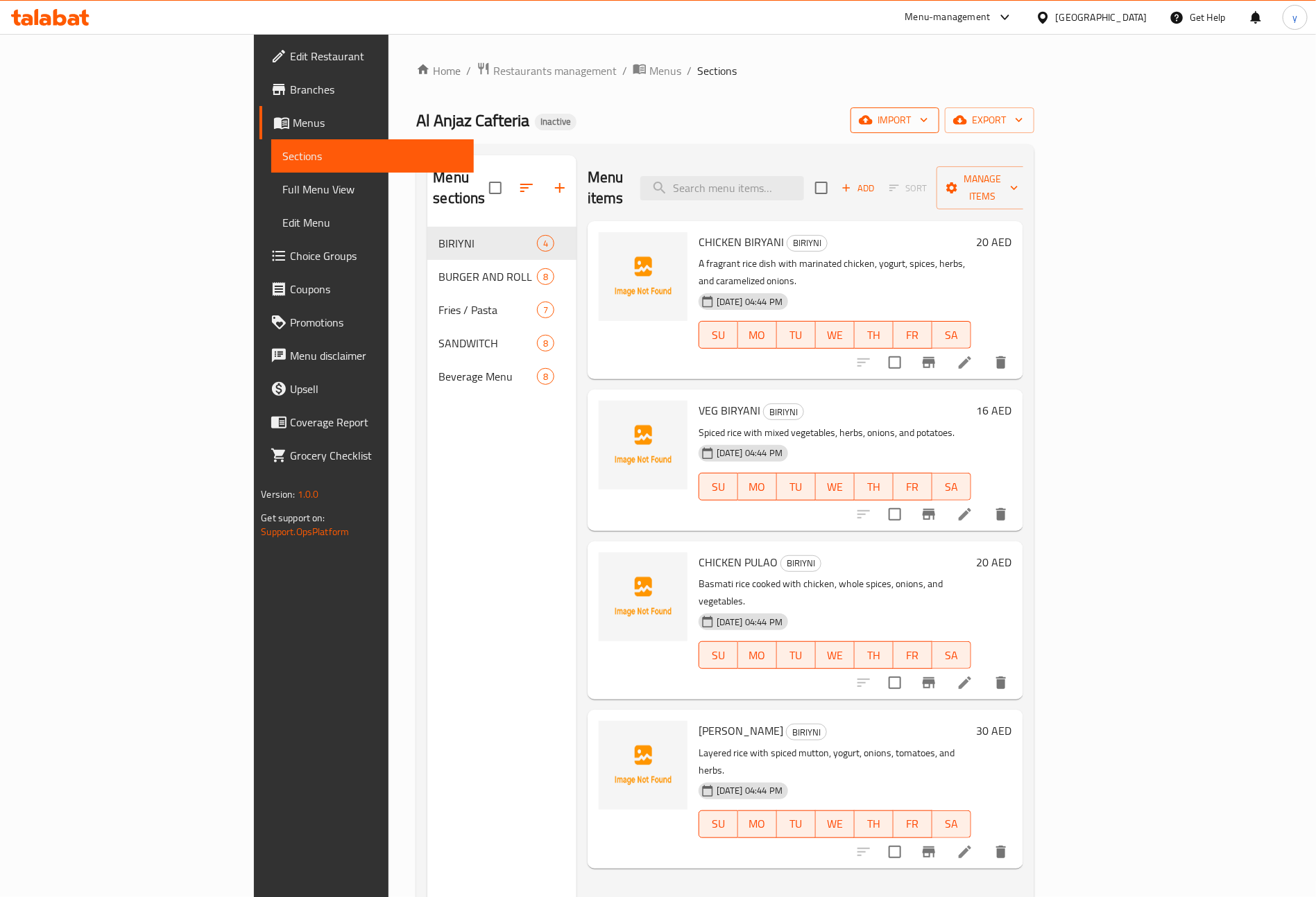
click at [928, 114] on span "import" at bounding box center [895, 120] width 67 height 17
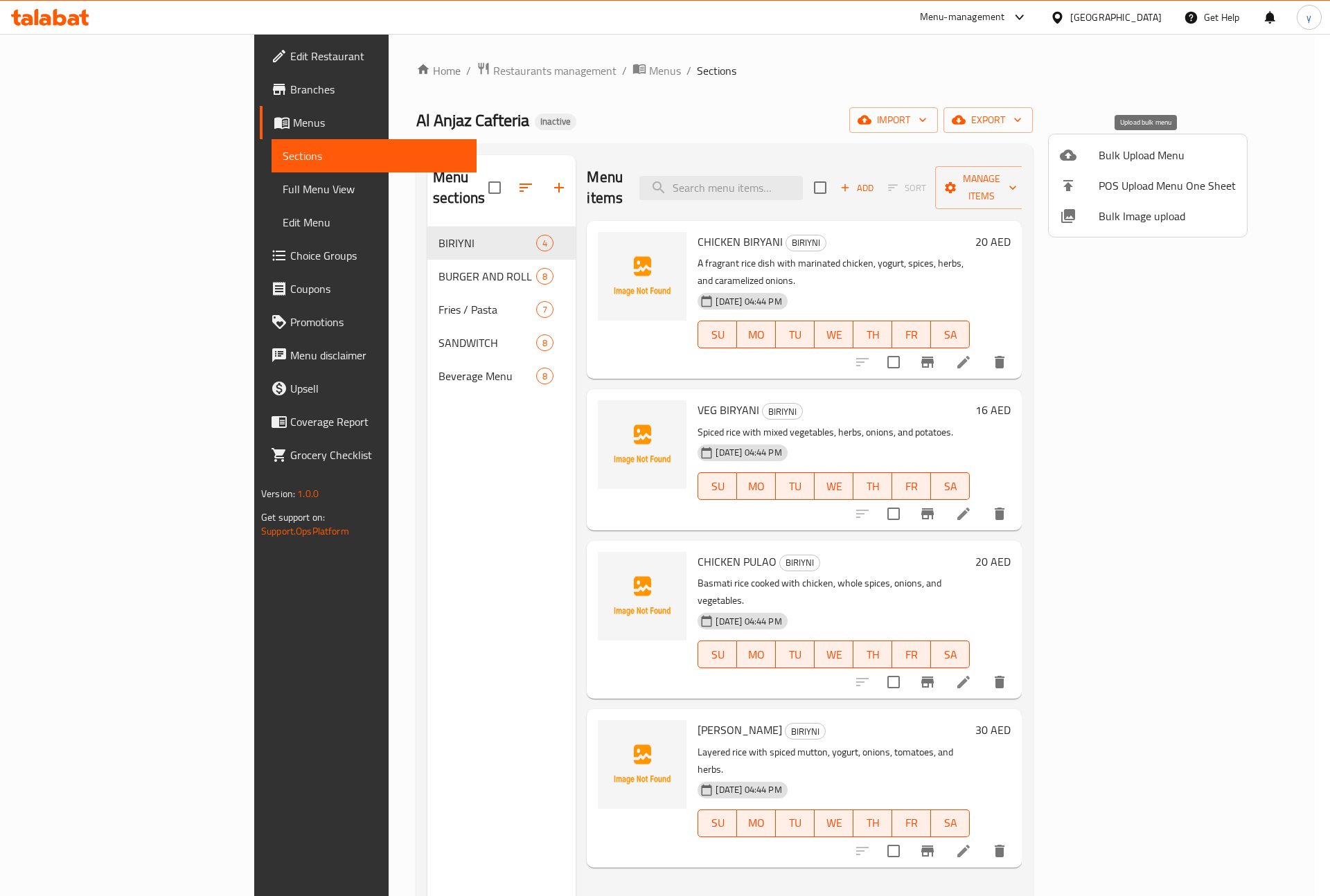
click at [1163, 148] on span "Bulk Upload Menu" at bounding box center [1167, 154] width 137 height 17
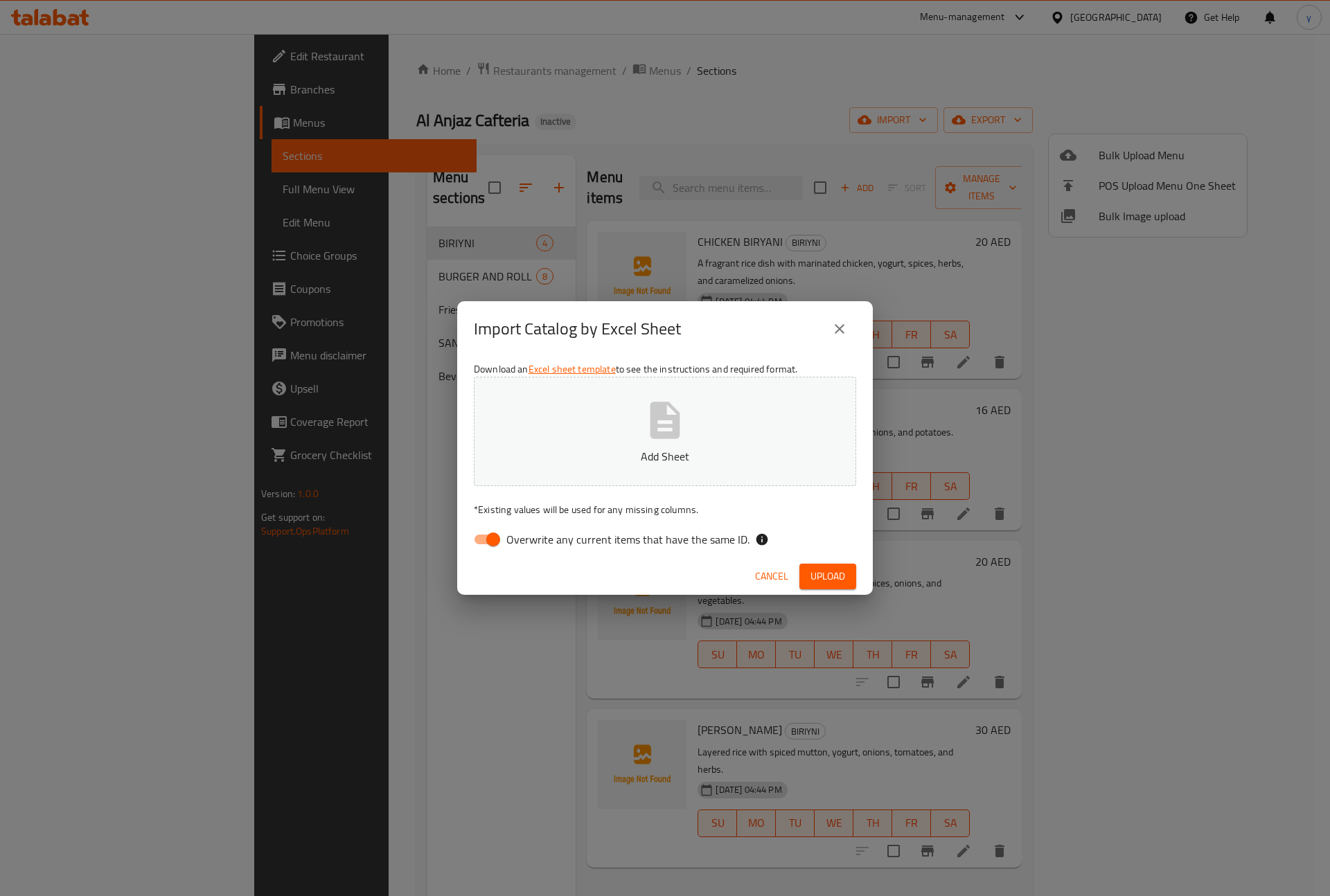
click at [478, 545] on input "Overwrite any current items that have the same ID." at bounding box center [493, 539] width 79 height 27
checkbox input "false"
click at [819, 577] on span "Upload" at bounding box center [827, 577] width 34 height 17
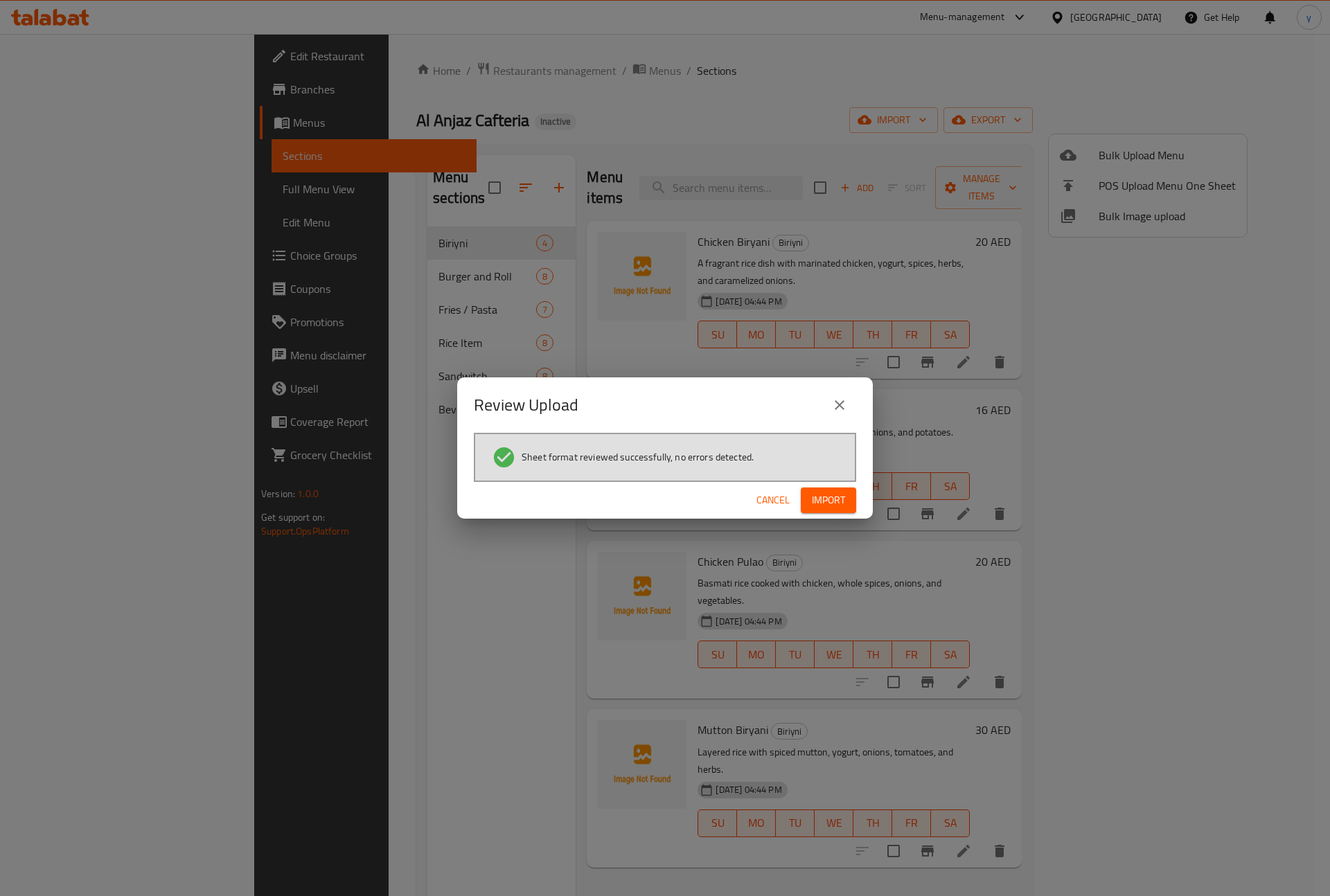
click at [824, 505] on span "Import" at bounding box center [828, 500] width 33 height 17
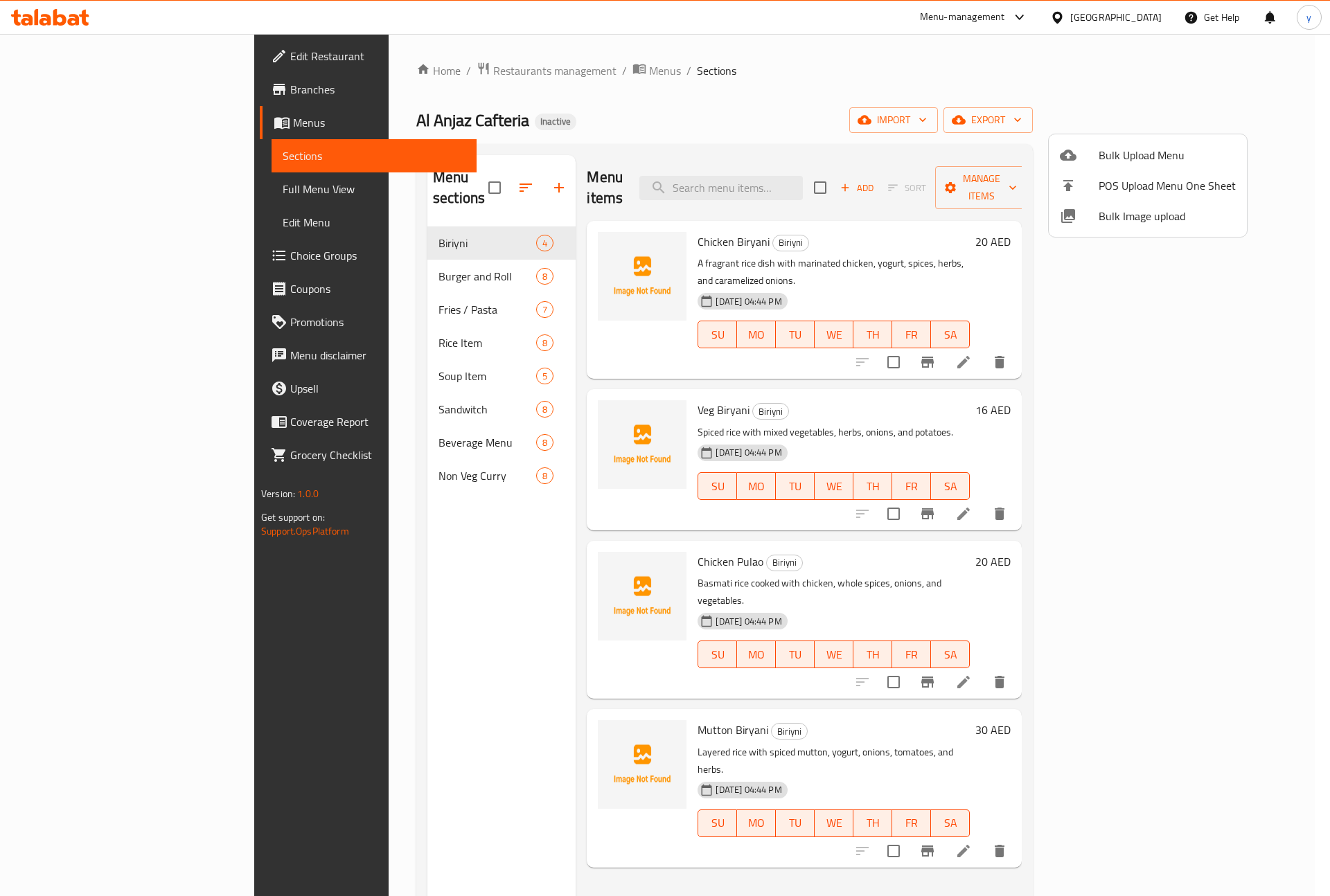
click at [379, 347] on div at bounding box center [665, 448] width 1330 height 896
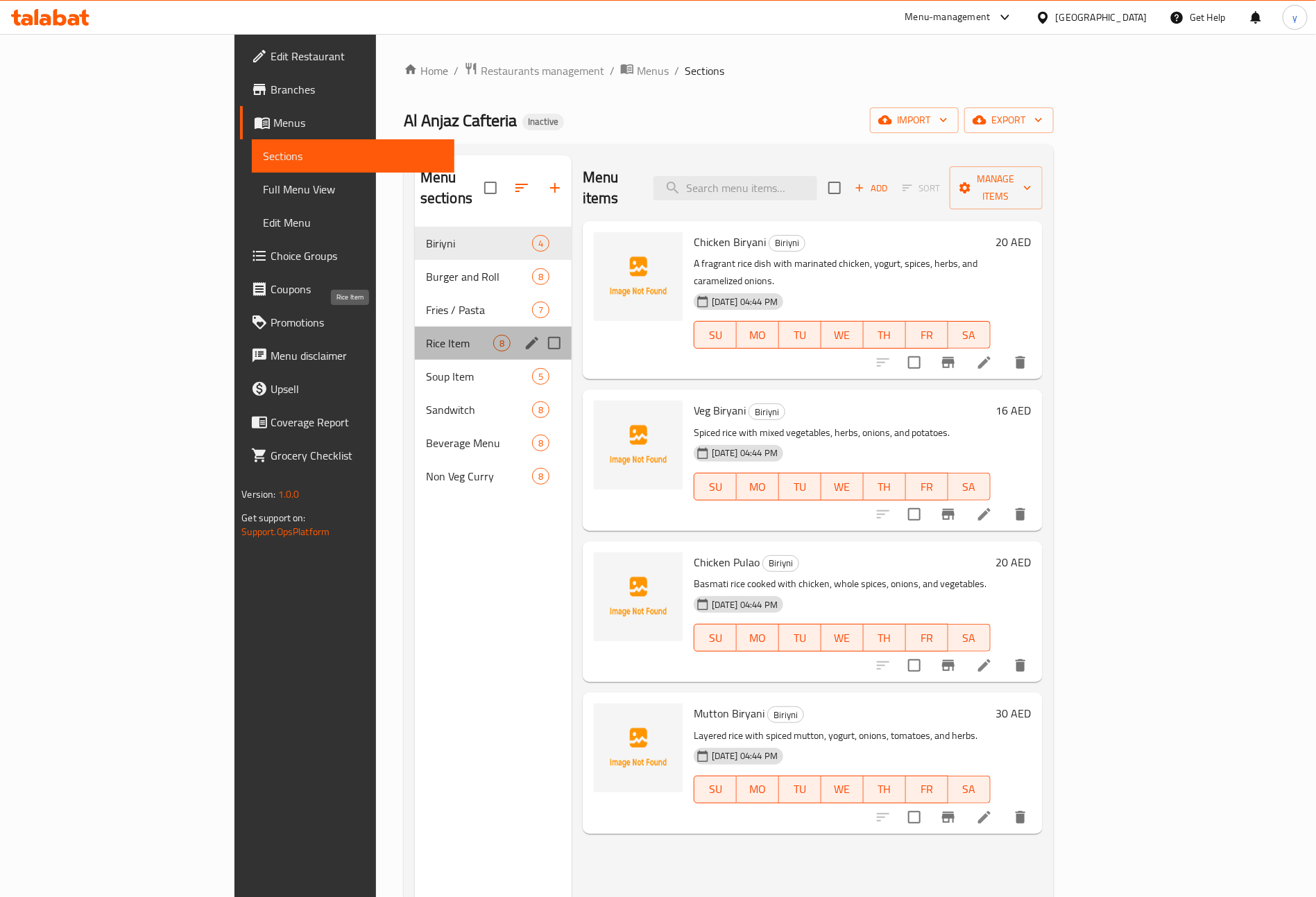
click at [426, 335] on span "Rice Item" at bounding box center [460, 343] width 68 height 17
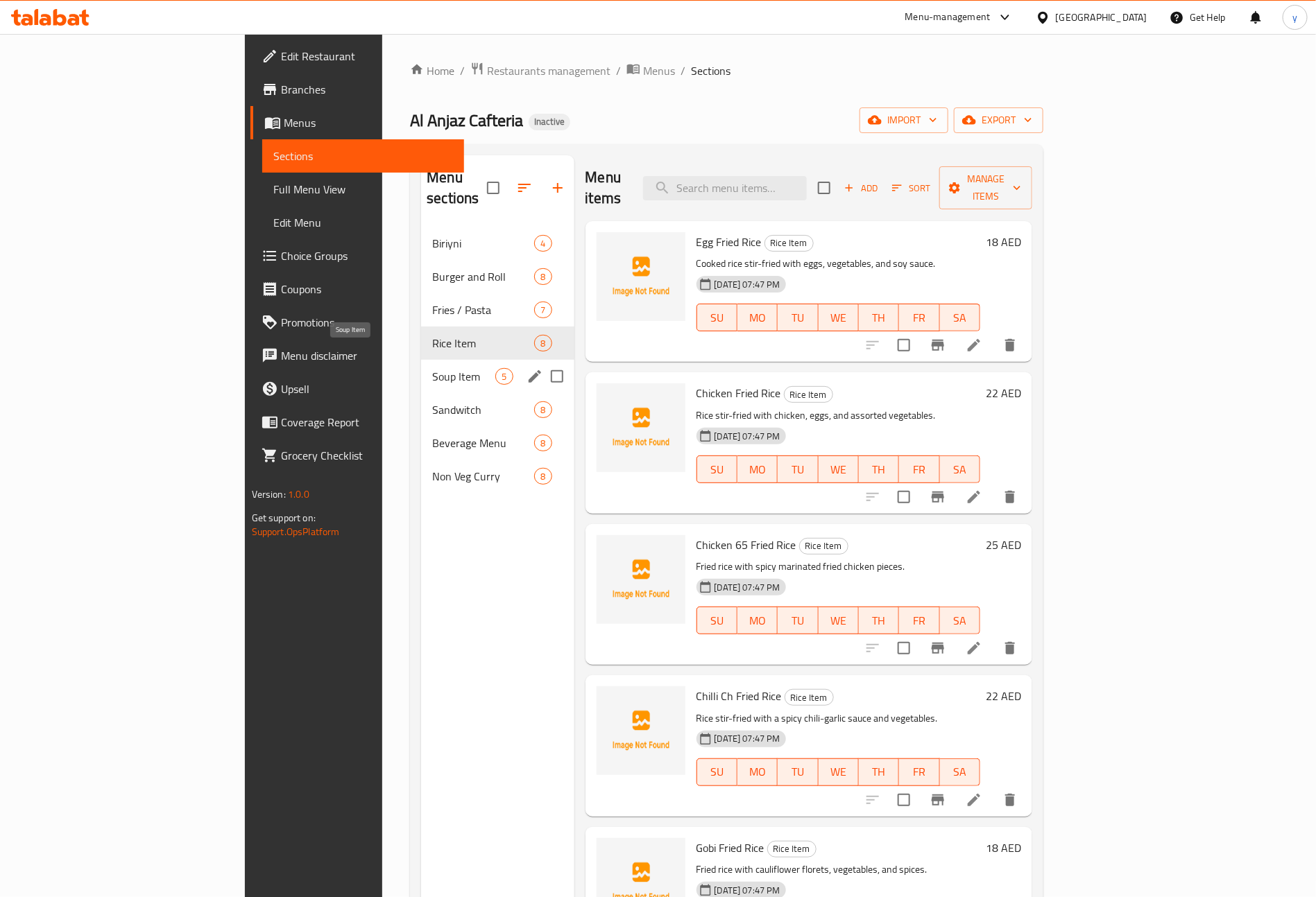
click at [432, 368] on span "Soup Item" at bounding box center [464, 376] width 63 height 17
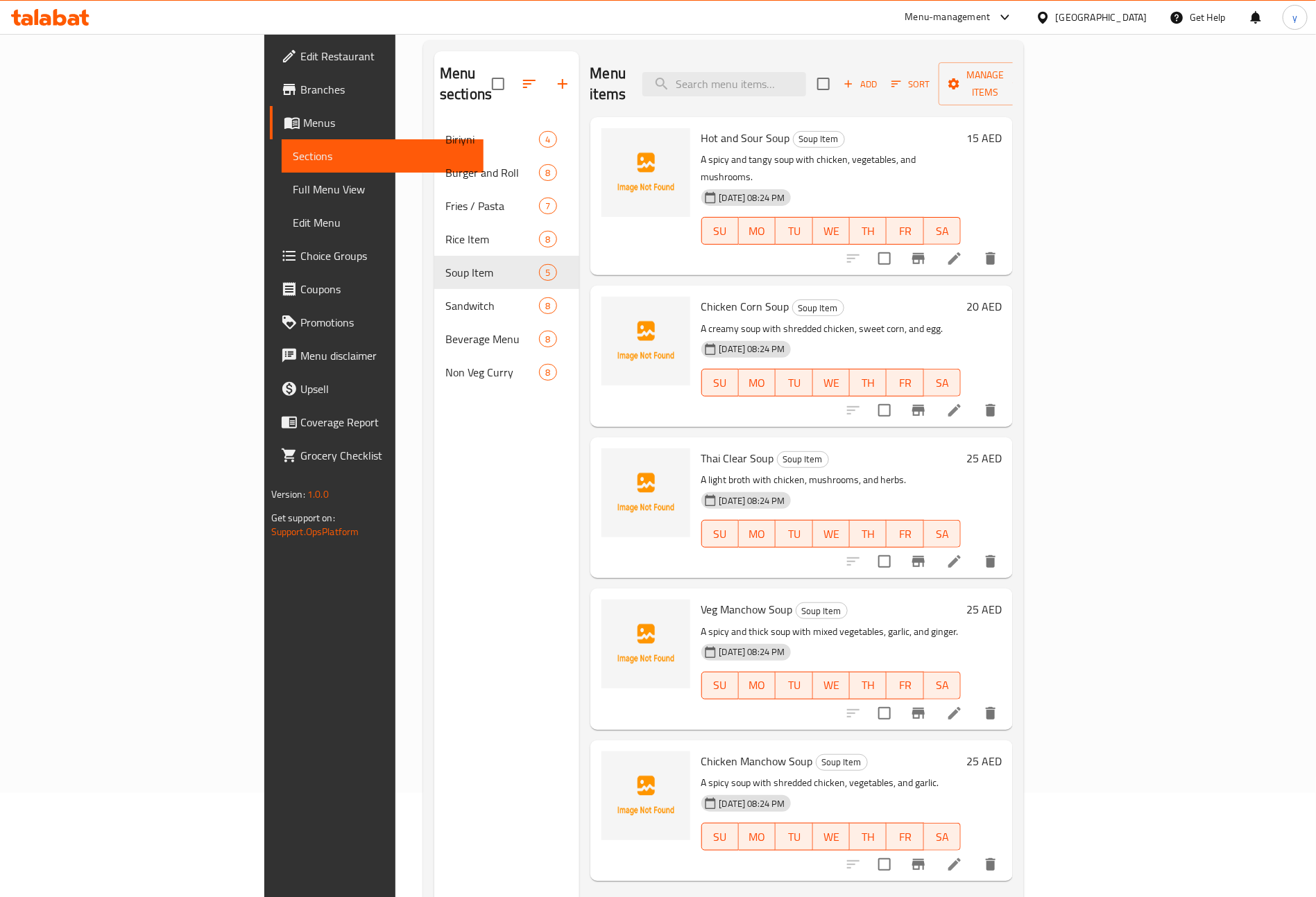
scroll to position [194, 0]
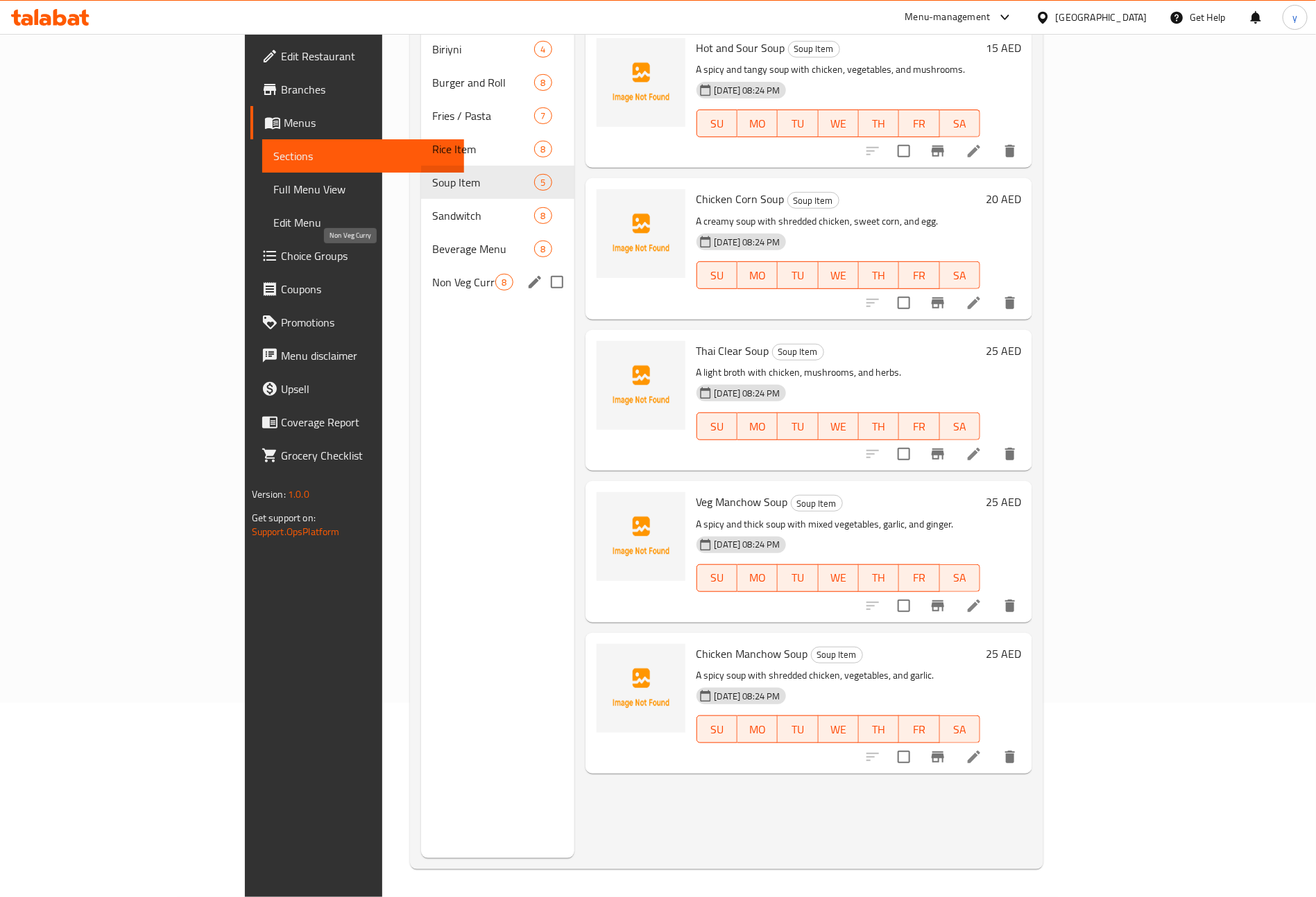
click at [432, 274] on span "Non Veg Curry" at bounding box center [464, 282] width 63 height 17
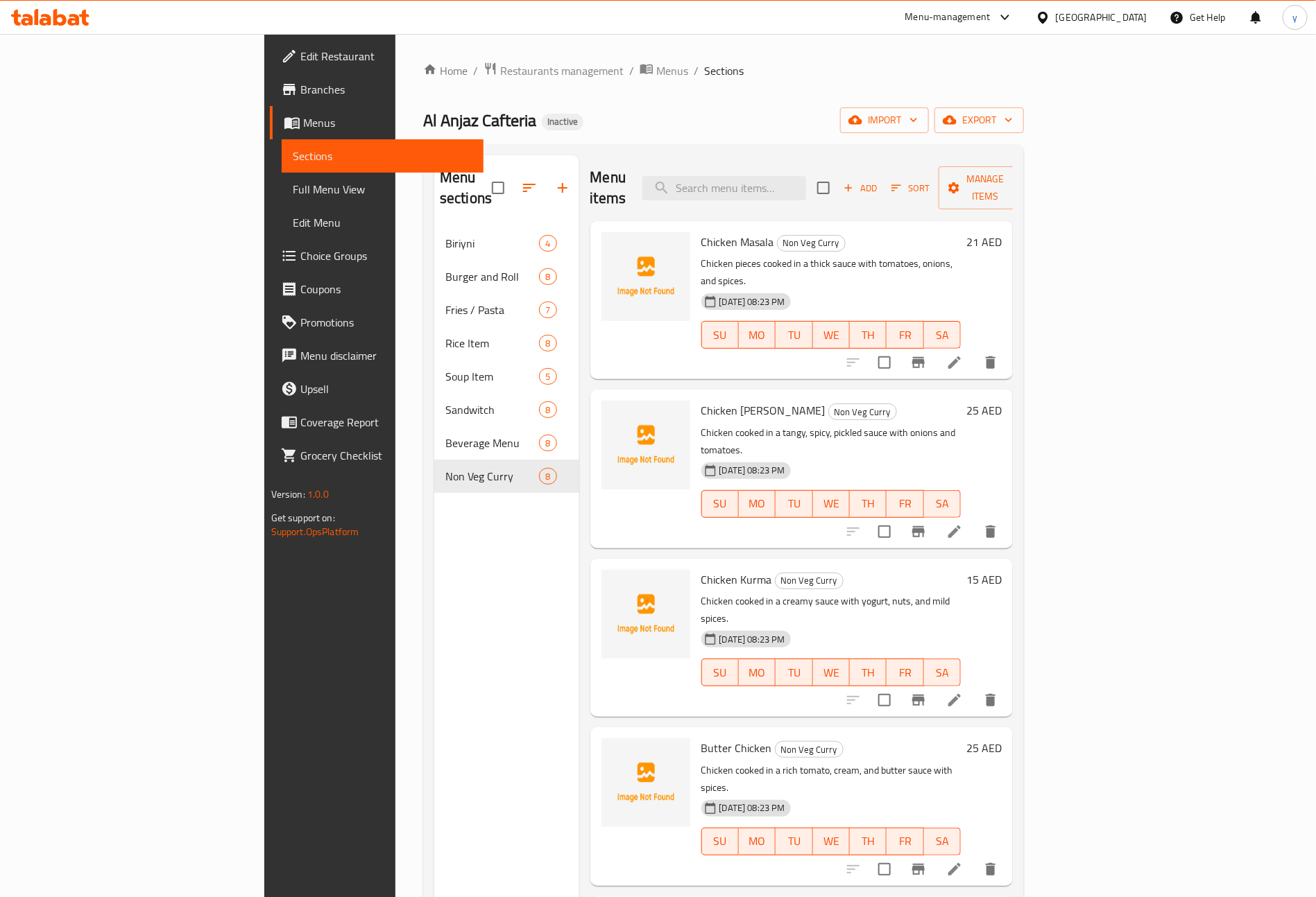
scroll to position [104, 0]
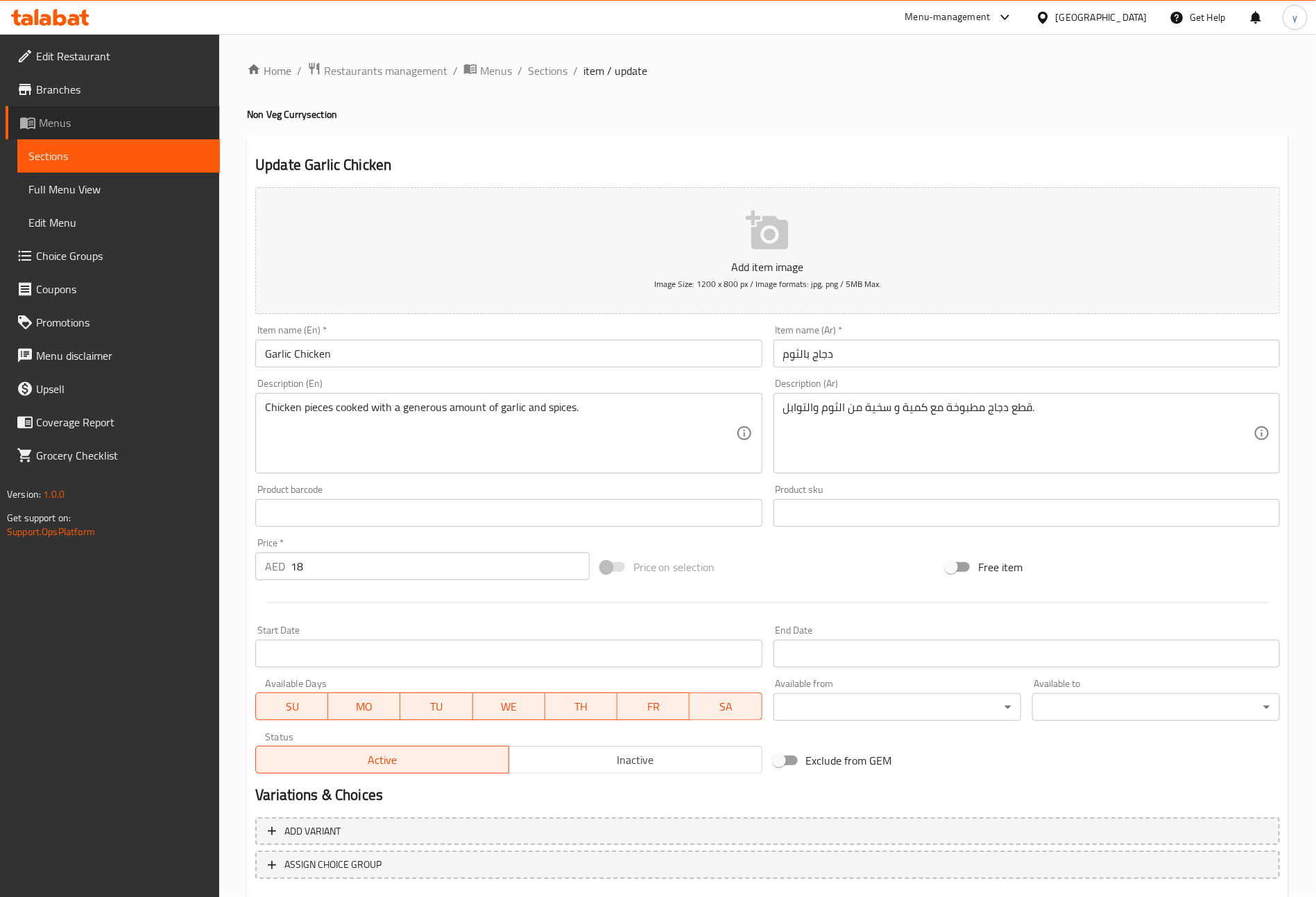
click at [45, 111] on link "Menus" at bounding box center [113, 123] width 214 height 33
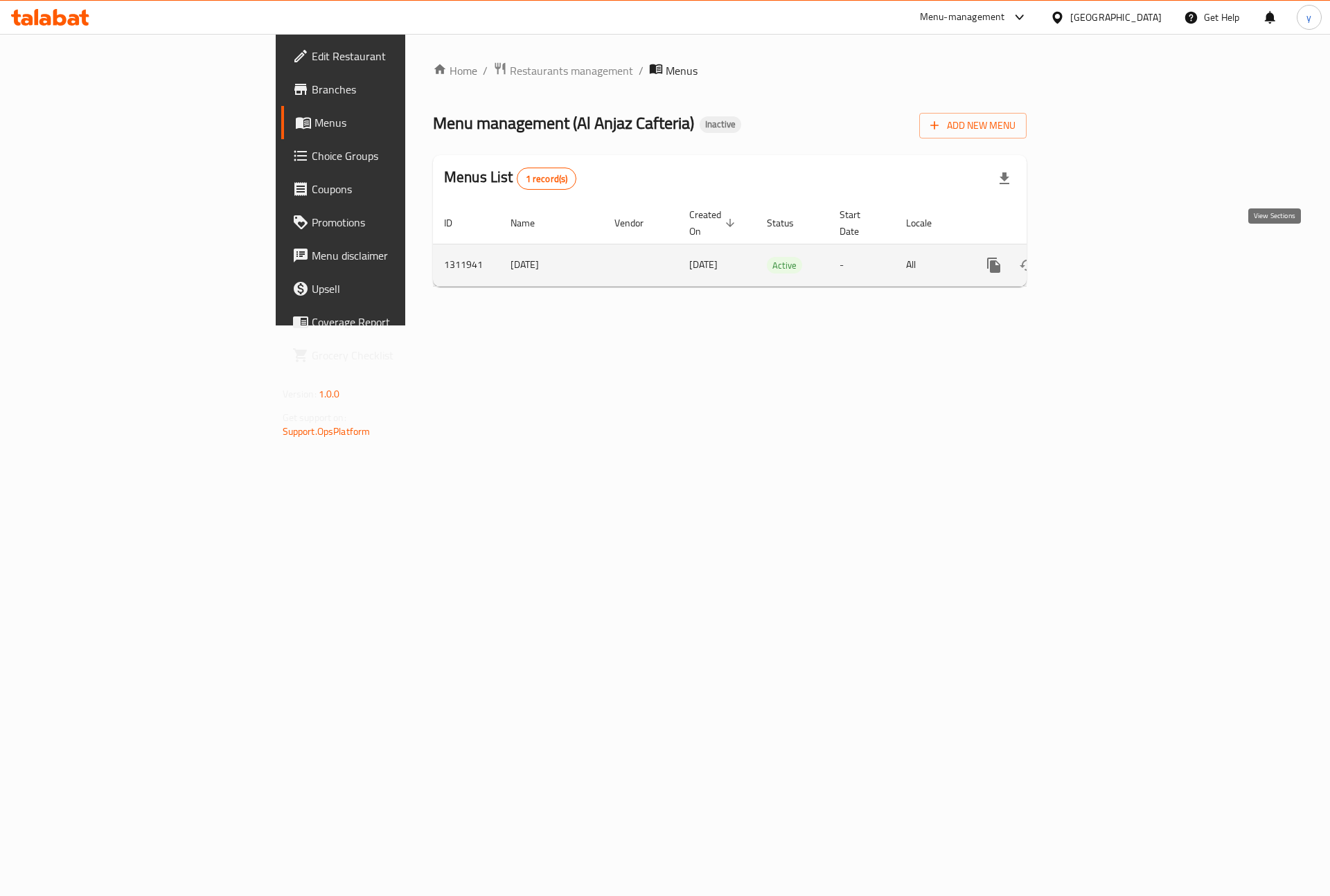
click at [1102, 257] on icon "enhanced table" at bounding box center [1093, 265] width 17 height 17
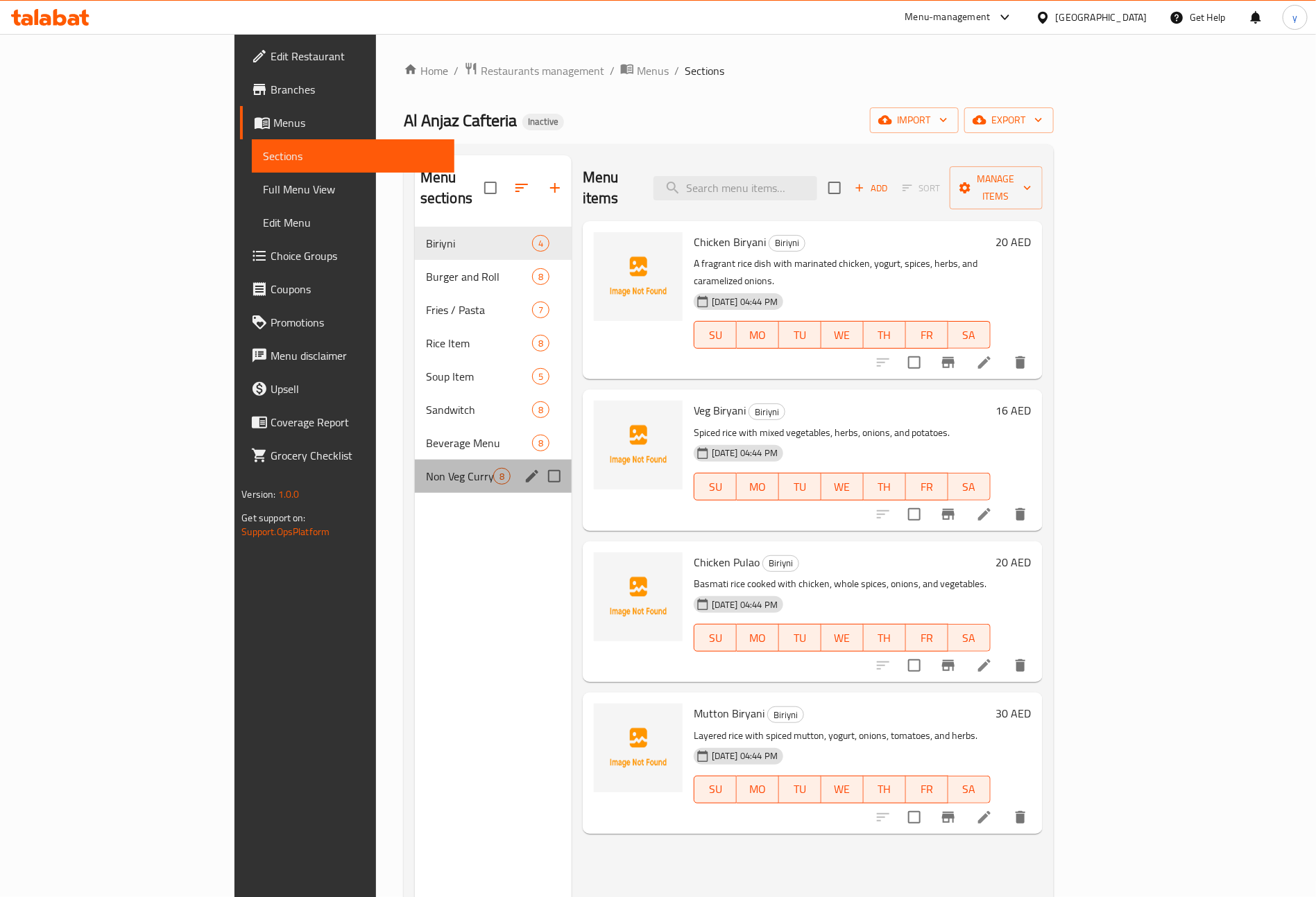
click at [415, 464] on div "Non Veg Curry 8" at bounding box center [493, 476] width 157 height 33
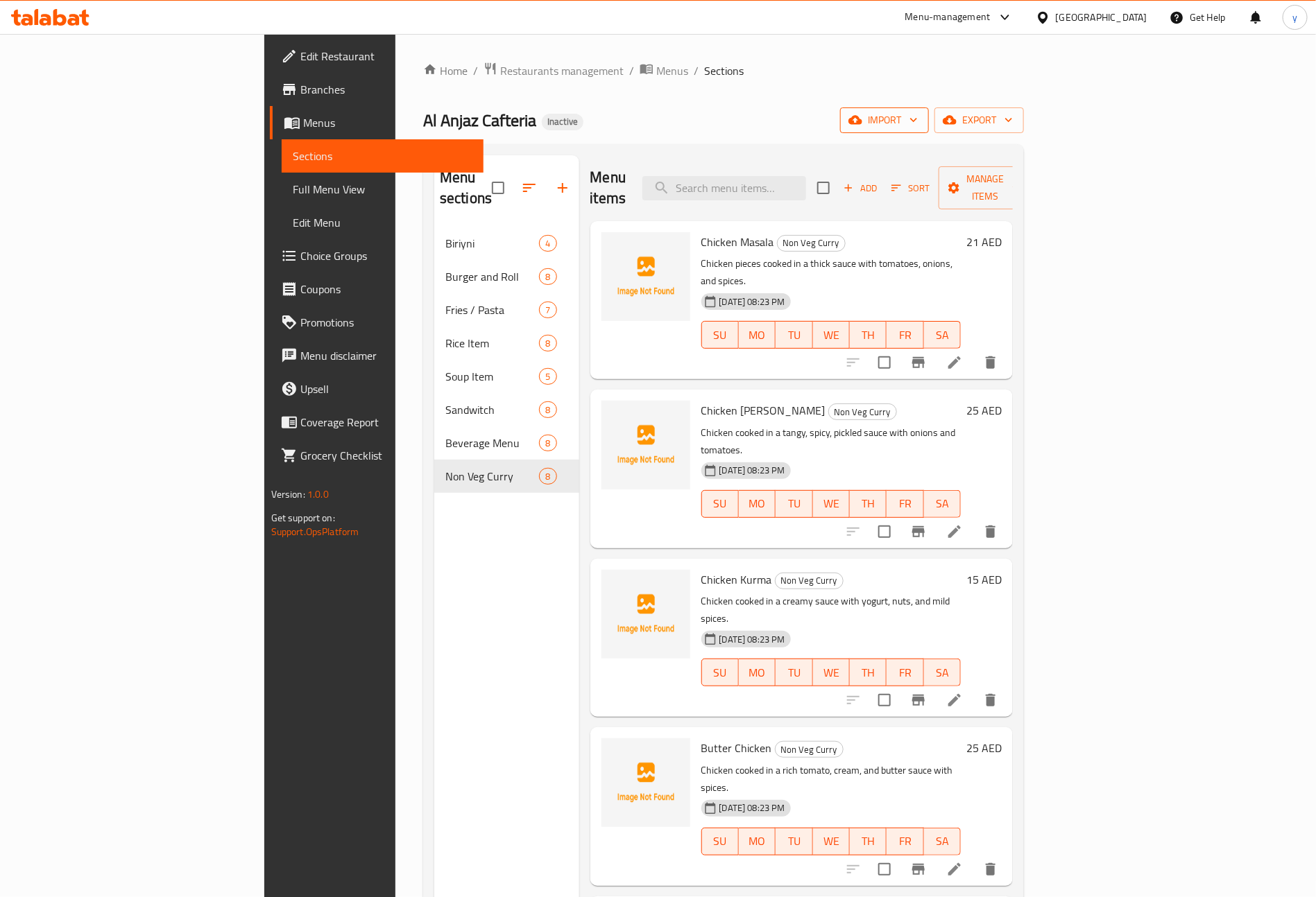
click at [920, 121] on icon "button" at bounding box center [913, 119] width 14 height 14
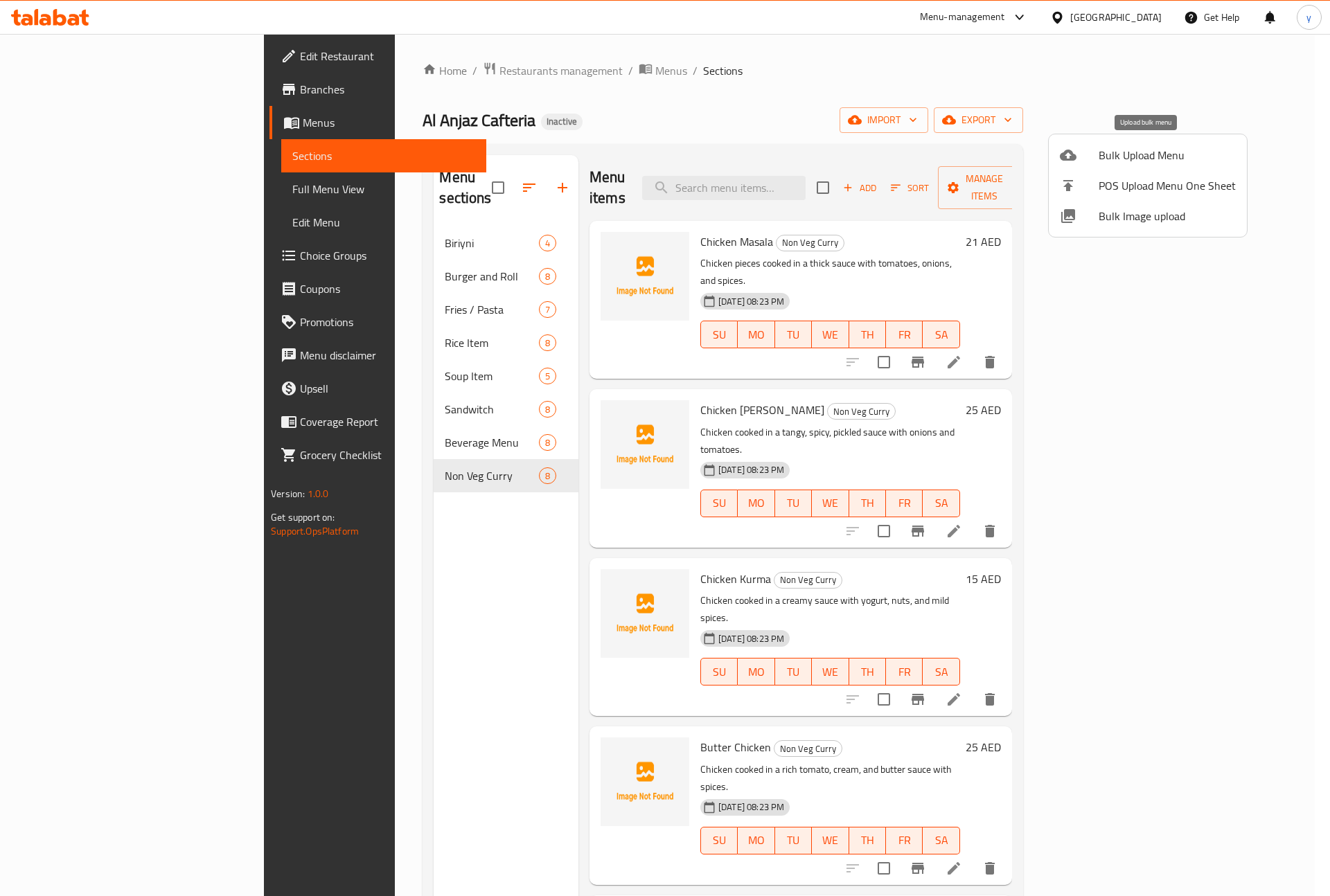
click at [1120, 160] on span "Bulk Upload Menu" at bounding box center [1167, 154] width 137 height 17
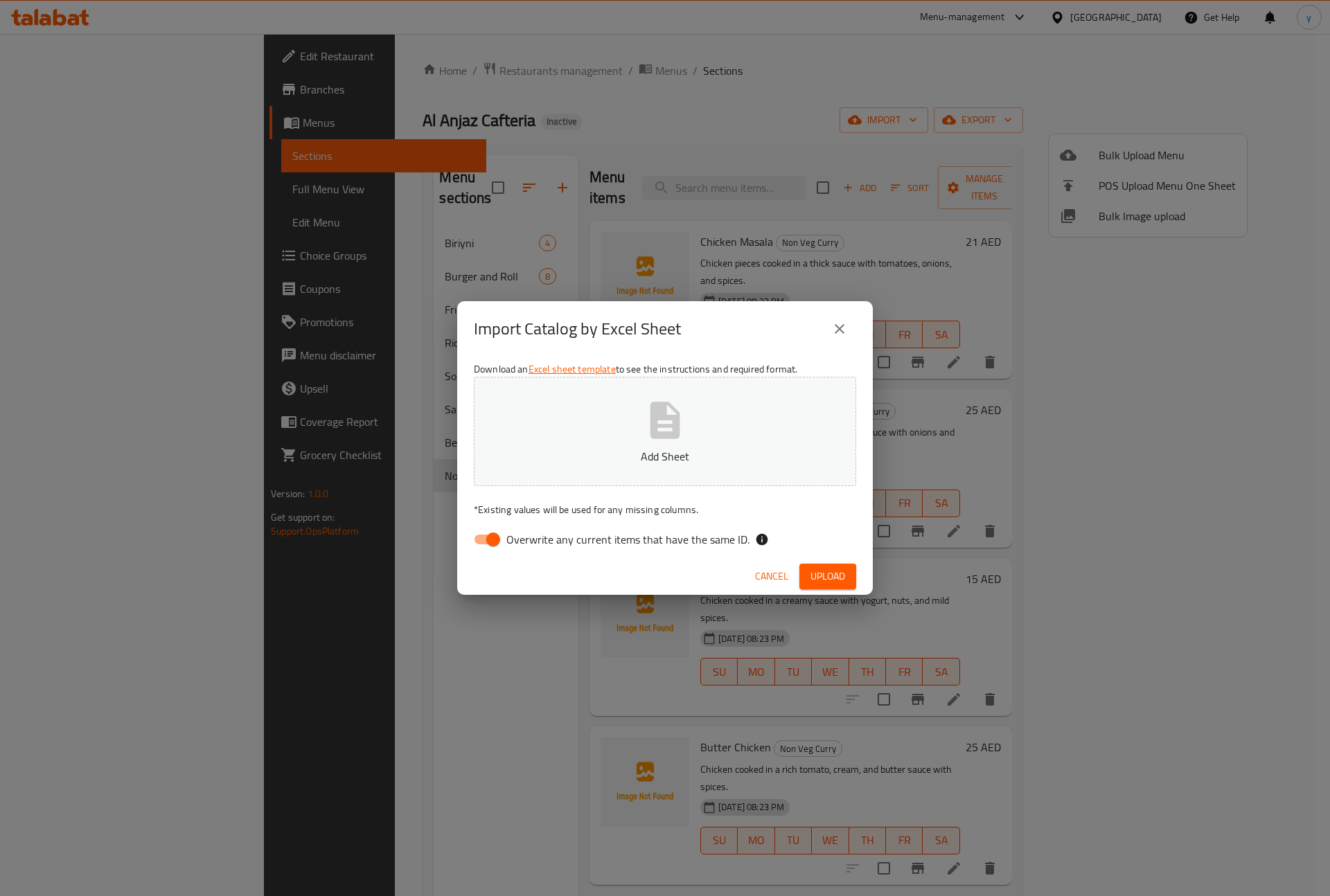
click at [476, 535] on input "Overwrite any current items that have the same ID." at bounding box center [493, 539] width 79 height 27
checkbox input "false"
click at [842, 570] on span "Upload" at bounding box center [827, 577] width 34 height 17
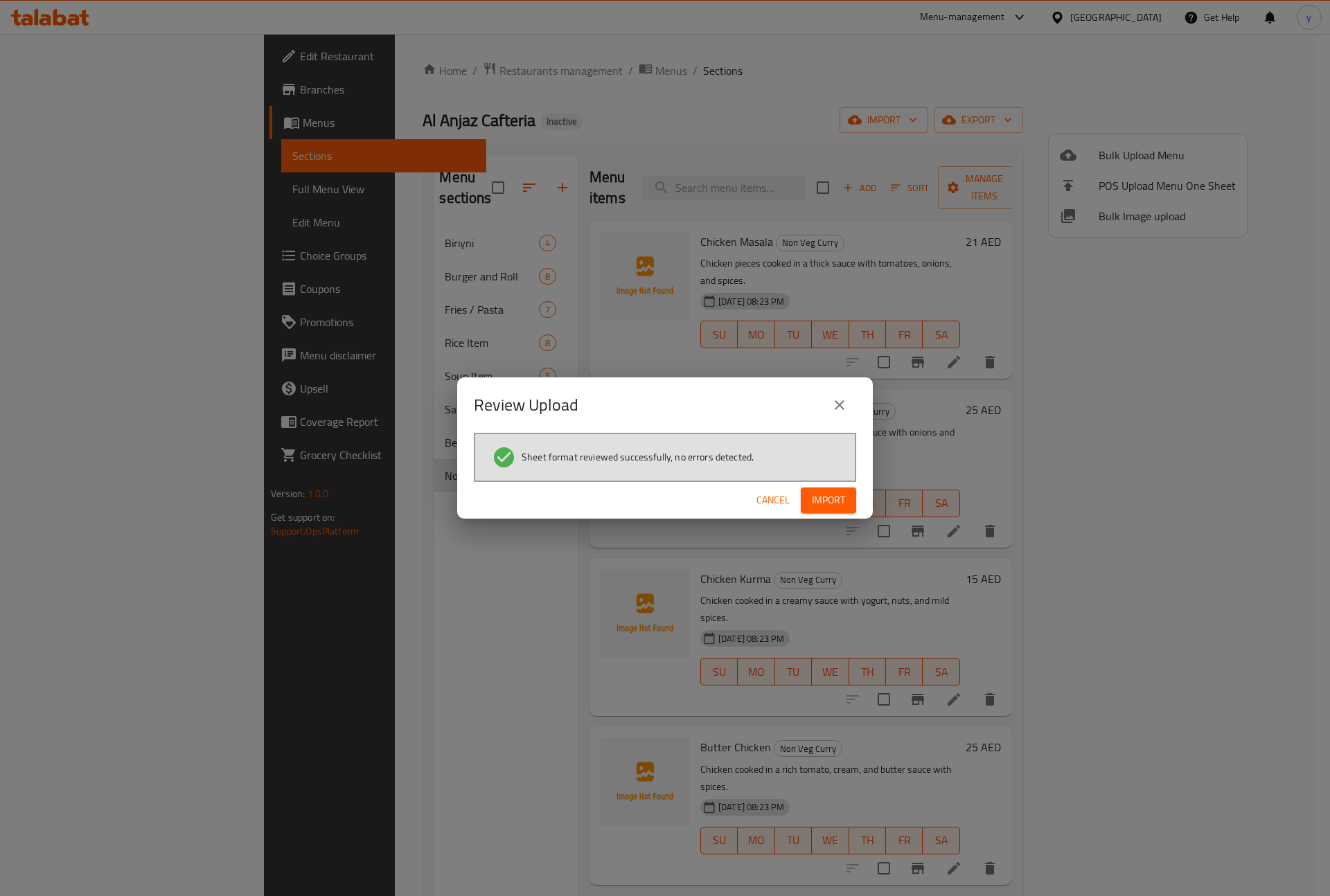
click at [827, 492] on span "Import" at bounding box center [828, 500] width 33 height 17
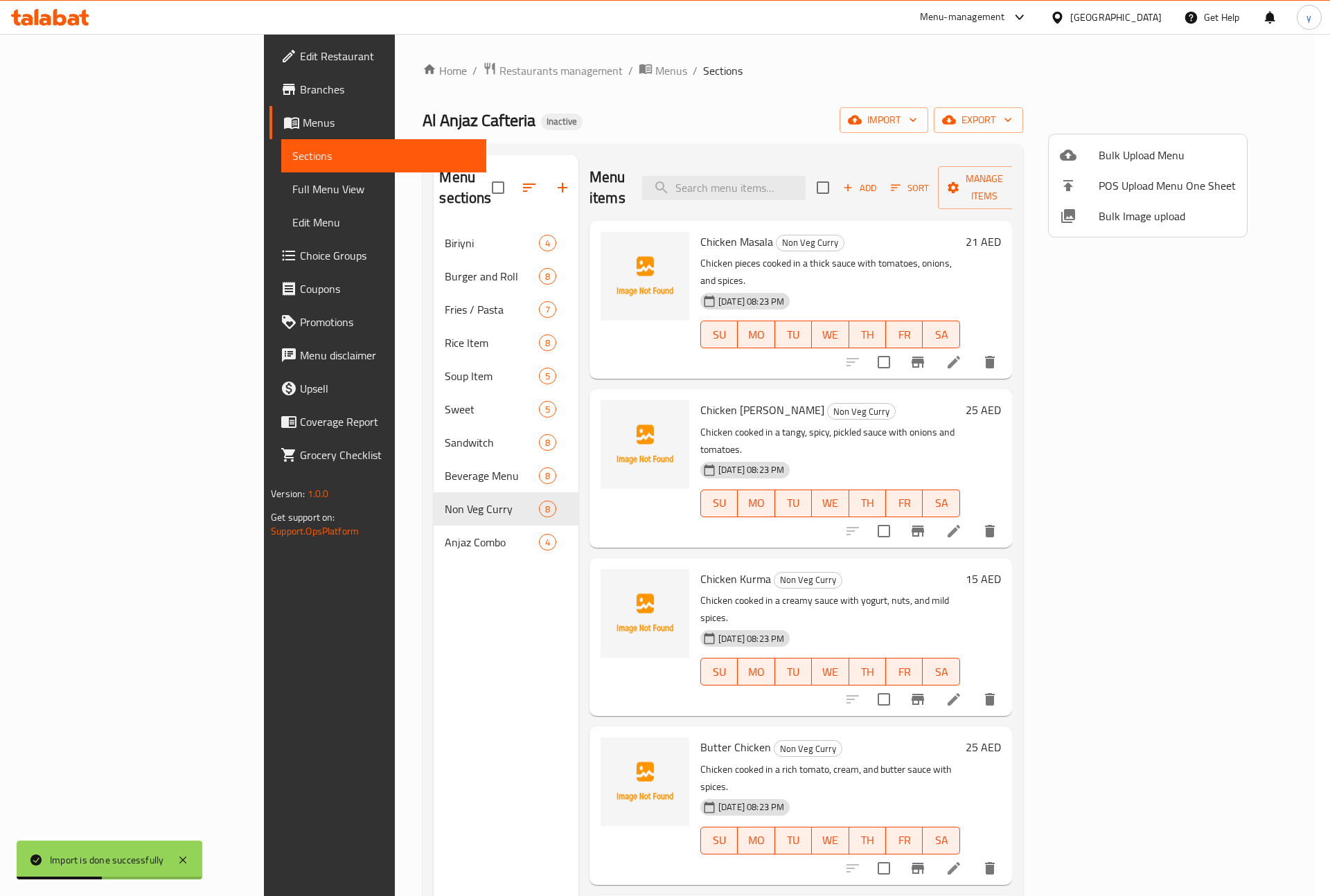
click at [343, 518] on div at bounding box center [665, 448] width 1330 height 896
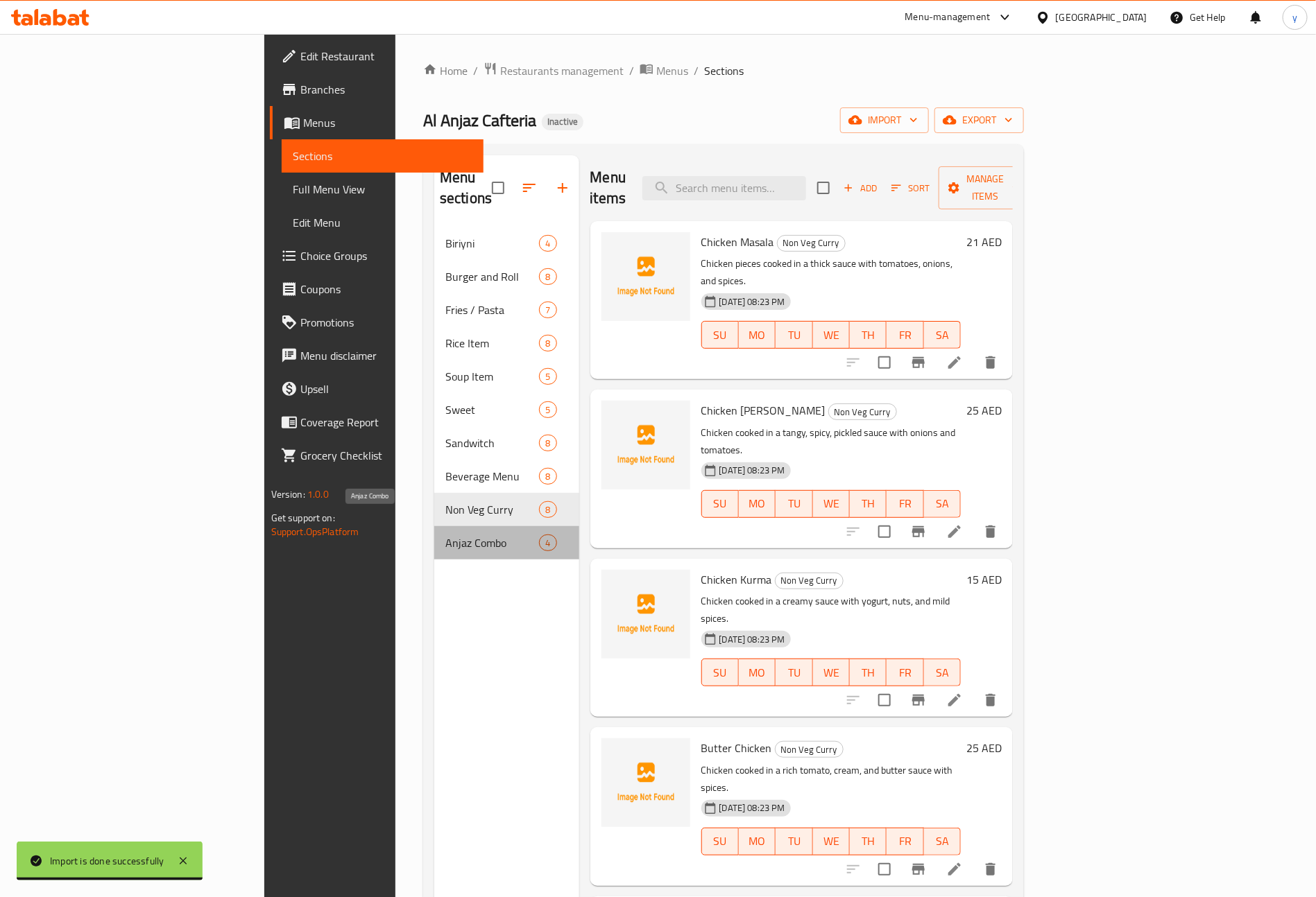
click at [445, 535] on span "Anjaz Combo" at bounding box center [492, 543] width 93 height 17
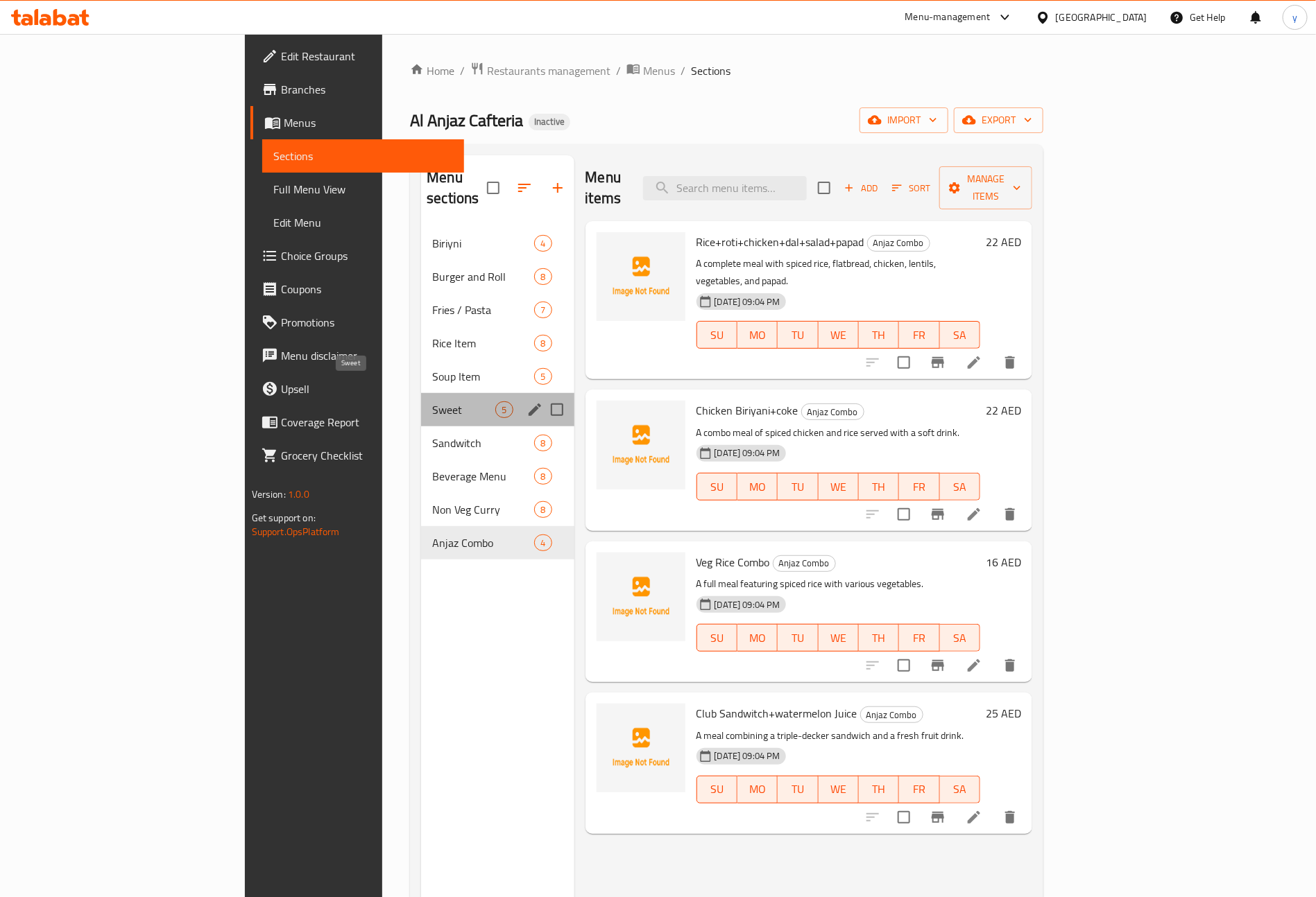
click at [432, 401] on span "Sweet" at bounding box center [464, 409] width 63 height 17
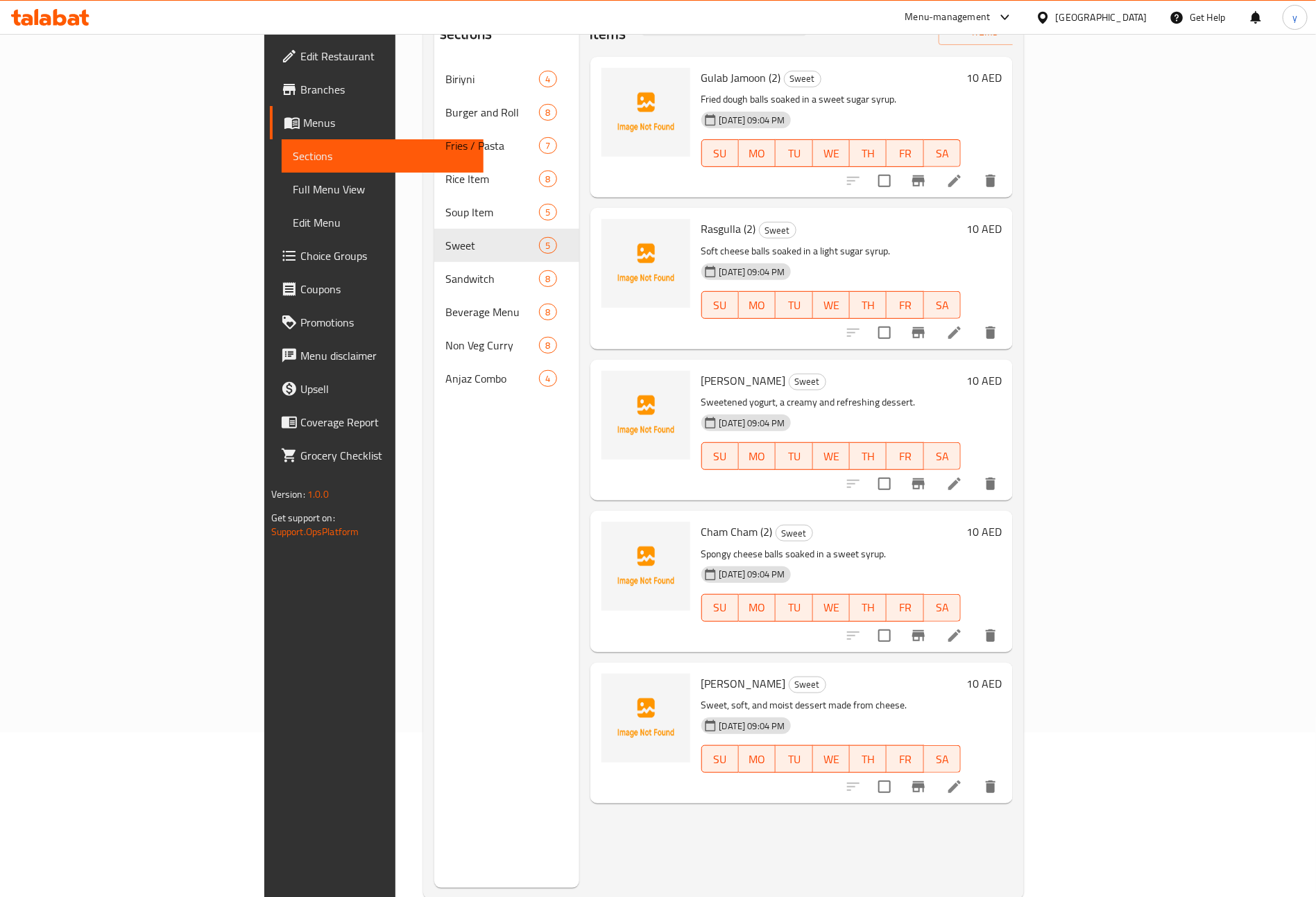
scroll to position [194, 0]
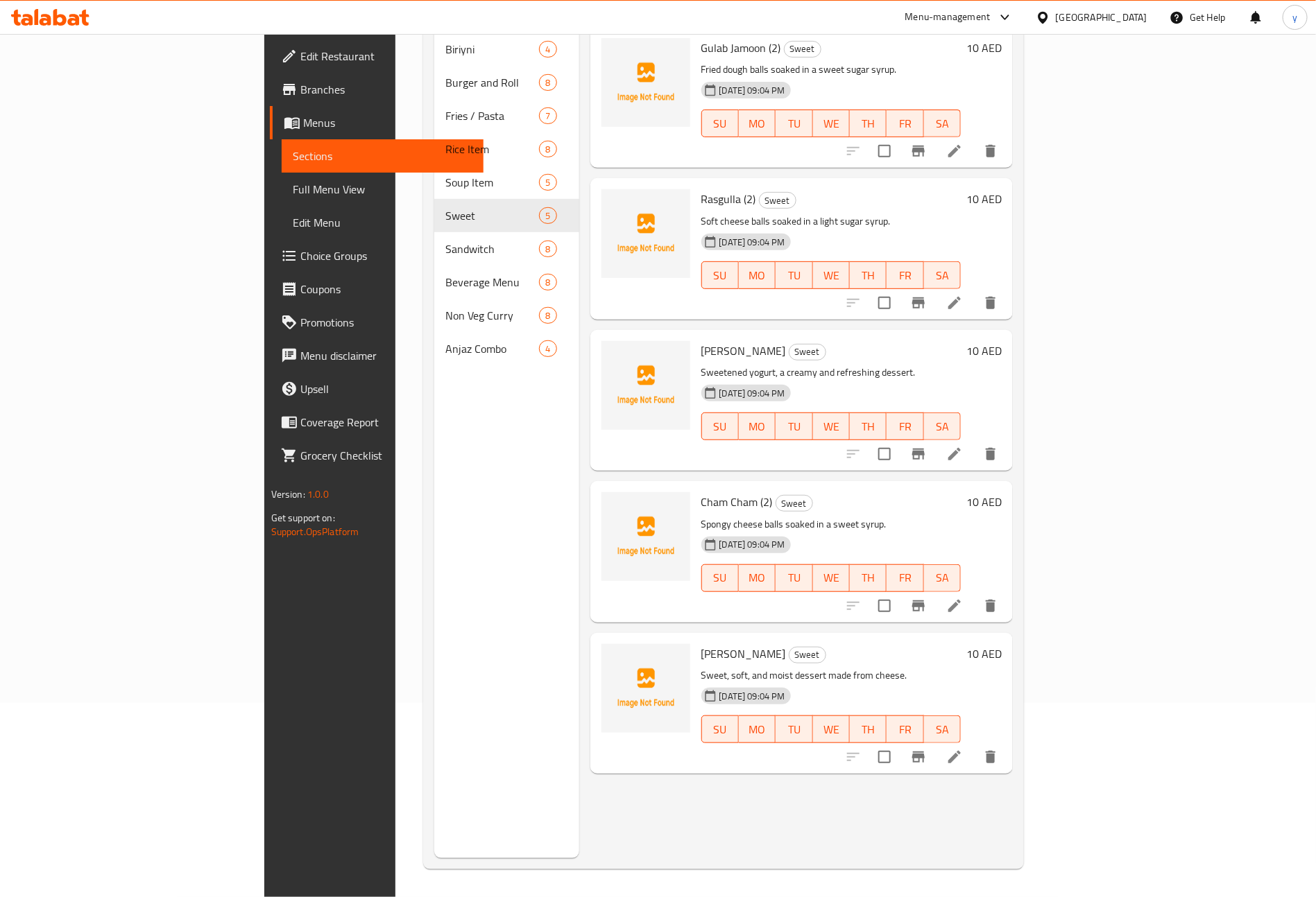
click at [293, 190] on span "Full Menu View" at bounding box center [383, 189] width 181 height 17
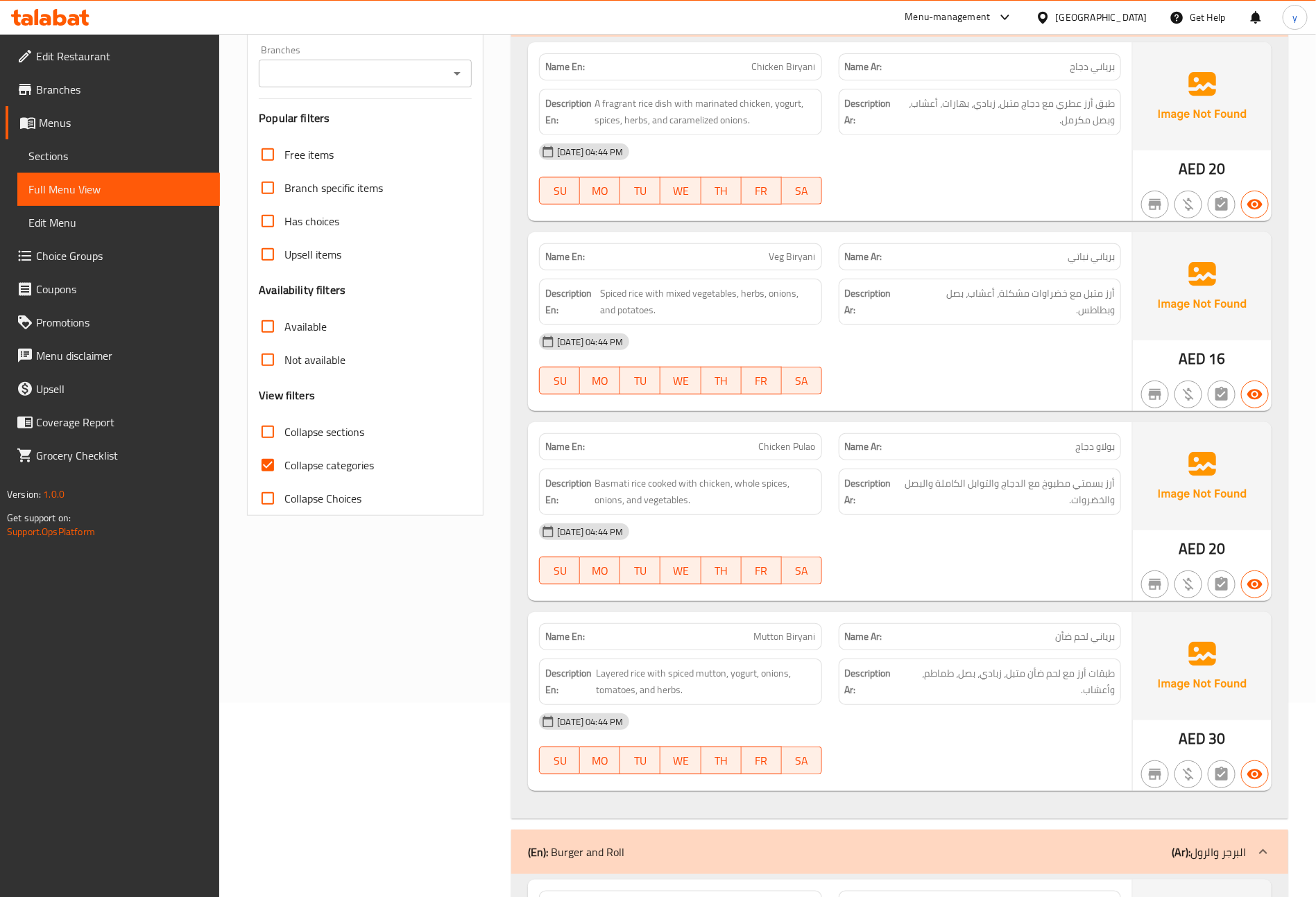
click at [329, 474] on span "Collapse categories" at bounding box center [329, 465] width 89 height 17
click at [284, 474] on input "Collapse categories" at bounding box center [268, 465] width 33 height 33
checkbox input "false"
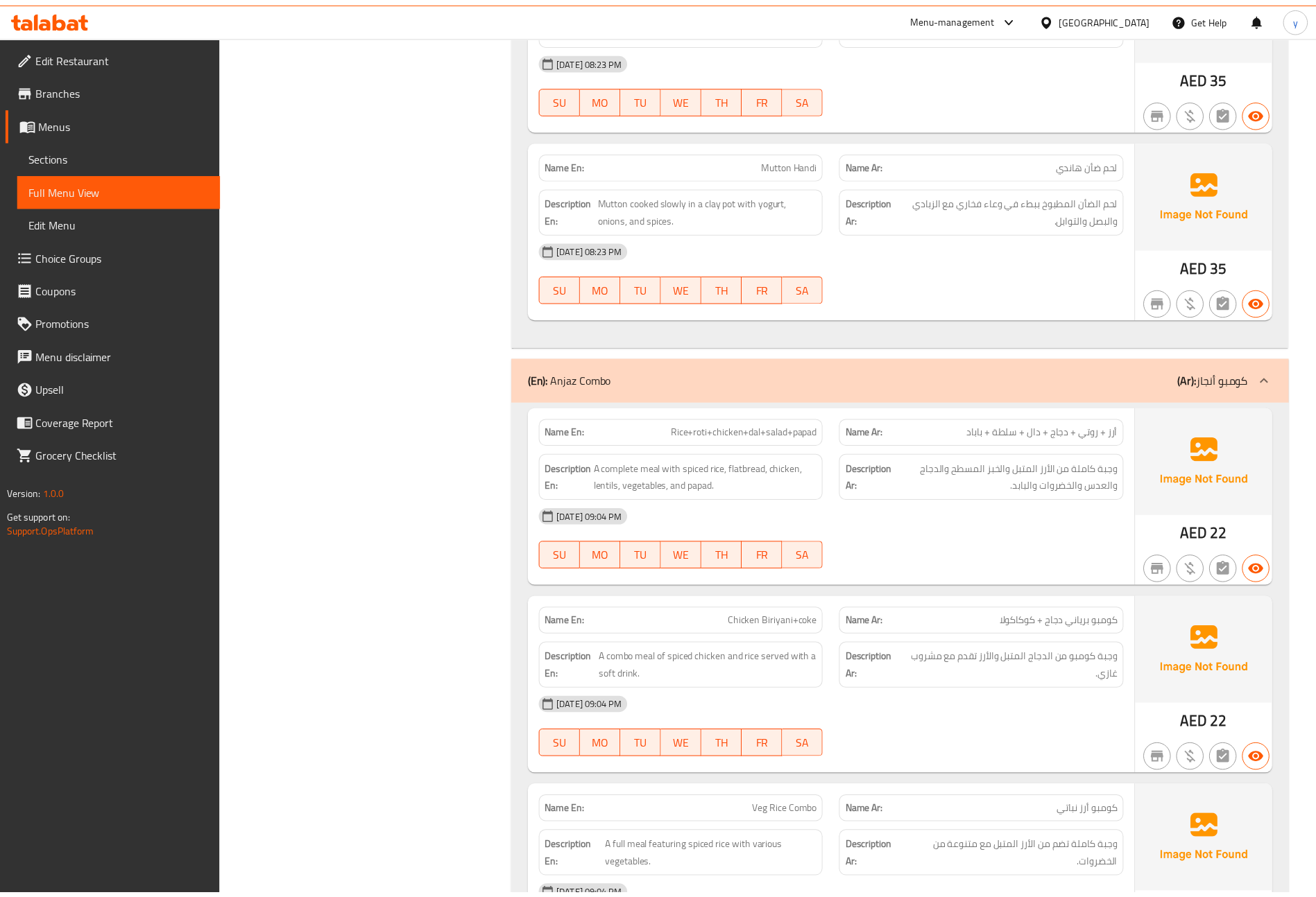
scroll to position [12503, 0]
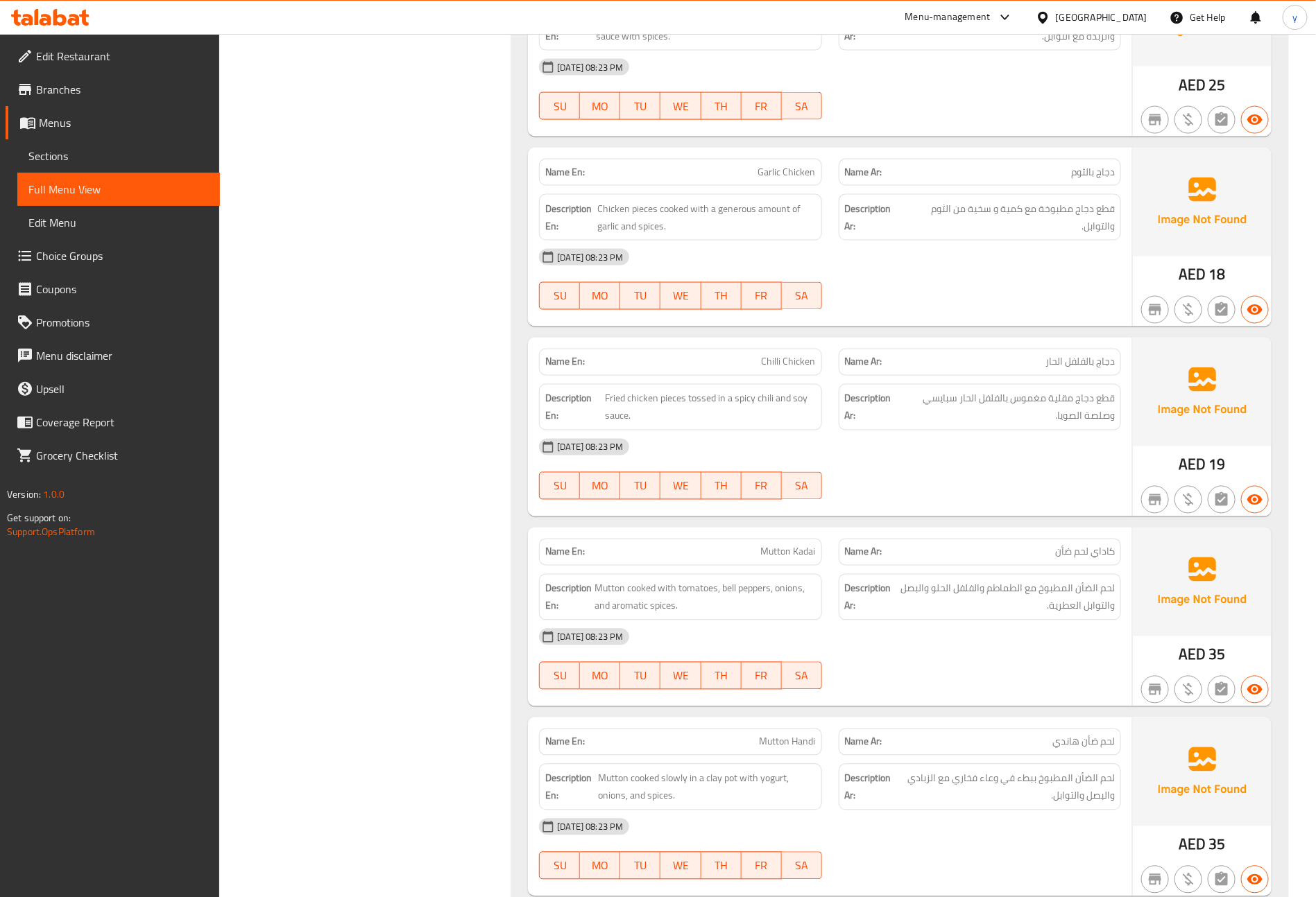
click at [150, 142] on link "Sections" at bounding box center [119, 156] width 203 height 33
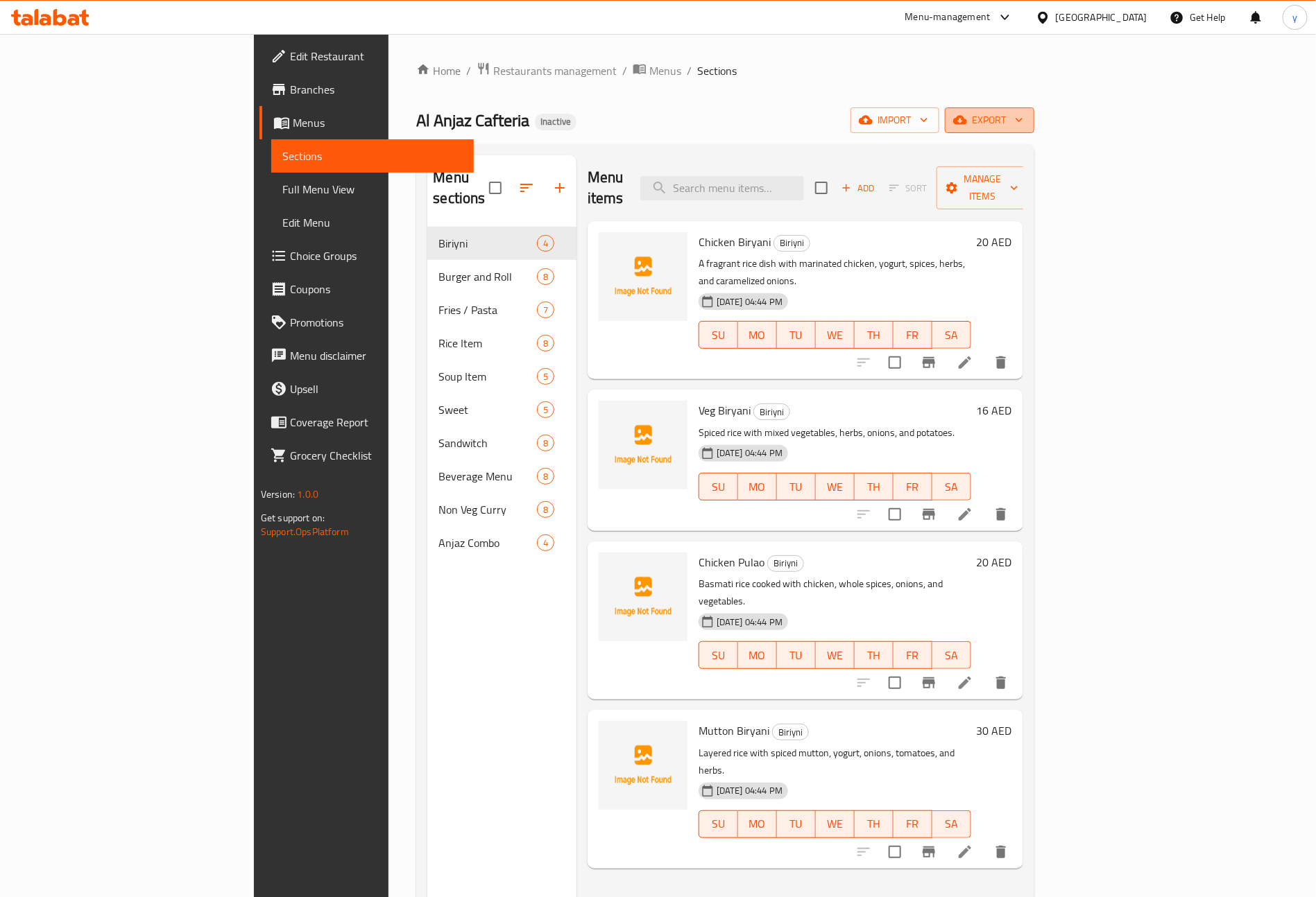
click at [1023, 121] on span "export" at bounding box center [990, 120] width 68 height 17
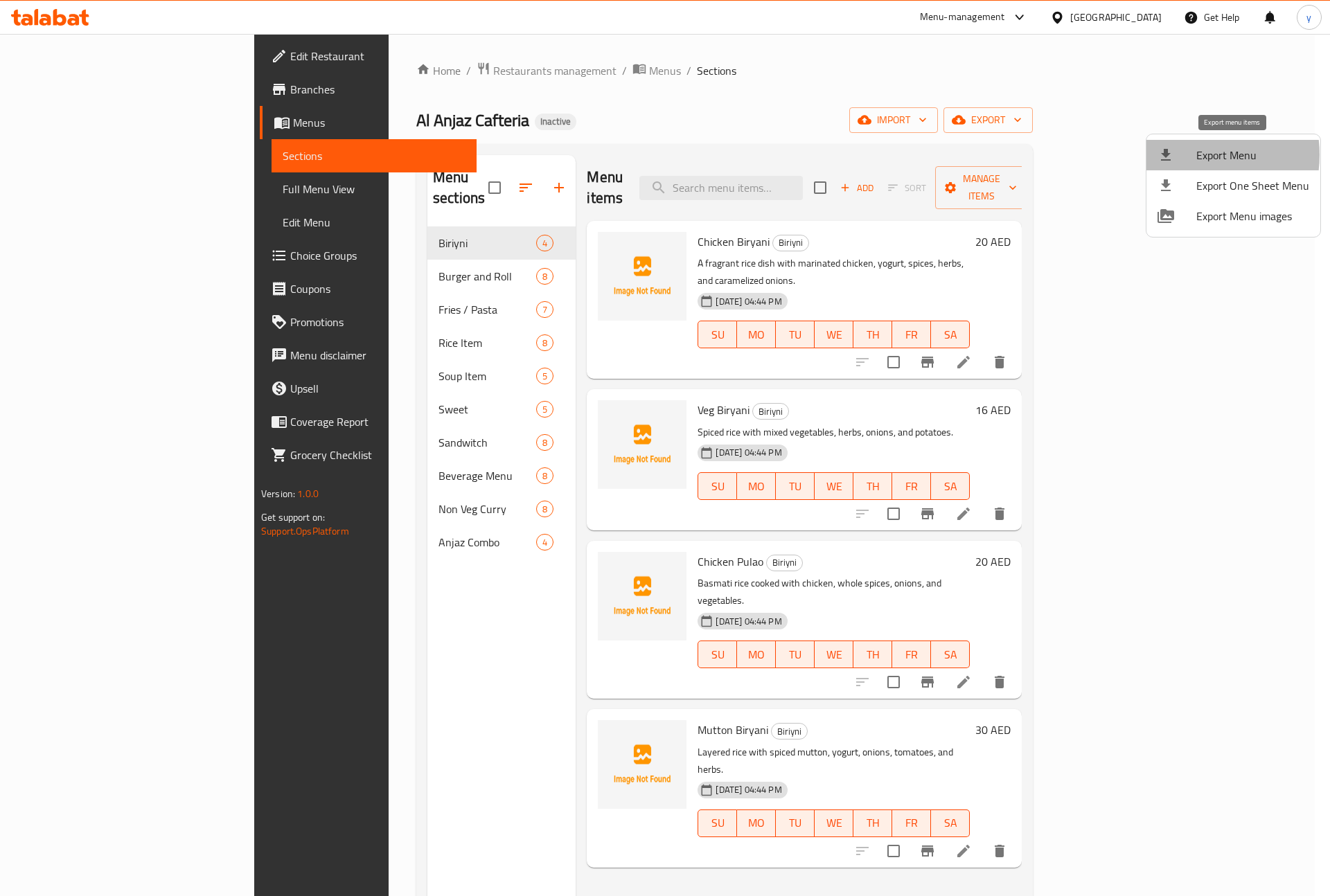
click at [1186, 154] on div at bounding box center [1177, 154] width 39 height 17
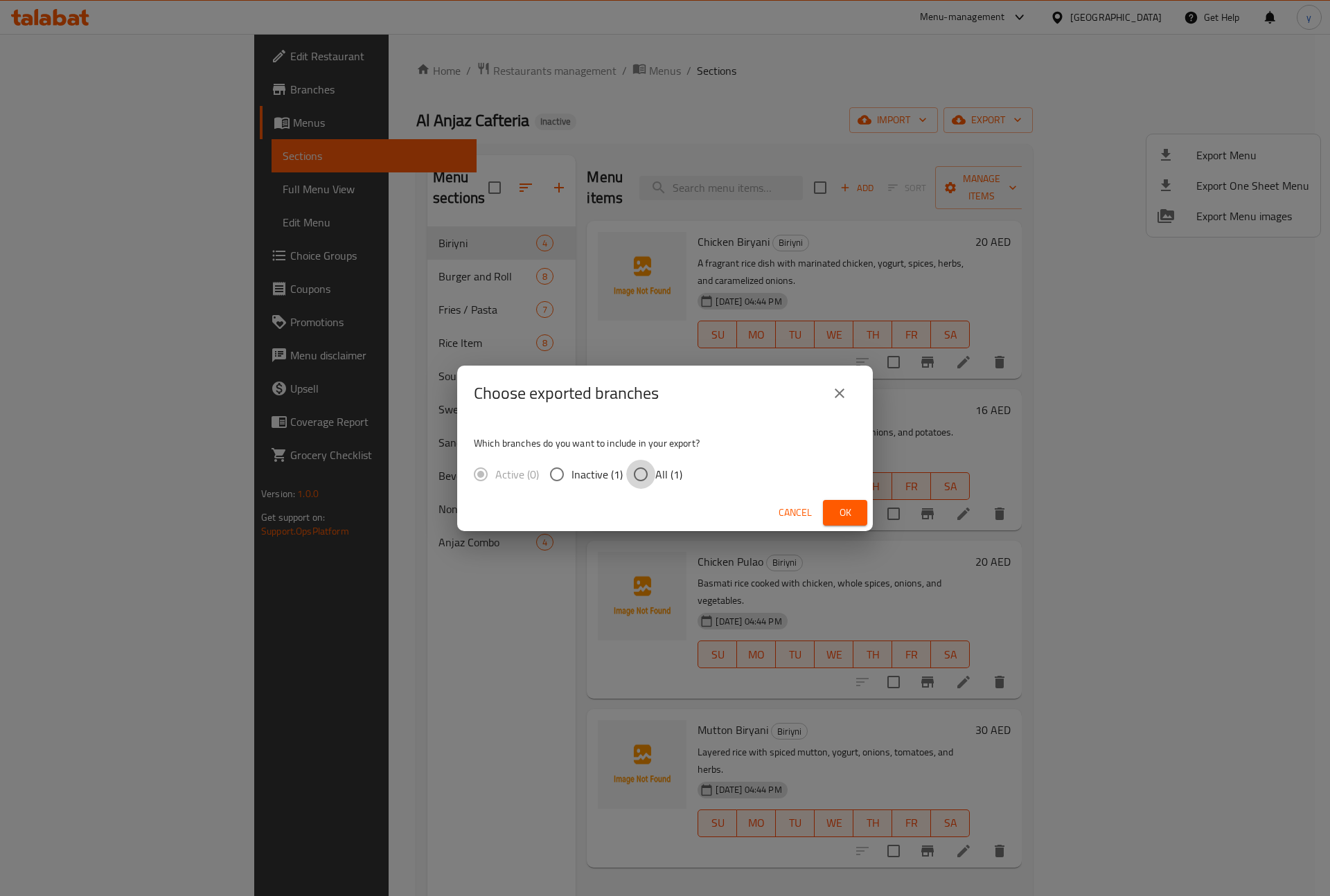
click at [651, 476] on input "All (1)" at bounding box center [641, 474] width 29 height 29
radio input "true"
click at [859, 514] on button "Ok" at bounding box center [845, 513] width 45 height 26
